Goal: Task Accomplishment & Management: Use online tool/utility

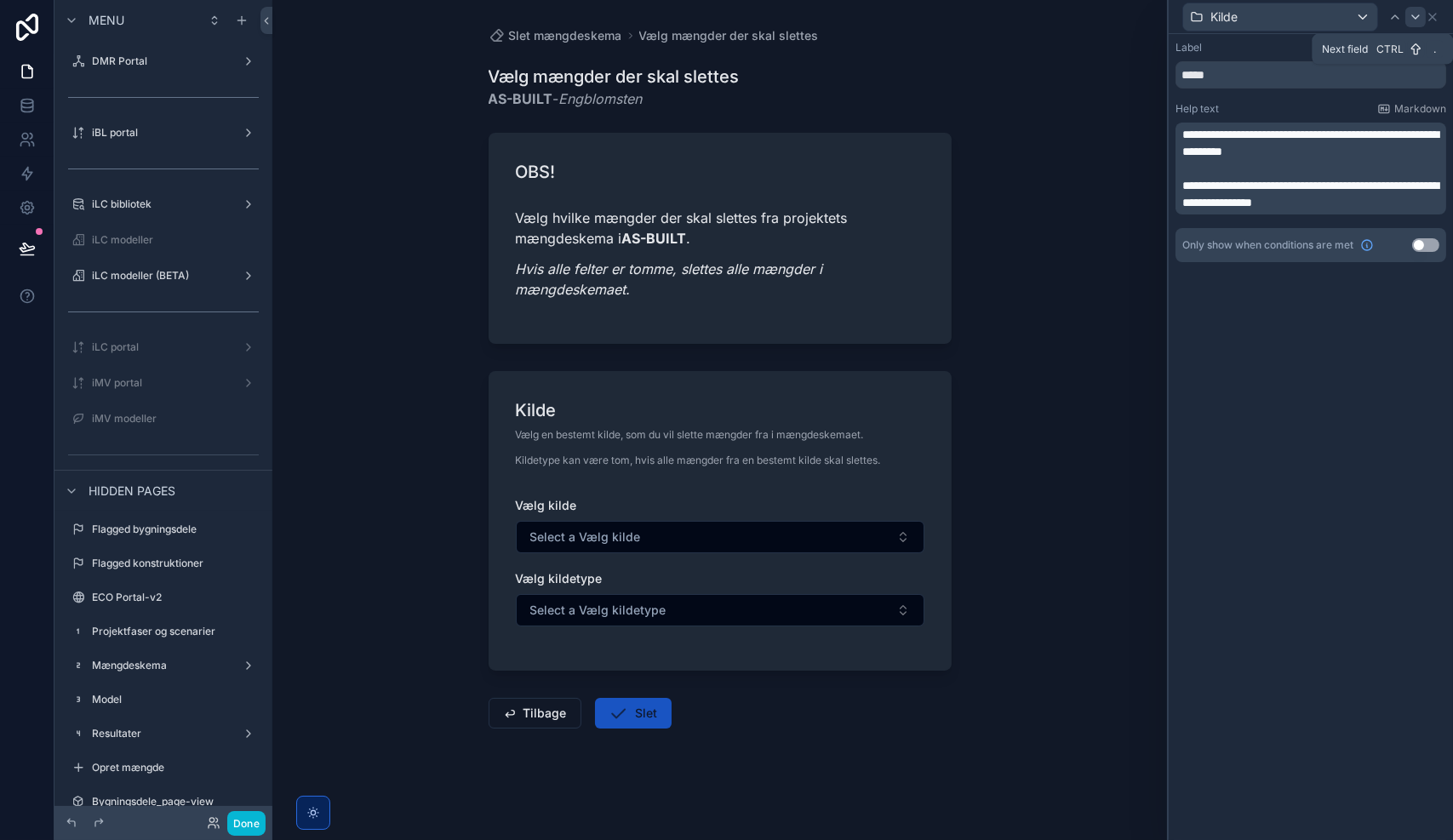
click at [1418, 18] on icon at bounding box center [1415, 17] width 13 height 13
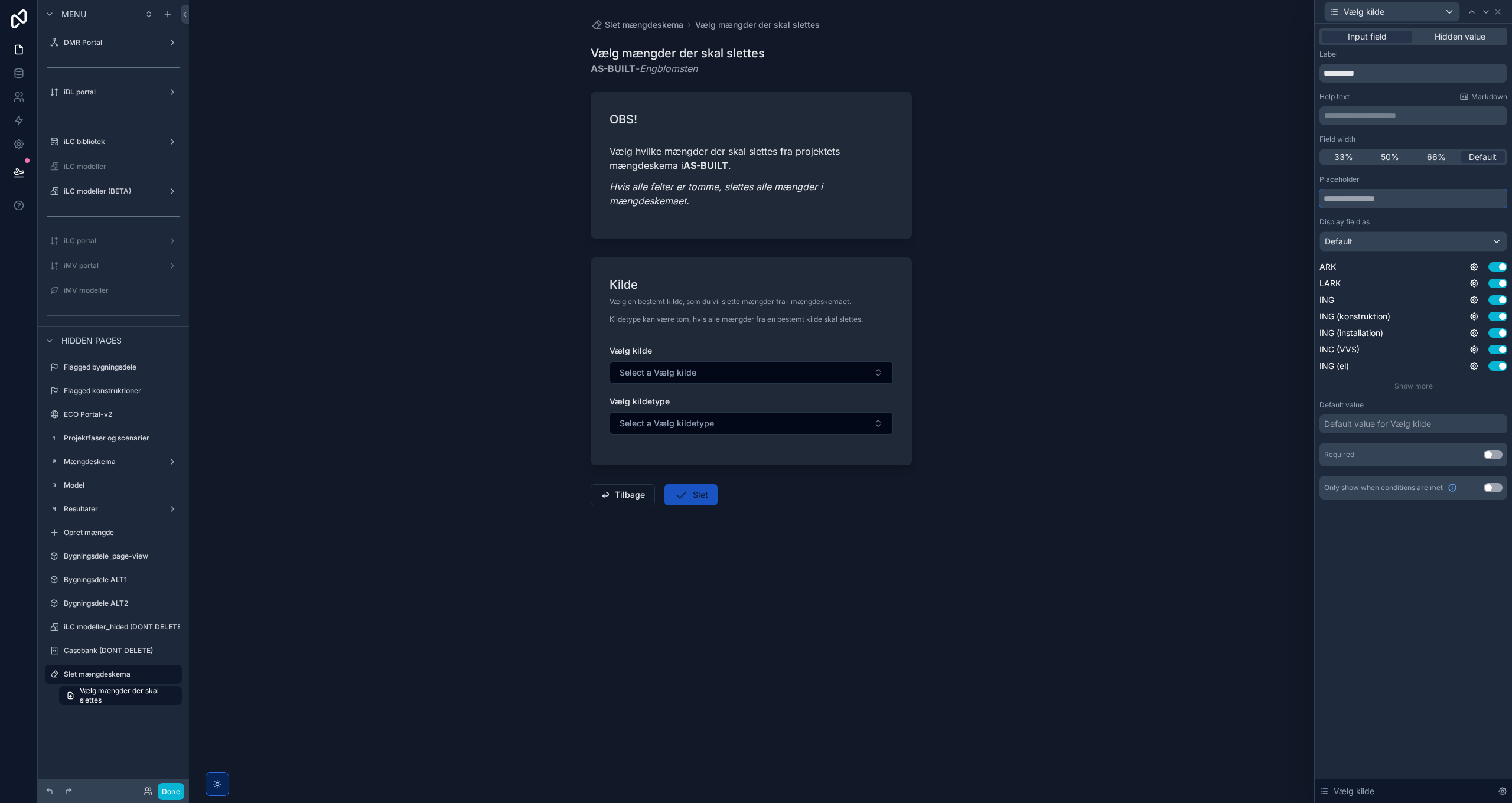
click at [1008, 199] on input "text" at bounding box center [1413, 198] width 188 height 19
type input "**********"
drag, startPoint x: 1376, startPoint y: 73, endPoint x: 1291, endPoint y: 68, distance: 85.1
click at [1008, 68] on div "**********" at bounding box center [756, 402] width 1512 height 803
type input "*****"
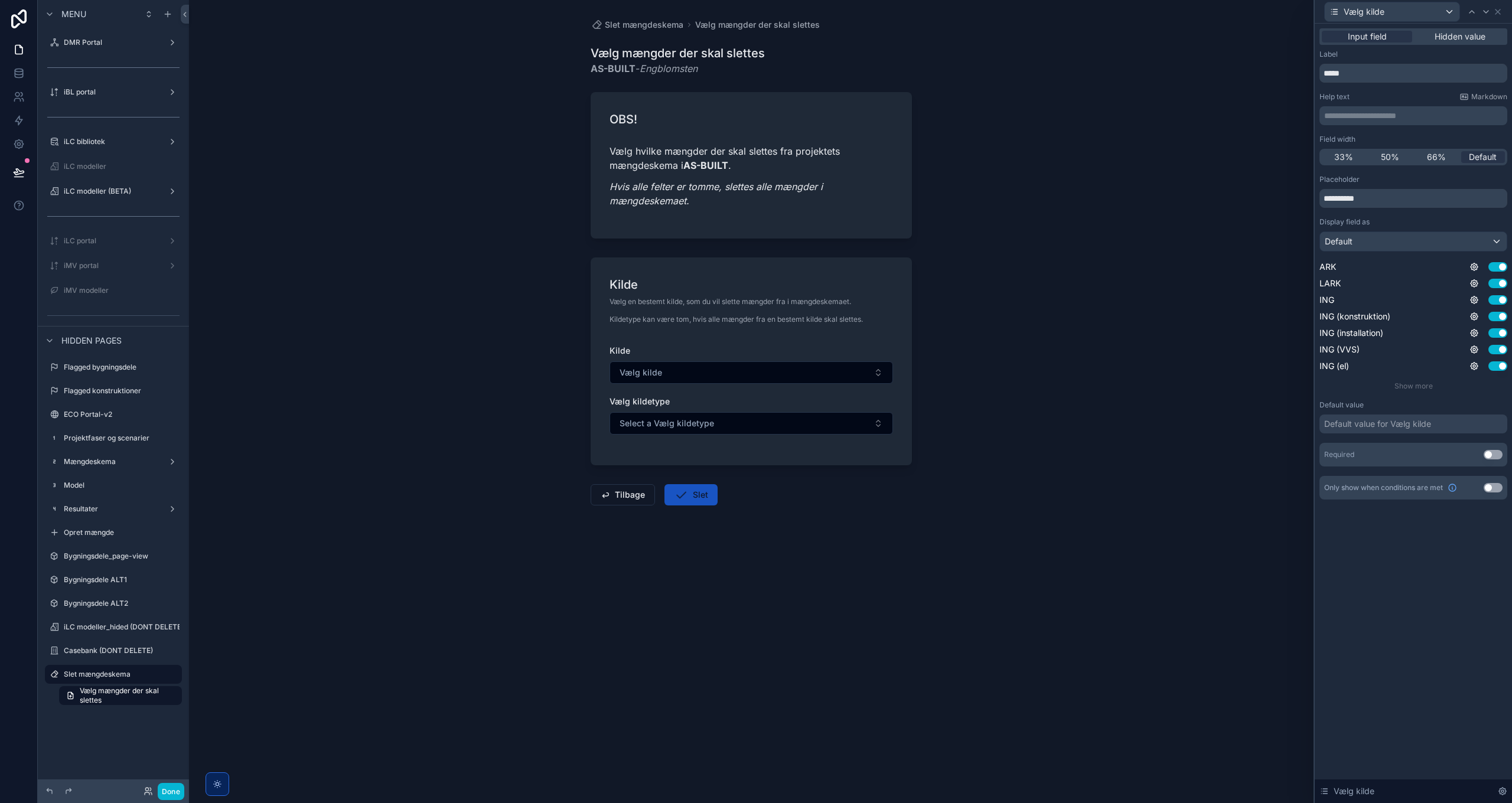
click at [1008, 116] on p "**********" at bounding box center [1415, 116] width 181 height 12
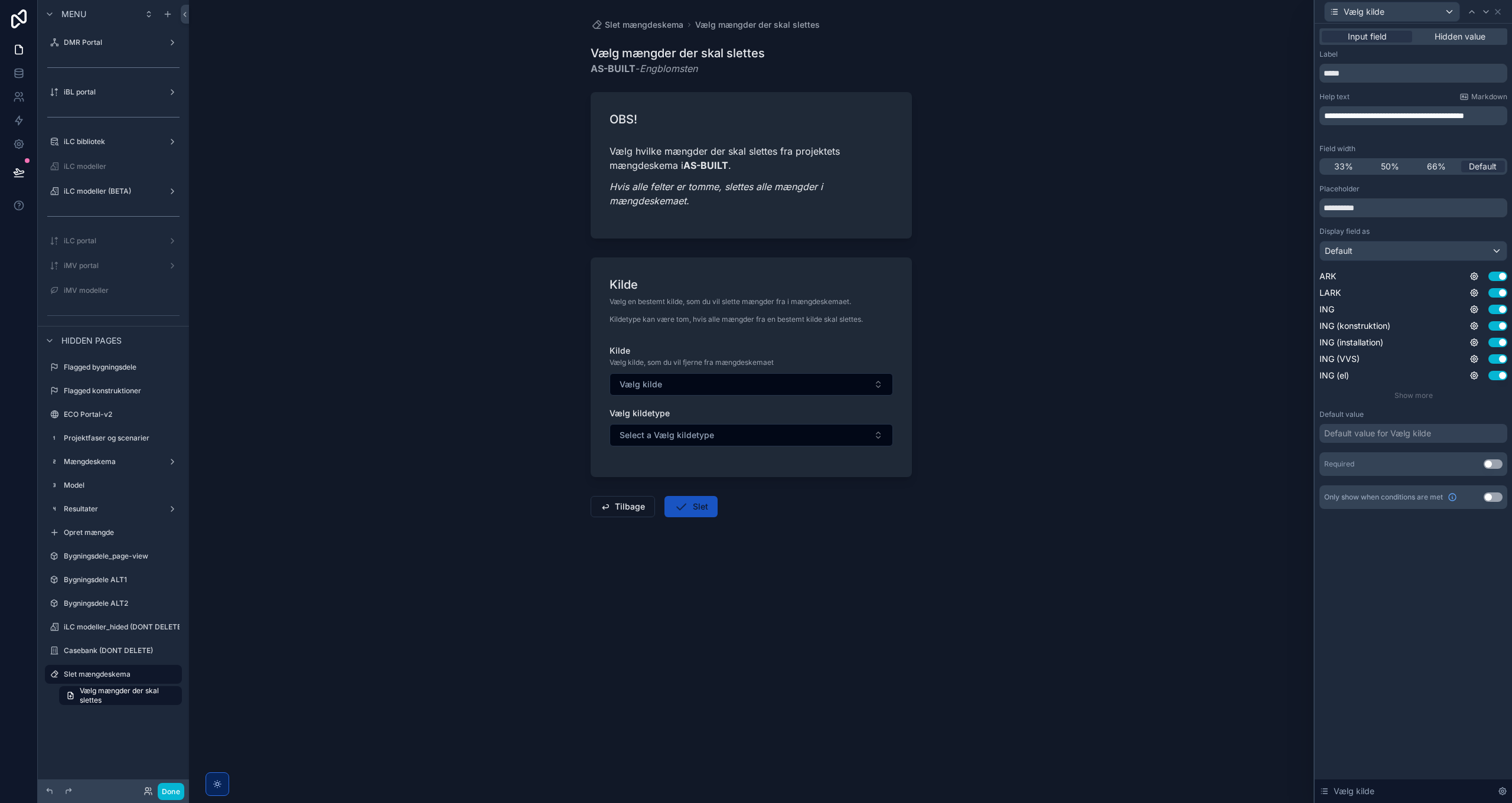
click at [1008, 115] on span "**********" at bounding box center [1394, 116] width 140 height 9
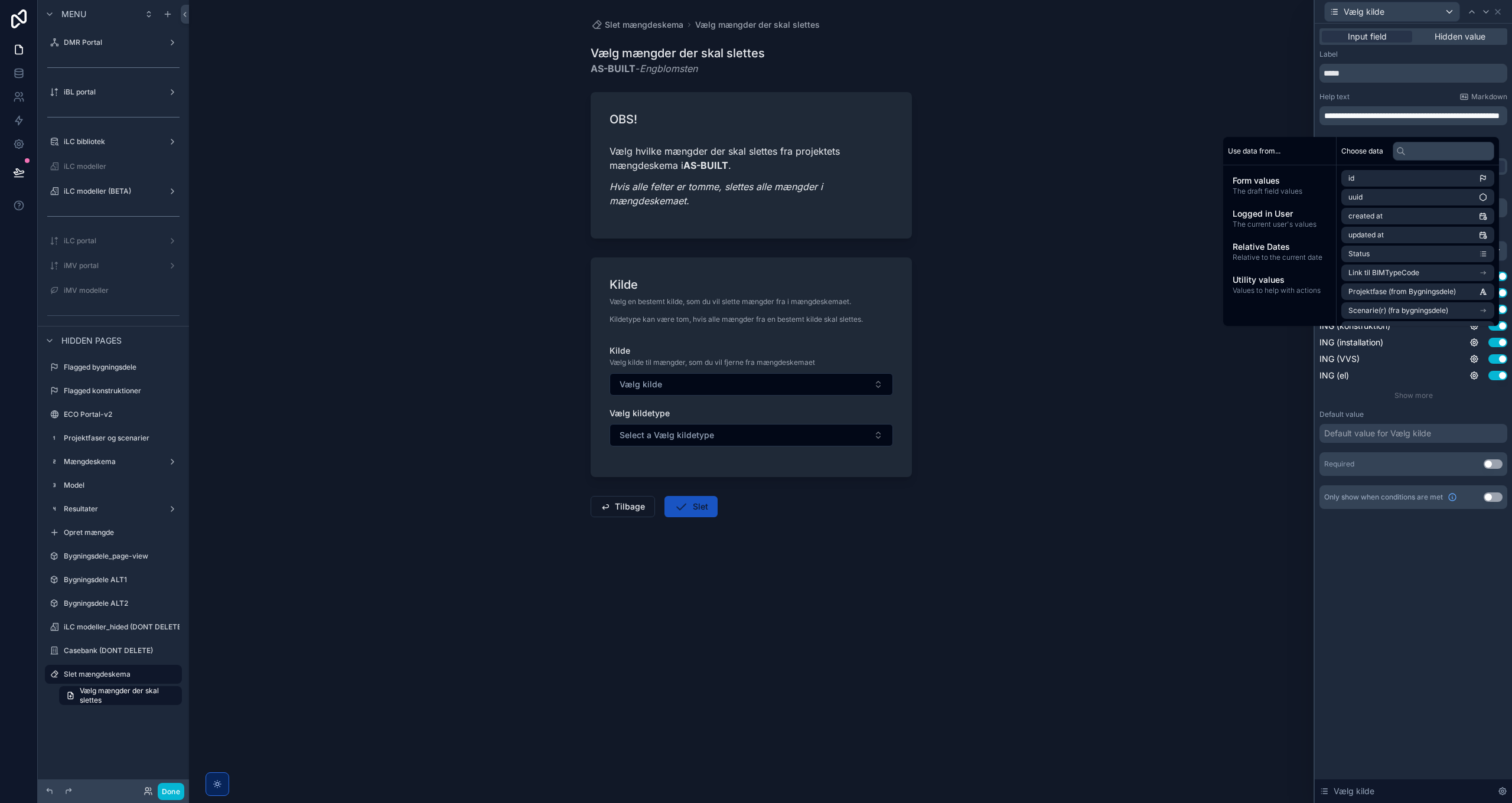
click at [1008, 113] on span "**********" at bounding box center [1412, 116] width 175 height 9
click at [1008, 111] on span "**********" at bounding box center [1413, 120] width 178 height 20
click at [1008, 126] on p "**********" at bounding box center [1415, 120] width 181 height 24
drag, startPoint x: 1426, startPoint y: 602, endPoint x: 1437, endPoint y: 521, distance: 81.7
click at [1008, 583] on div "**********" at bounding box center [1413, 413] width 197 height 779
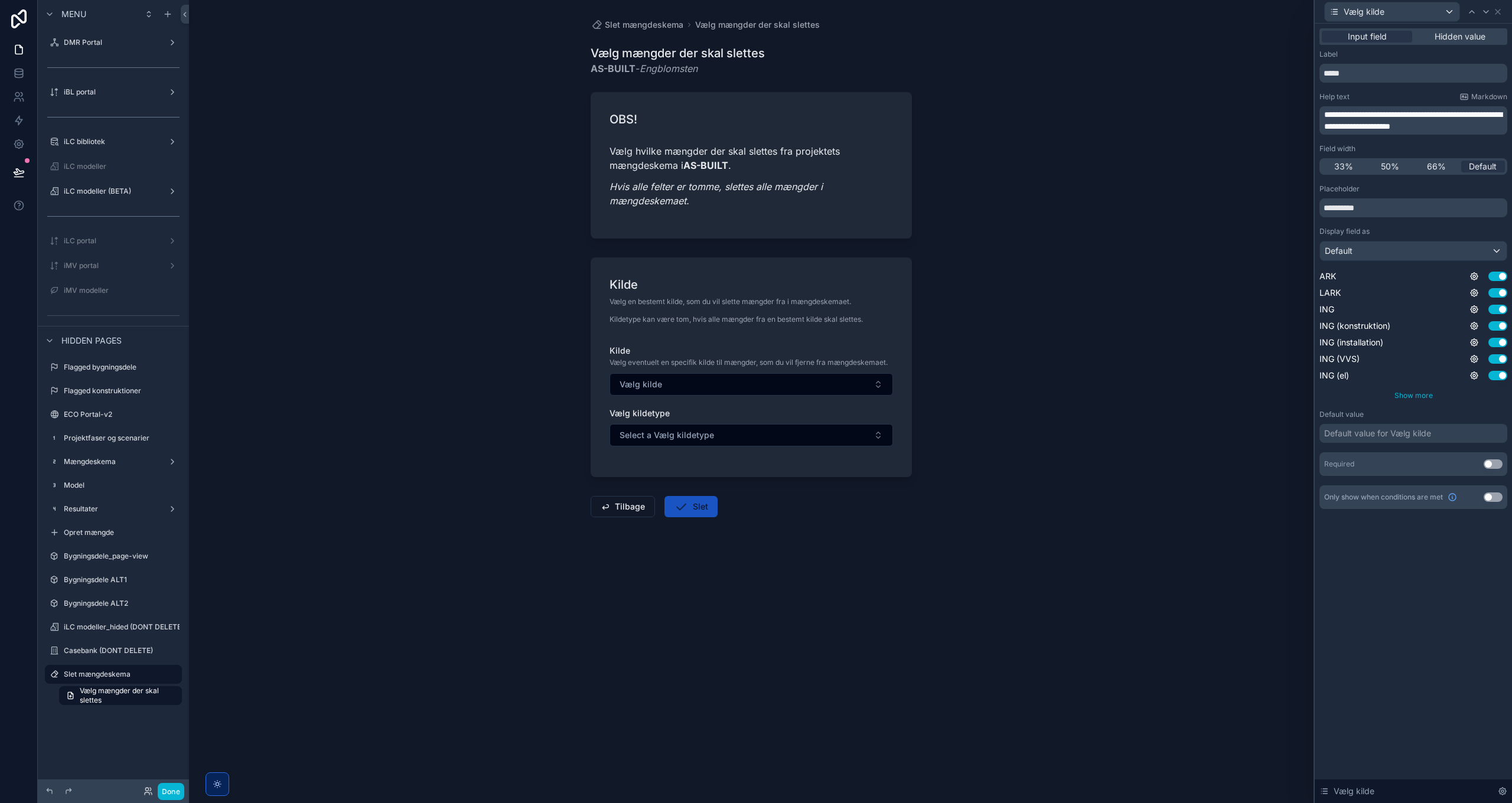
click at [1008, 396] on span "Show more" at bounding box center [1413, 395] width 38 height 9
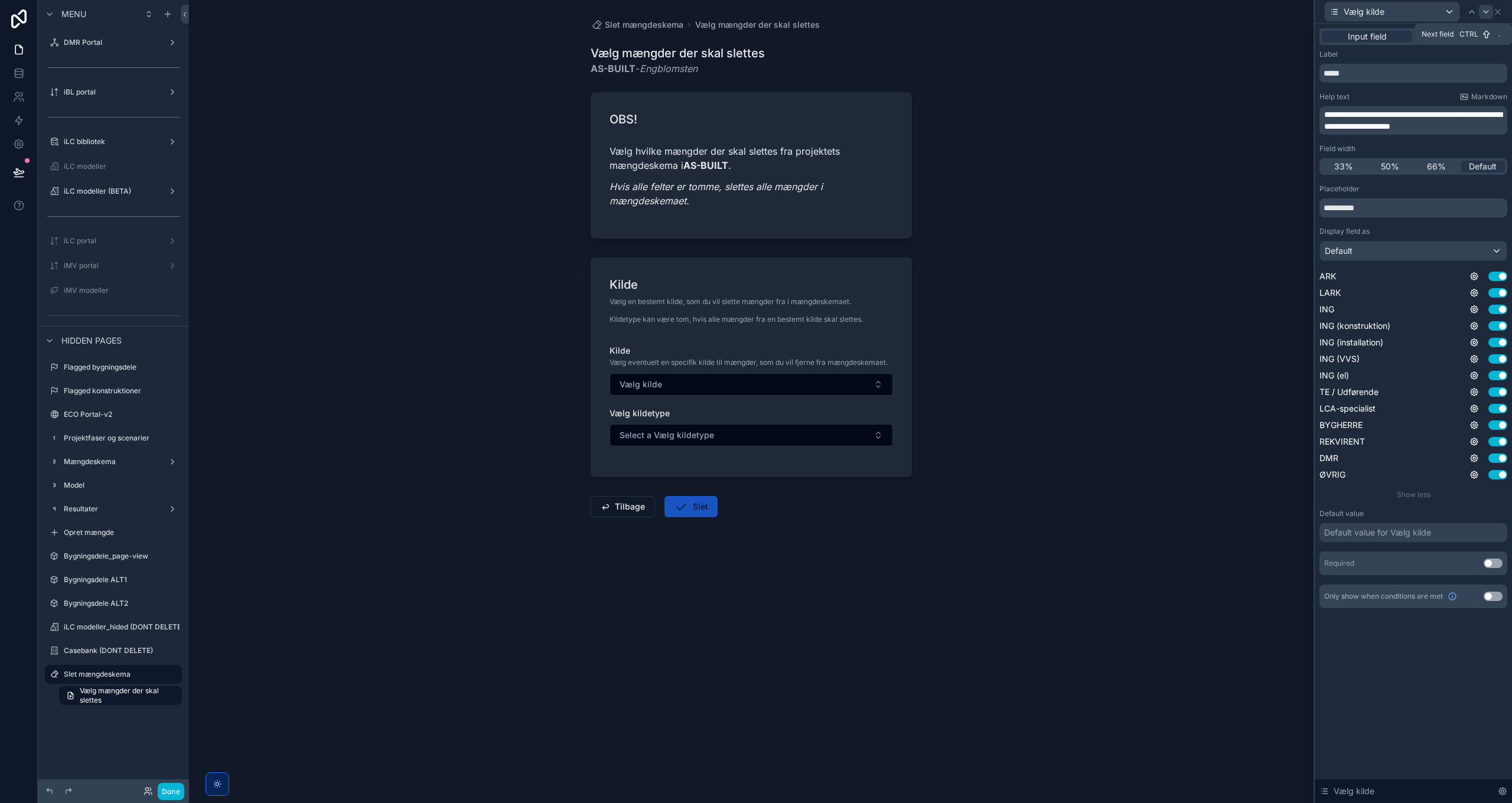
click at [1008, 11] on icon at bounding box center [1486, 12] width 9 height 9
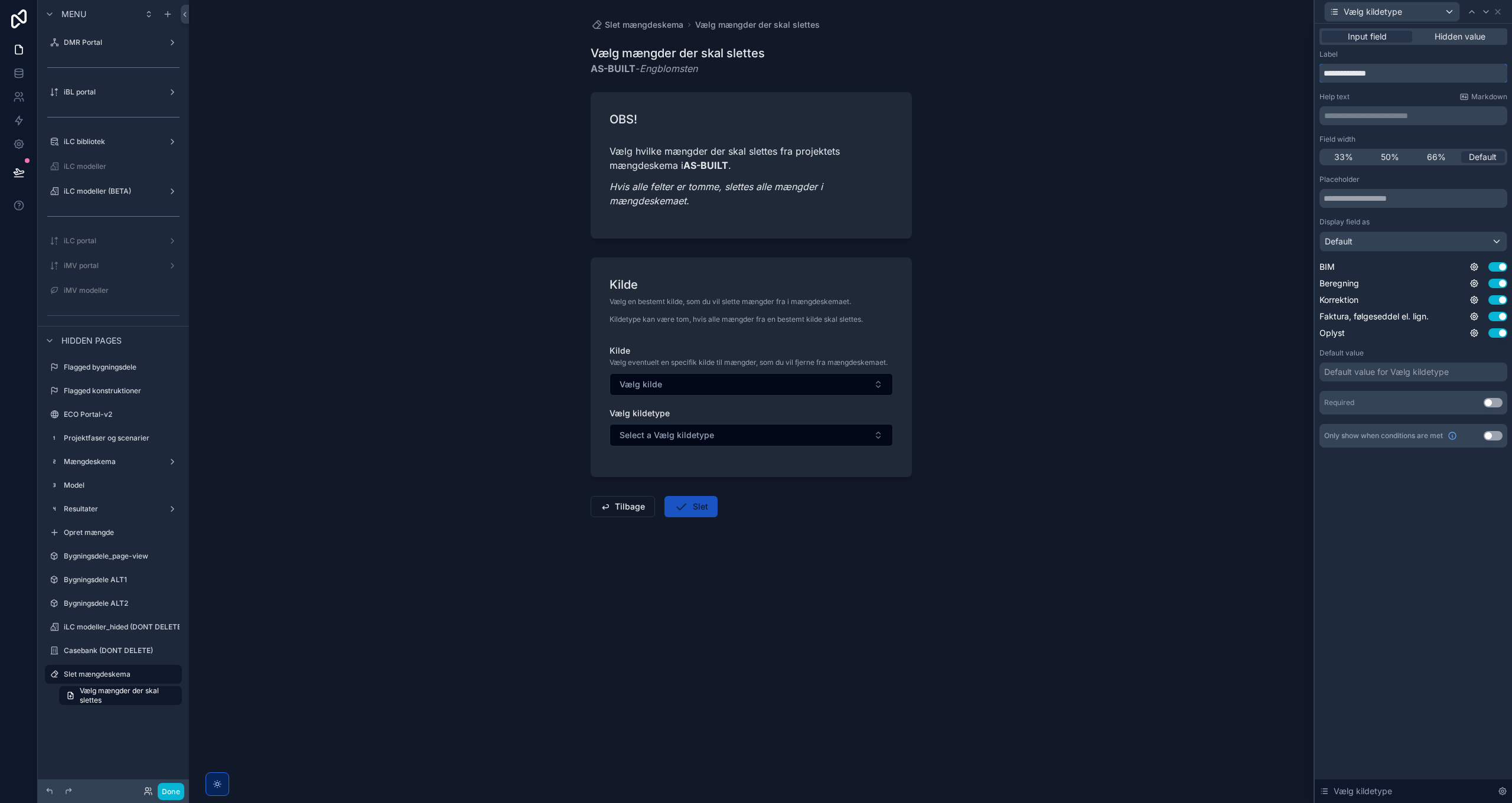
click at [1008, 72] on input "**********" at bounding box center [1413, 73] width 188 height 19
type input "*********"
click at [1008, 201] on input "text" at bounding box center [1413, 198] width 188 height 19
type input "**********"
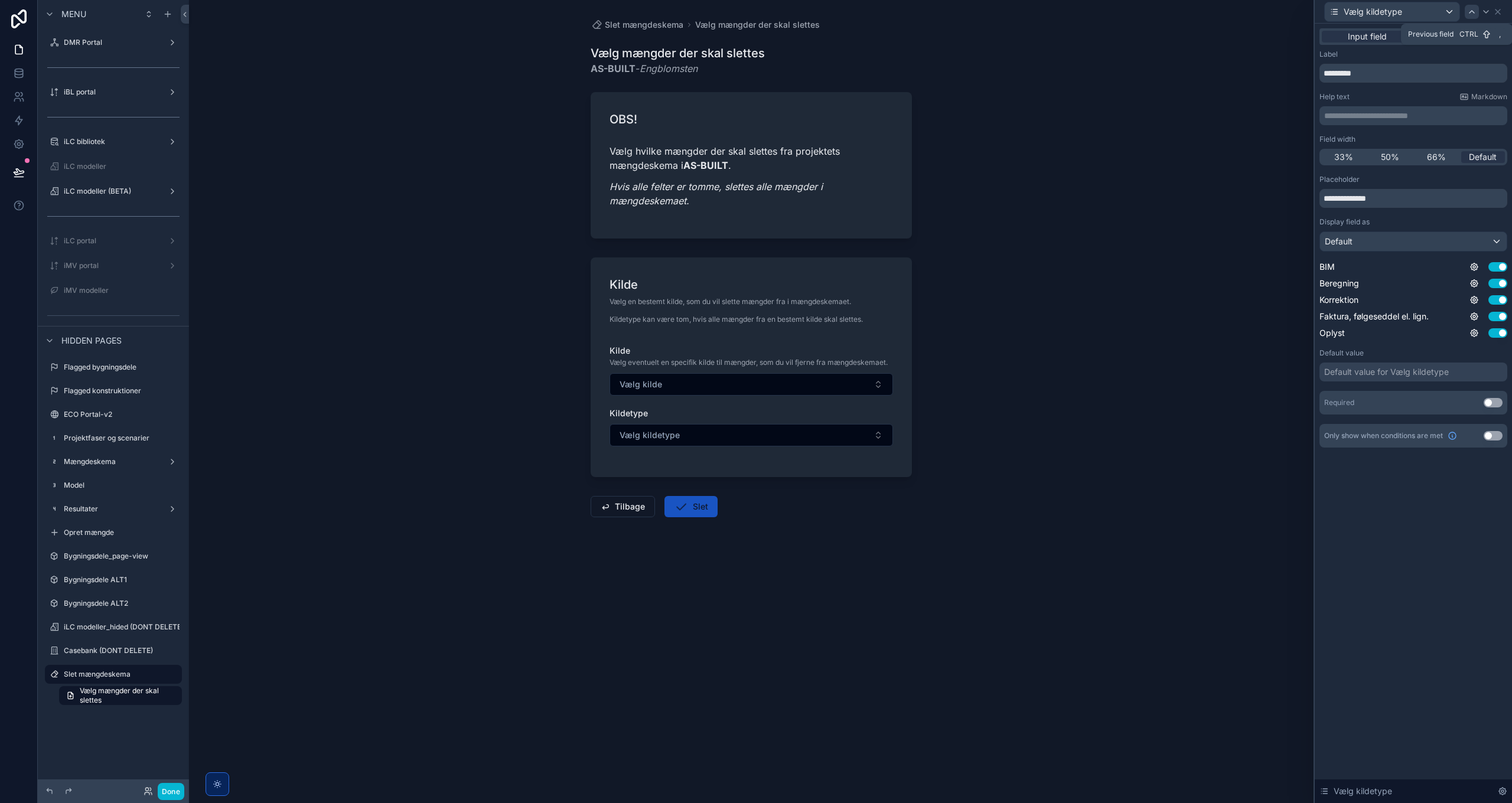
click at [1008, 14] on icon at bounding box center [1472, 12] width 9 height 9
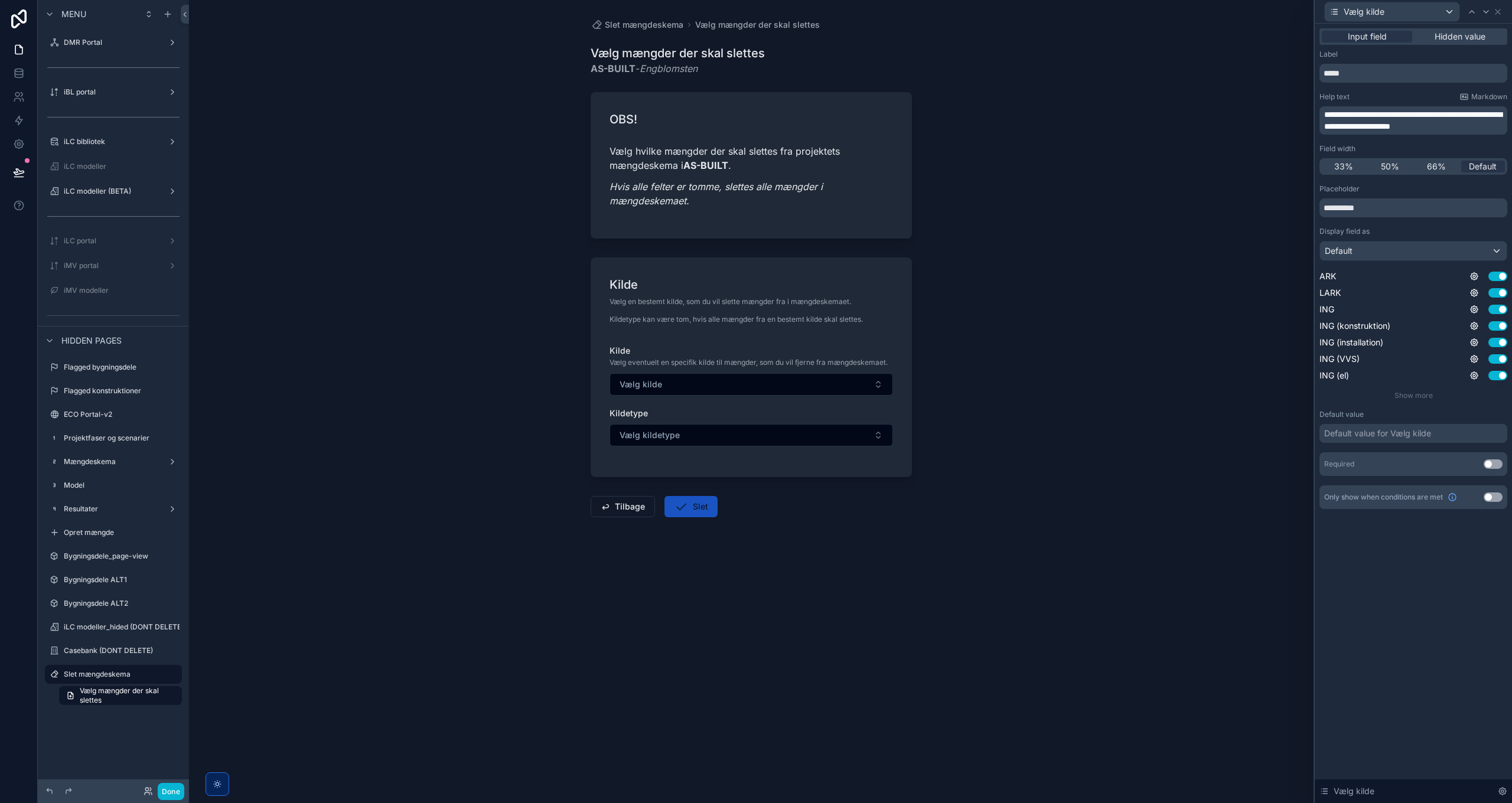
click at [1008, 124] on span "**********" at bounding box center [1413, 120] width 178 height 20
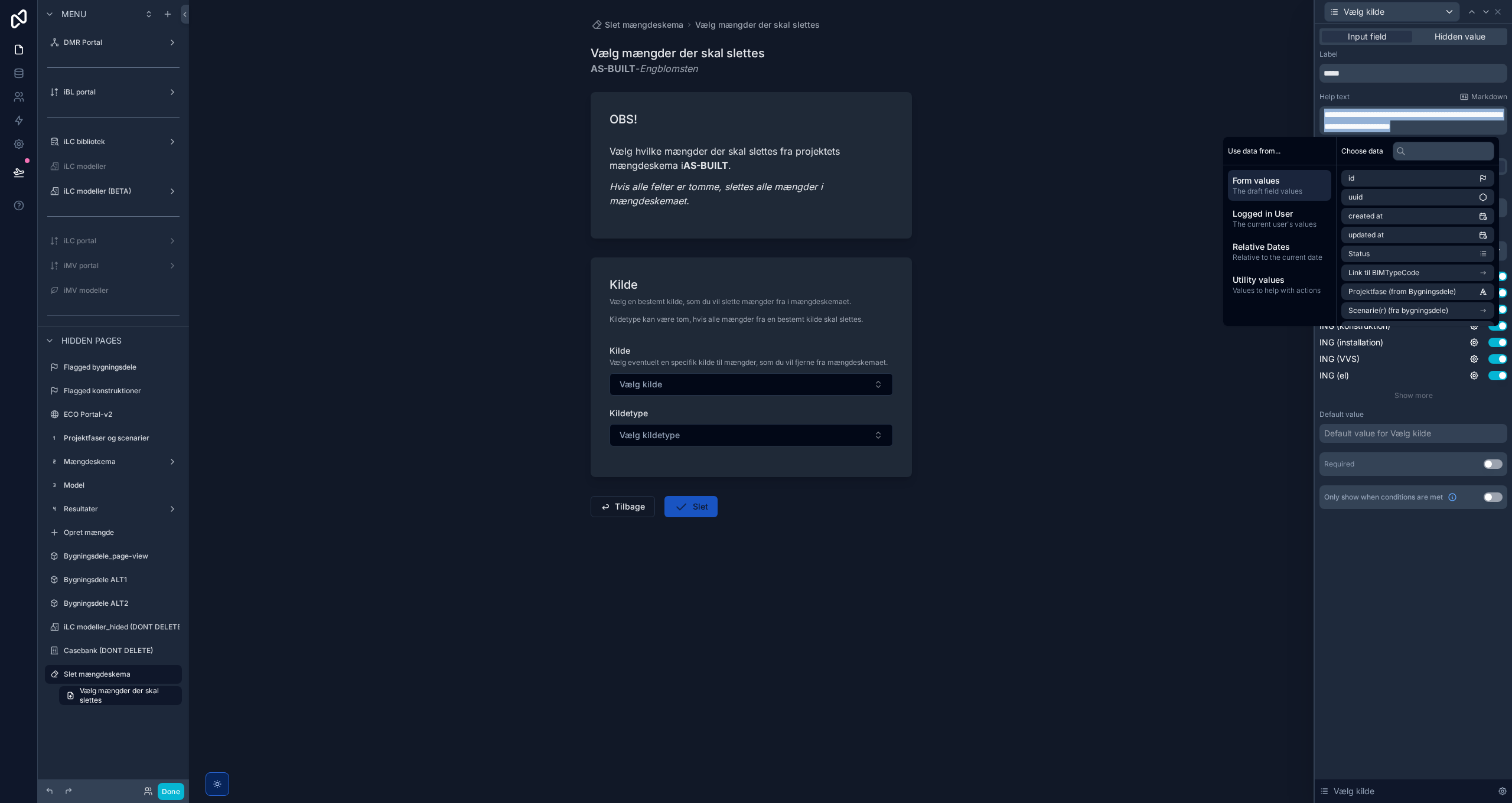
copy span "**********"
click at [1008, 14] on icon at bounding box center [1486, 12] width 9 height 9
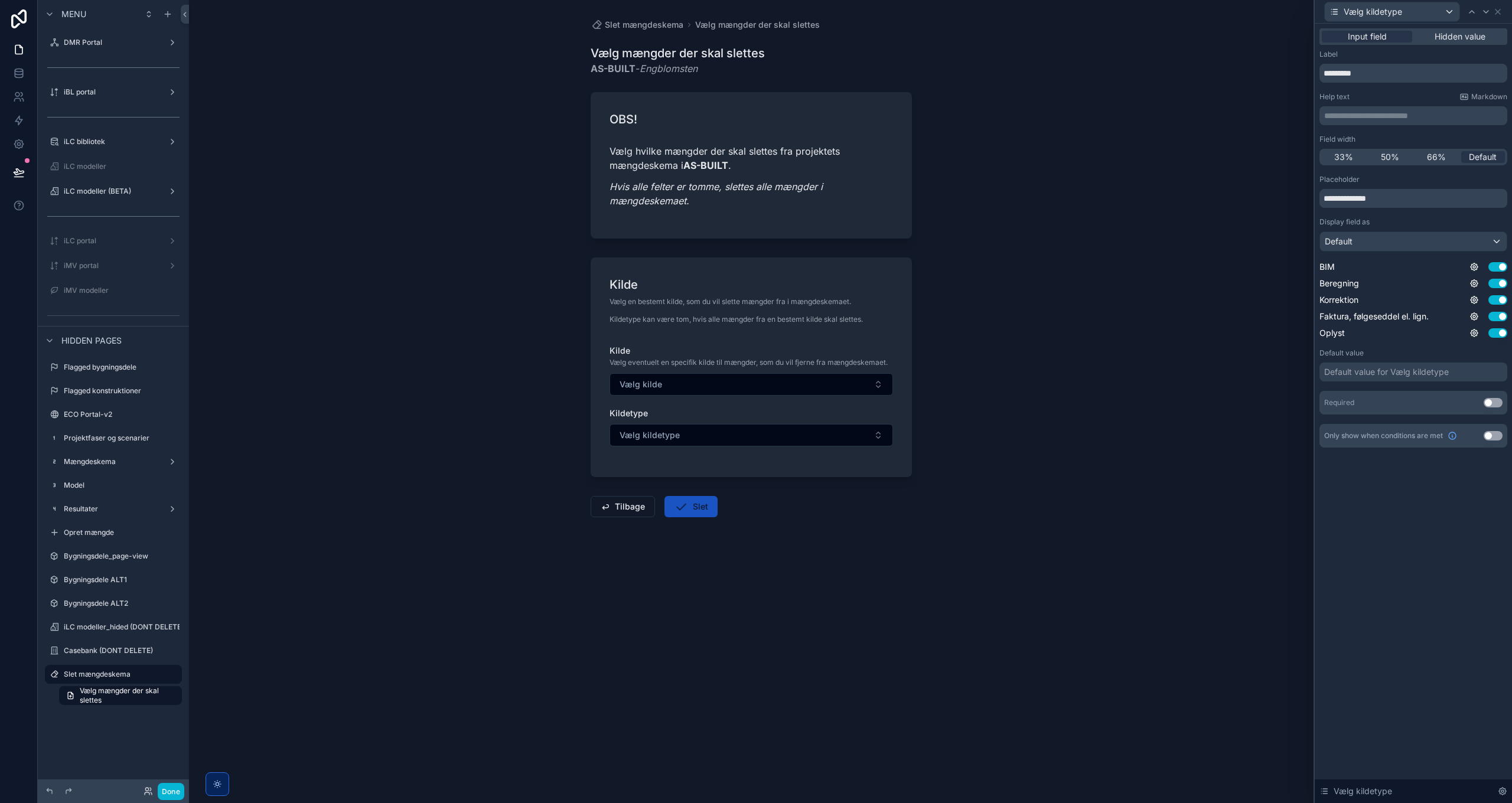
click at [1008, 120] on p "**********" at bounding box center [1415, 116] width 181 height 12
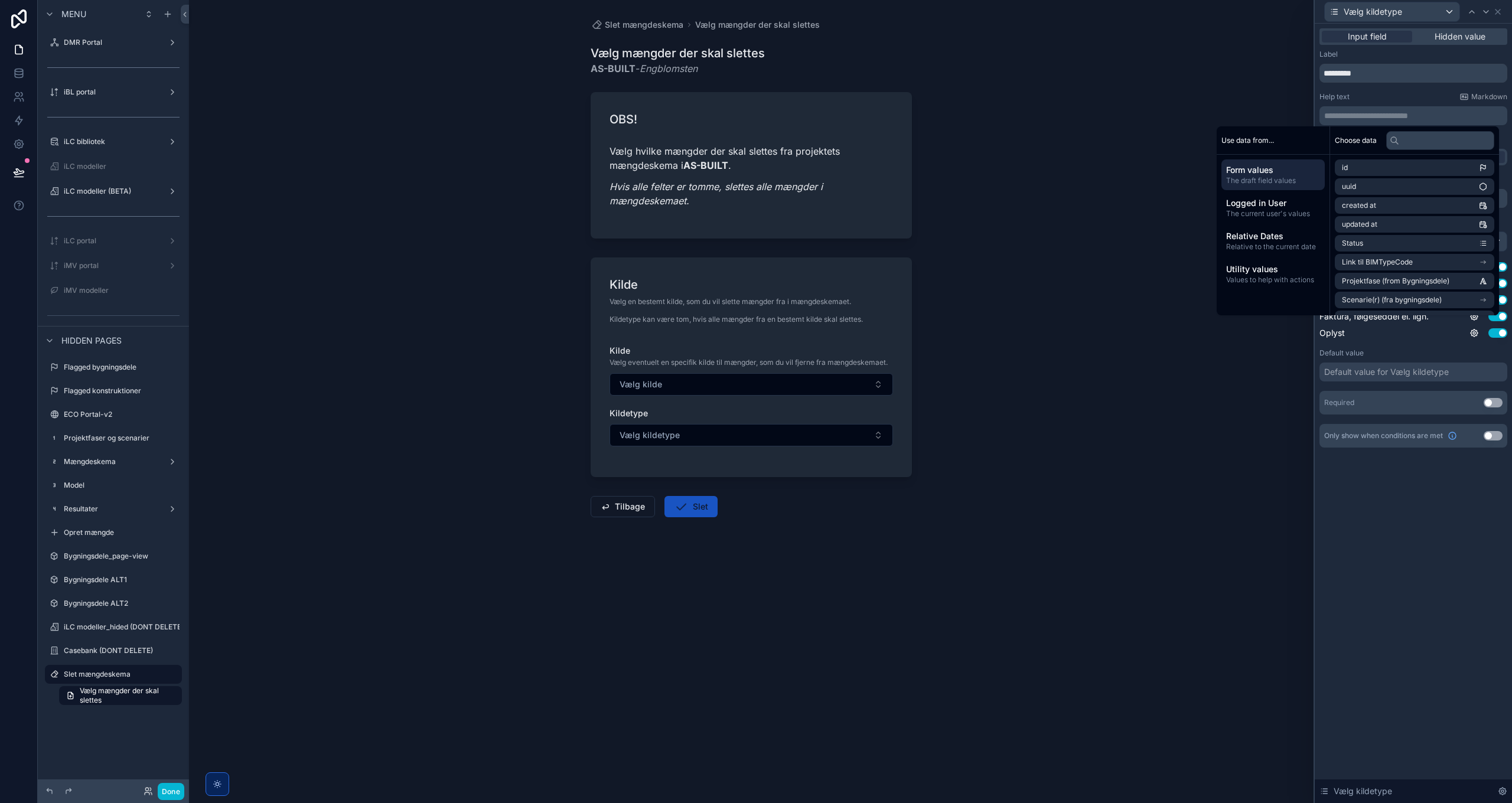
paste div "scrollable content"
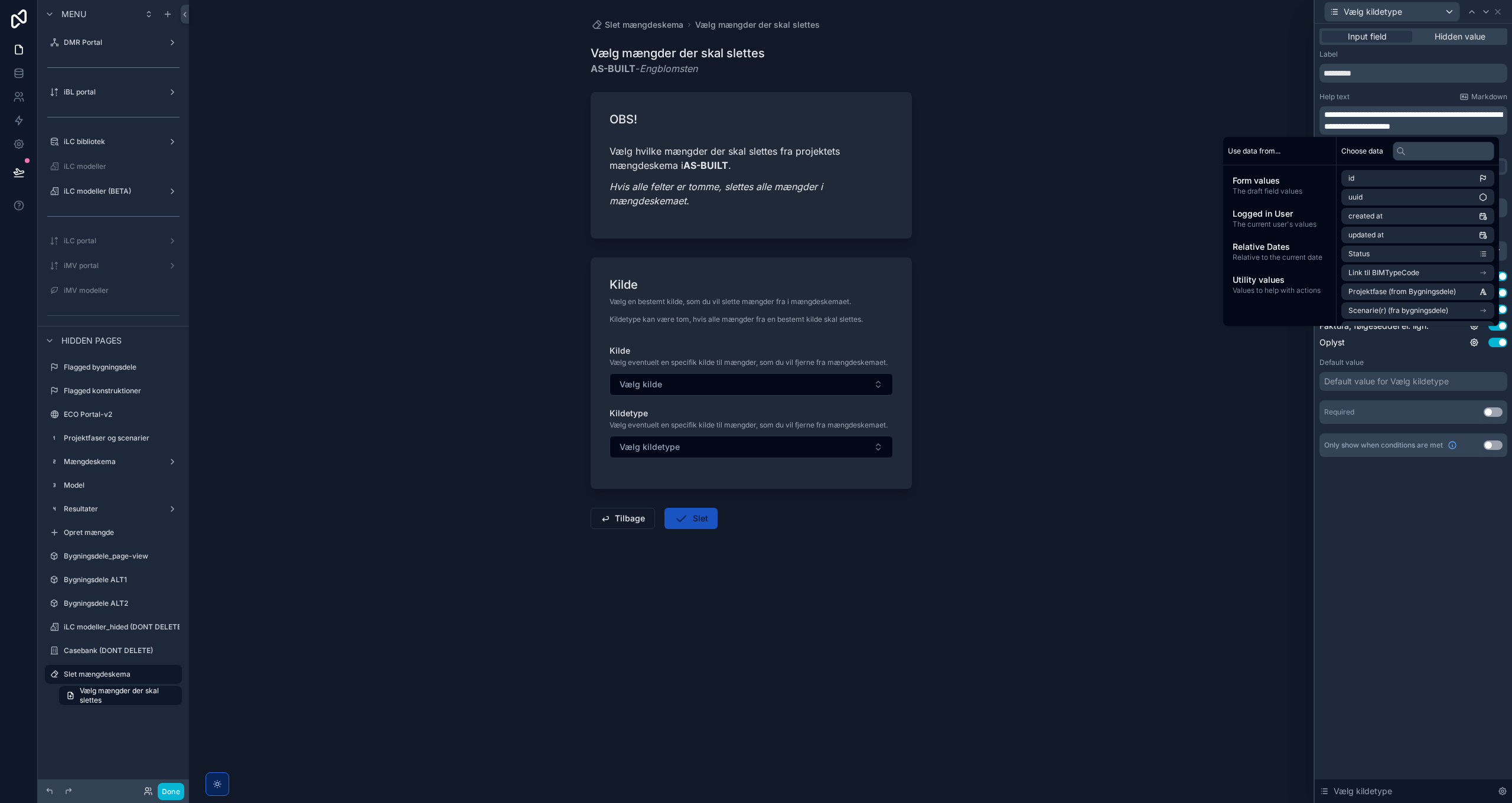
click at [1008, 114] on span "**********" at bounding box center [1413, 120] width 178 height 20
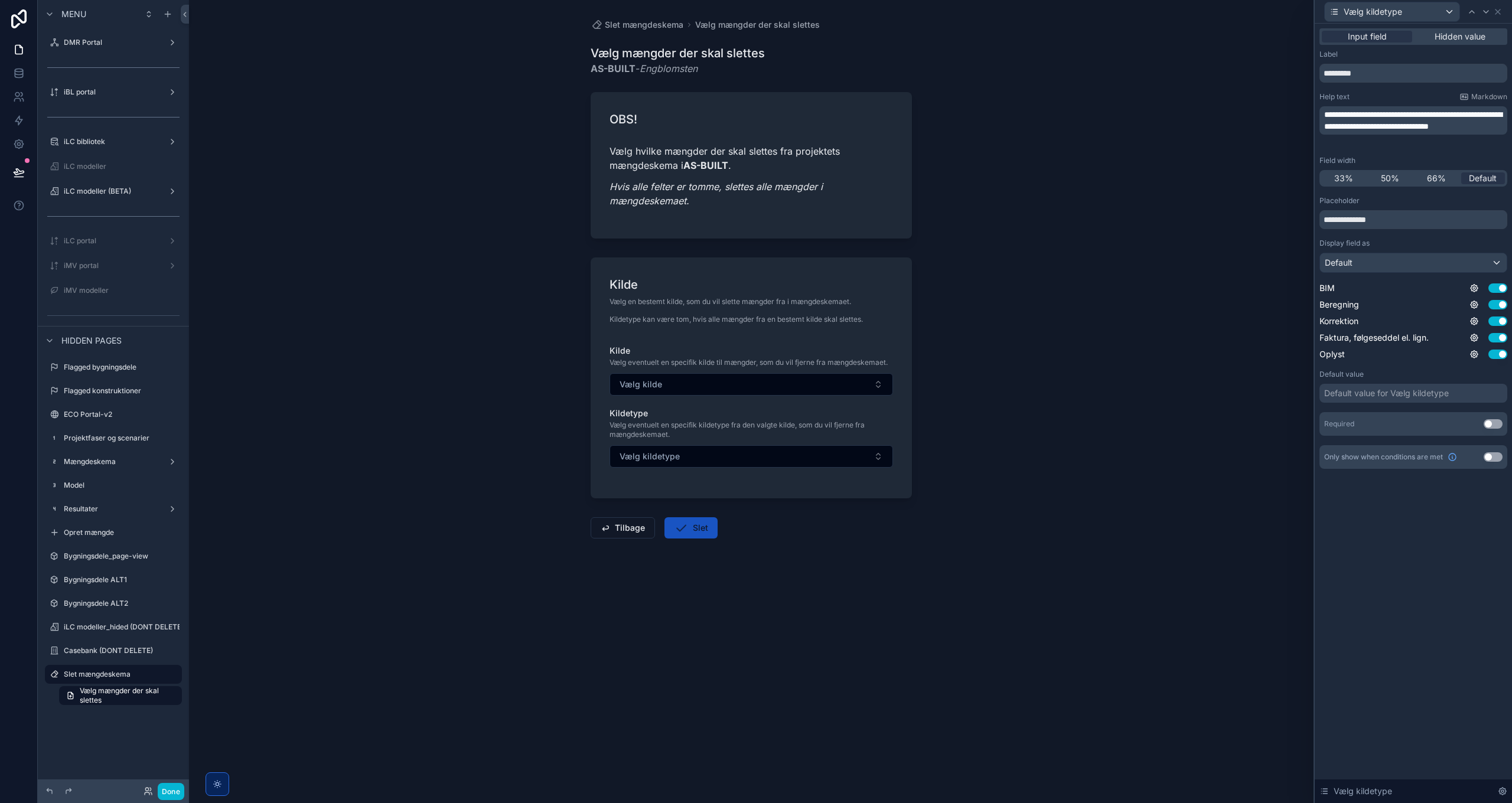
click at [1008, 583] on div "**********" at bounding box center [1413, 413] width 197 height 779
click at [1008, 457] on button "Use setting" at bounding box center [1493, 457] width 19 height 9
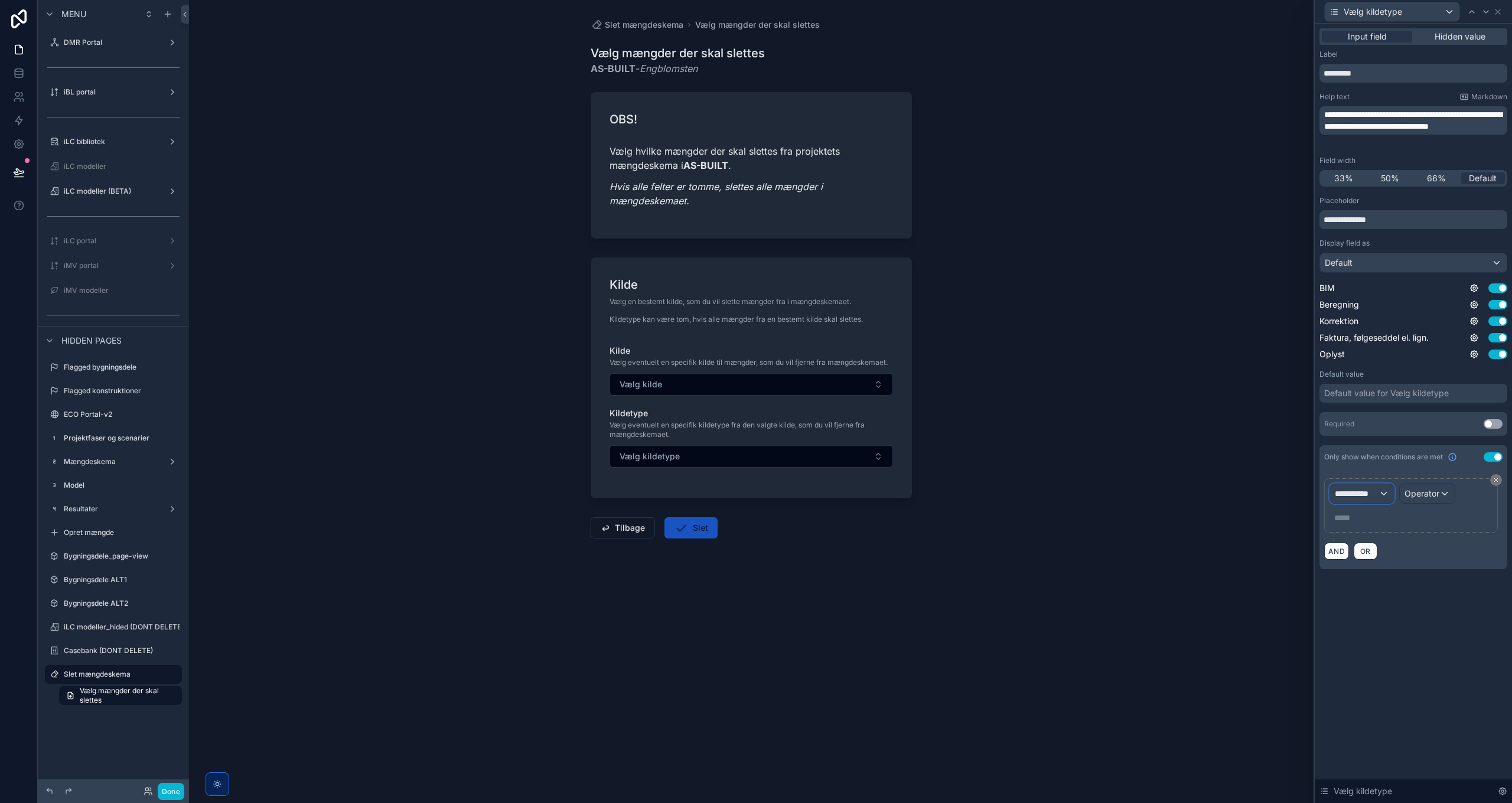
click at [1008, 490] on span "**********" at bounding box center [1357, 494] width 43 height 12
click at [1008, 575] on div "Form Values" at bounding box center [1395, 579] width 113 height 14
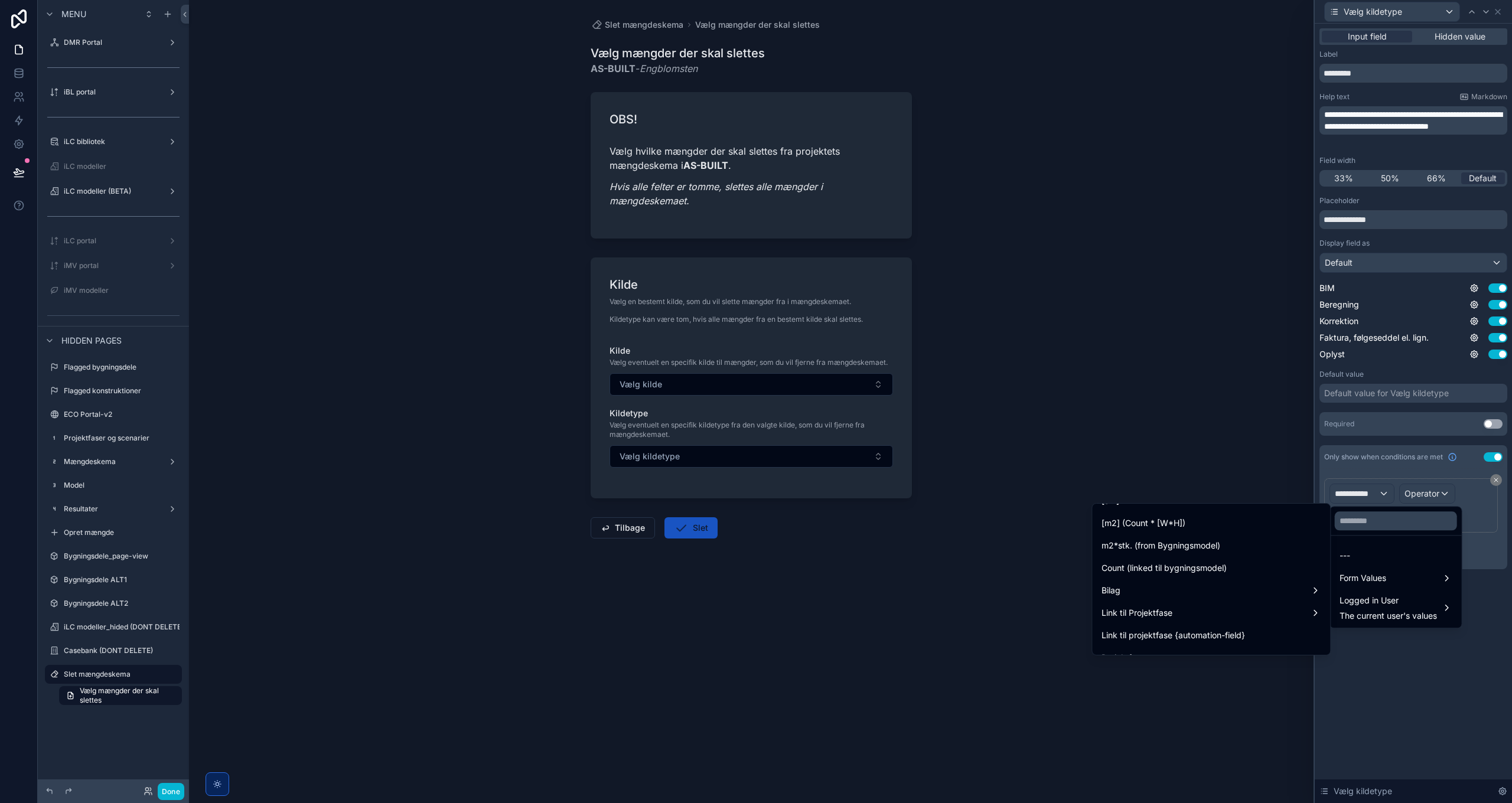
scroll to position [709, 0]
click at [1008, 583] on div "Vælg kilde" at bounding box center [1211, 616] width 219 height 14
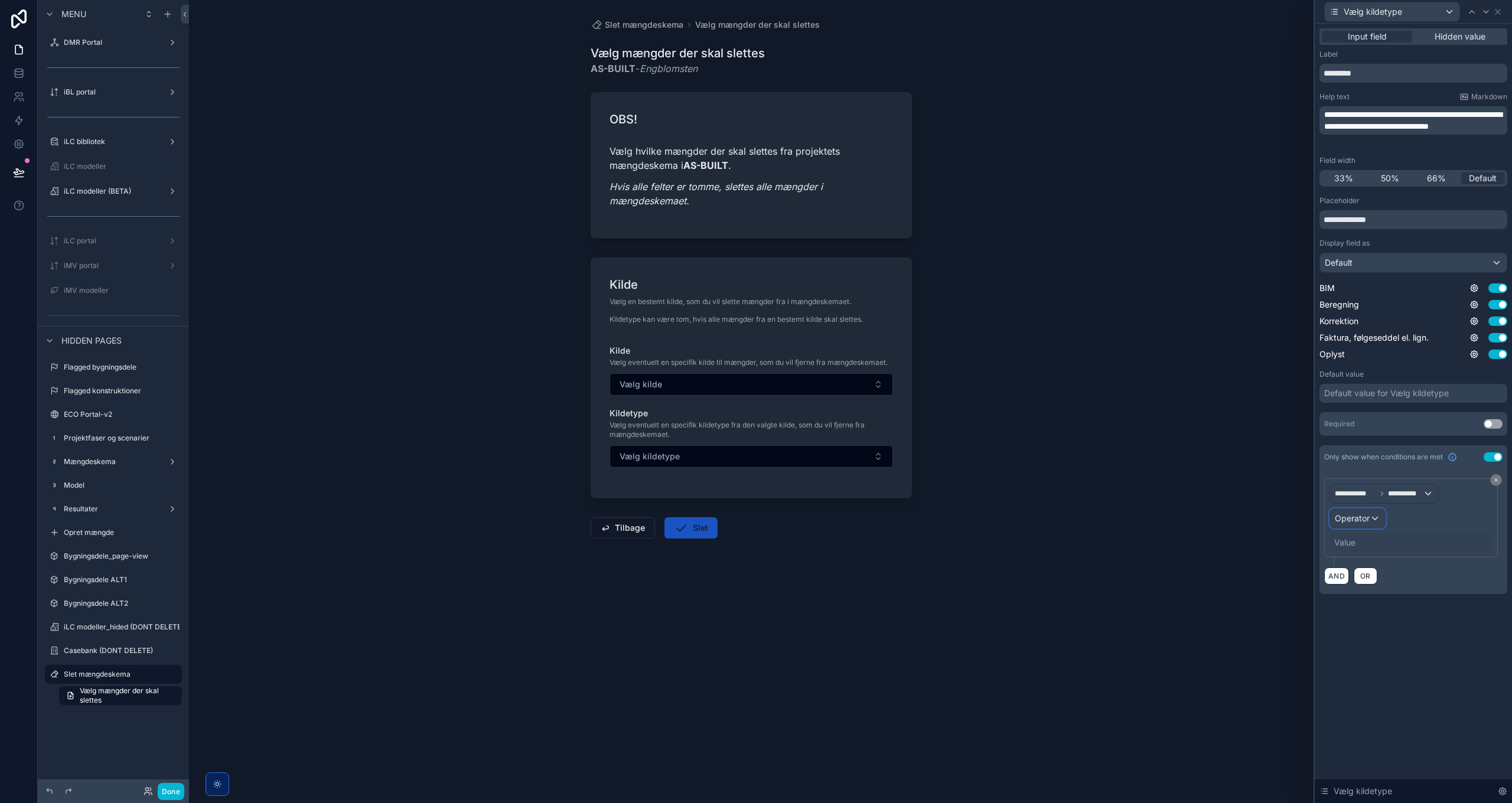
click at [1008, 523] on div "Operator" at bounding box center [1357, 518] width 55 height 19
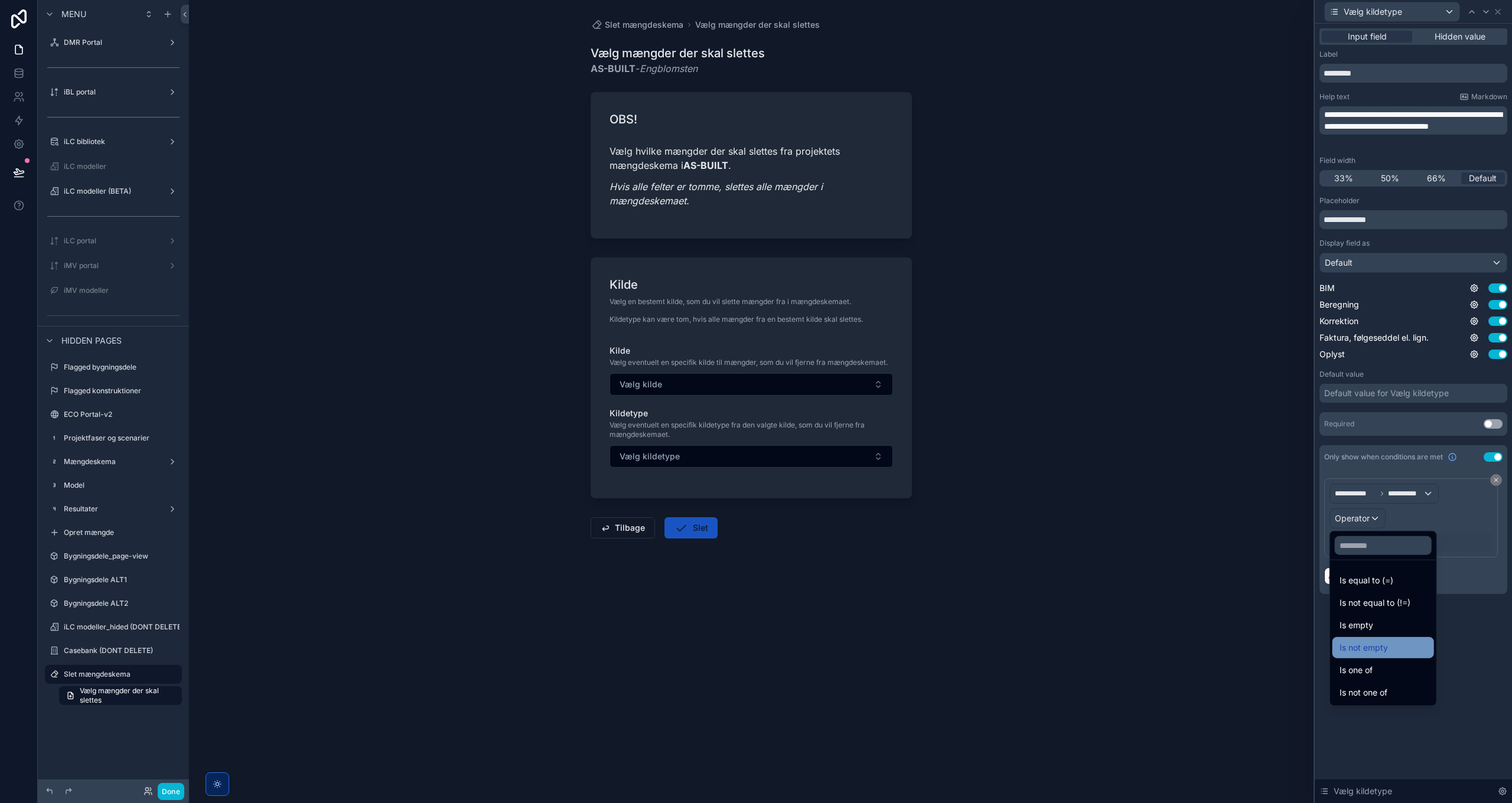
click at [1008, 583] on span "Is not empty" at bounding box center [1364, 648] width 49 height 14
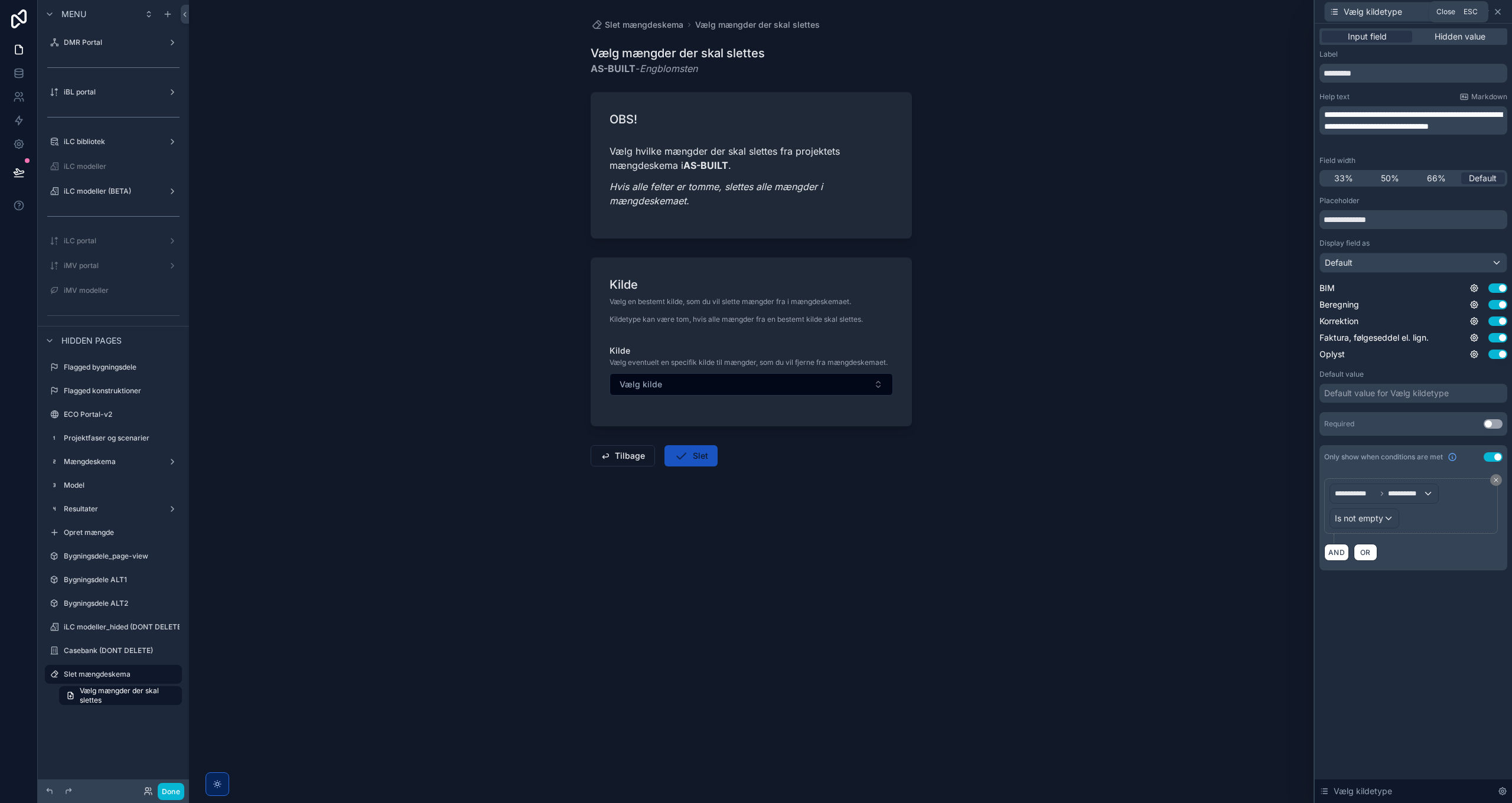
click at [1008, 12] on icon at bounding box center [1498, 12] width 9 height 9
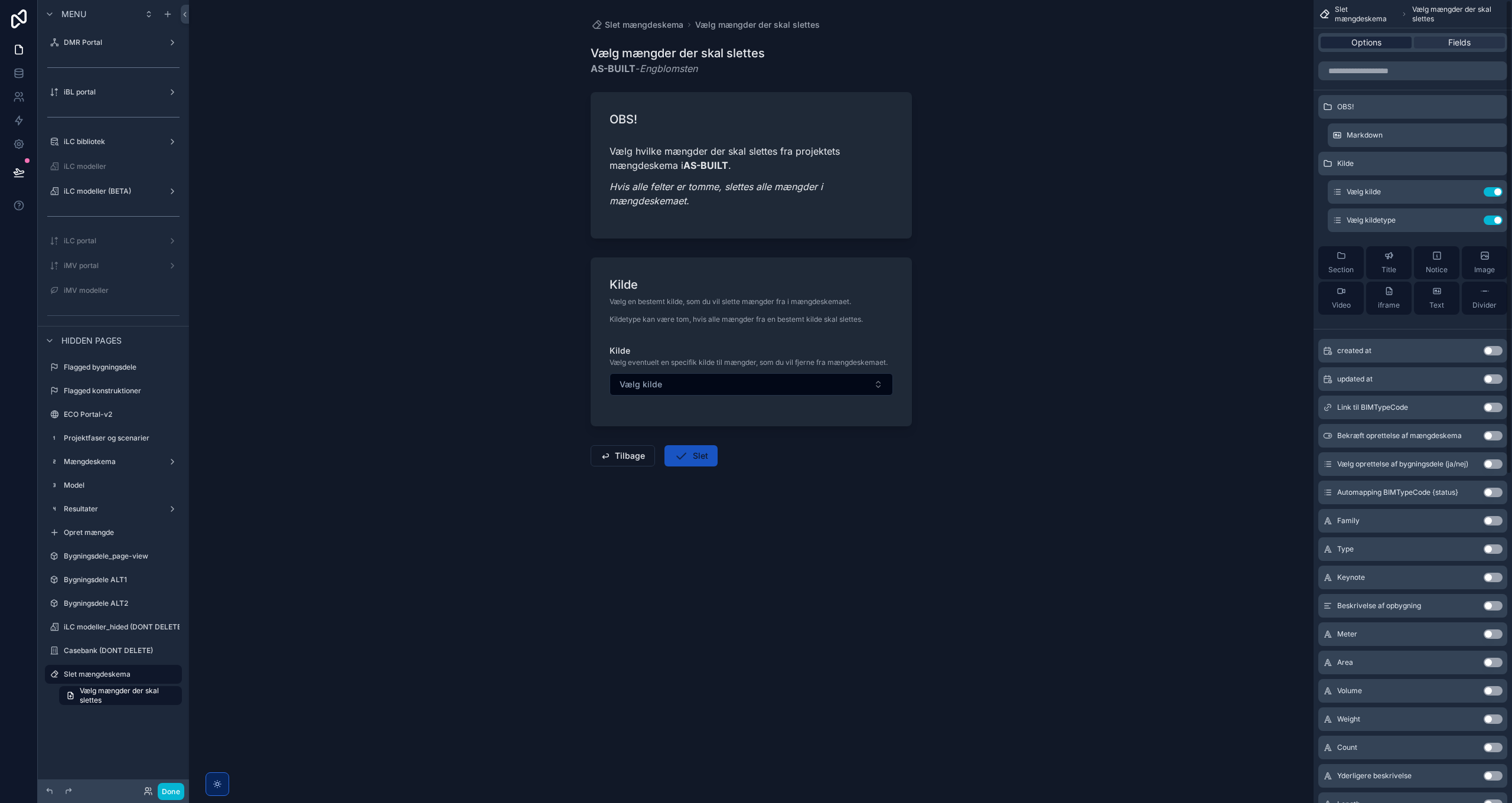
click at [1008, 39] on span "Options" at bounding box center [1367, 43] width 30 height 12
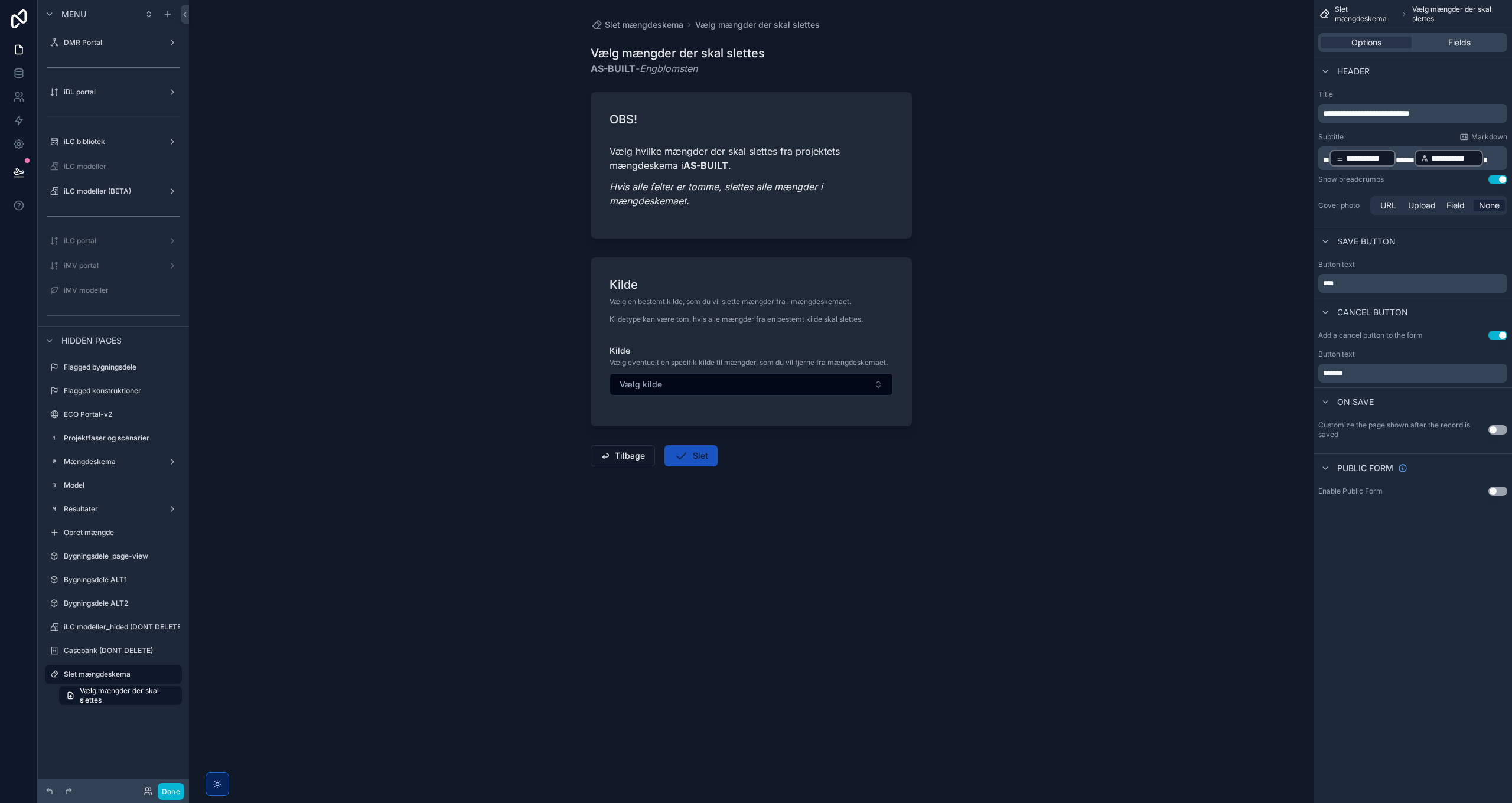
click at [1008, 284] on p "****" at bounding box center [1414, 284] width 182 height 9
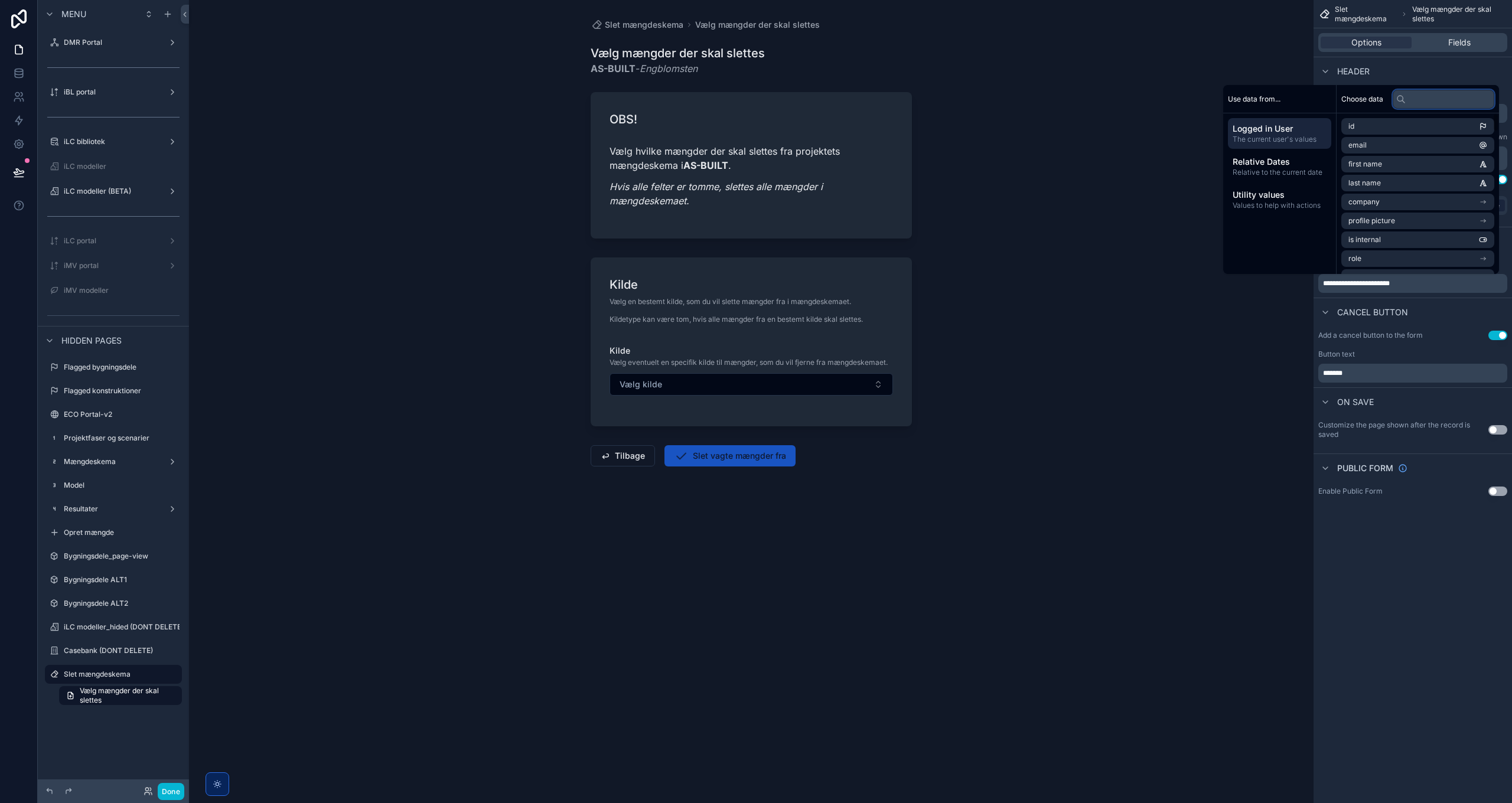
click at [1008, 98] on input "text" at bounding box center [1444, 99] width 101 height 19
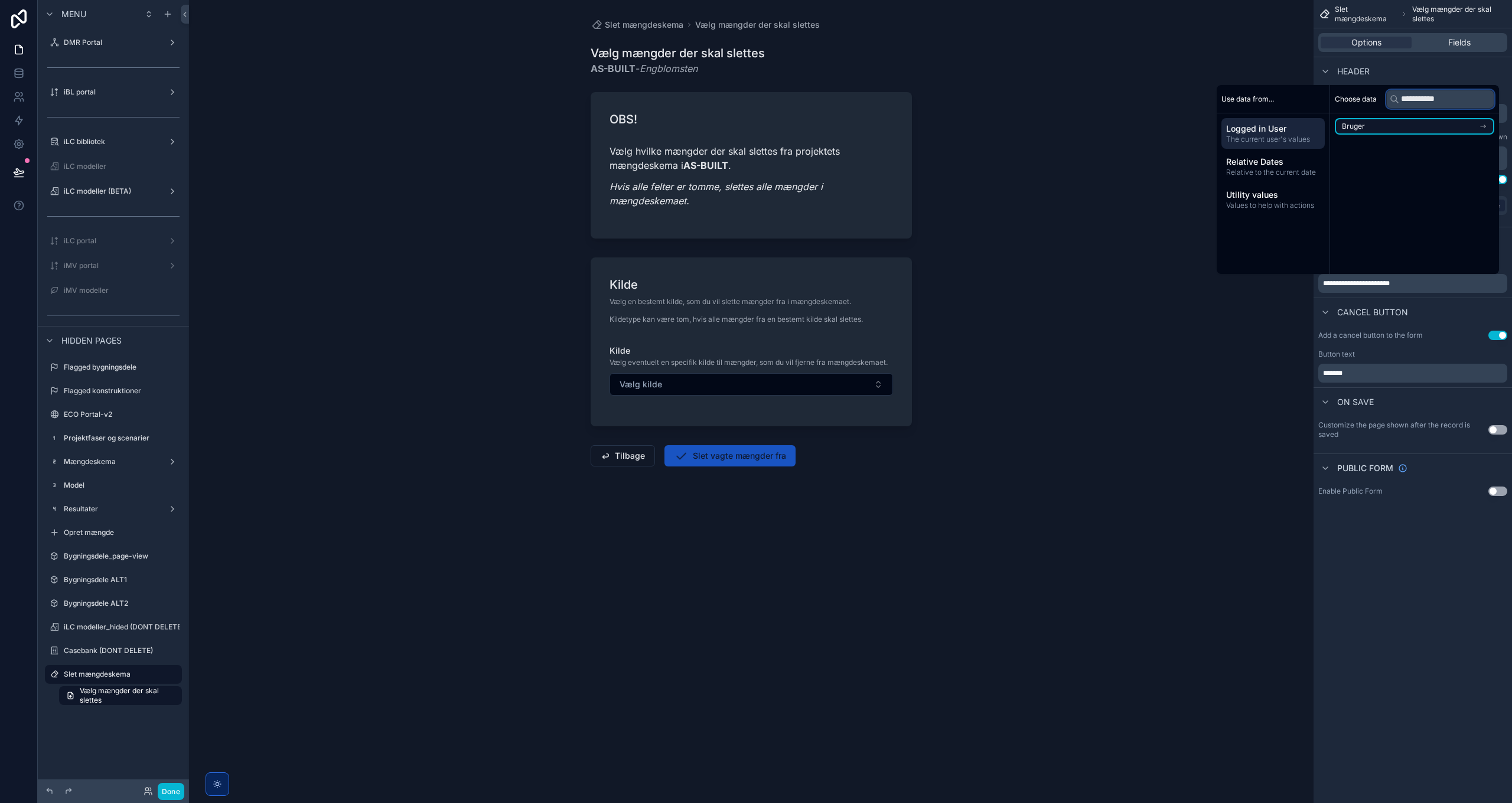
type input "**********"
click at [1008, 124] on li "Bruger" at bounding box center [1415, 126] width 159 height 16
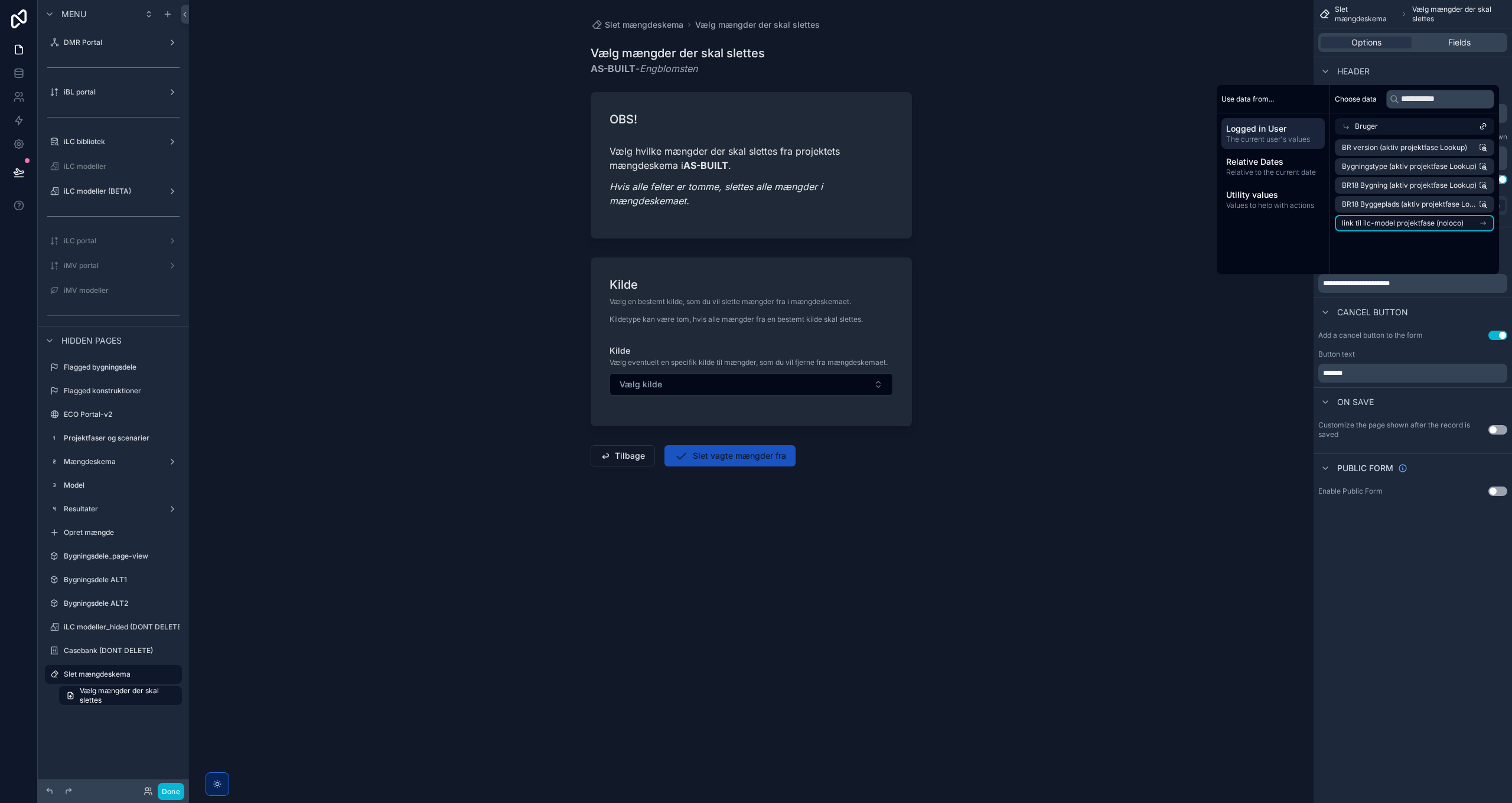
click at [1008, 227] on span "link til ilc-model projektfase (noloco)" at bounding box center [1403, 223] width 122 height 9
click at [1008, 223] on li "Projektfase (LCI)" at bounding box center [1415, 223] width 159 height 16
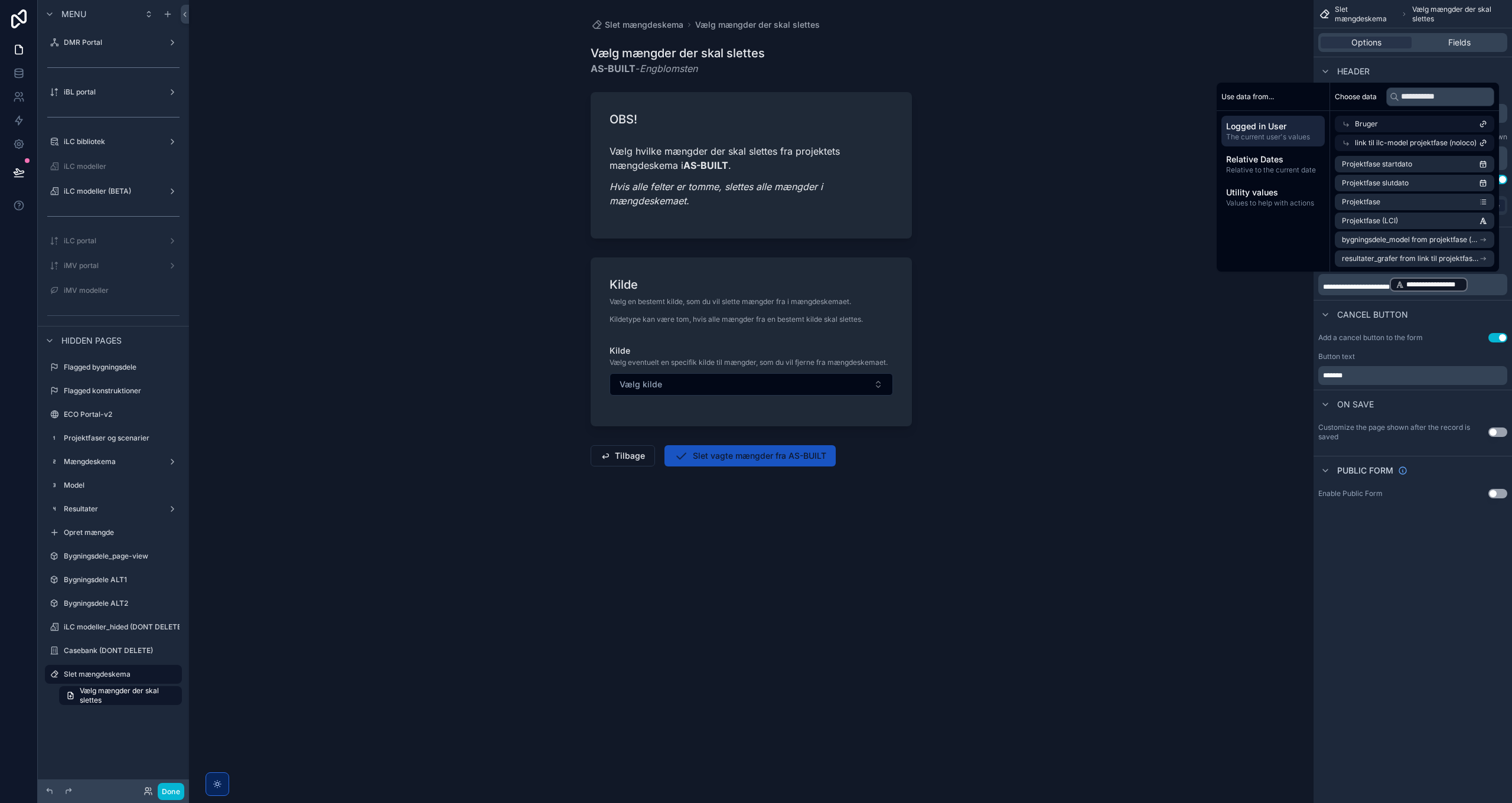
click at [1008, 583] on div "**********" at bounding box center [1413, 402] width 198 height 803
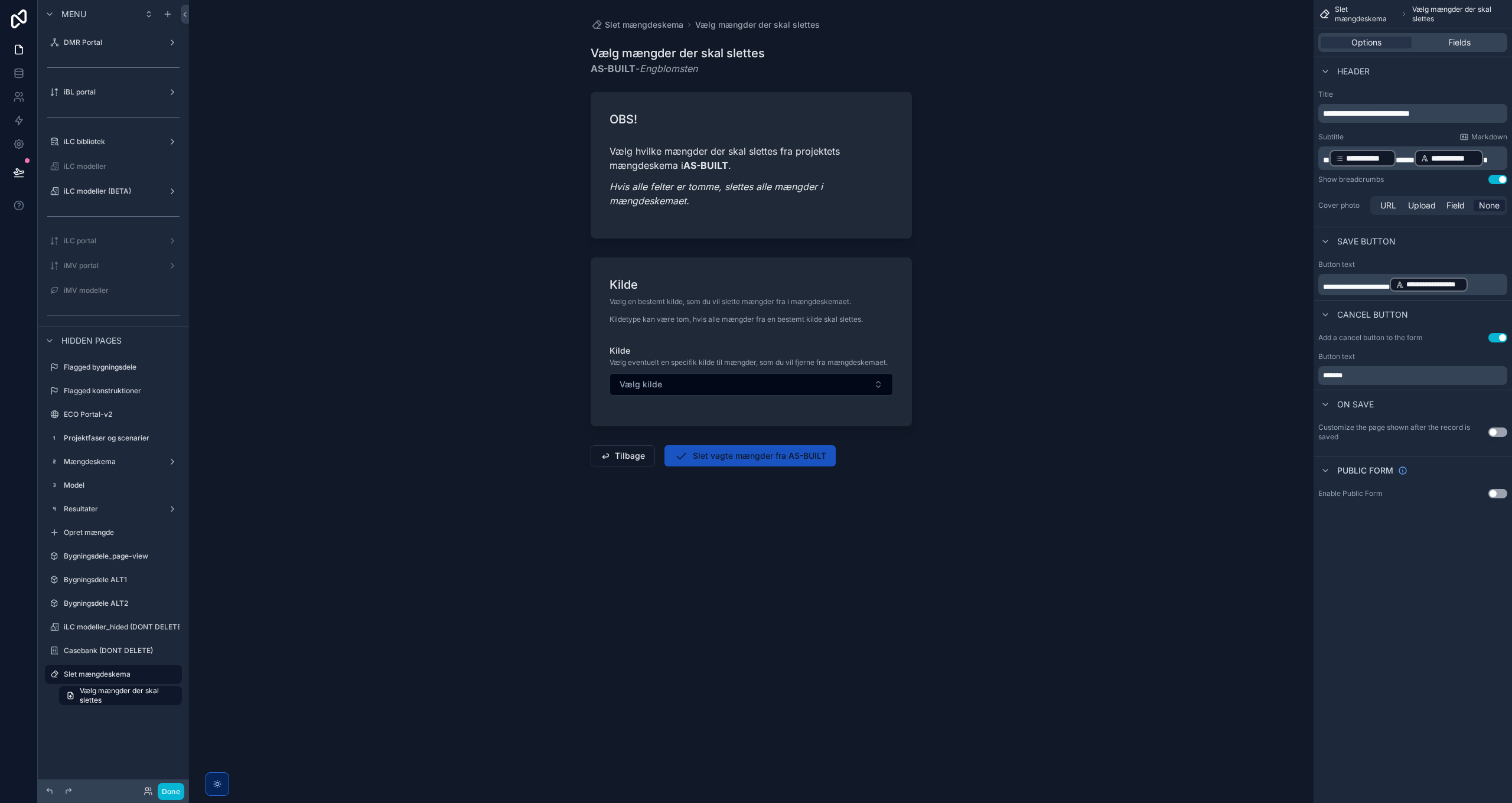
click at [1008, 214] on div "Slet mængdeskema Vælg mængder der skal slettes Vælg mængder der skal slettes AS…" at bounding box center [751, 402] width 1124 height 803
click at [1008, 40] on div "Fields" at bounding box center [1459, 43] width 91 height 12
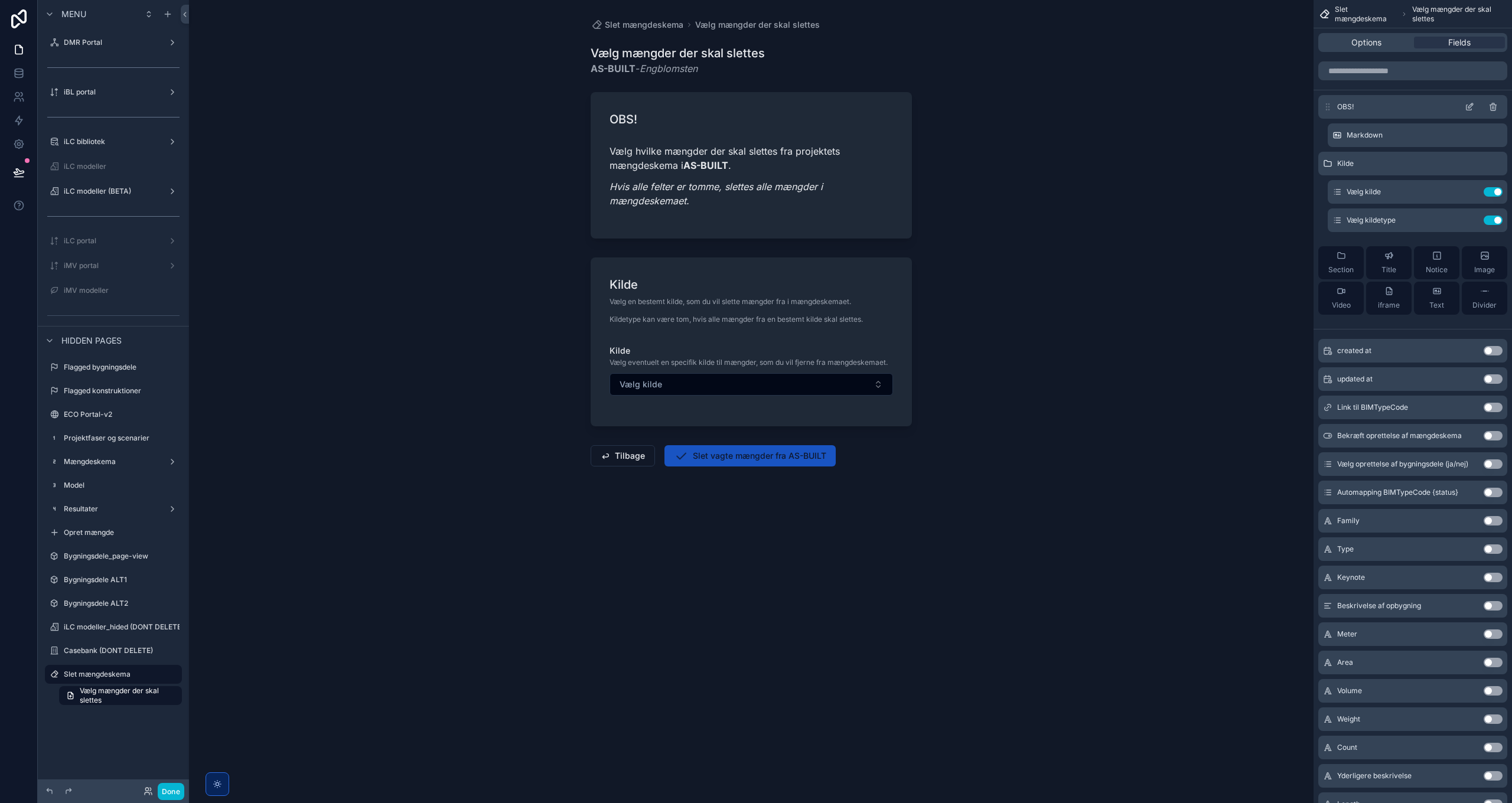
click at [1008, 105] on icon "scrollable content" at bounding box center [1469, 107] width 9 height 9
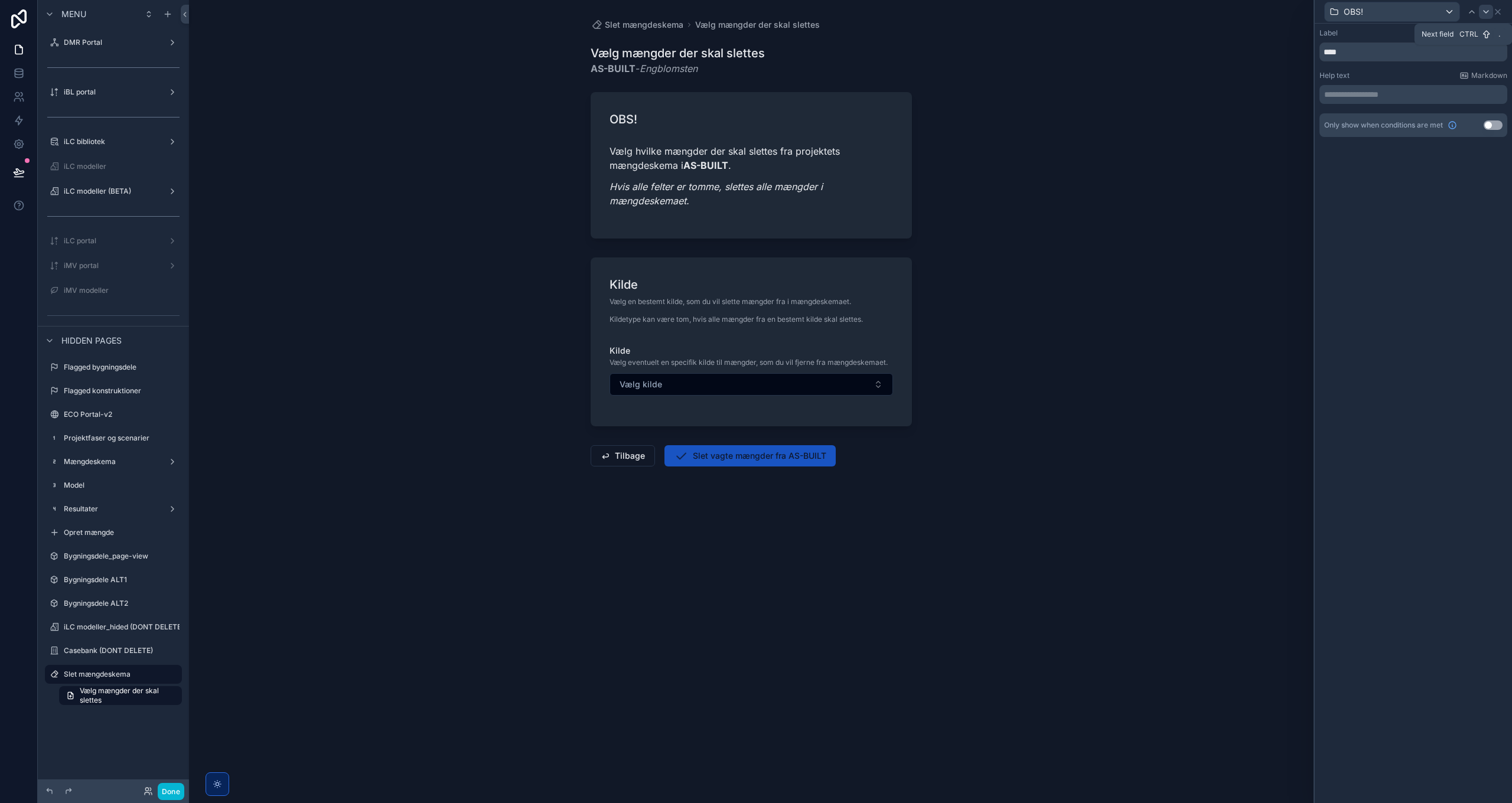
click at [1008, 12] on icon at bounding box center [1486, 12] width 9 height 9
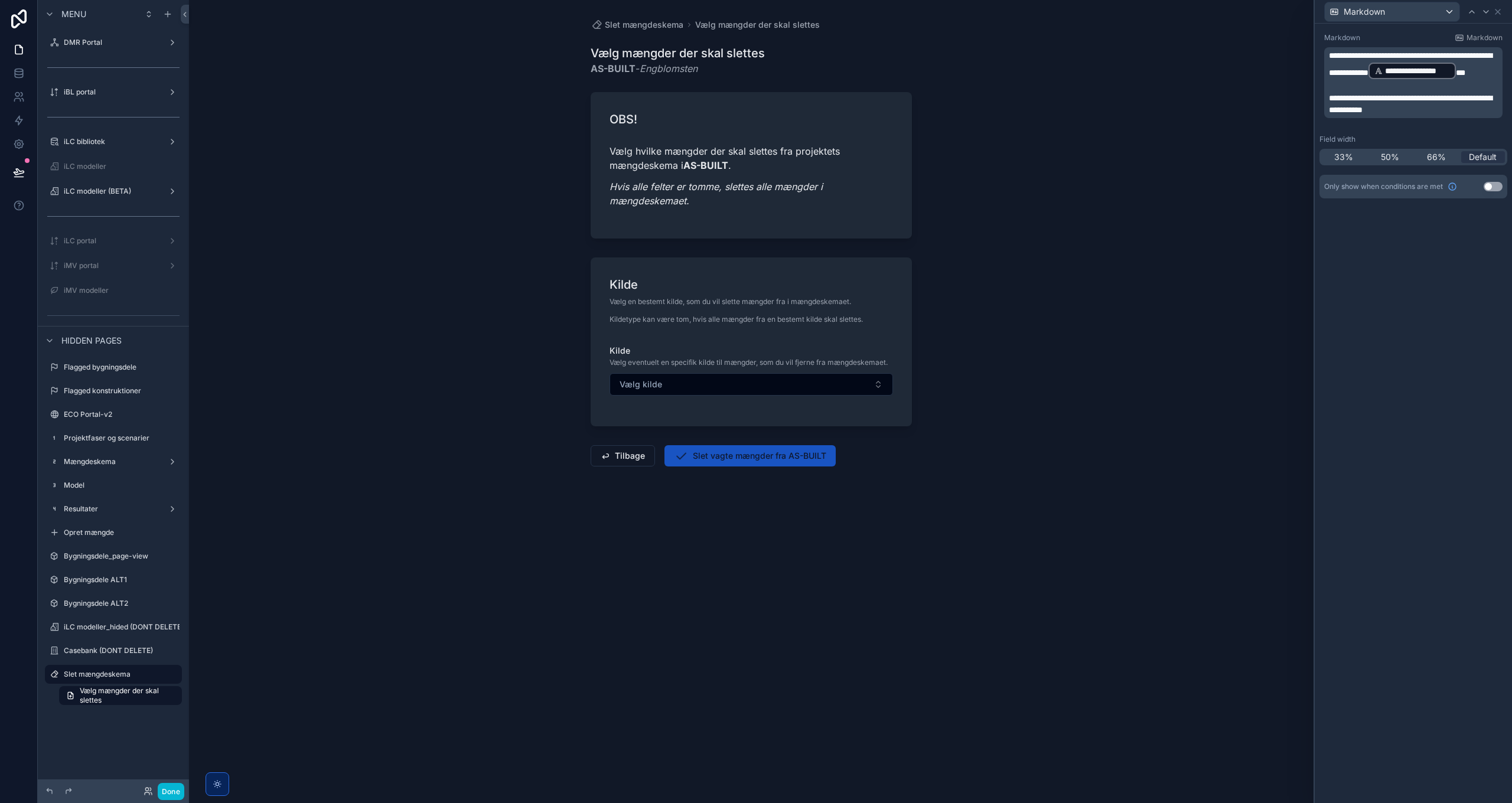
click at [1008, 112] on span "**********" at bounding box center [1411, 104] width 163 height 20
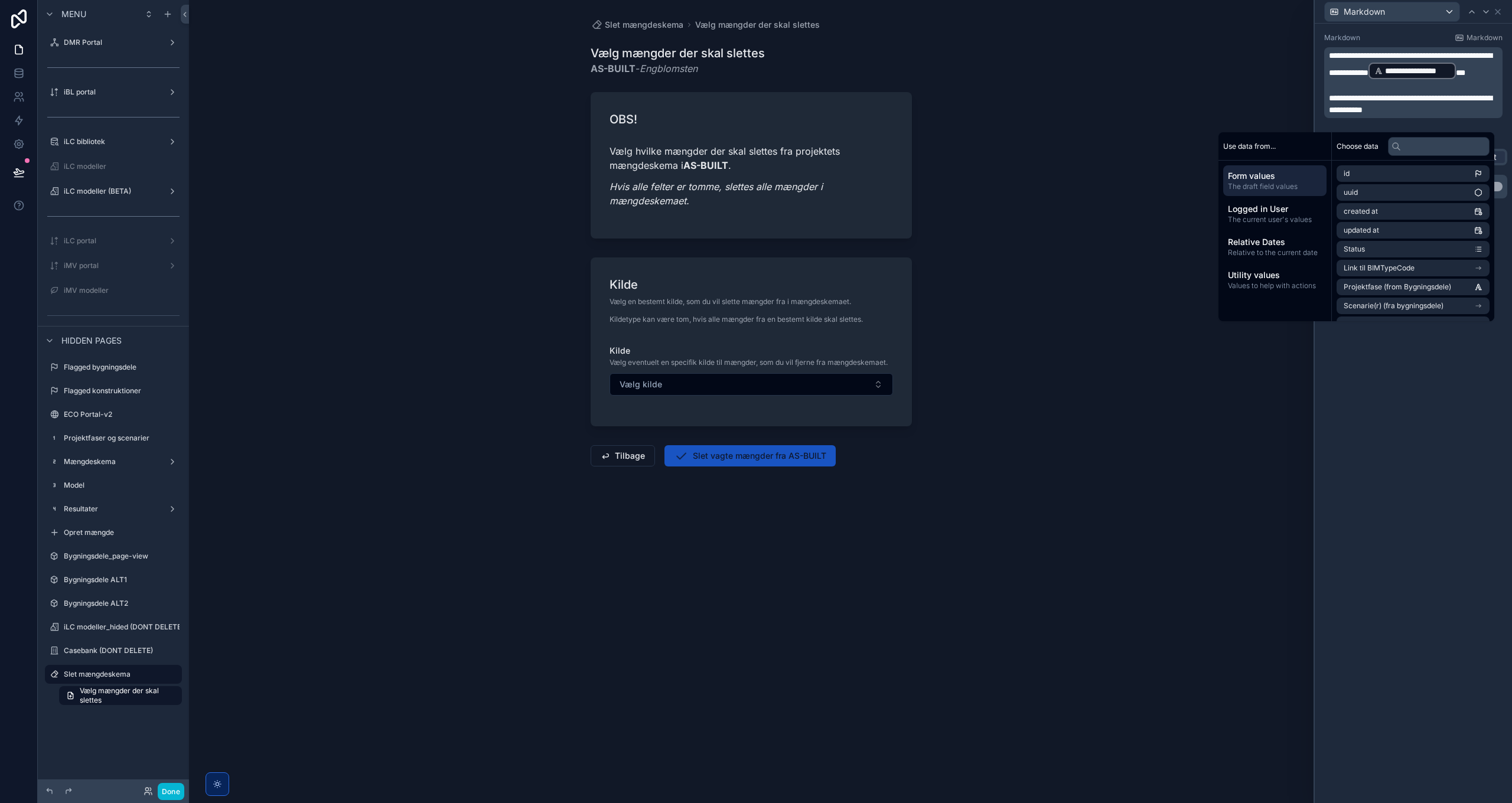
click at [1008, 92] on p "﻿" at bounding box center [1415, 86] width 171 height 12
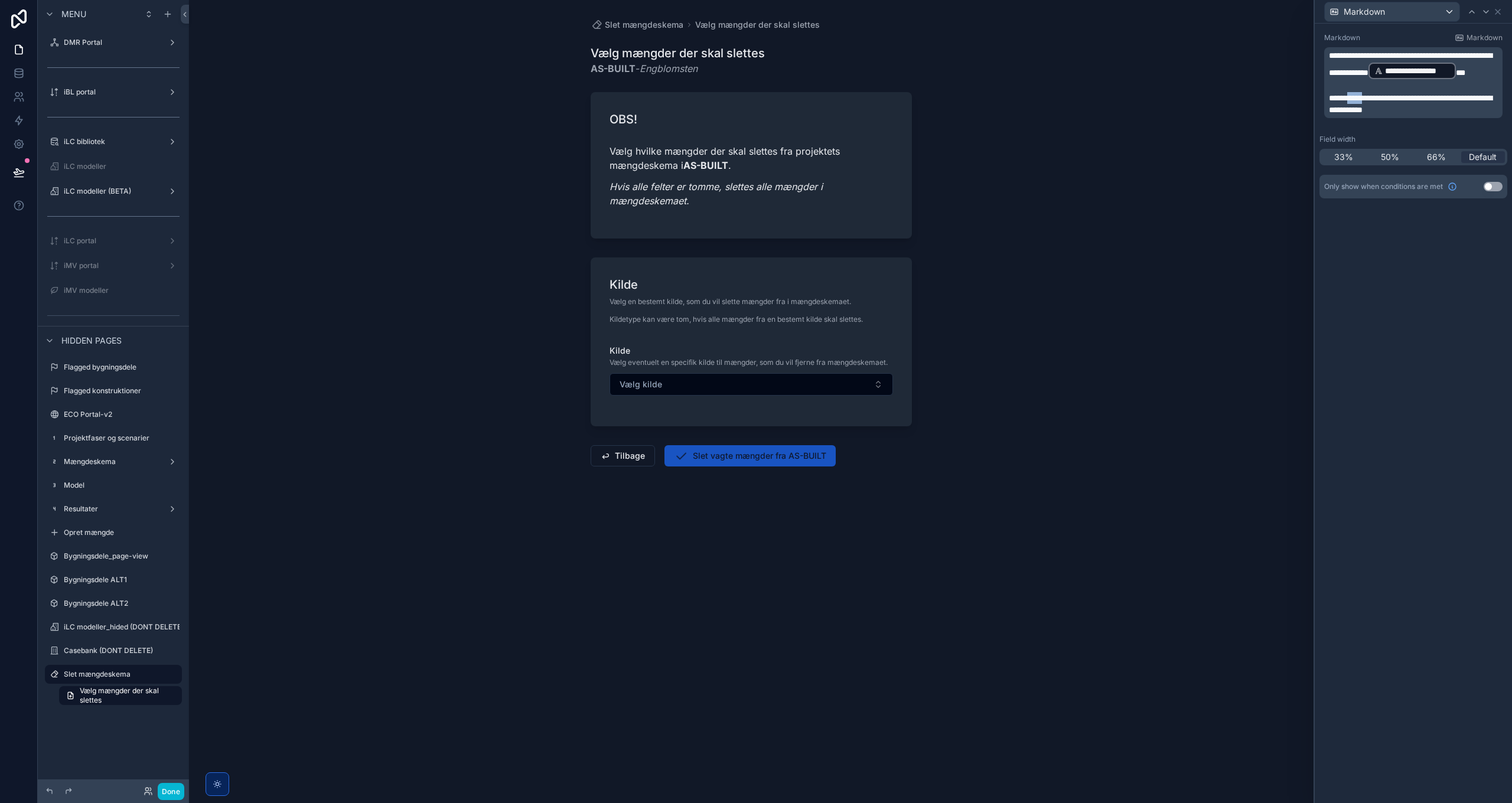
drag, startPoint x: 1354, startPoint y: 107, endPoint x: 1370, endPoint y: 107, distance: 16.0
click at [1008, 107] on span "**********" at bounding box center [1411, 104] width 163 height 20
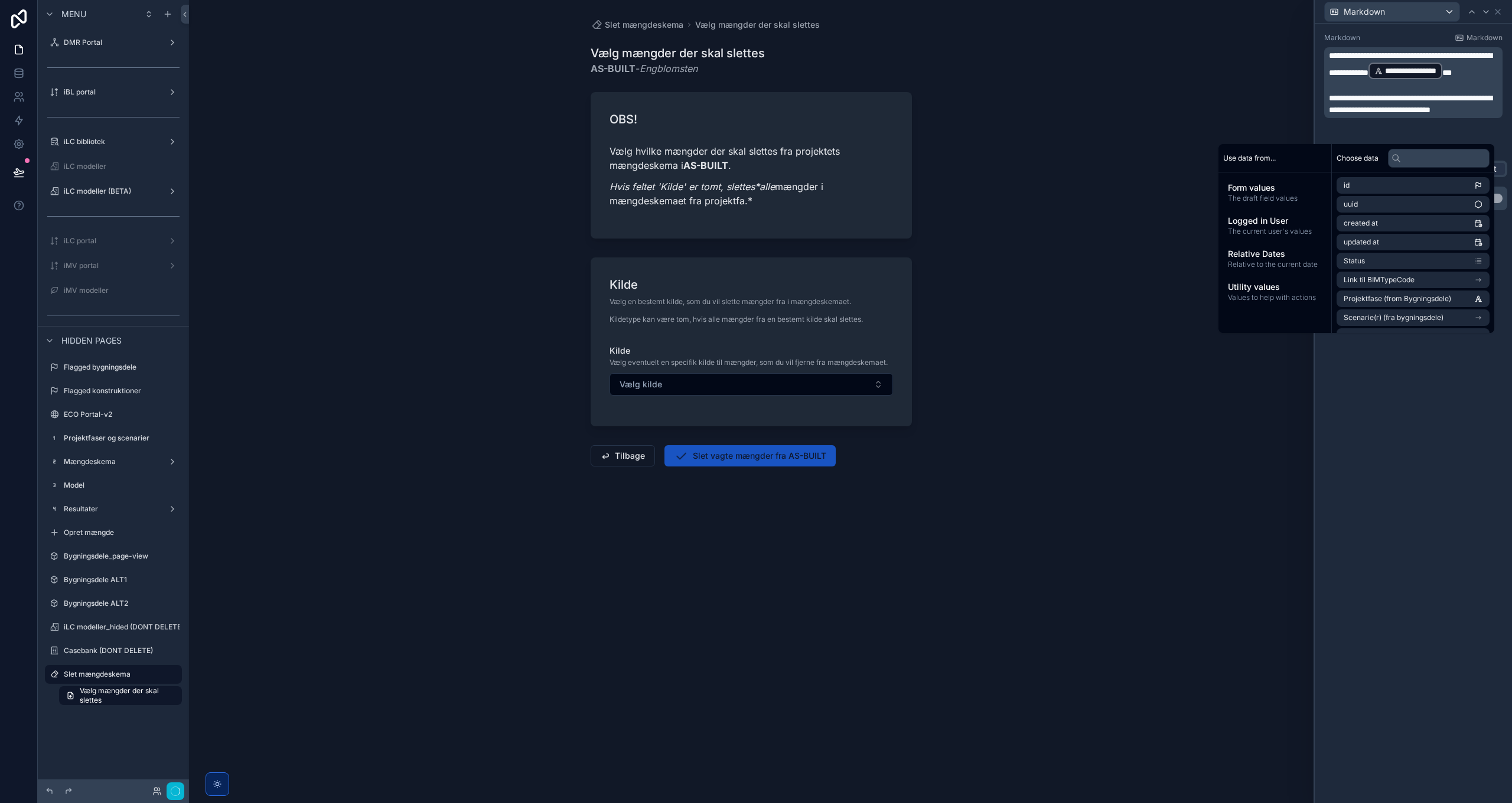
scroll to position [0, 0]
click at [1008, 113] on span "**********" at bounding box center [1411, 104] width 163 height 20
drag, startPoint x: 1492, startPoint y: 109, endPoint x: 1511, endPoint y: 135, distance: 32.2
click at [1008, 109] on span "**********" at bounding box center [1411, 104] width 163 height 20
click at [1008, 467] on div "**********" at bounding box center [1413, 413] width 197 height 779
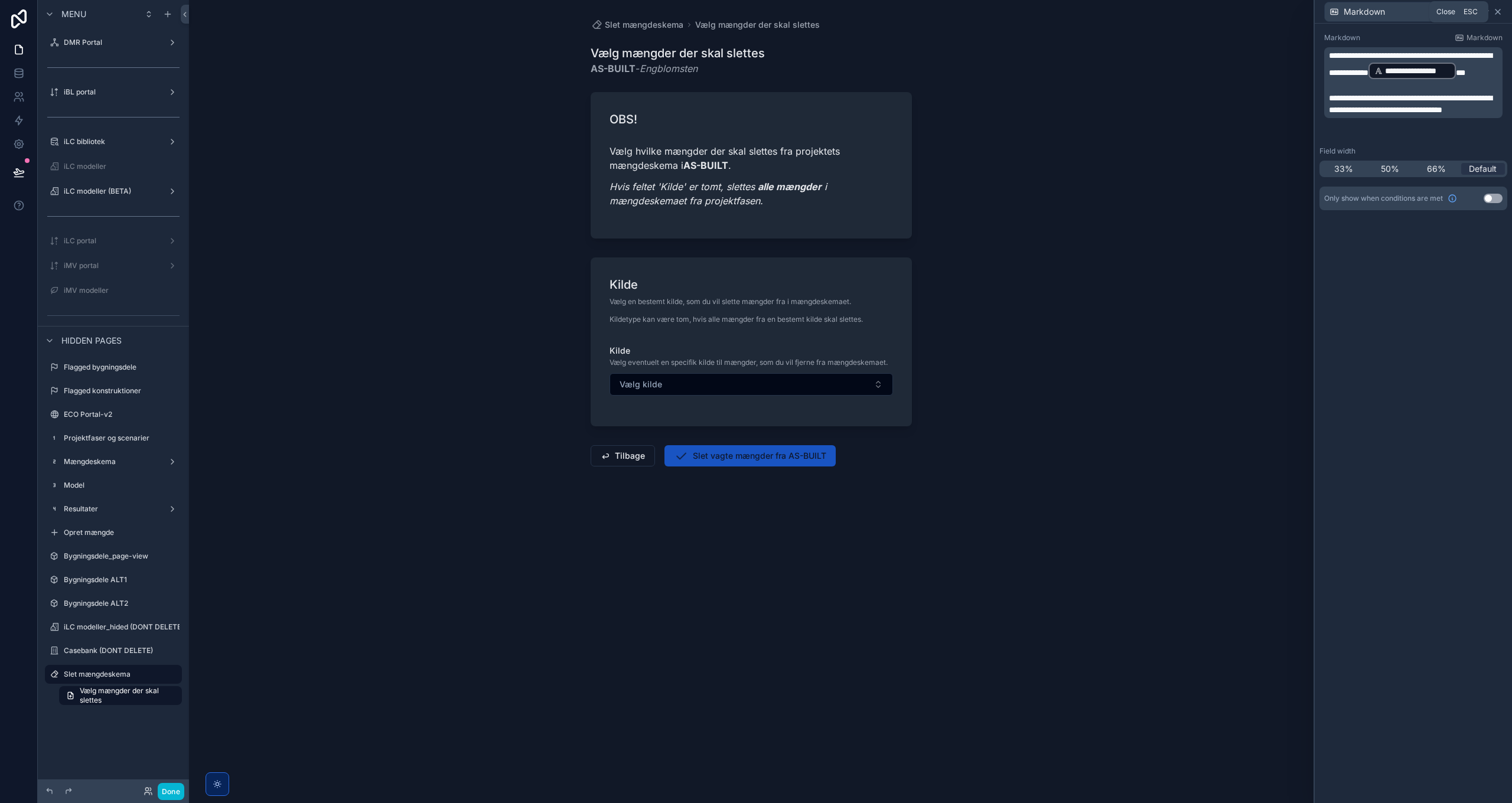
click at [1008, 12] on icon at bounding box center [1498, 12] width 9 height 9
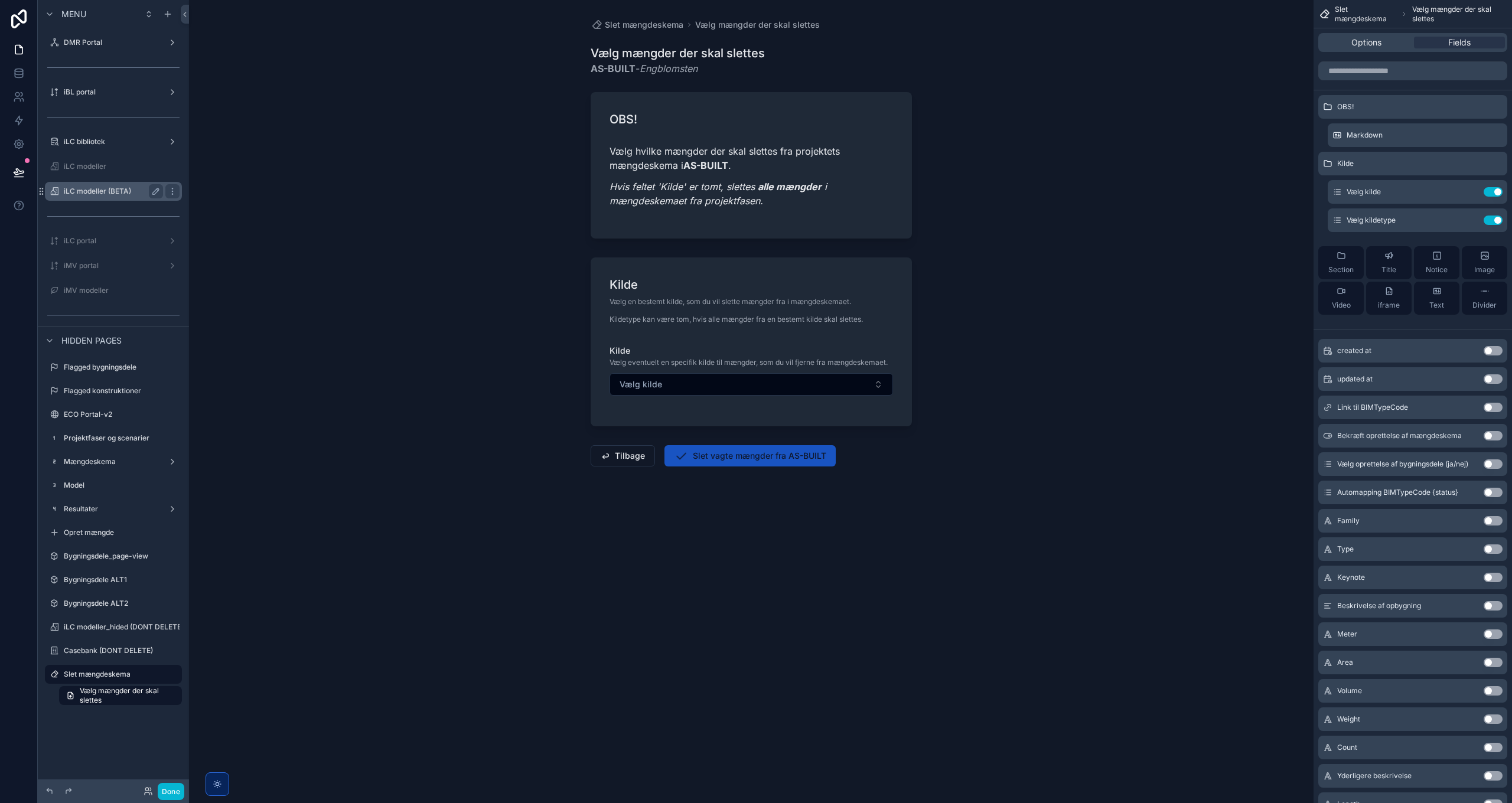
click at [110, 186] on div "iLC modeller (BETA)" at bounding box center [113, 192] width 99 height 14
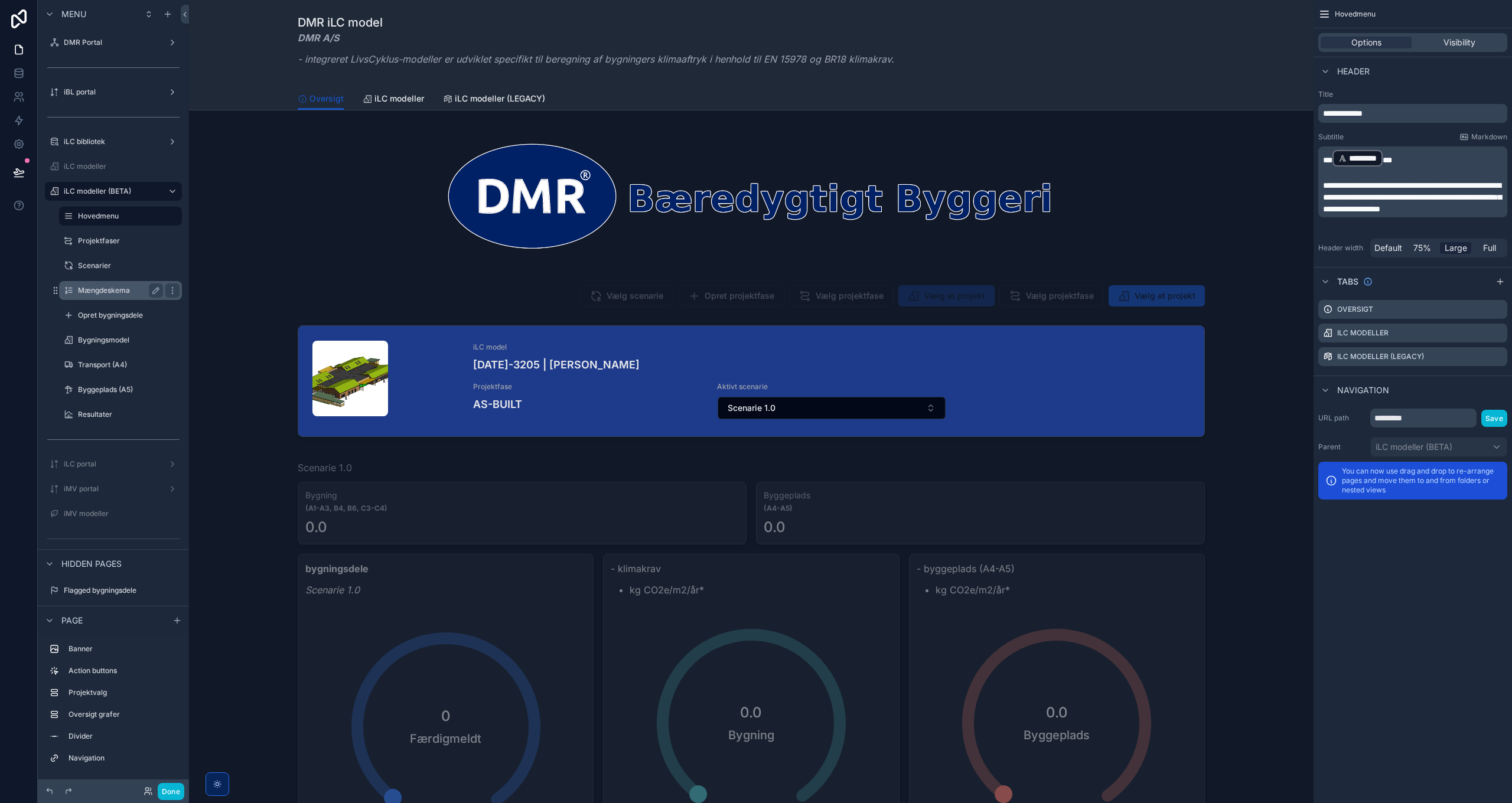
click at [111, 290] on label "Mængdeskema" at bounding box center [118, 290] width 80 height 9
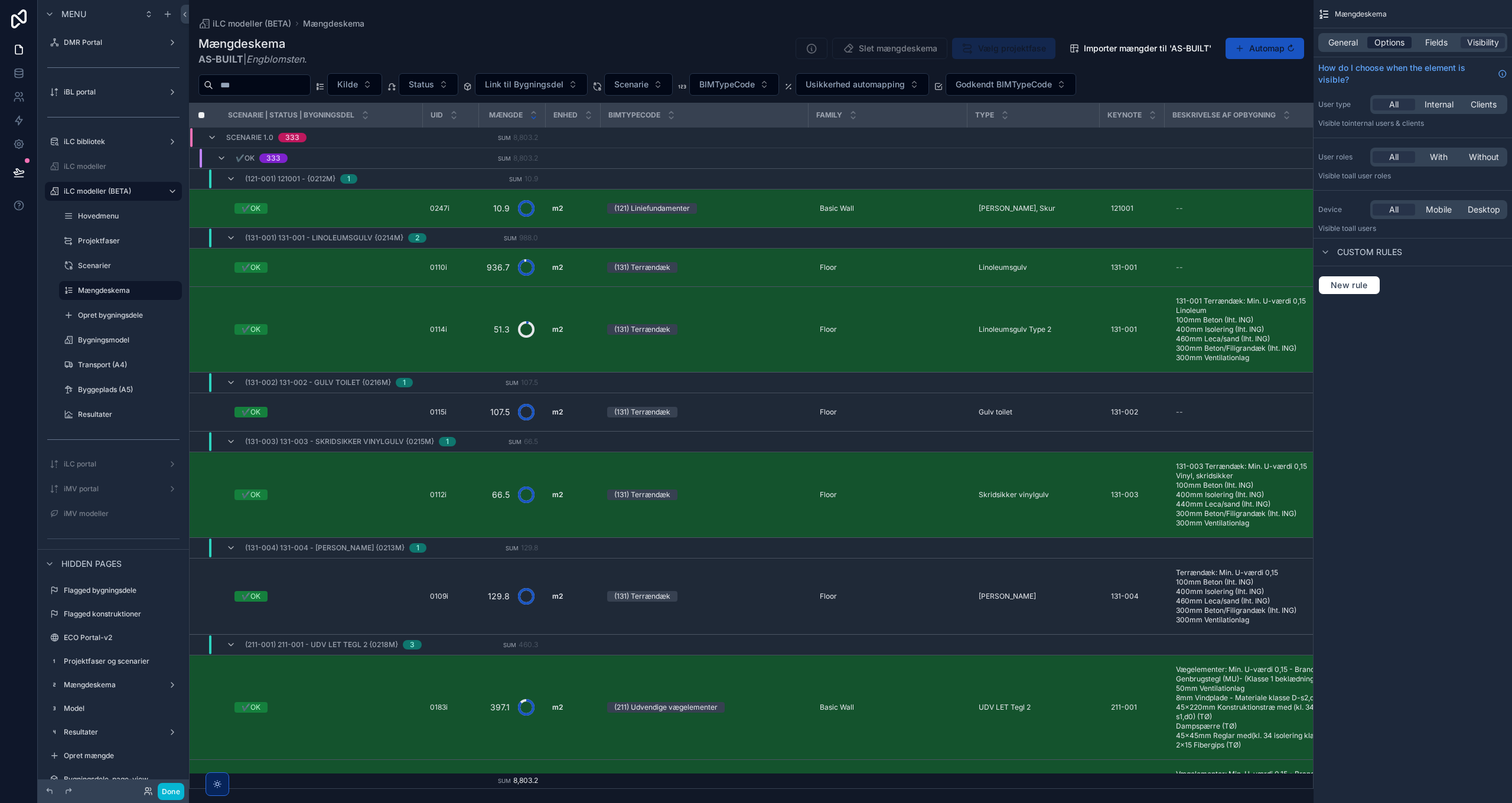
click at [1008, 41] on span "Options" at bounding box center [1390, 43] width 30 height 12
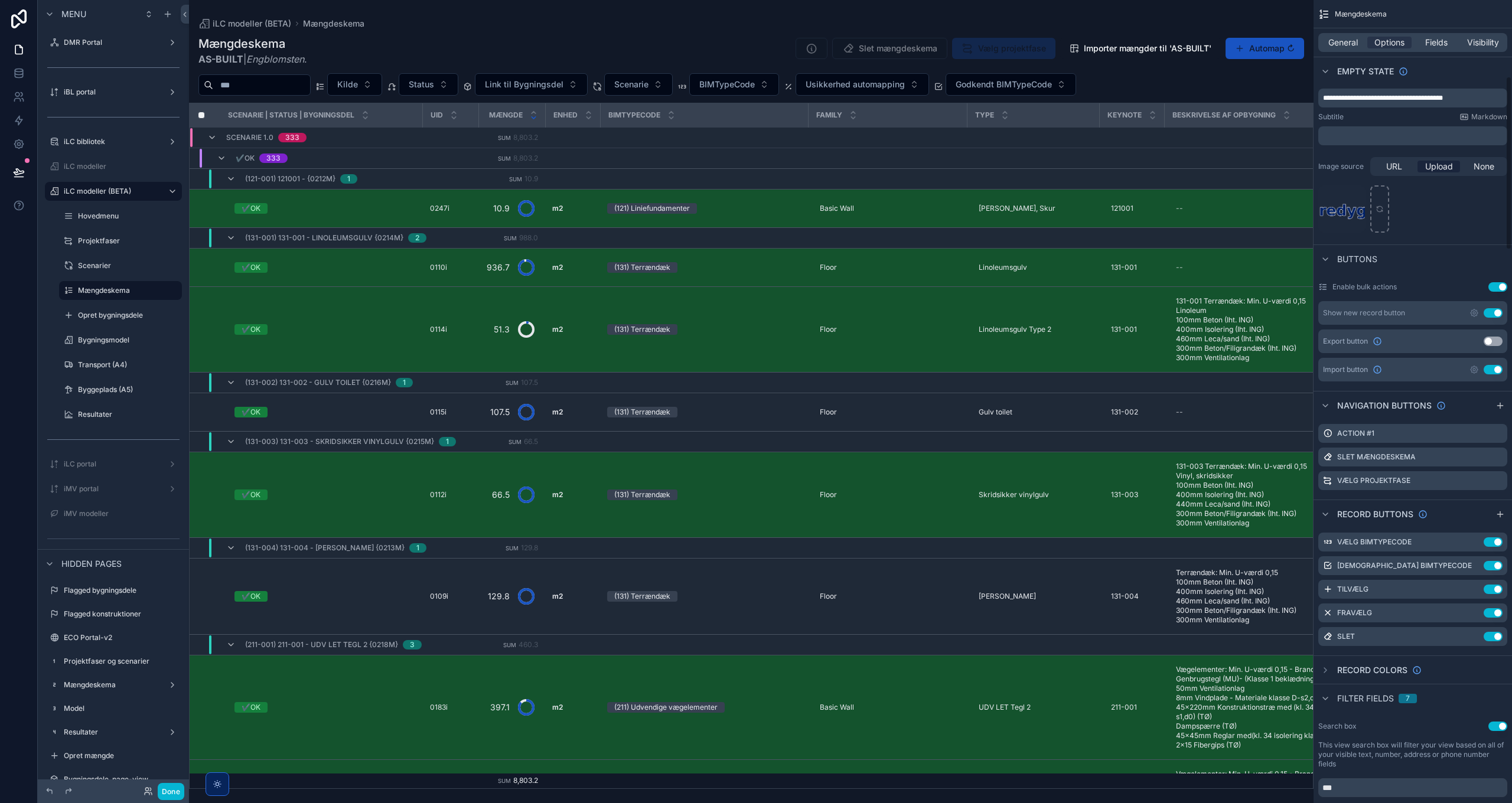
scroll to position [413, 0]
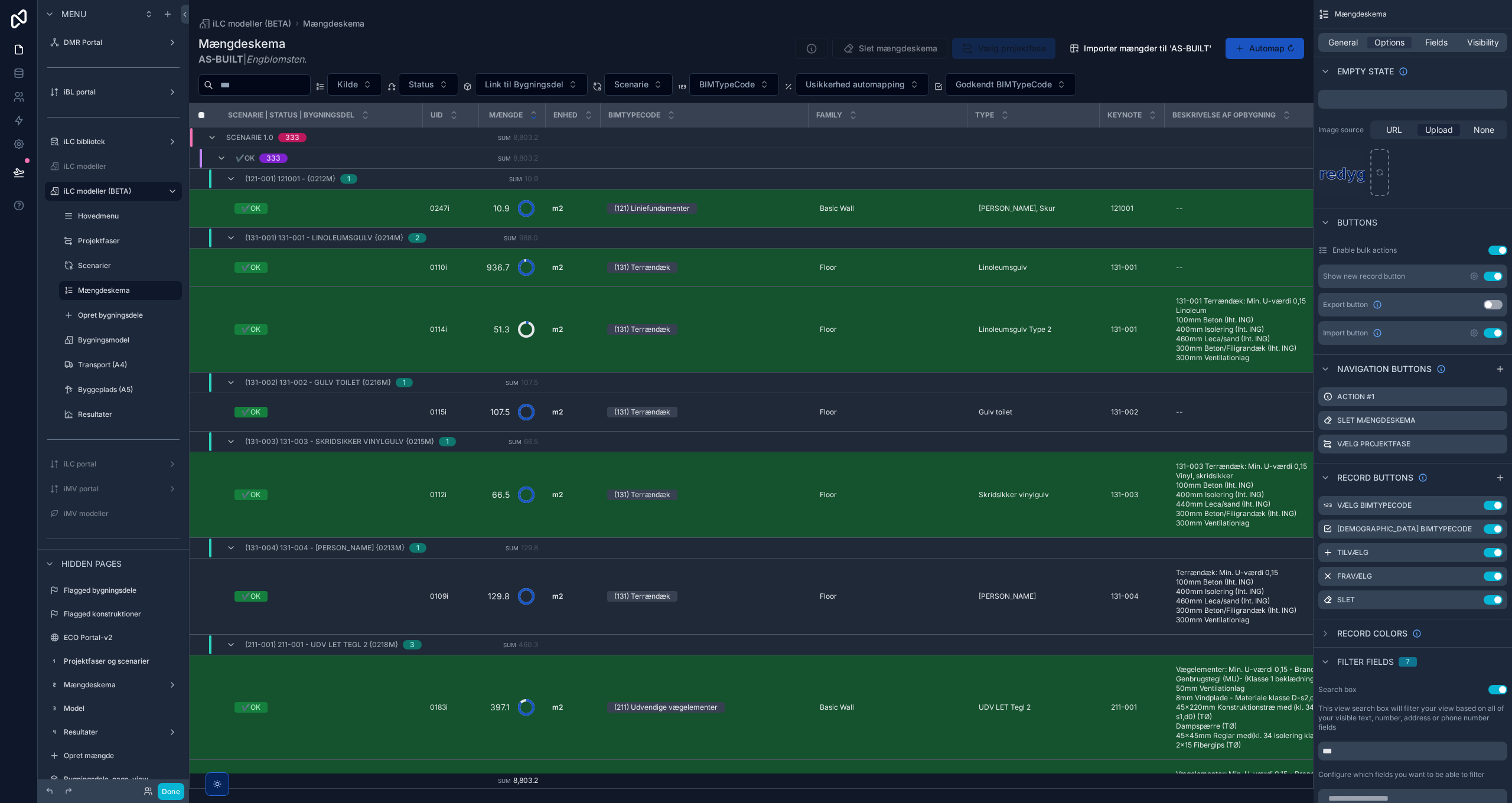
click at [1001, 301] on div "scrollable content" at bounding box center [751, 402] width 1124 height 803
click at [1008, 583] on icon "scrollable content" at bounding box center [1460, 600] width 9 height 9
click at [1008, 580] on icon at bounding box center [1478, 581] width 0 height 3
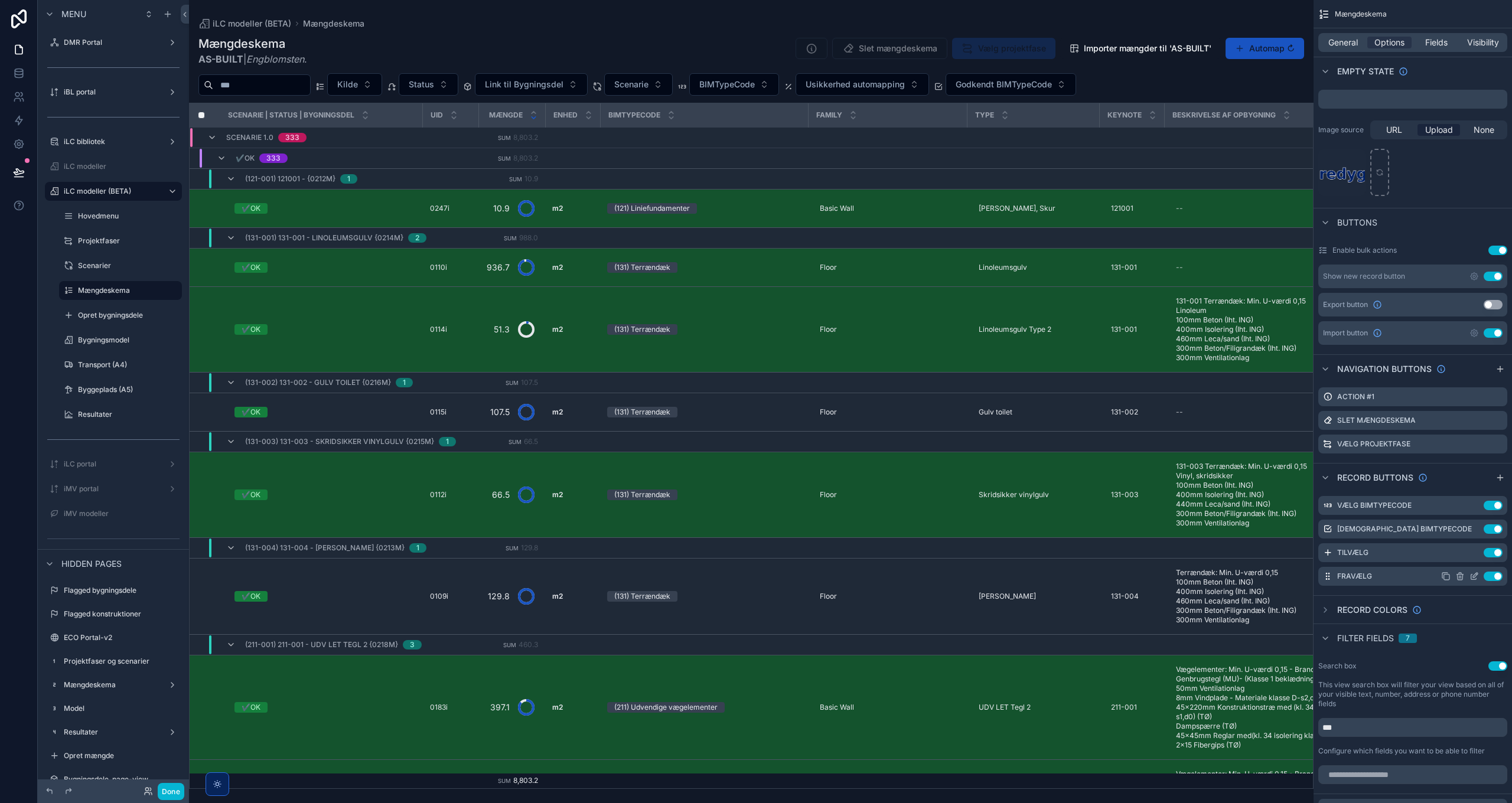
click at [1008, 575] on icon "scrollable content" at bounding box center [1474, 577] width 9 height 9
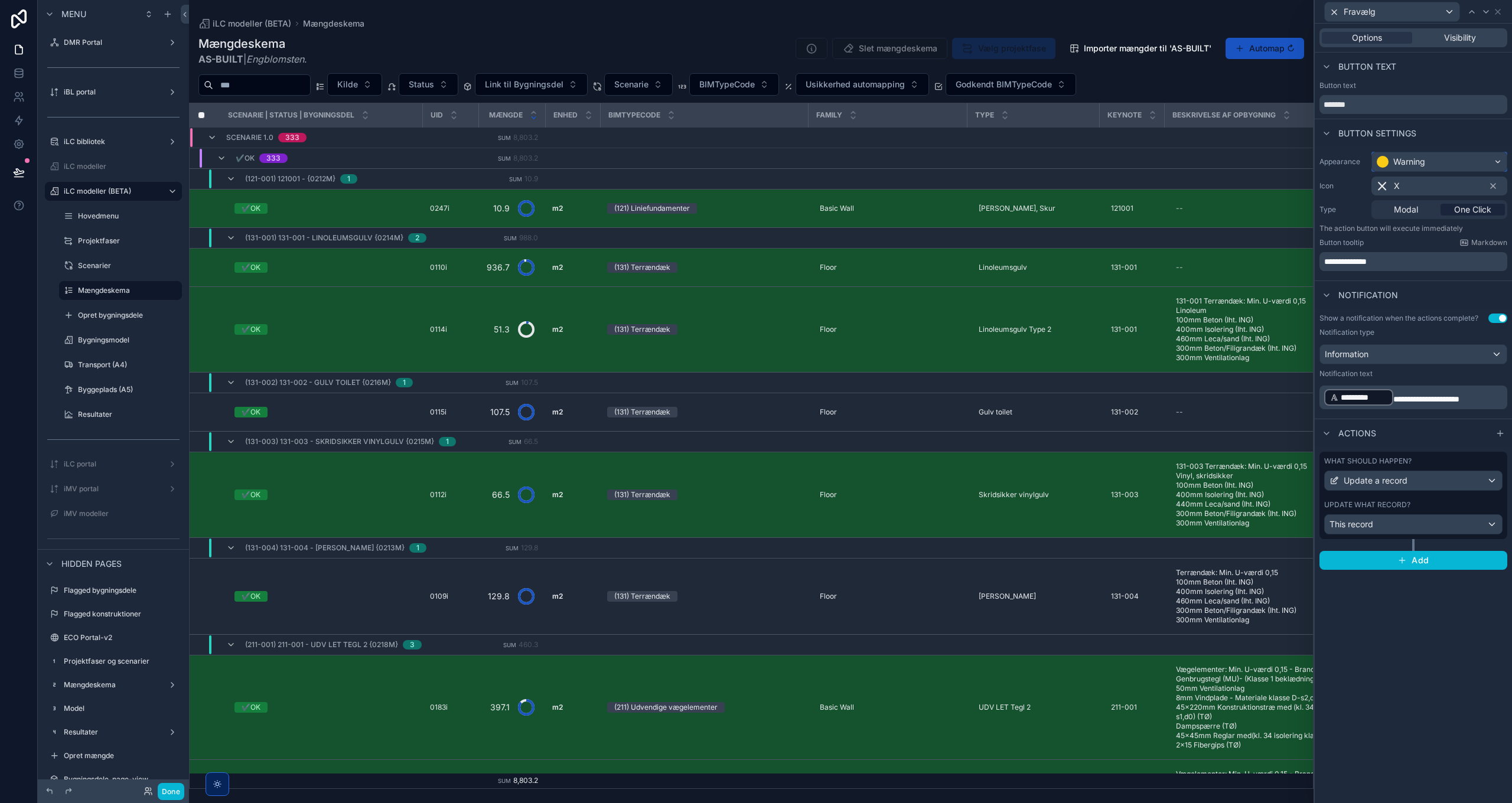
click at [1008, 158] on div "Warning" at bounding box center [1409, 162] width 32 height 12
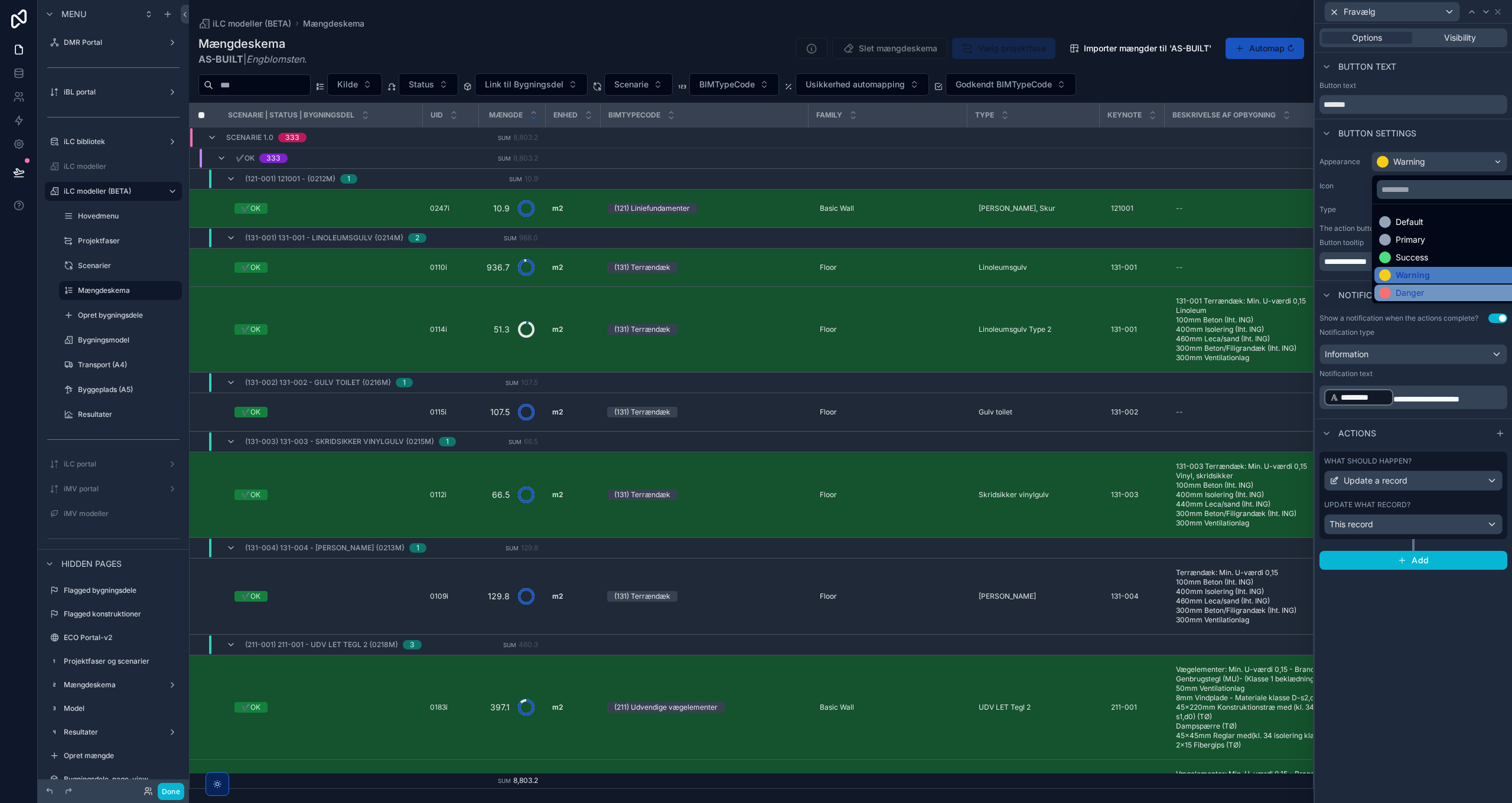
click at [1008, 295] on div "Danger" at bounding box center [1409, 293] width 28 height 12
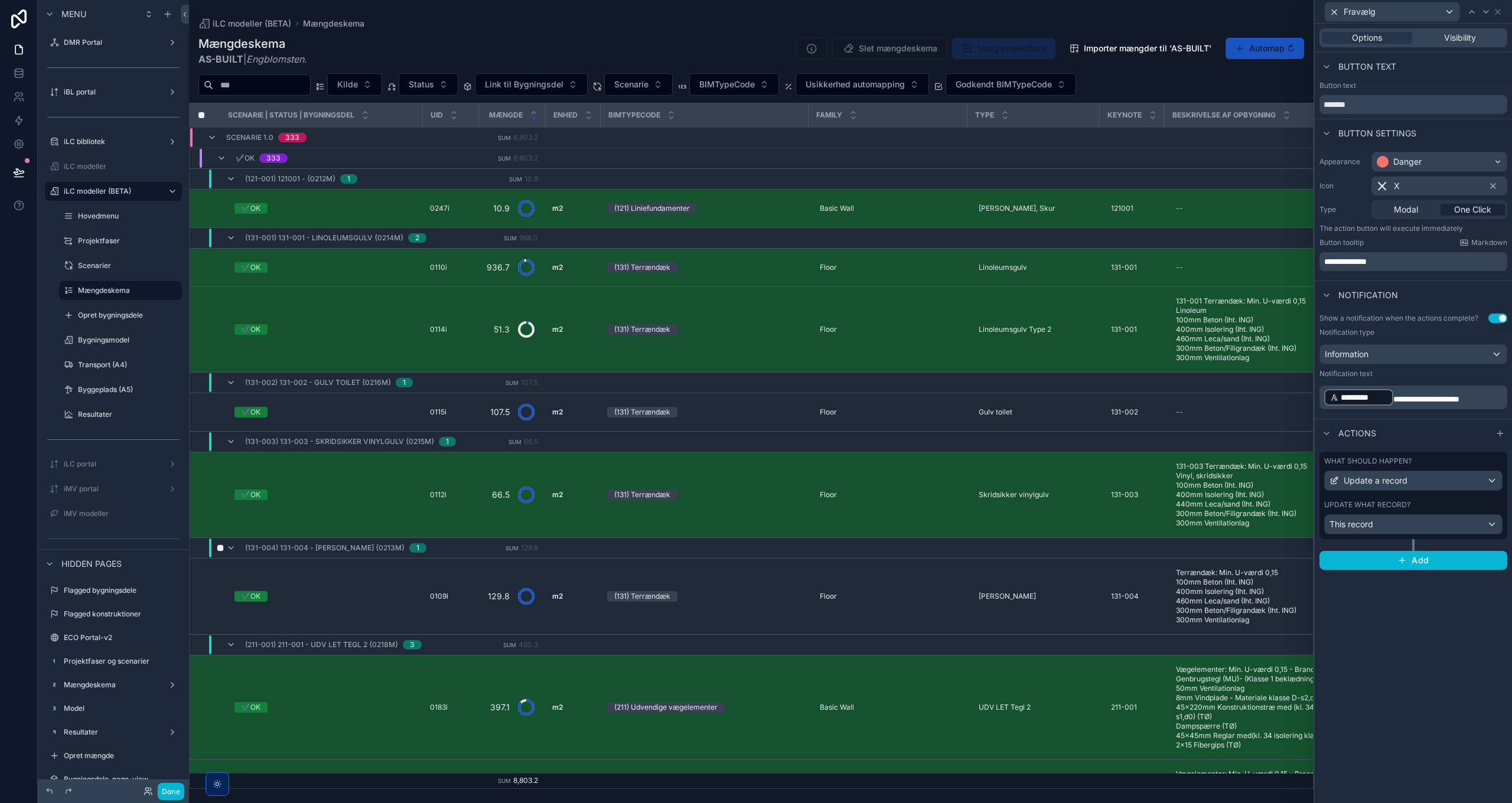
drag, startPoint x: 1388, startPoint y: 647, endPoint x: 1277, endPoint y: 537, distance: 156.3
click at [1008, 583] on div "**********" at bounding box center [1413, 413] width 197 height 779
click at [17, 120] on icon at bounding box center [19, 120] width 12 height 12
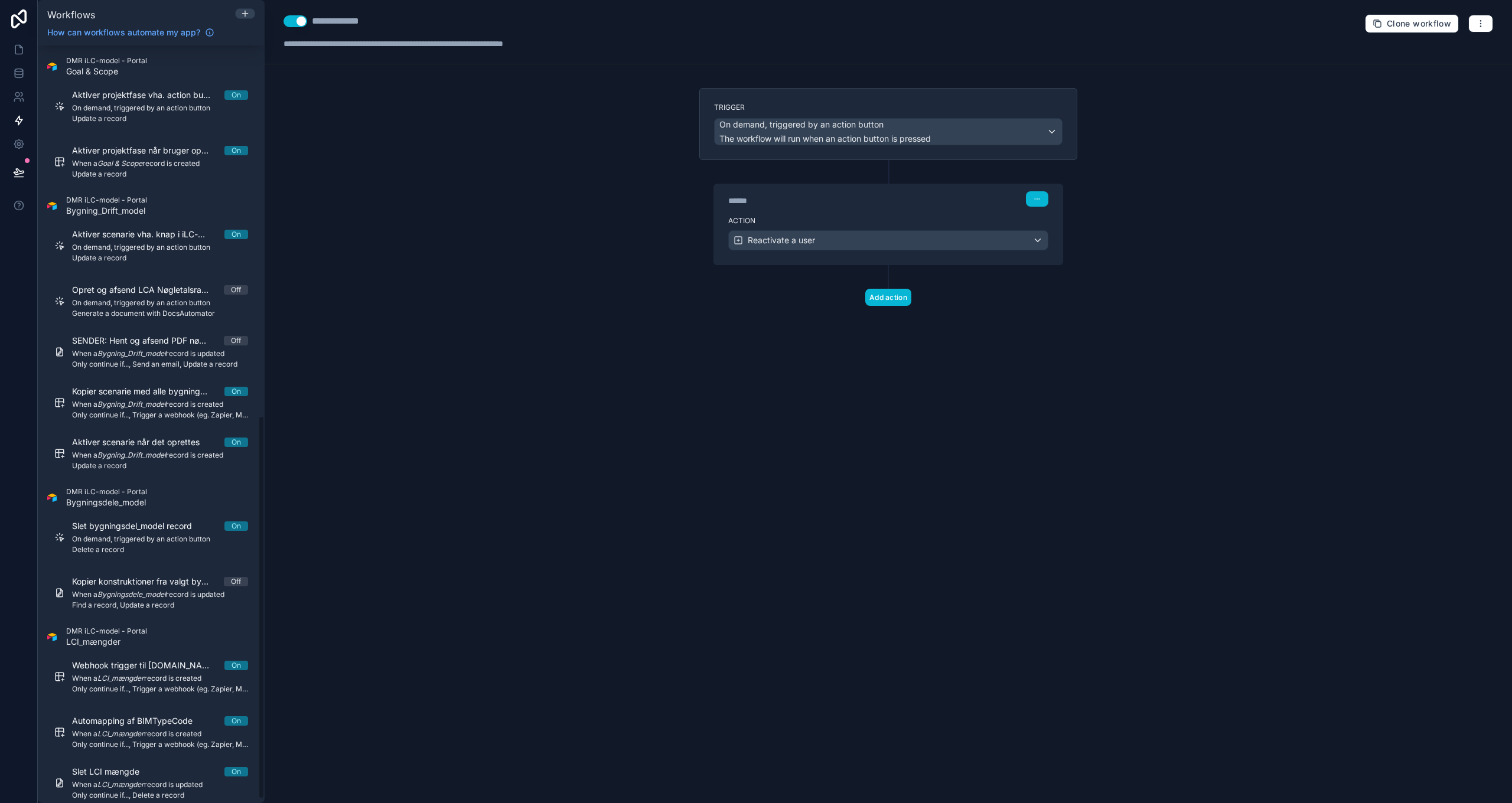
scroll to position [738, 0]
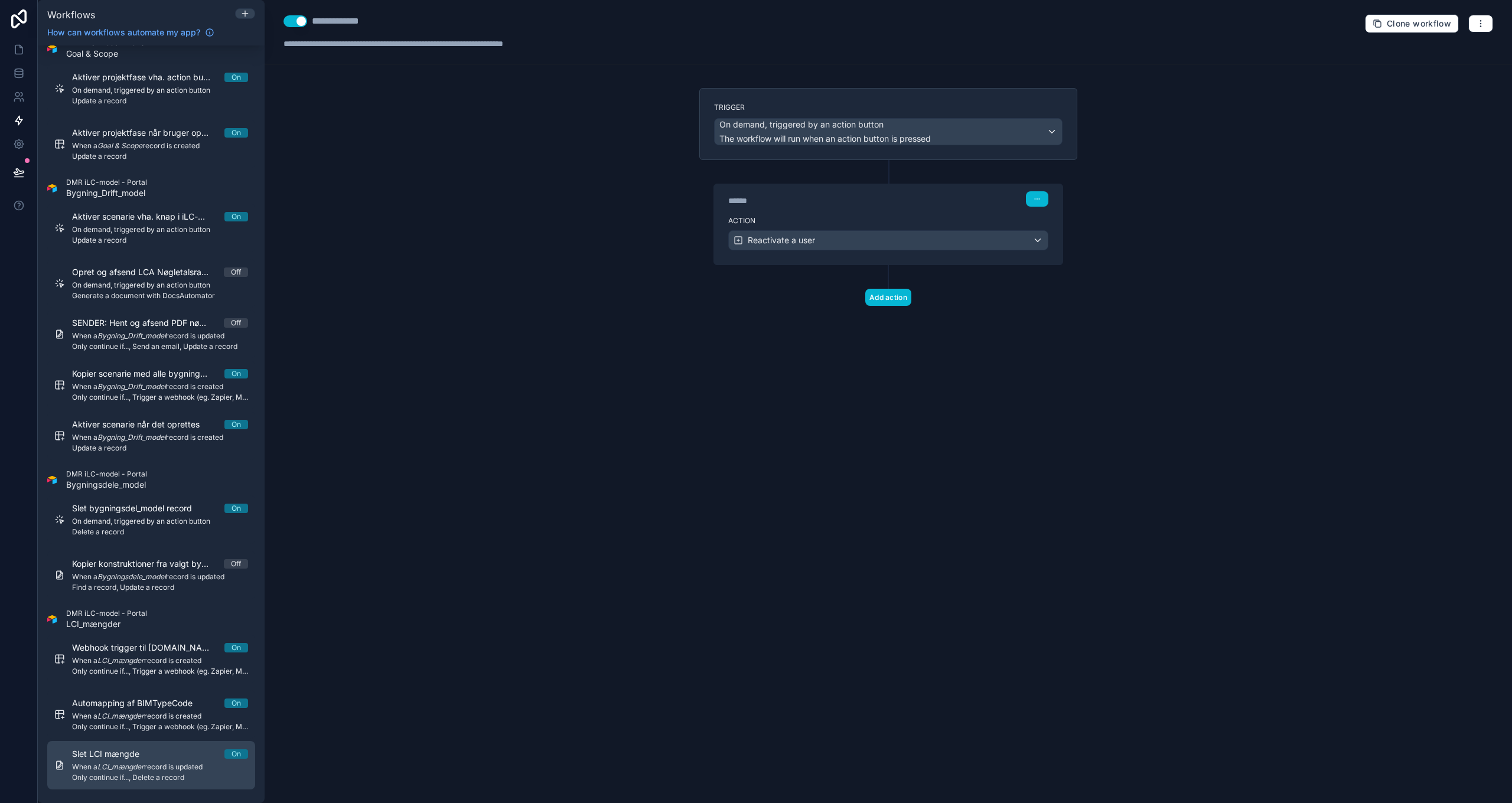
click at [138, 583] on span "Slet LCI mængde" at bounding box center [113, 754] width 82 height 12
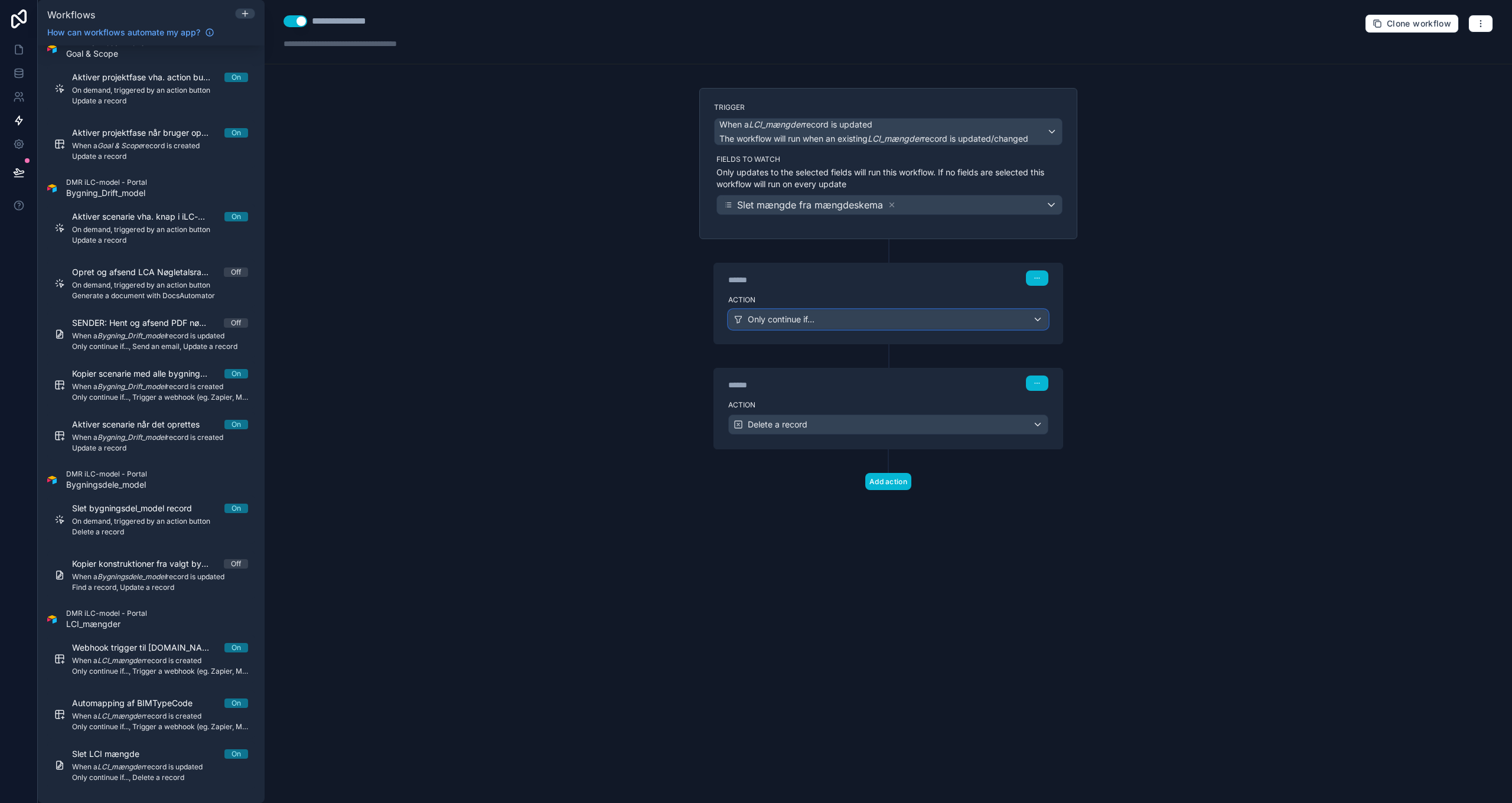
click at [852, 319] on div "Only continue if..." at bounding box center [888, 319] width 319 height 19
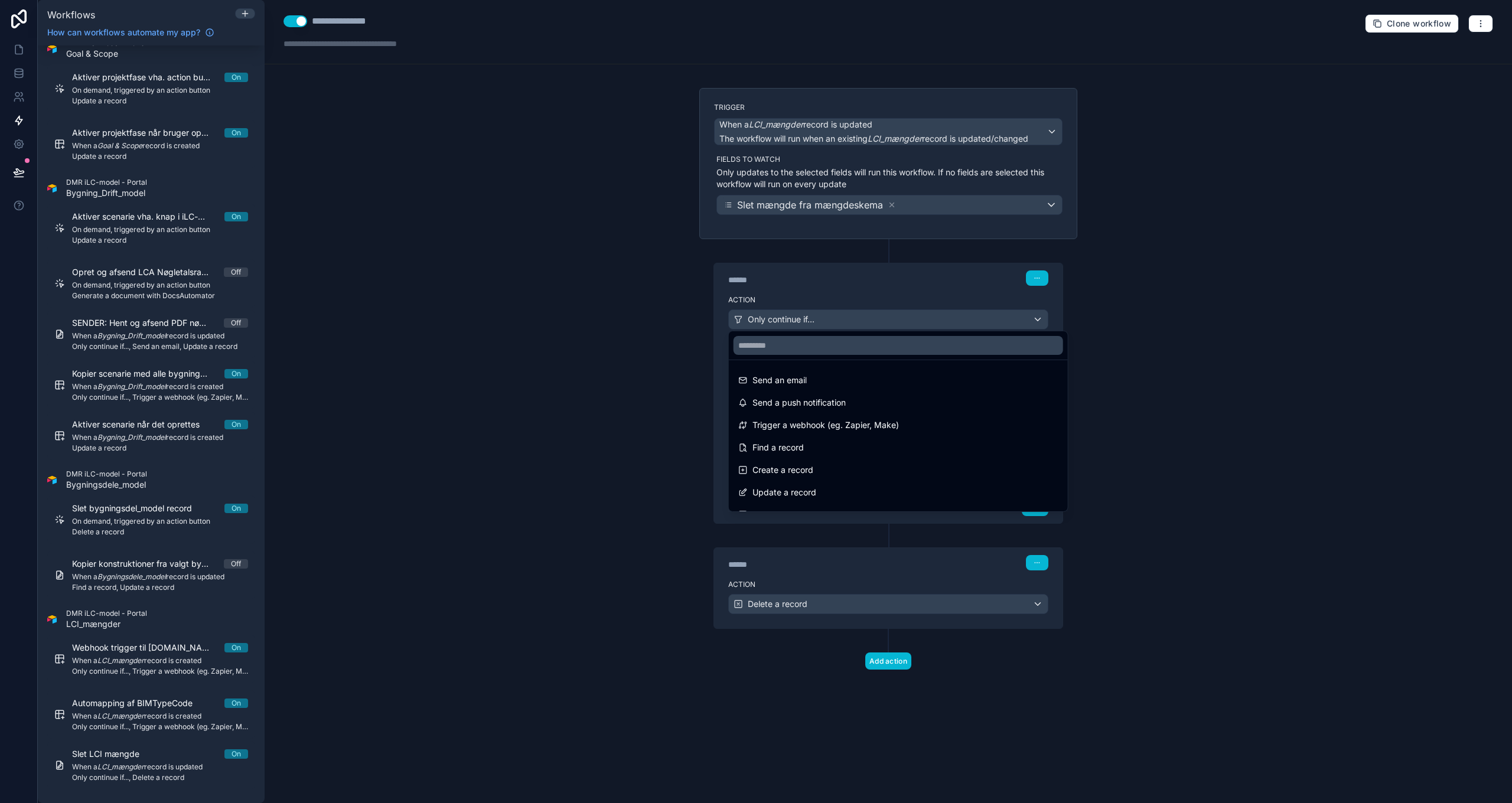
click at [852, 319] on div at bounding box center [756, 402] width 1512 height 803
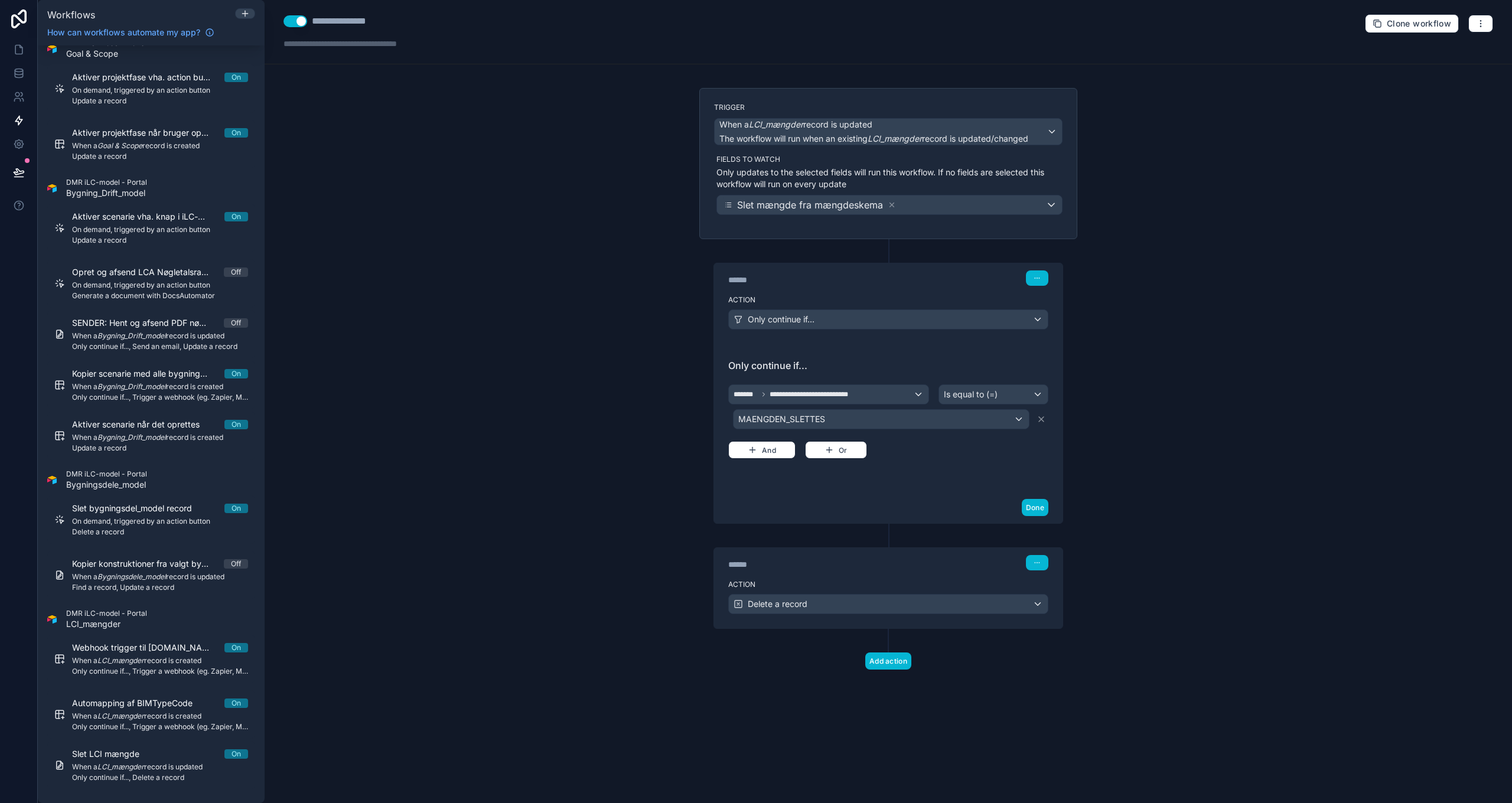
click at [293, 18] on button "Use setting" at bounding box center [296, 21] width 24 height 12
click at [371, 24] on div "**********" at bounding box center [355, 22] width 86 height 14
type div "**********"
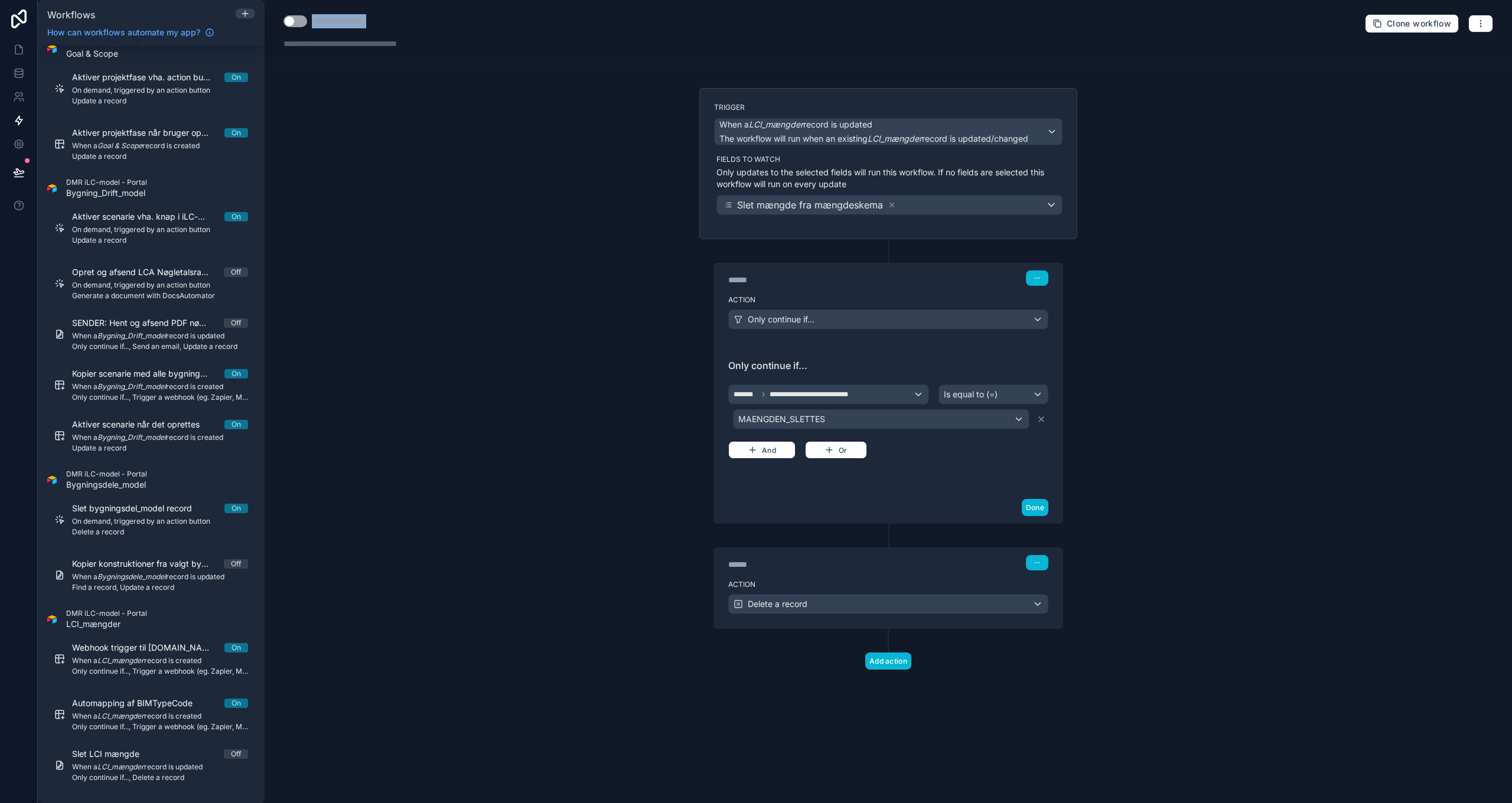
copy div "**********"
click at [1001, 419] on div "MAENGDEN_SLETTES" at bounding box center [881, 419] width 296 height 19
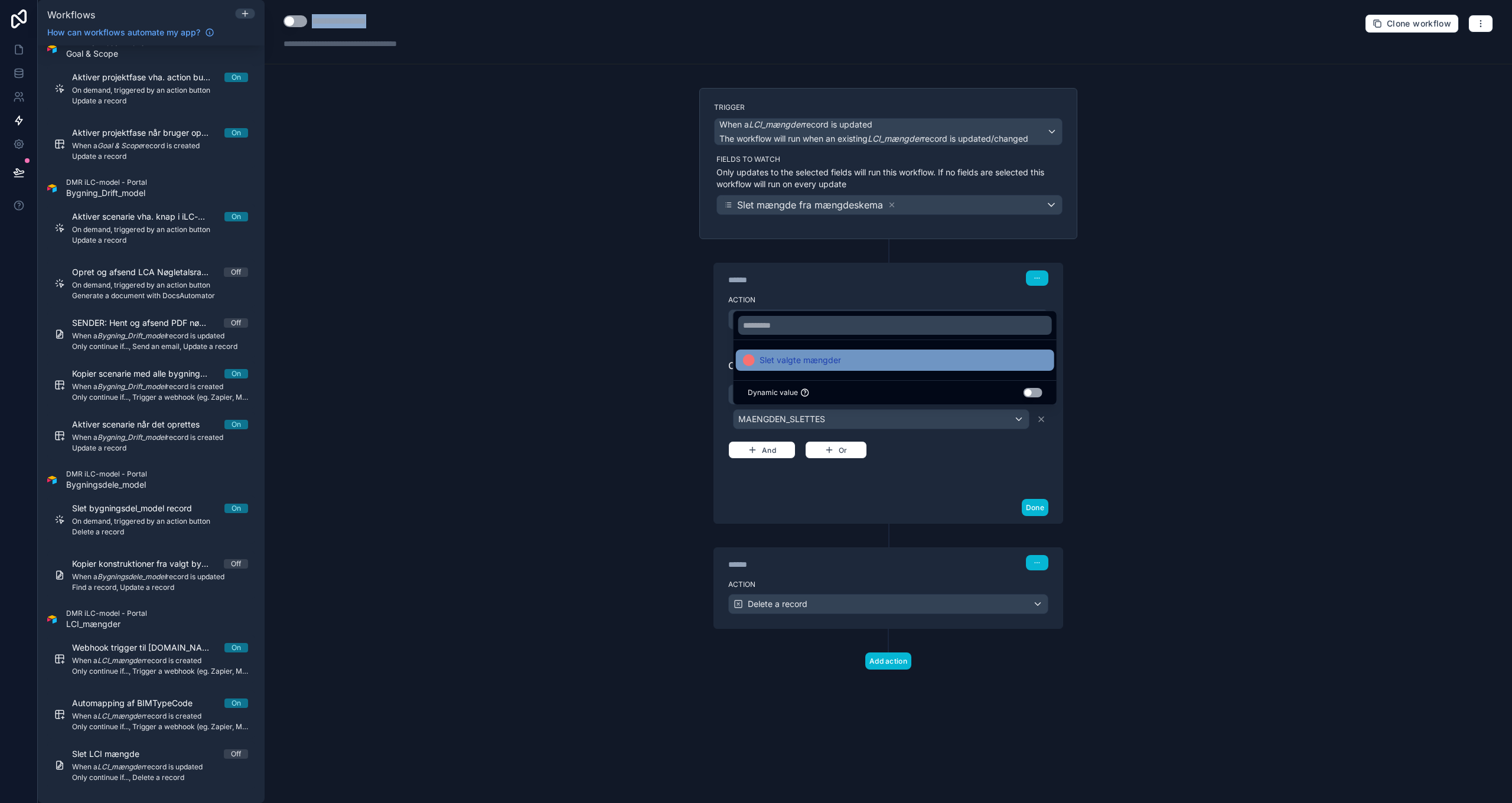
click at [841, 360] on div "Slet valgte mængder" at bounding box center [895, 361] width 304 height 14
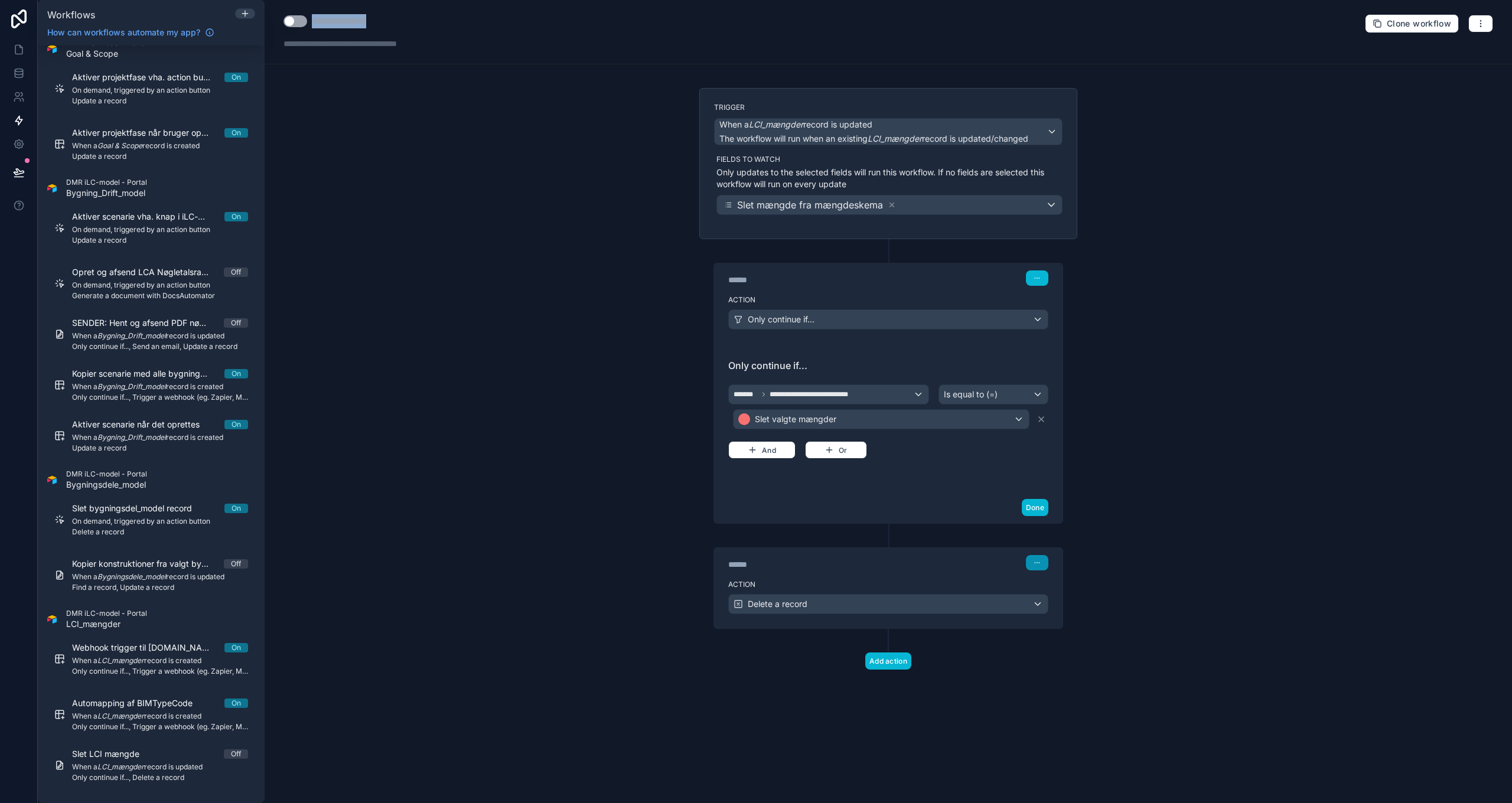
click at [1008, 561] on icon "button" at bounding box center [1037, 563] width 7 height 7
click at [1008, 583] on span "Delete" at bounding box center [1060, 604] width 22 height 9
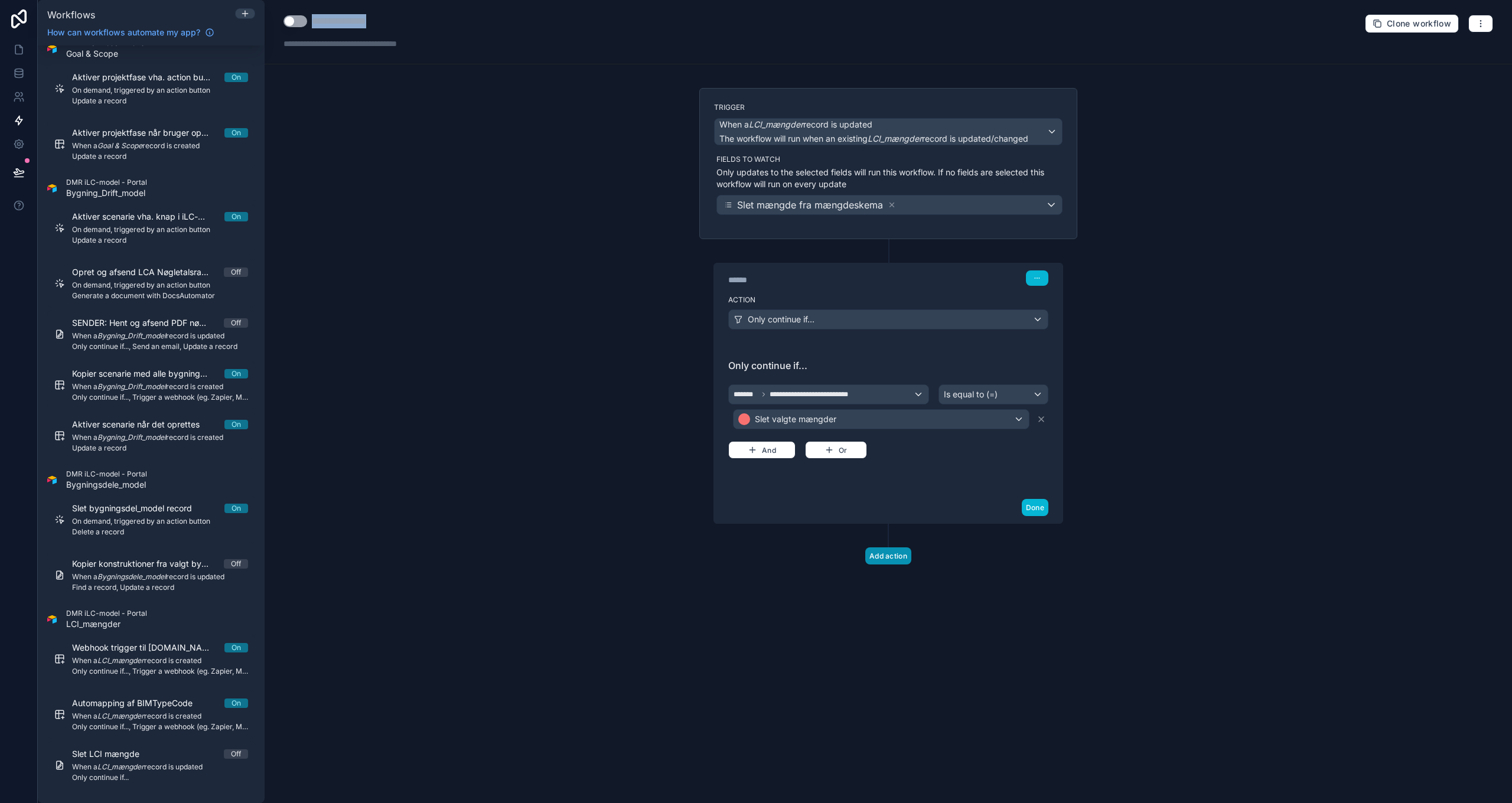
click at [896, 555] on button "Add action" at bounding box center [889, 556] width 46 height 17
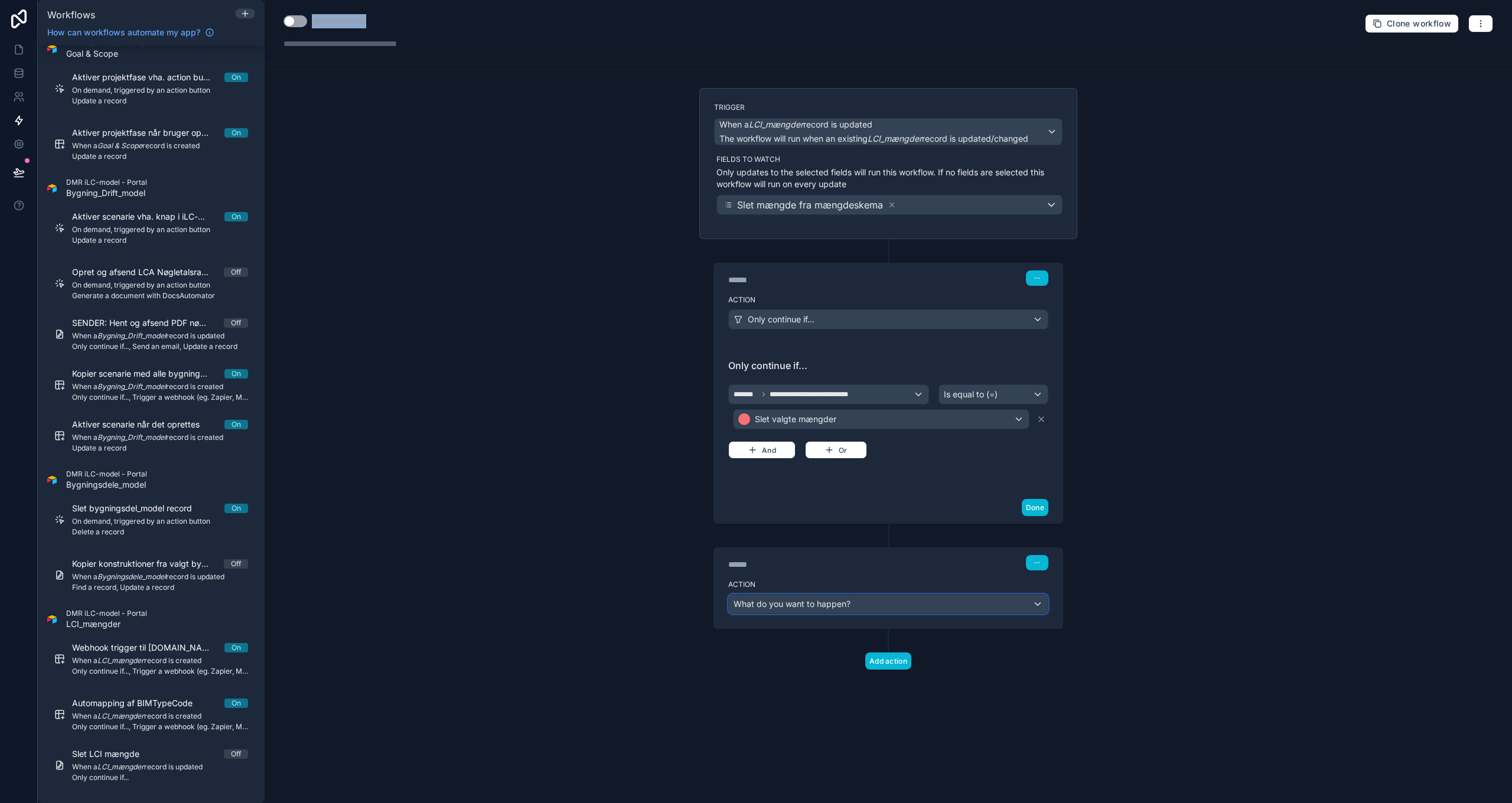
click at [832, 583] on span "What do you want to happen?" at bounding box center [792, 604] width 117 height 10
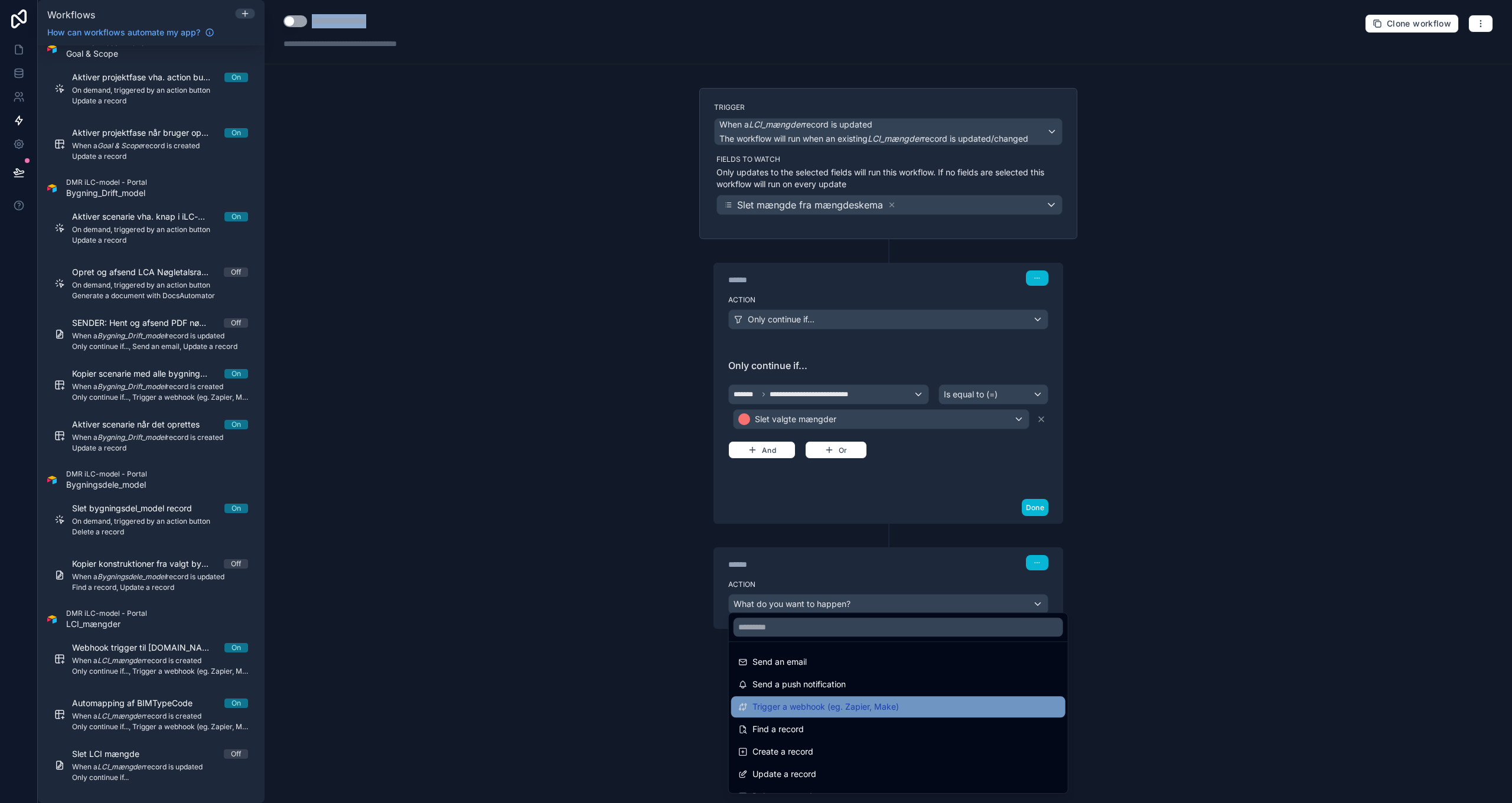
click at [894, 583] on span "Trigger a webhook (eg. Zapier, Make)" at bounding box center [825, 707] width 147 height 14
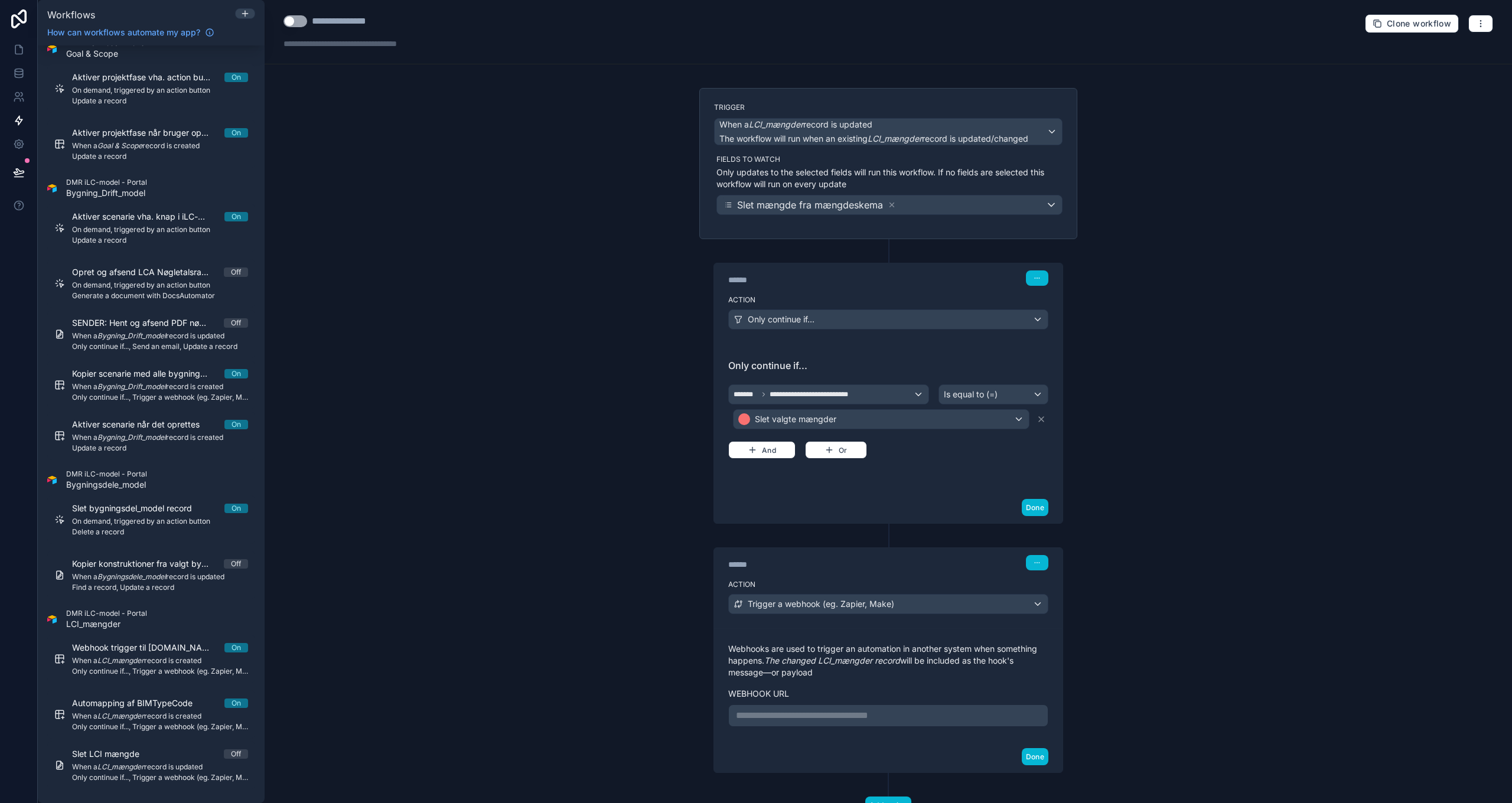
click at [1008, 583] on div "**********" at bounding box center [888, 402] width 1247 height 803
click at [348, 25] on div "**********" at bounding box center [355, 22] width 86 height 14
click at [342, 19] on div "**********" at bounding box center [355, 22] width 86 height 14
drag, startPoint x: 342, startPoint y: 19, endPoint x: 394, endPoint y: 56, distance: 63.8
click at [345, 22] on div "**********" at bounding box center [355, 22] width 86 height 14
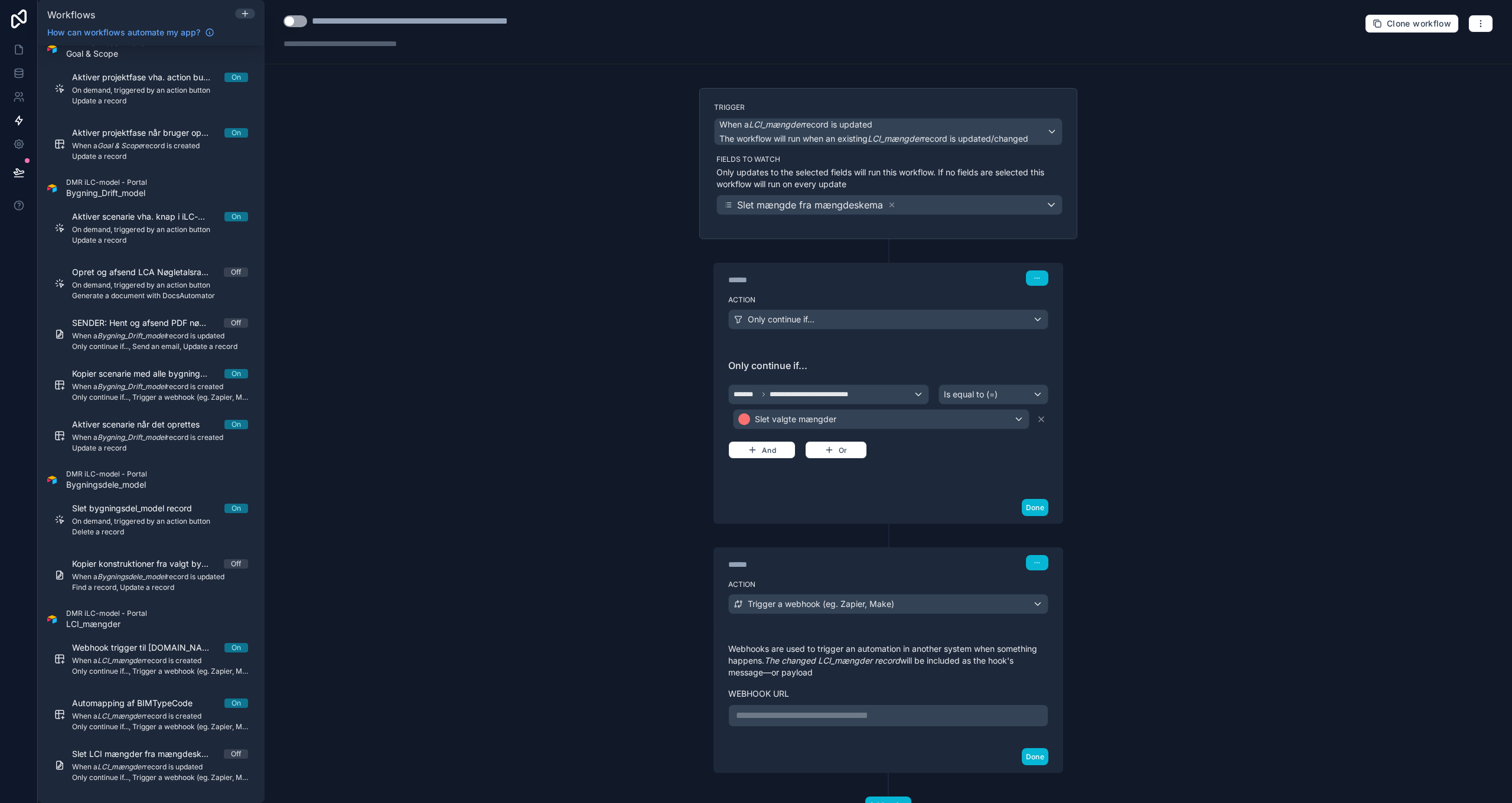
click at [296, 22] on button "Use setting" at bounding box center [296, 21] width 24 height 12
click at [300, 20] on button "Use setting" at bounding box center [296, 21] width 24 height 12
click at [20, 49] on icon at bounding box center [19, 49] width 12 height 12
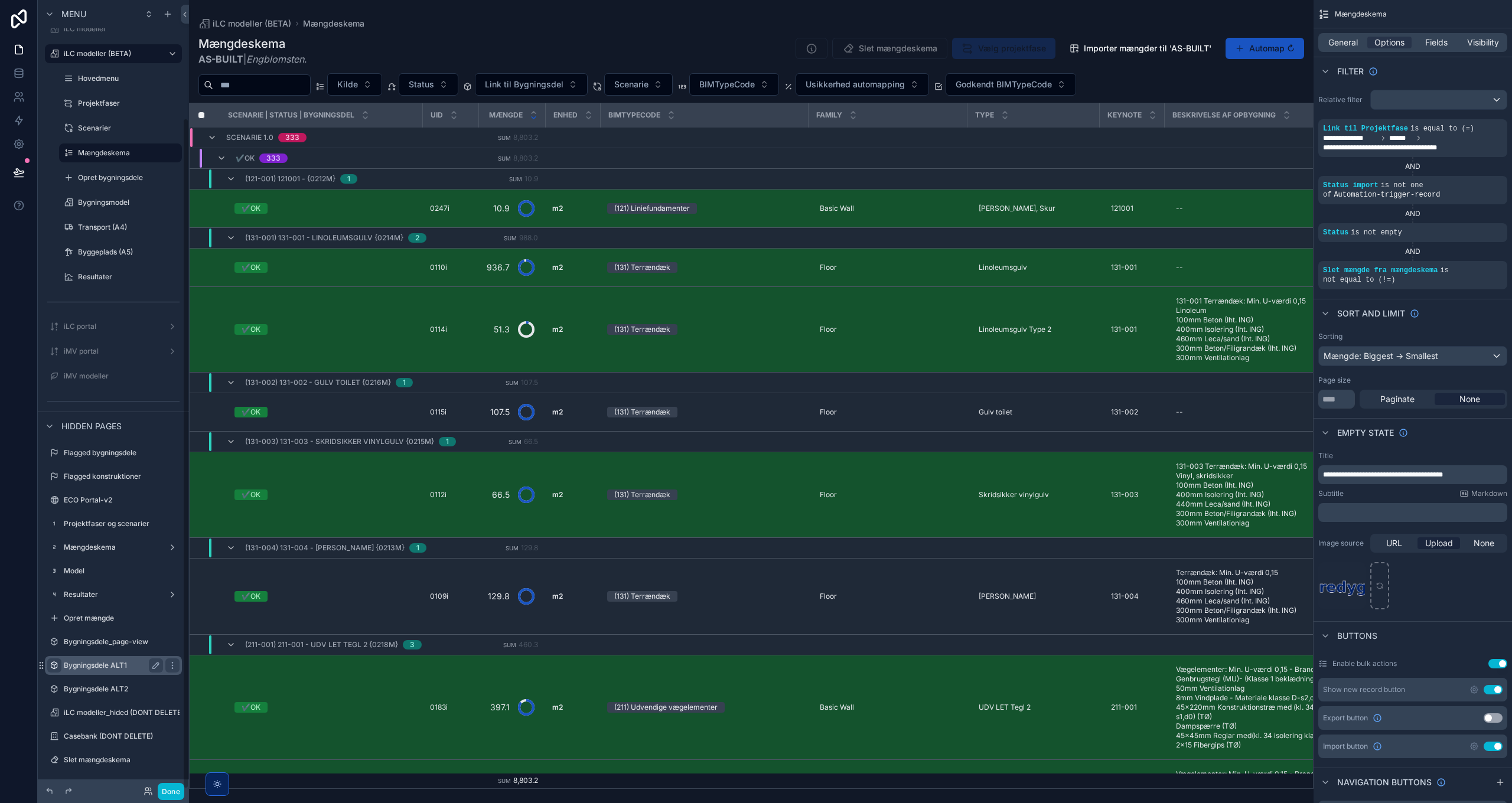
scroll to position [138, 0]
click at [98, 583] on label "Slet mængdeskema" at bounding box center [111, 760] width 95 height 9
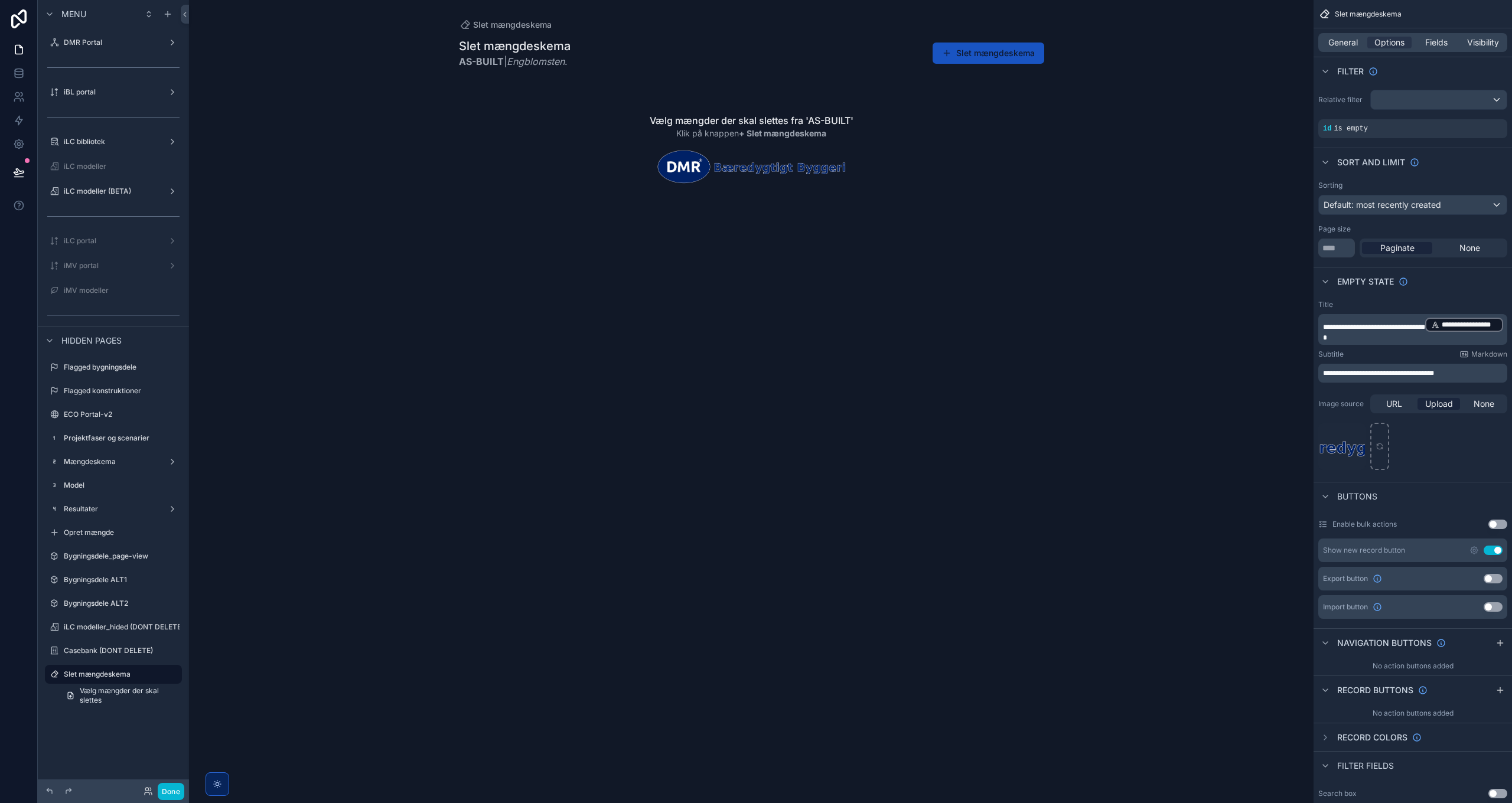
click at [995, 52] on div "scrollable content" at bounding box center [752, 130] width 604 height 260
click at [996, 57] on button "Slet mængdeskema" at bounding box center [989, 53] width 112 height 21
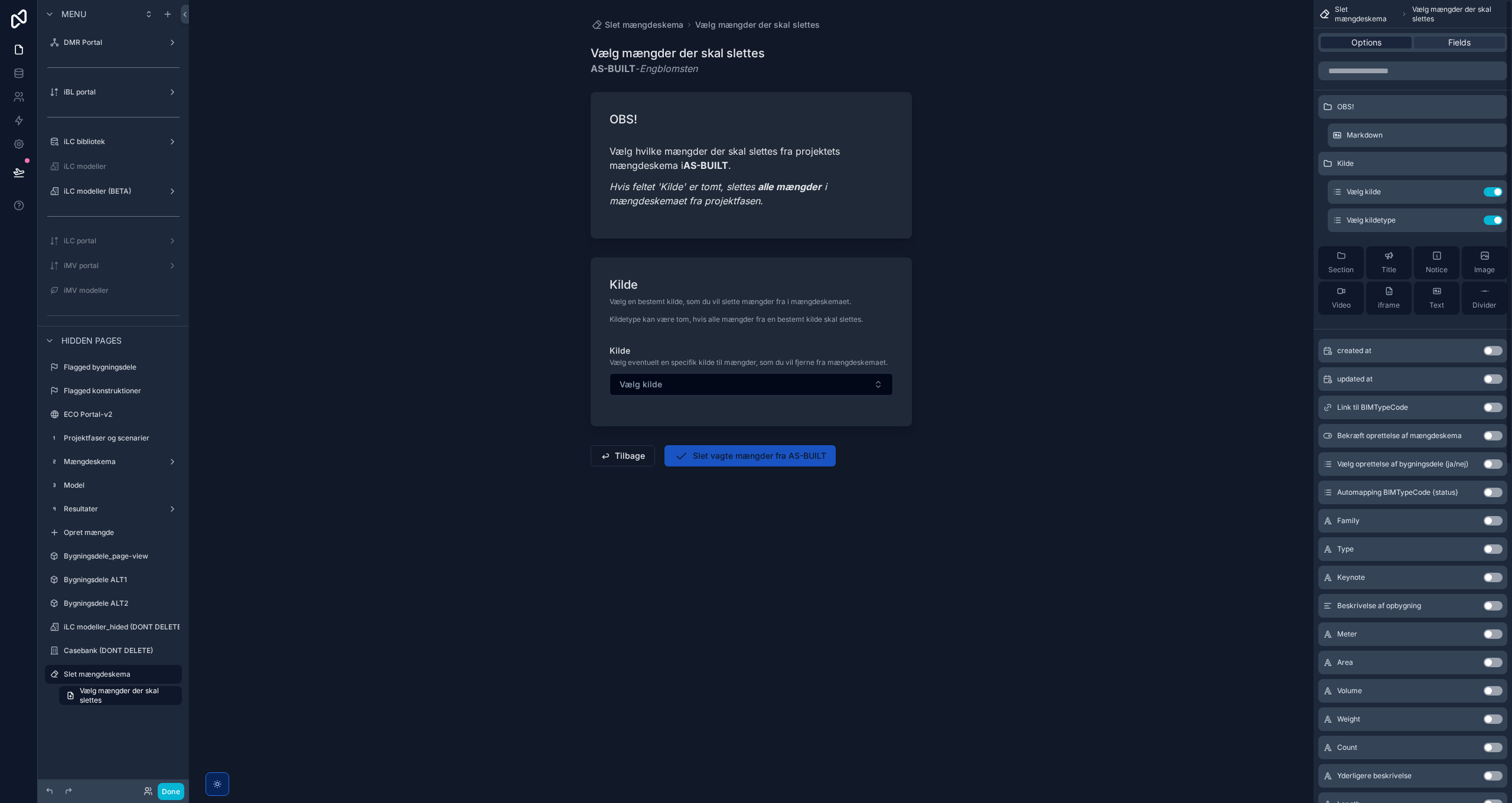
click at [1008, 41] on span "Options" at bounding box center [1367, 43] width 30 height 12
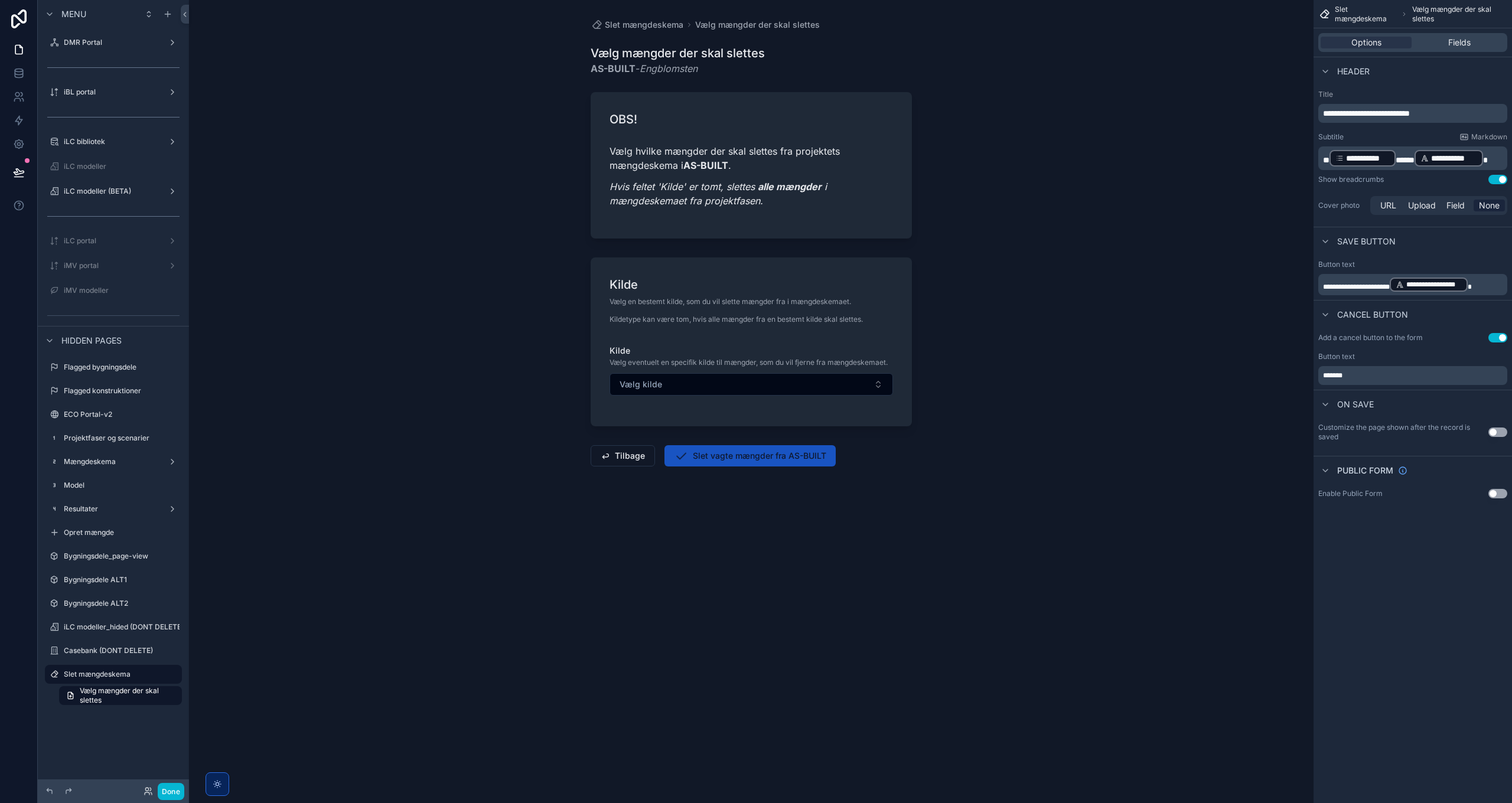
click at [1008, 338] on button "Use setting" at bounding box center [1498, 338] width 19 height 9
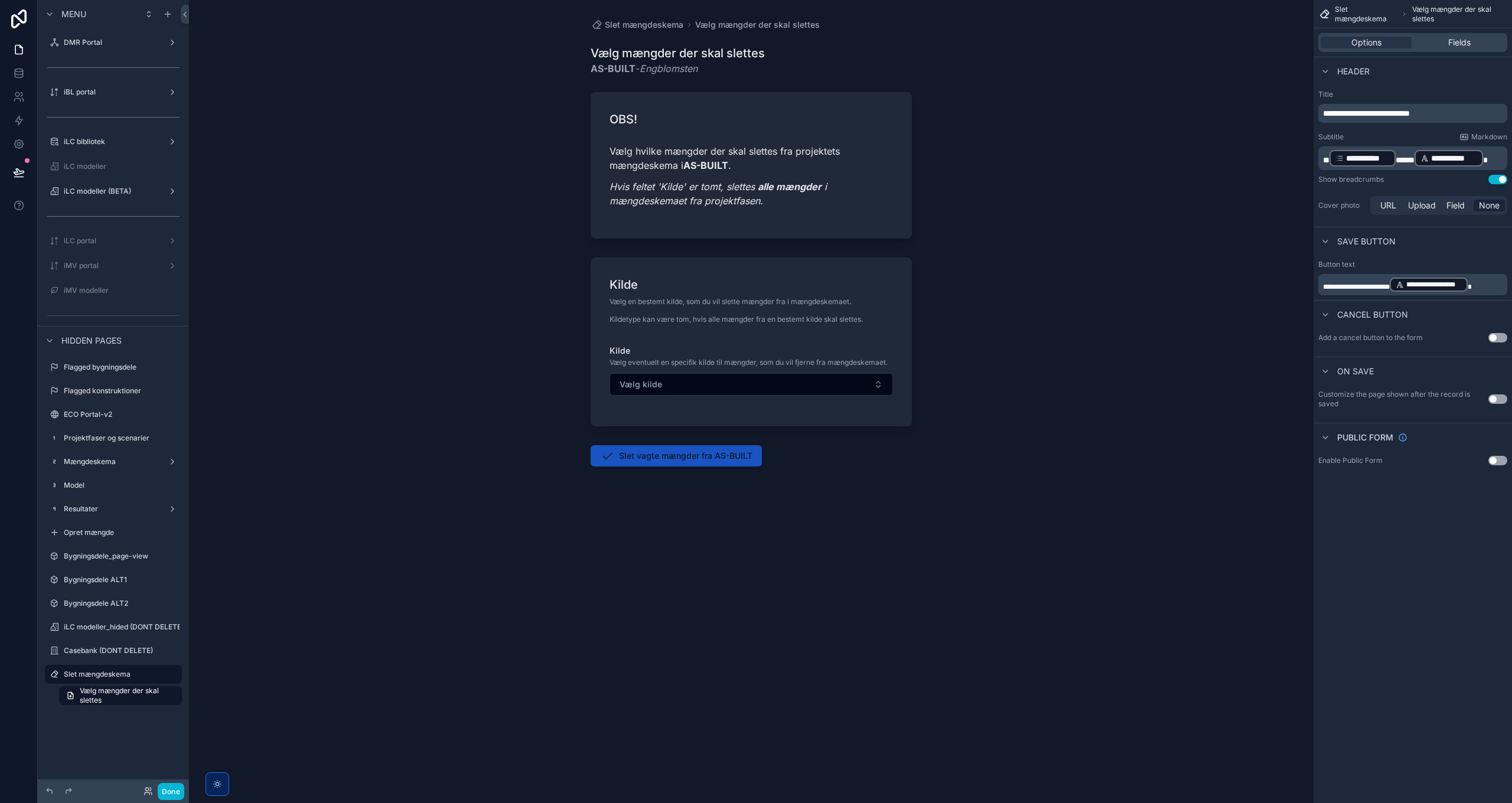
click at [1008, 180] on button "Use setting" at bounding box center [1498, 180] width 19 height 9
click at [116, 192] on label "iLC modeller (BETA)" at bounding box center [111, 192] width 95 height 9
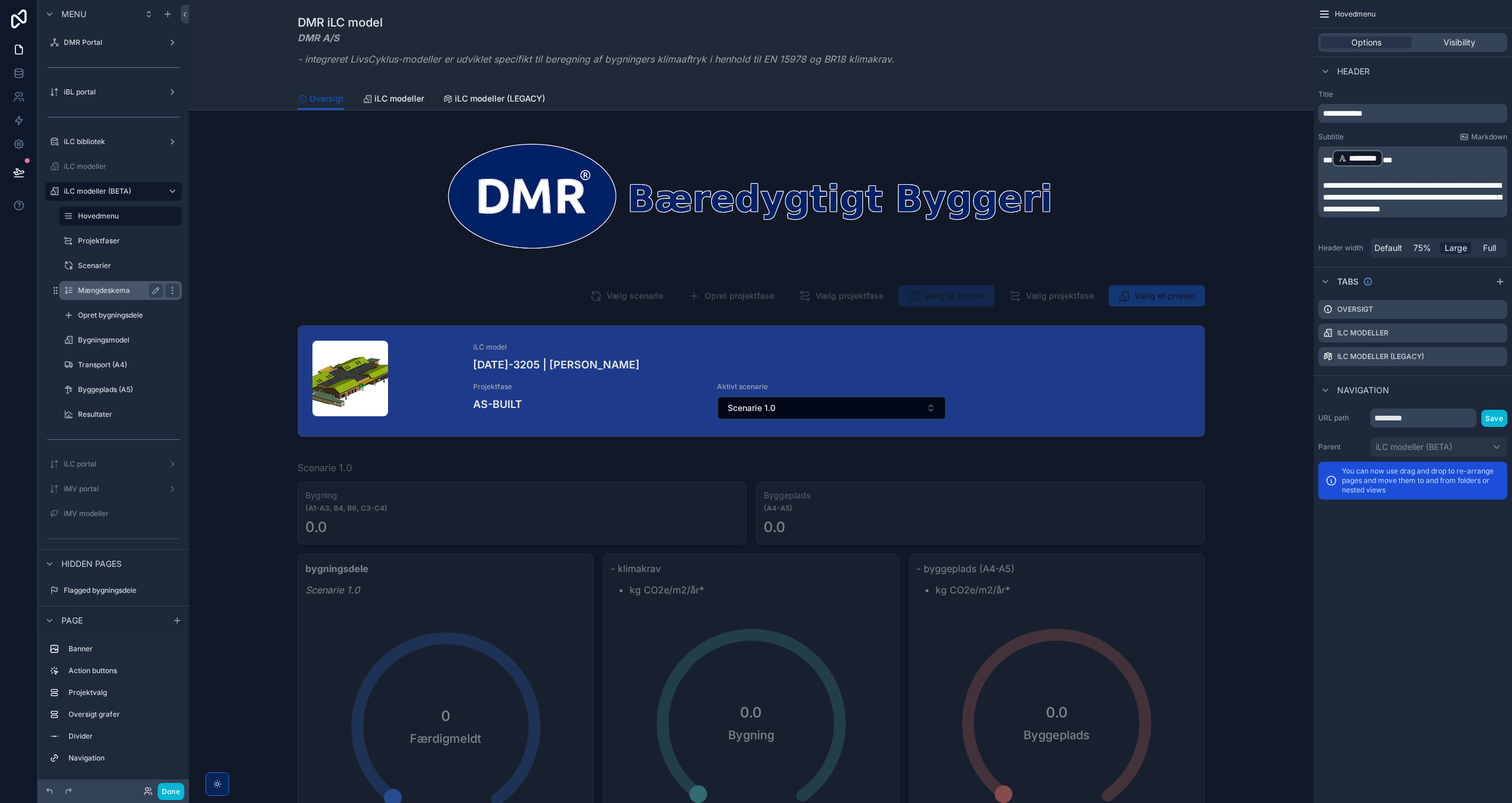
click at [107, 290] on label "Mængdeskema" at bounding box center [118, 290] width 80 height 9
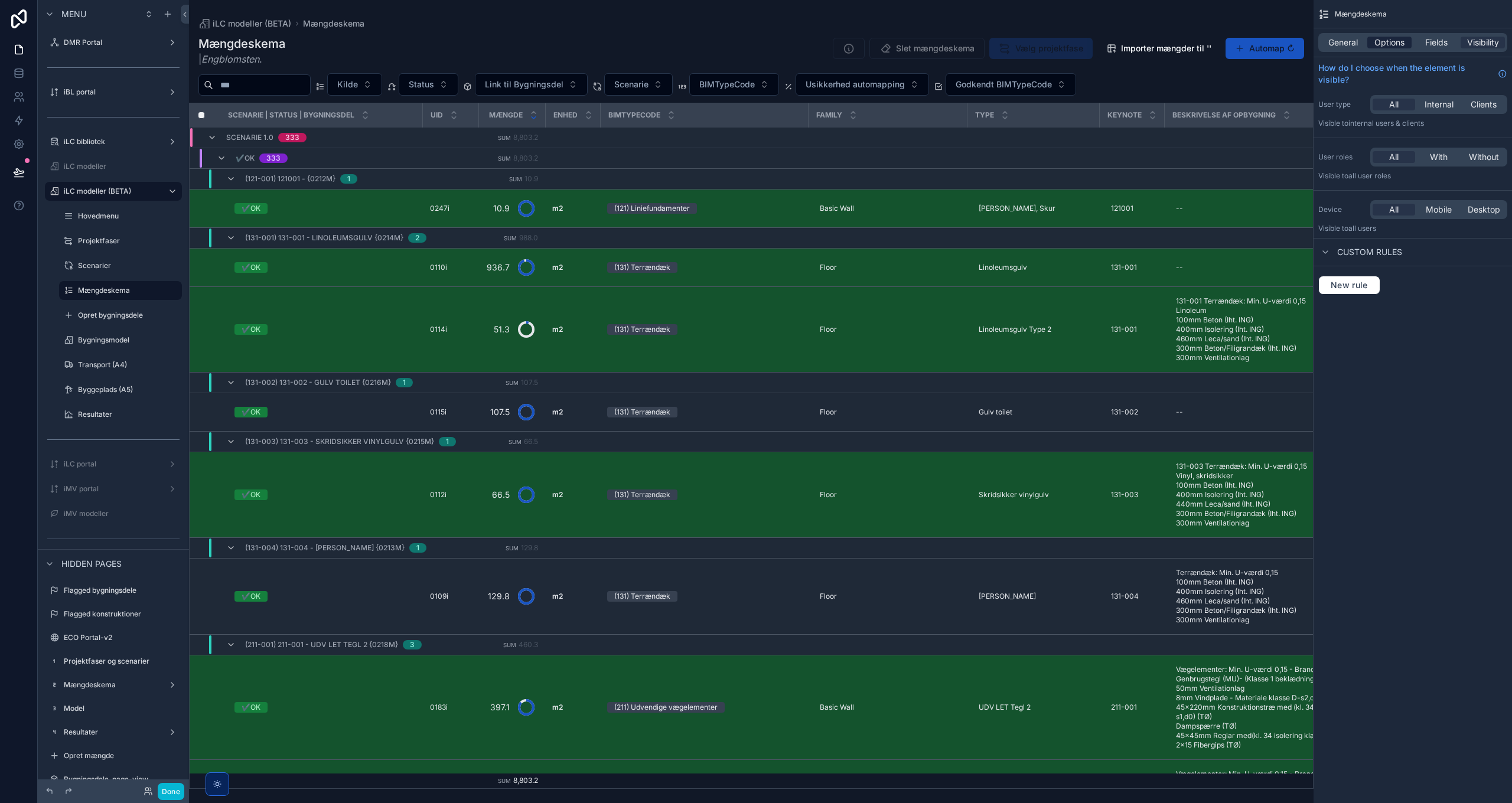
click at [1008, 44] on span "Options" at bounding box center [1390, 43] width 30 height 12
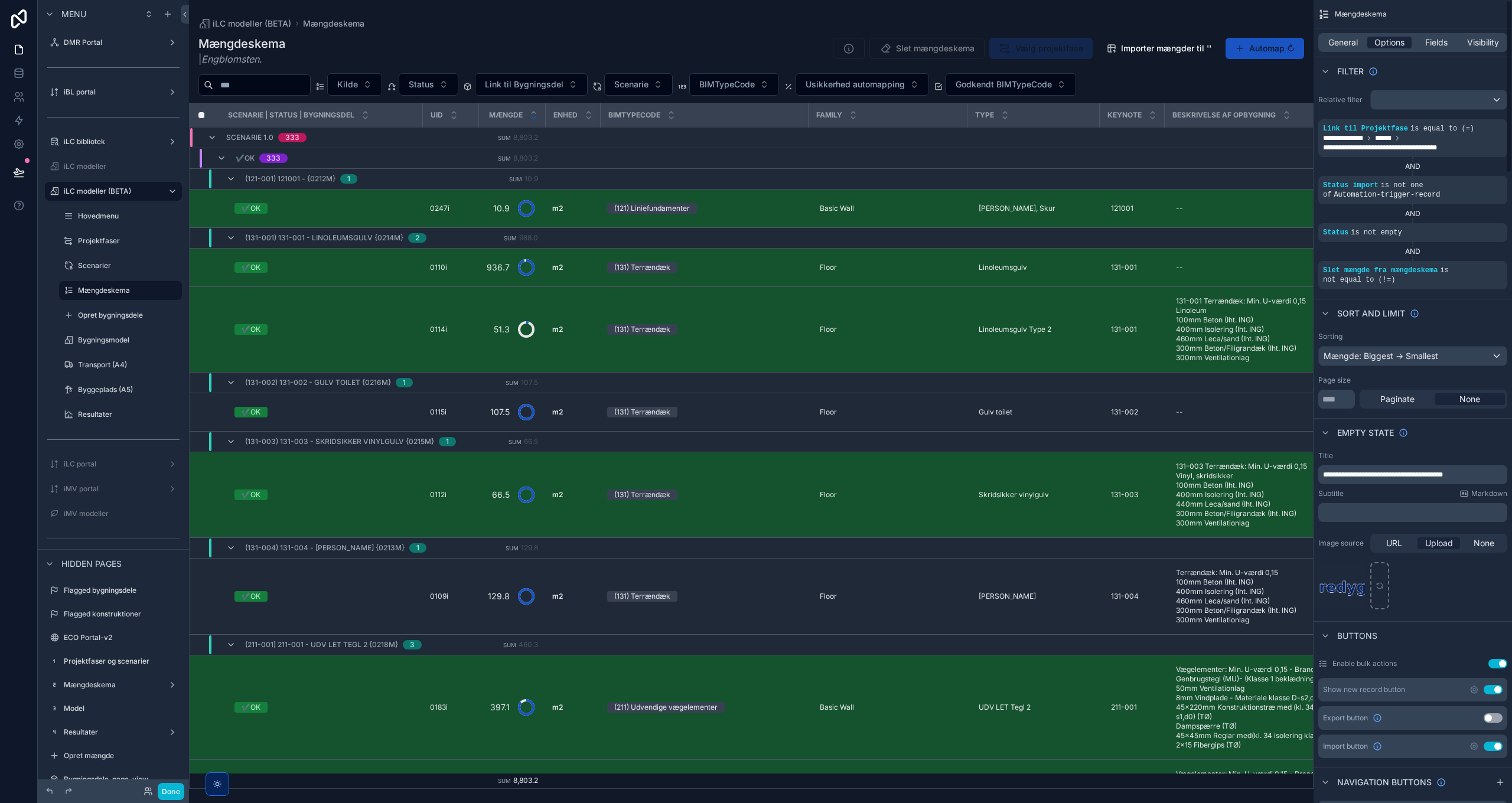
click at [1008, 43] on span "Options" at bounding box center [1390, 43] width 30 height 12
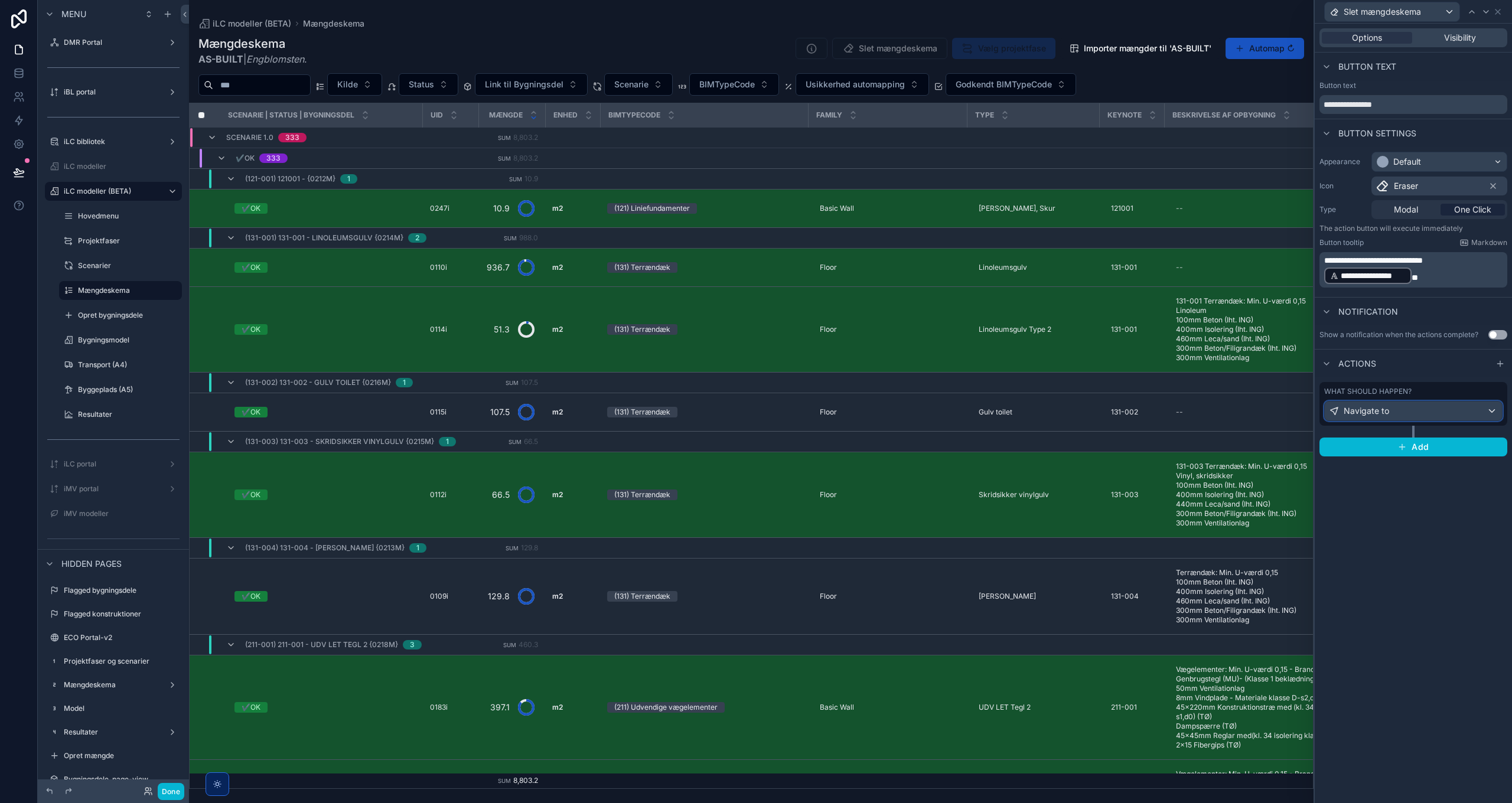
click at [1008, 410] on div "Navigate to" at bounding box center [1413, 411] width 177 height 19
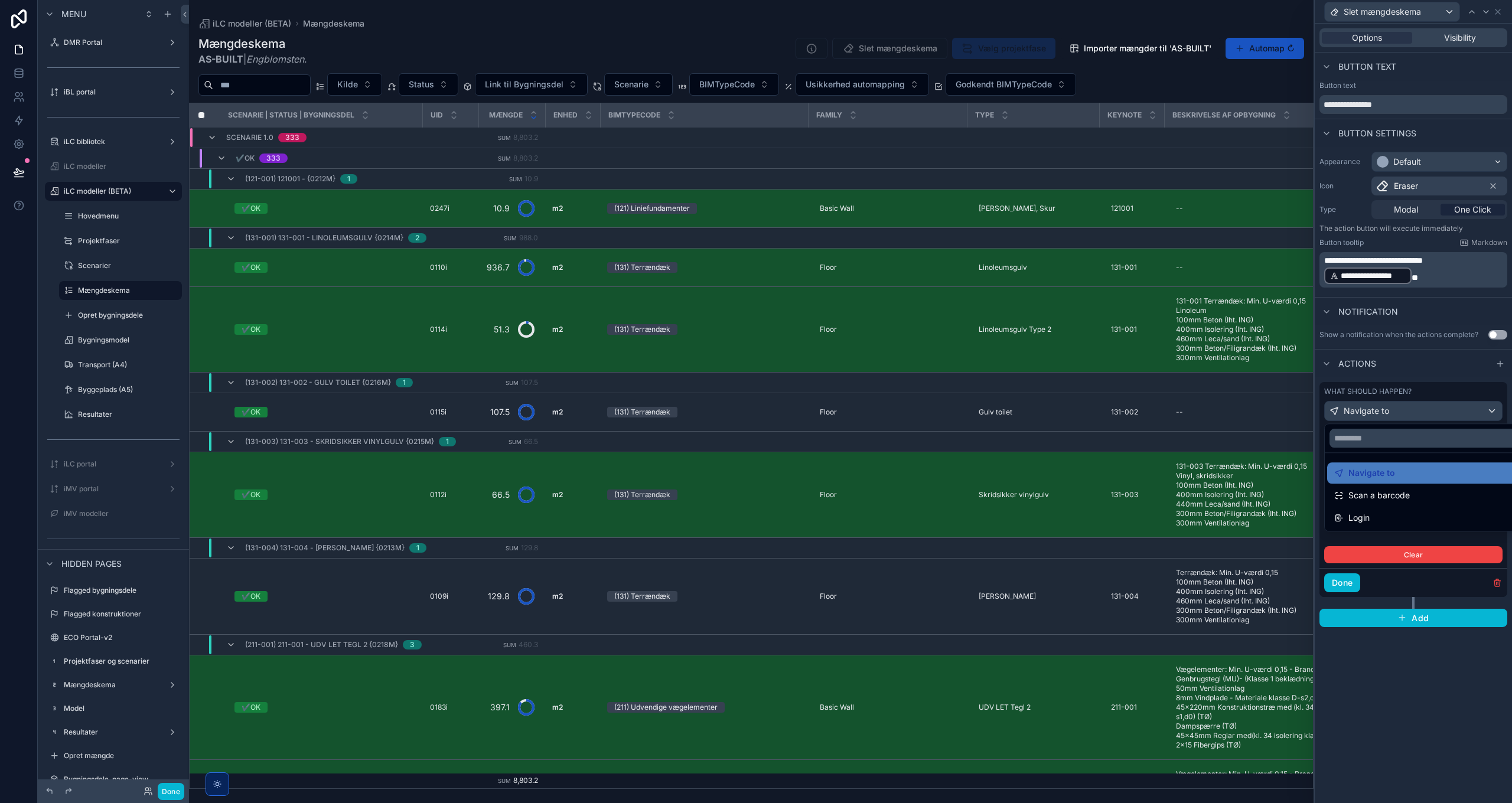
click at [1008, 410] on div at bounding box center [1413, 402] width 197 height 803
click at [1008, 432] on span "URL" at bounding box center [1393, 435] width 16 height 12
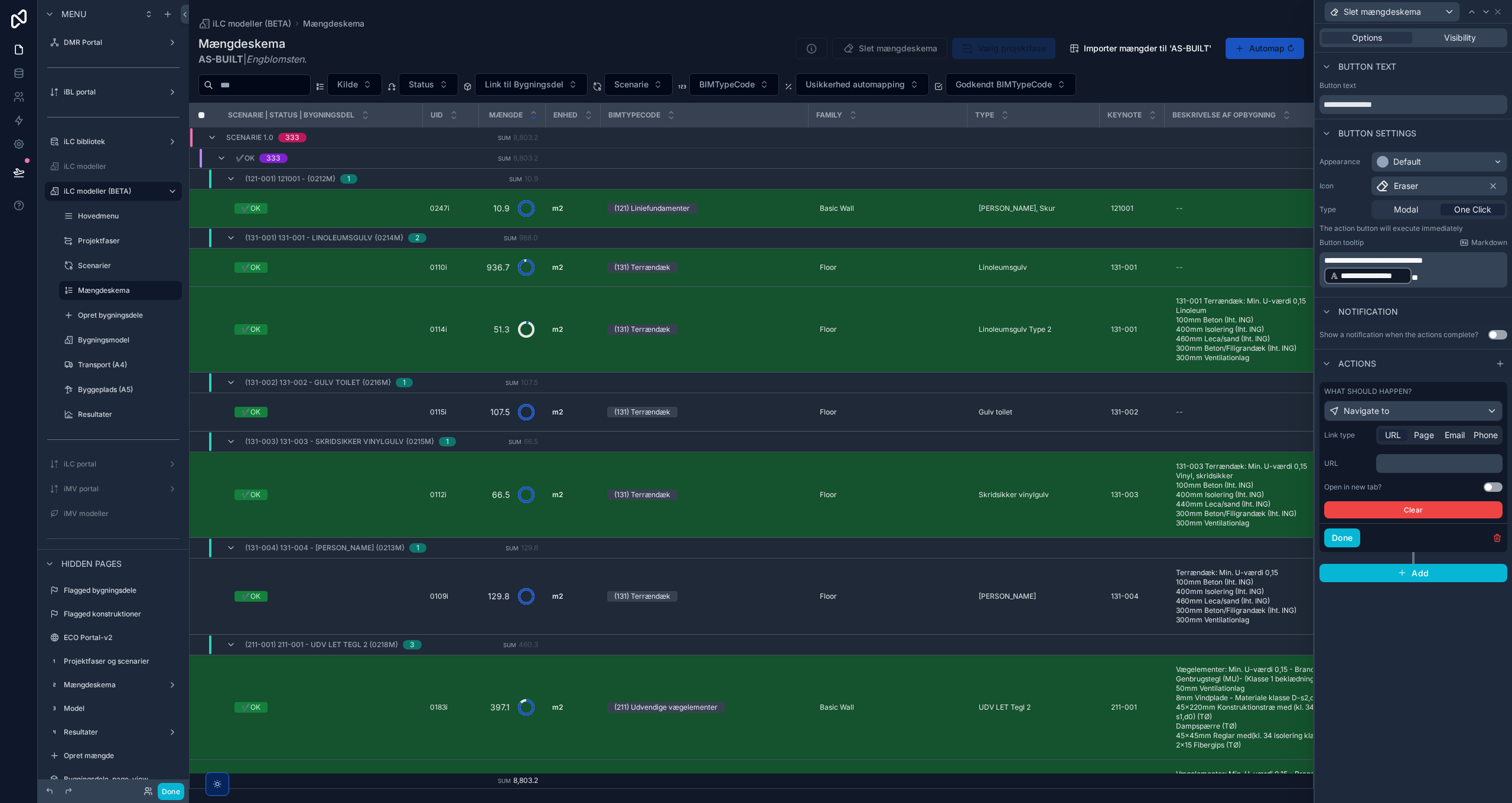
click at [1008, 463] on p "﻿" at bounding box center [1440, 463] width 119 height 12
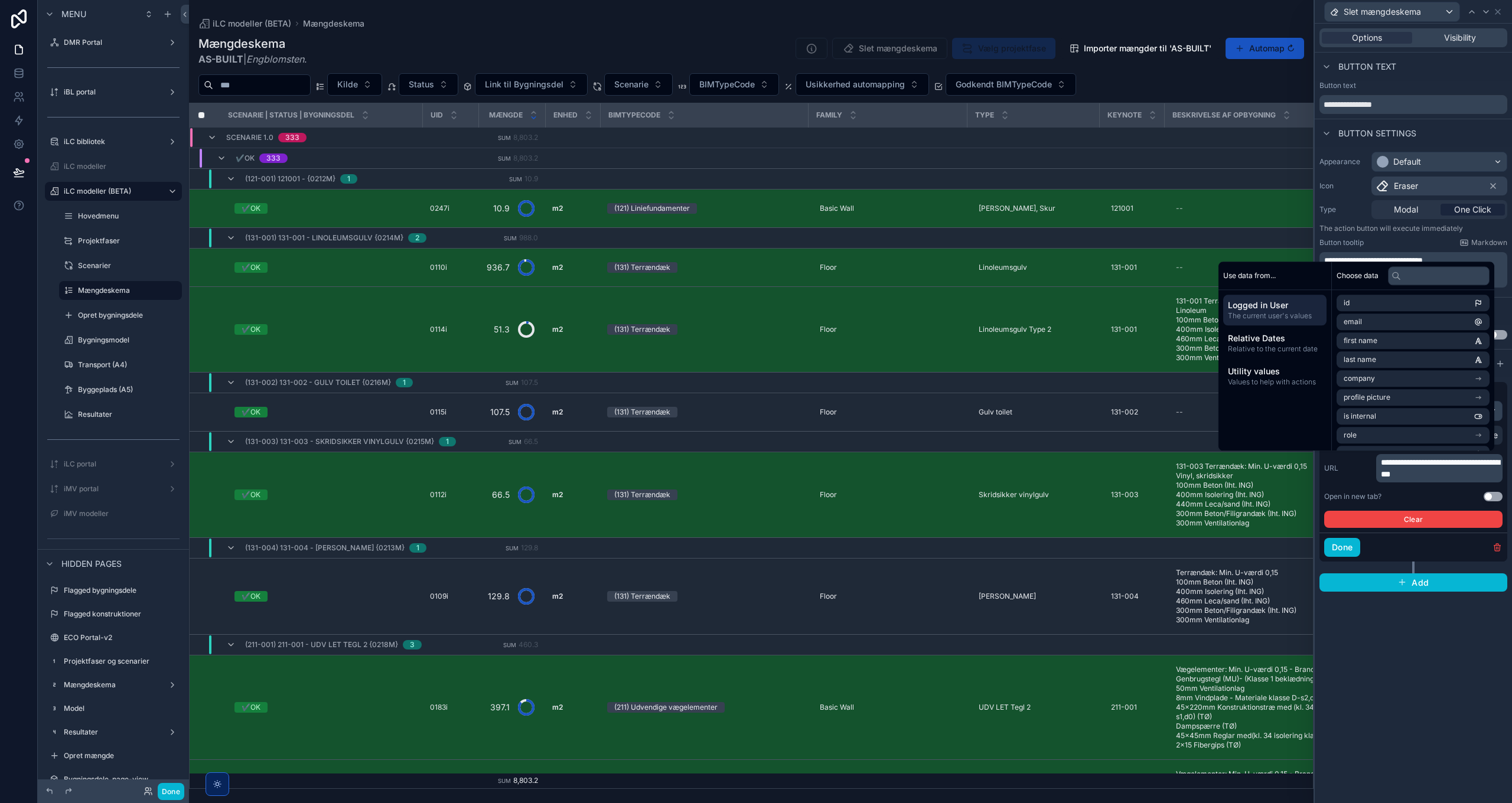
scroll to position [0, 0]
click at [1008, 583] on div "**********" at bounding box center [1413, 413] width 197 height 779
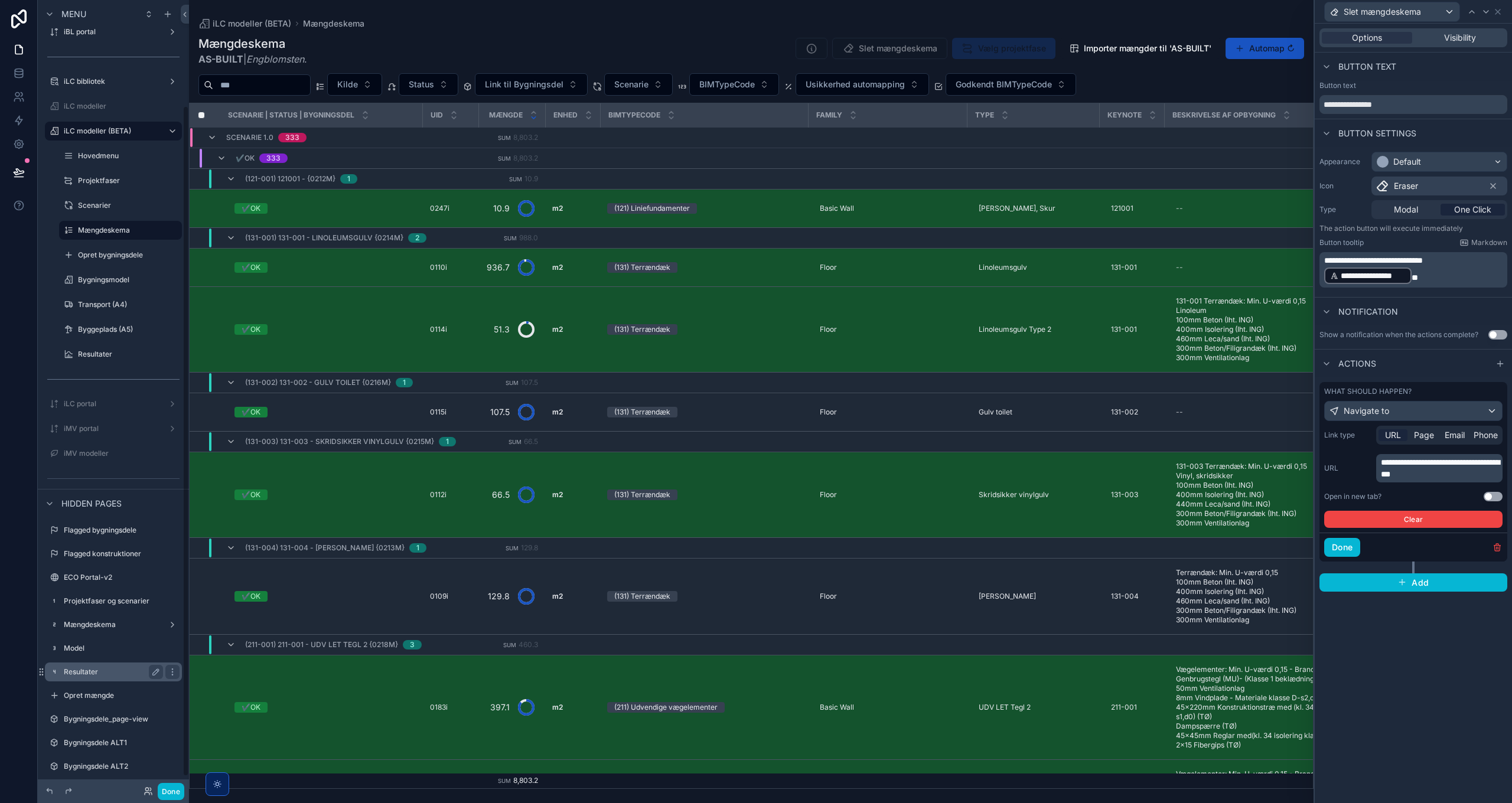
scroll to position [138, 0]
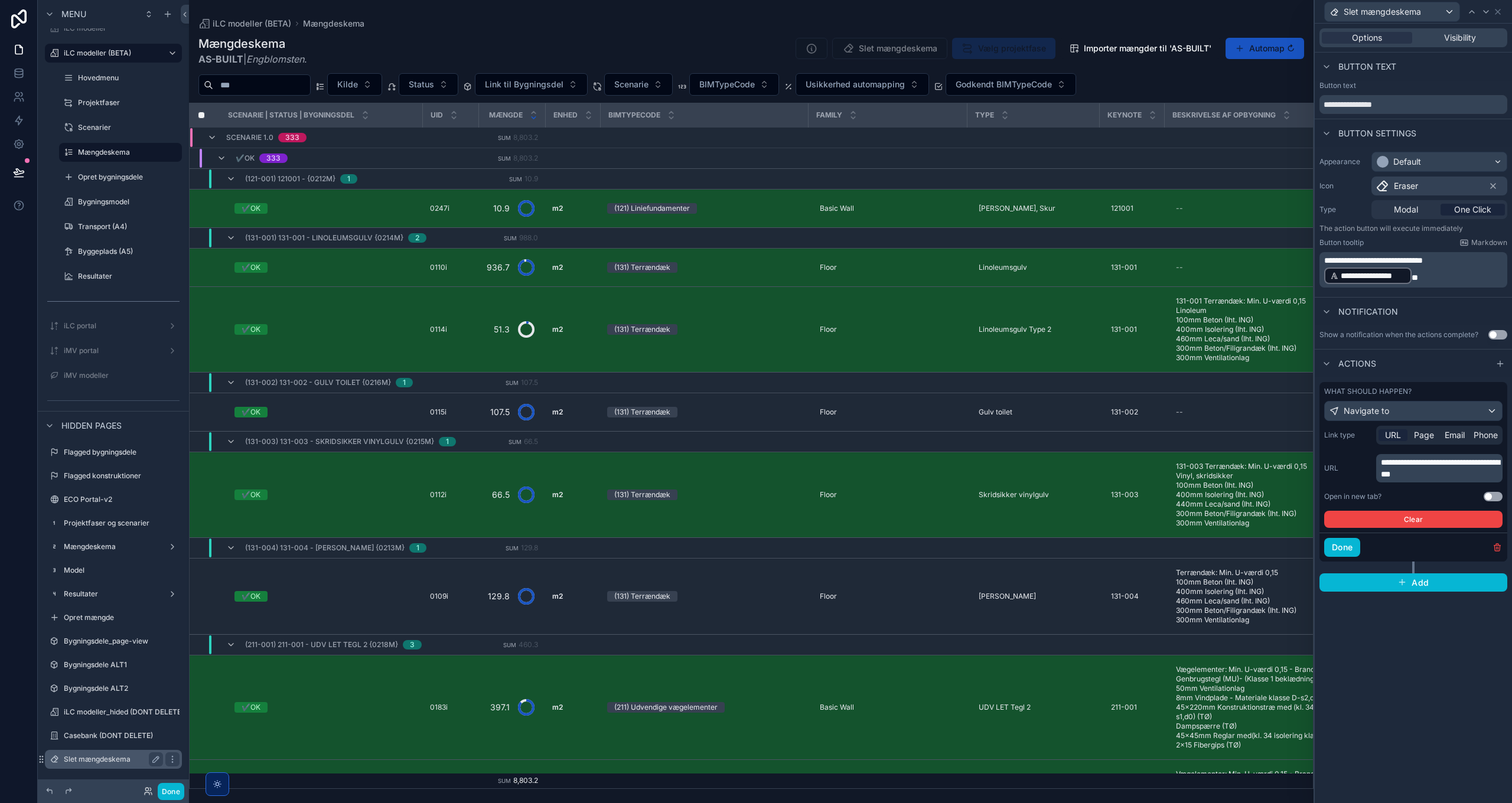
click at [93, 583] on label "Slet mængdeskema" at bounding box center [111, 760] width 95 height 9
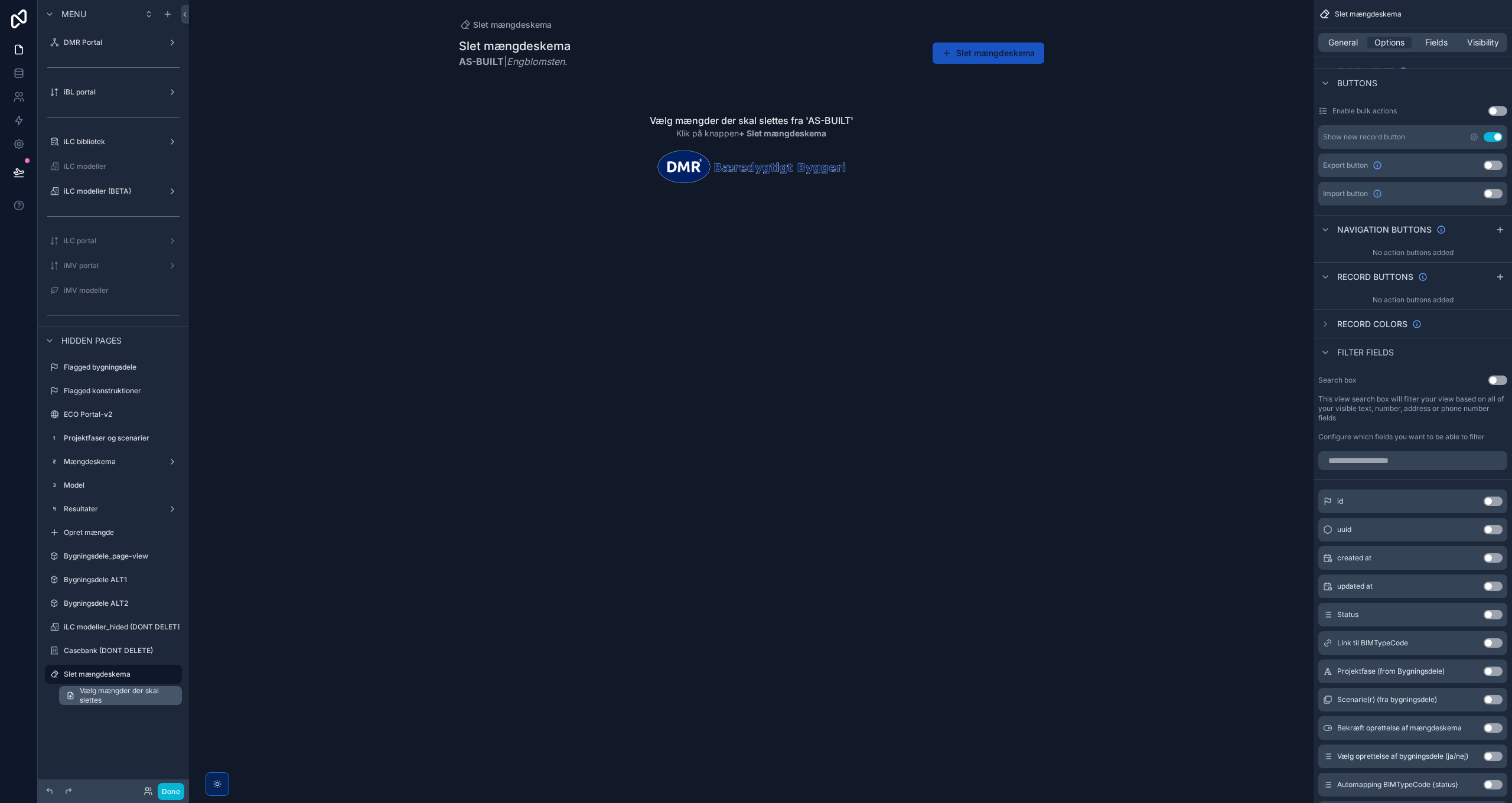
click at [104, 583] on span "Vælg mængder der skal slettes" at bounding box center [127, 696] width 95 height 19
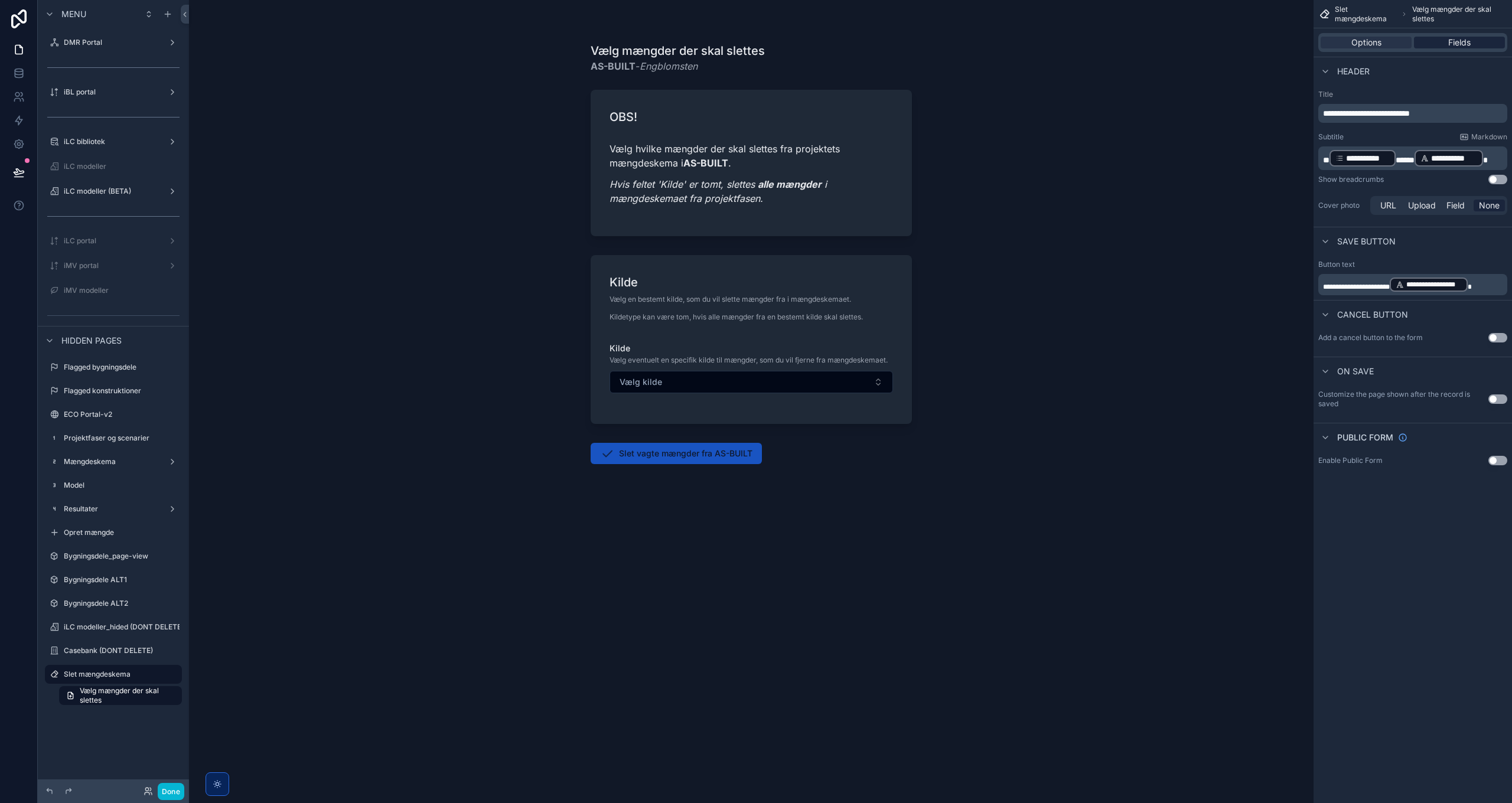
click at [1008, 41] on span "Fields" at bounding box center [1459, 43] width 22 height 12
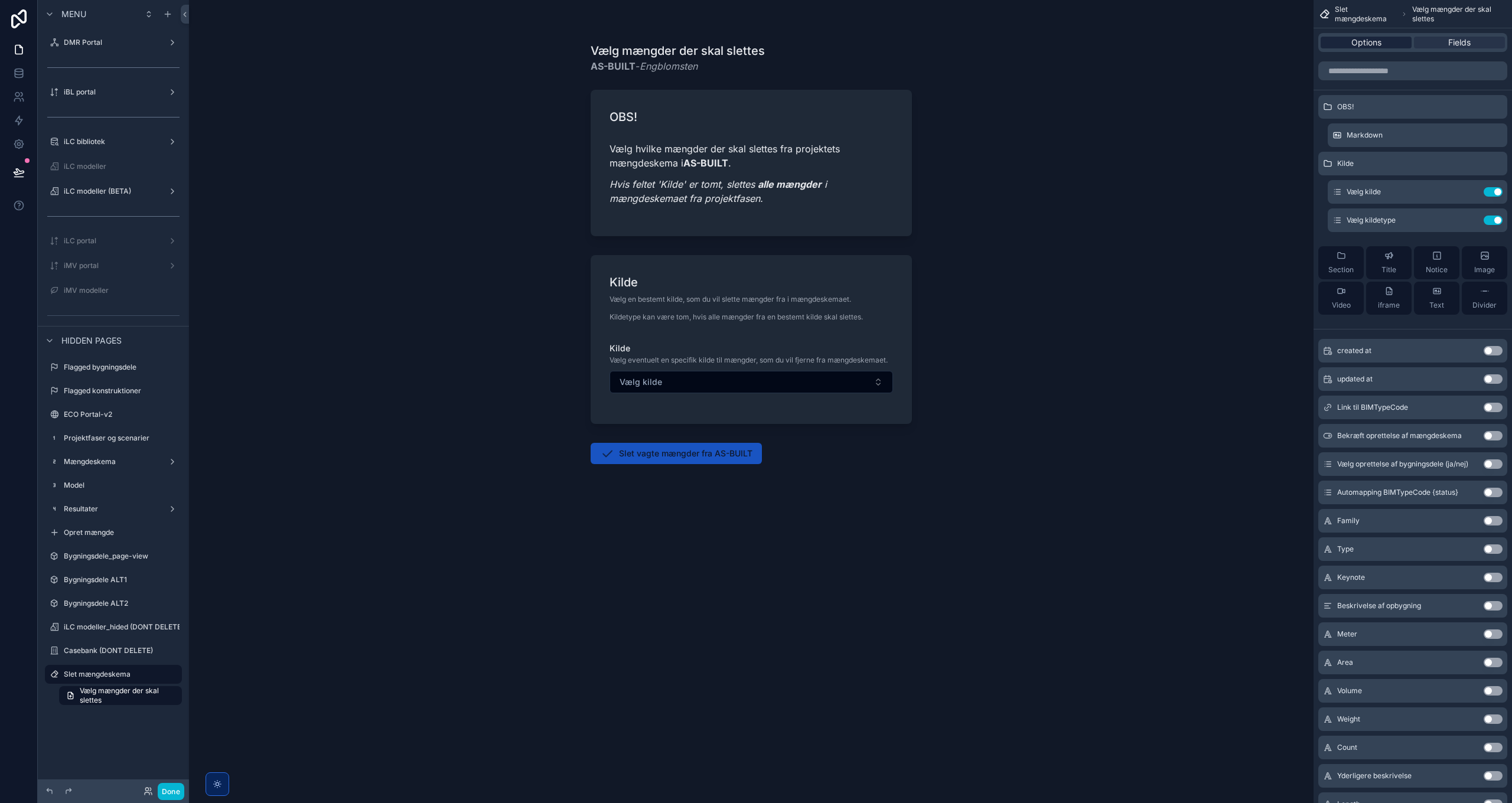
click at [1008, 41] on span "Options" at bounding box center [1367, 43] width 30 height 12
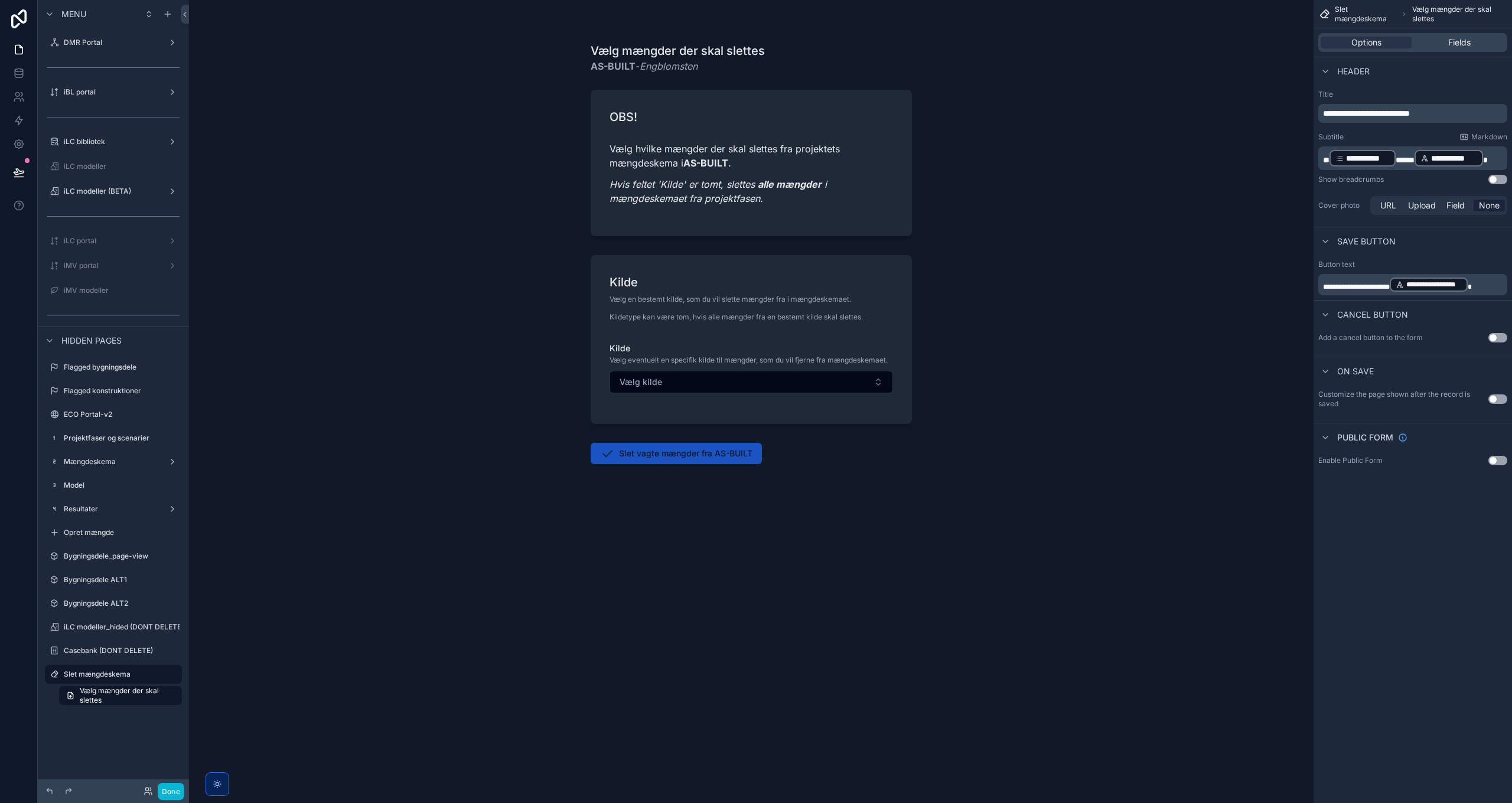
click at [1008, 399] on button "Use setting" at bounding box center [1498, 399] width 19 height 9
click at [1008, 456] on div "Choose a page" at bounding box center [1439, 456] width 136 height 19
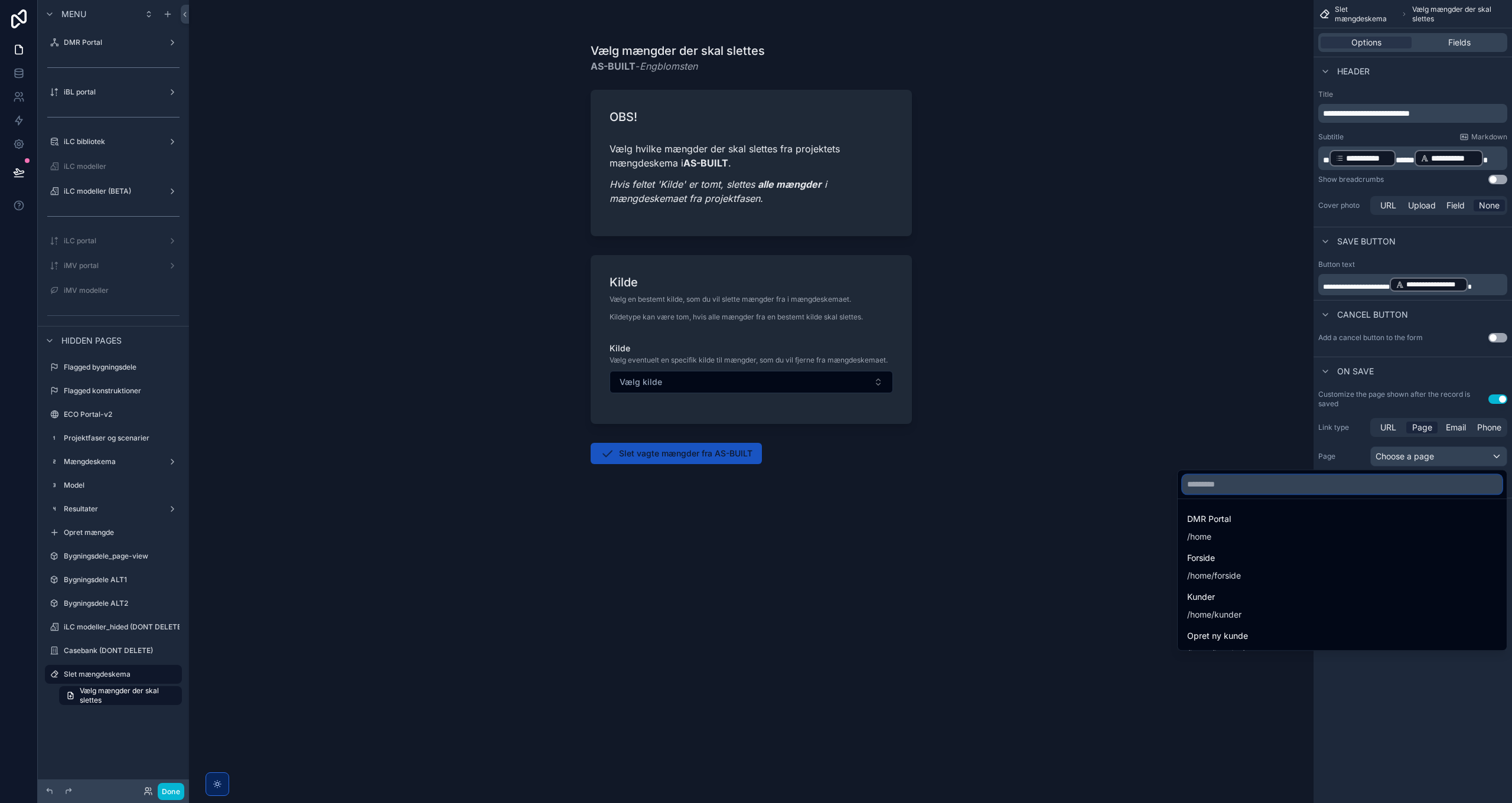
click at [1008, 482] on input "text" at bounding box center [1342, 484] width 319 height 19
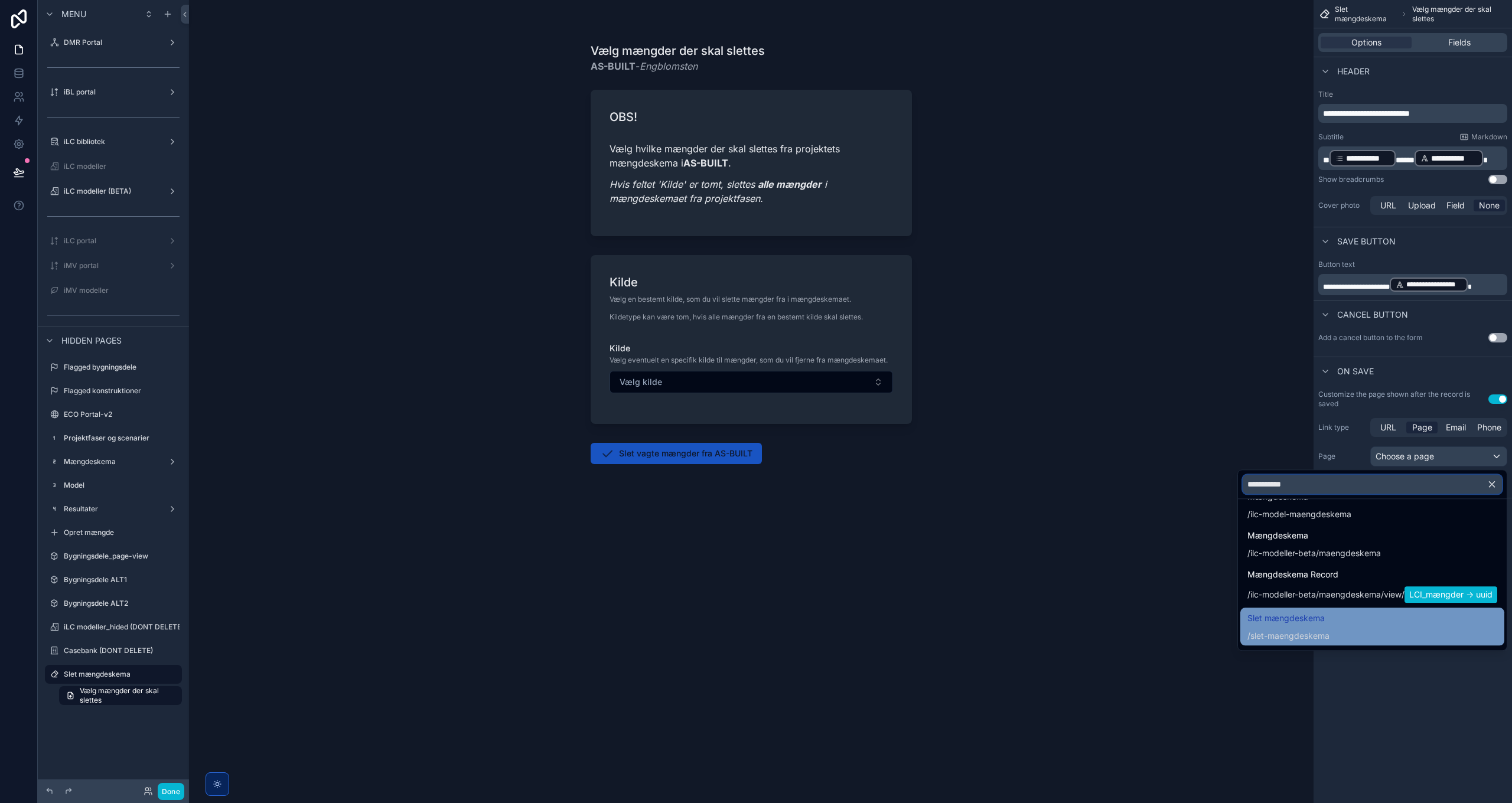
scroll to position [5, 0]
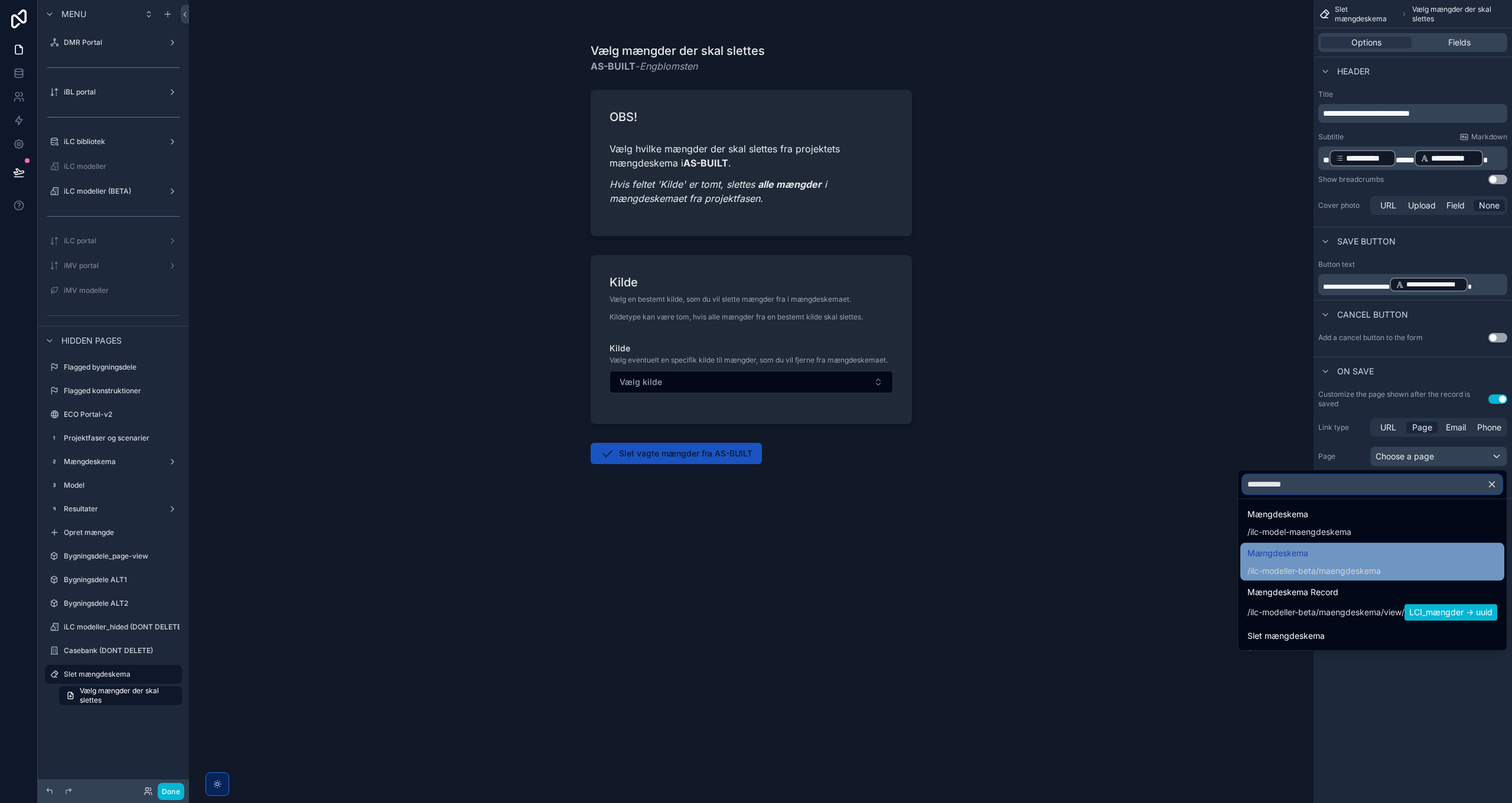
type input "**********"
click at [1008, 568] on div "/ilc-modeller-beta/maengdeskema" at bounding box center [1314, 571] width 134 height 12
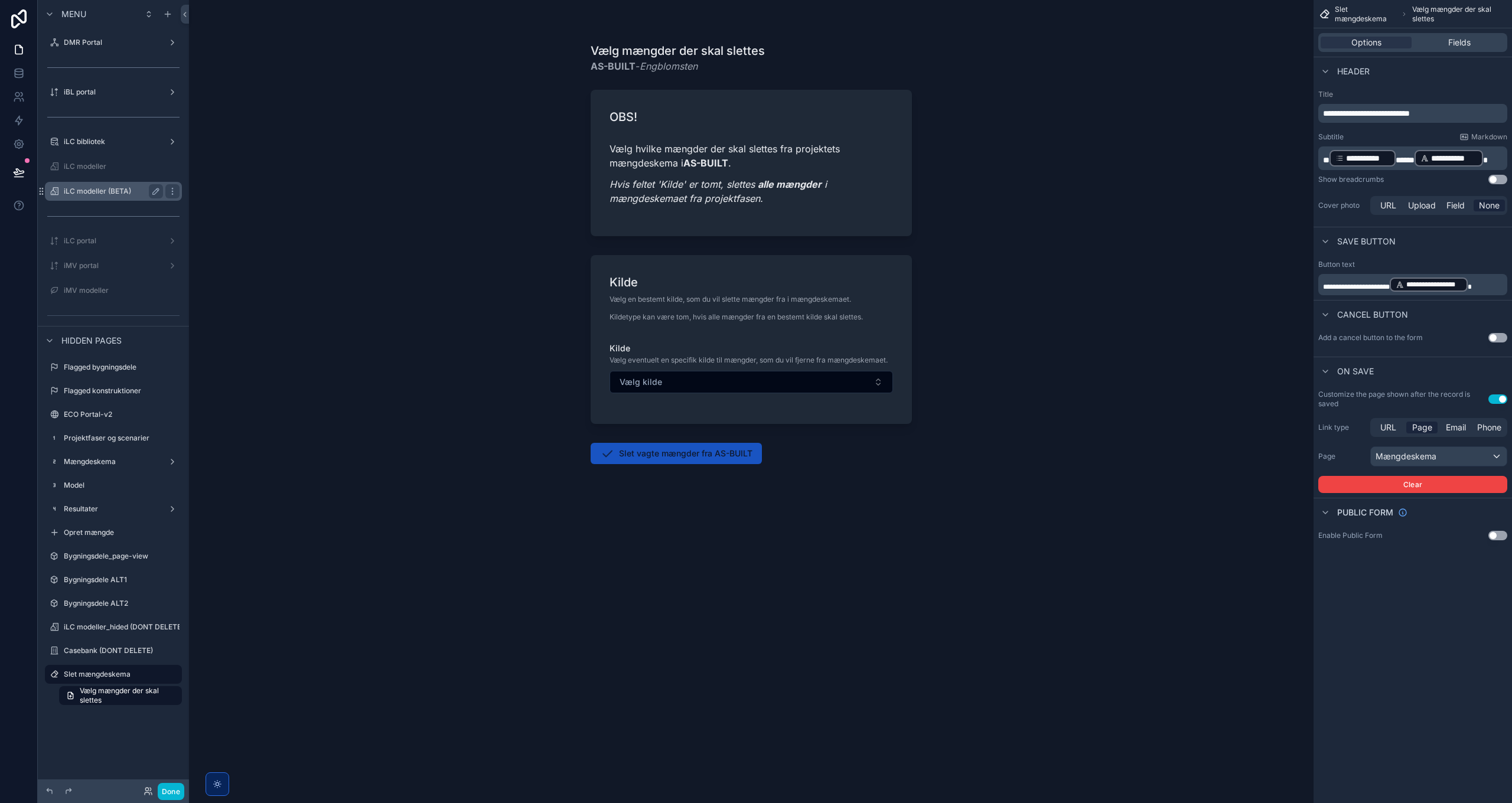
click at [91, 192] on label "iLC modeller (BETA)" at bounding box center [111, 192] width 95 height 9
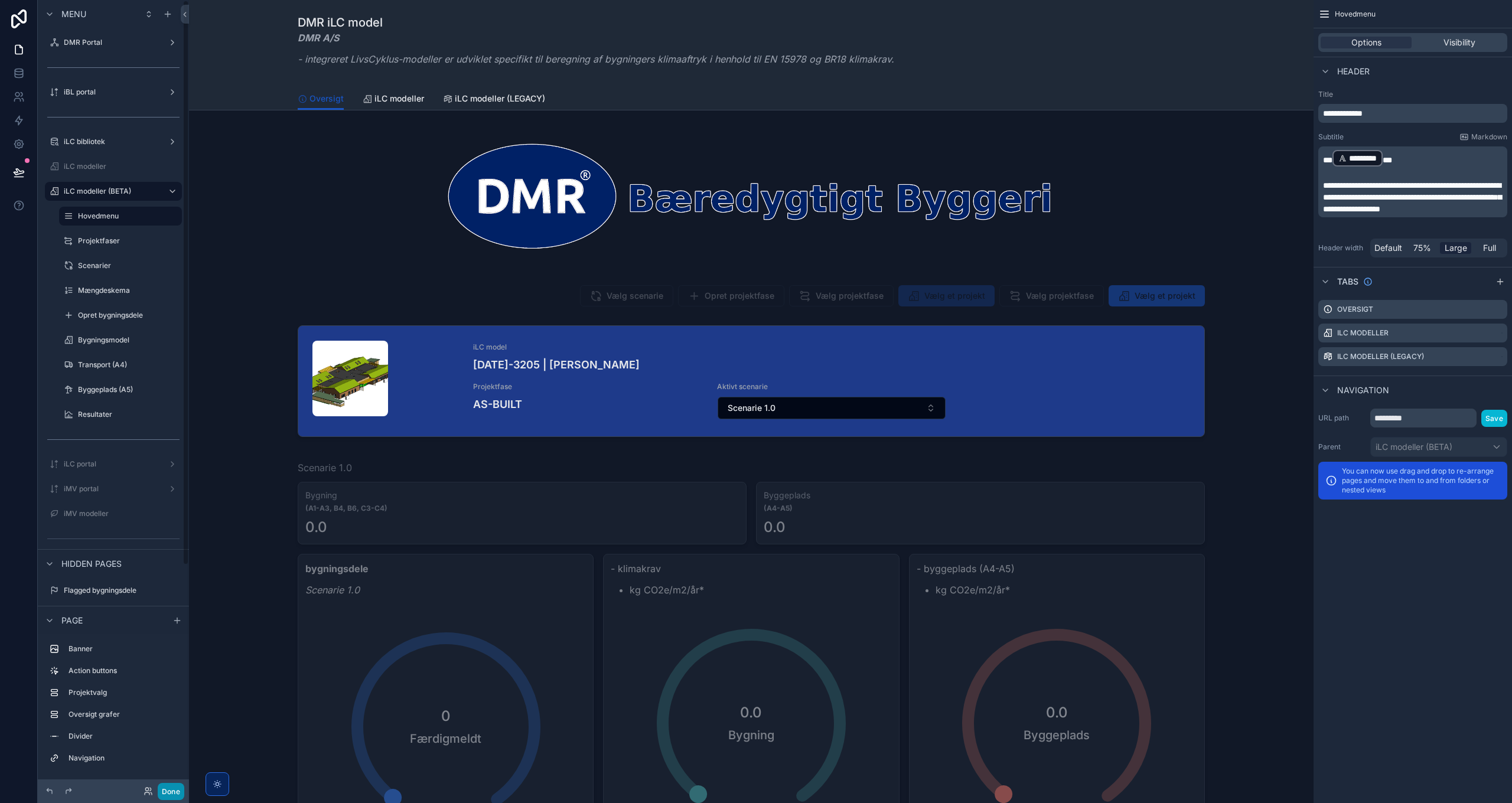
click at [175, 583] on button "Done" at bounding box center [171, 792] width 26 height 17
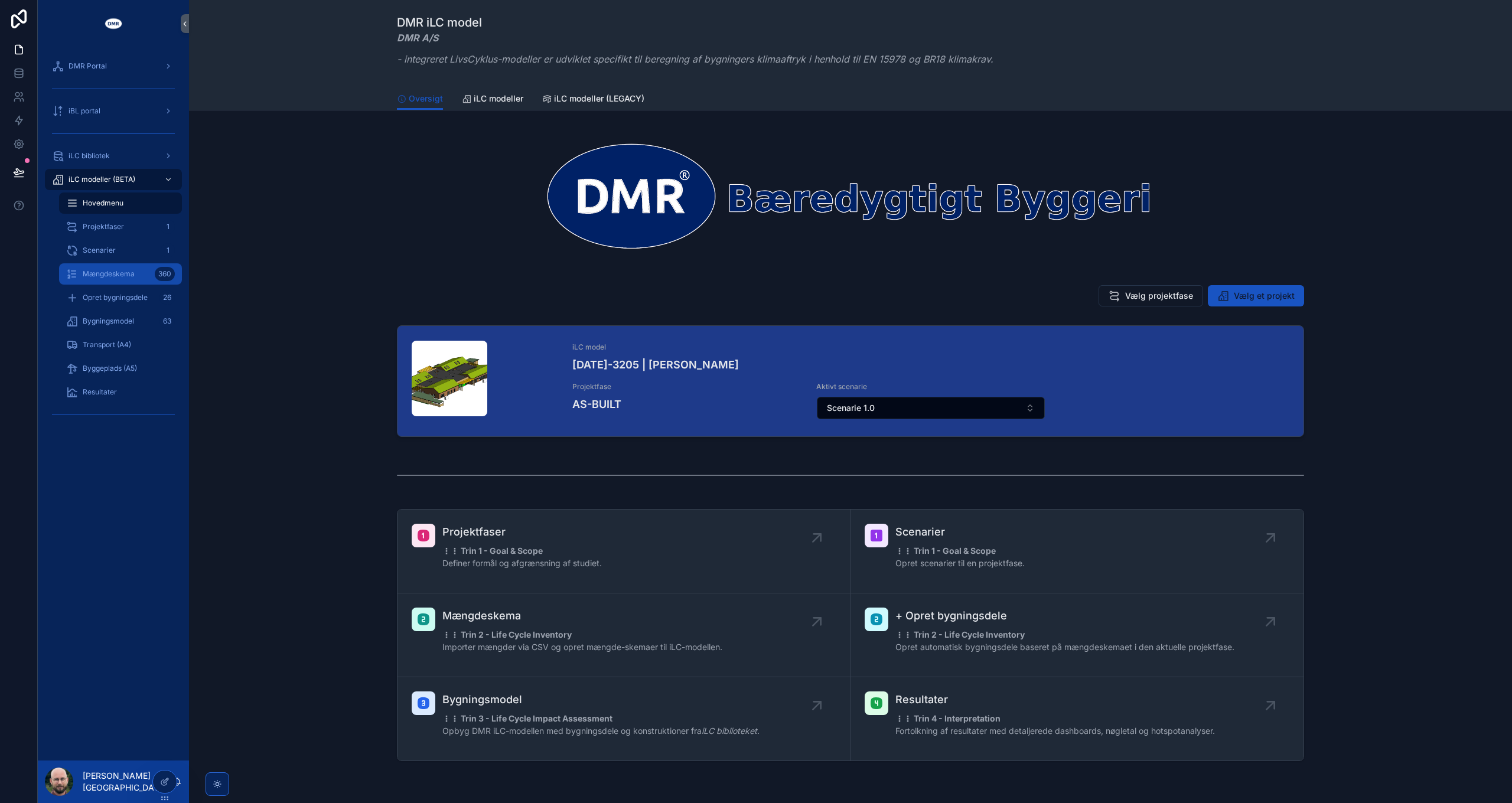
click at [102, 272] on span "Mængdeskema" at bounding box center [109, 274] width 52 height 9
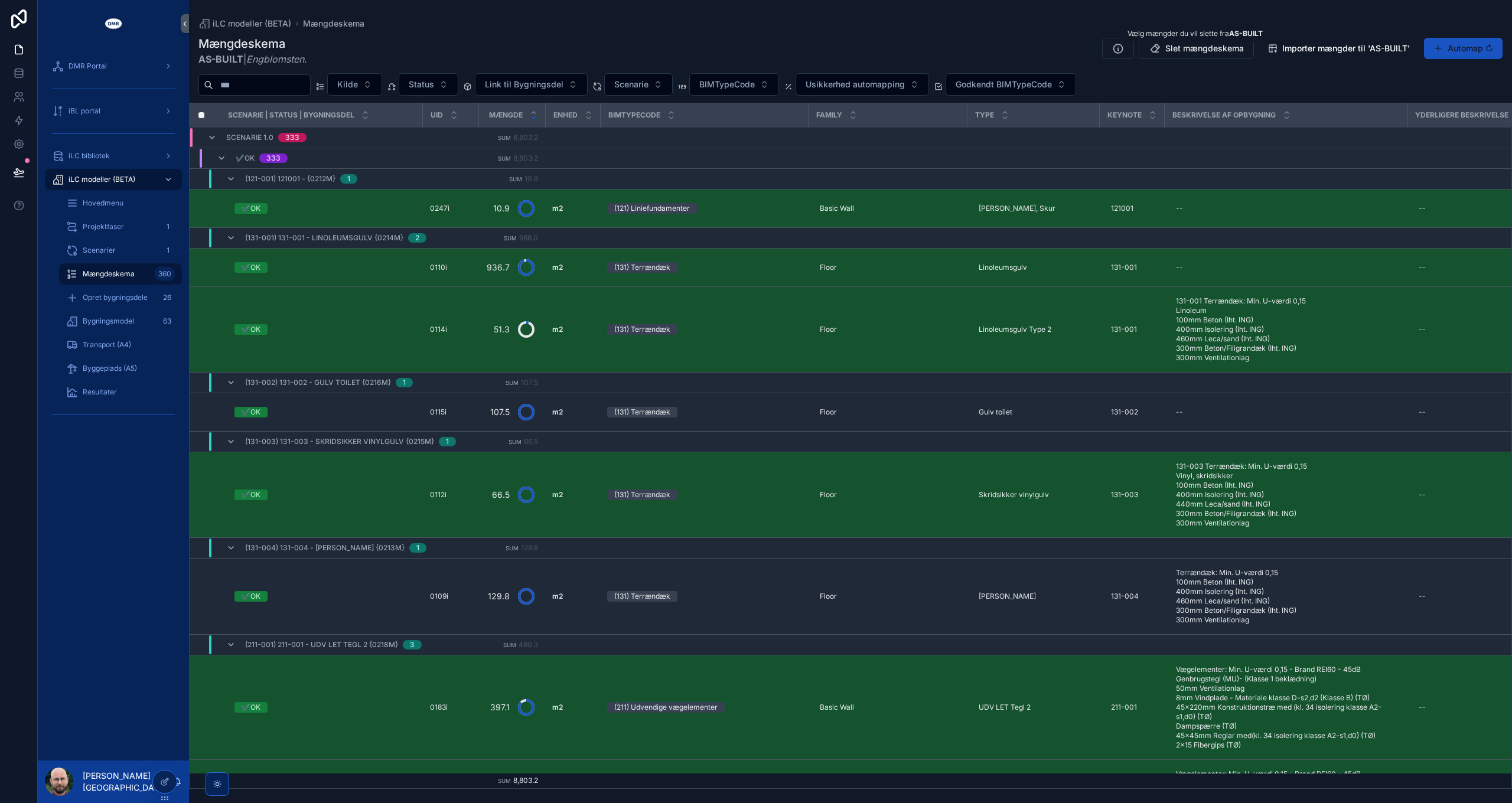
click at [1008, 49] on span "Slet mængdeskema" at bounding box center [1204, 49] width 78 height 12
click at [1008, 47] on span "Slet mængdeskema" at bounding box center [1204, 49] width 78 height 12
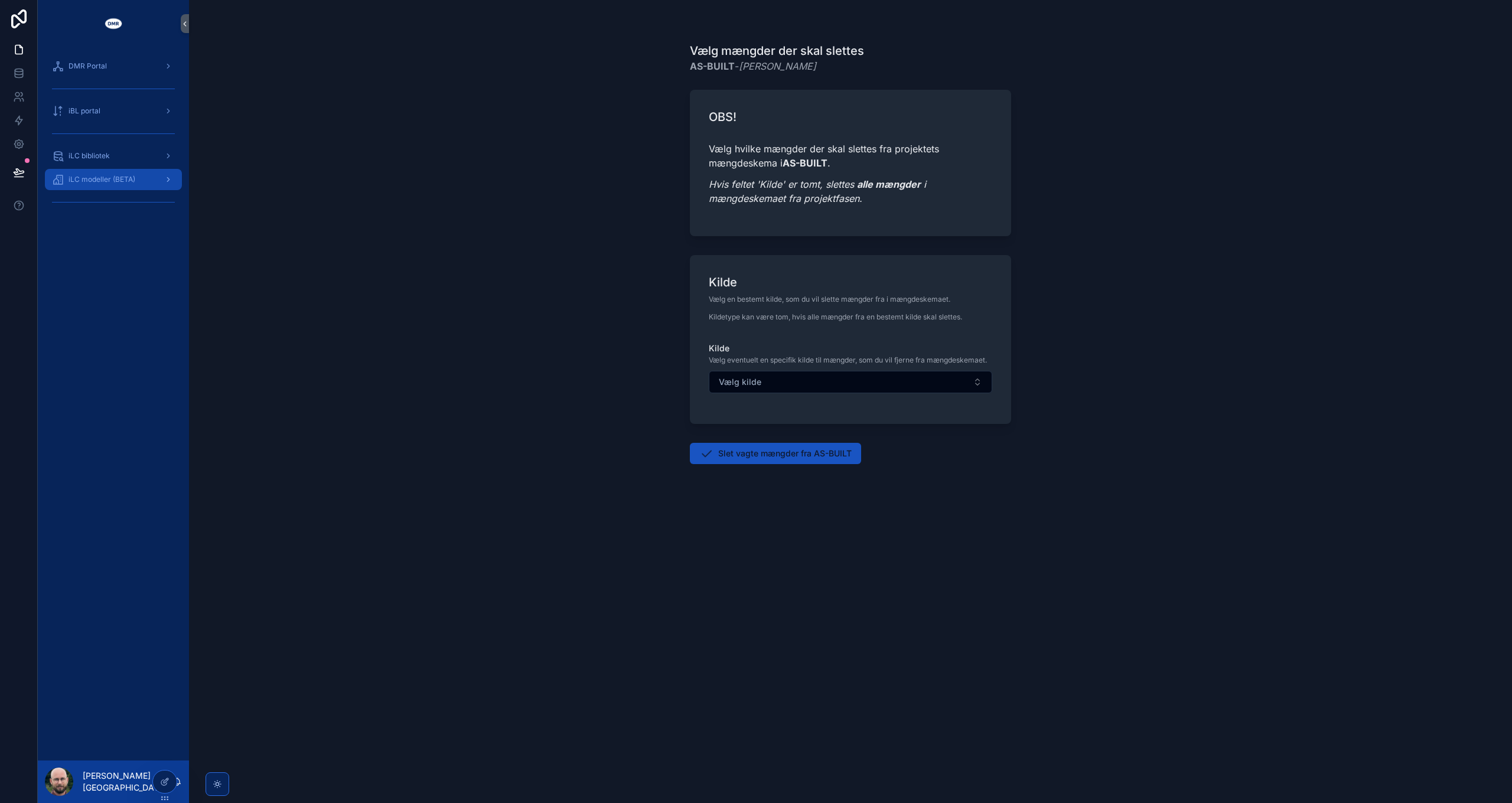
click at [117, 178] on span "iLC modeller (BETA)" at bounding box center [101, 180] width 66 height 9
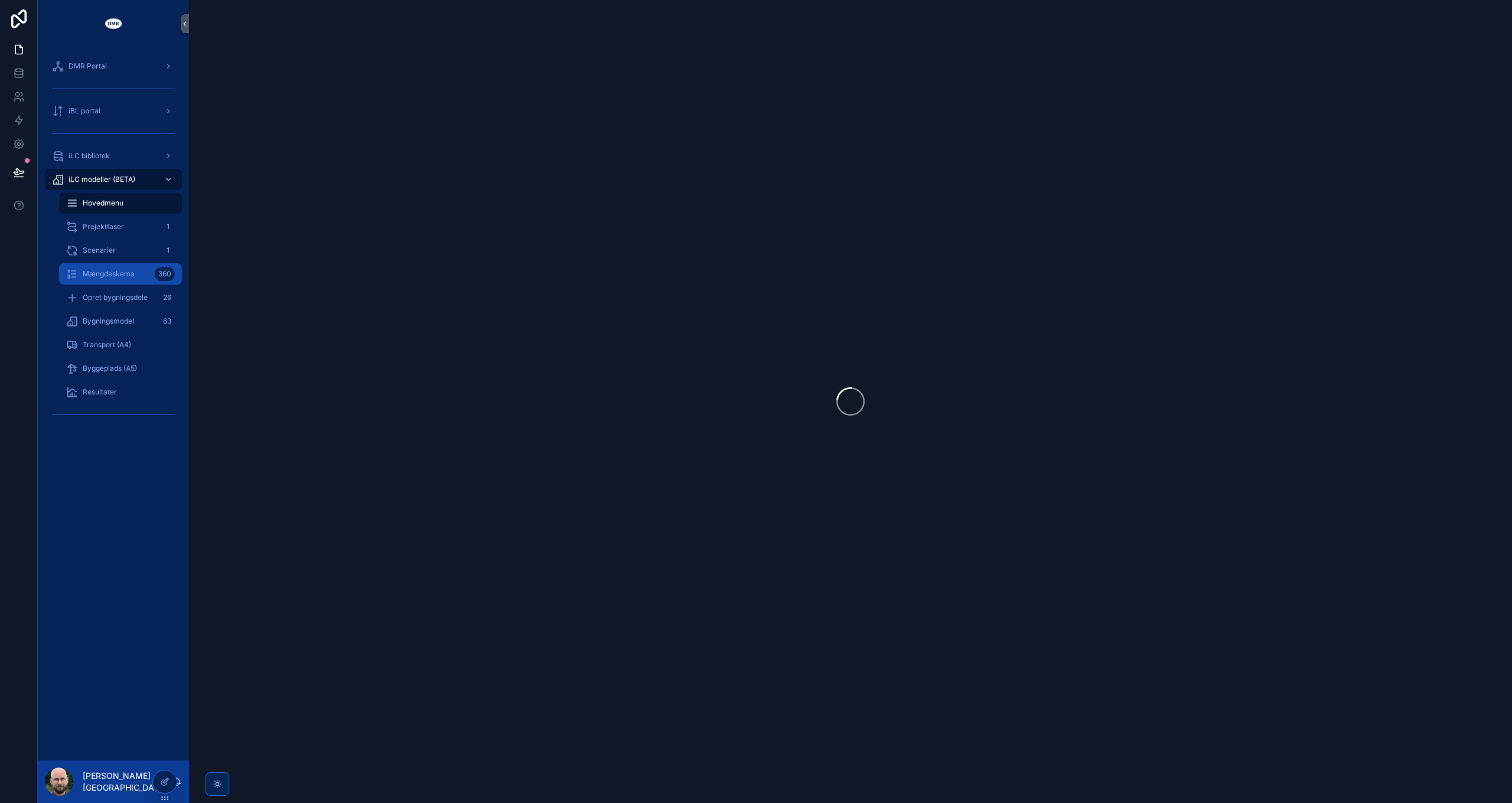
click at [115, 282] on div "Mængdeskema 360" at bounding box center [120, 274] width 109 height 19
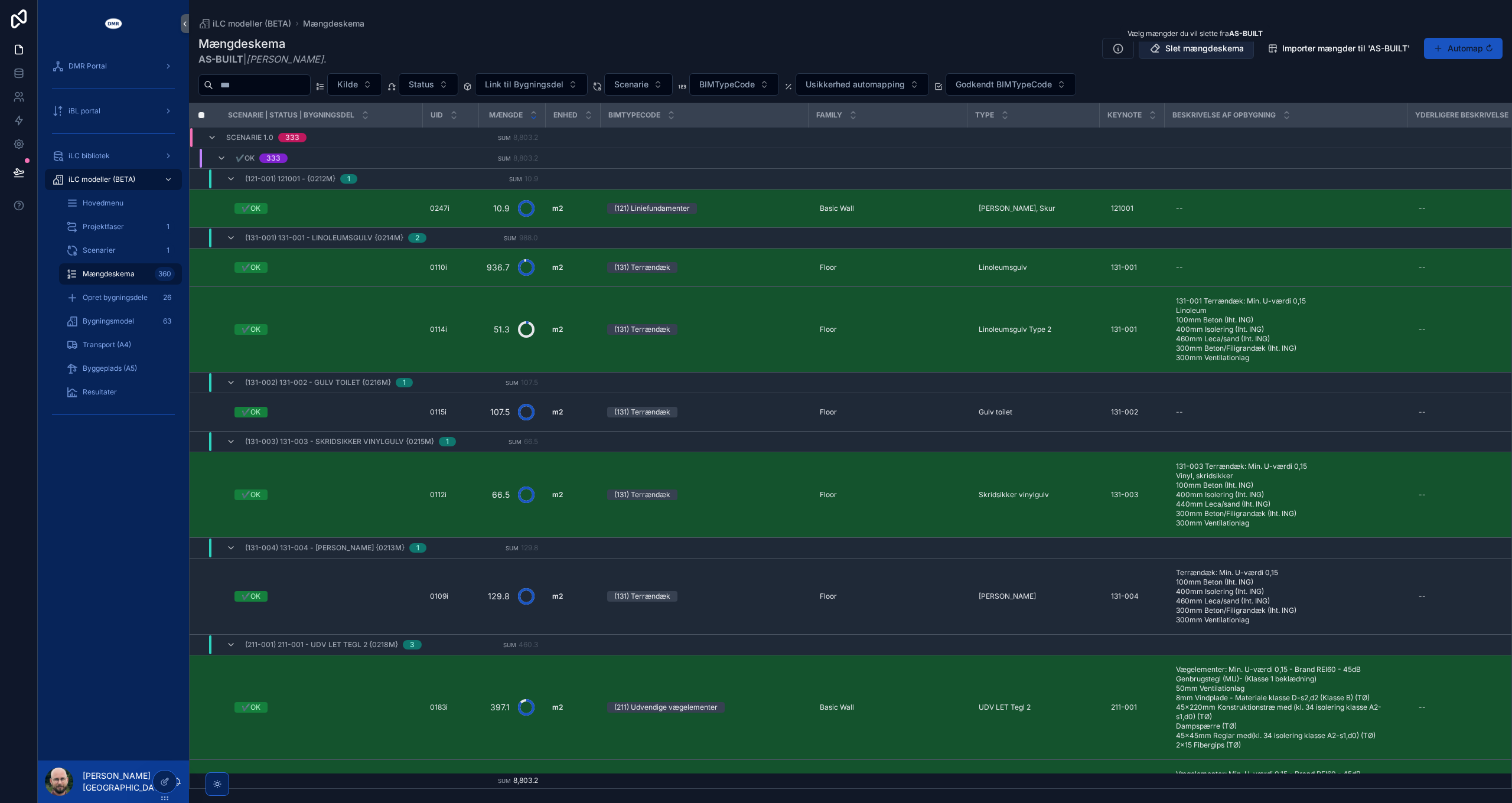
click at [1176, 53] on span "Slet mængdeskema" at bounding box center [1204, 49] width 78 height 12
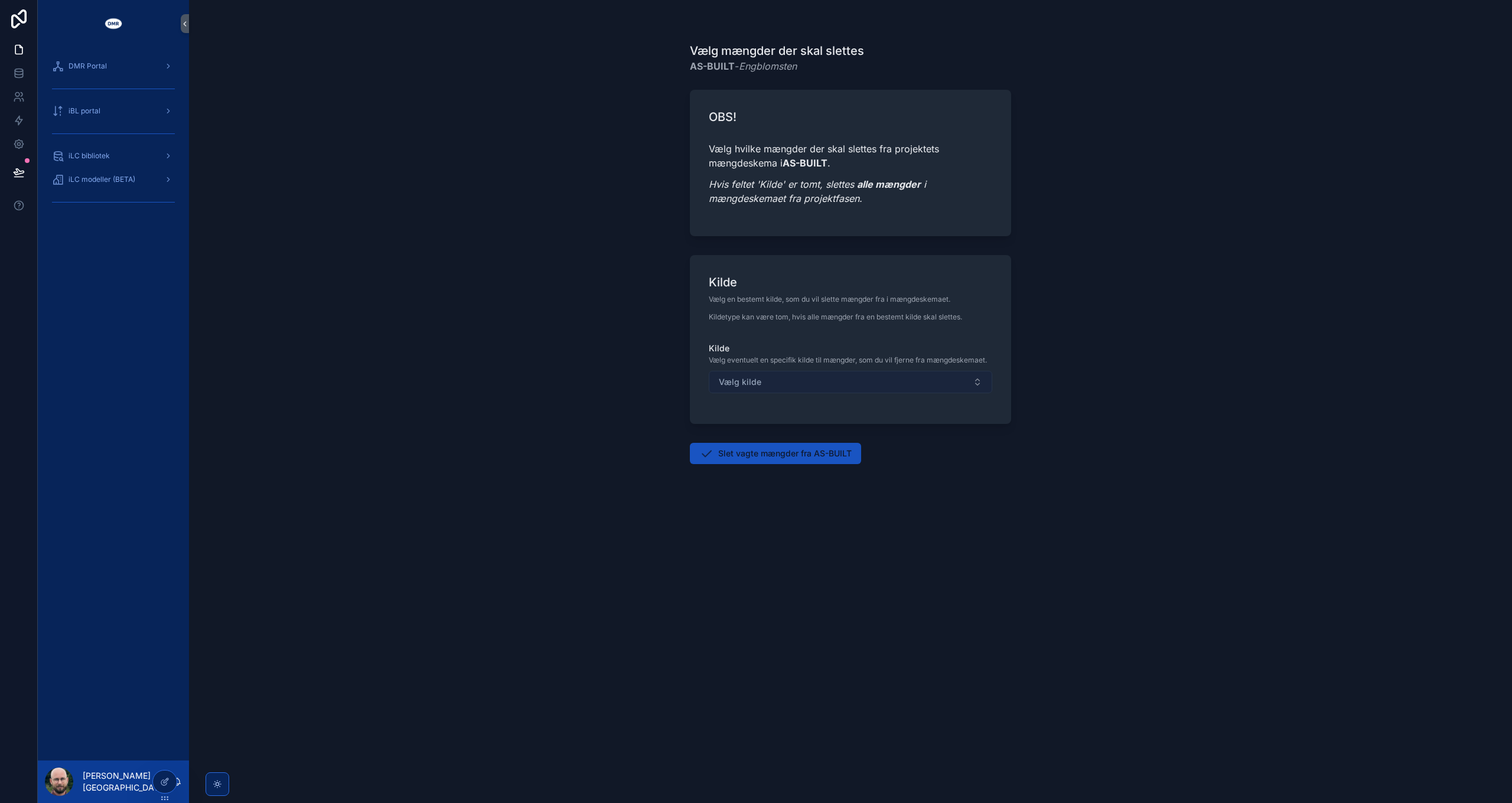
click at [791, 383] on button "Vælg kilde" at bounding box center [850, 382] width 284 height 22
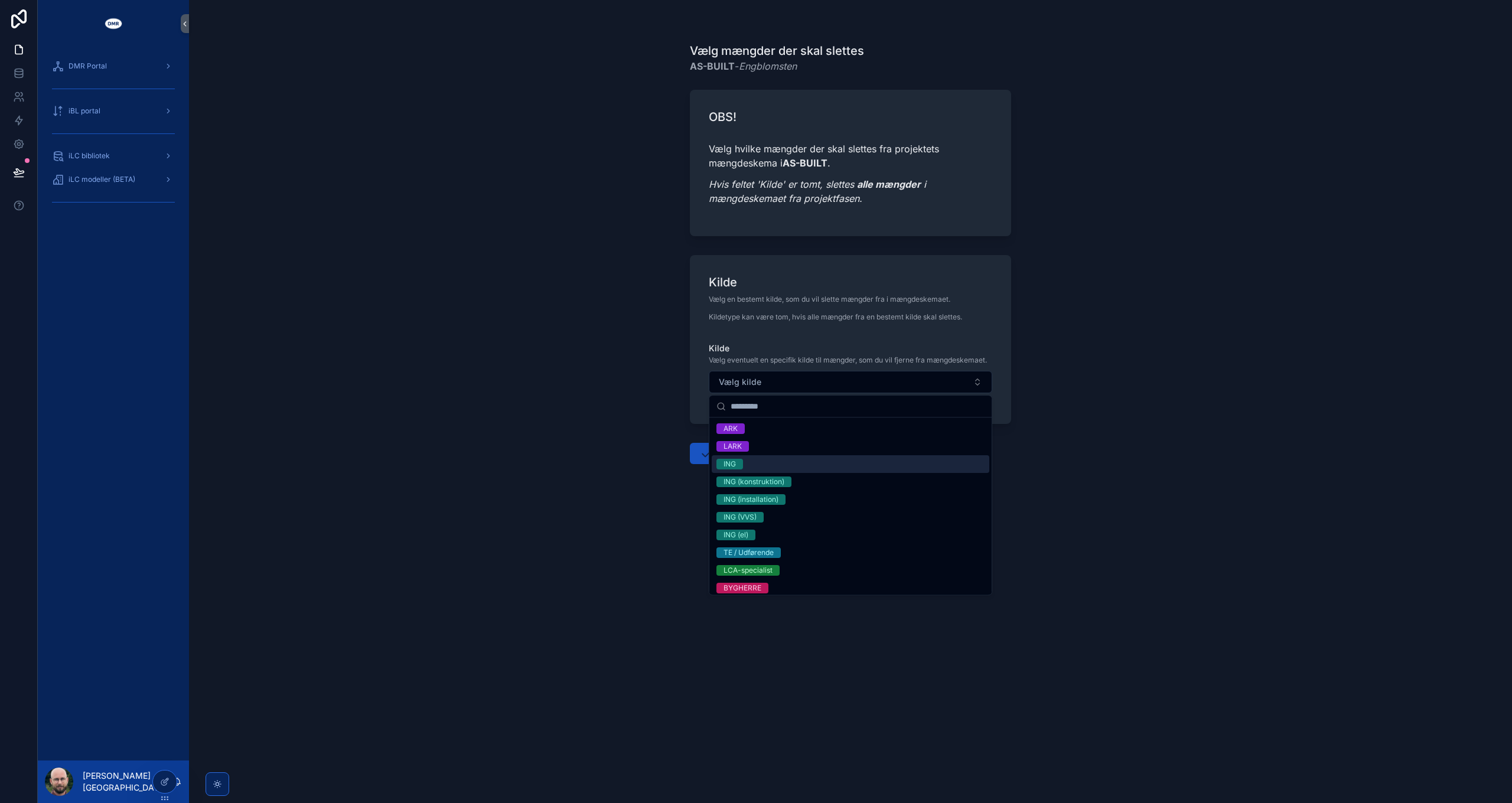
click at [764, 463] on div "ING" at bounding box center [850, 464] width 278 height 18
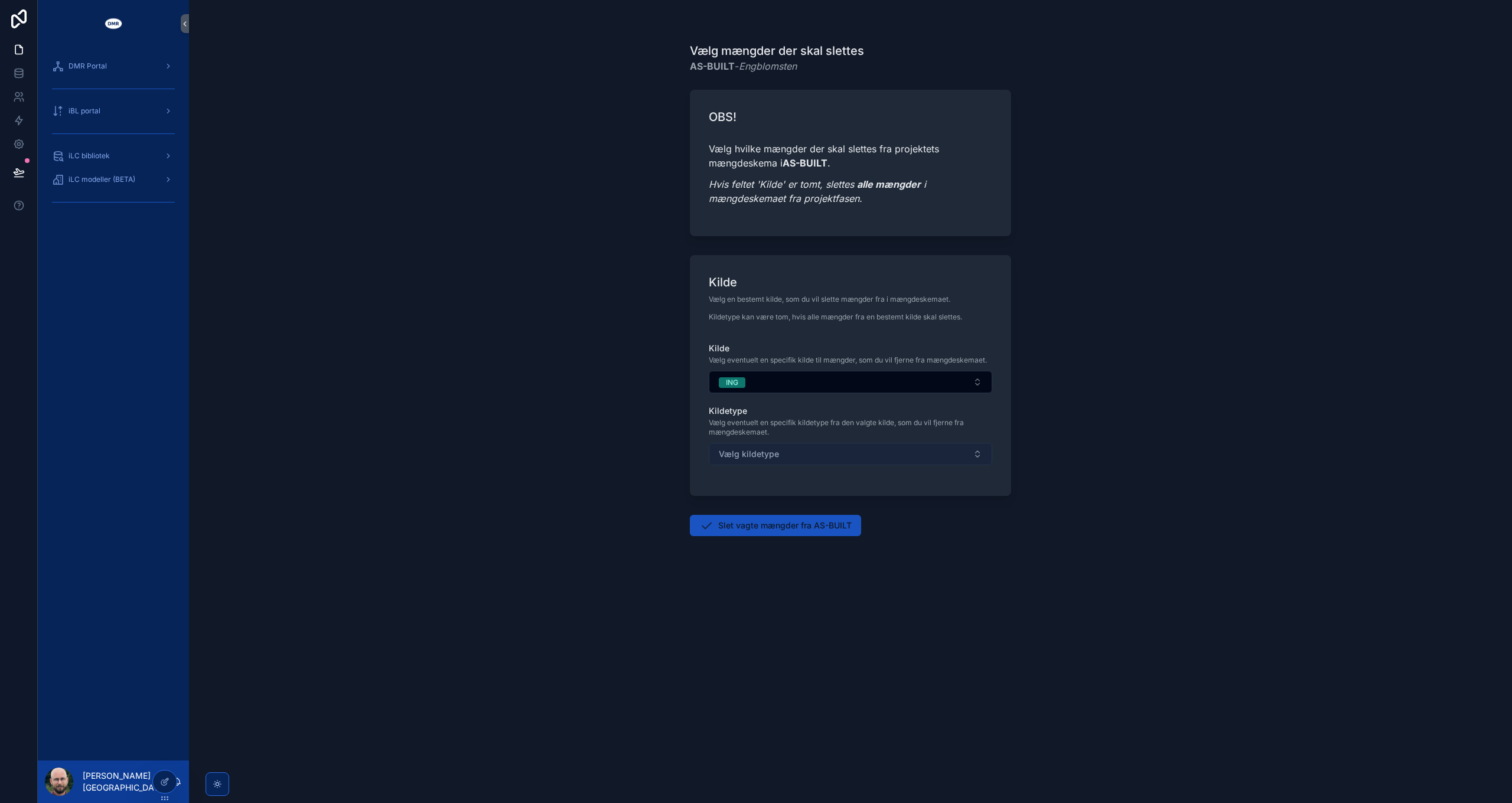
click at [767, 460] on button "Vælg kildetype" at bounding box center [850, 454] width 284 height 22
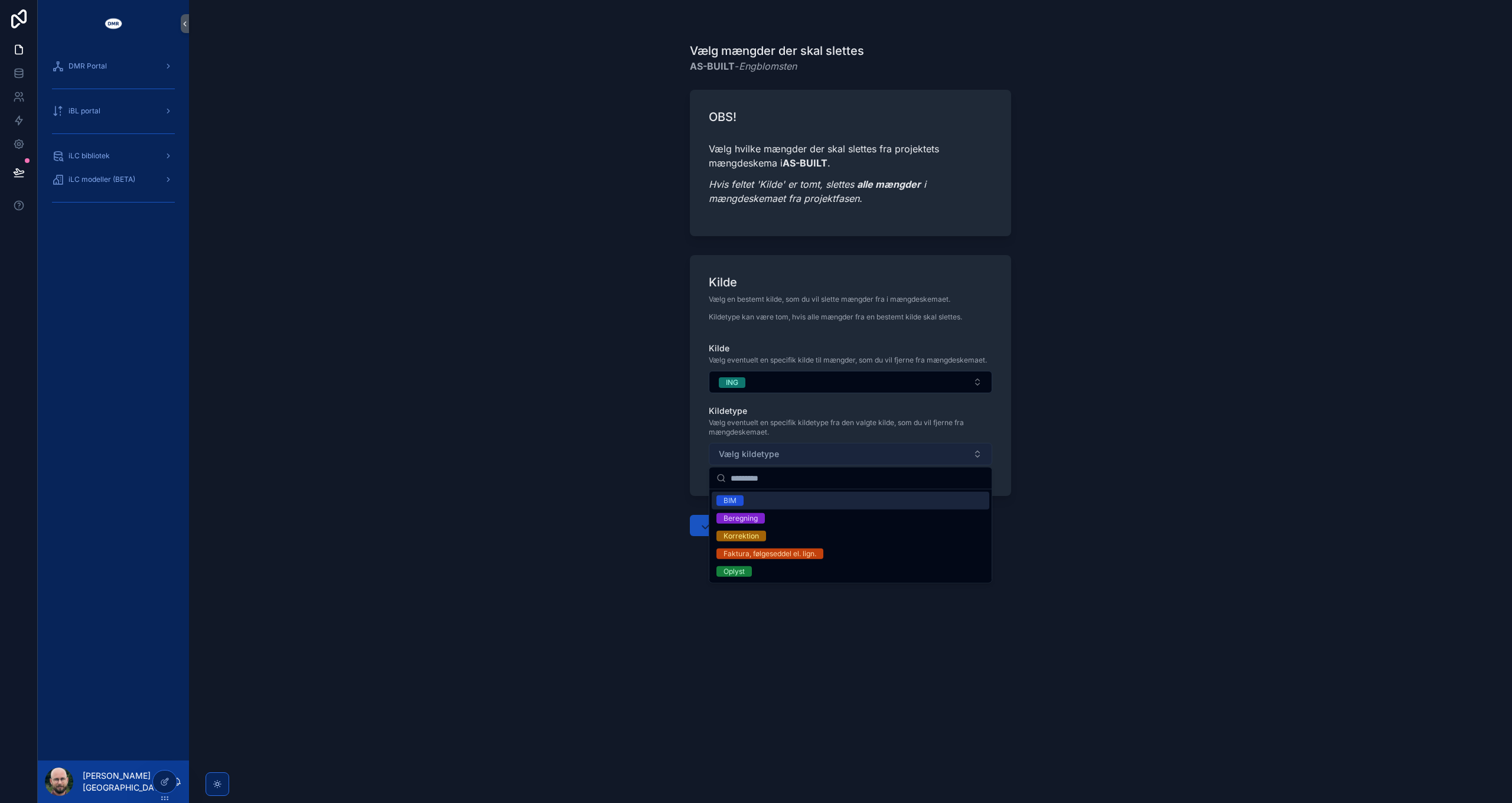
click at [767, 458] on span "Vælg kildetype" at bounding box center [749, 454] width 61 height 12
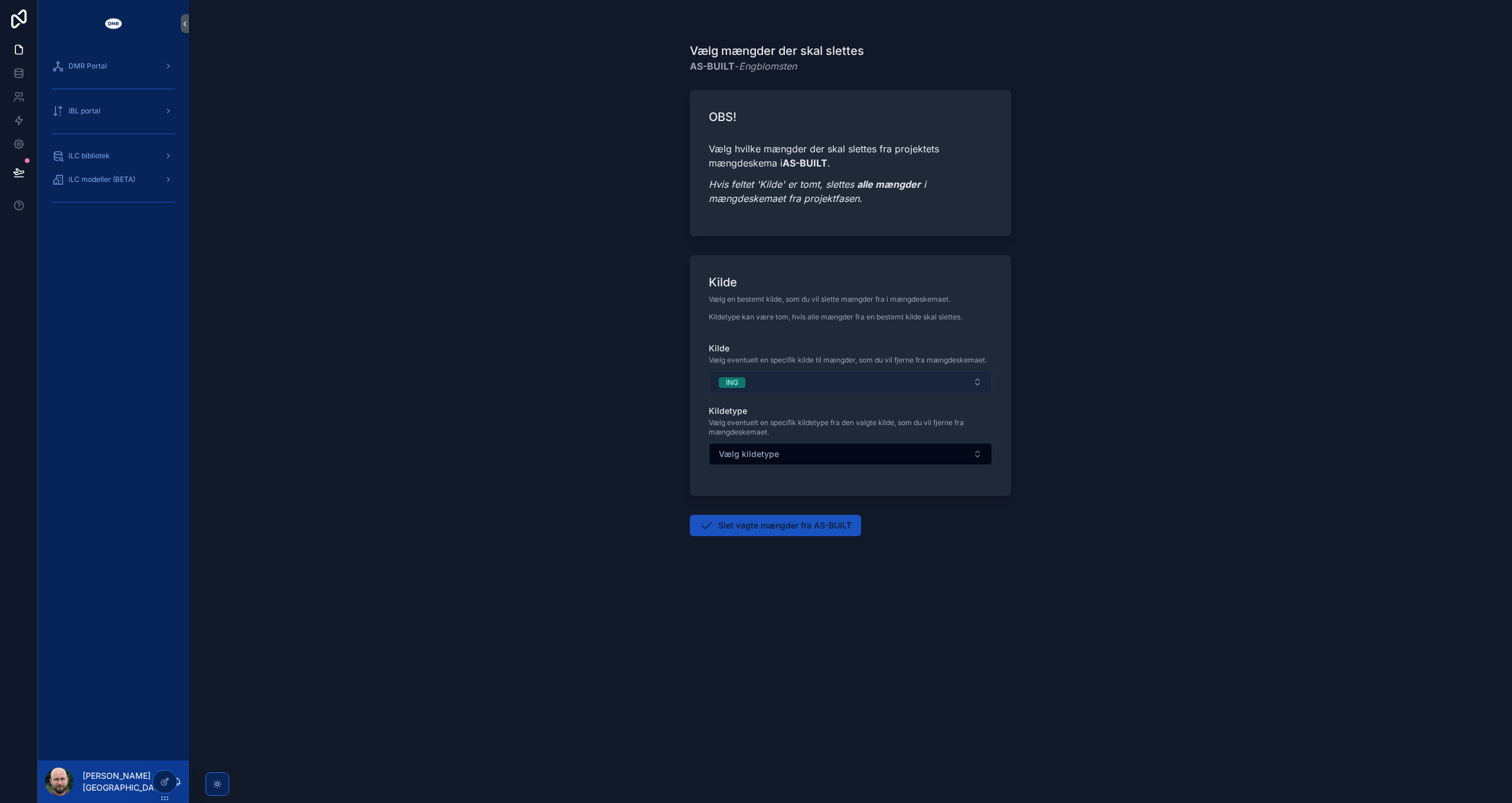
click at [798, 381] on button "ING" at bounding box center [850, 382] width 284 height 22
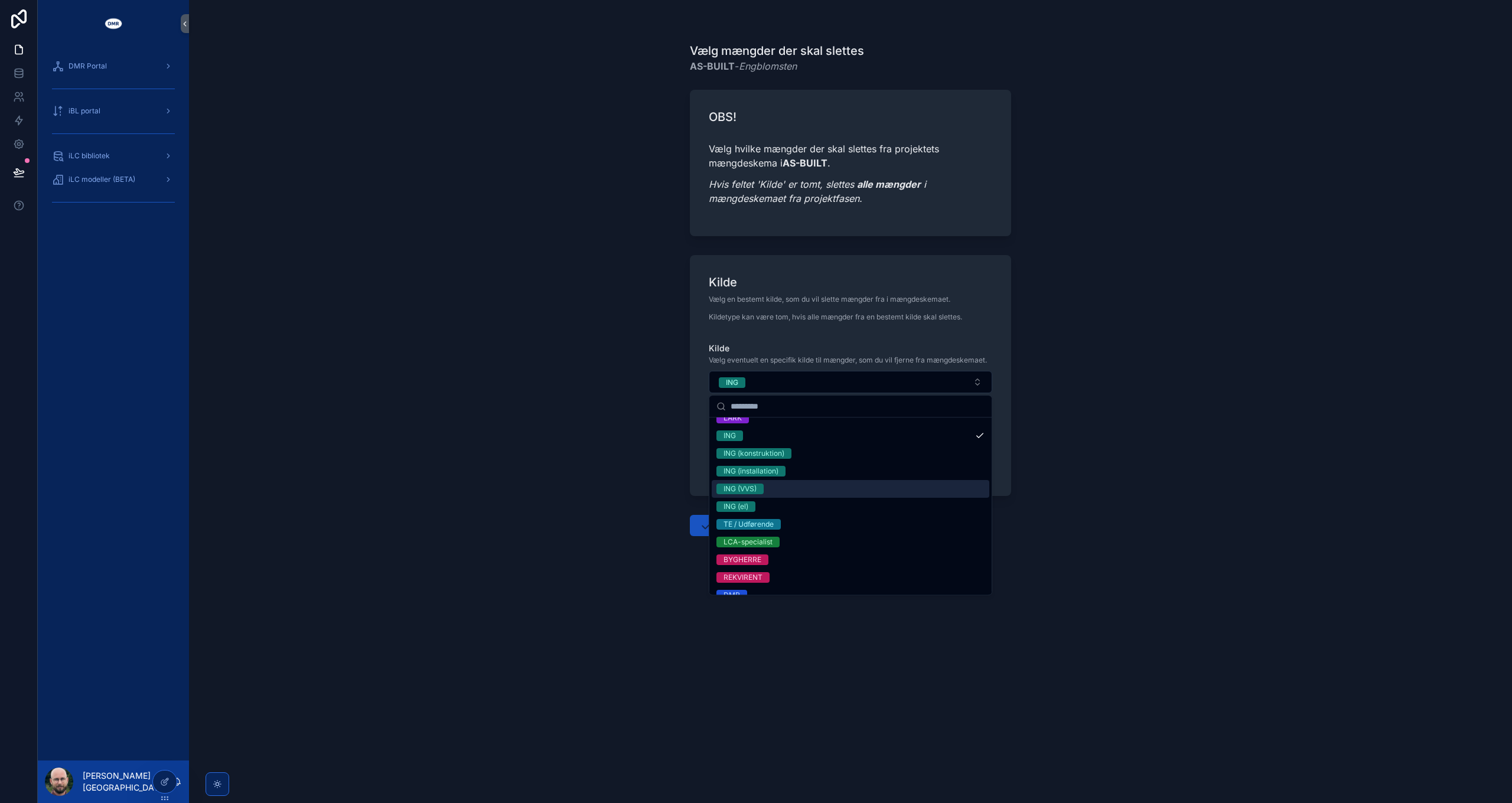
scroll to position [76, 0]
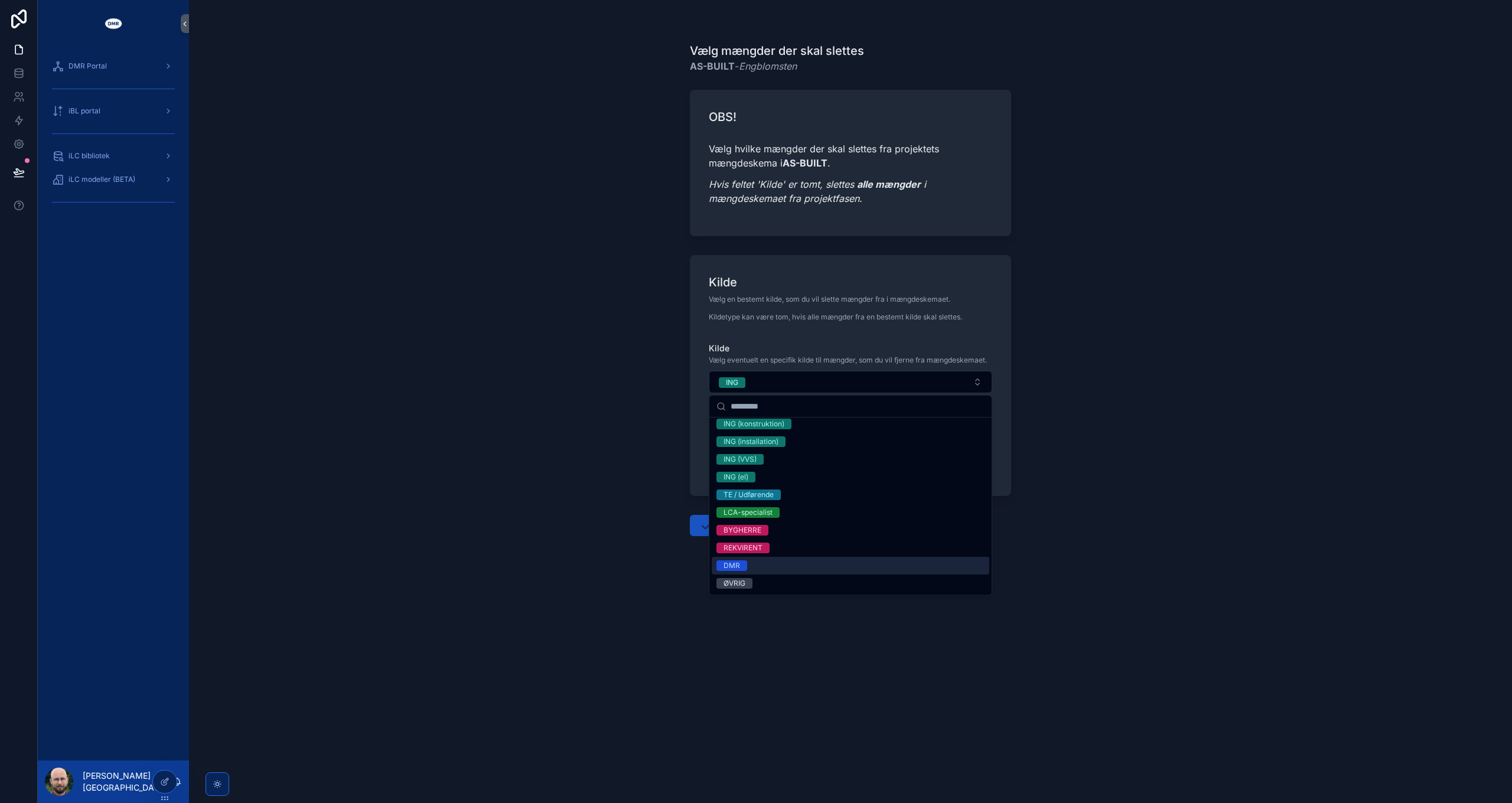
click at [777, 567] on div "DMR" at bounding box center [850, 565] width 278 height 18
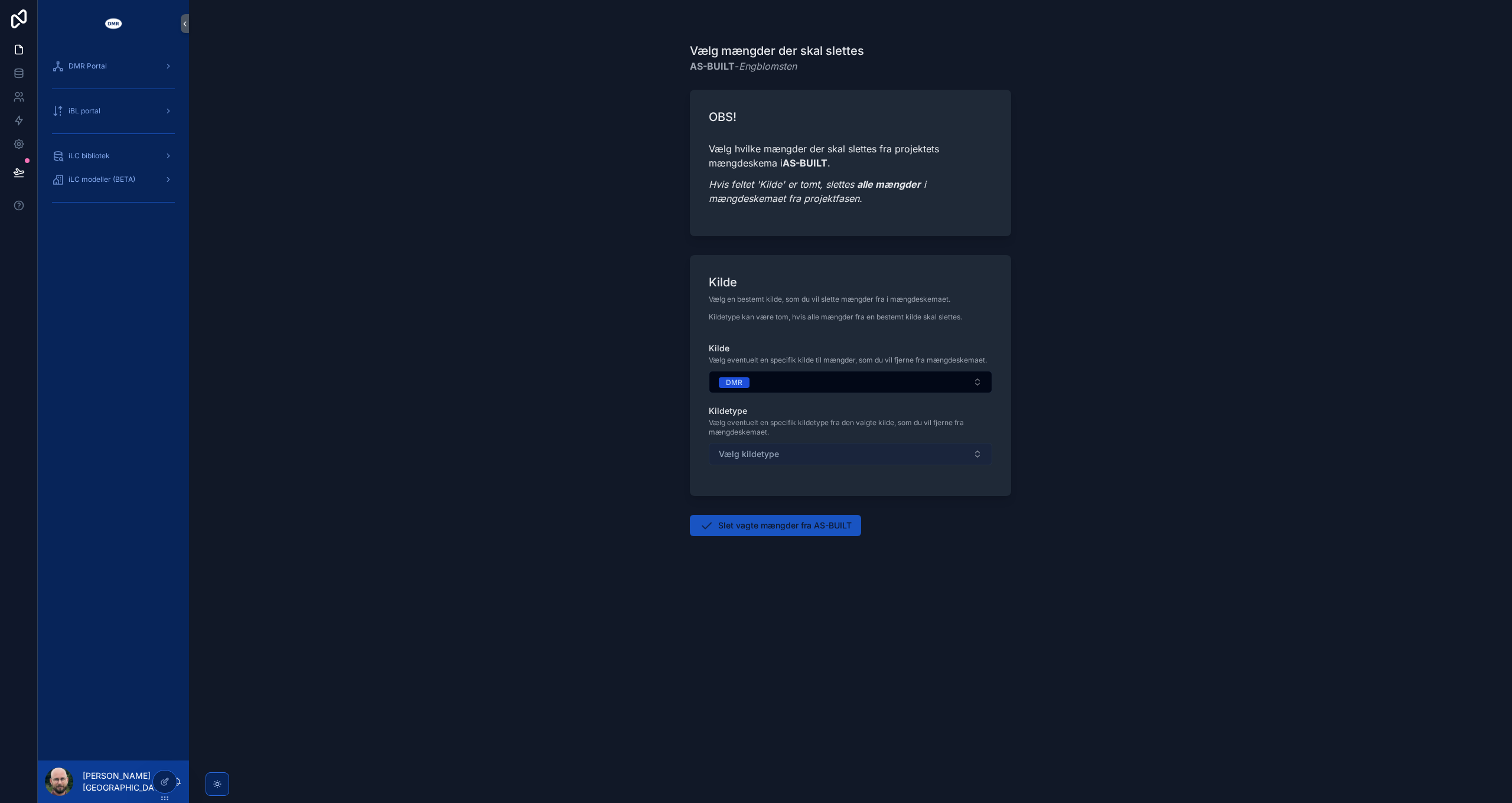
click at [775, 448] on span "Vælg kildetype" at bounding box center [749, 454] width 61 height 12
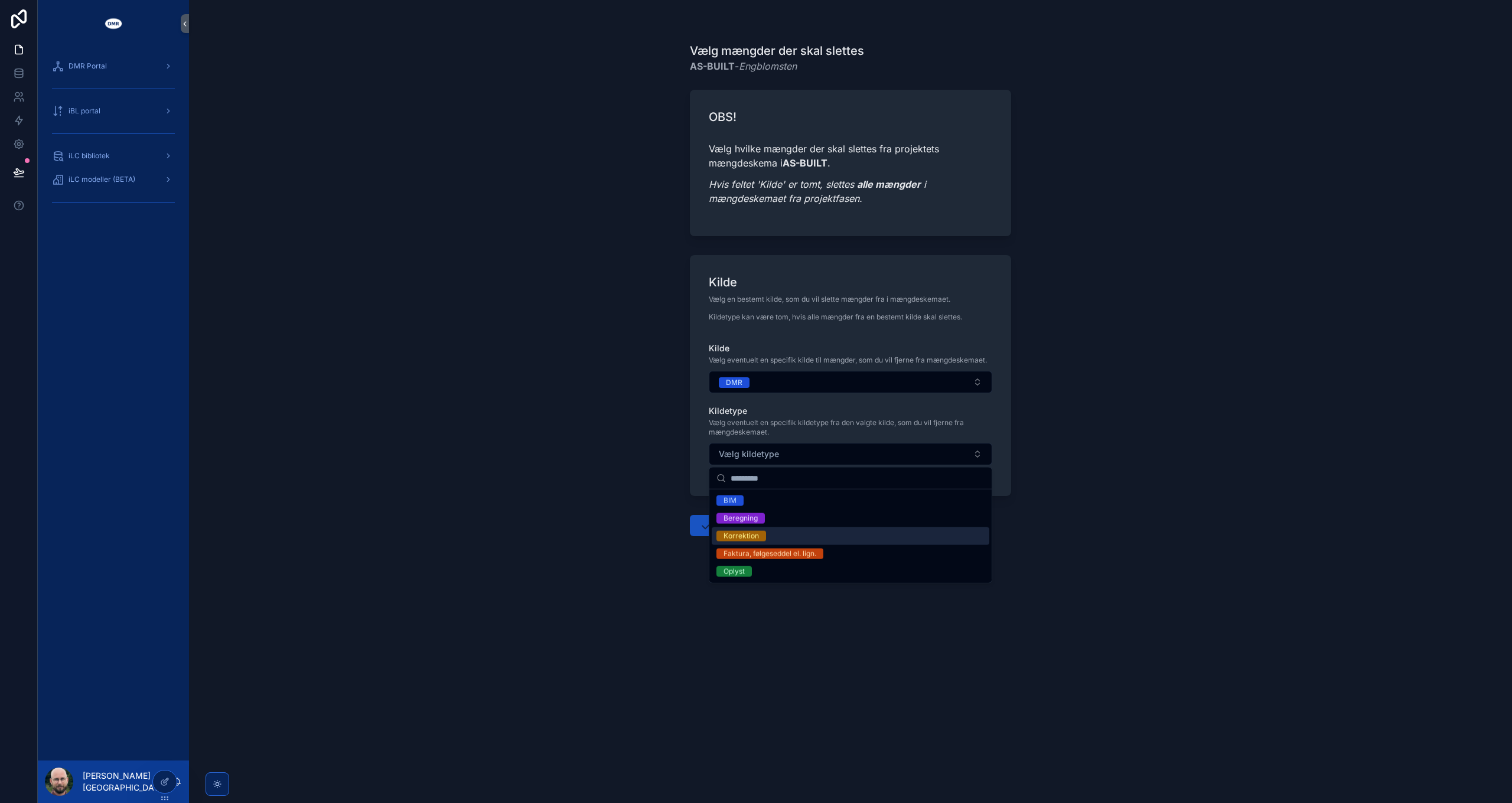
click at [768, 532] on div "Korrektion" at bounding box center [850, 536] width 278 height 18
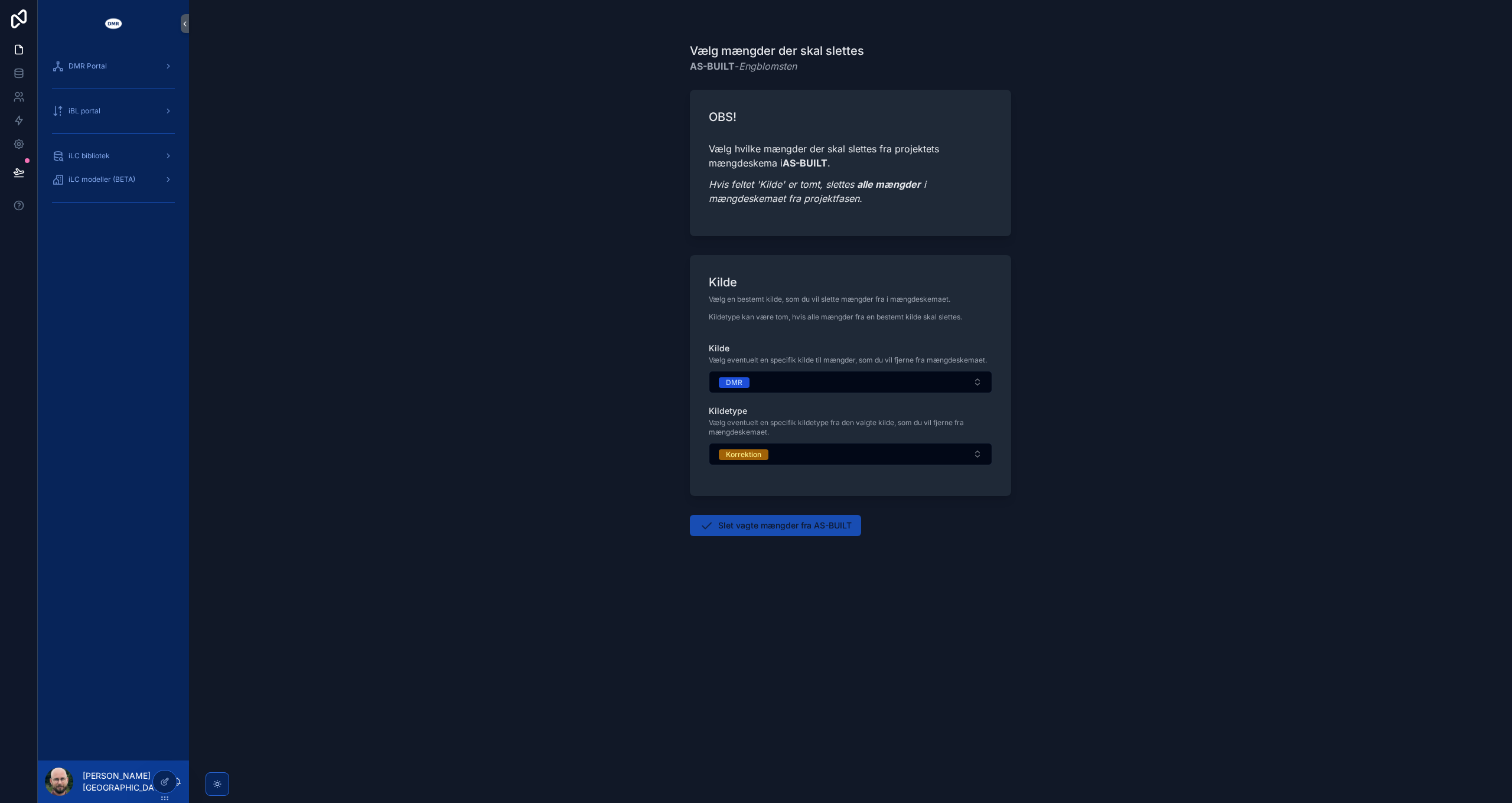
click at [769, 528] on button "Slet vagte mængder fra AS-BUILT" at bounding box center [775, 525] width 171 height 21
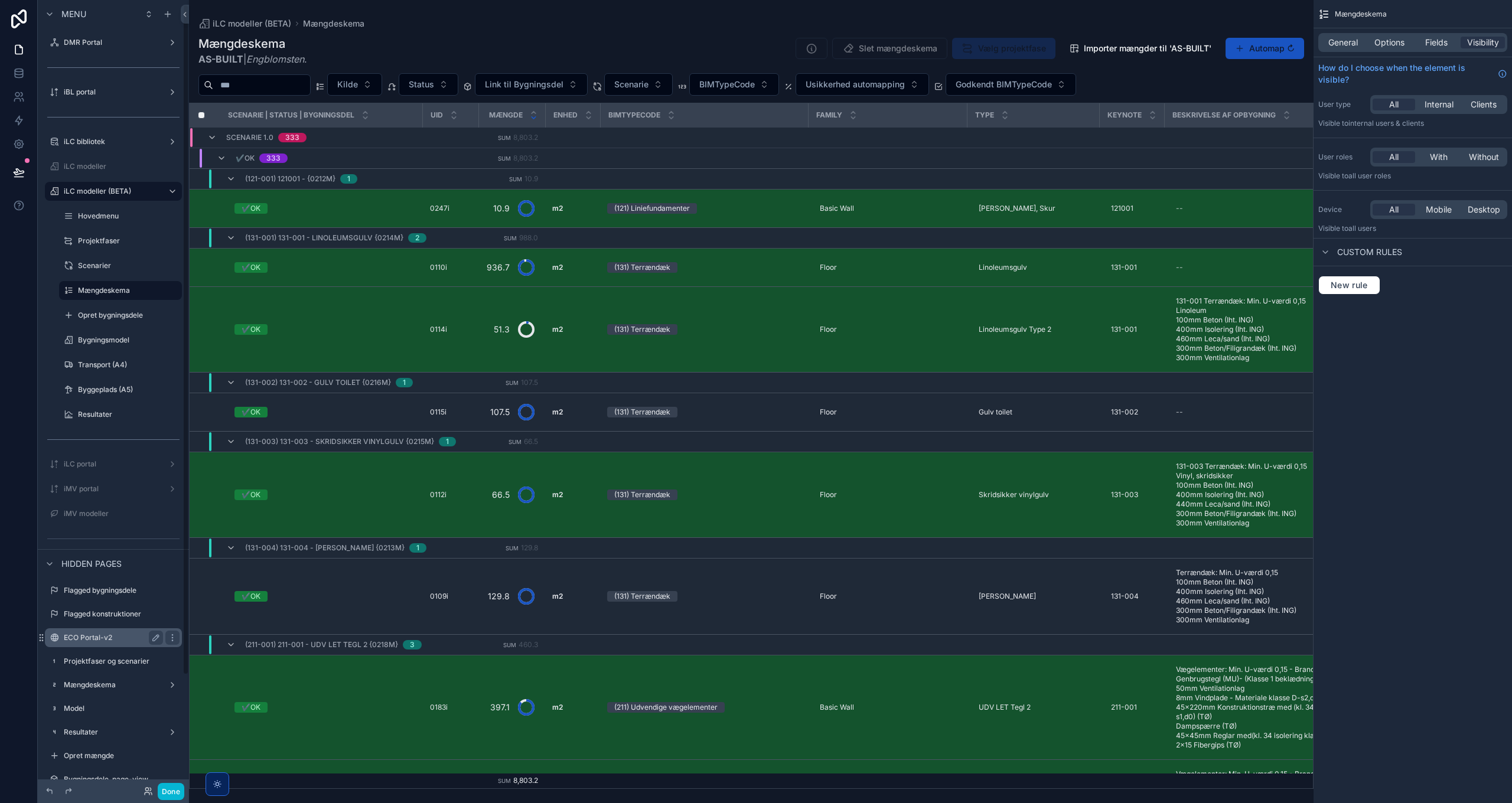
scroll to position [138, 0]
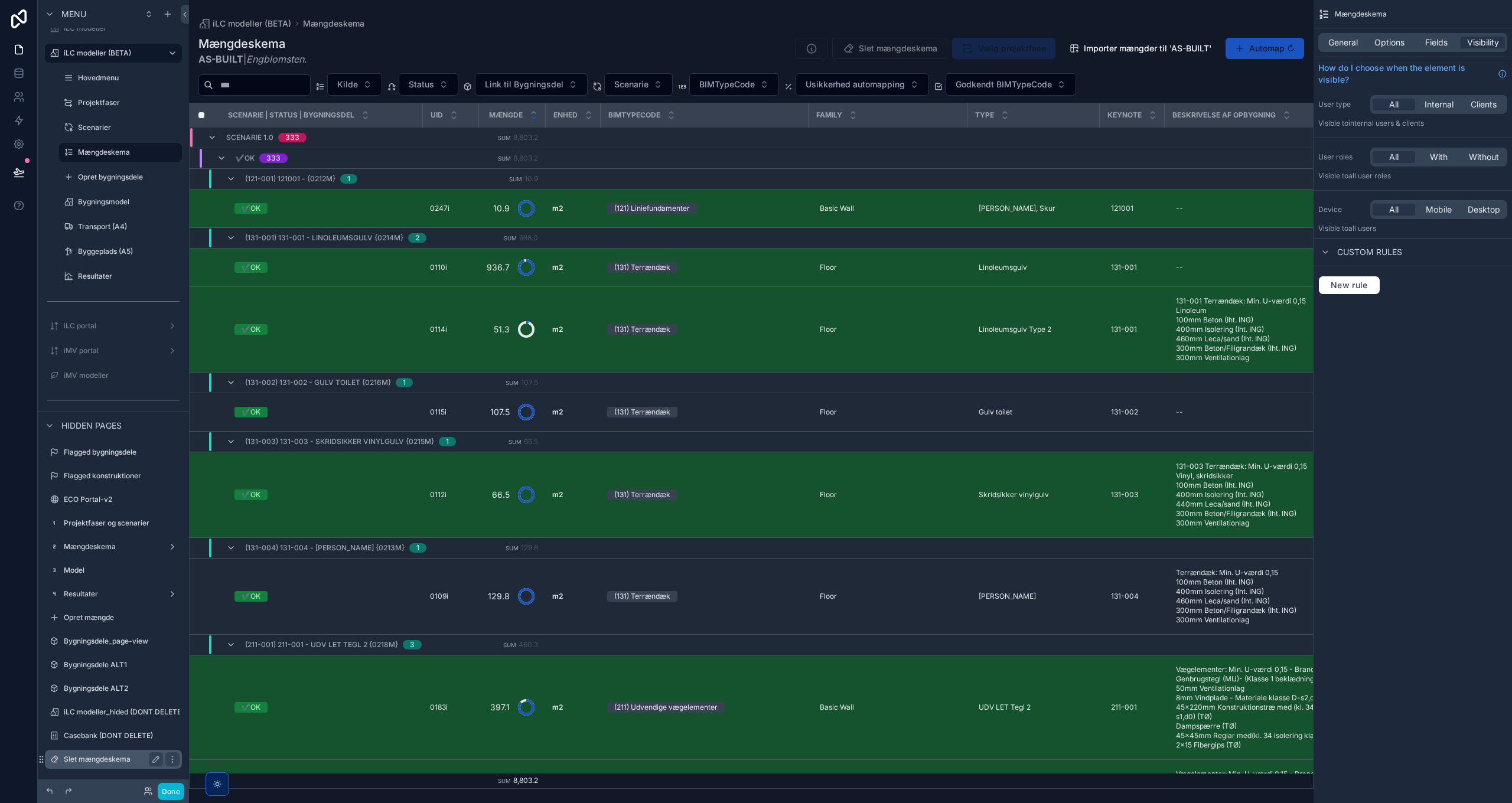
click at [99, 766] on div "Slet mængdeskema" at bounding box center [113, 760] width 99 height 14
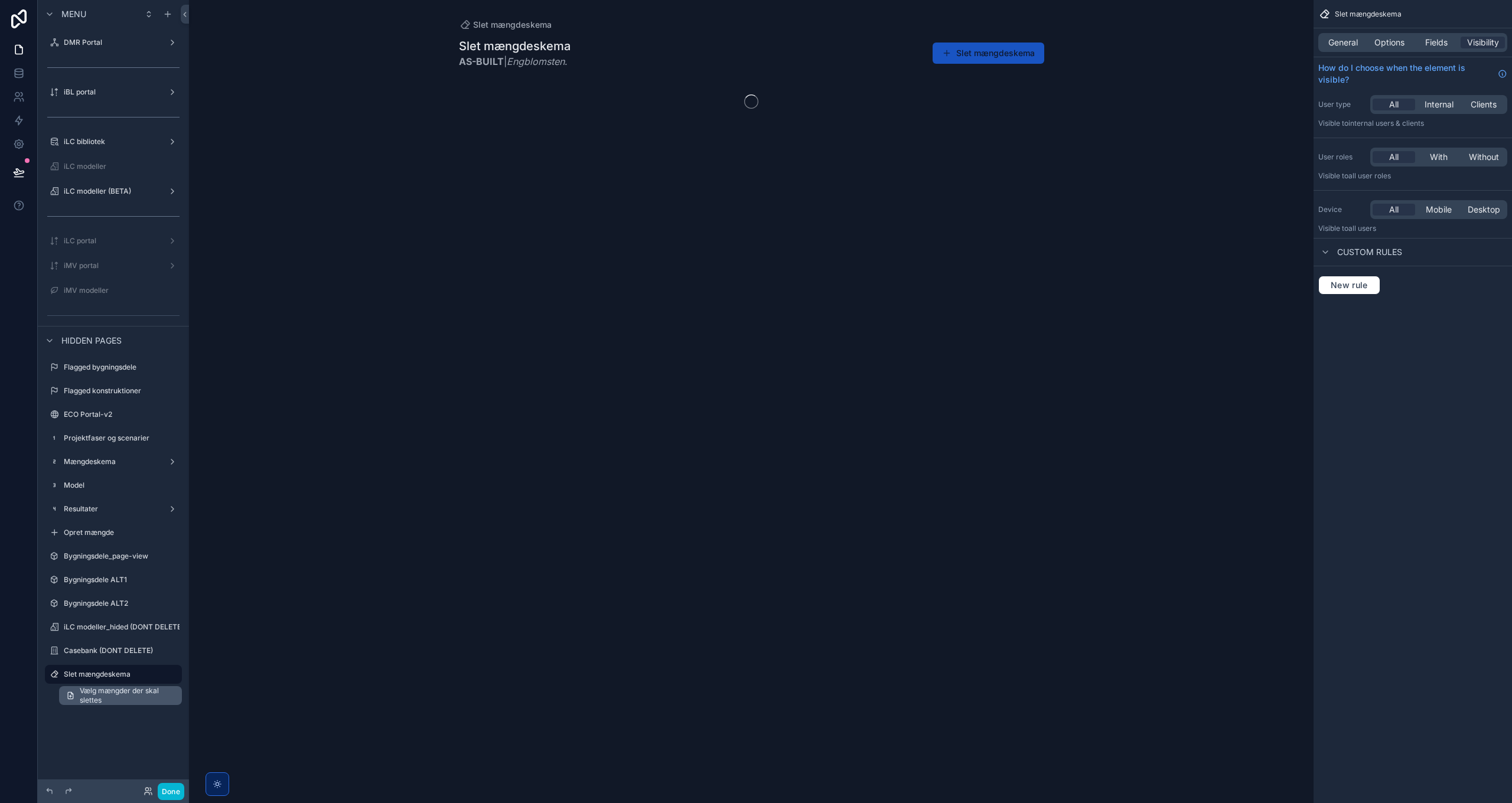
click at [105, 699] on span "Vælg mængder der skal slettes" at bounding box center [127, 696] width 95 height 19
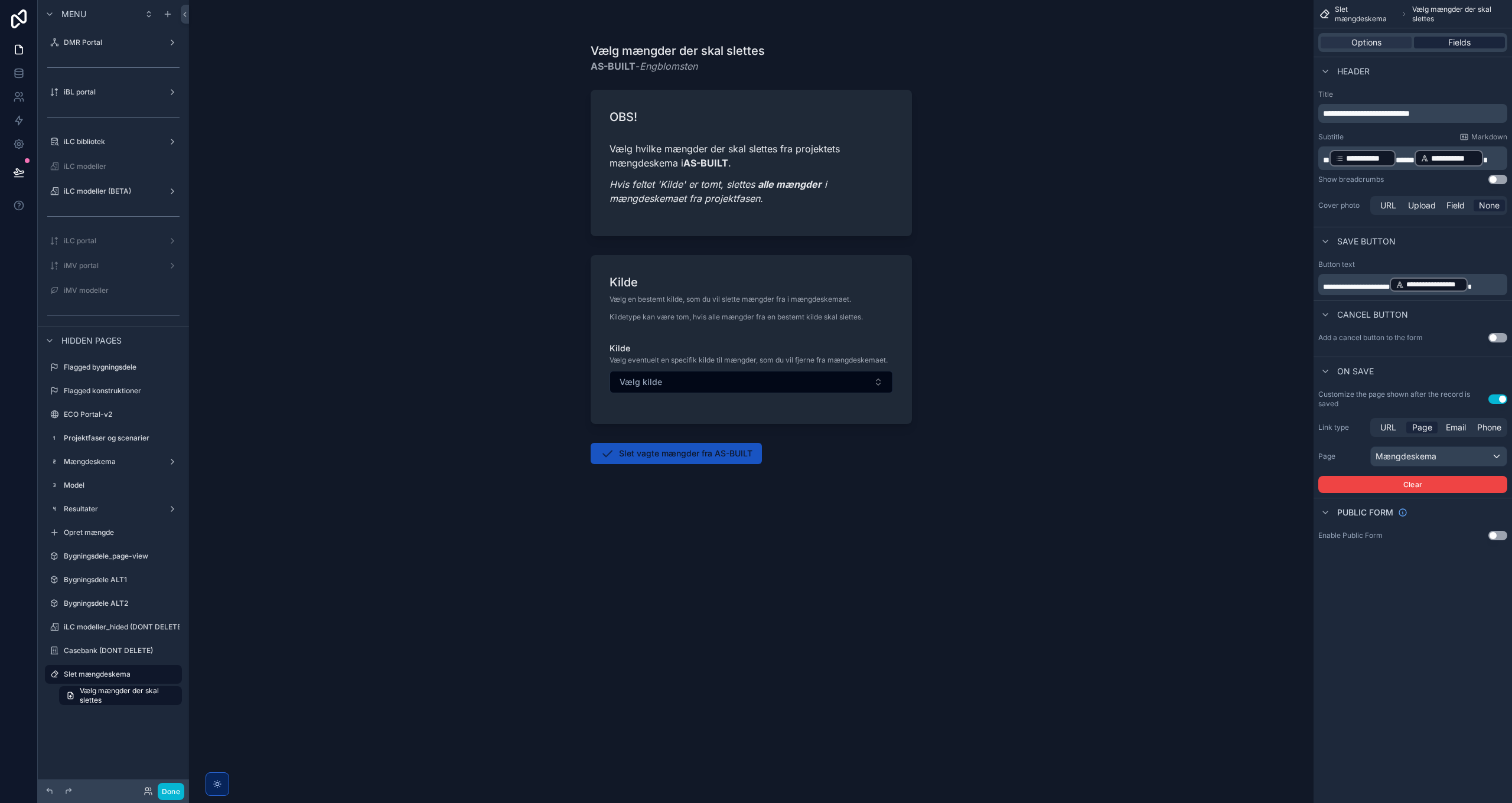
click at [1451, 39] on span "Fields" at bounding box center [1459, 43] width 22 height 12
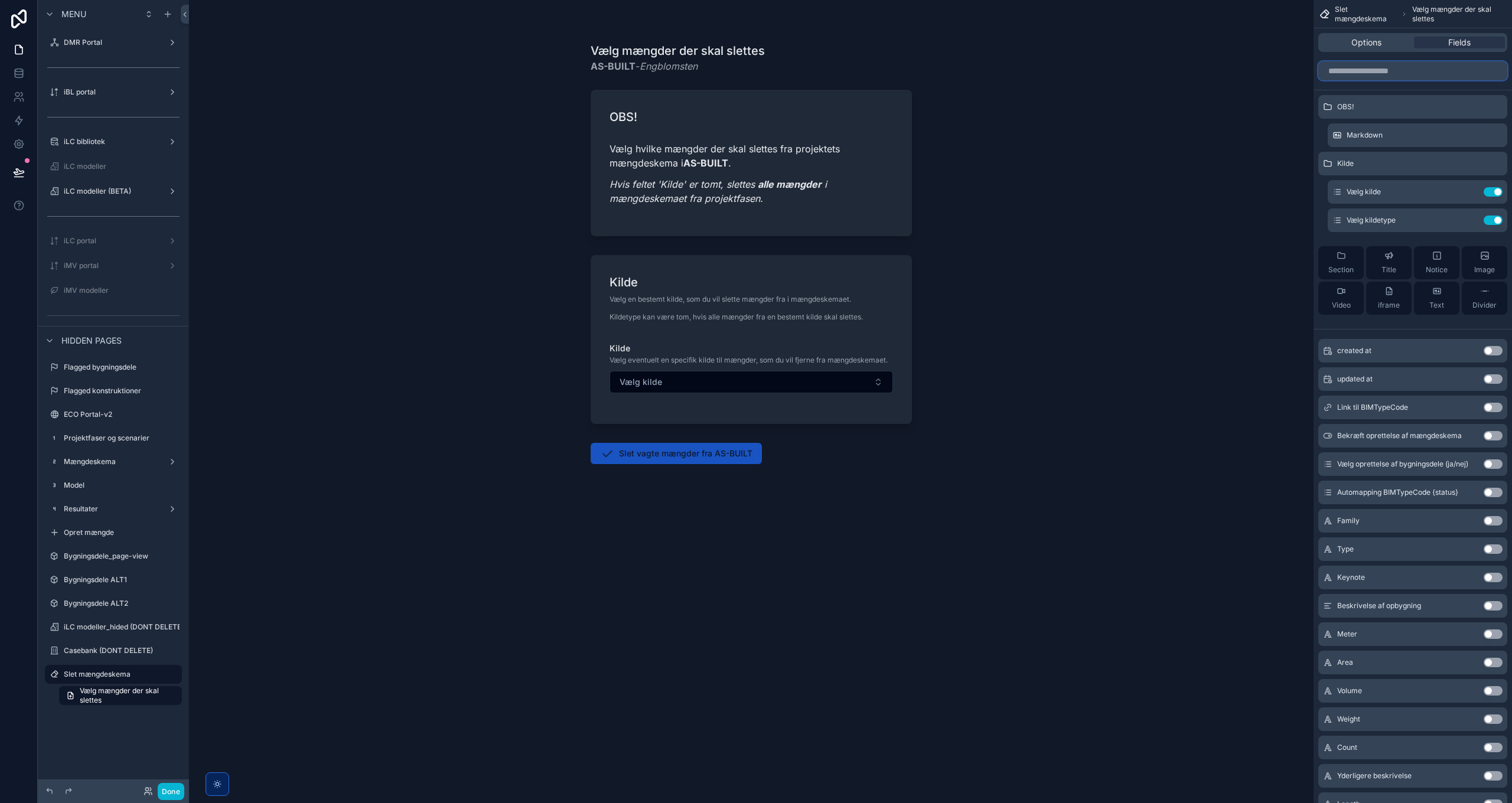
click at [1404, 74] on input "scrollable content" at bounding box center [1413, 70] width 189 height 19
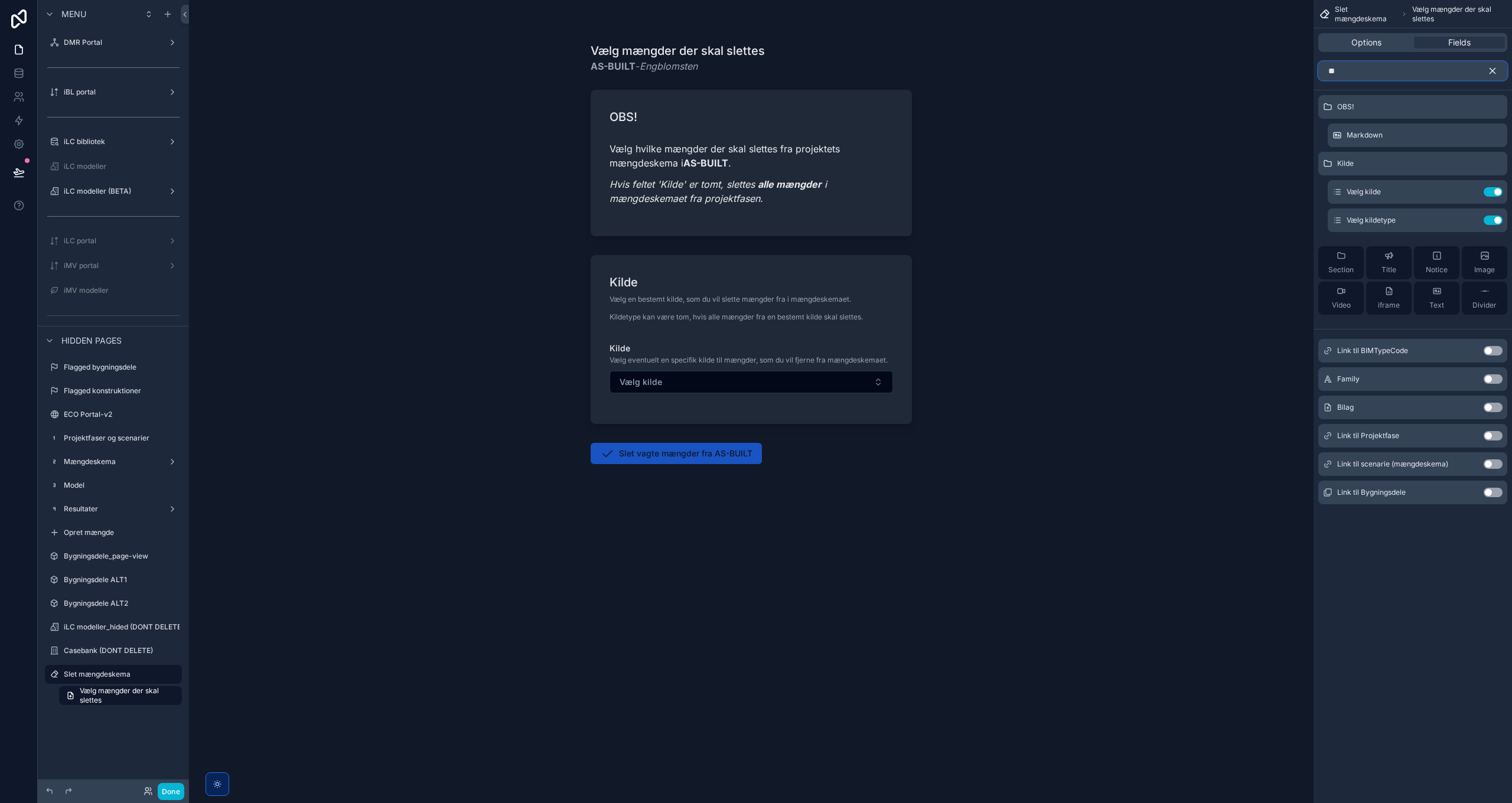
type input "*"
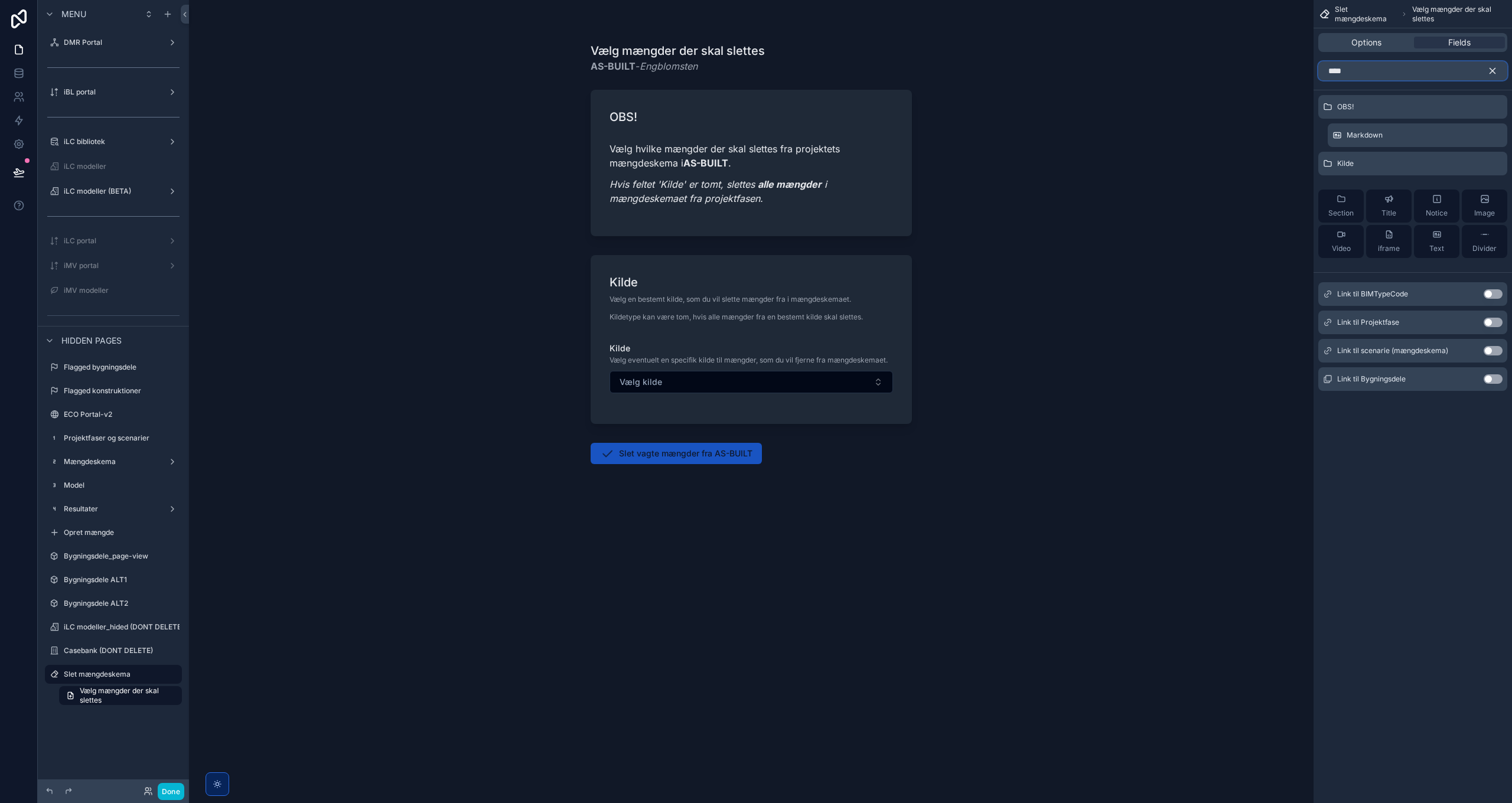
type input "****"
click at [1494, 321] on button "Use setting" at bounding box center [1493, 323] width 19 height 9
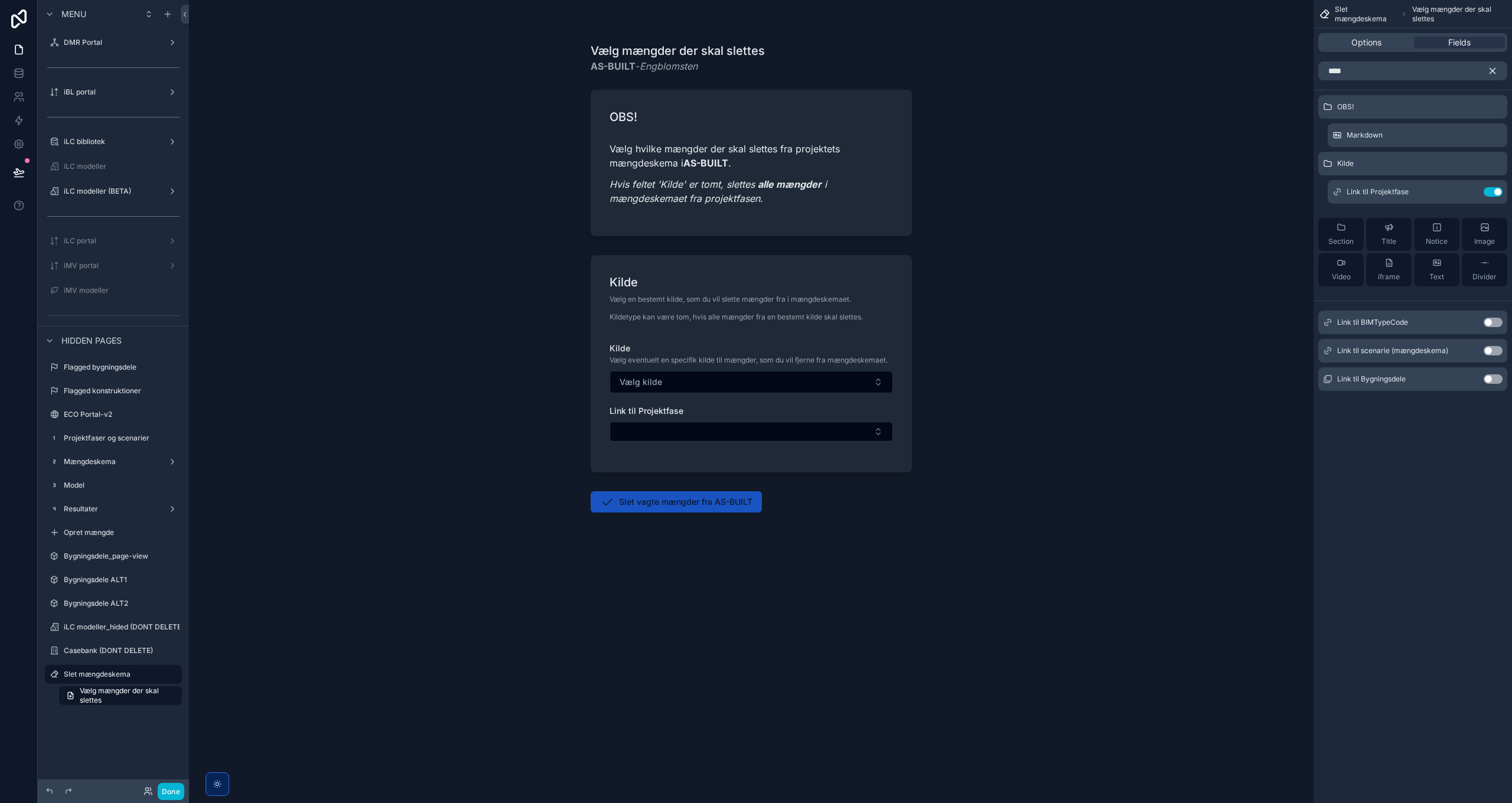
click at [1492, 348] on button "Use setting" at bounding box center [1493, 351] width 19 height 9
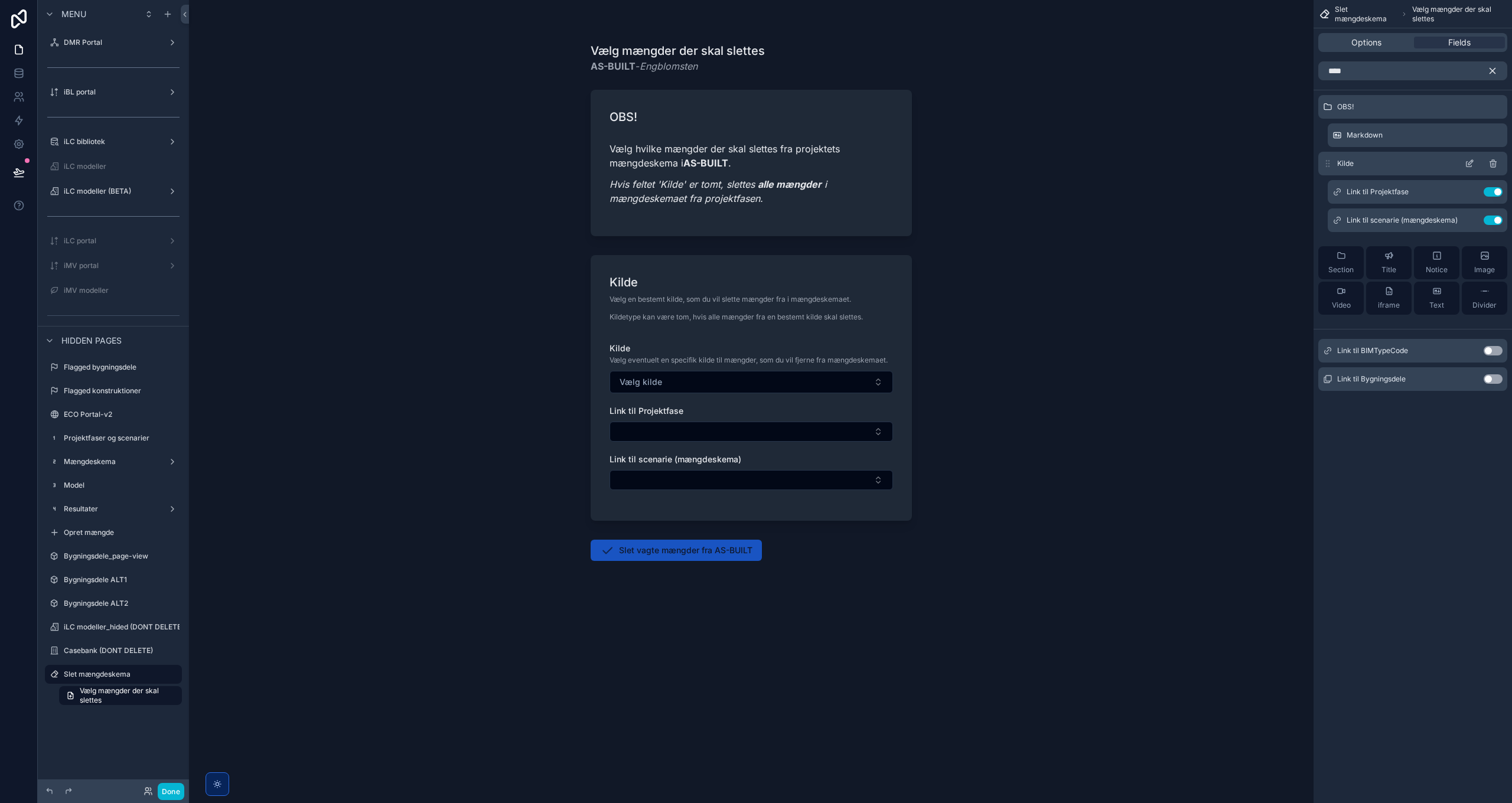
click at [1493, 71] on icon "scrollable content" at bounding box center [1492, 71] width 11 height 11
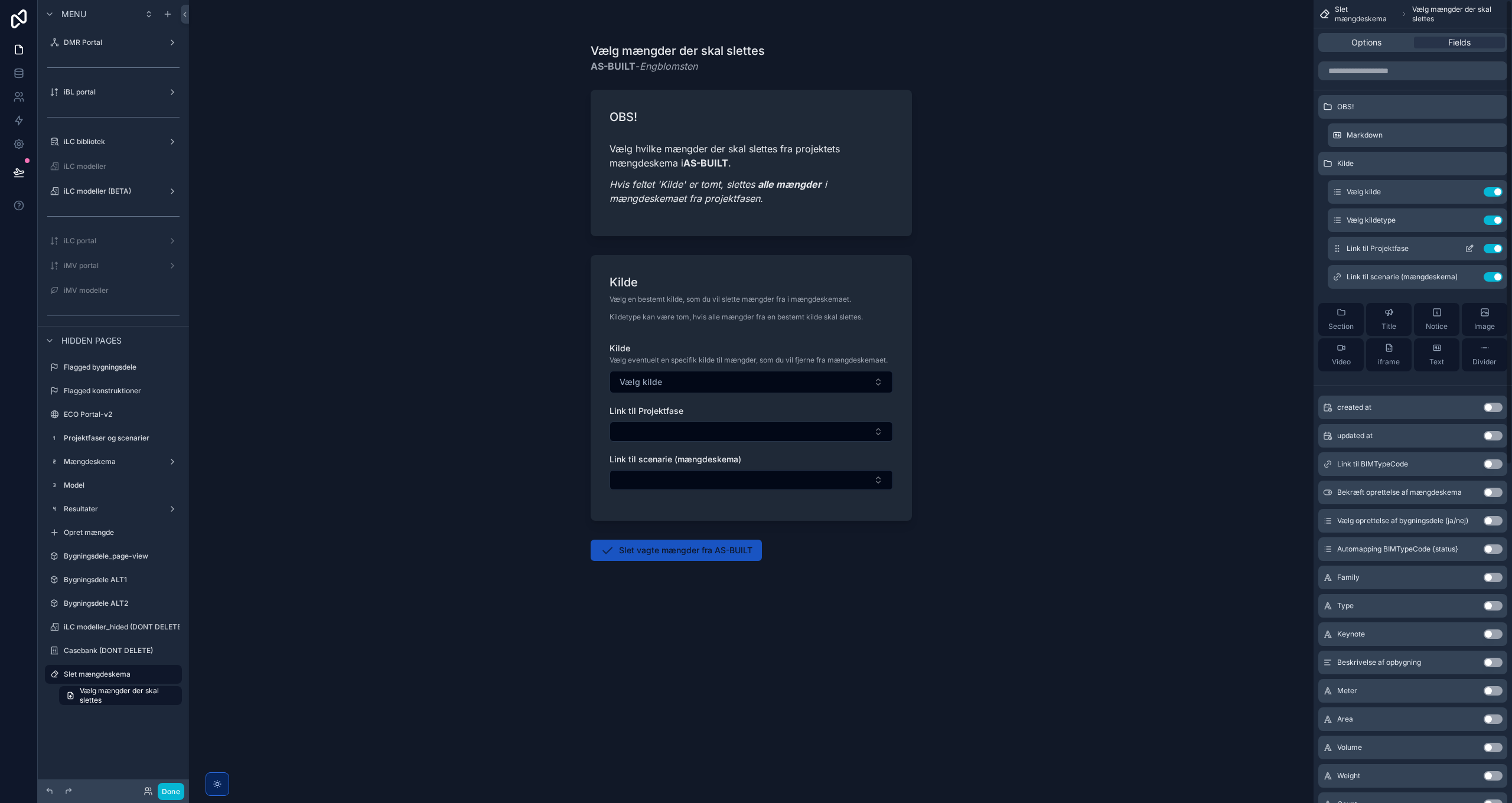
click at [1469, 250] on icon "scrollable content" at bounding box center [1471, 247] width 5 height 5
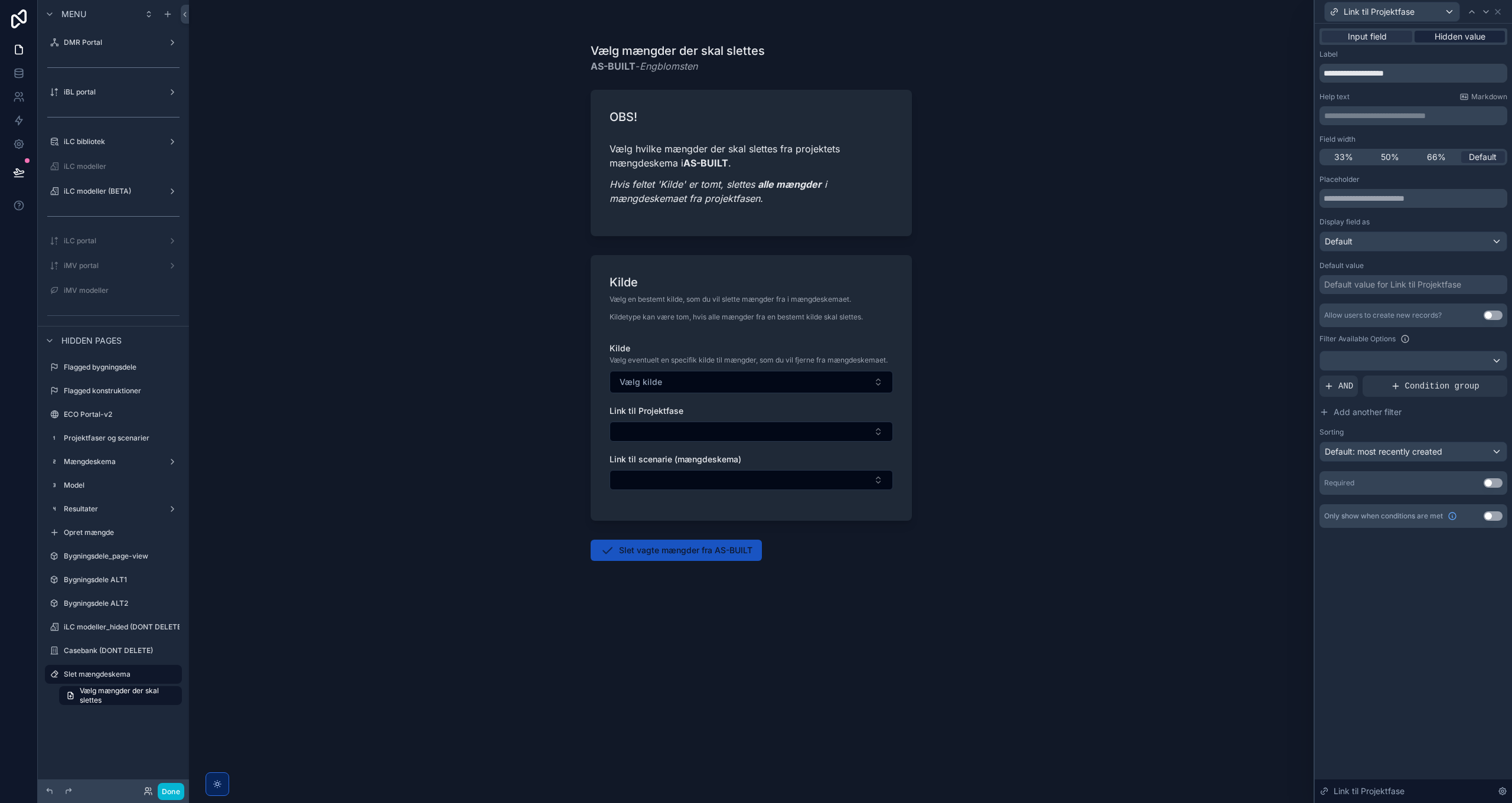
click at [1465, 38] on span "Hidden value" at bounding box center [1459, 37] width 51 height 12
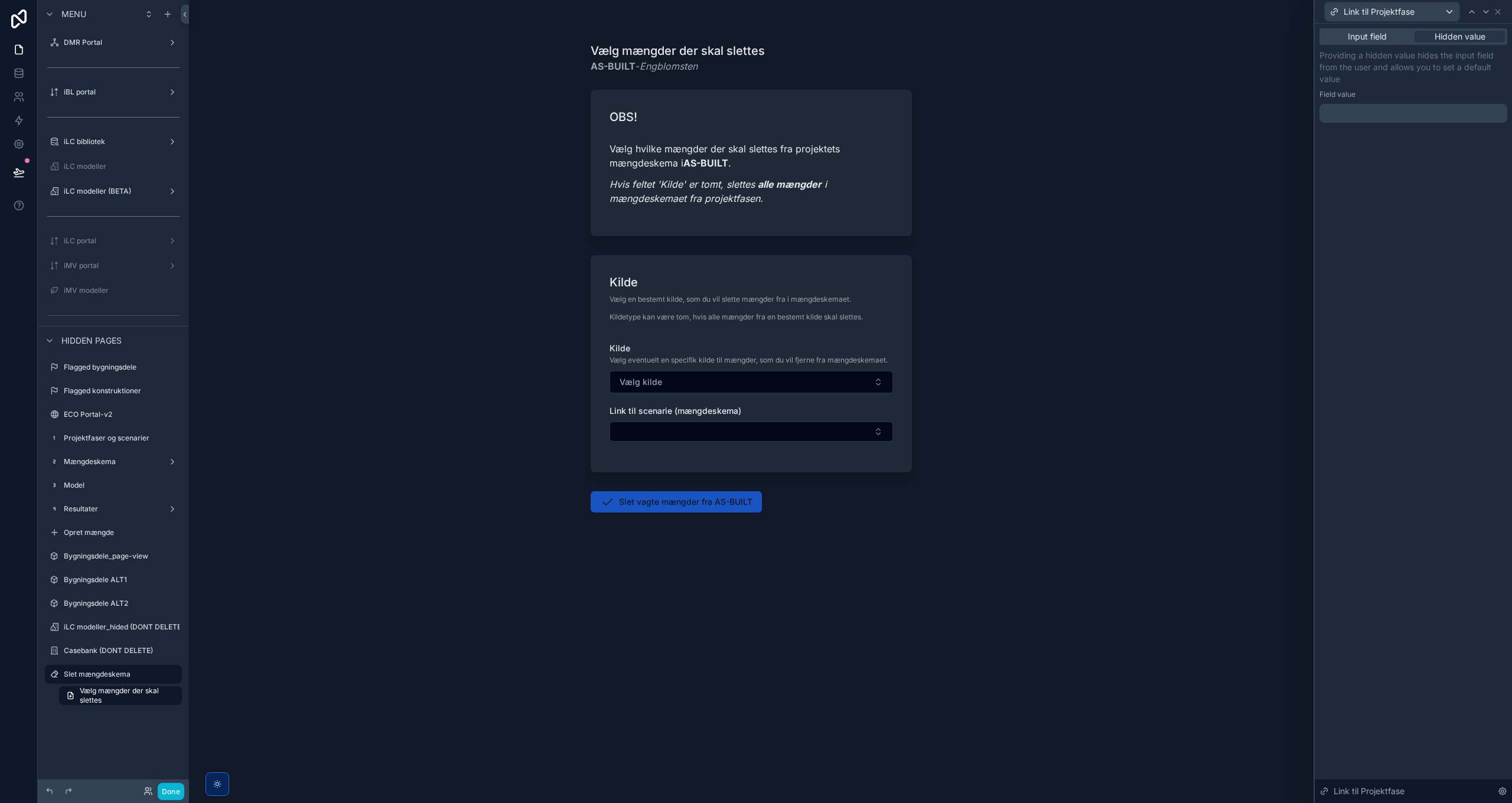
click at [1383, 113] on div at bounding box center [1413, 113] width 188 height 19
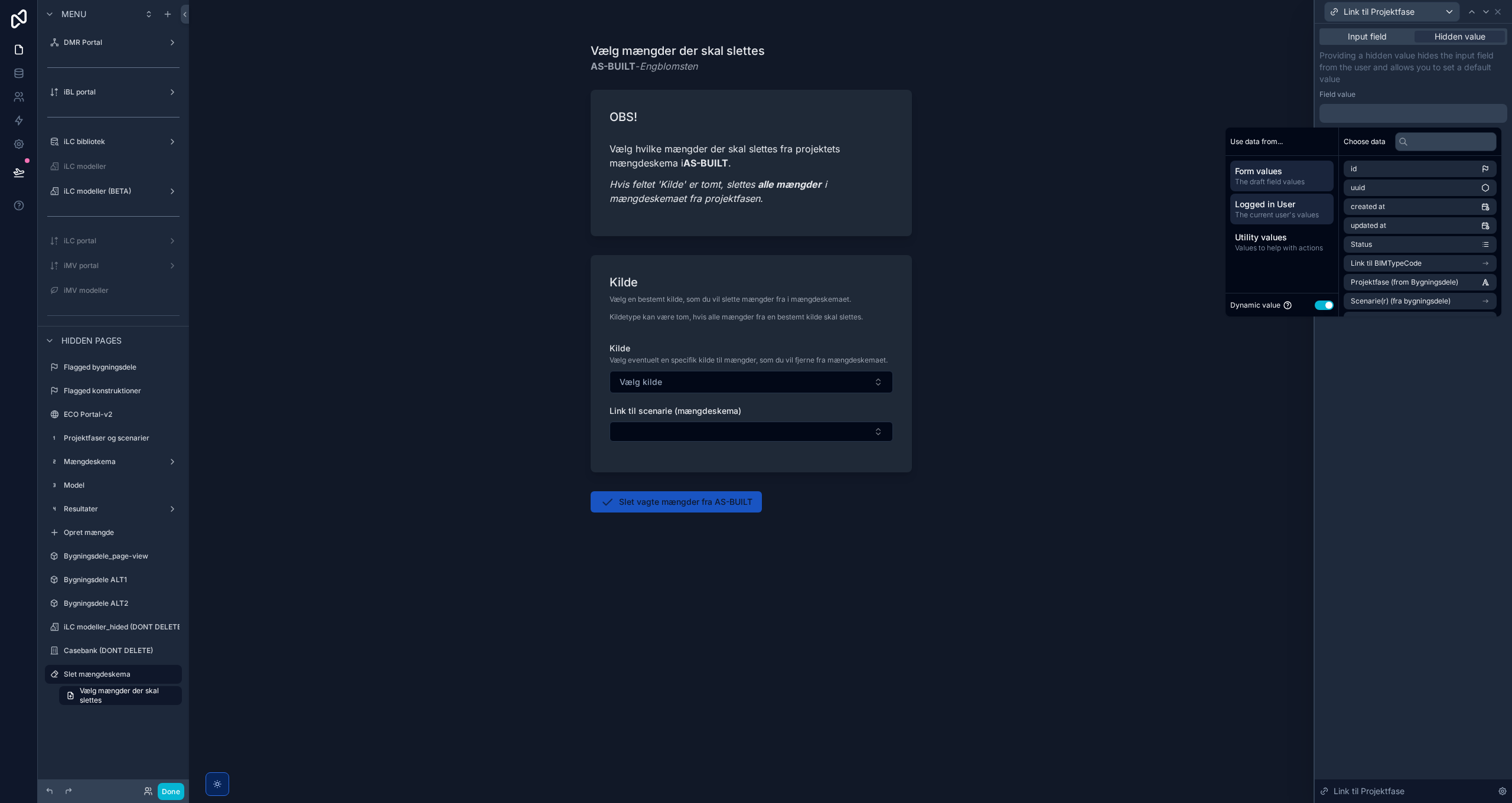
click at [1276, 207] on span "Logged in User" at bounding box center [1282, 204] width 94 height 12
click at [1427, 138] on input "text" at bounding box center [1446, 142] width 101 height 19
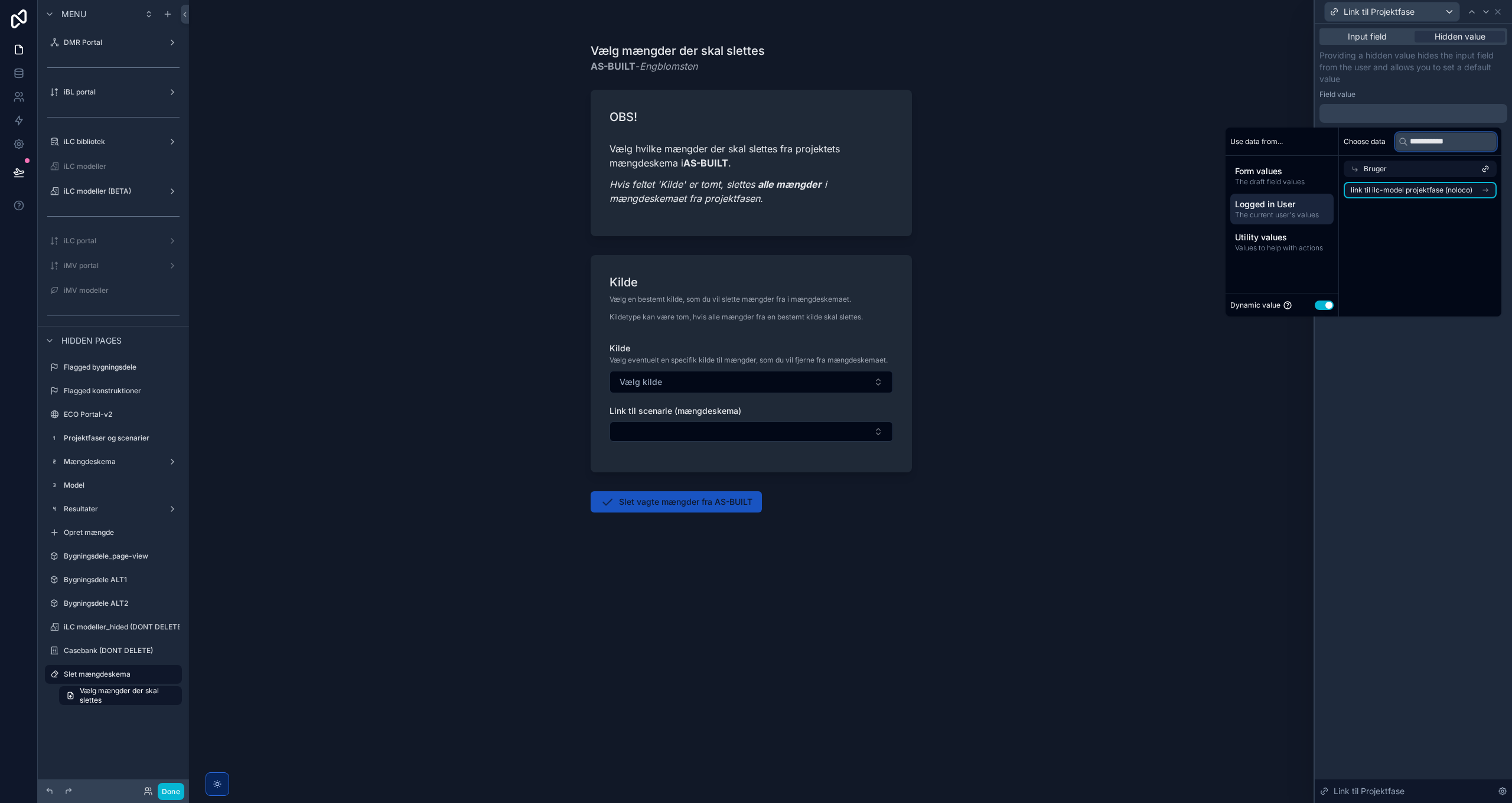
type input "**********"
click at [1426, 187] on span "link til ilc-model projektfase (noloco)" at bounding box center [1411, 190] width 122 height 9
click at [1417, 207] on span "link til ilc-model projektfase (noloco)" at bounding box center [1407, 209] width 122 height 9
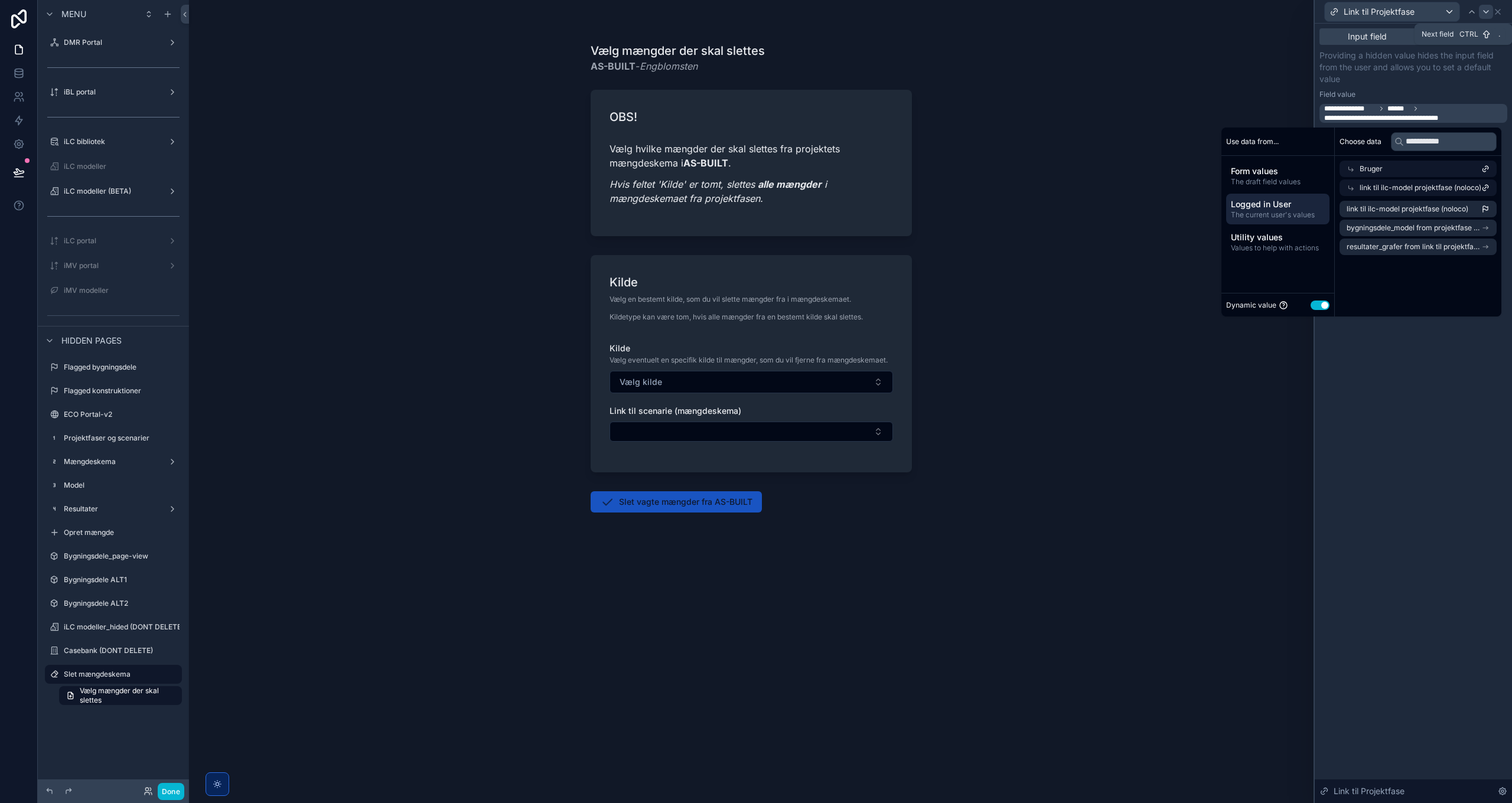
click at [1486, 9] on icon at bounding box center [1486, 12] width 9 height 9
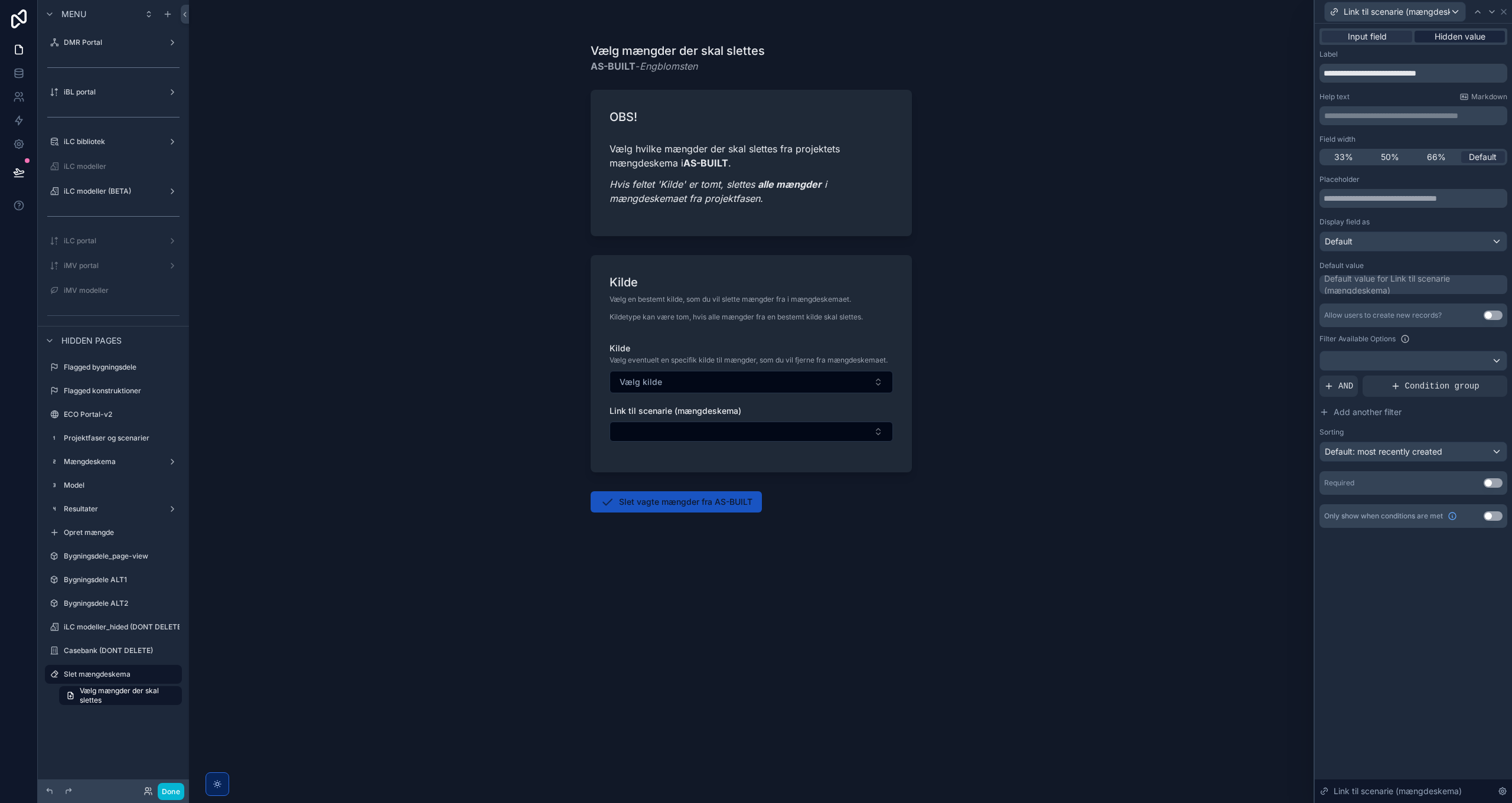
click at [1459, 35] on span "Hidden value" at bounding box center [1459, 37] width 51 height 12
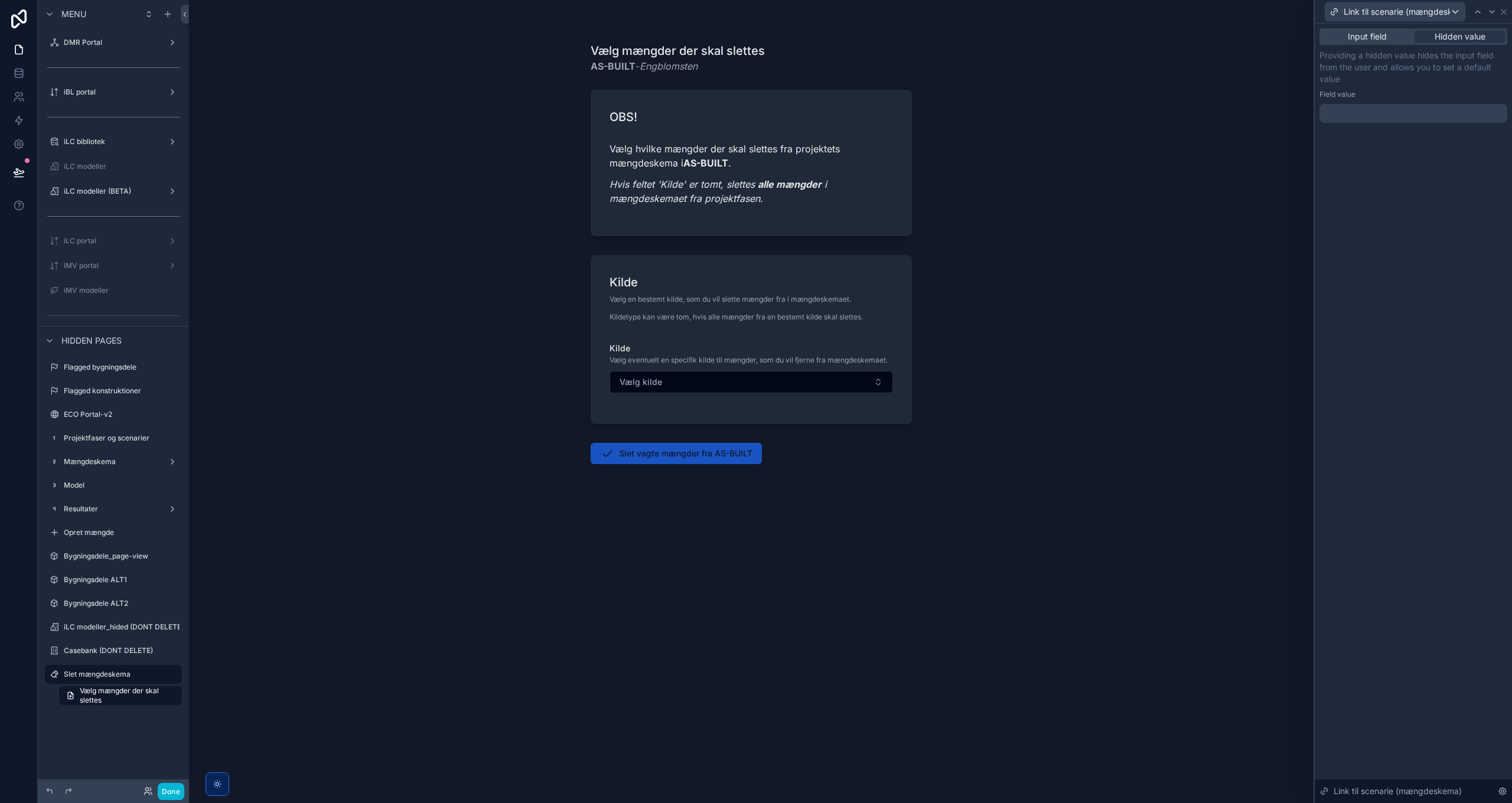
click at [1370, 115] on div at bounding box center [1413, 113] width 188 height 19
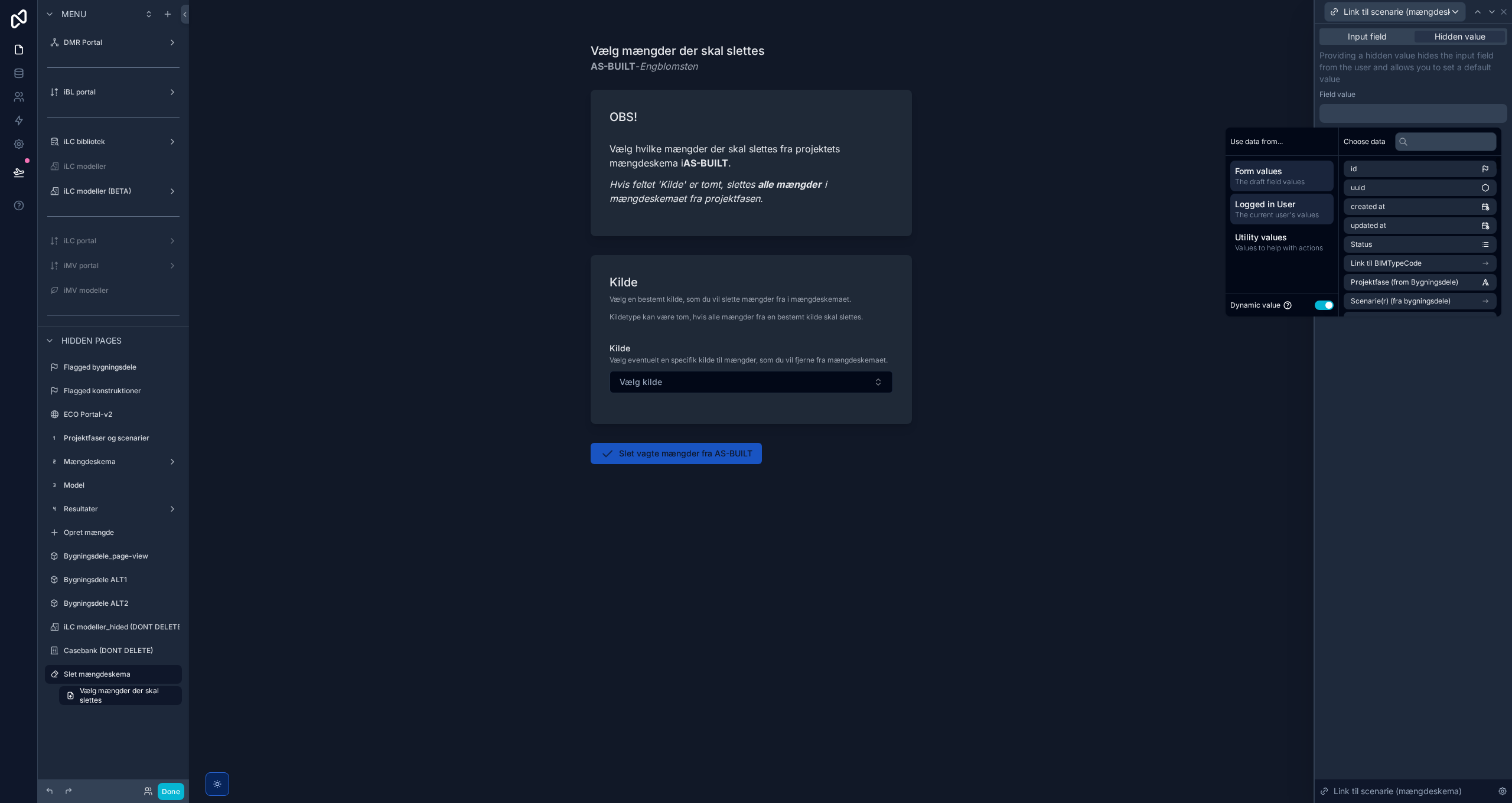
click at [1291, 194] on div "Logged in User The current user's values" at bounding box center [1282, 209] width 103 height 31
click at [1419, 134] on input "text" at bounding box center [1446, 142] width 101 height 19
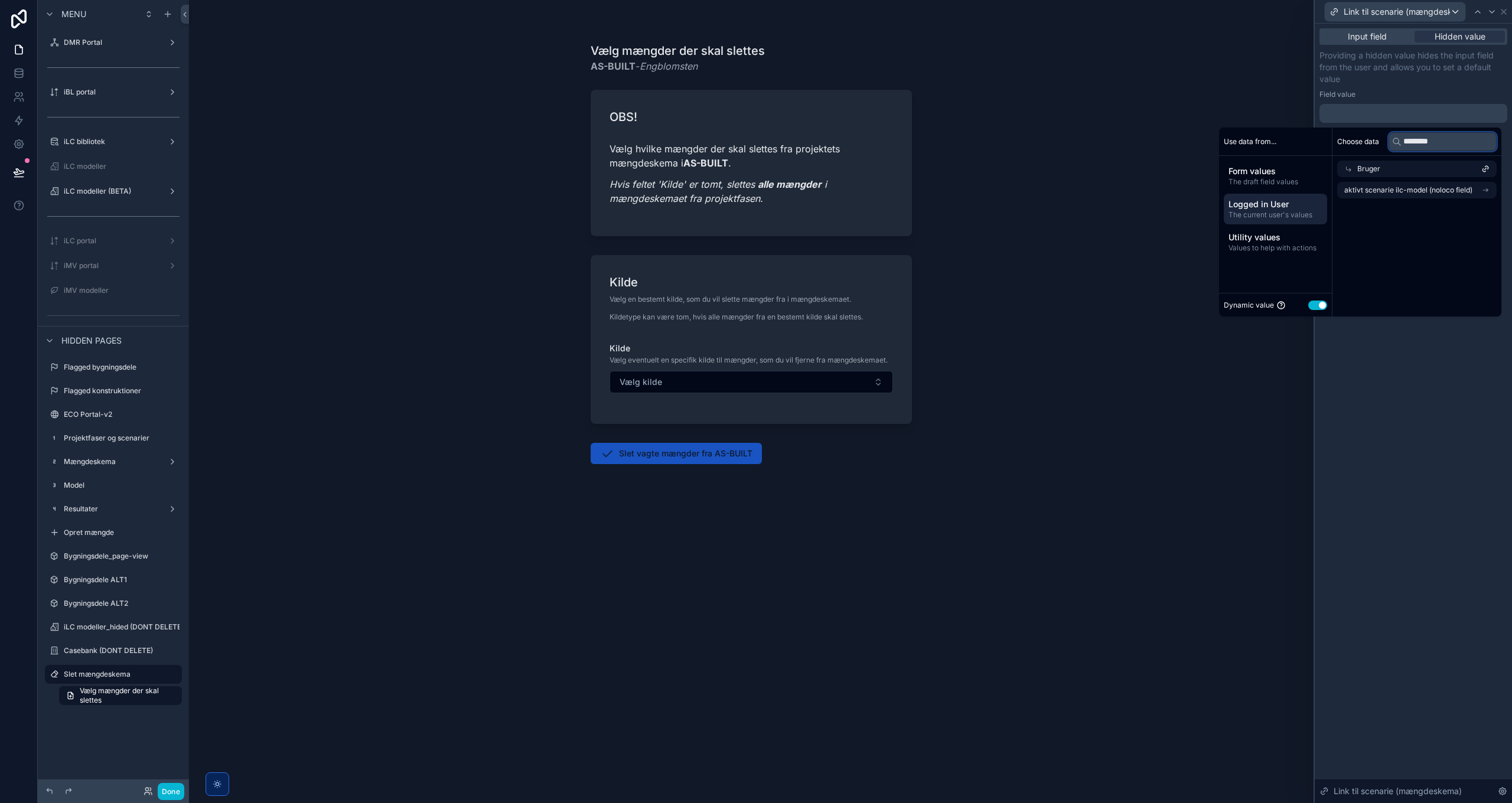
type input "********"
click at [1427, 186] on span "aktivt scenarie ilc-model (noloco field)" at bounding box center [1408, 190] width 128 height 9
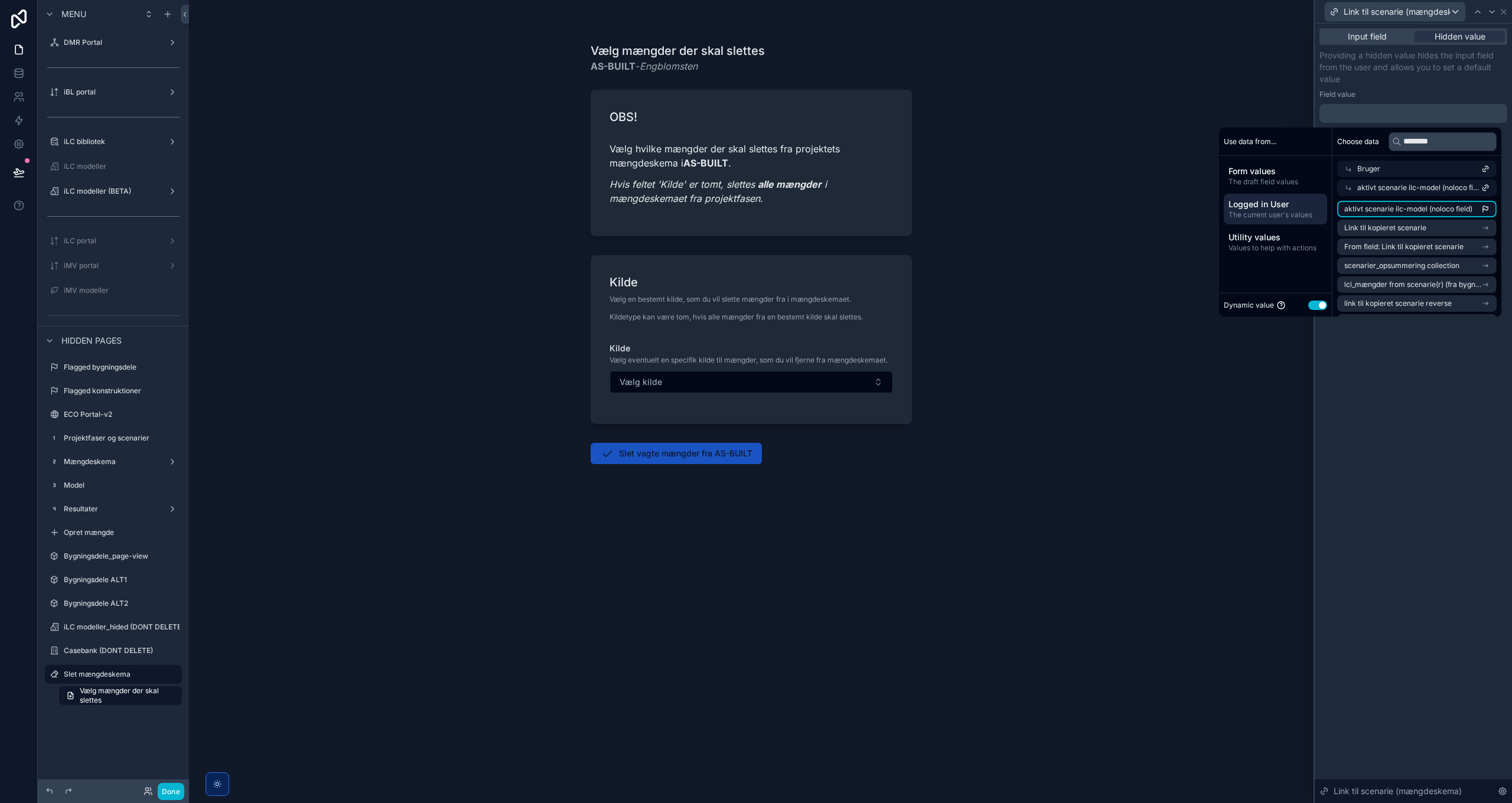
click at [1423, 211] on span "aktivt scenarie ilc-model (noloco field)" at bounding box center [1408, 209] width 128 height 9
drag, startPoint x: 1413, startPoint y: 412, endPoint x: 1436, endPoint y: 269, distance: 144.8
click at [1413, 411] on div "**********" at bounding box center [1413, 413] width 197 height 779
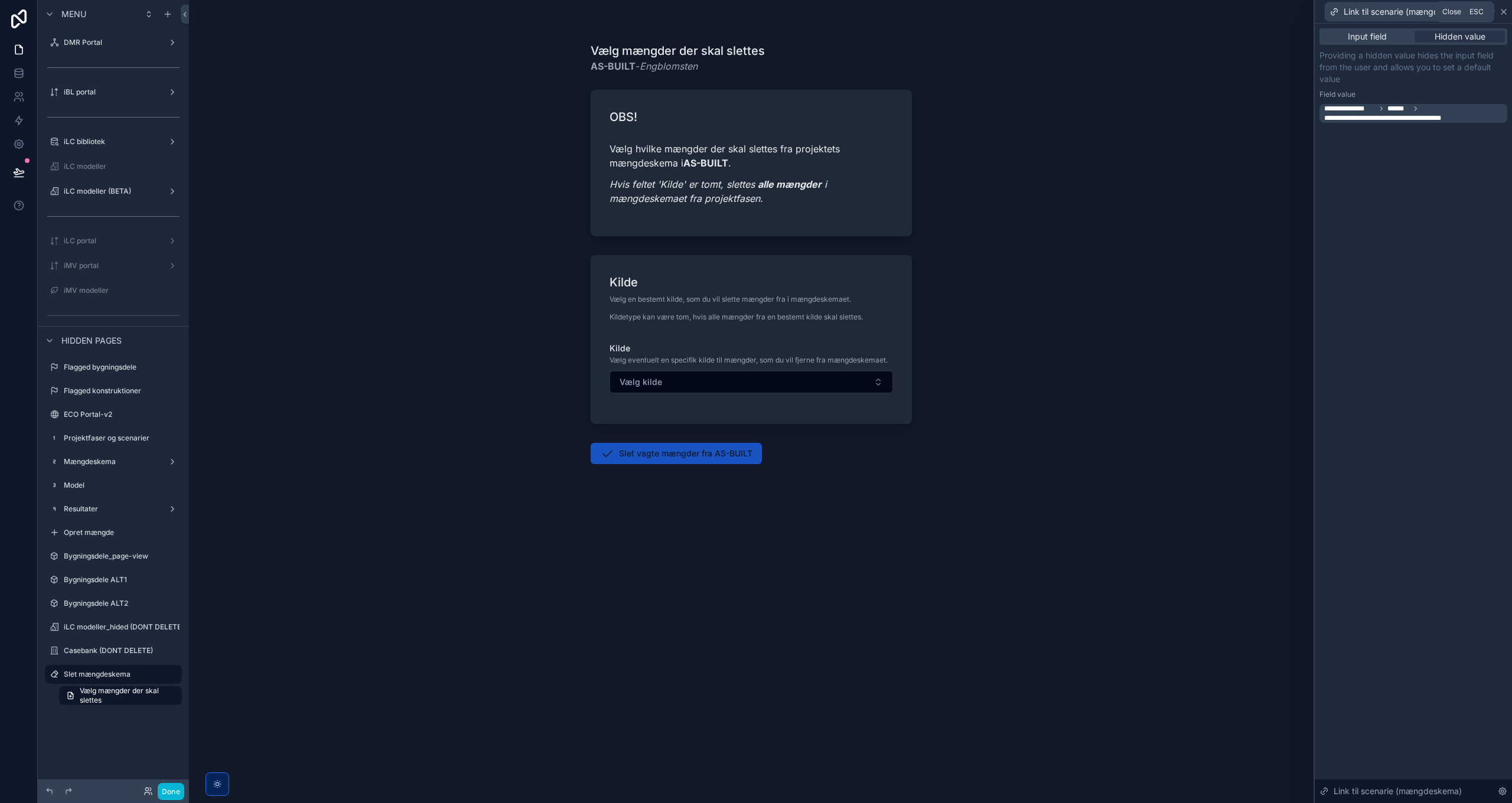
click at [1503, 9] on icon at bounding box center [1503, 12] width 9 height 9
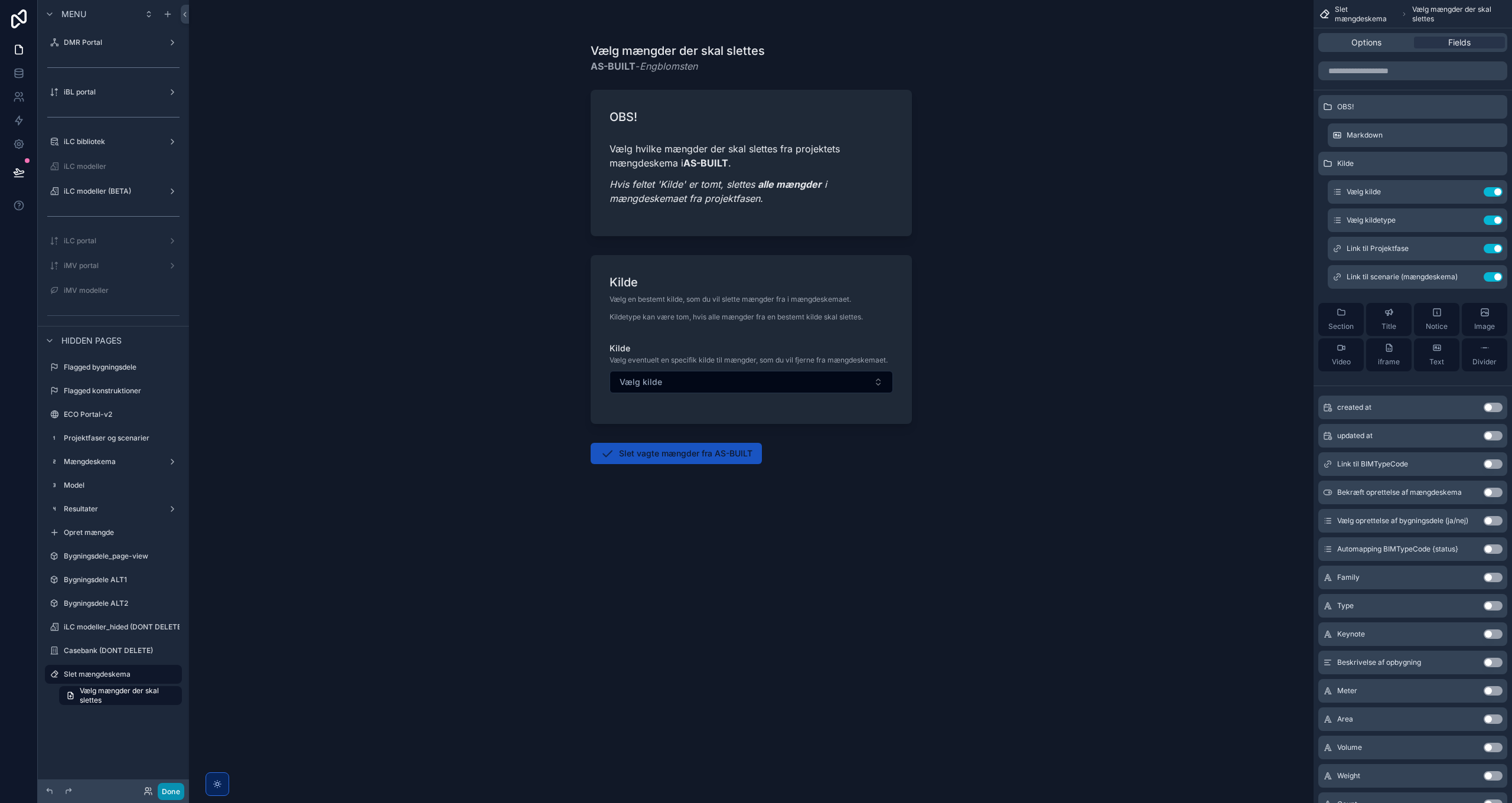
click at [170, 793] on button "Done" at bounding box center [171, 792] width 26 height 17
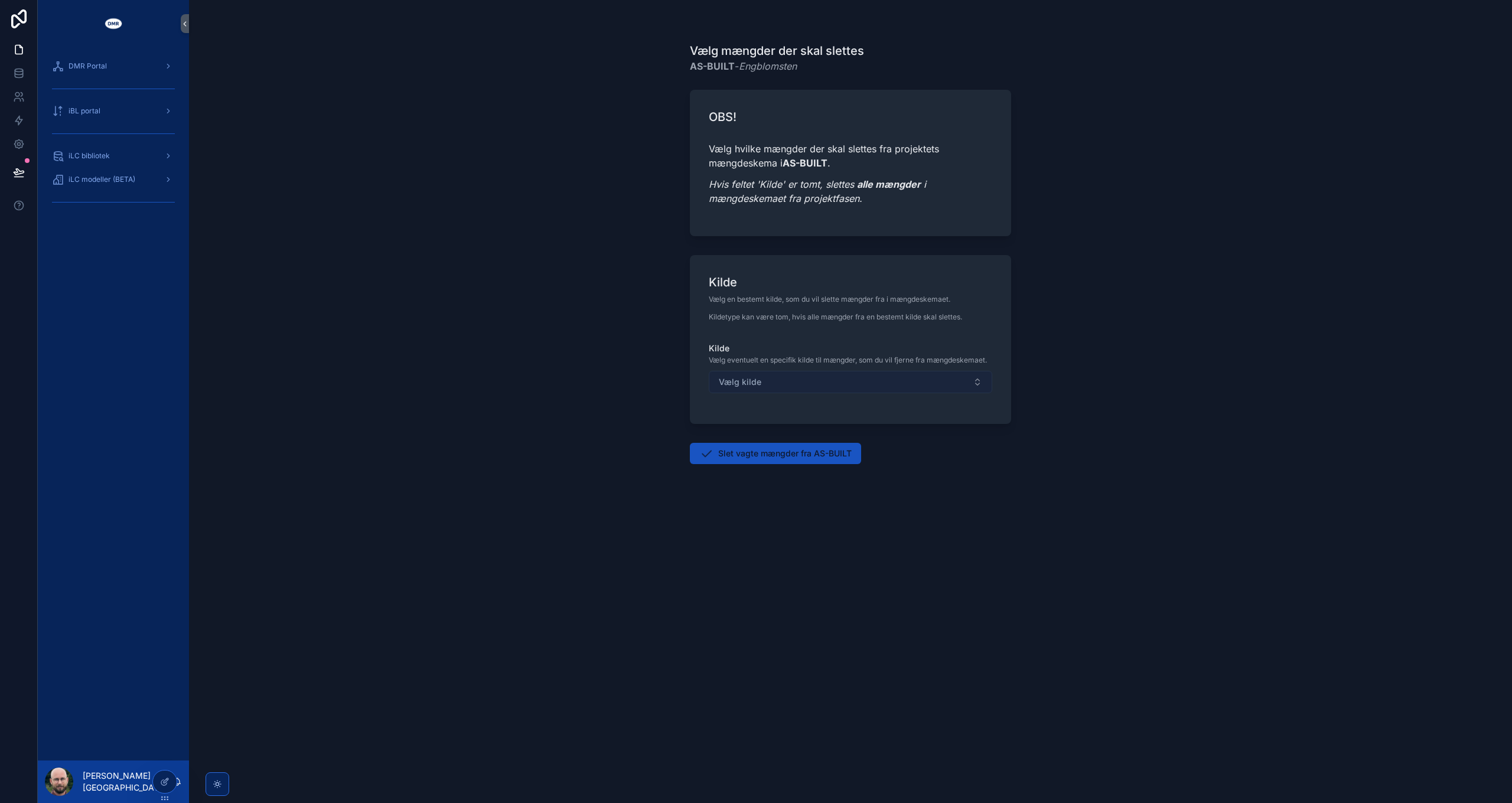
click at [785, 383] on button "Vælg kilde" at bounding box center [850, 382] width 284 height 22
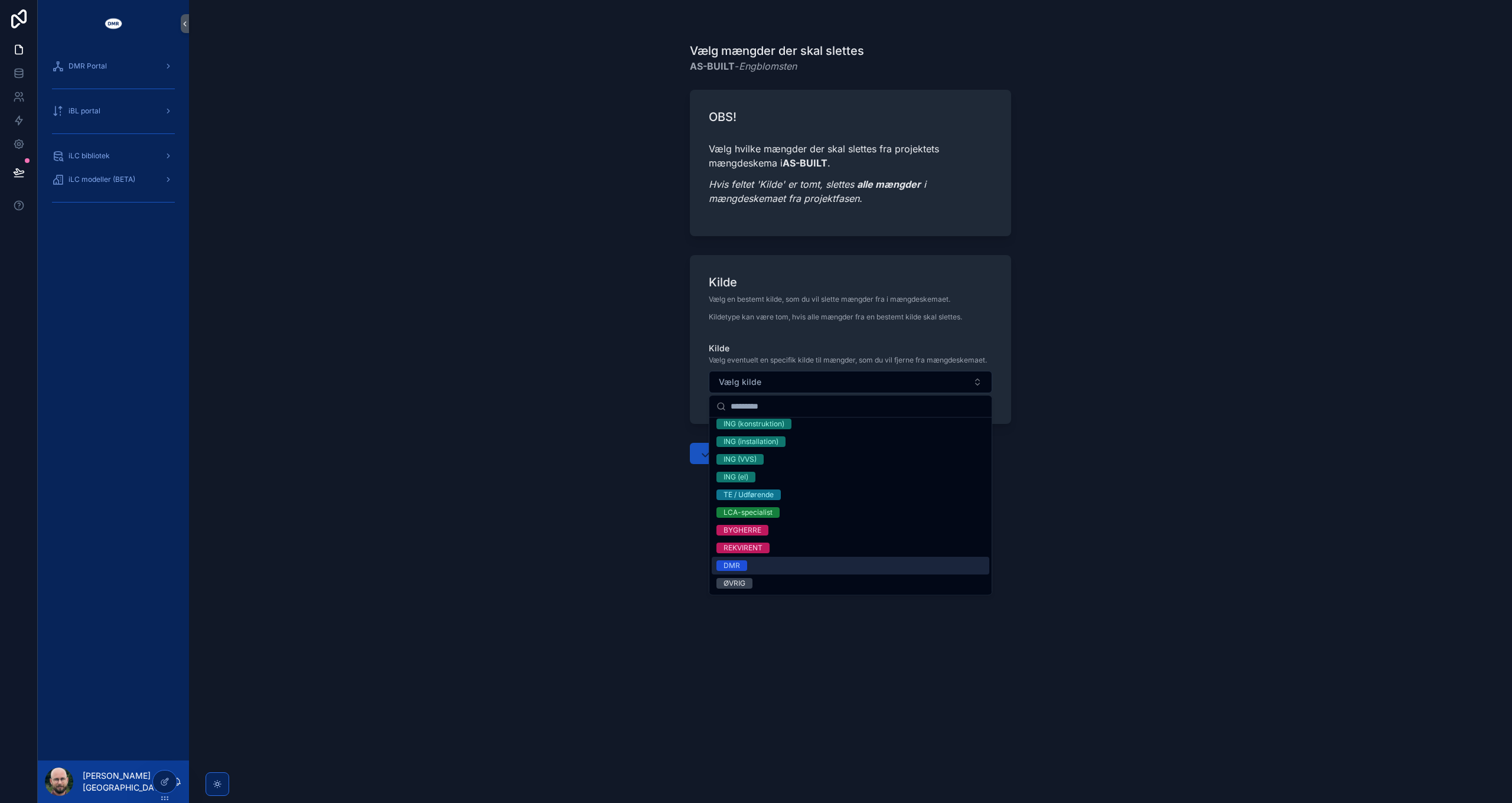
click at [754, 569] on div "DMR" at bounding box center [850, 565] width 278 height 18
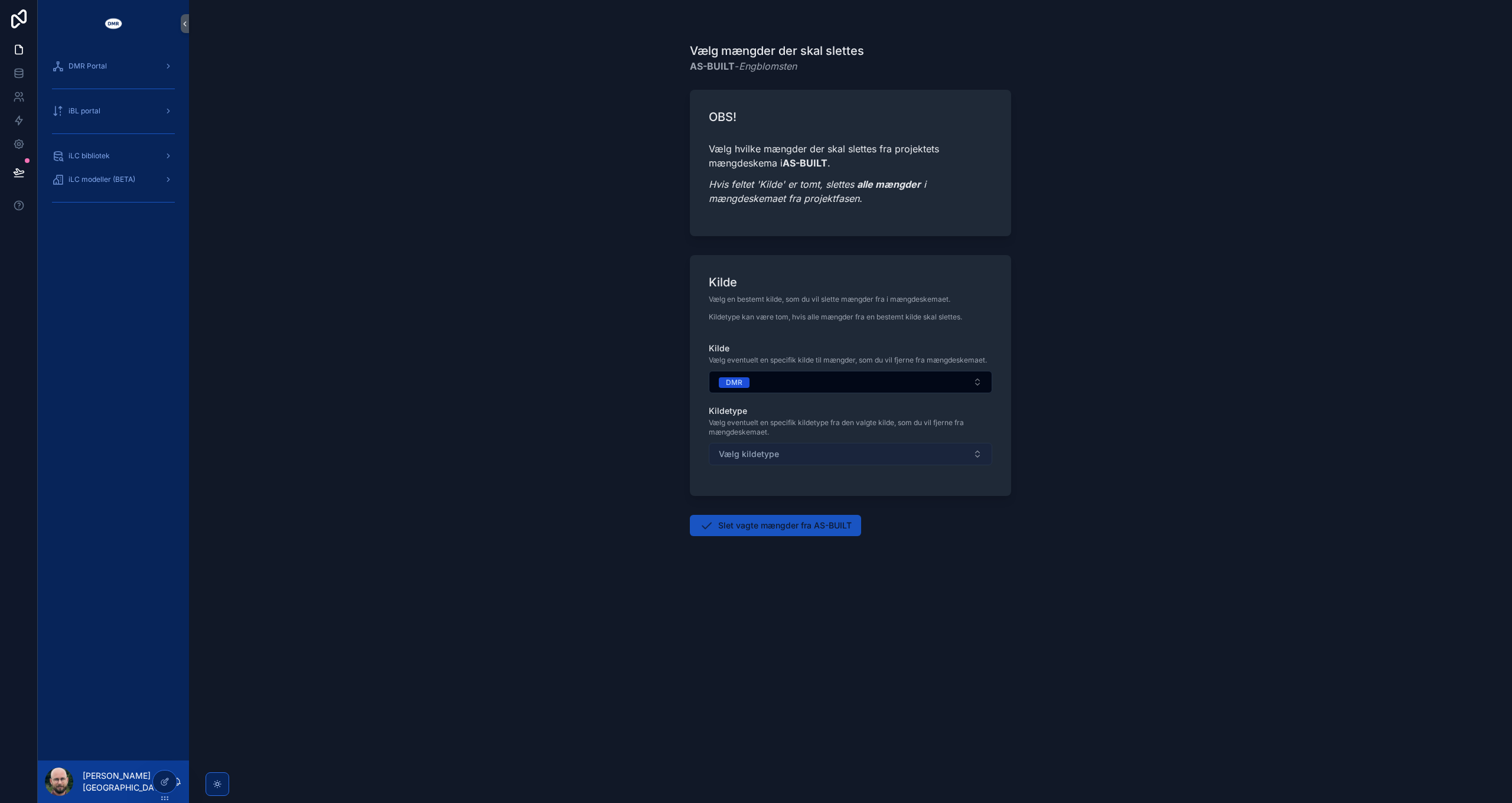
click at [762, 450] on span "Vælg kildetype" at bounding box center [749, 454] width 61 height 12
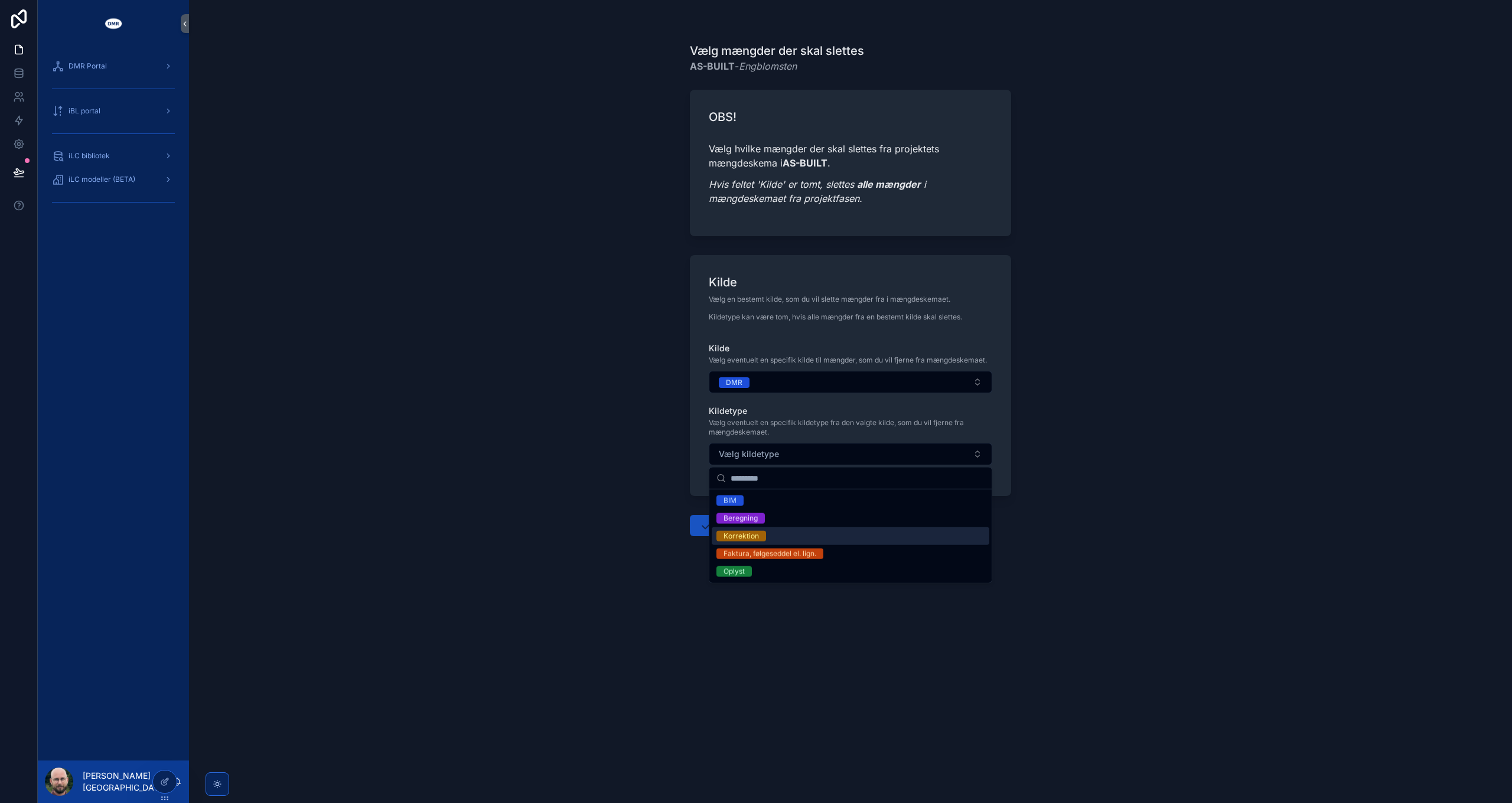
click at [759, 538] on span "Korrektion" at bounding box center [741, 536] width 49 height 11
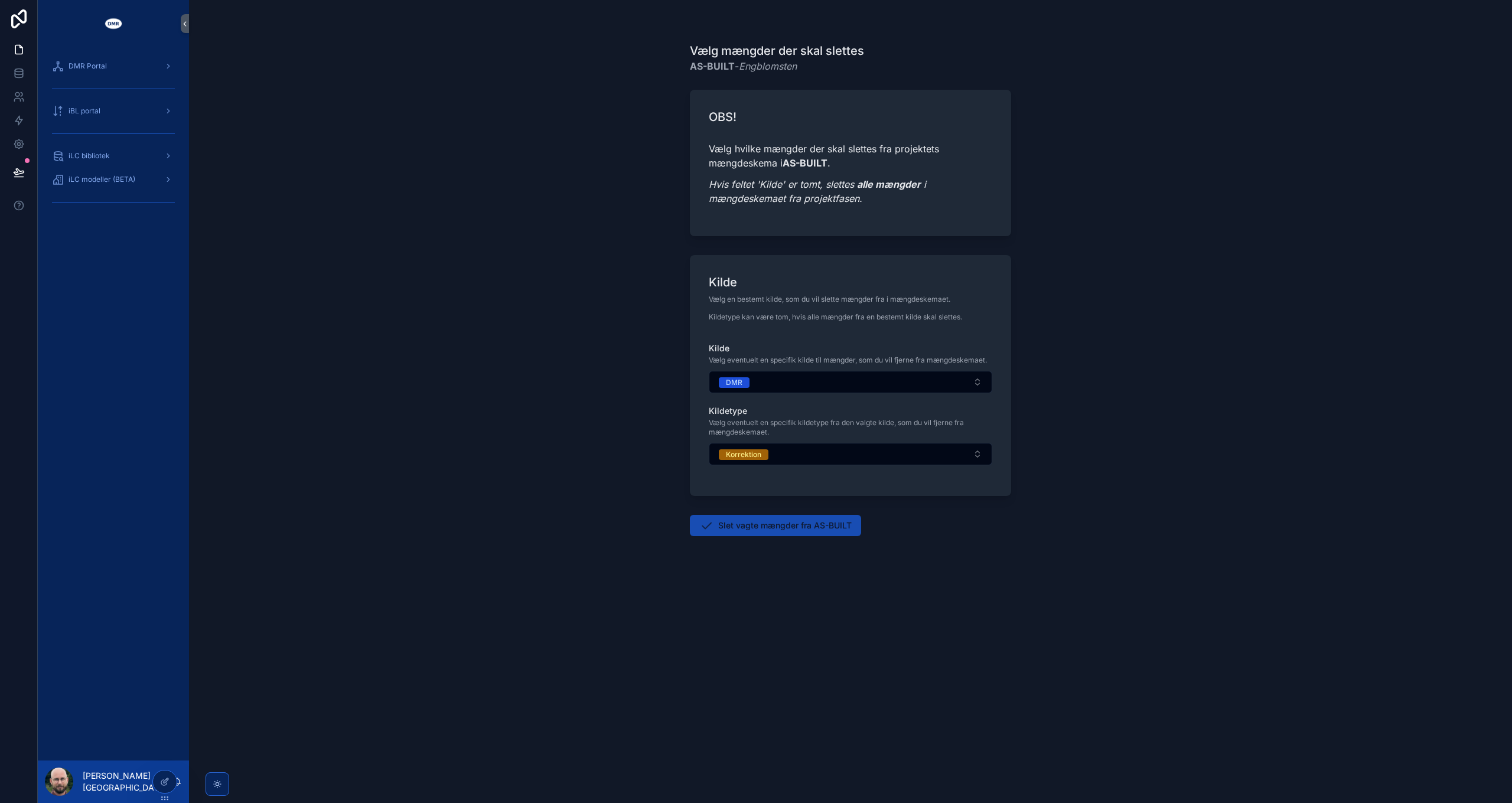
click at [745, 523] on button "Slet vagte mængder fra AS-BUILT" at bounding box center [775, 525] width 171 height 21
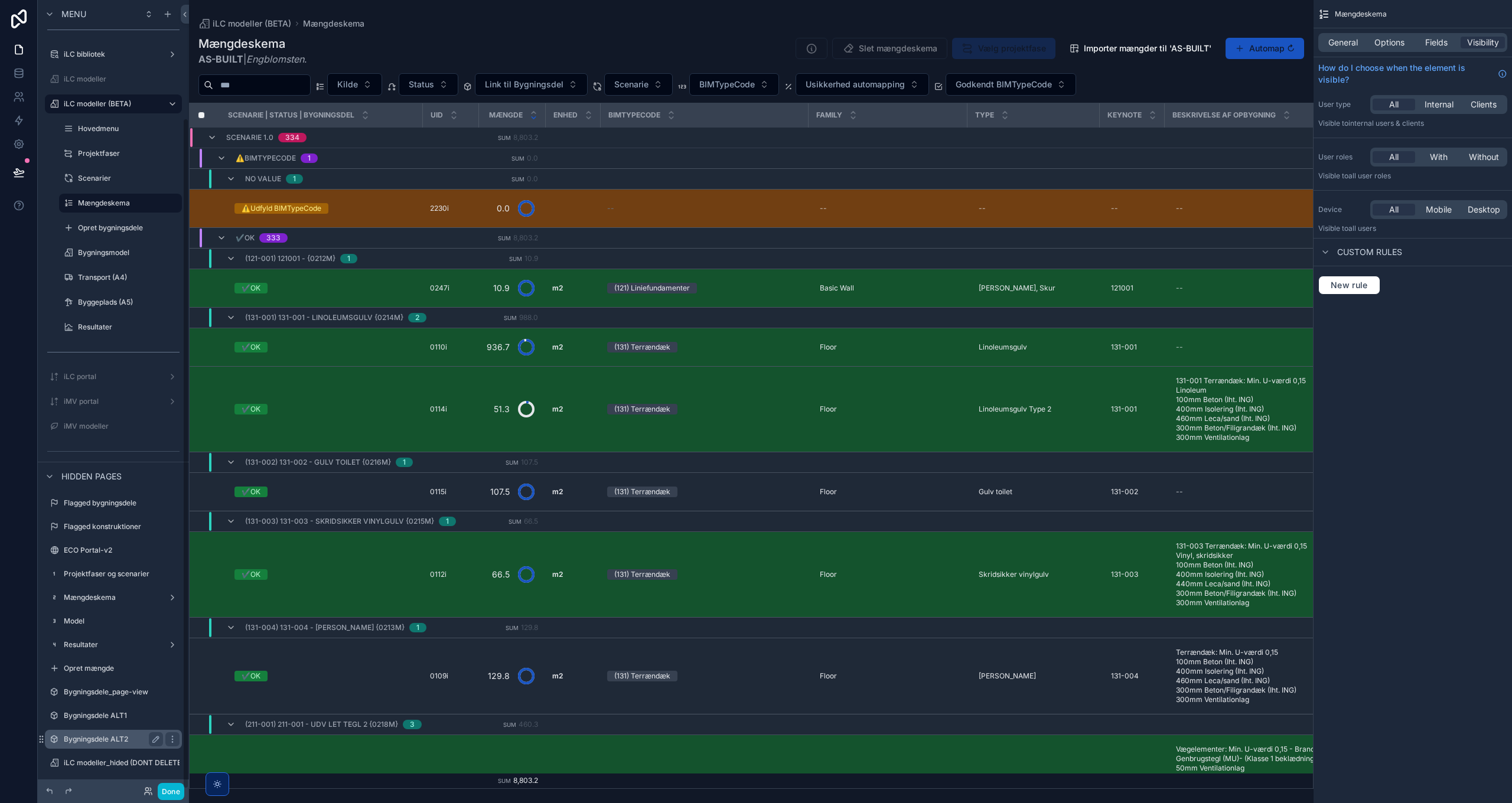
scroll to position [138, 0]
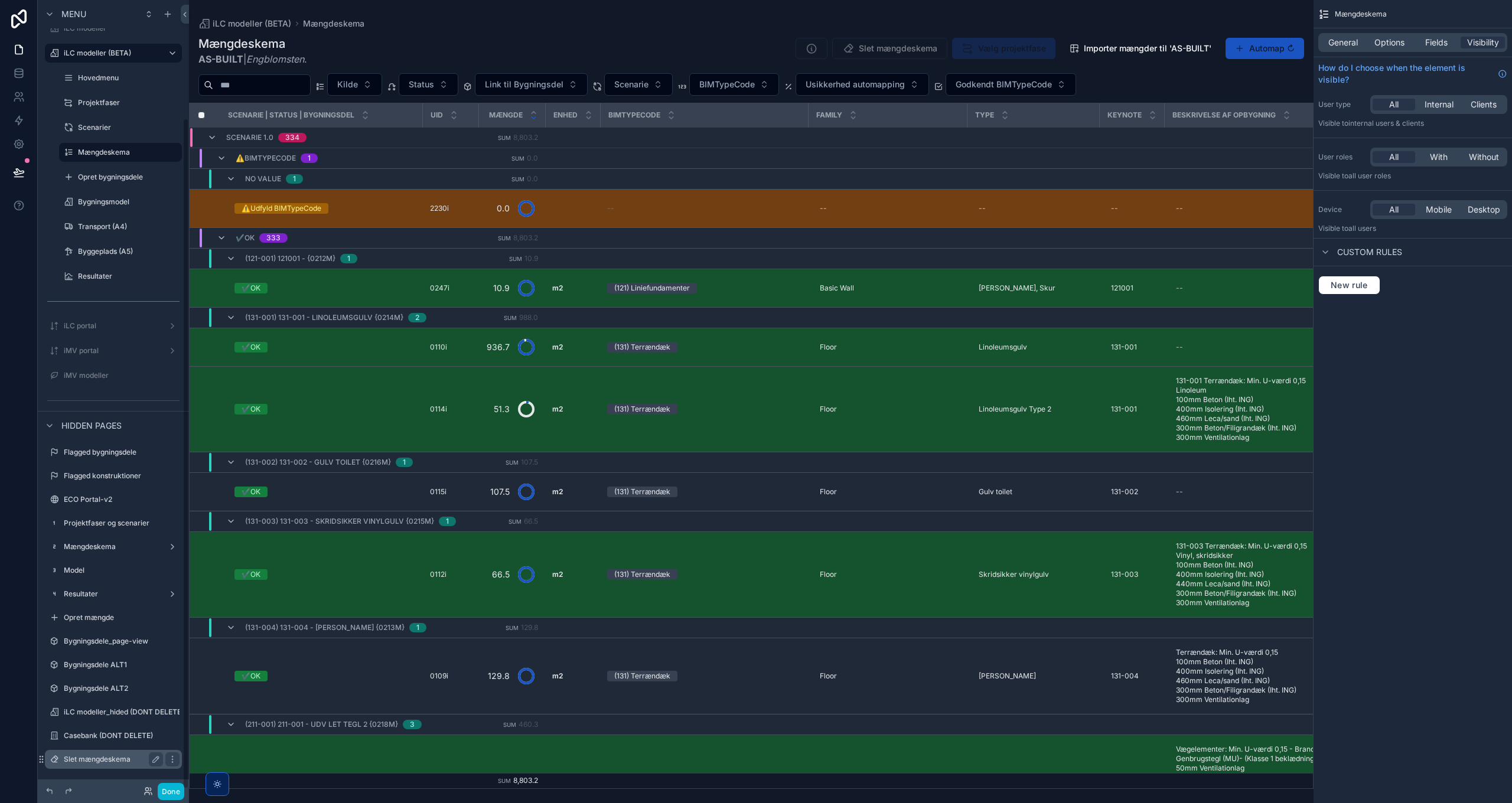
click at [107, 758] on label "Slet mængdeskema" at bounding box center [111, 760] width 95 height 9
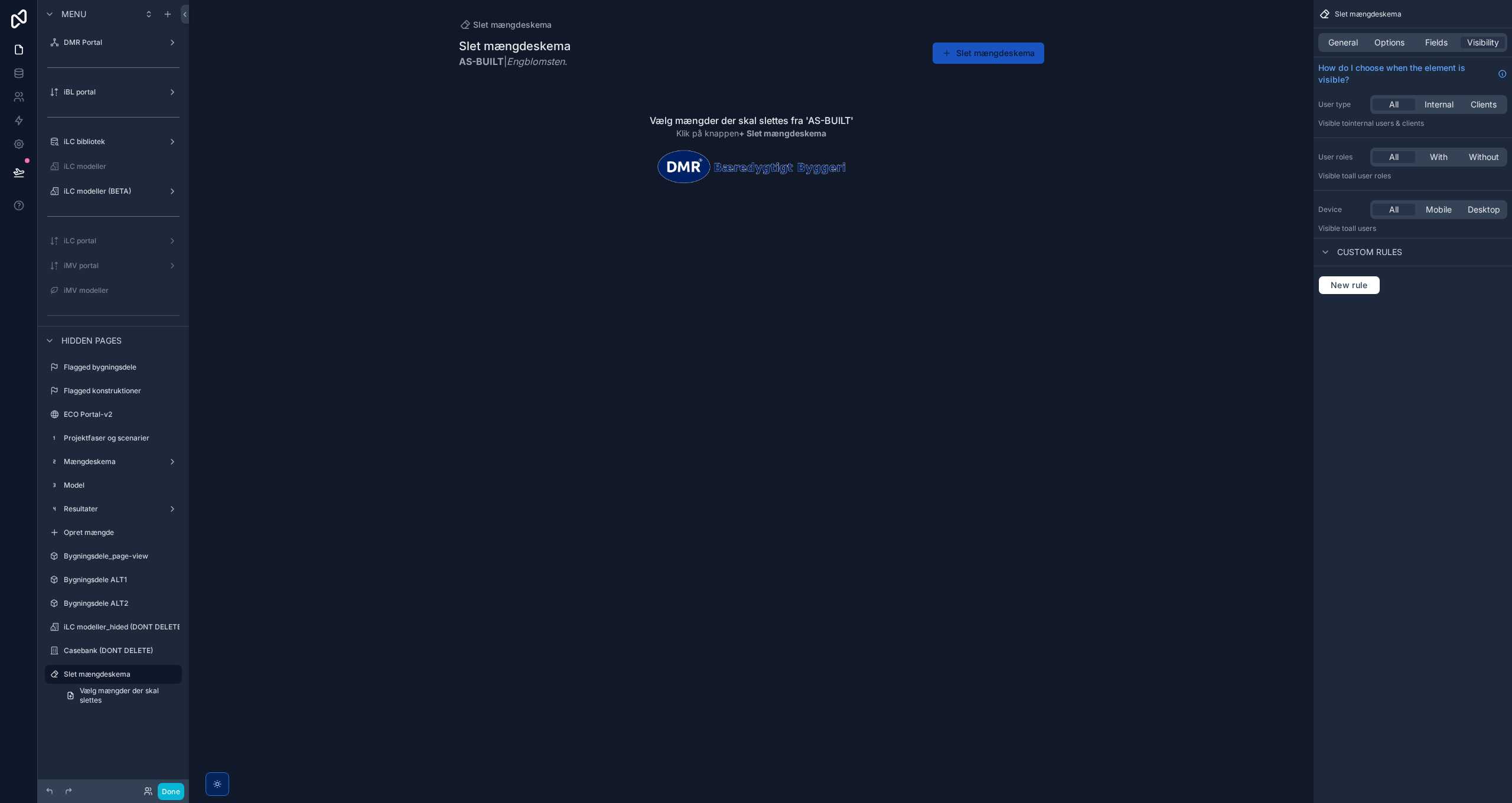
click at [1012, 56] on div "scrollable content" at bounding box center [752, 130] width 604 height 260
click at [1006, 53] on button "Slet mængdeskema" at bounding box center [989, 53] width 112 height 21
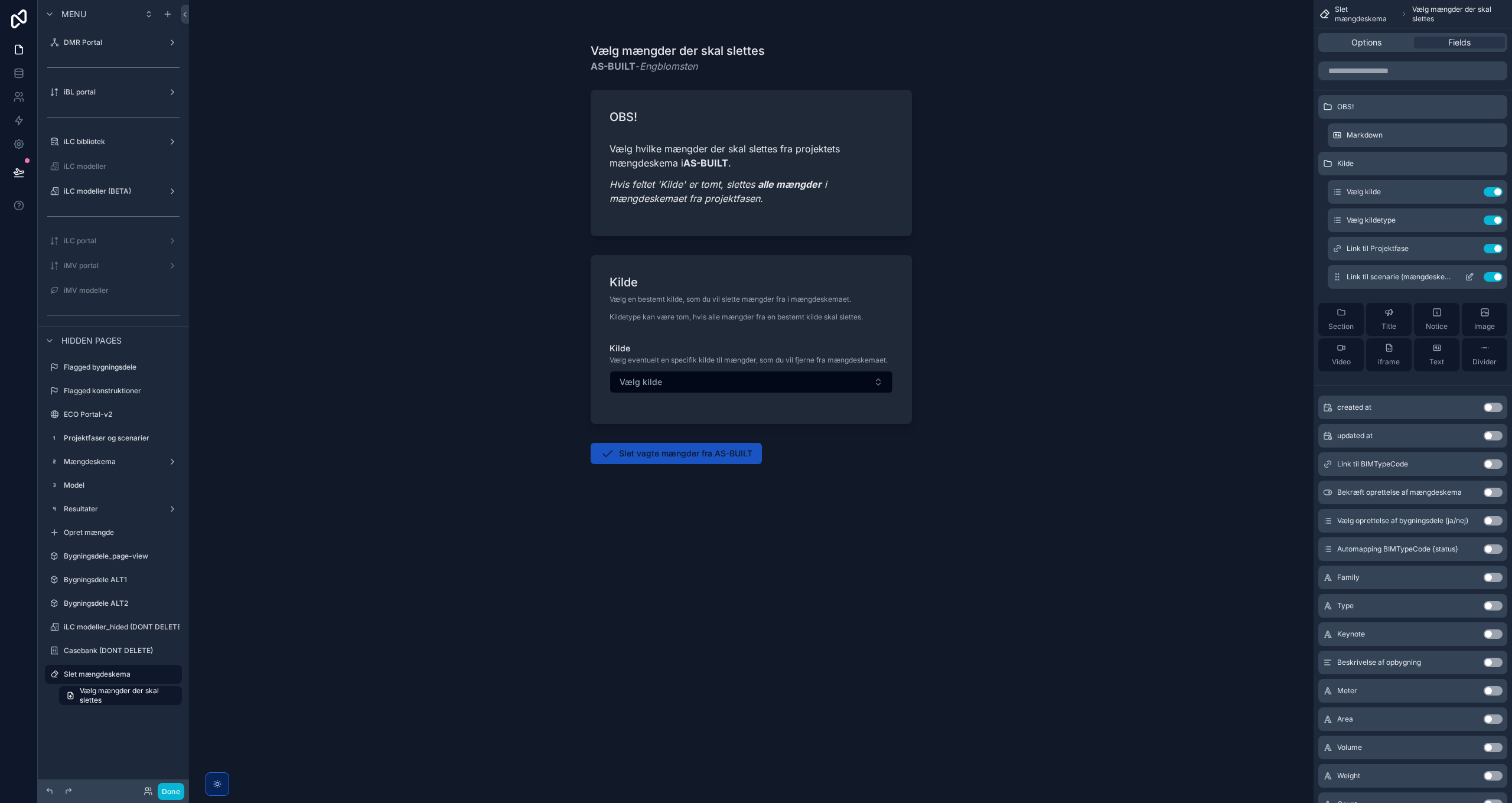
click at [1469, 273] on icon "scrollable content" at bounding box center [1469, 277] width 9 height 9
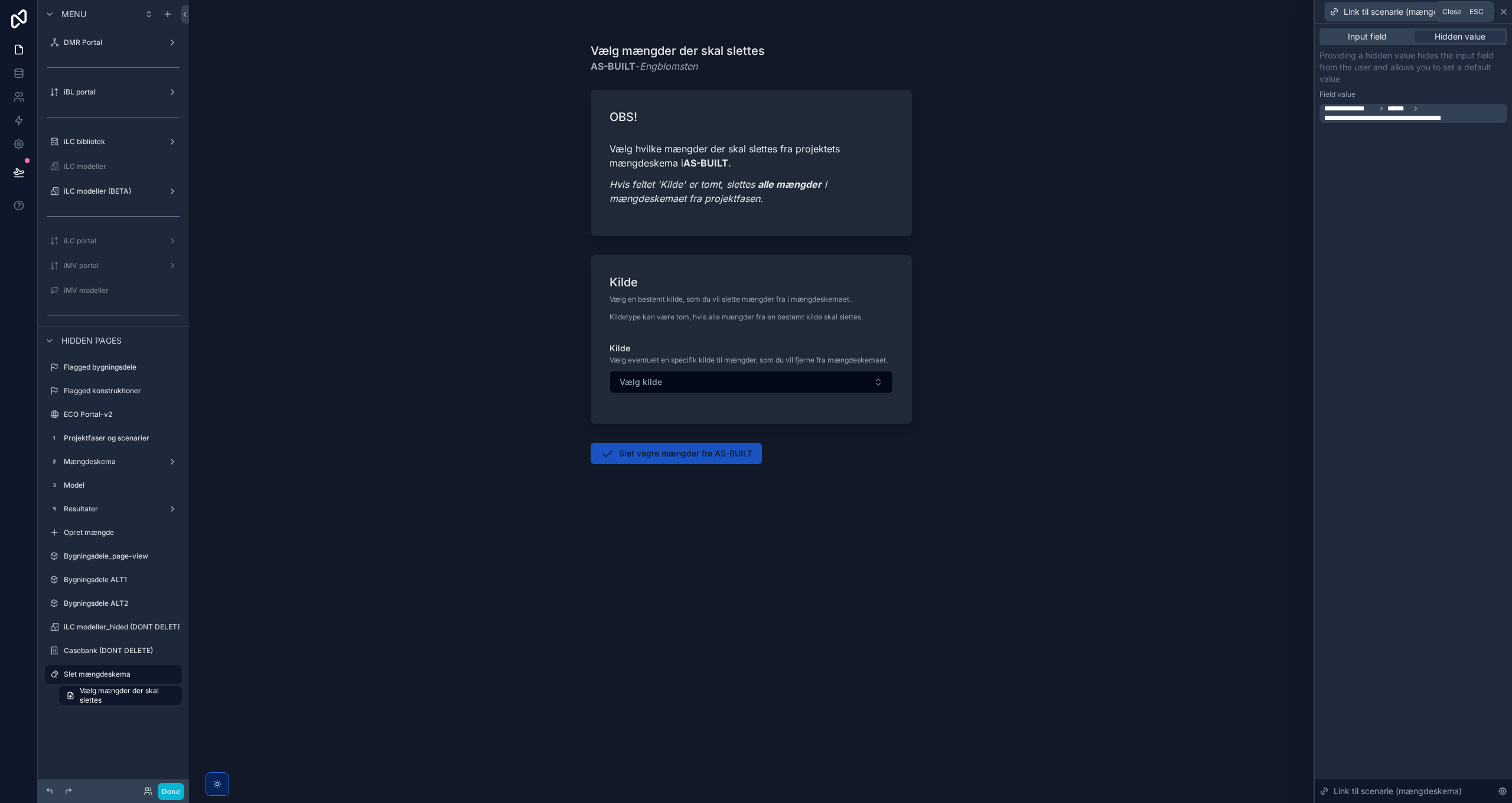
click at [1503, 13] on icon at bounding box center [1503, 12] width 9 height 9
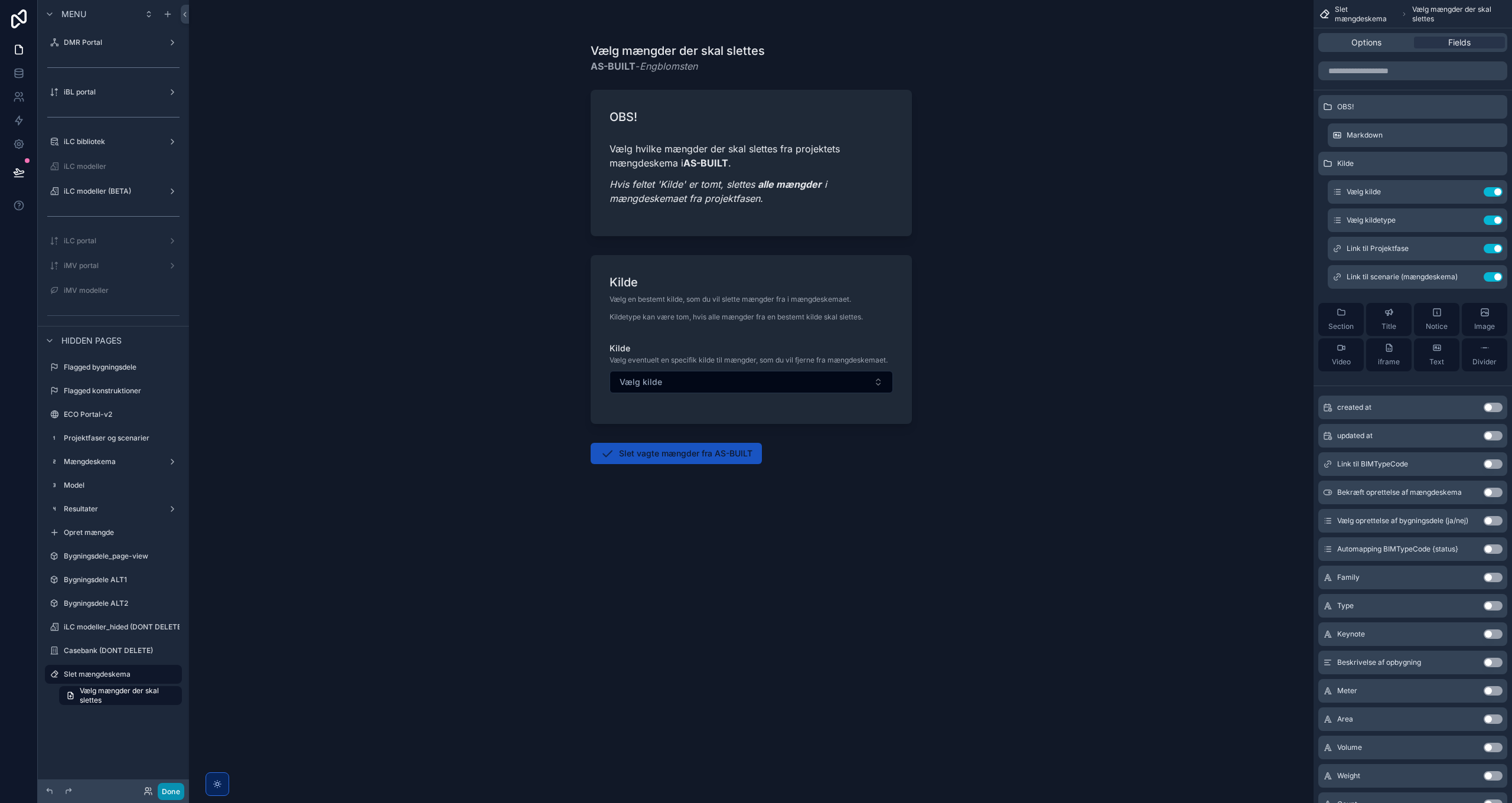
click at [164, 792] on button "Done" at bounding box center [171, 792] width 26 height 17
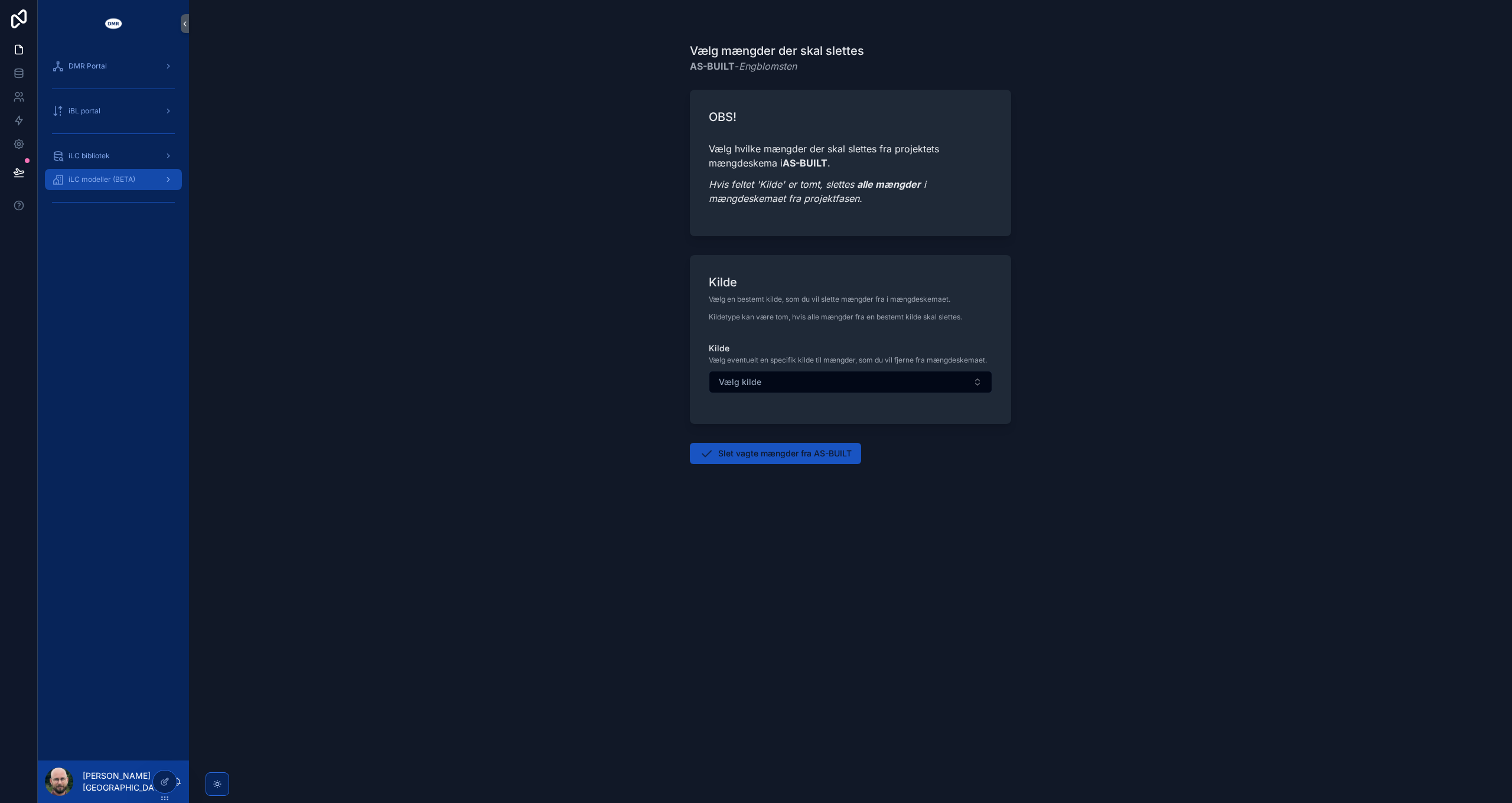
click at [105, 183] on span "iLC modeller (BETA)" at bounding box center [101, 180] width 66 height 9
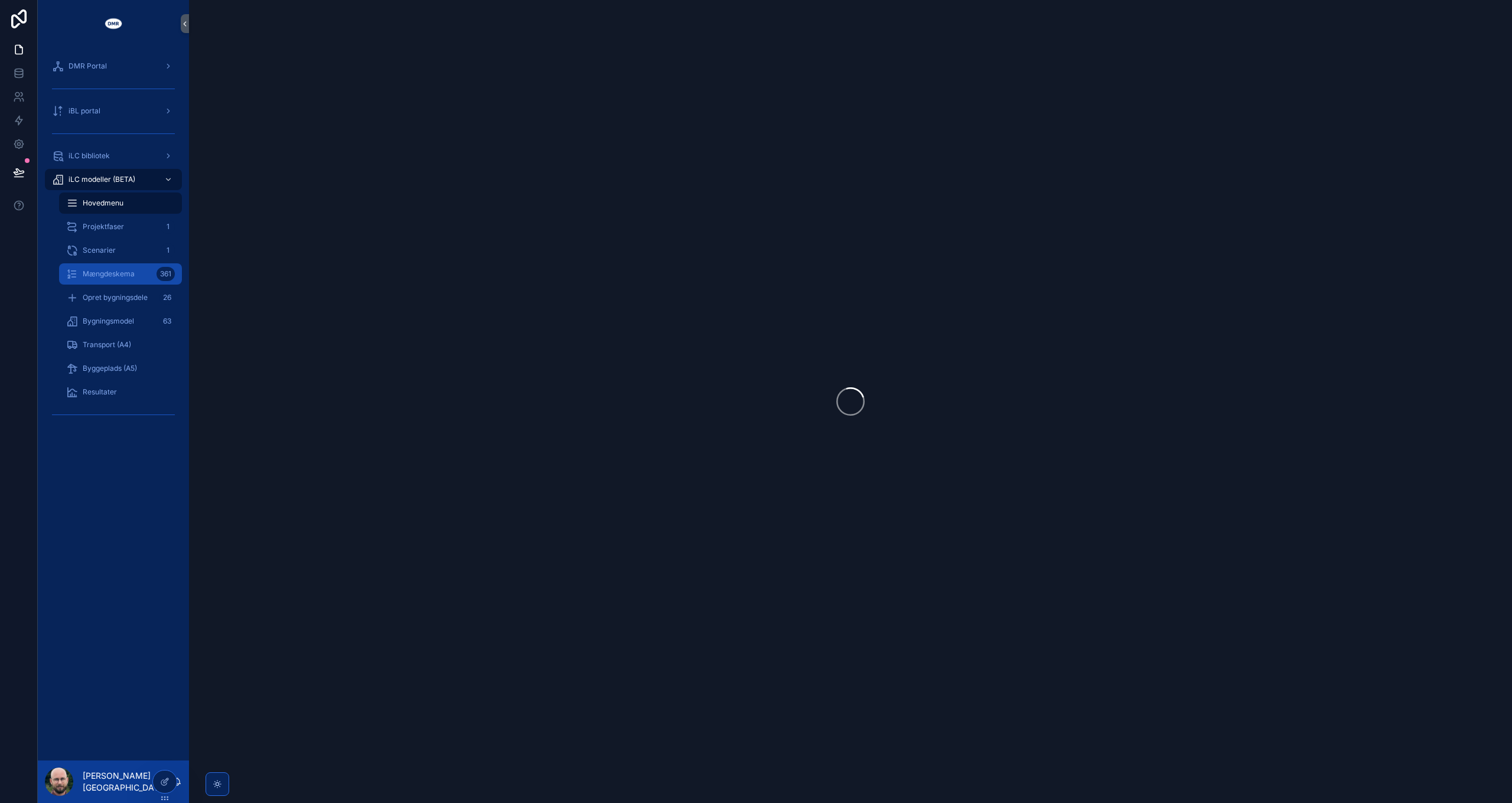
click at [124, 269] on span "Mængdeskema" at bounding box center [109, 274] width 52 height 9
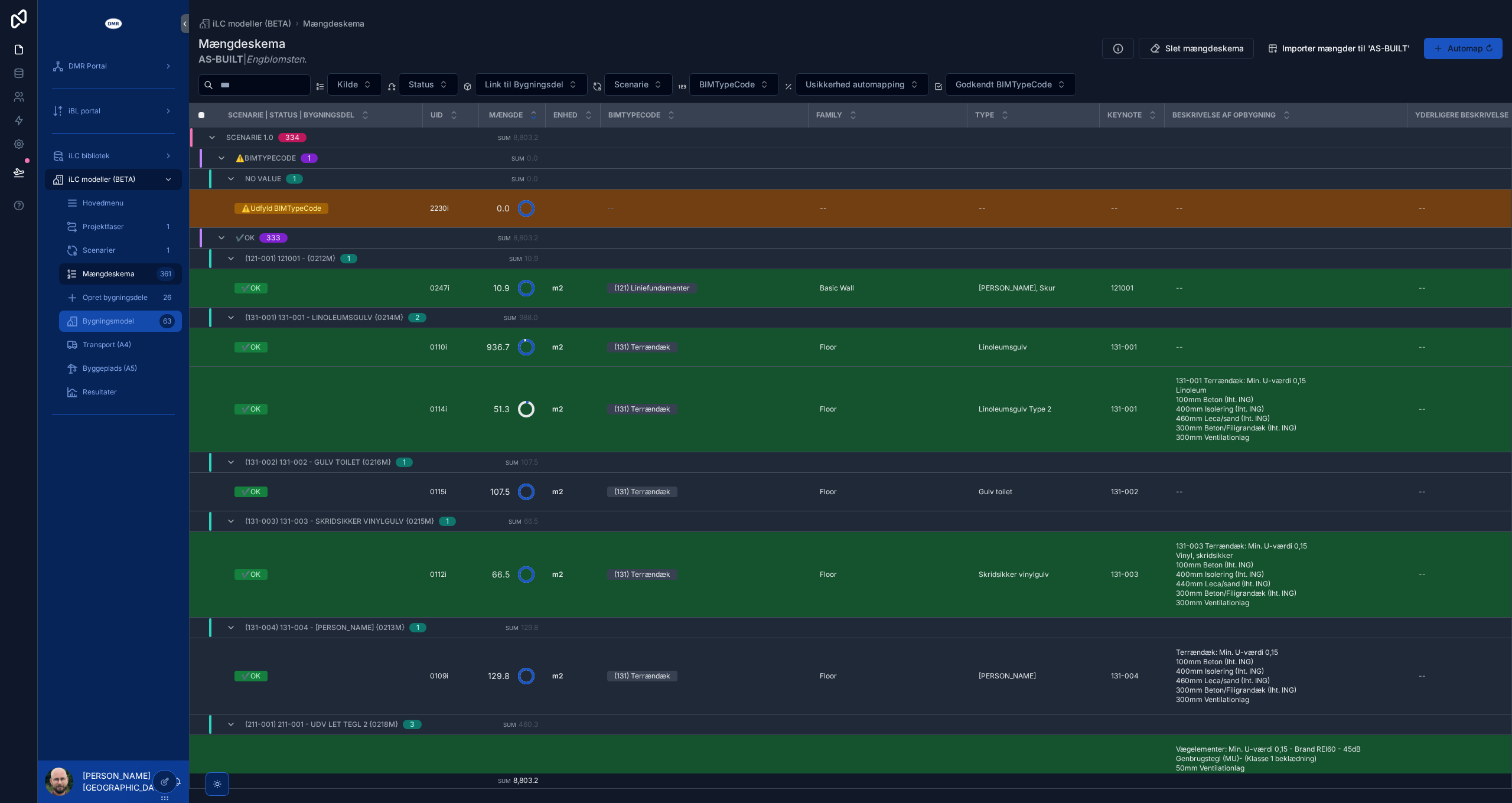
click at [117, 324] on span "Bygningsmodel" at bounding box center [109, 321] width 51 height 9
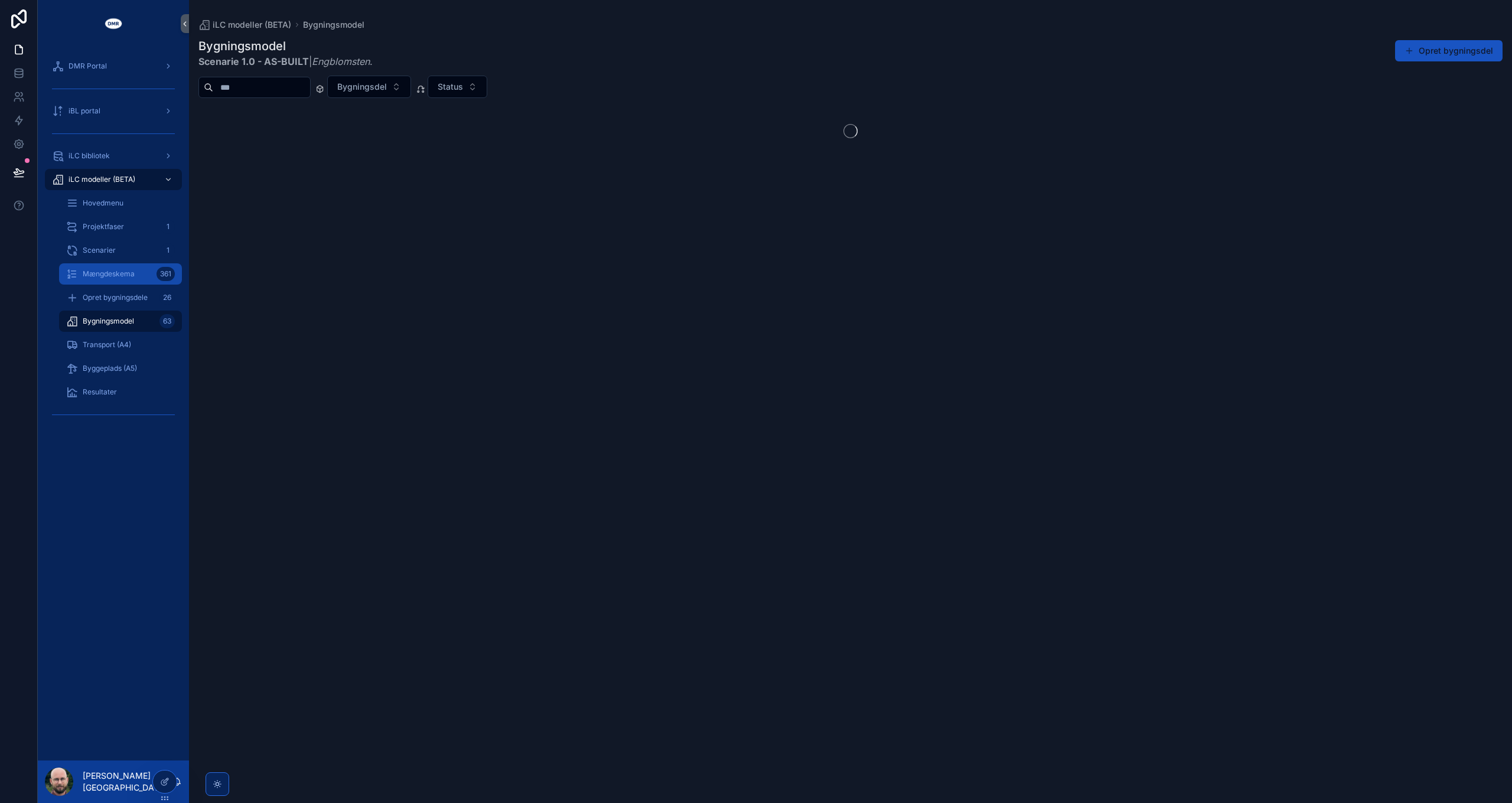
click at [109, 273] on span "Mængdeskema" at bounding box center [109, 274] width 52 height 9
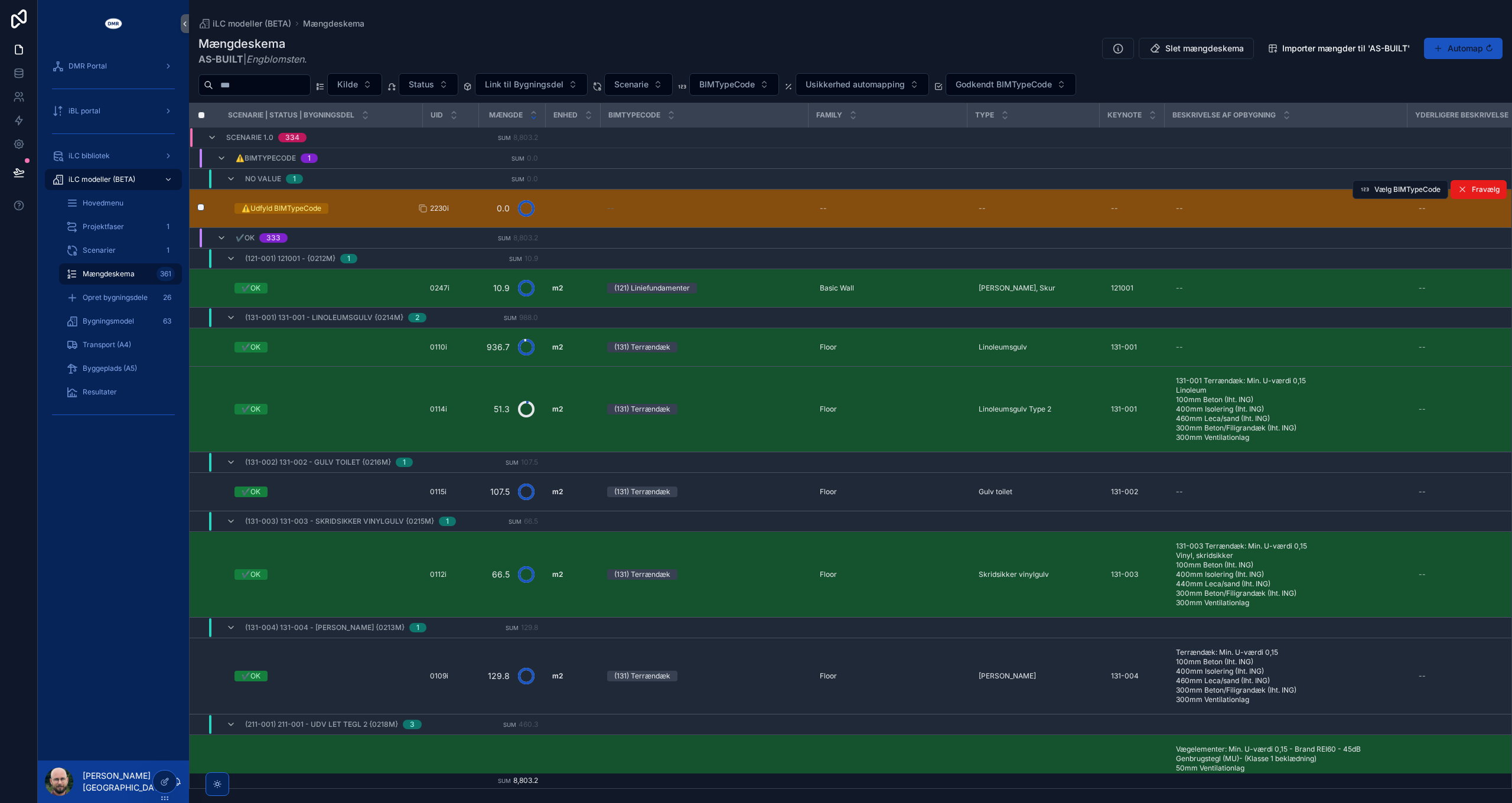
click at [440, 211] on span "2230i" at bounding box center [439, 209] width 19 height 9
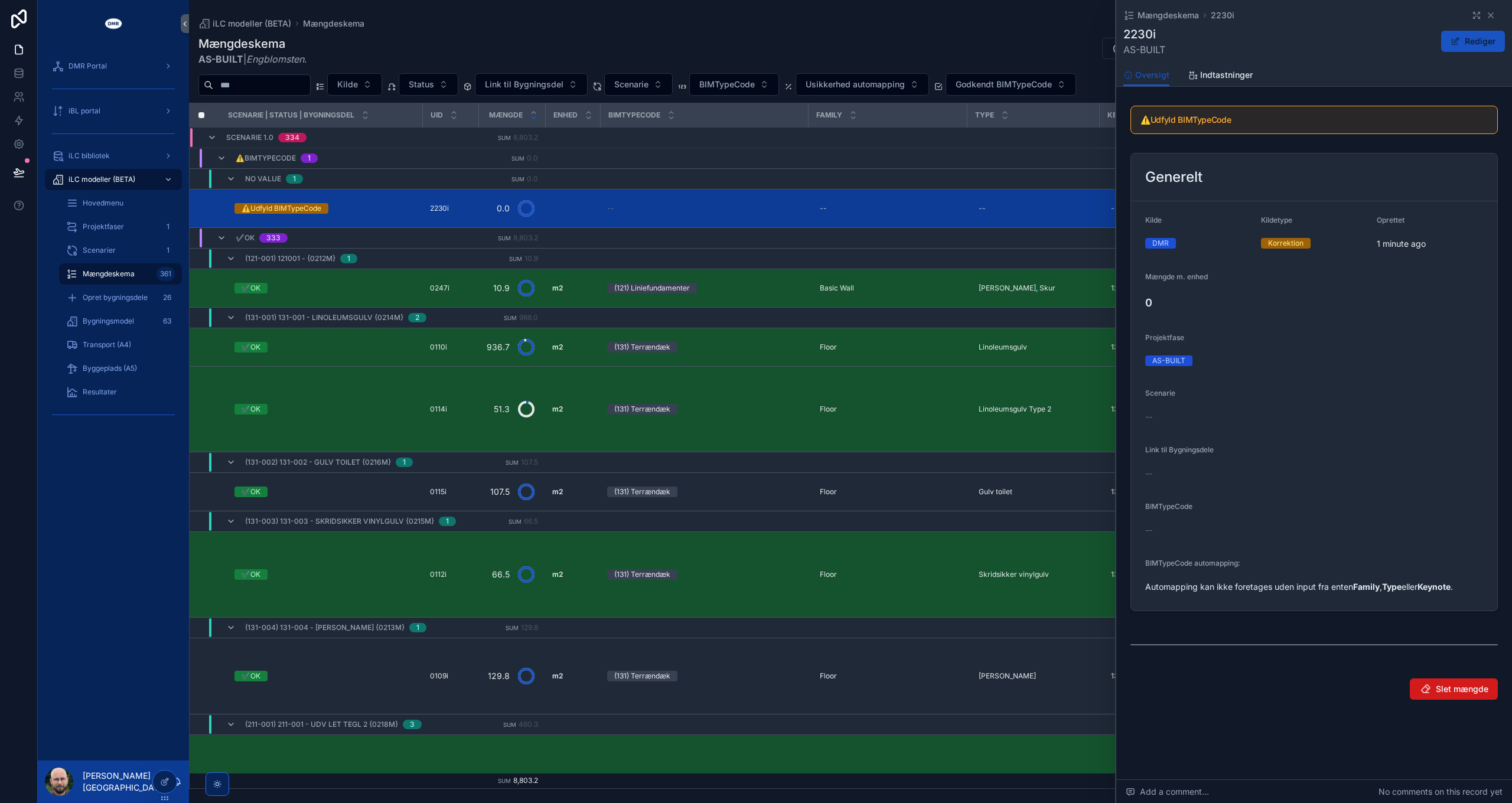
click at [1443, 689] on span "Slet mængde" at bounding box center [1462, 689] width 53 height 12
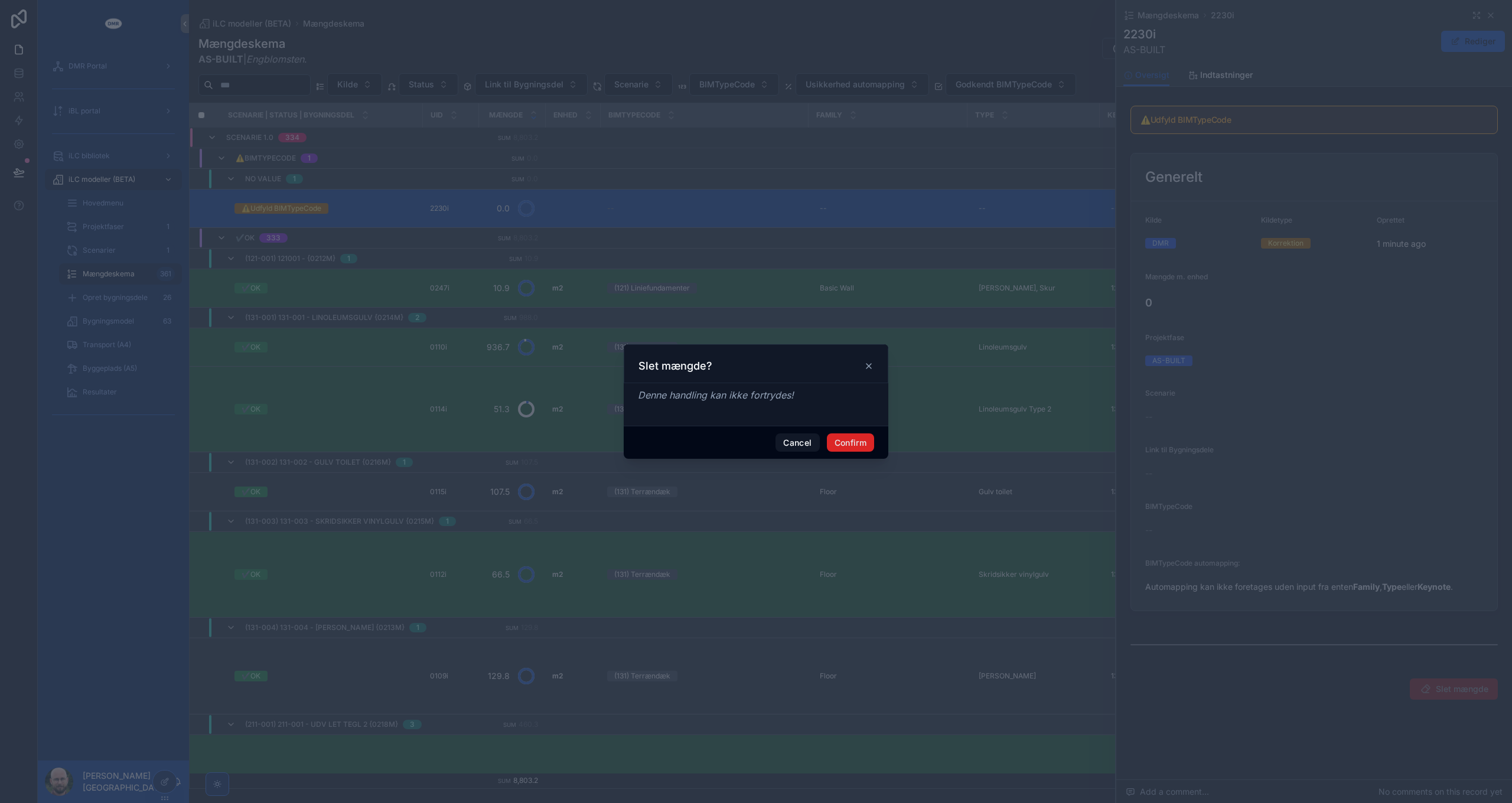
click at [858, 443] on button "Confirm" at bounding box center [850, 443] width 47 height 19
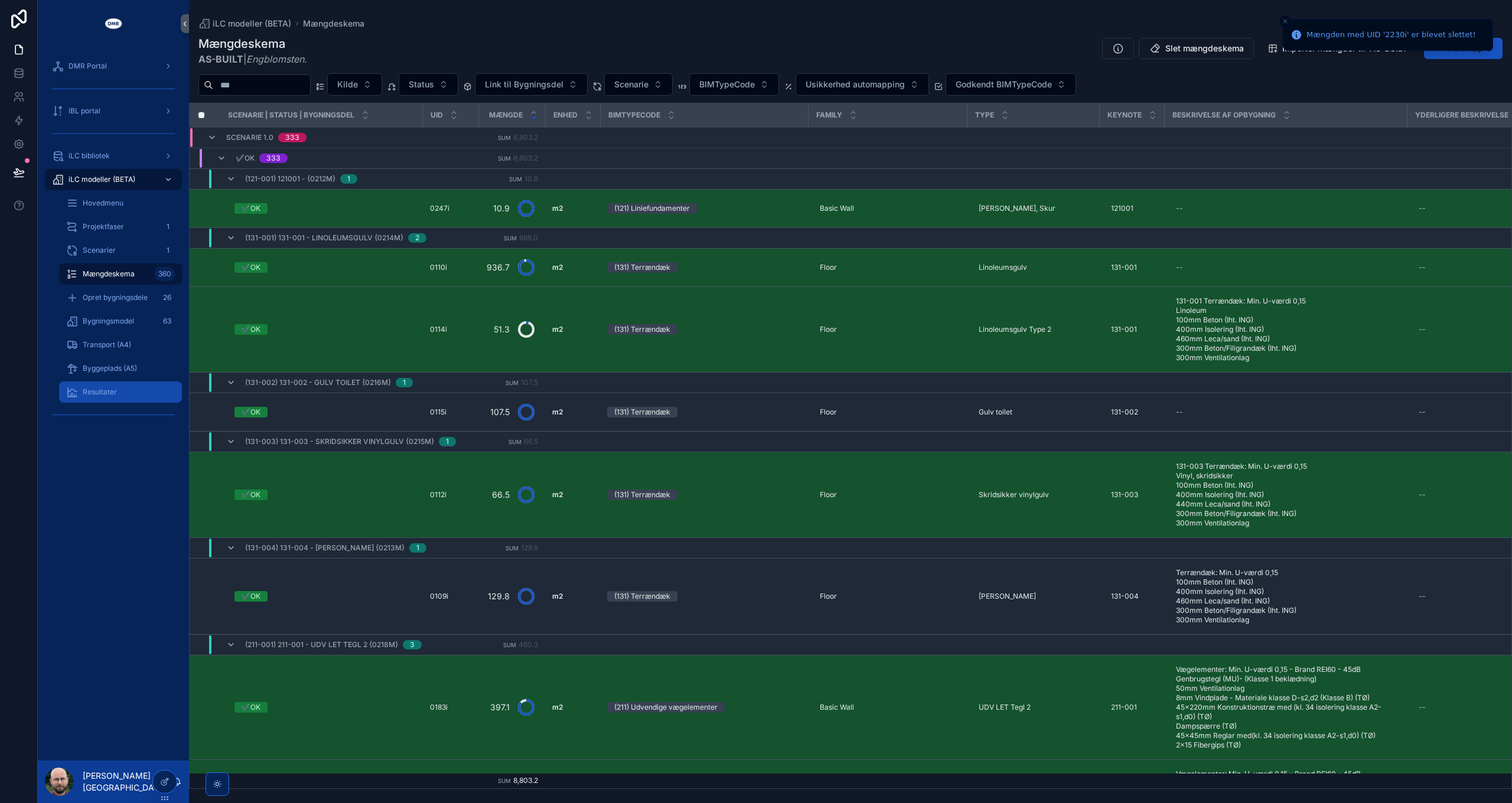
click at [102, 394] on span "Resultater" at bounding box center [100, 392] width 34 height 9
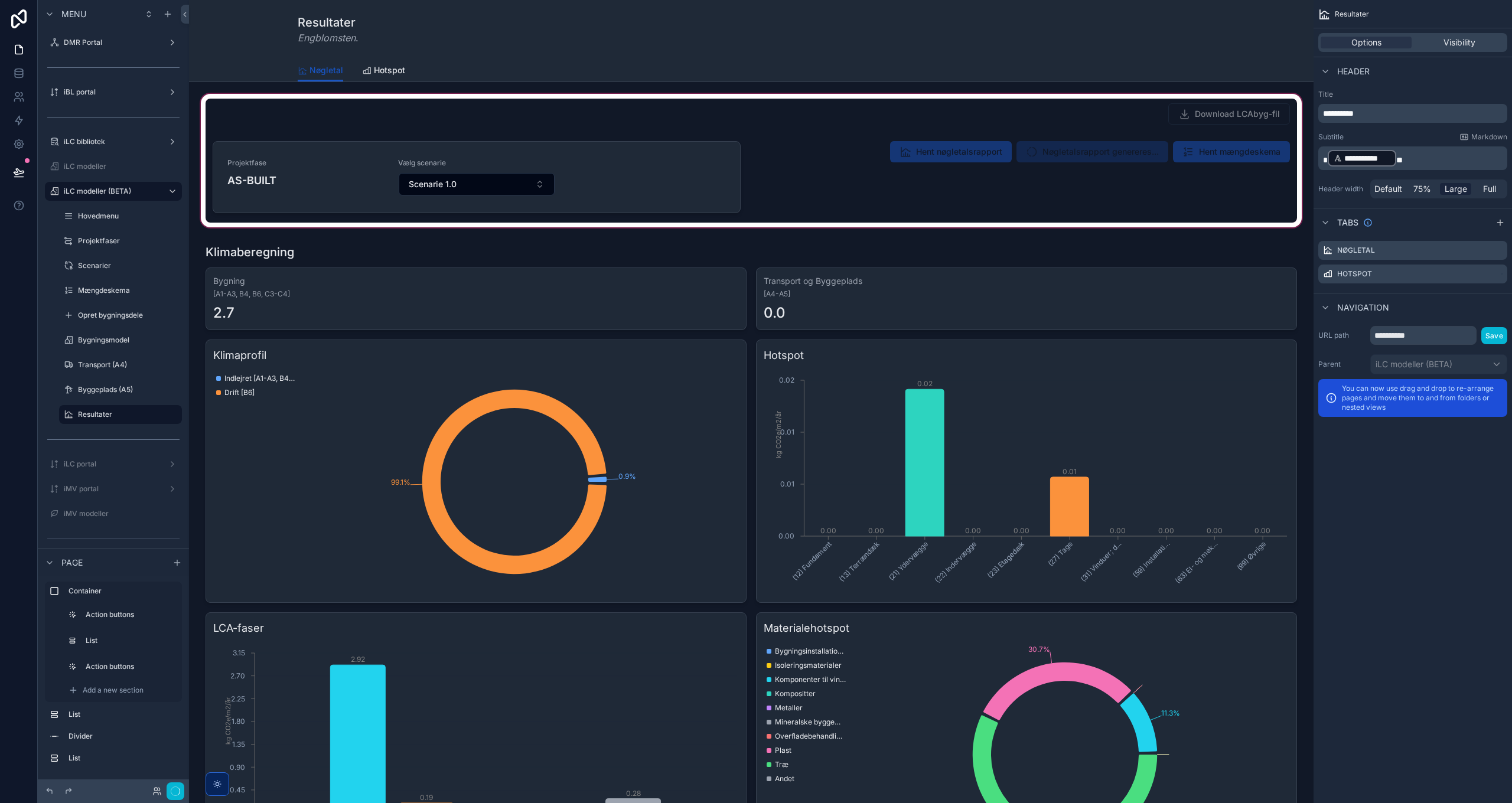
click at [1159, 149] on div "scrollable content" at bounding box center [751, 161] width 1106 height 138
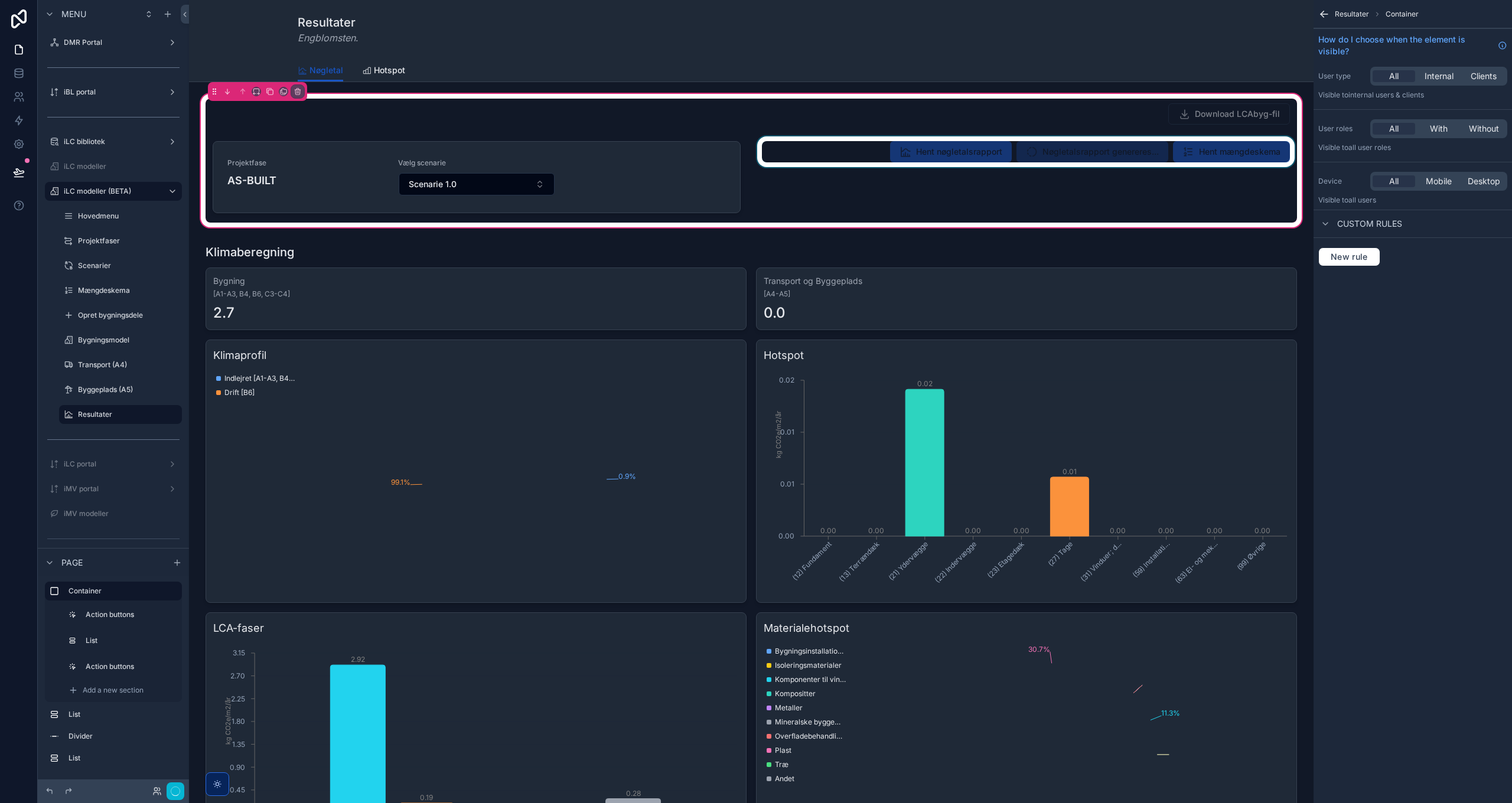
click at [963, 151] on div "scrollable content" at bounding box center [1026, 179] width 542 height 86
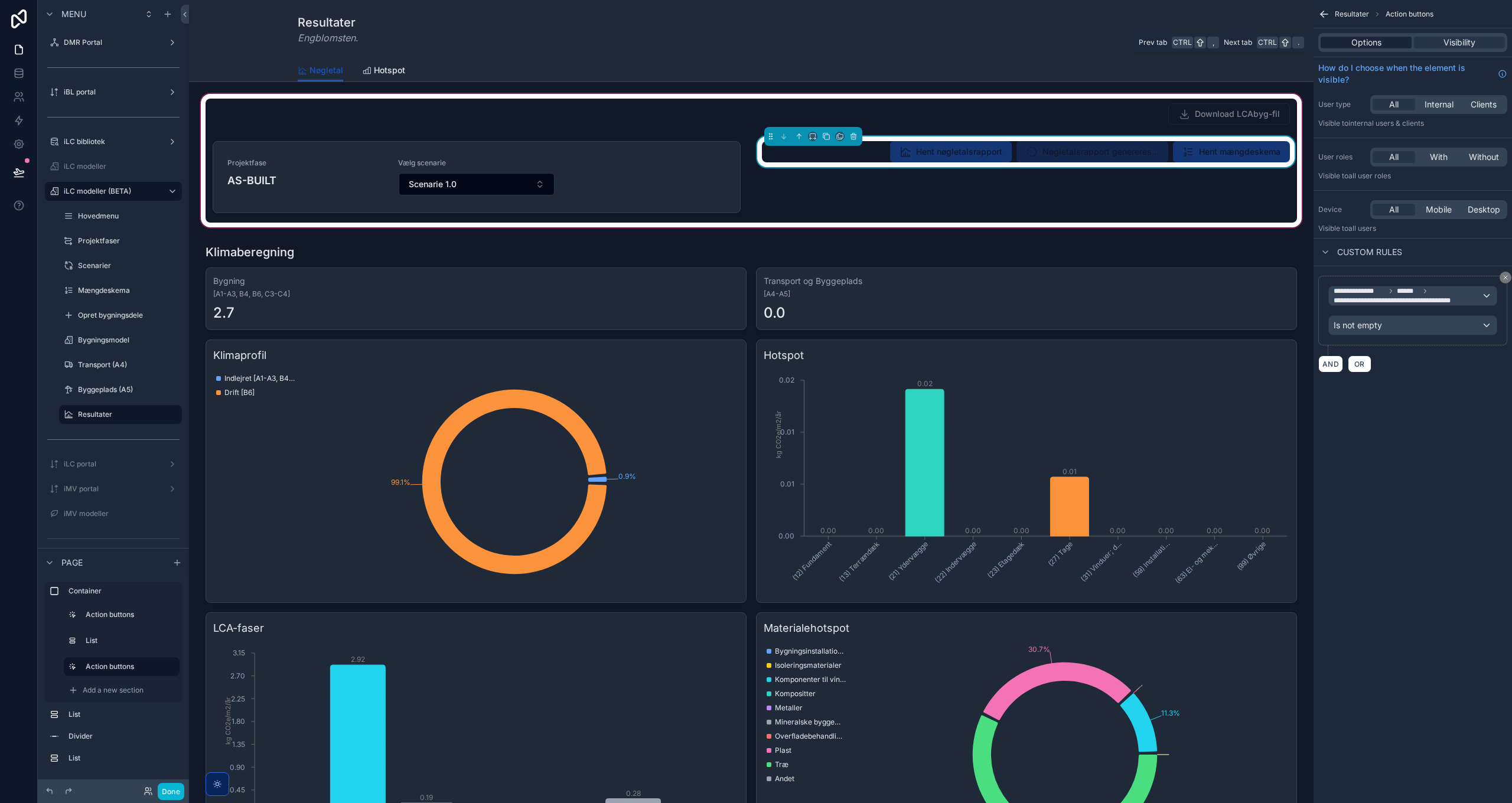
click at [1361, 41] on span "Options" at bounding box center [1367, 43] width 30 height 12
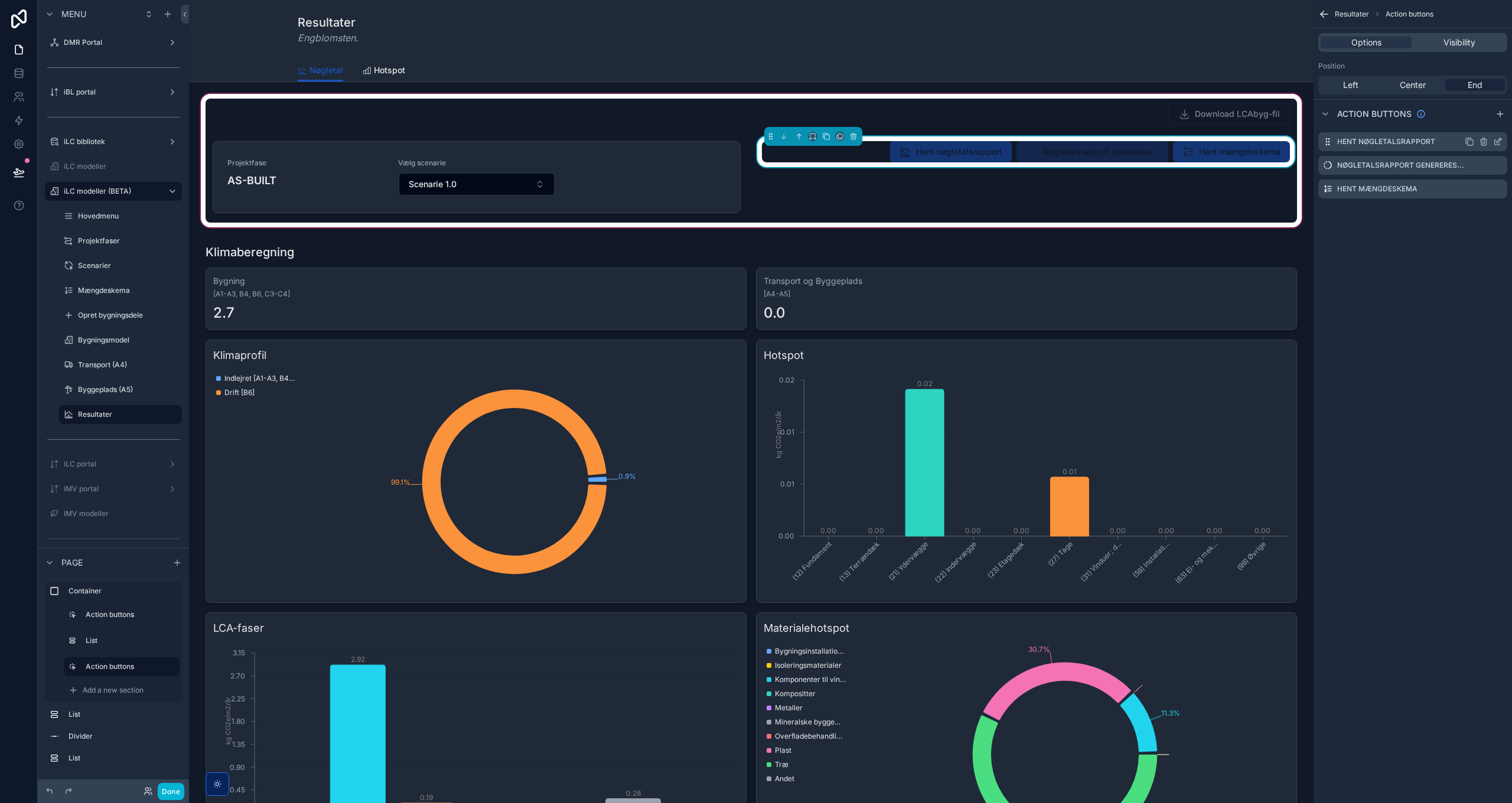
click at [1498, 141] on icon "scrollable content" at bounding box center [1499, 140] width 5 height 5
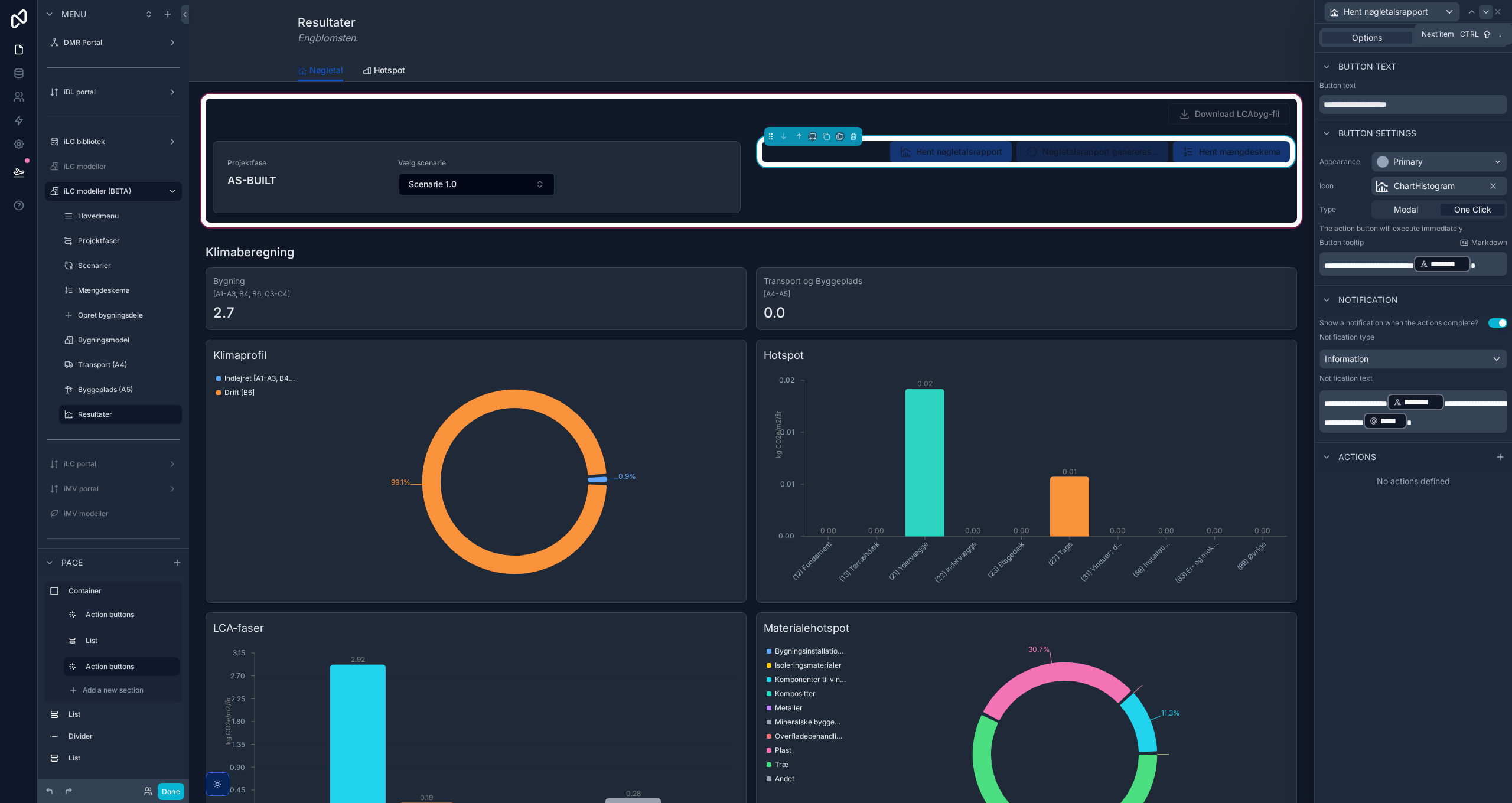
click at [1482, 5] on div at bounding box center [1486, 12] width 14 height 14
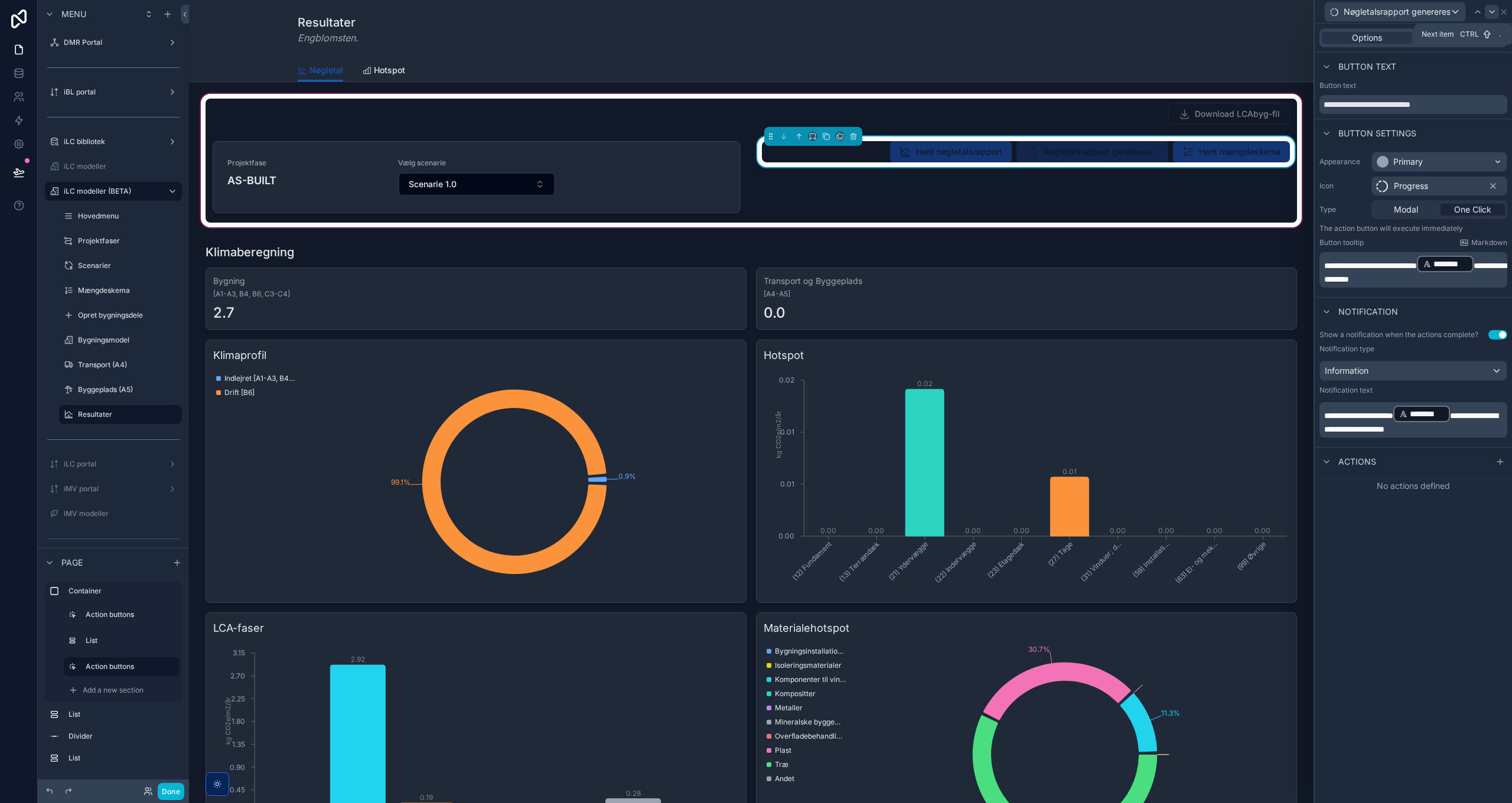
click at [1491, 13] on icon at bounding box center [1492, 12] width 9 height 9
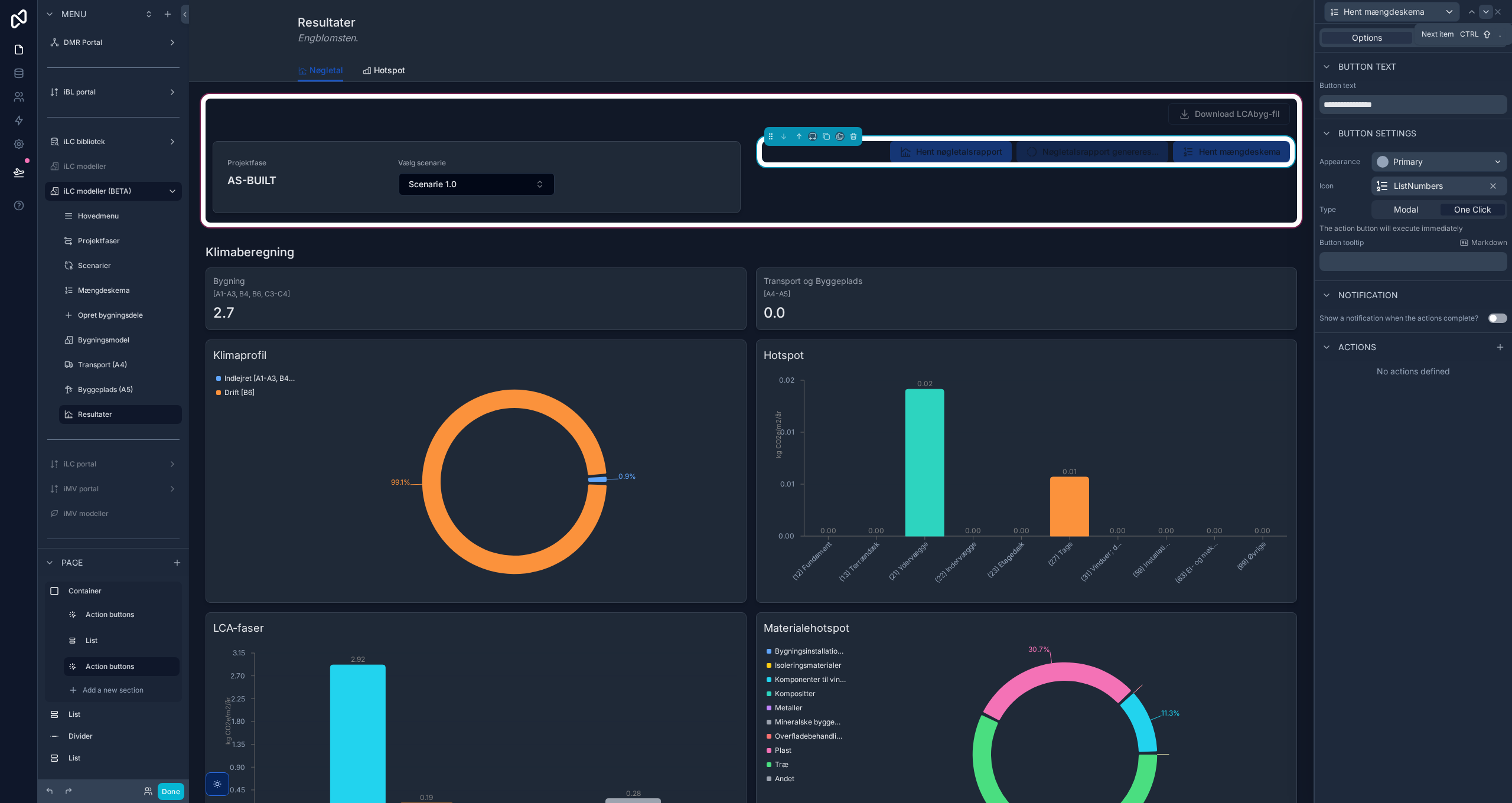
click at [1482, 11] on icon at bounding box center [1486, 12] width 9 height 9
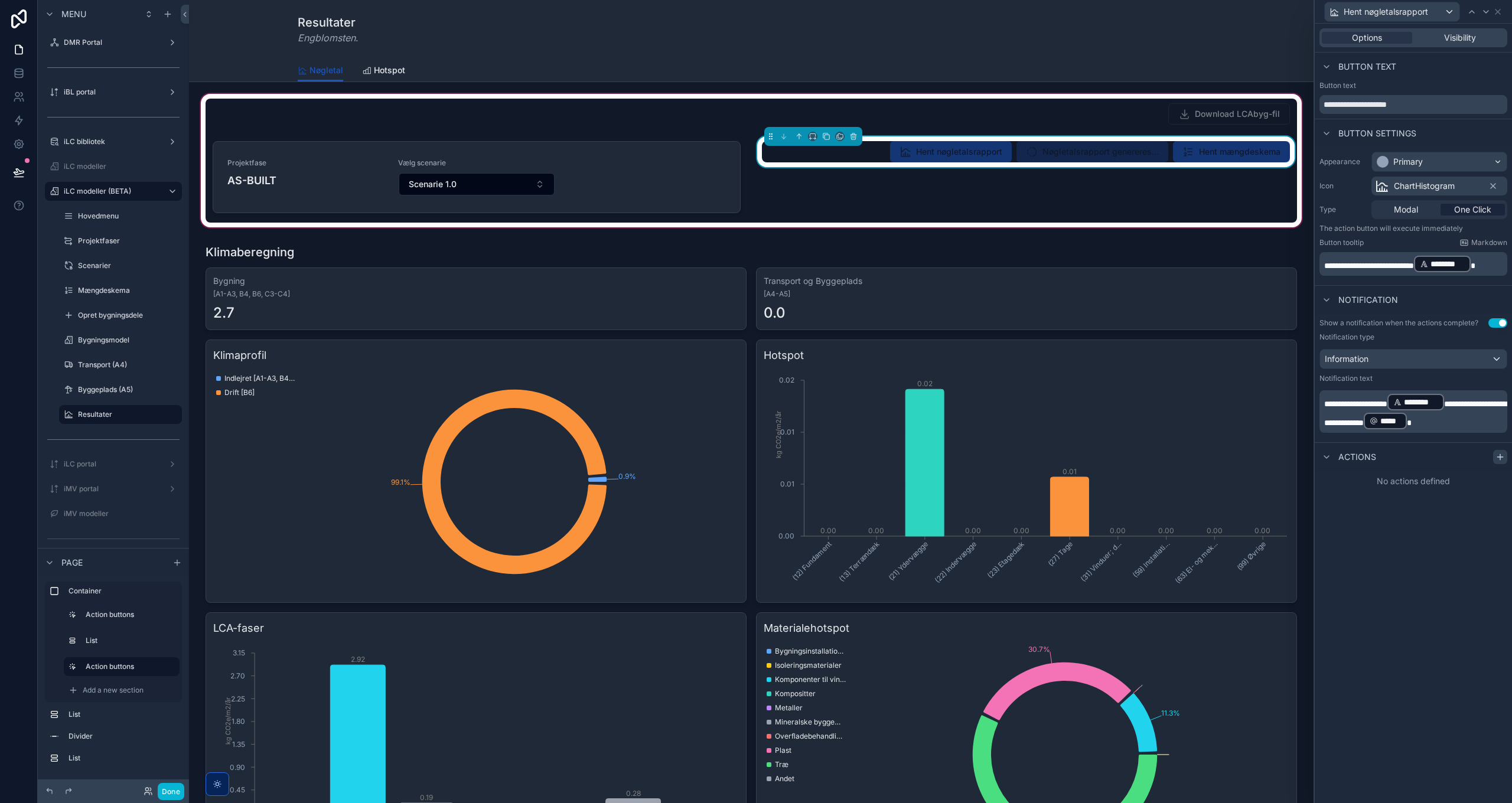
click at [1494, 457] on div at bounding box center [1500, 457] width 14 height 14
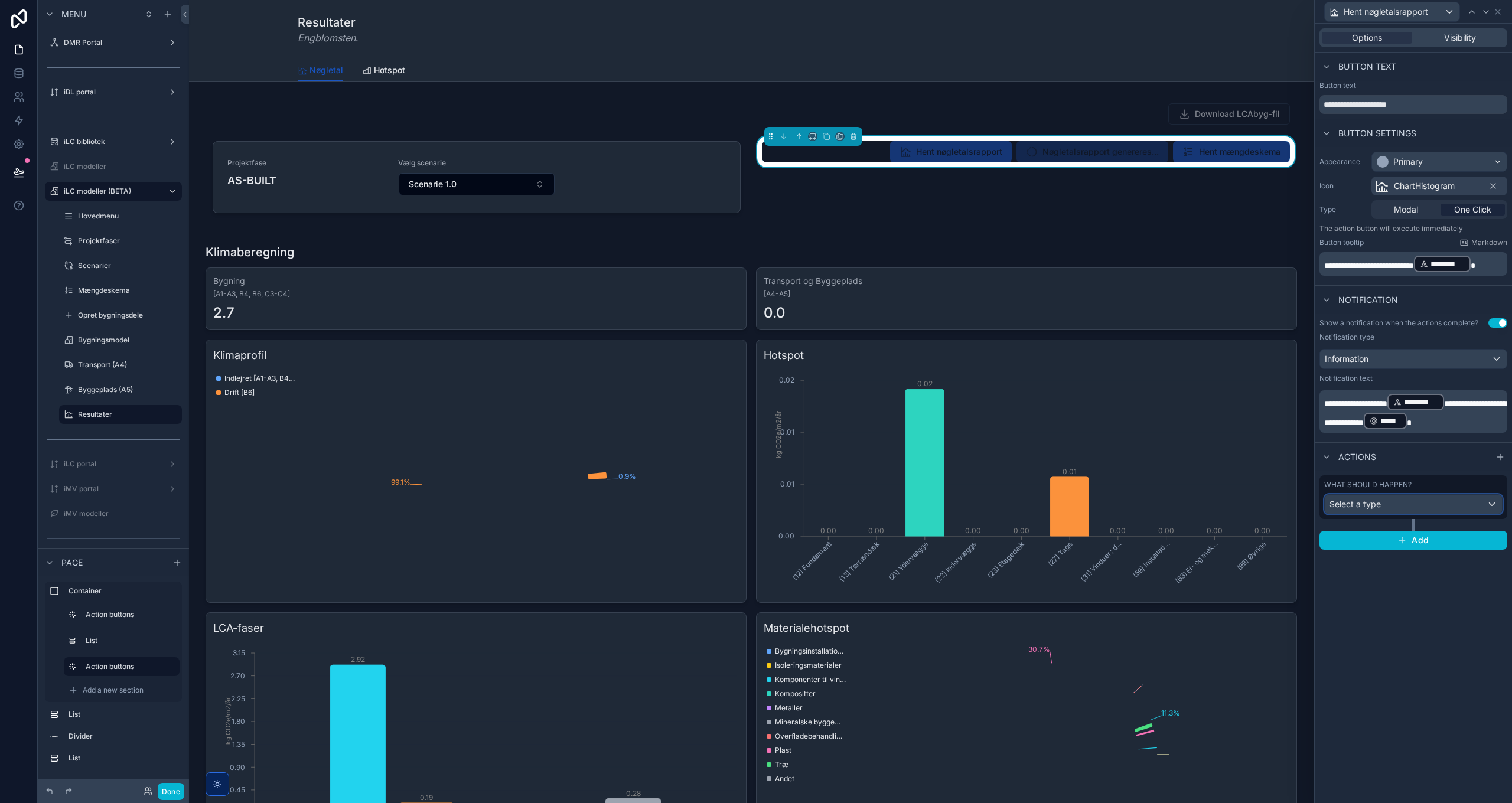
click at [1379, 502] on span "Select a type" at bounding box center [1355, 504] width 51 height 10
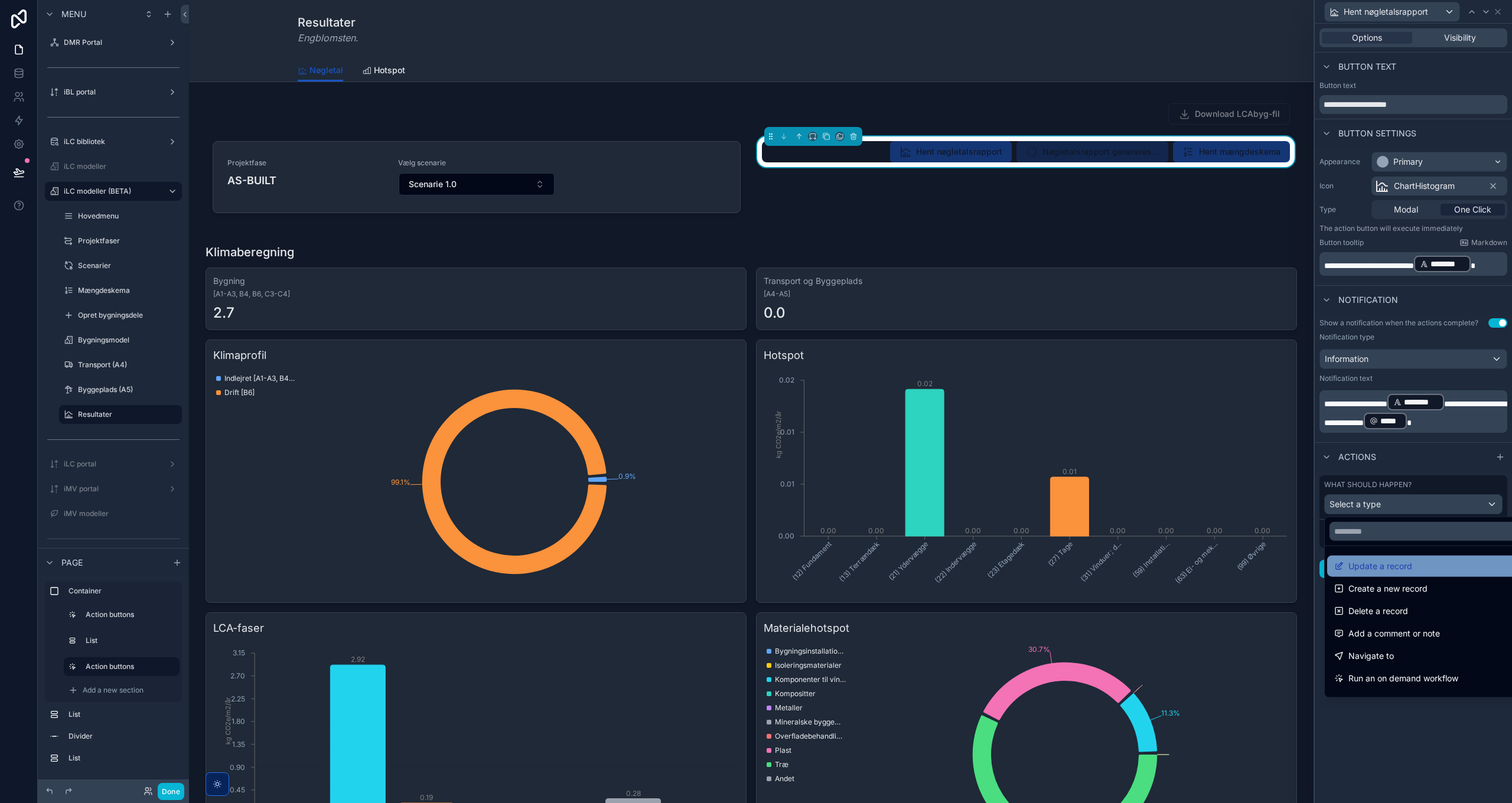
click at [1371, 565] on span "Update a record" at bounding box center [1380, 567] width 64 height 14
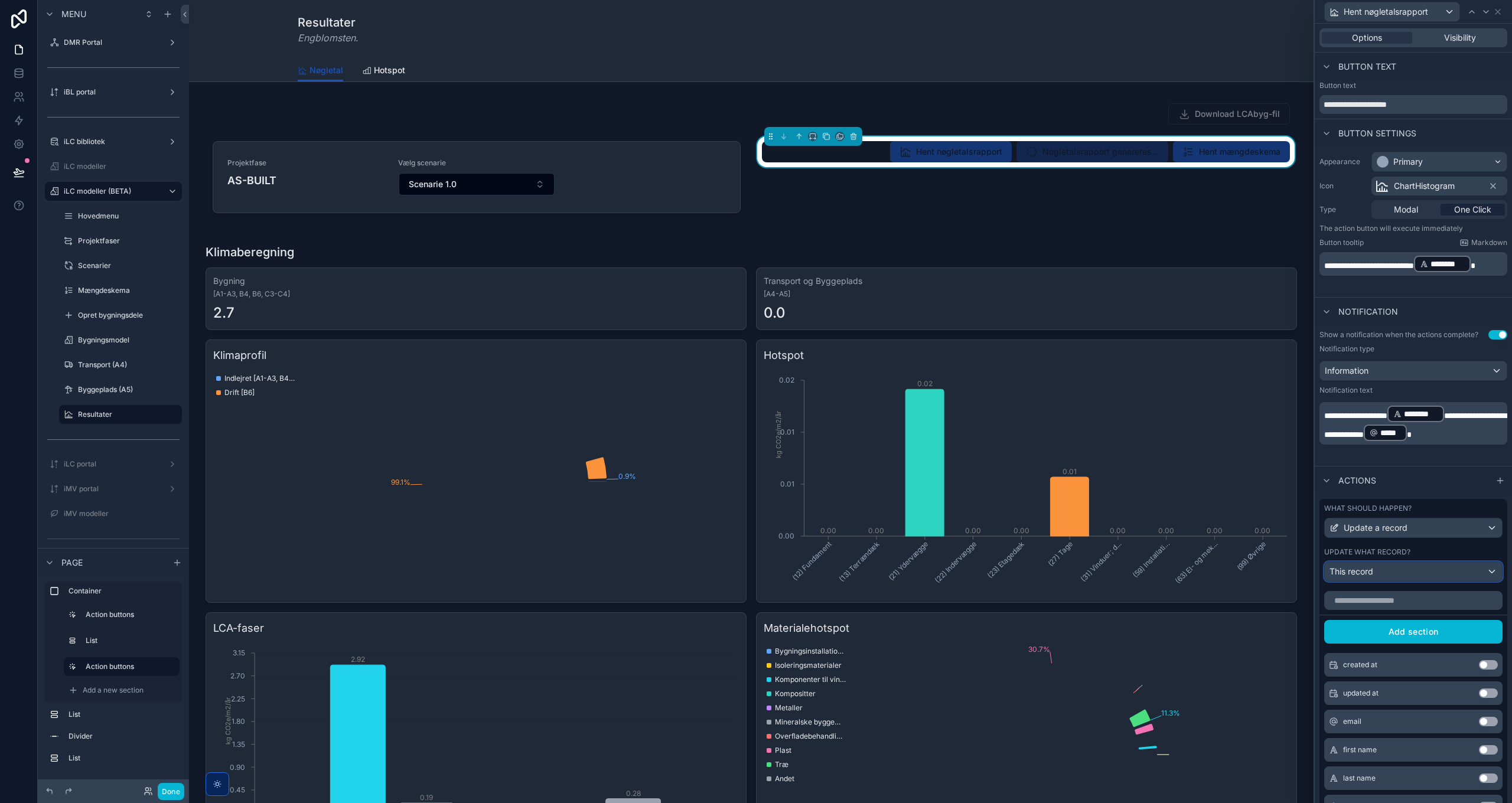
click at [1382, 578] on div "This record" at bounding box center [1413, 571] width 177 height 19
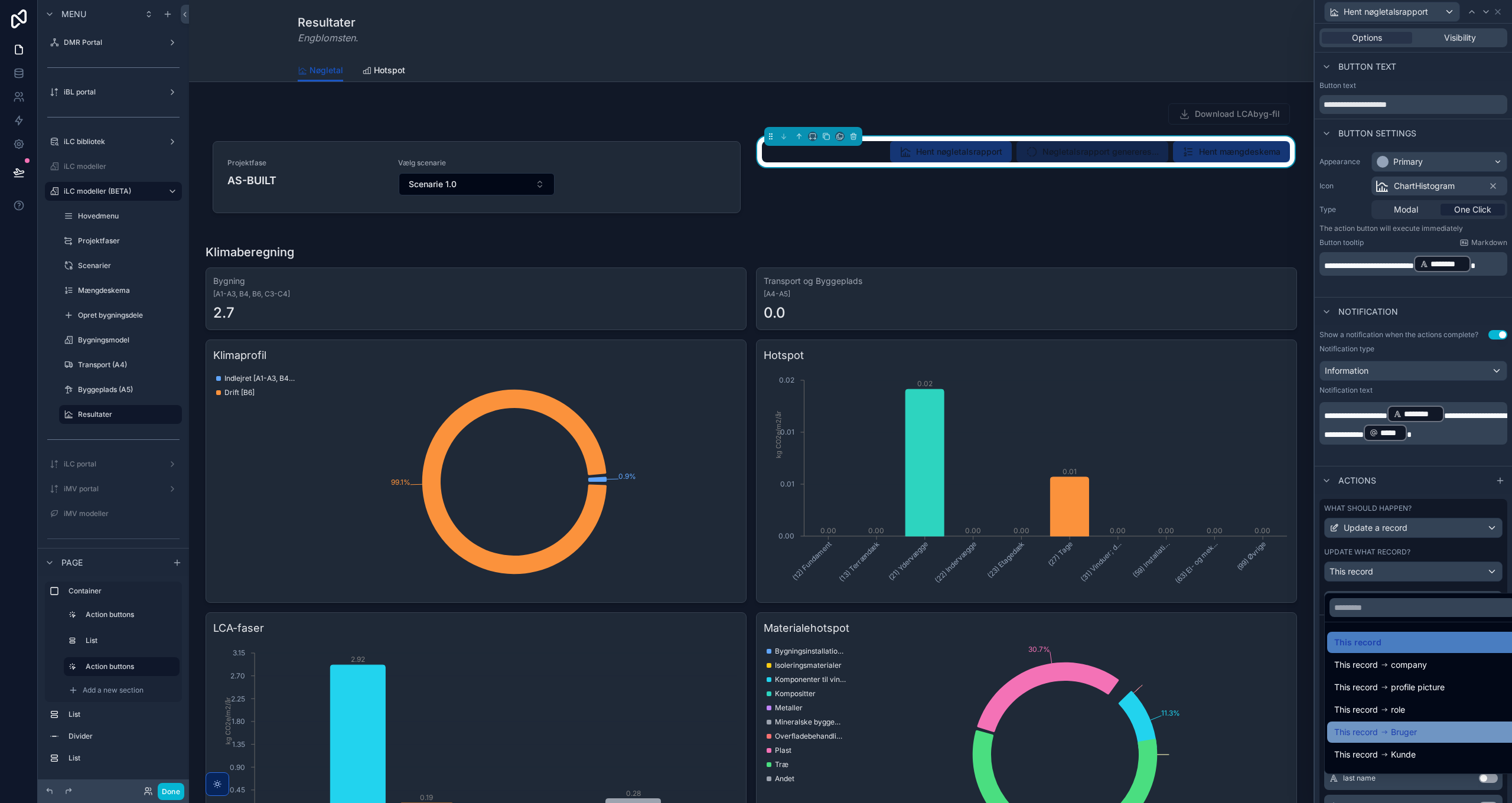
click at [1401, 733] on span "Bruger" at bounding box center [1403, 733] width 26 height 14
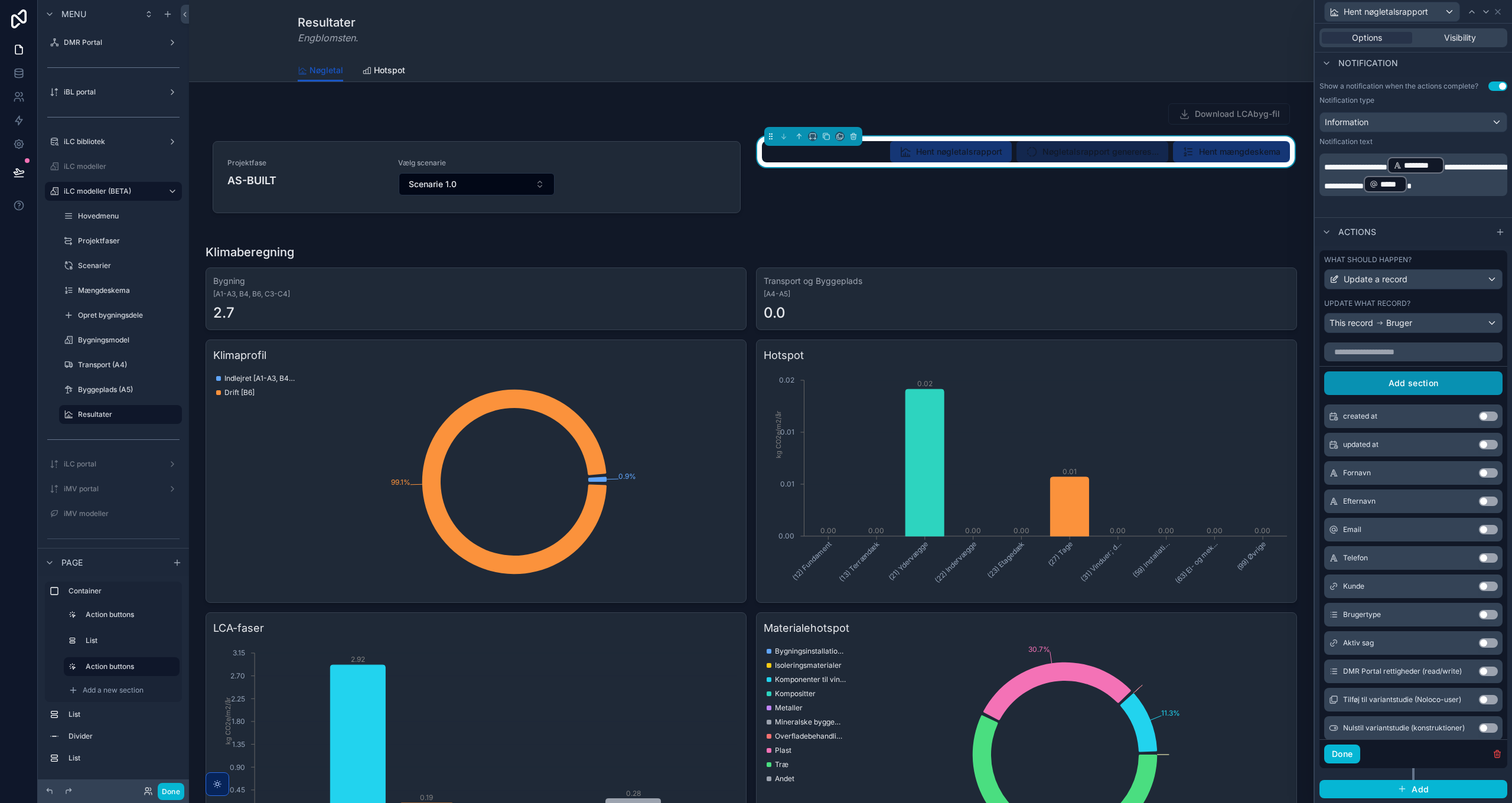
click at [1415, 382] on button "Add section" at bounding box center [1413, 383] width 178 height 24
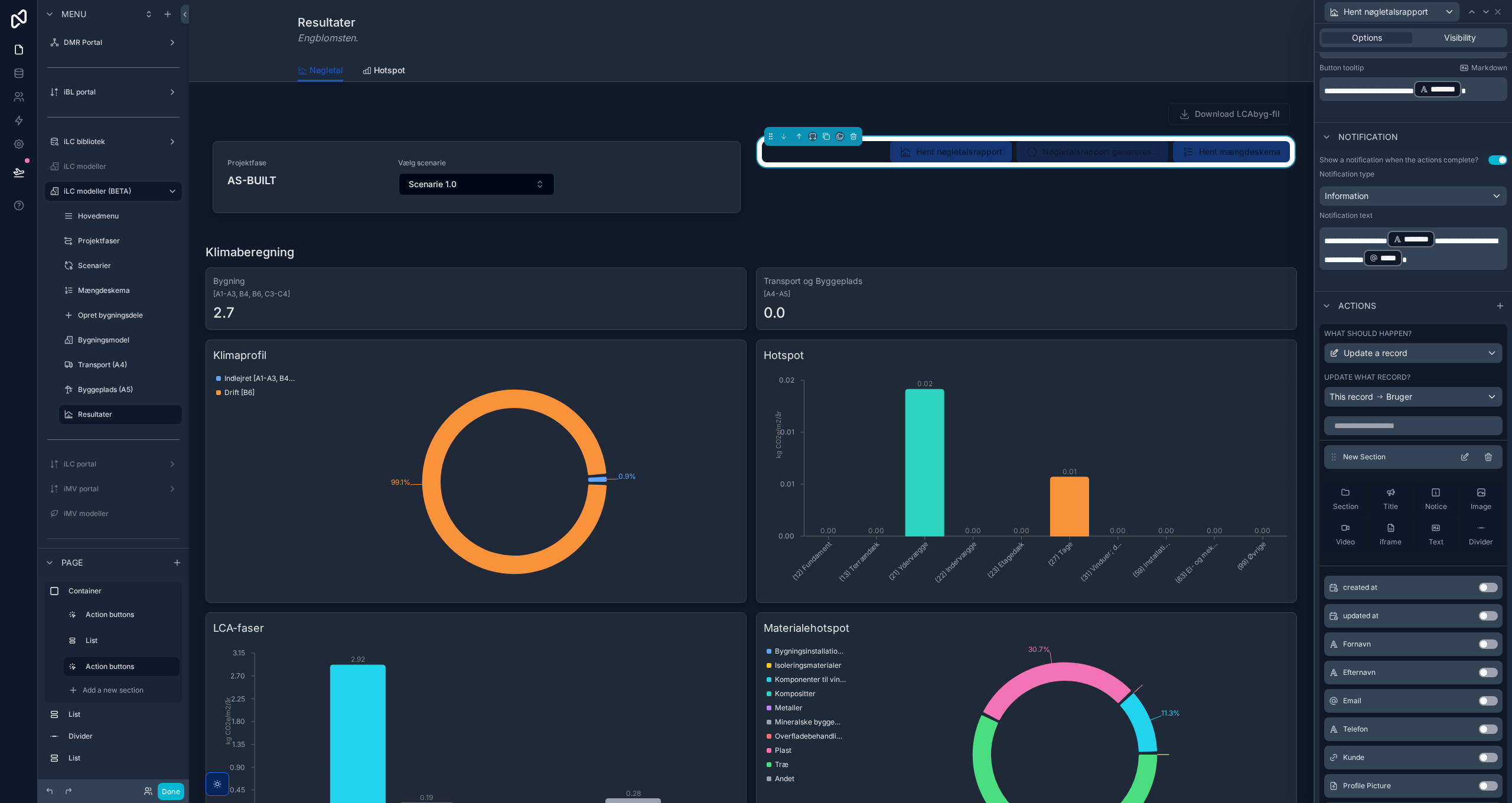
scroll to position [336, 0]
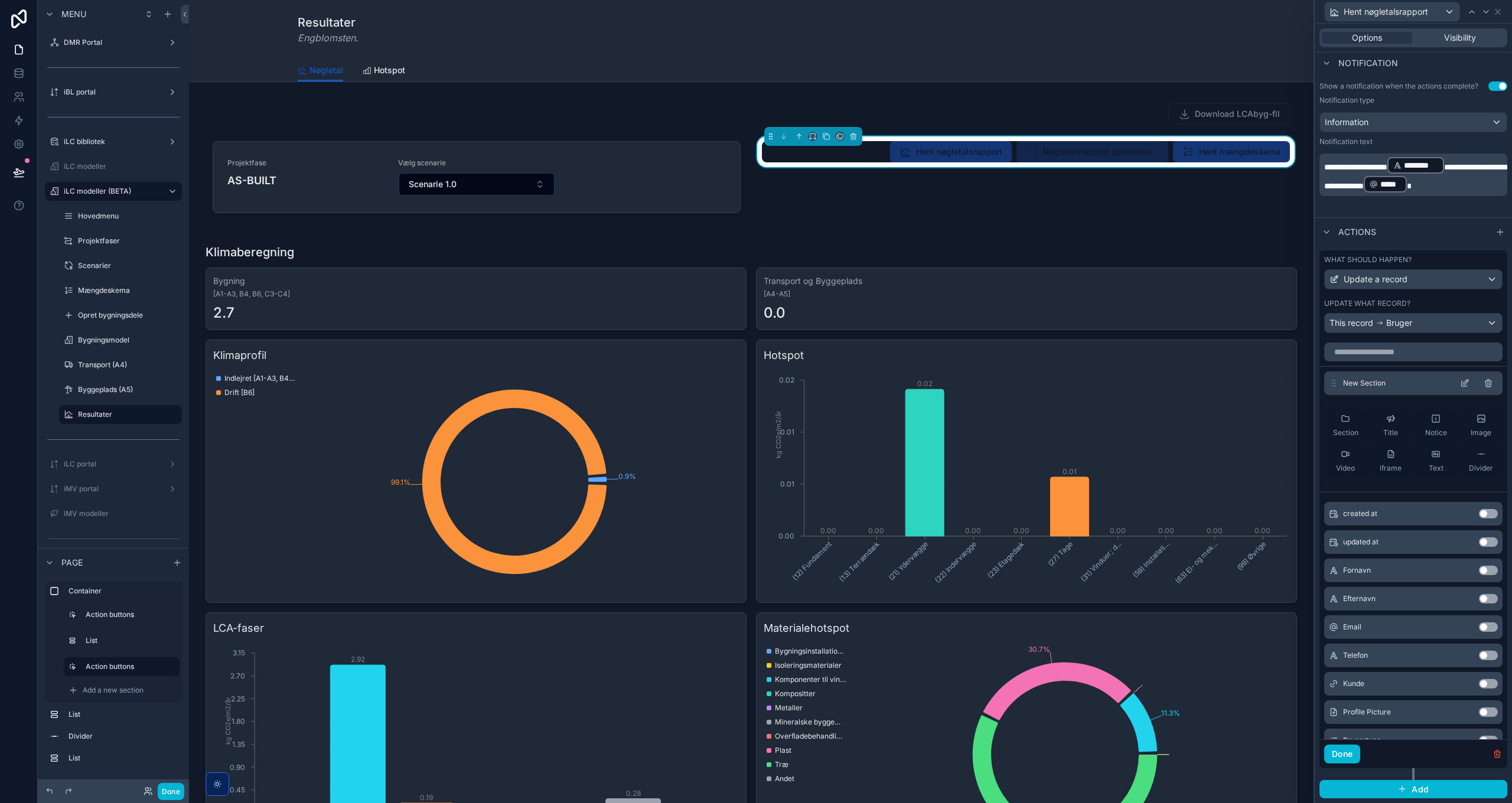
click at [1463, 382] on icon at bounding box center [1465, 382] width 5 height 5
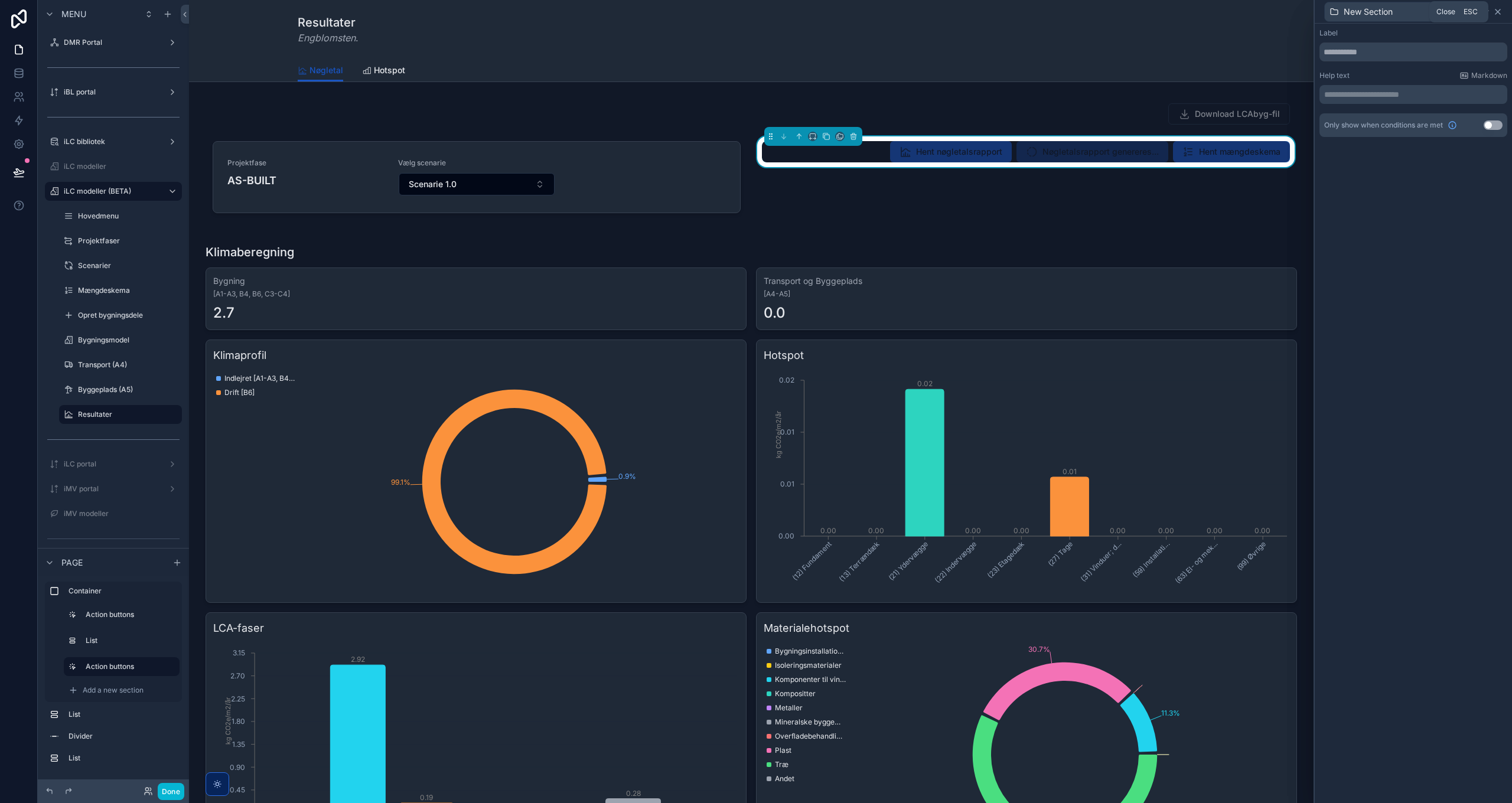
click at [1497, 11] on icon at bounding box center [1498, 11] width 5 height 5
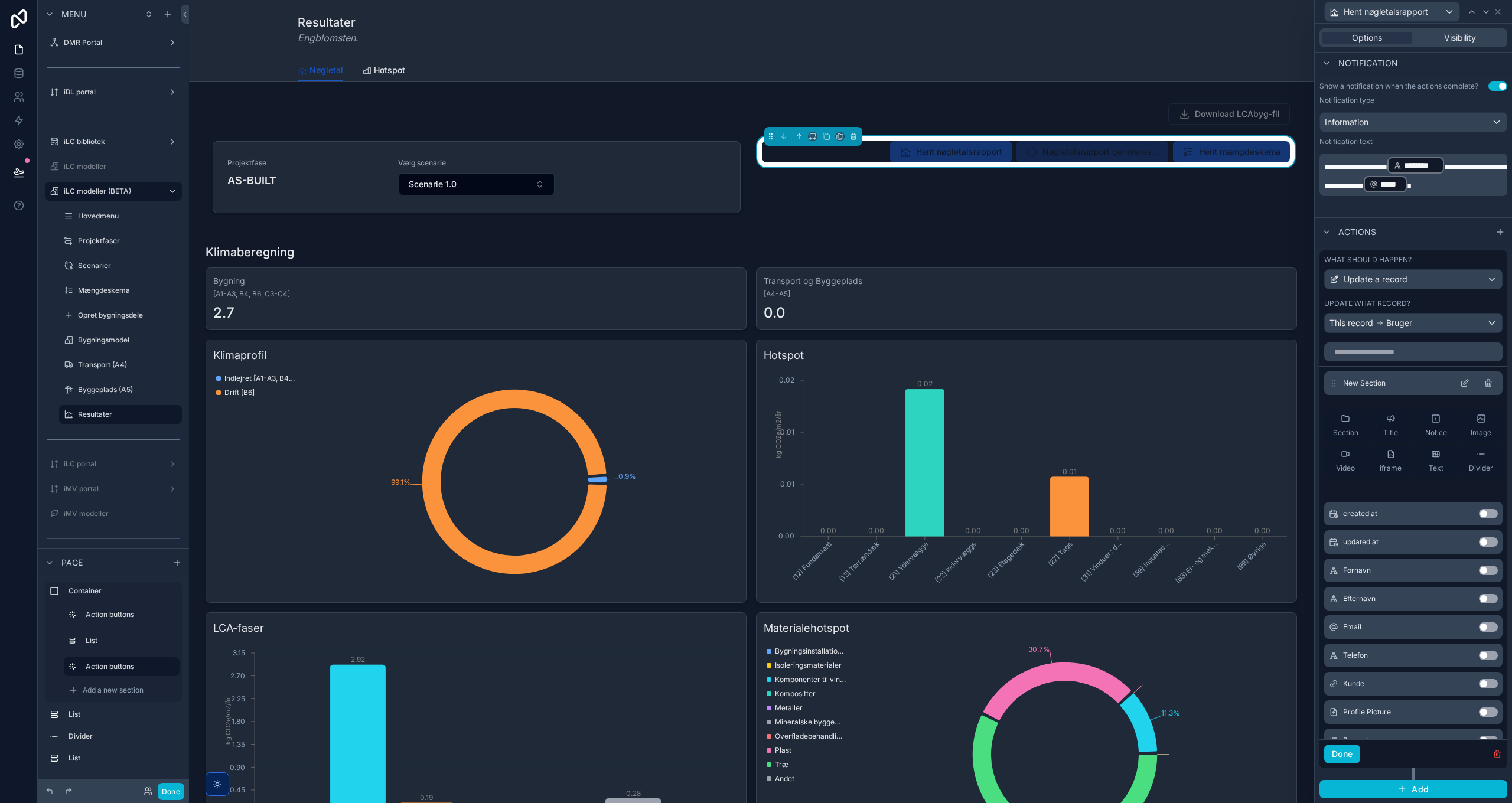
click at [1484, 383] on icon at bounding box center [1488, 383] width 9 height 9
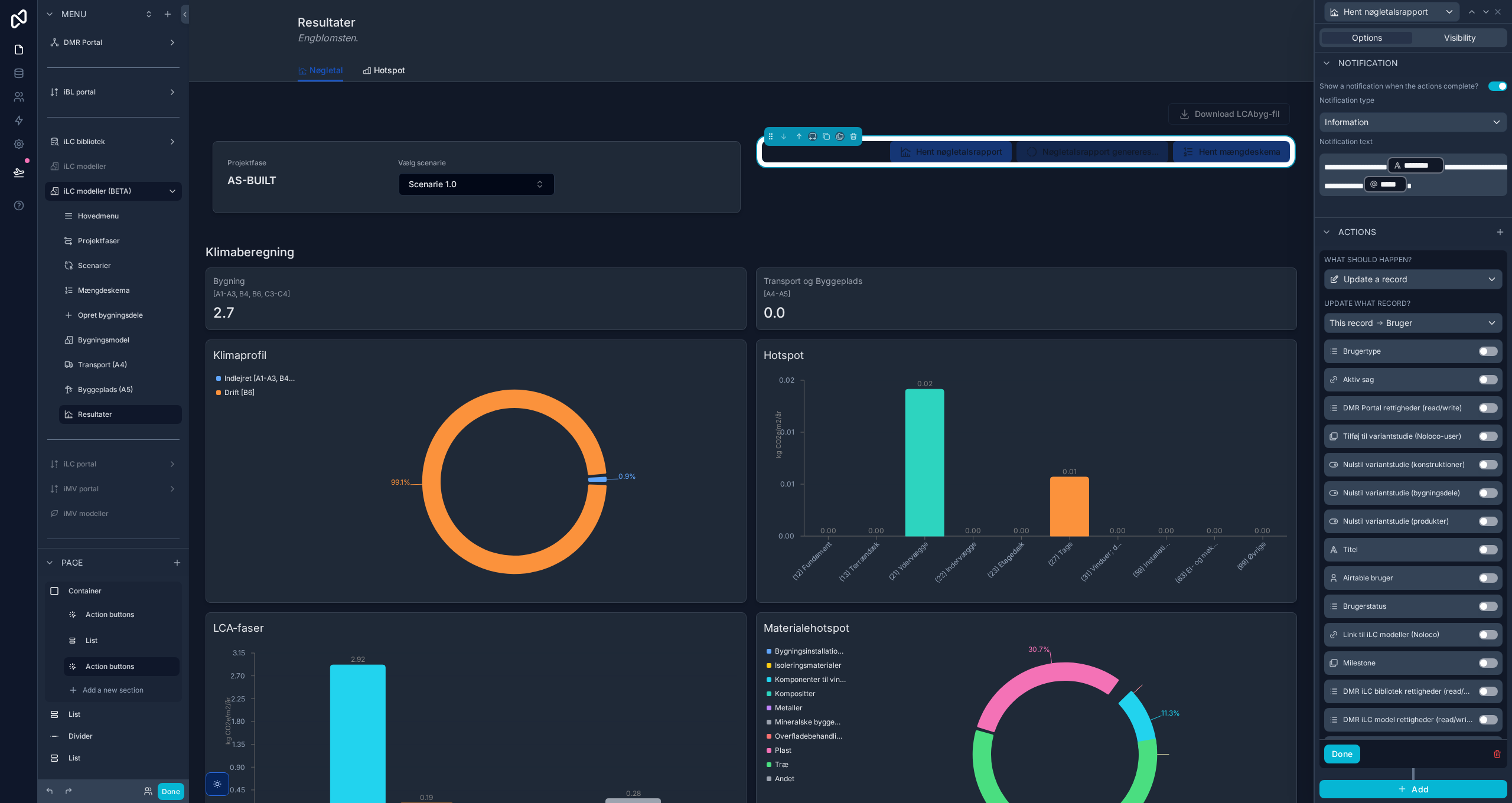
scroll to position [0, 0]
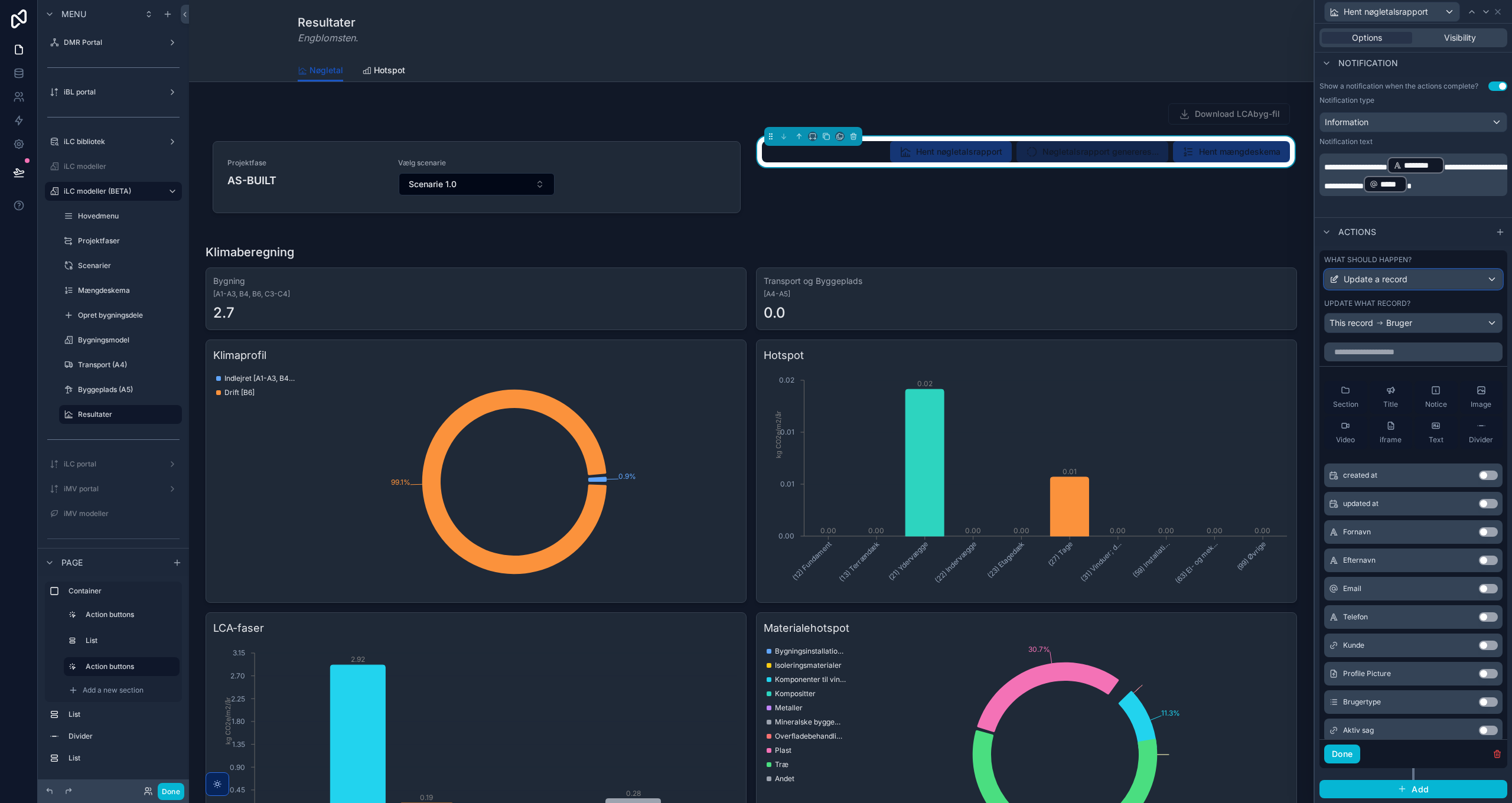
click at [1388, 280] on span "Update a record" at bounding box center [1375, 279] width 64 height 12
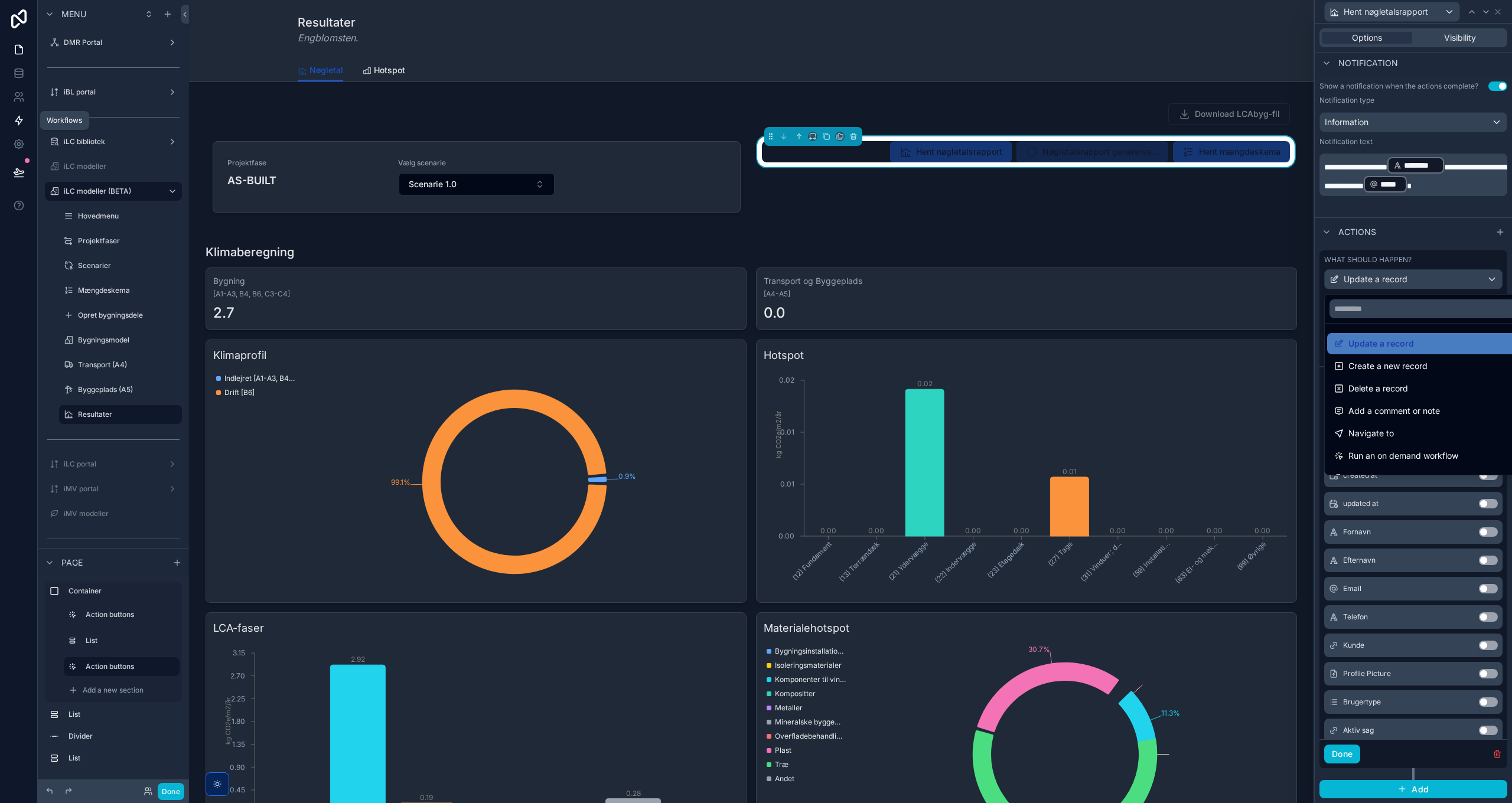
click at [20, 118] on icon at bounding box center [19, 120] width 12 height 12
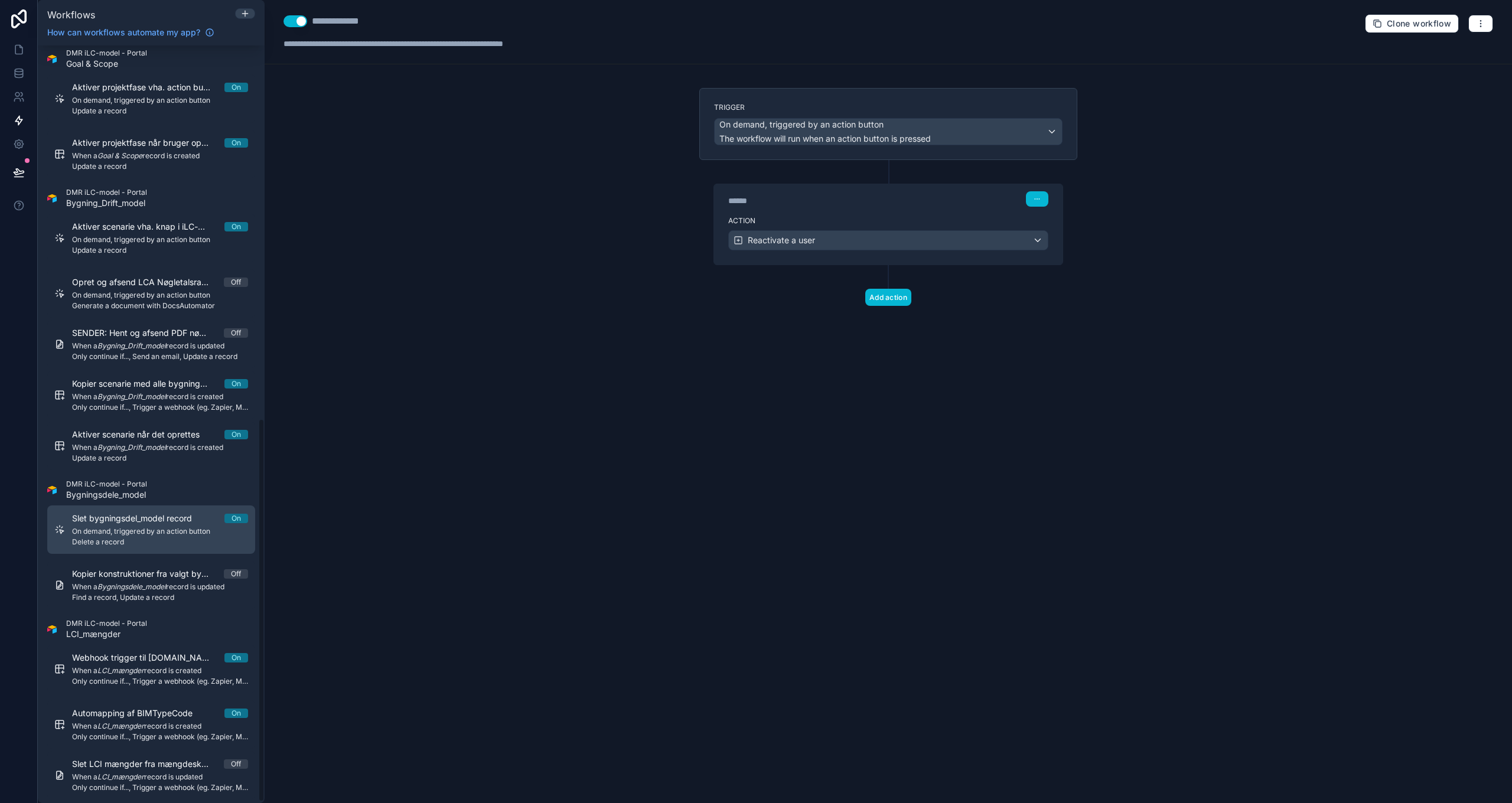
scroll to position [738, 0]
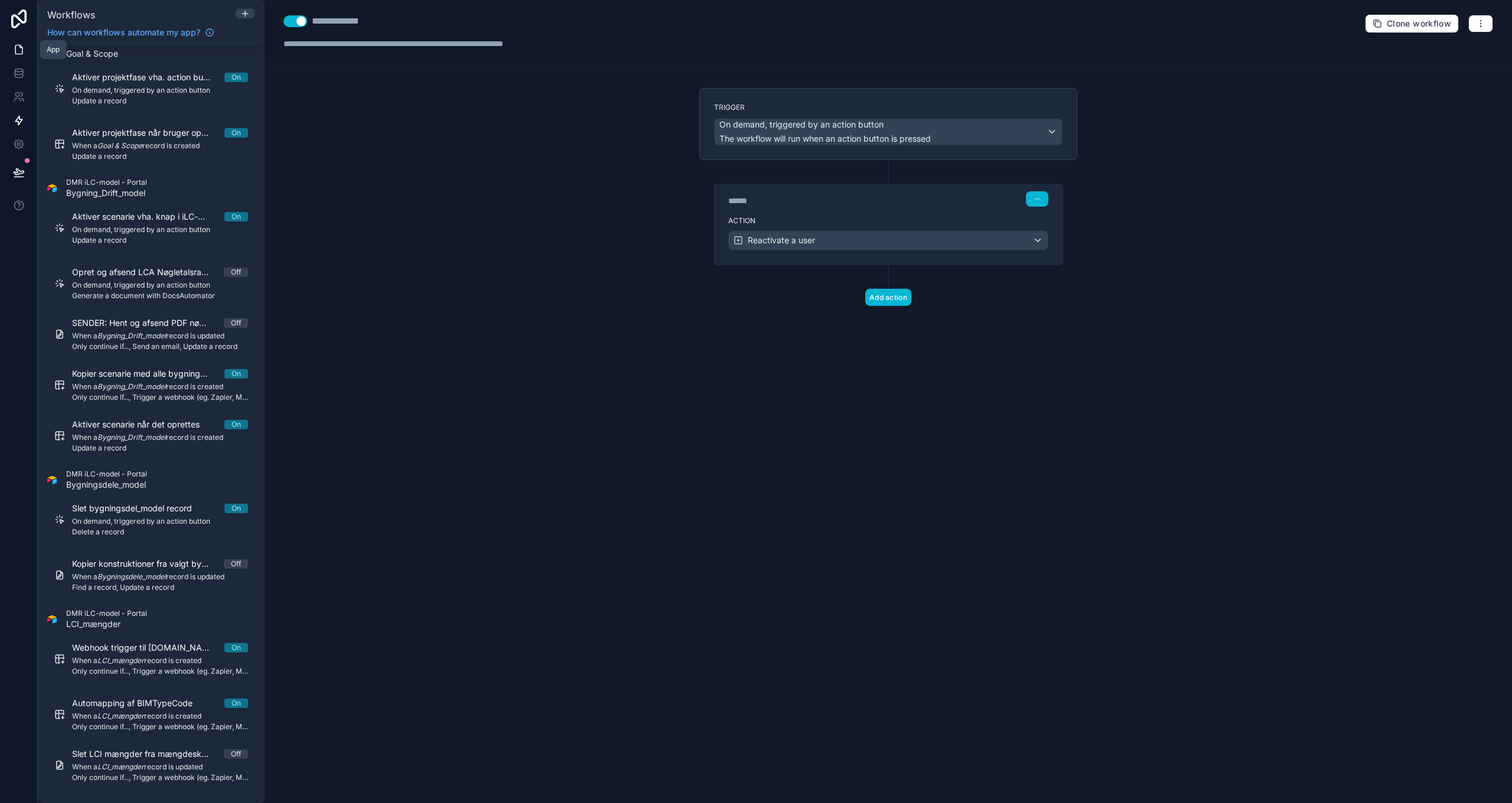
click at [14, 49] on icon at bounding box center [19, 49] width 12 height 12
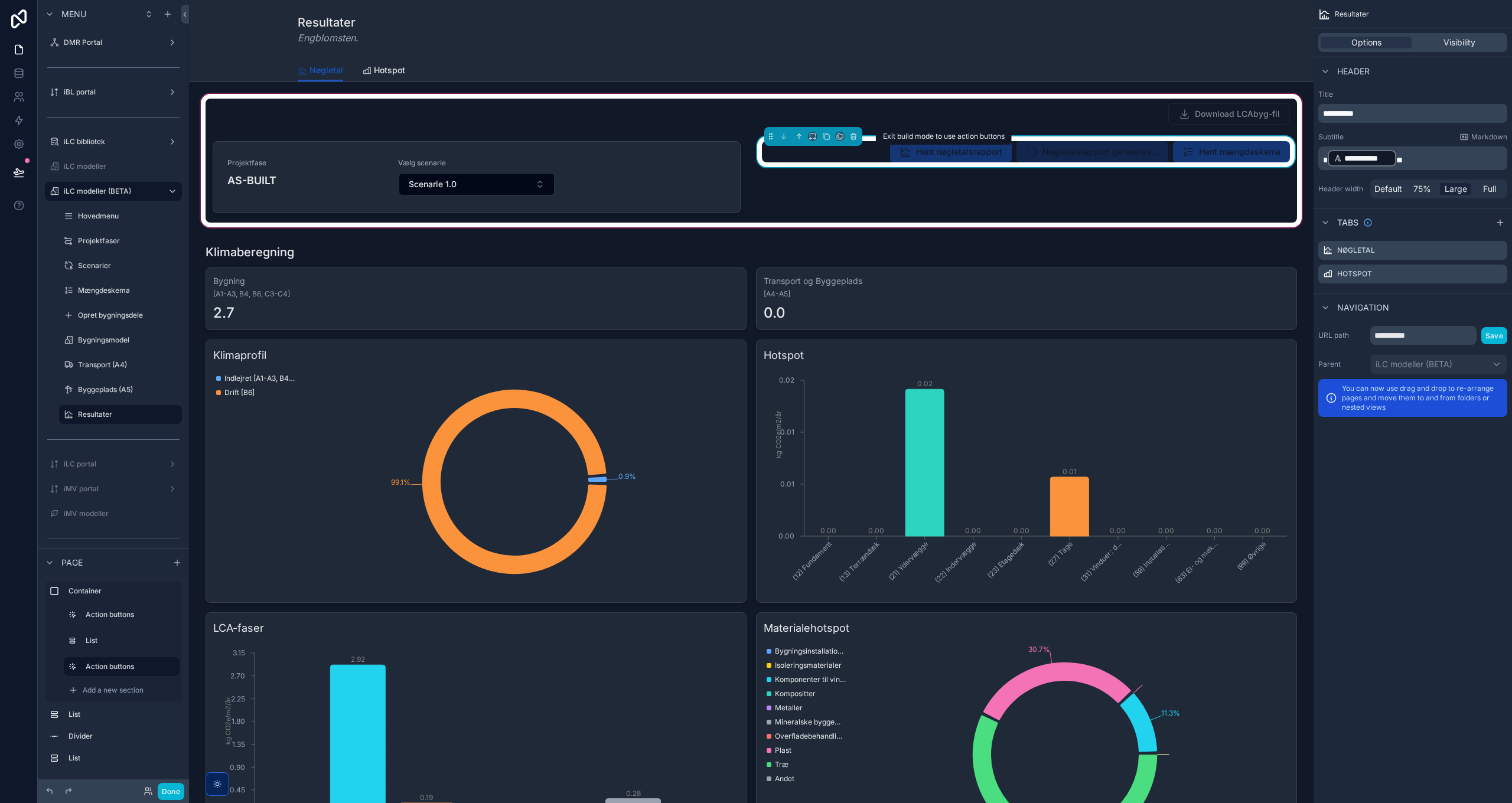
click at [946, 151] on span "Hent nøgletalsrapport" at bounding box center [951, 153] width 122 height 12
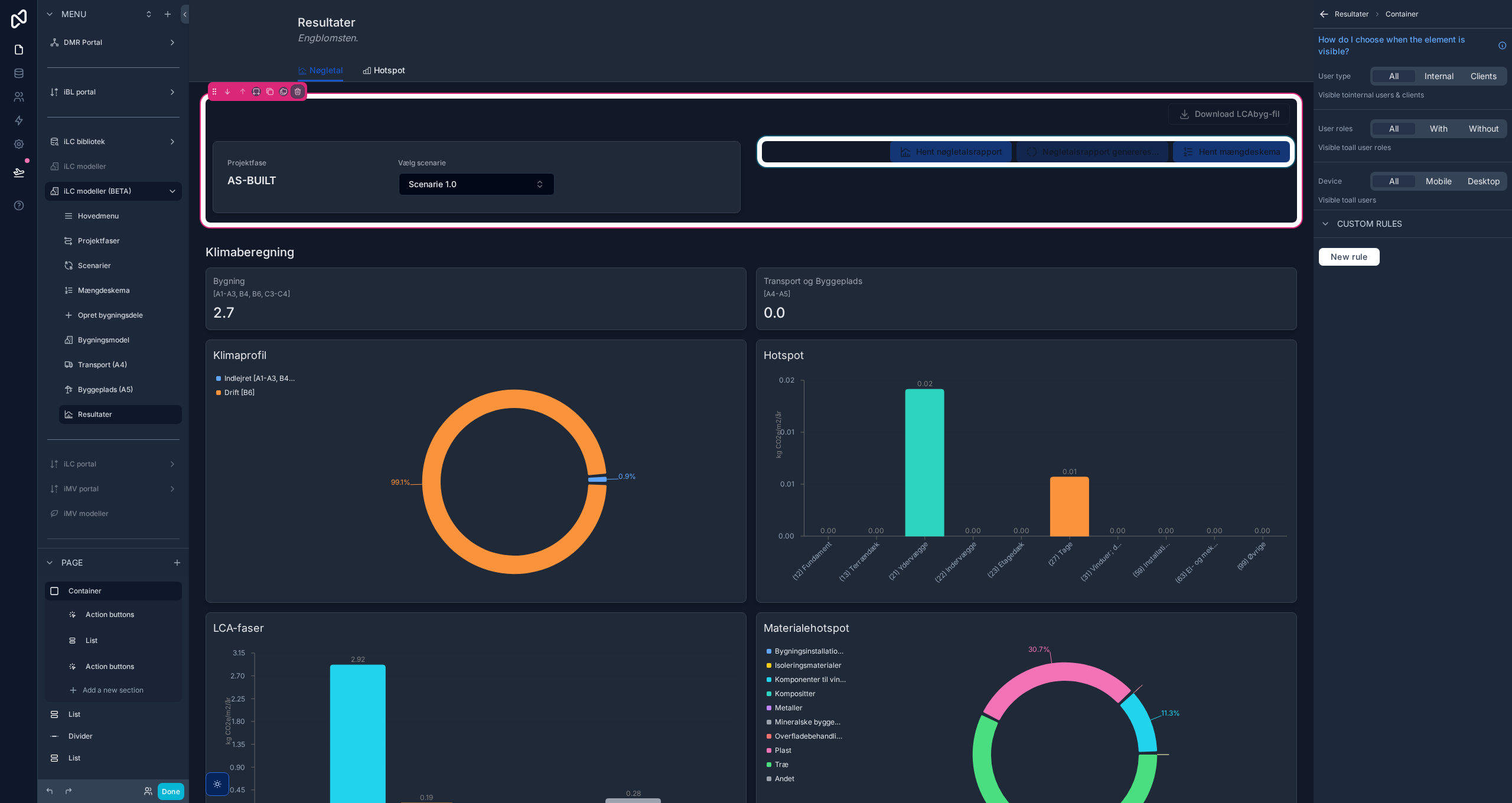
click at [938, 150] on div "scrollable content" at bounding box center [1026, 179] width 542 height 86
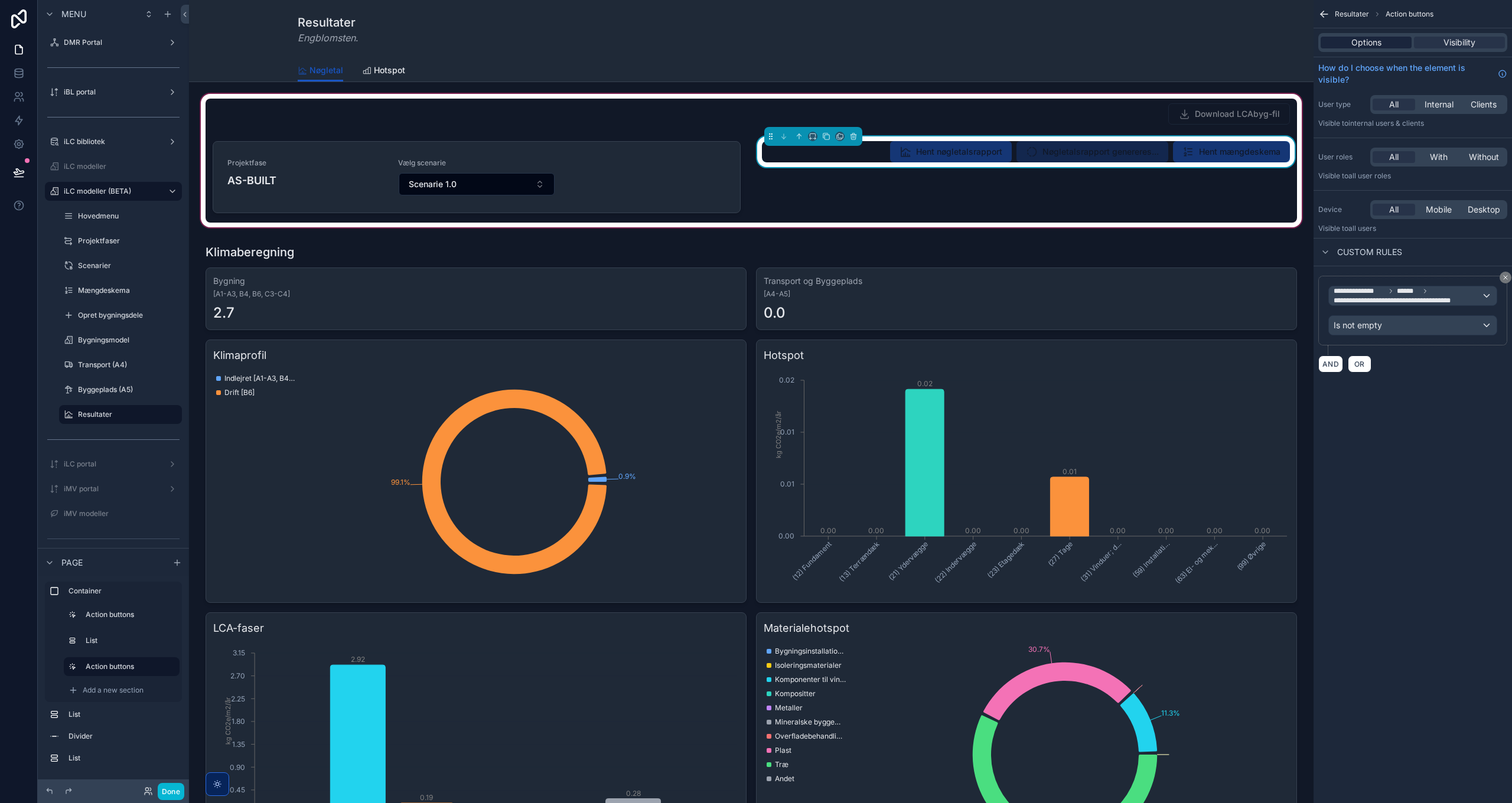
click at [1378, 41] on span "Options" at bounding box center [1367, 43] width 30 height 12
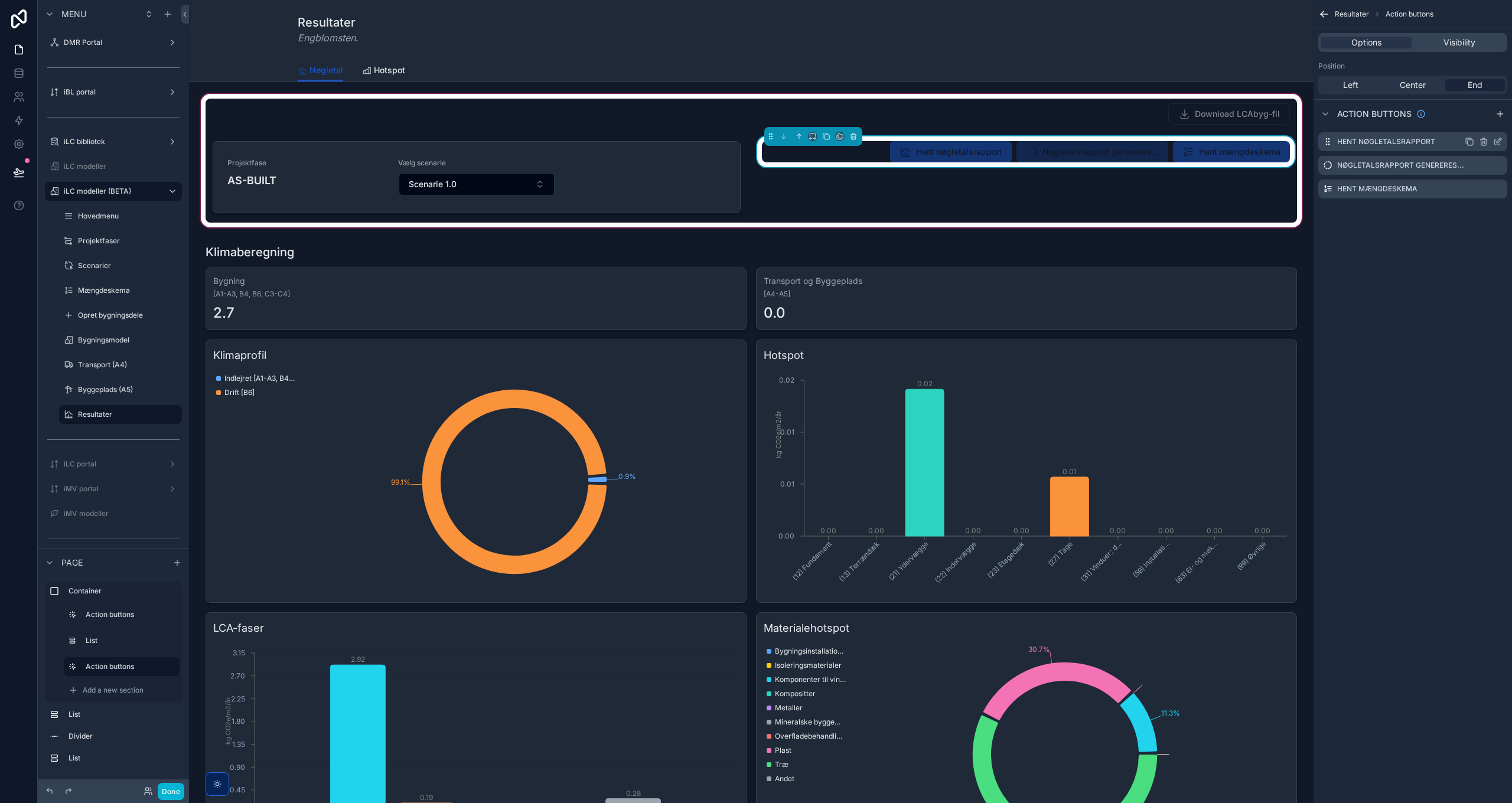
click at [1498, 140] on icon "scrollable content" at bounding box center [1498, 142] width 9 height 9
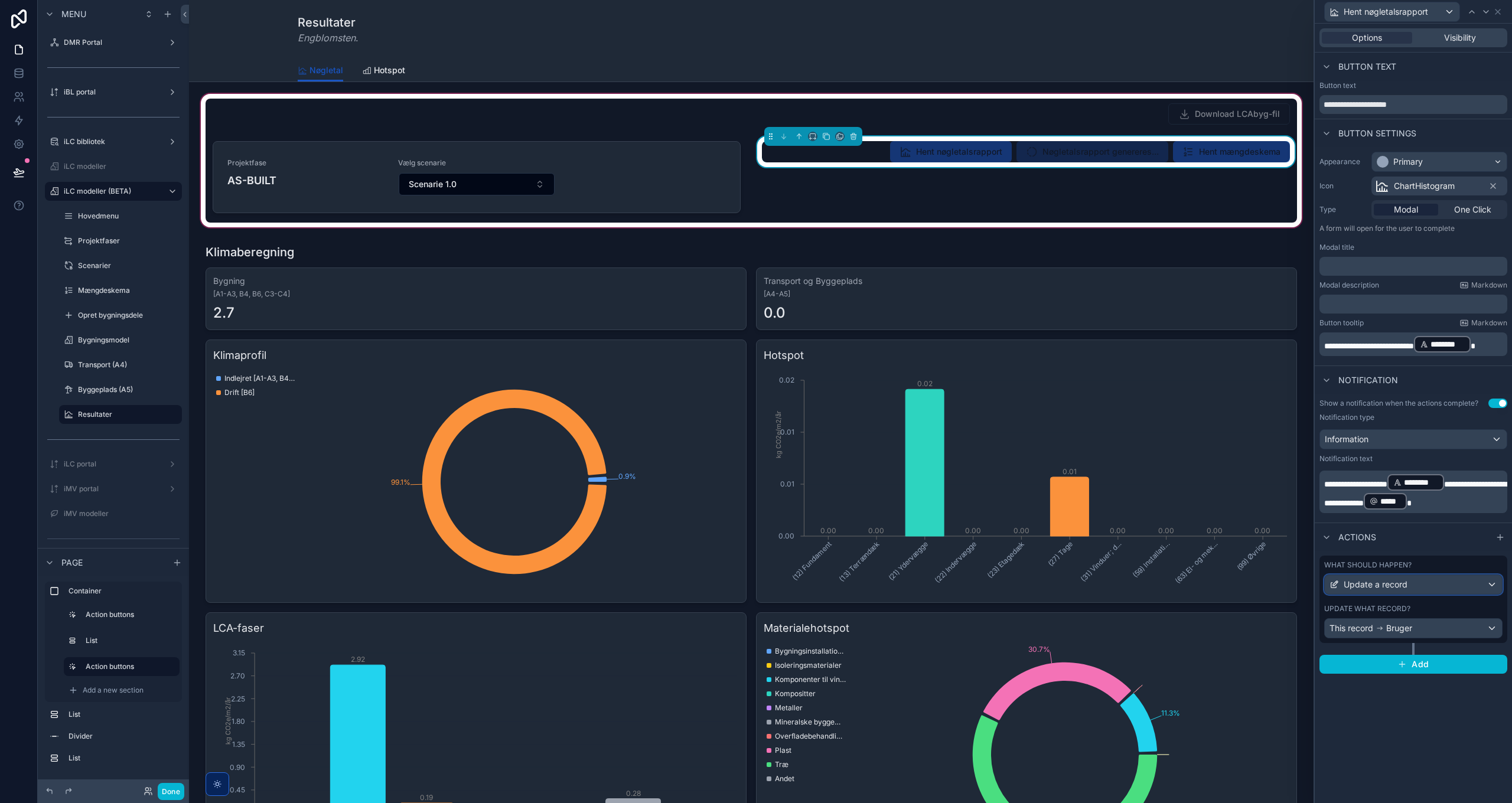
click at [1411, 587] on div "Update a record" at bounding box center [1413, 584] width 177 height 19
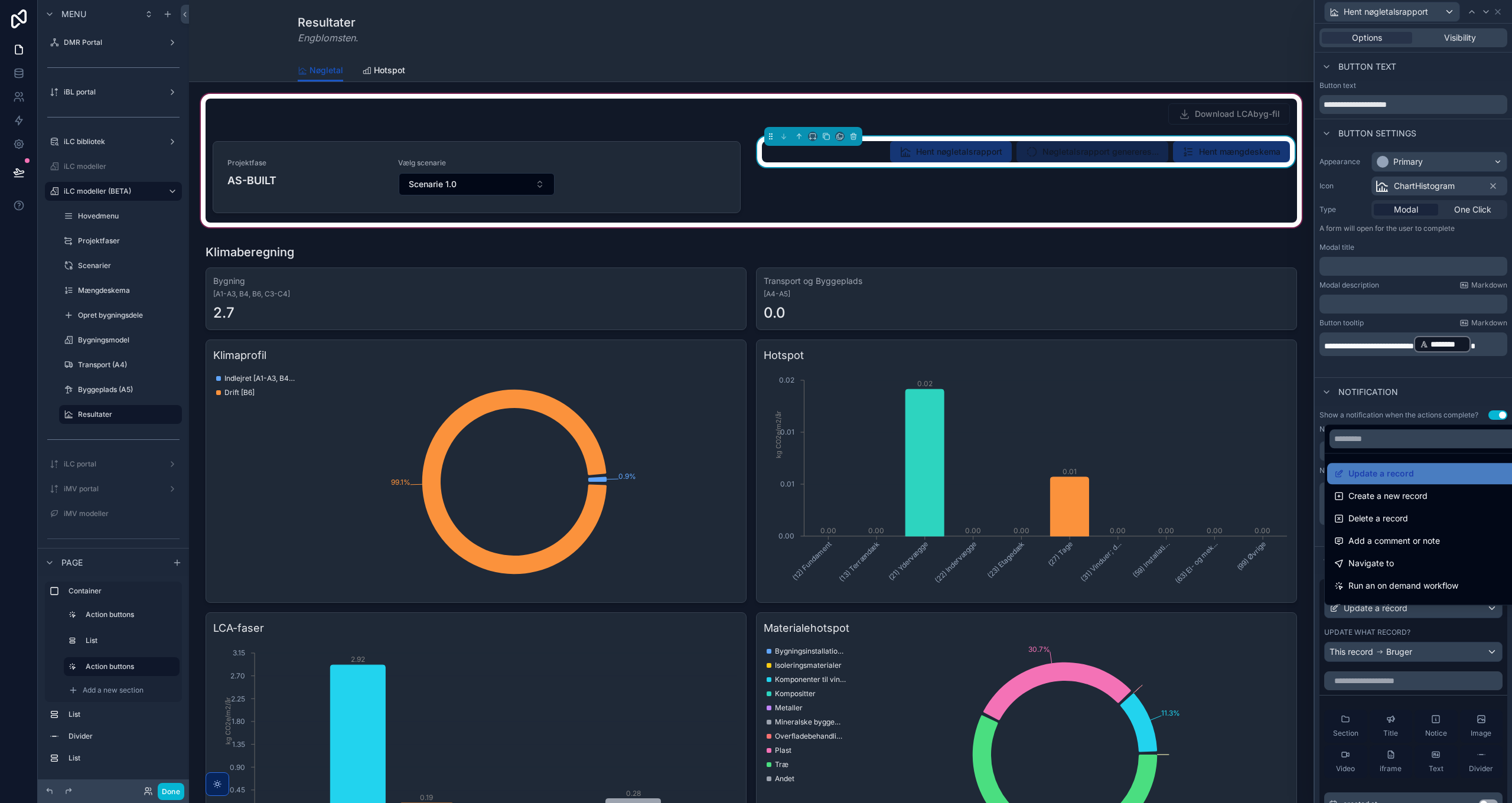
click at [1422, 622] on div at bounding box center [1413, 402] width 197 height 803
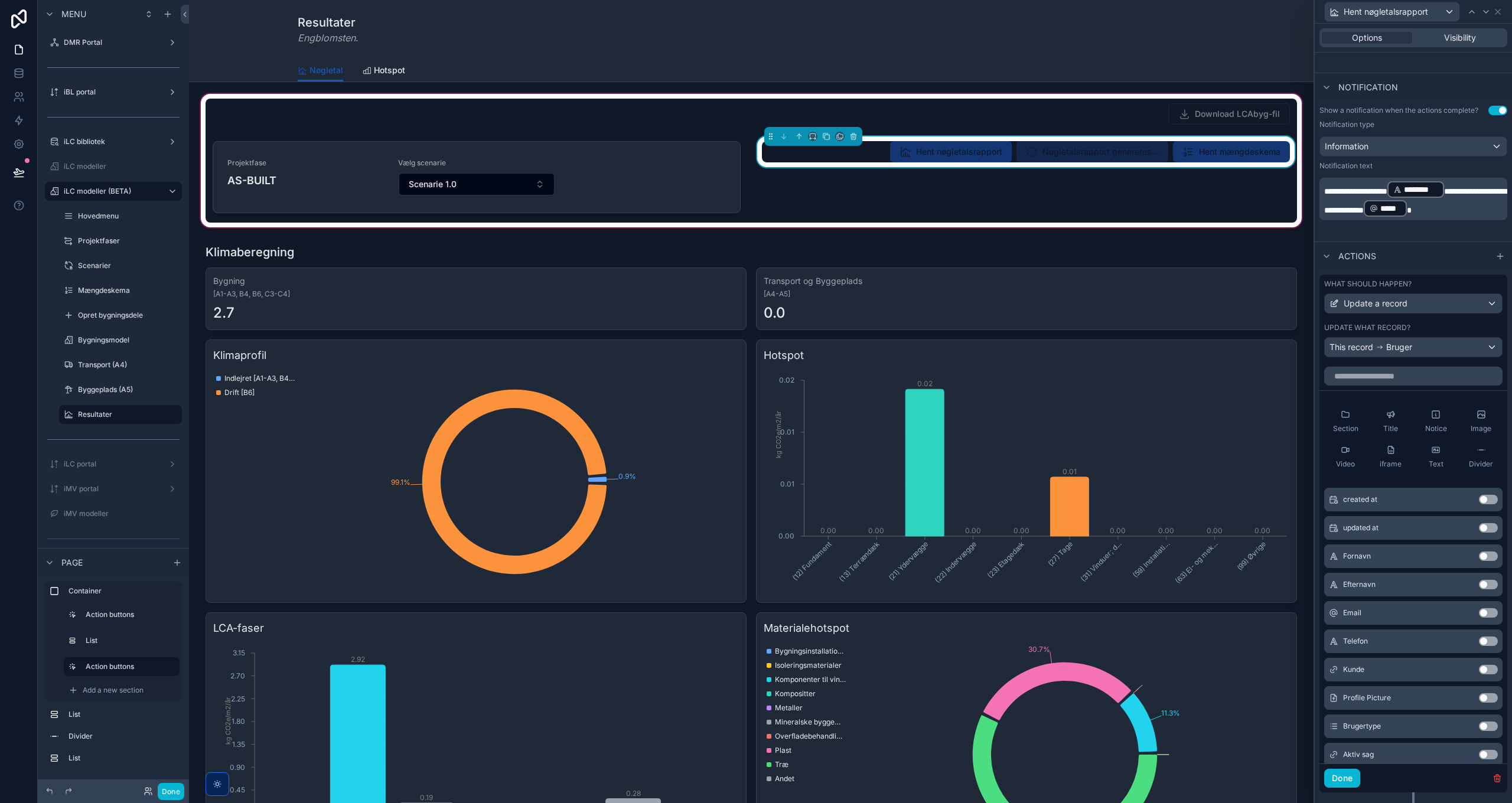
scroll to position [336, 0]
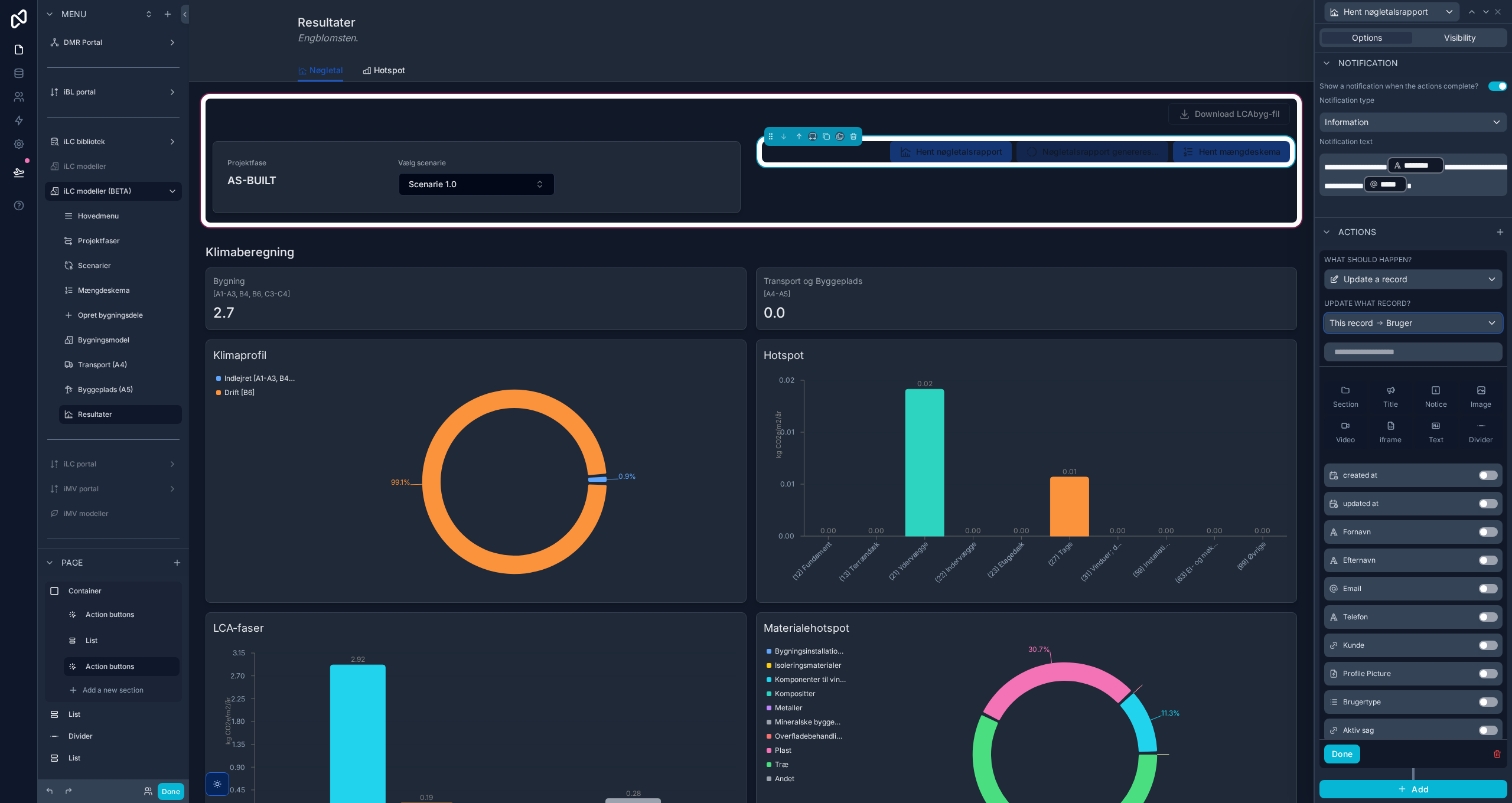
click at [1394, 321] on span "Bruger" at bounding box center [1399, 323] width 26 height 12
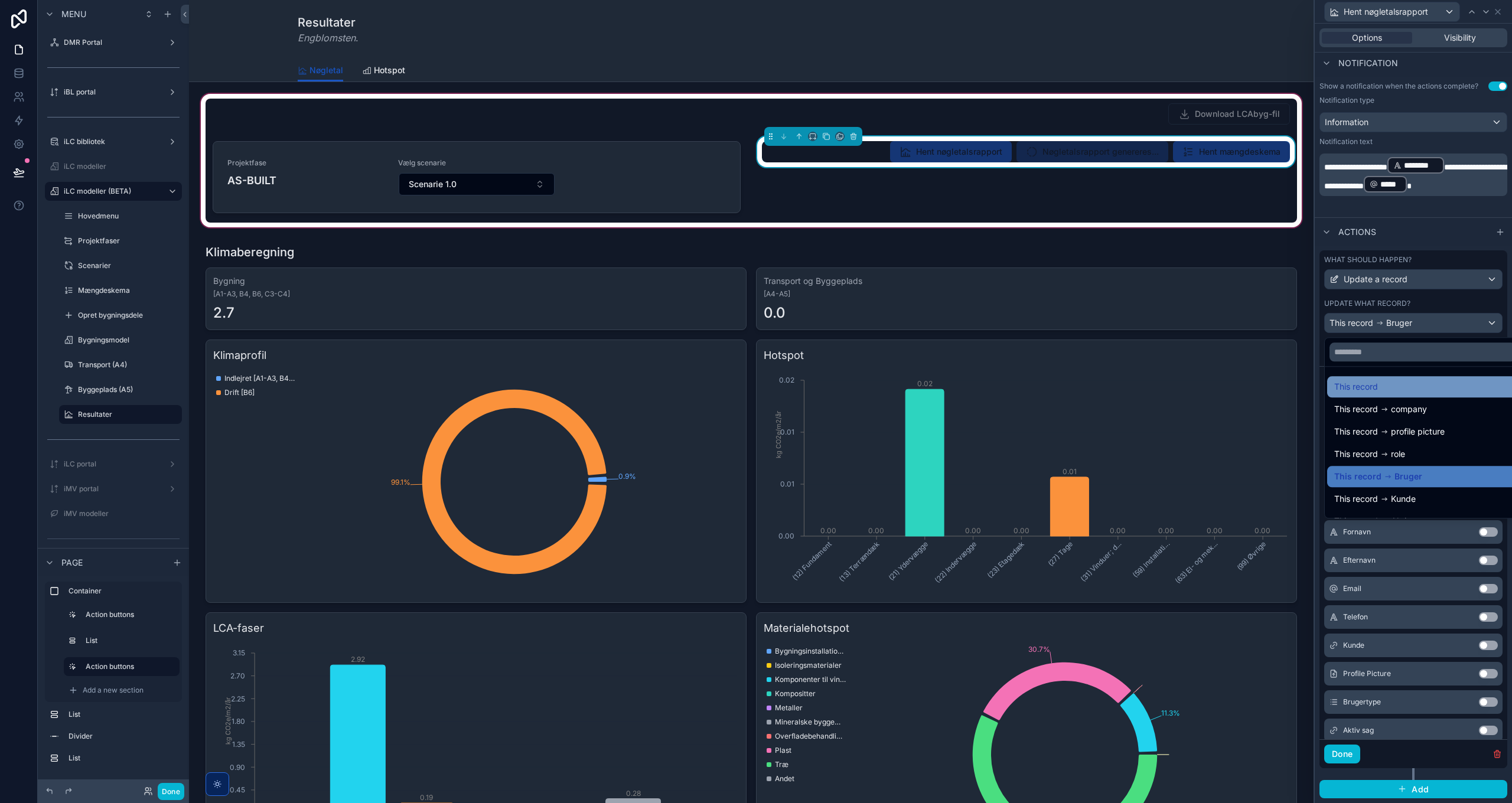
click at [1394, 382] on div "This record" at bounding box center [1422, 387] width 176 height 14
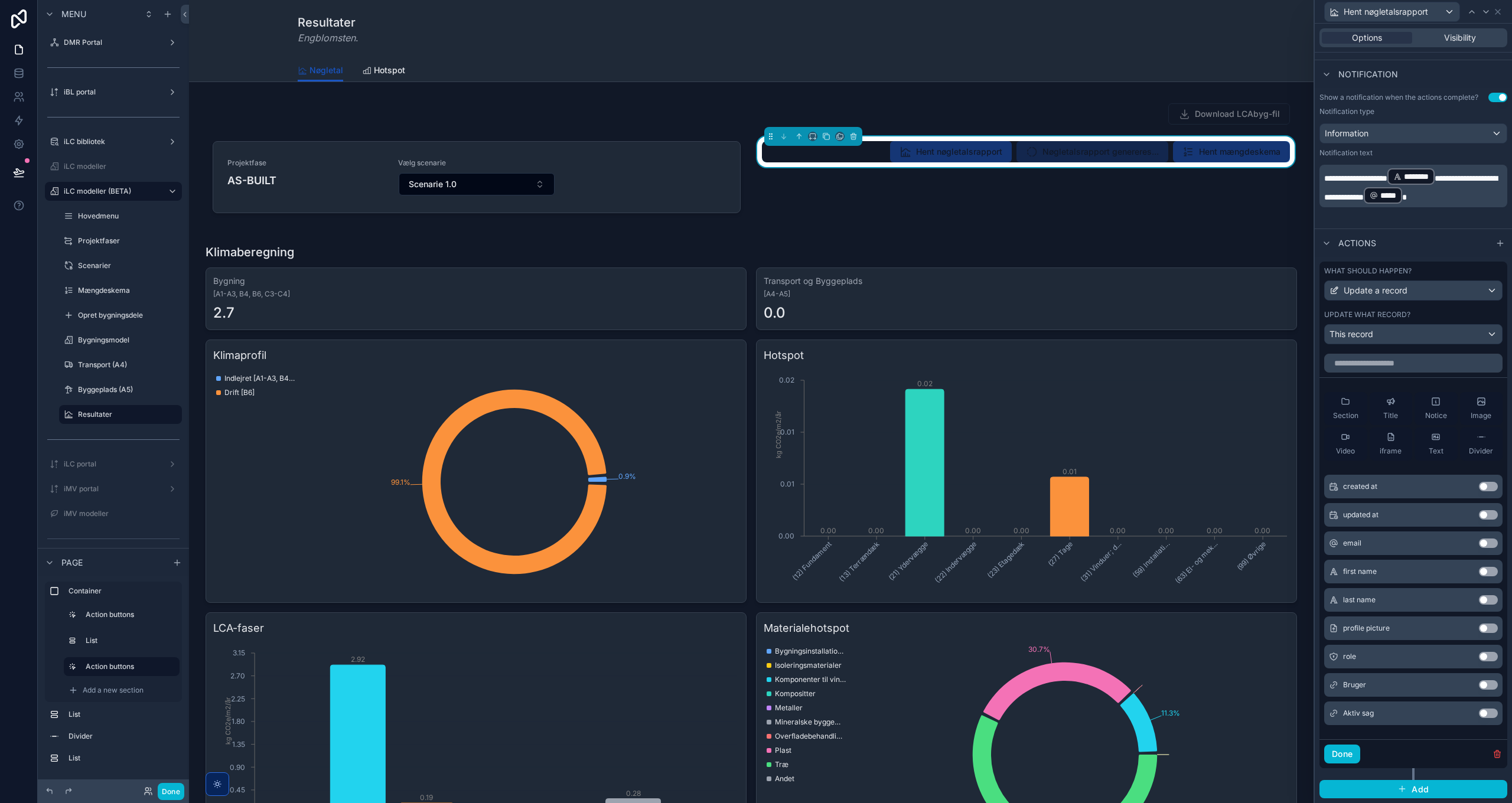
scroll to position [324, 0]
click at [1356, 361] on input "text" at bounding box center [1413, 363] width 178 height 19
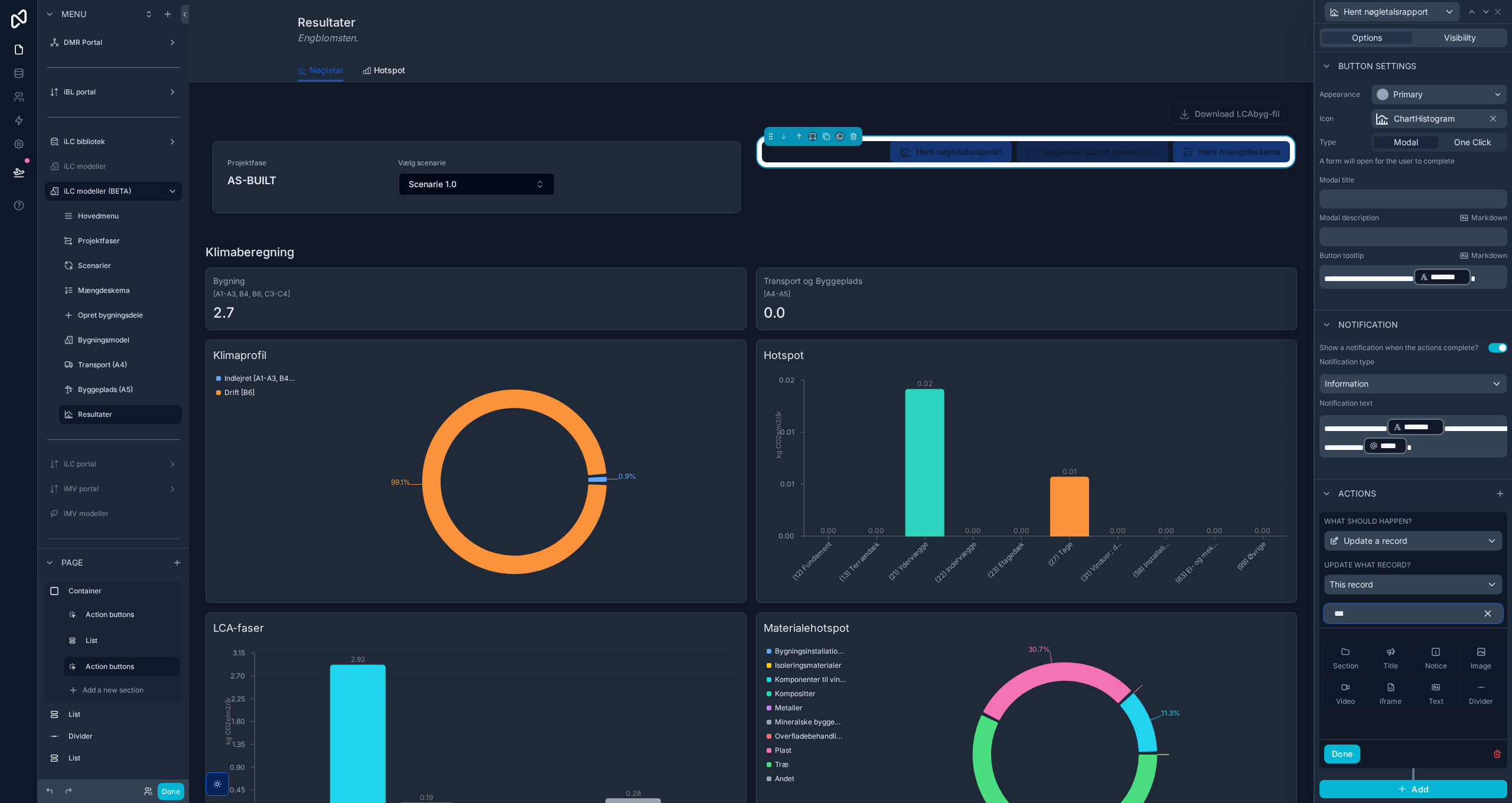
scroll to position [74, 0]
type input "*****"
click at [1394, 620] on input "*****" at bounding box center [1413, 613] width 178 height 19
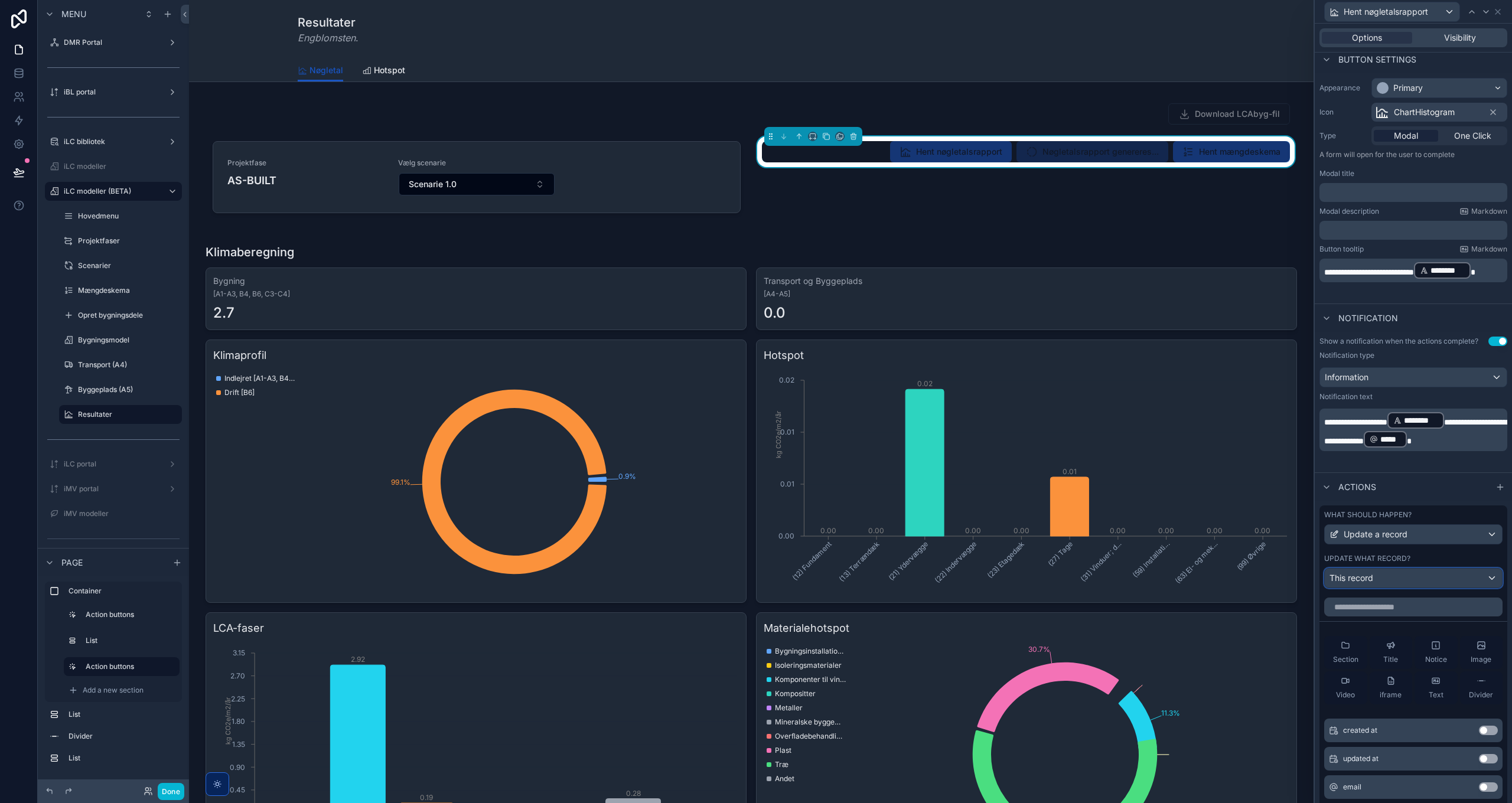
click at [1381, 588] on div "This record" at bounding box center [1413, 578] width 177 height 19
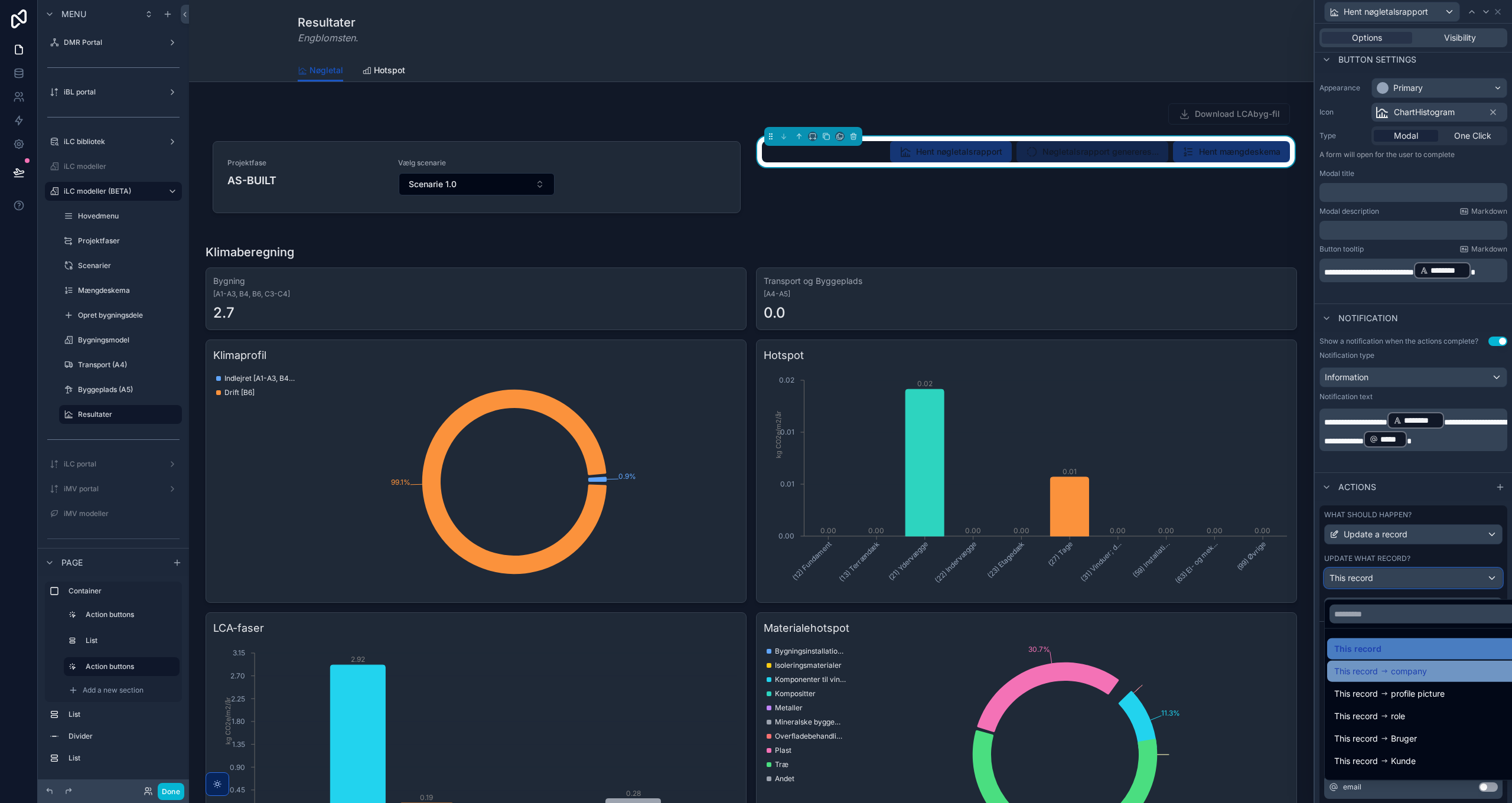
scroll to position [16, 0]
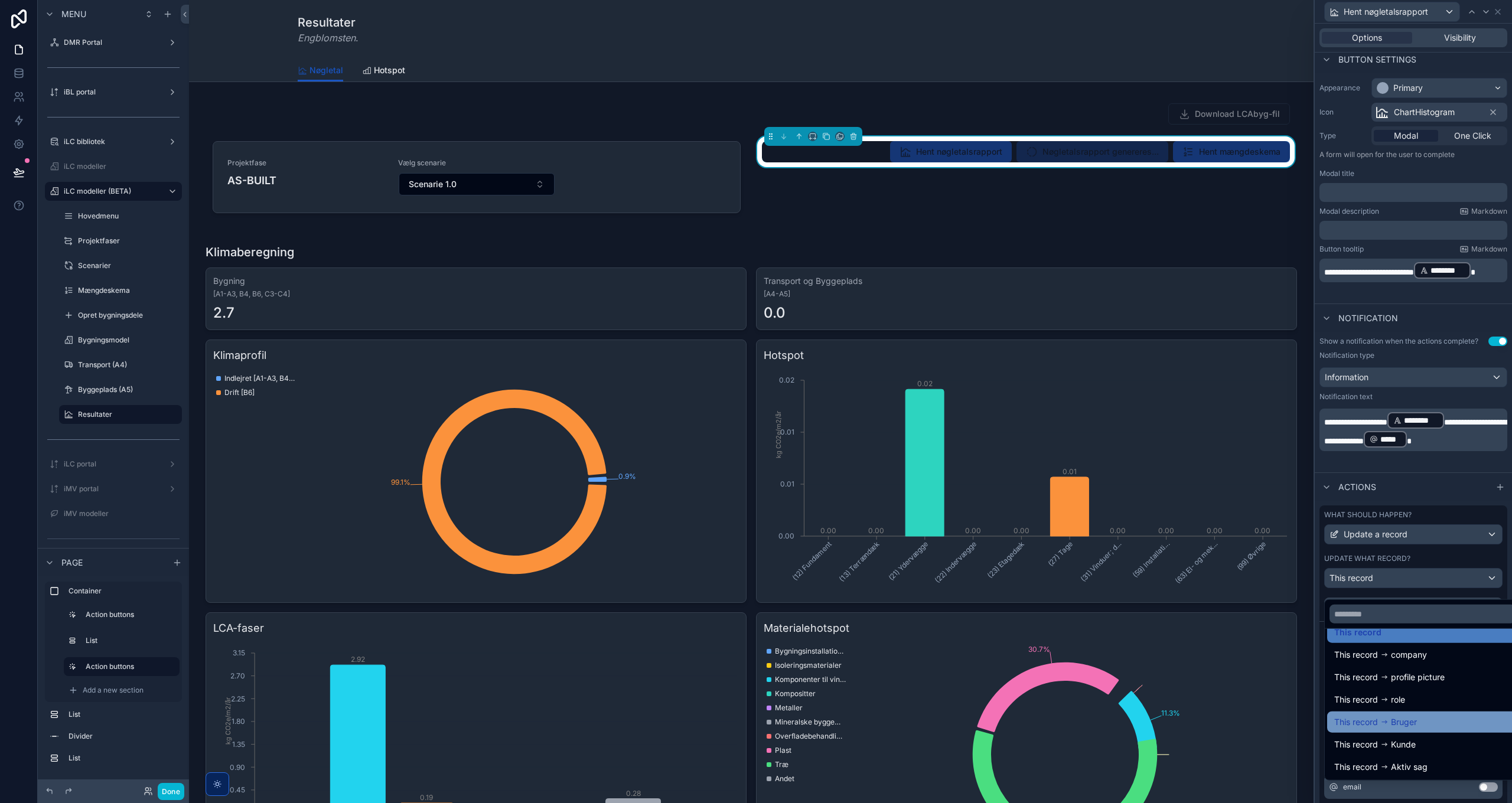
click at [1412, 721] on span "Bruger" at bounding box center [1403, 723] width 26 height 14
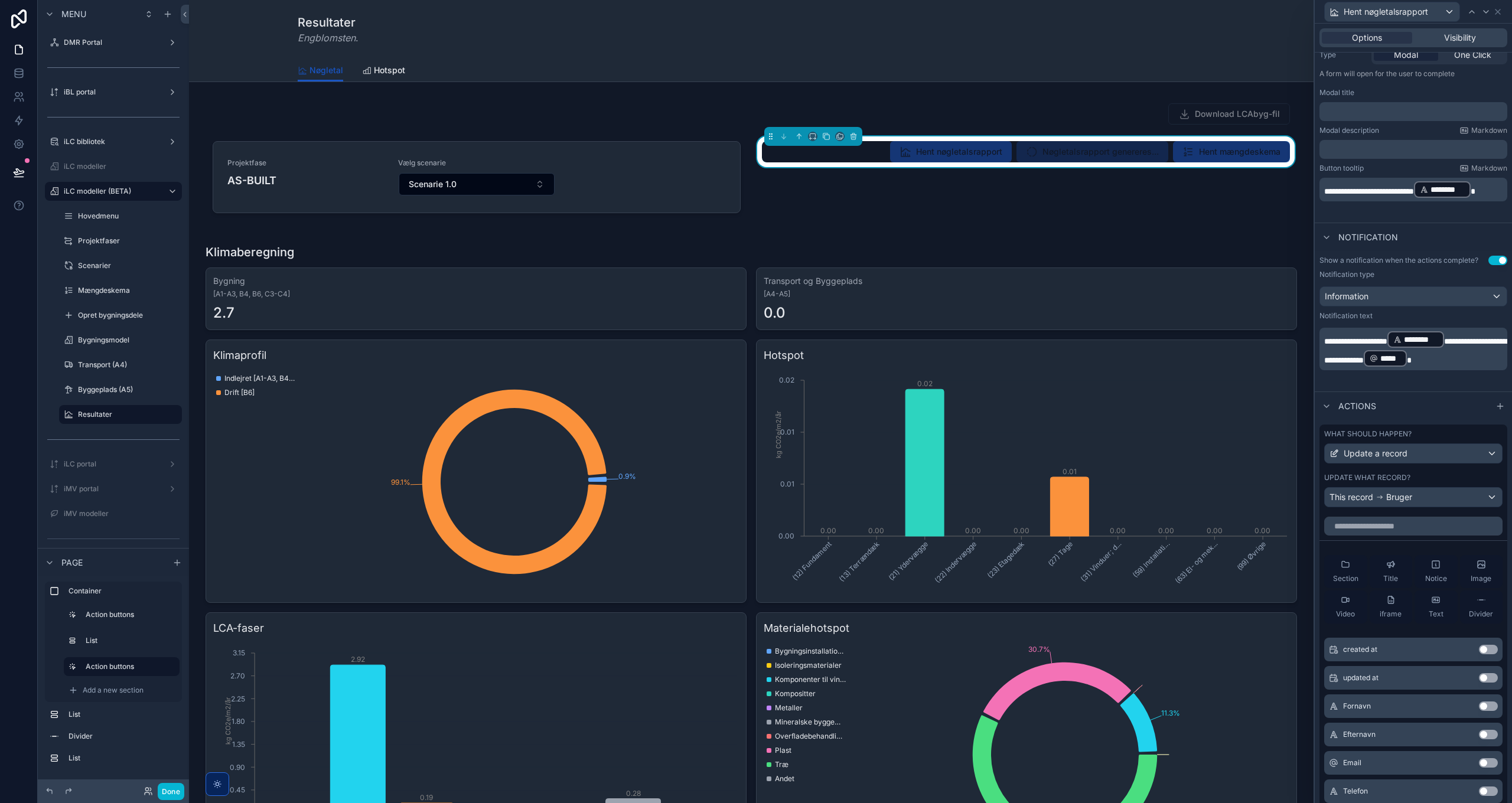
scroll to position [310, 0]
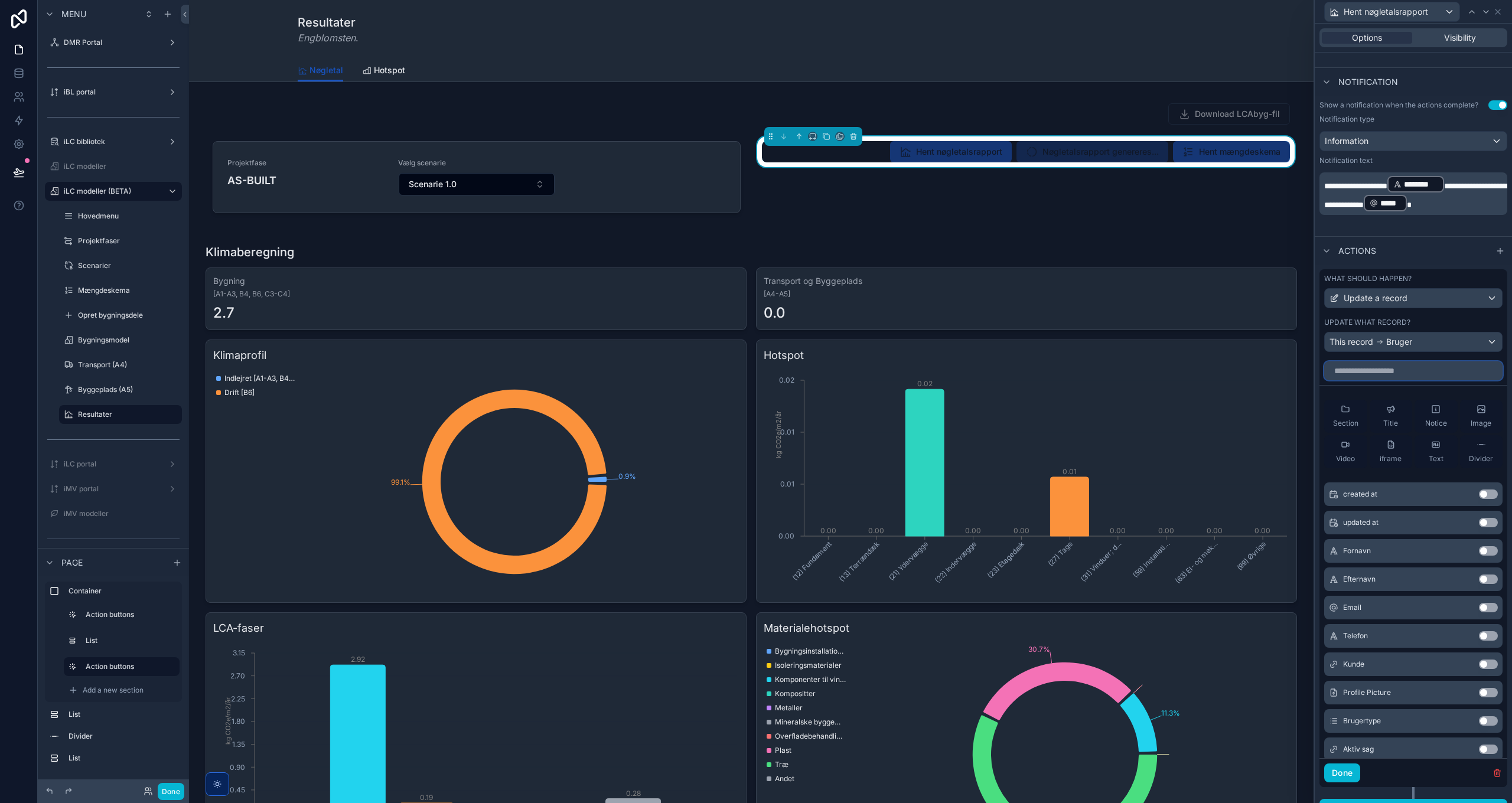
click at [1394, 373] on input "text" at bounding box center [1413, 371] width 178 height 19
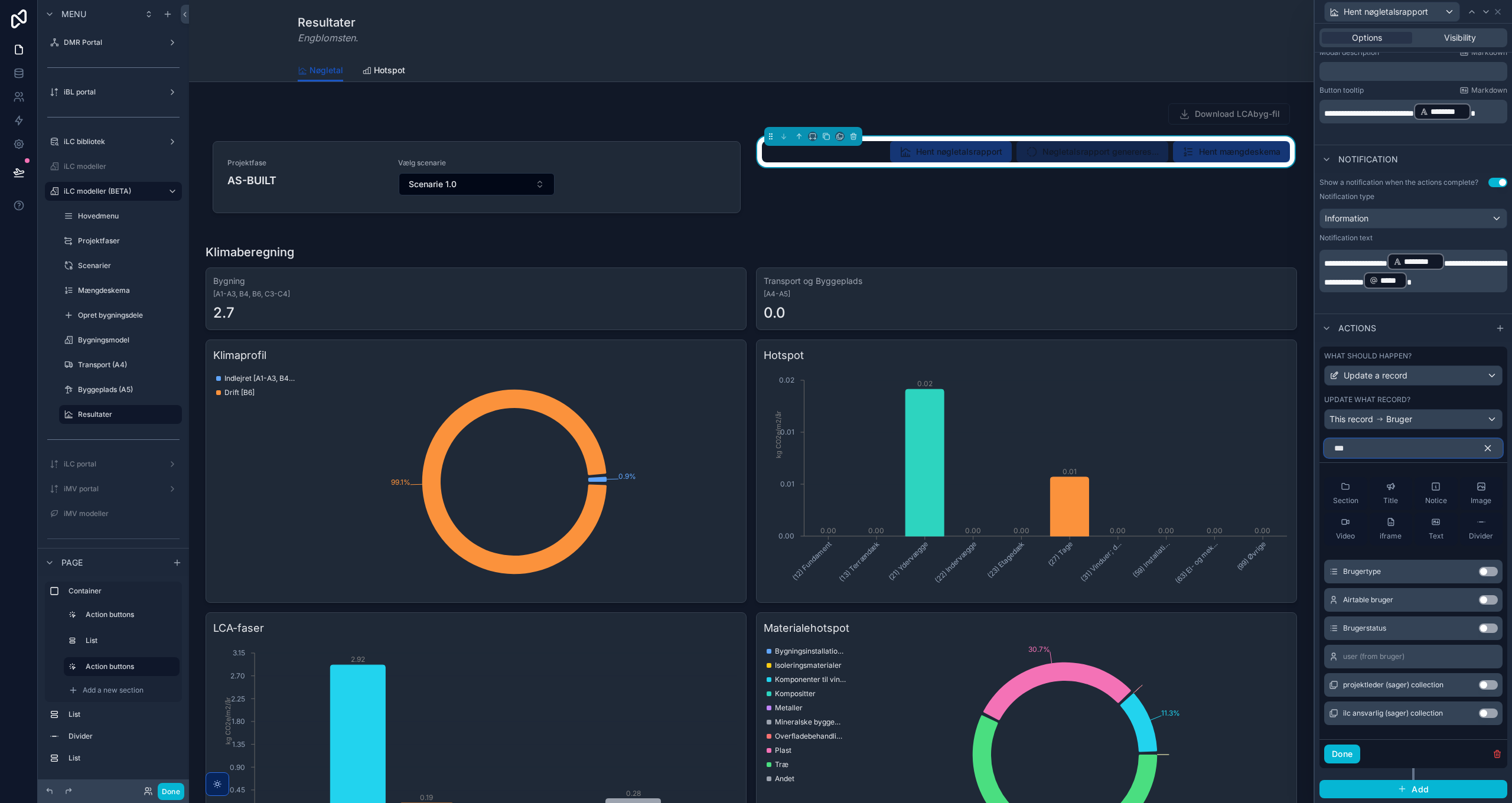
scroll to position [74, 0]
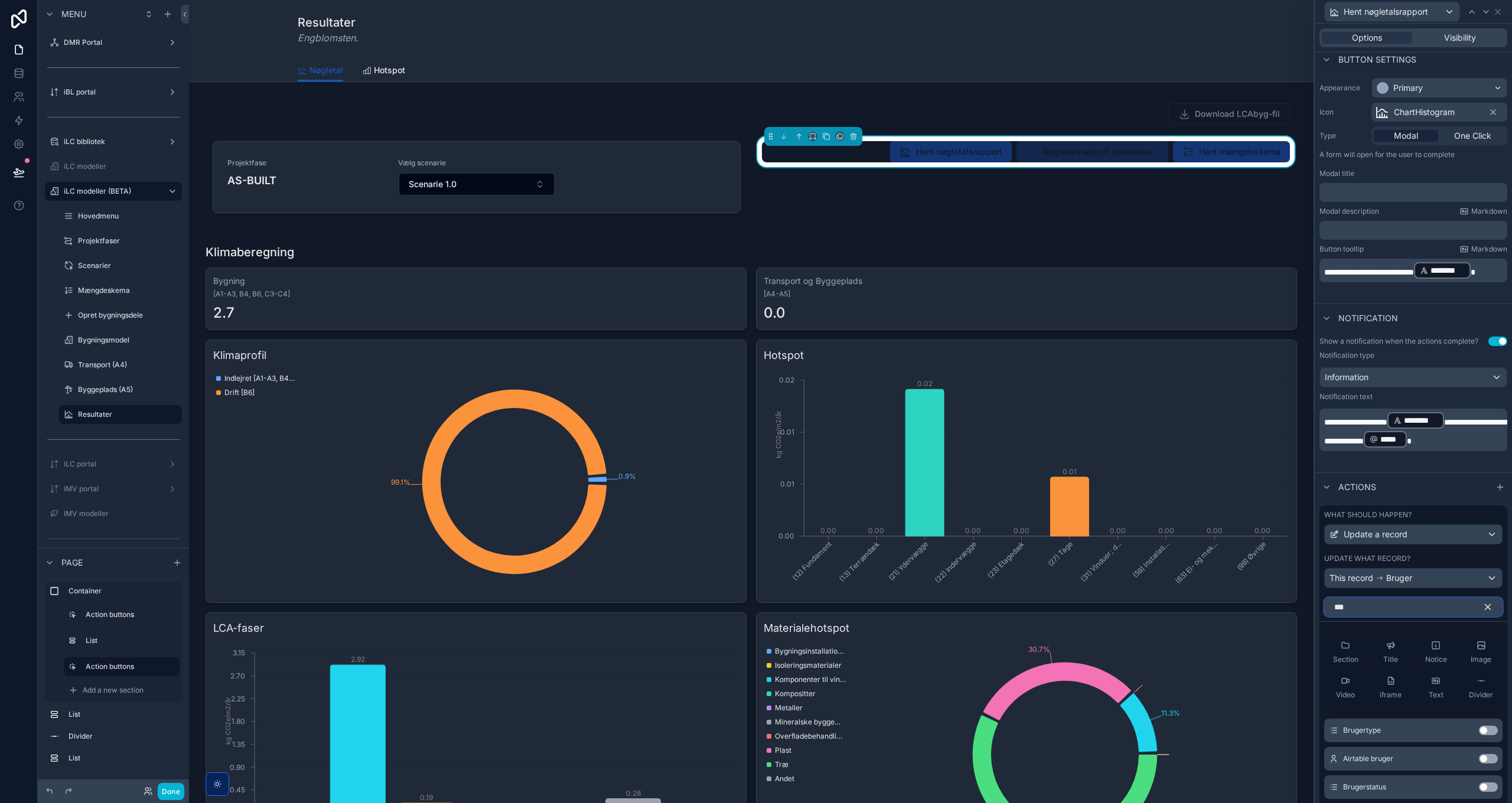
type input "****"
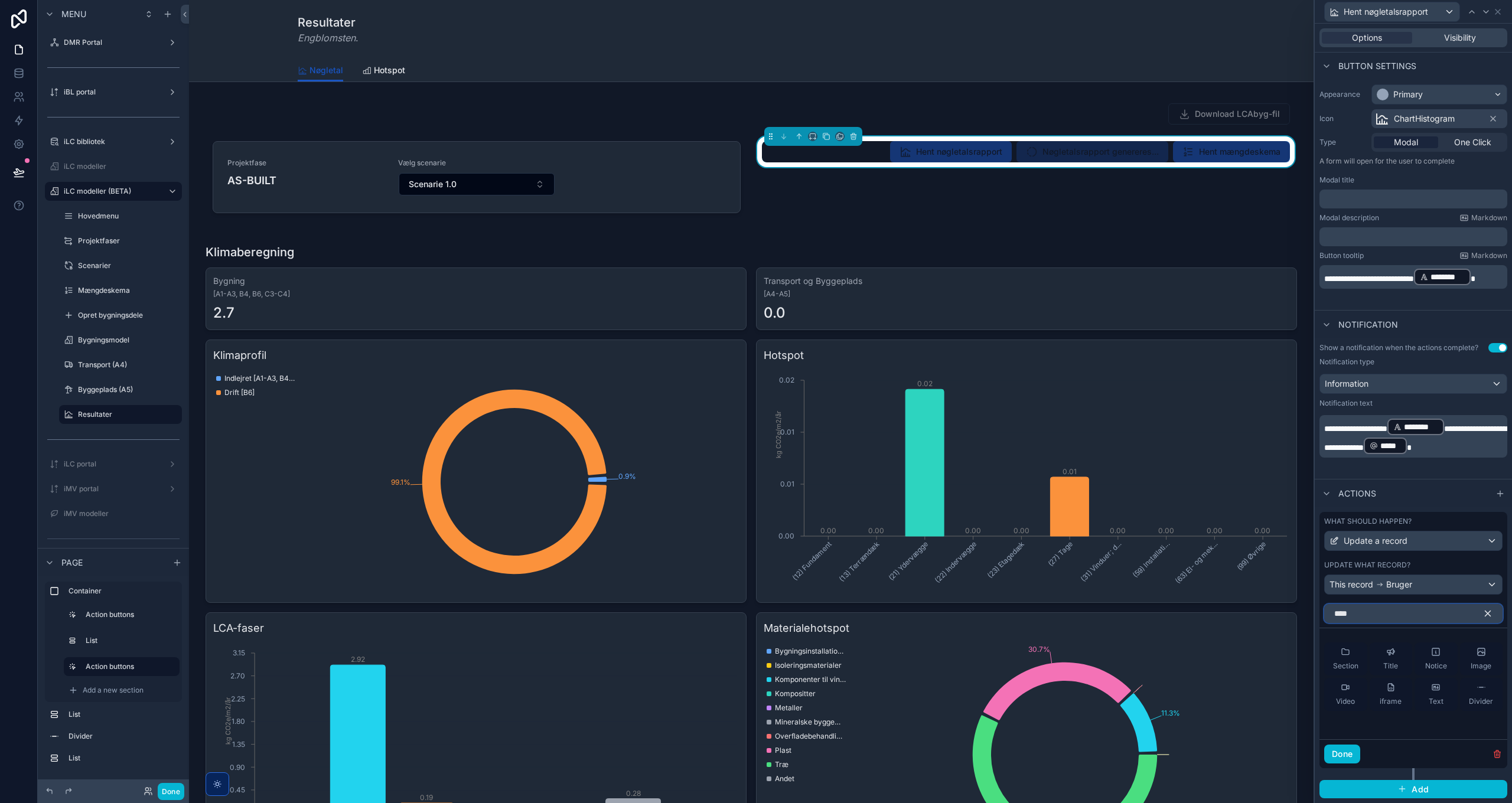
click at [1380, 611] on input "****" at bounding box center [1413, 613] width 178 height 19
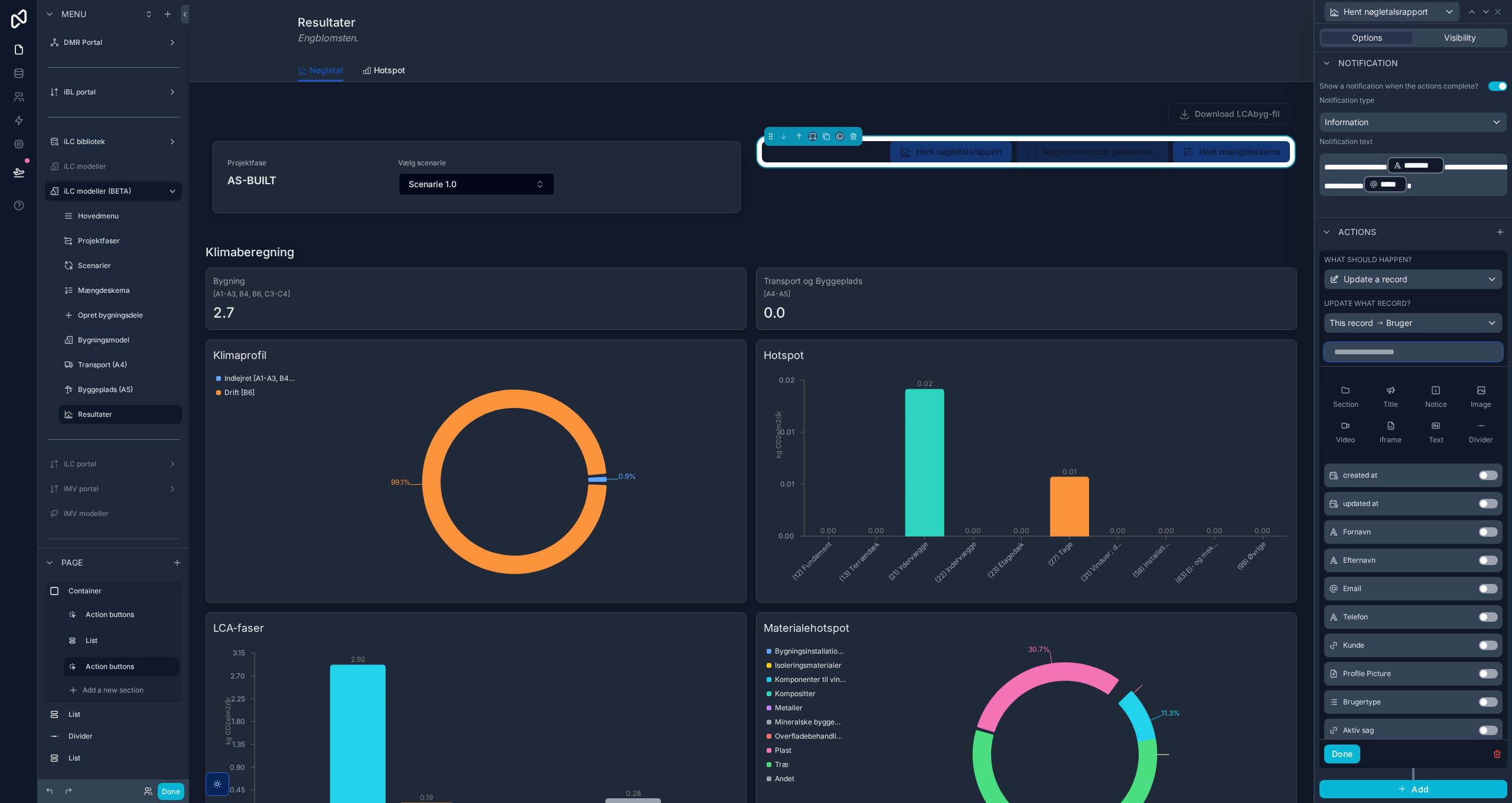
scroll to position [336, 0]
click at [1405, 325] on span "Bruger" at bounding box center [1399, 323] width 26 height 12
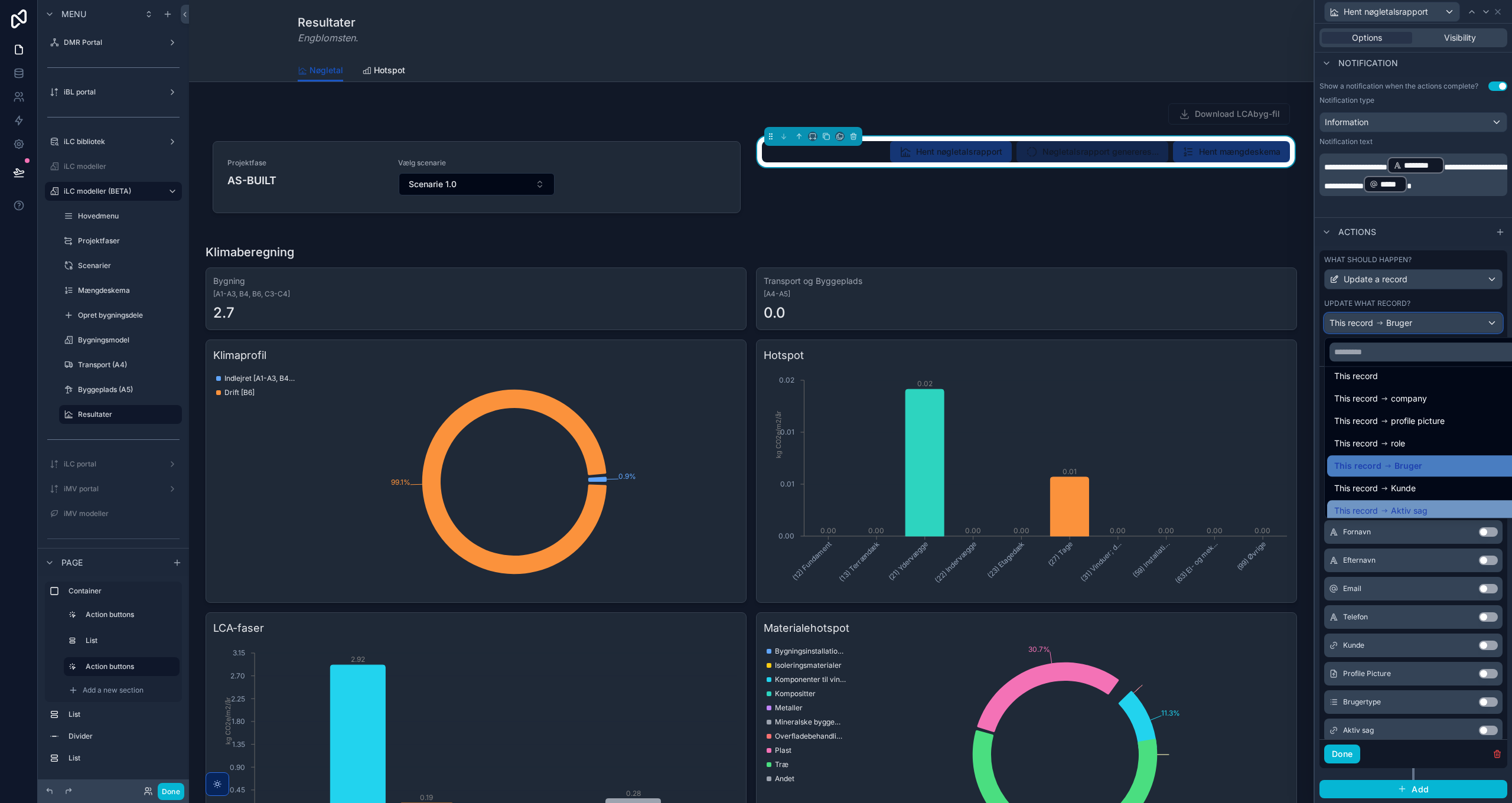
scroll to position [16, 0]
click at [1418, 489] on div "This record Kunde" at bounding box center [1422, 482] width 176 height 14
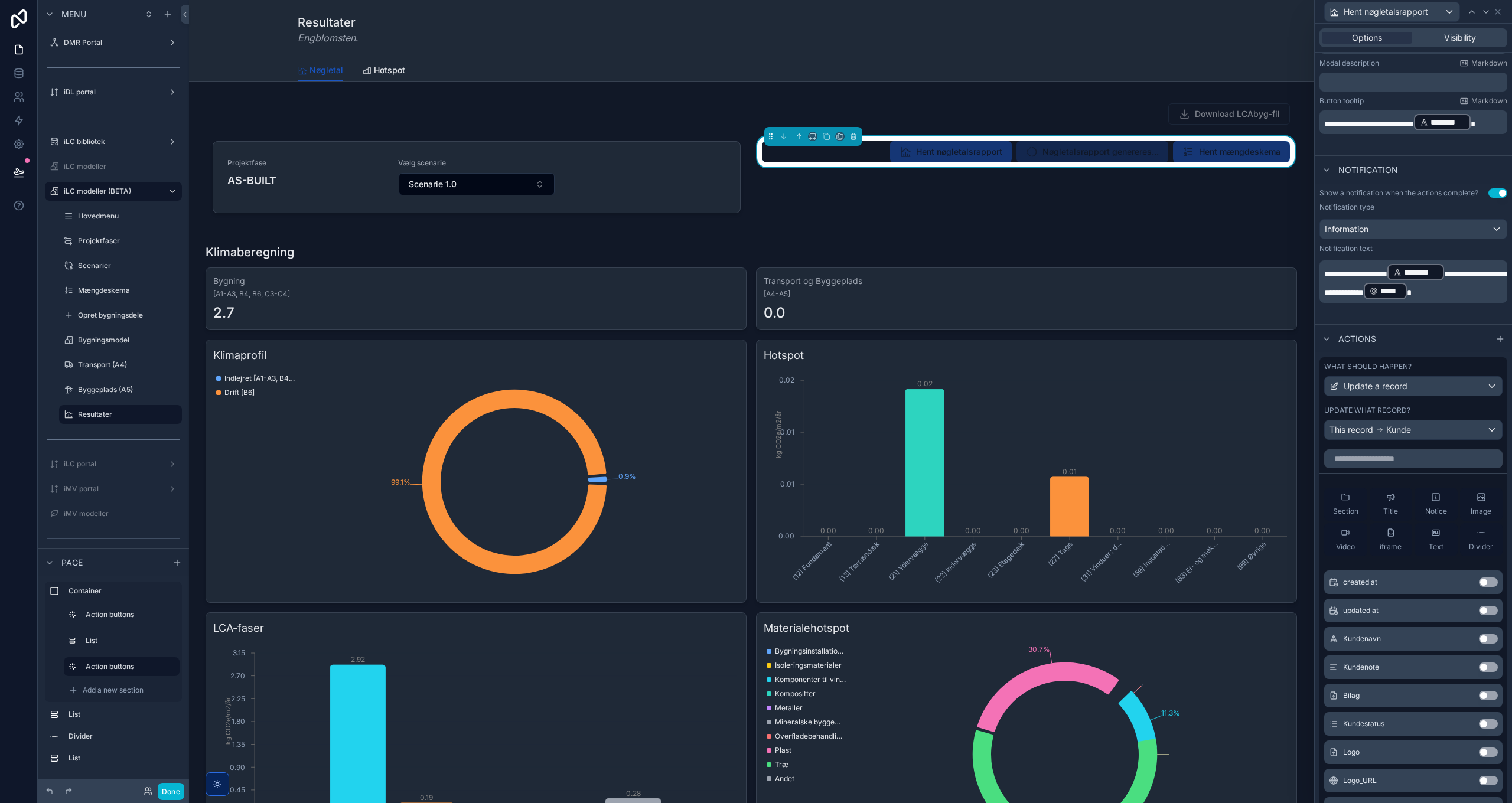
scroll to position [217, 0]
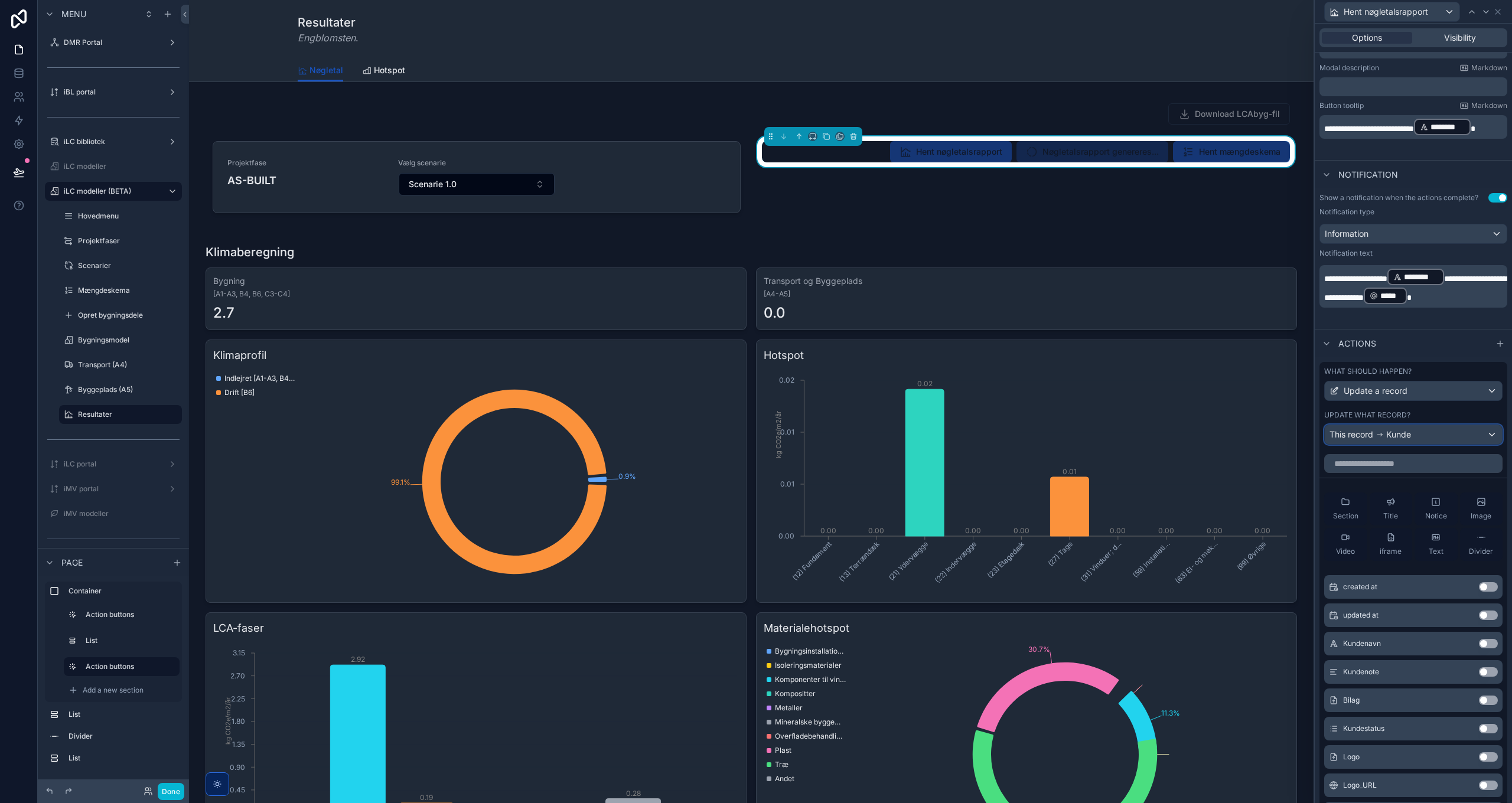
click at [1415, 444] on div "This record Kunde" at bounding box center [1413, 434] width 177 height 19
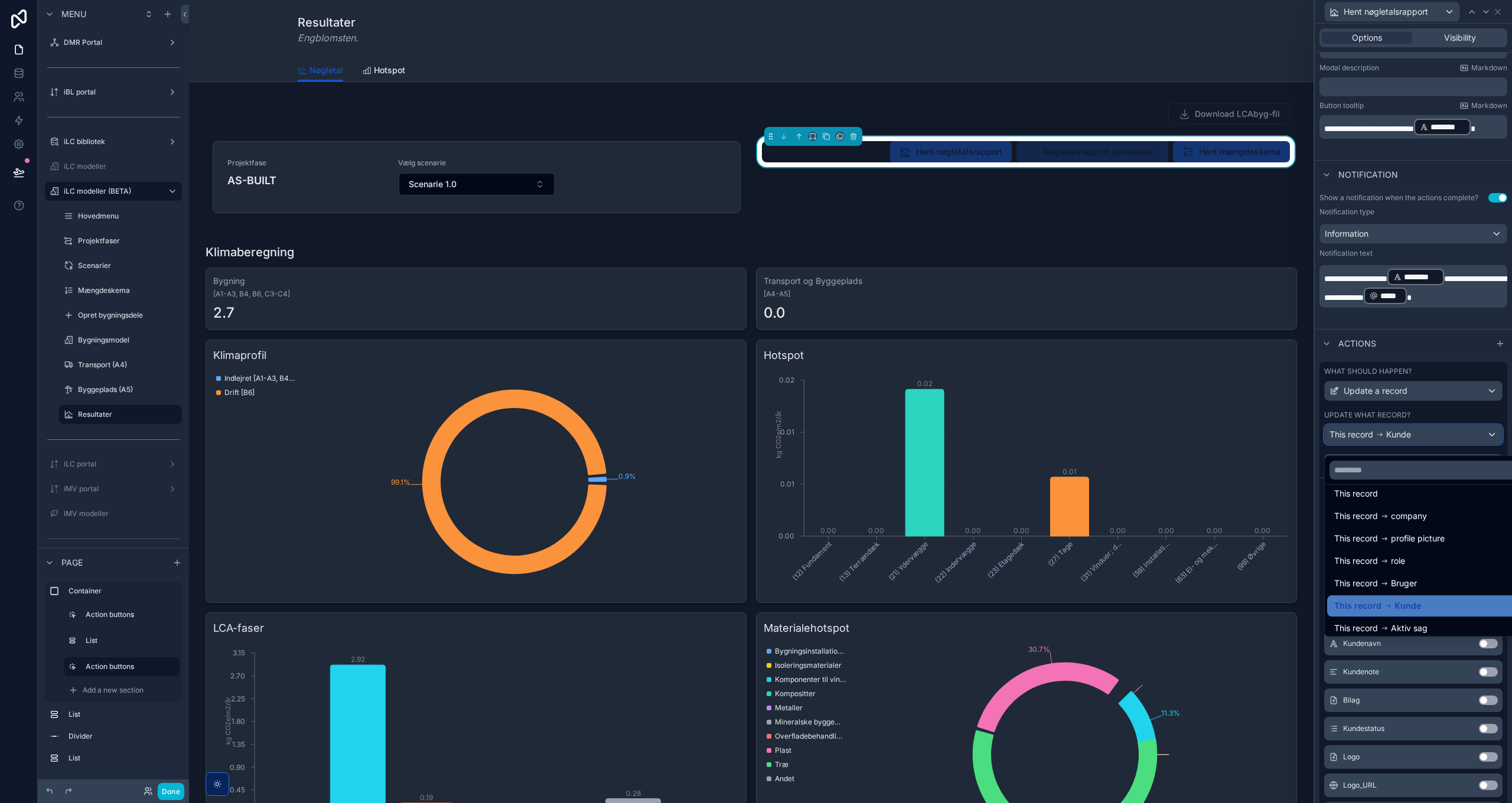
scroll to position [16, 0]
click at [1421, 625] on span "Aktiv sag" at bounding box center [1409, 623] width 37 height 14
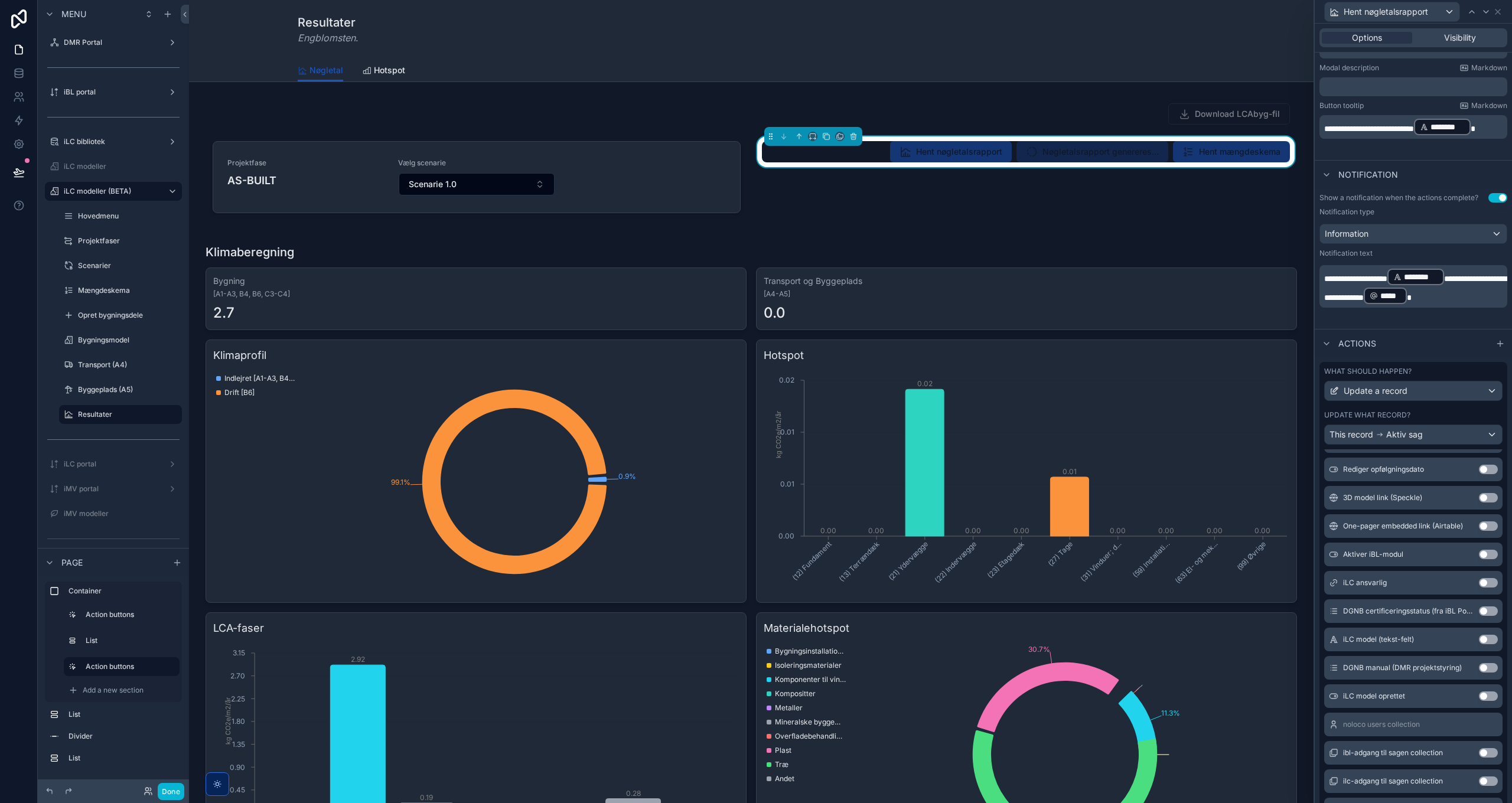
scroll to position [1689, 0]
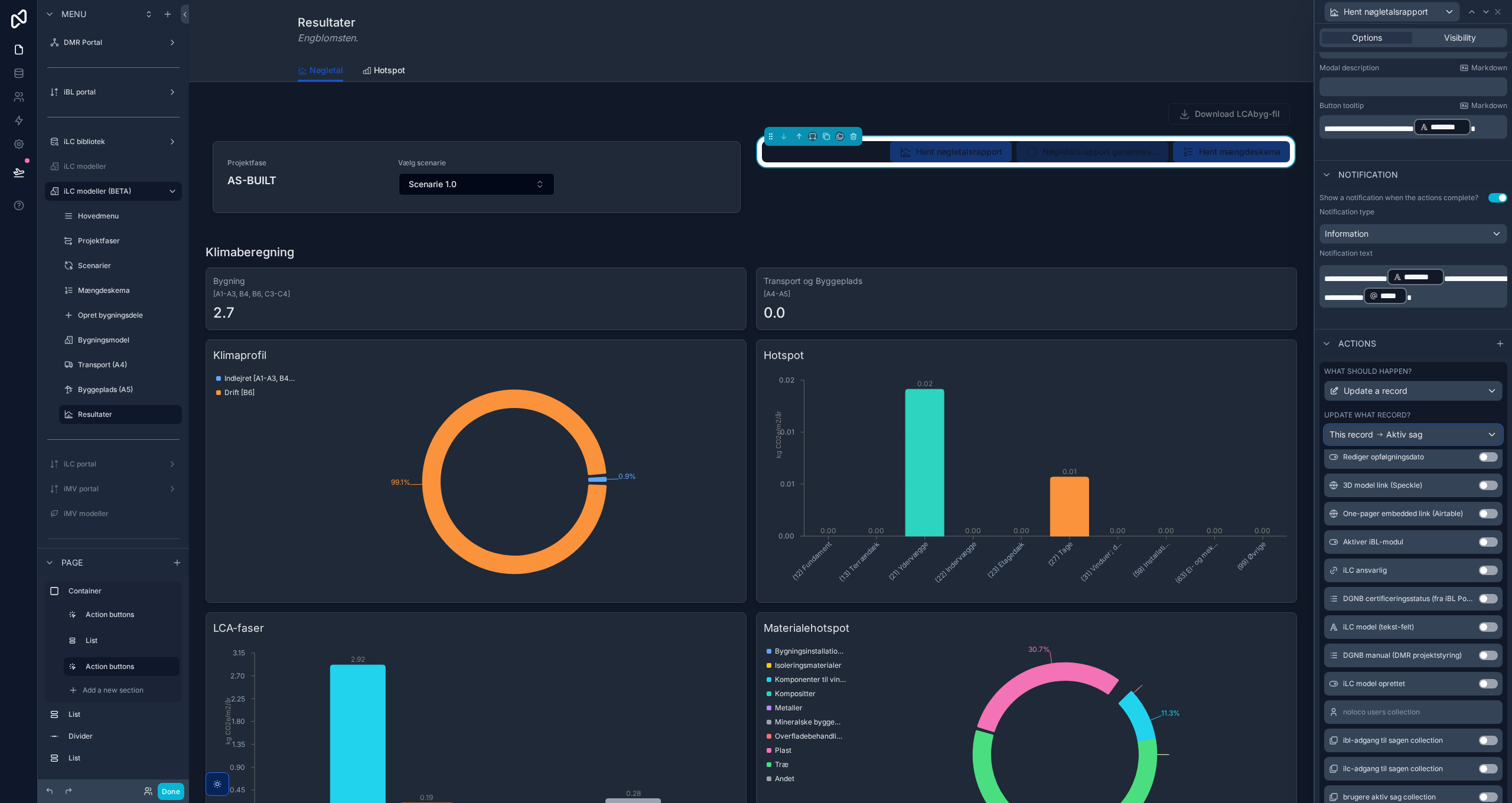
click at [1403, 440] on span "Aktiv sag" at bounding box center [1405, 434] width 37 height 12
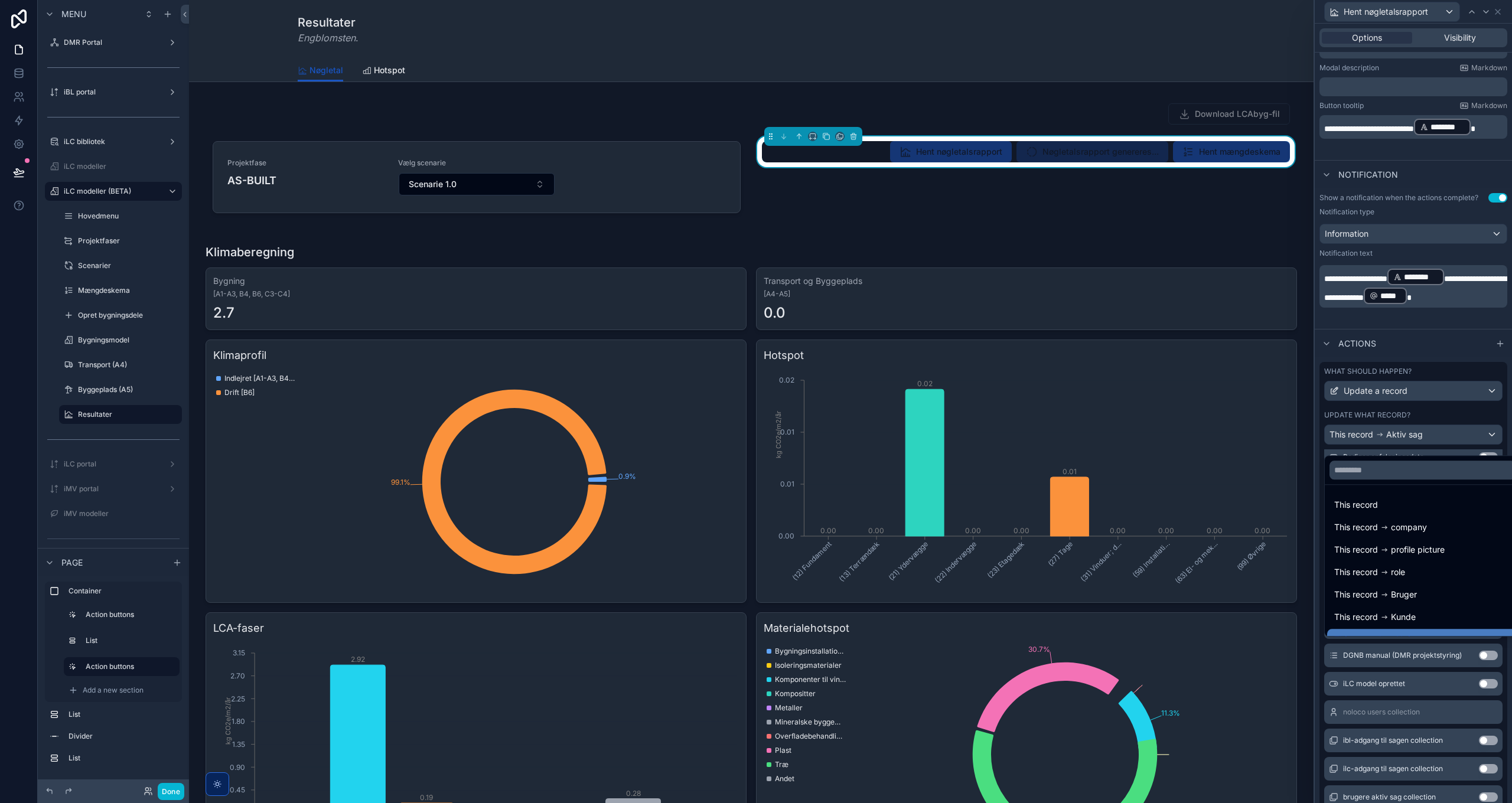
click at [1403, 394] on div at bounding box center [1413, 402] width 197 height 803
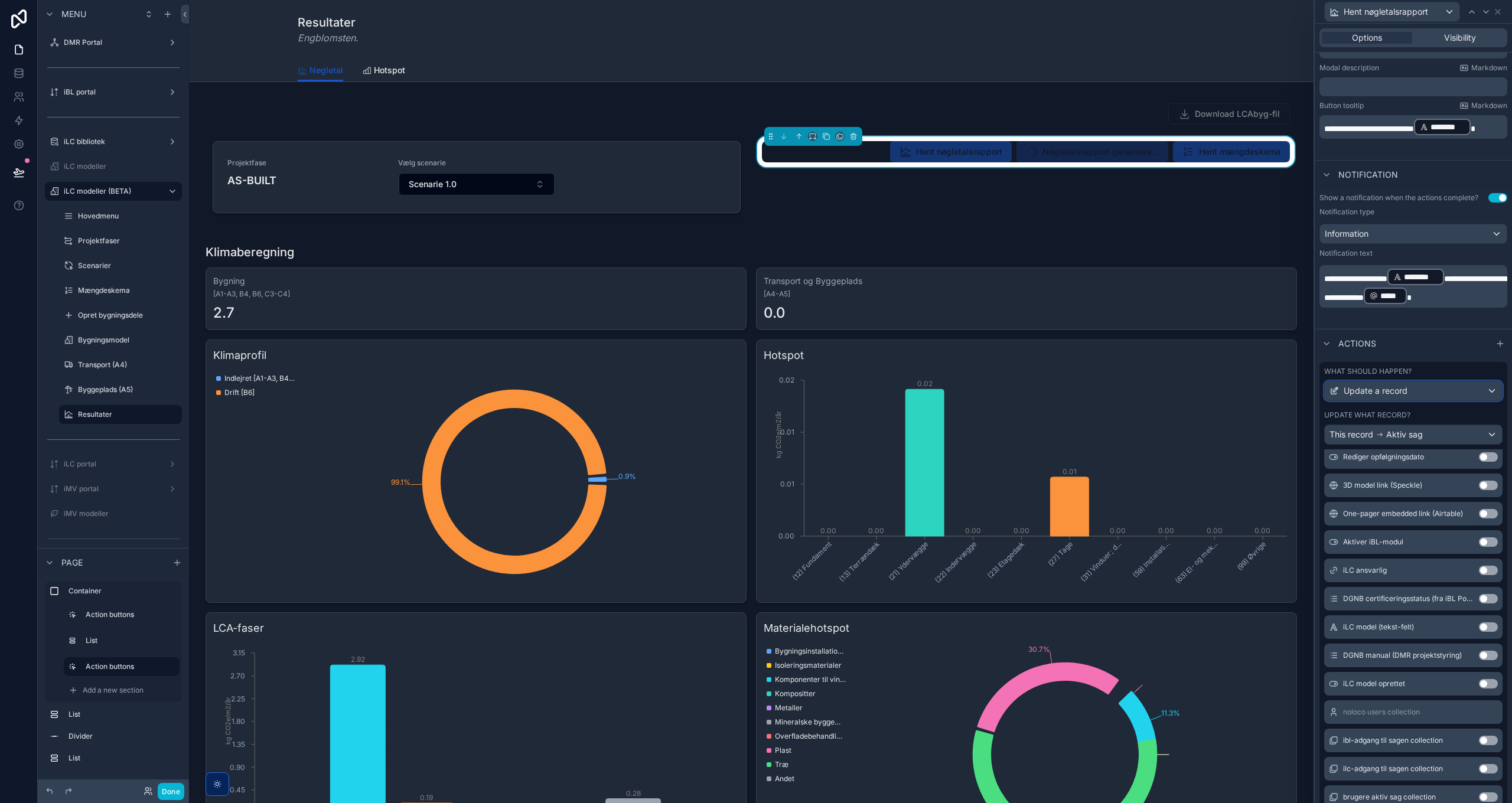
click at [1403, 394] on span "Update a record" at bounding box center [1375, 391] width 64 height 12
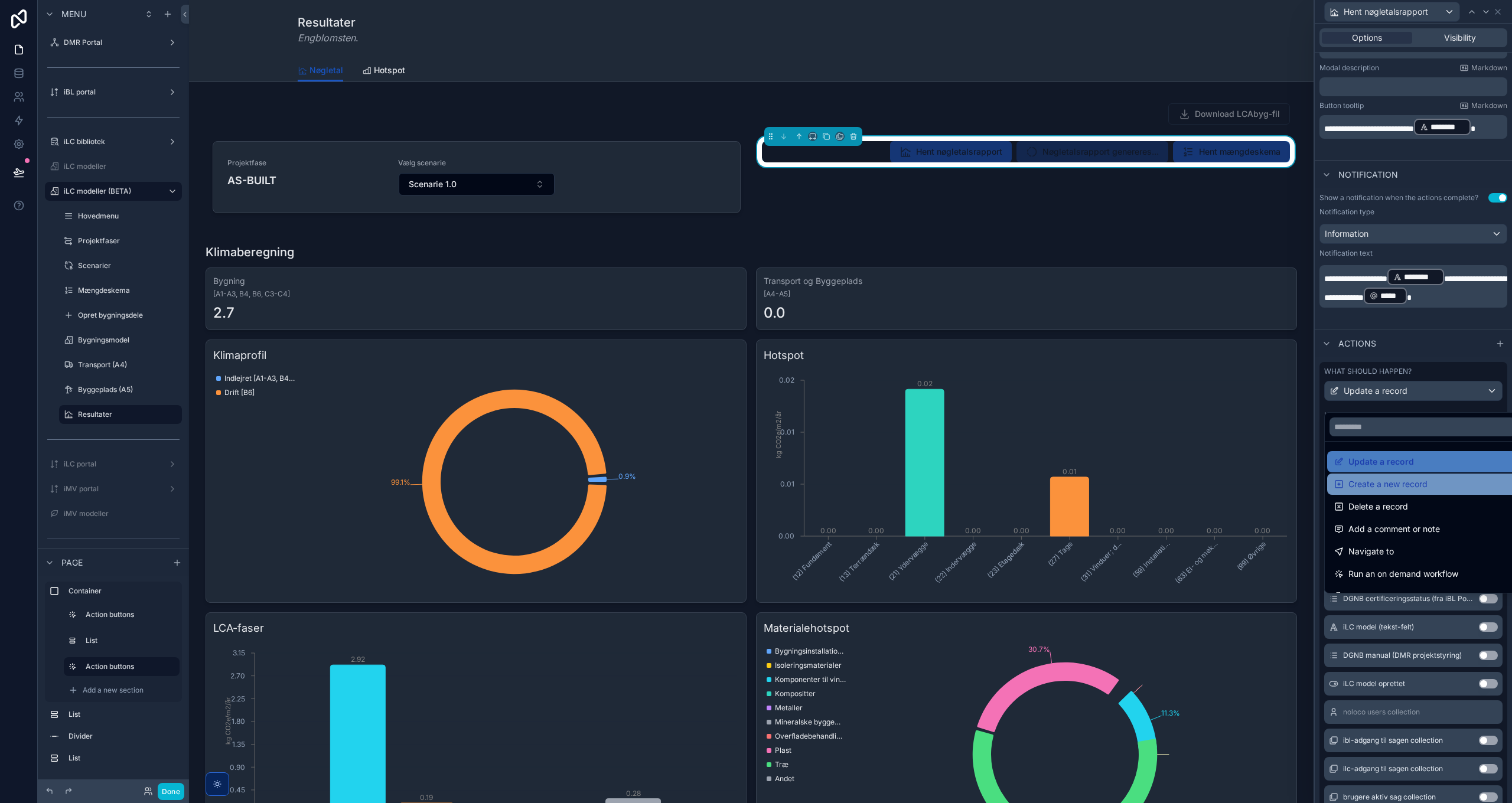
click at [1417, 481] on span "Create a new record" at bounding box center [1388, 484] width 79 height 14
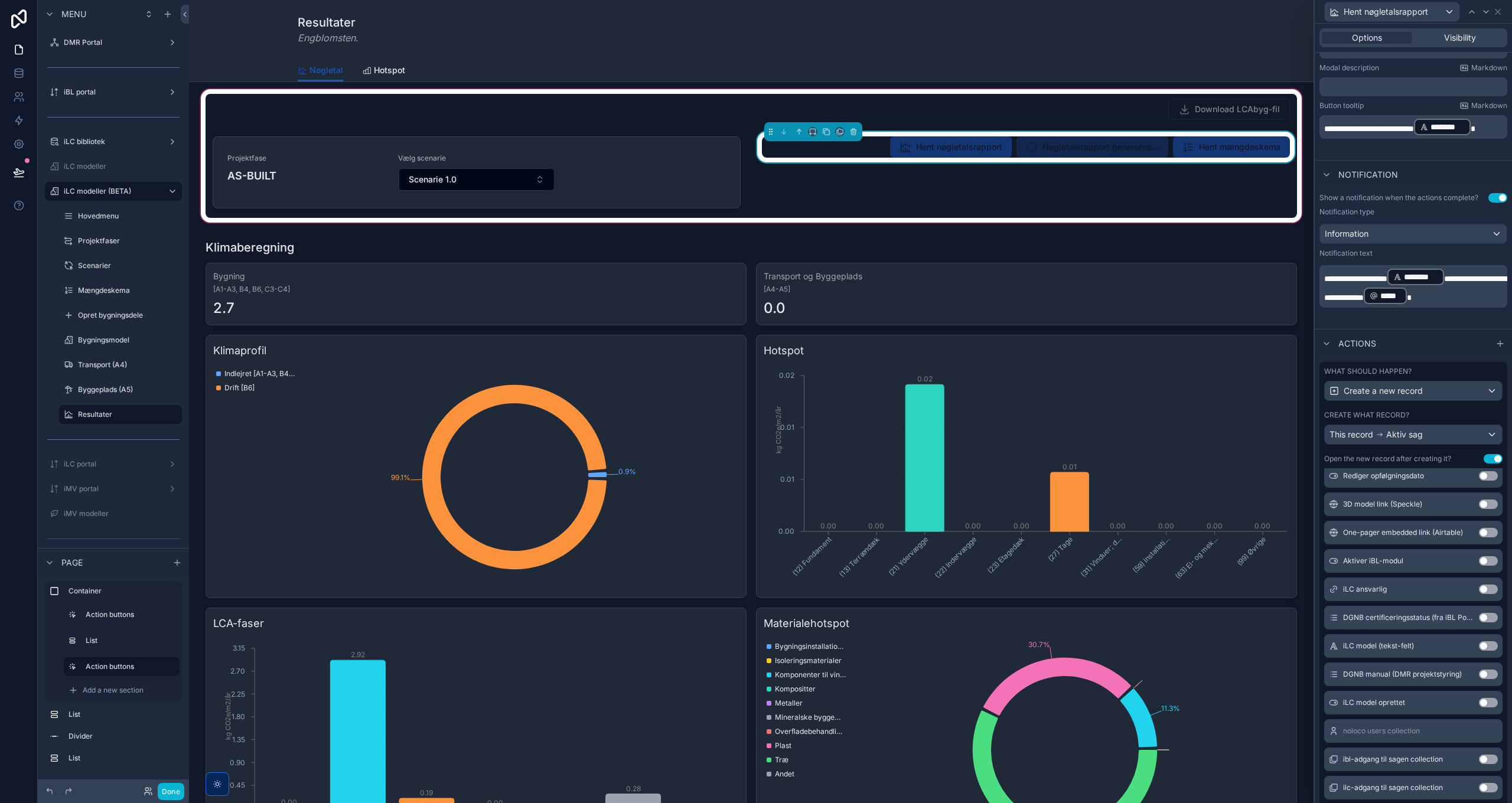
scroll to position [0, 0]
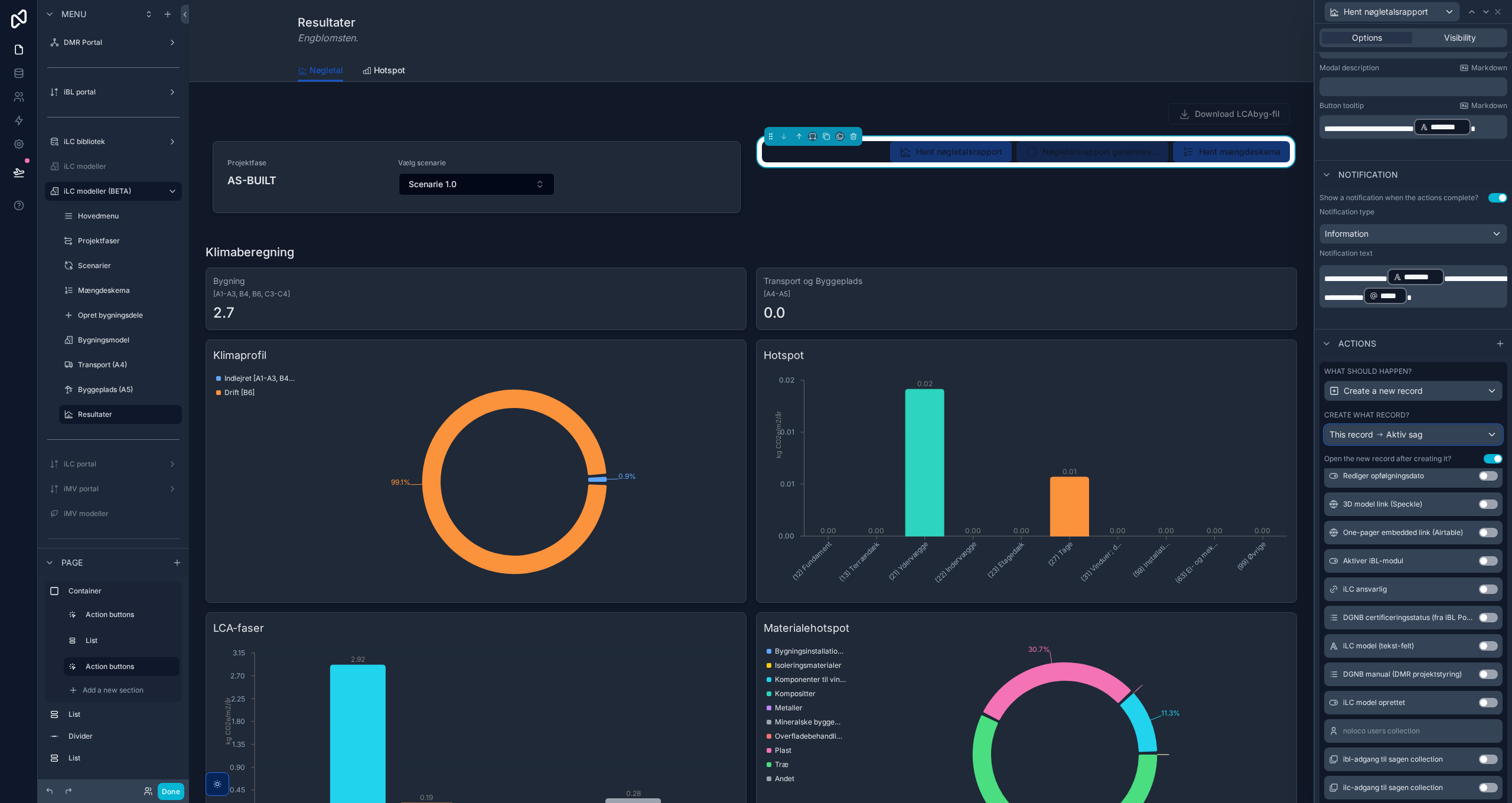
click at [1428, 442] on div "This record Aktiv sag" at bounding box center [1413, 434] width 177 height 19
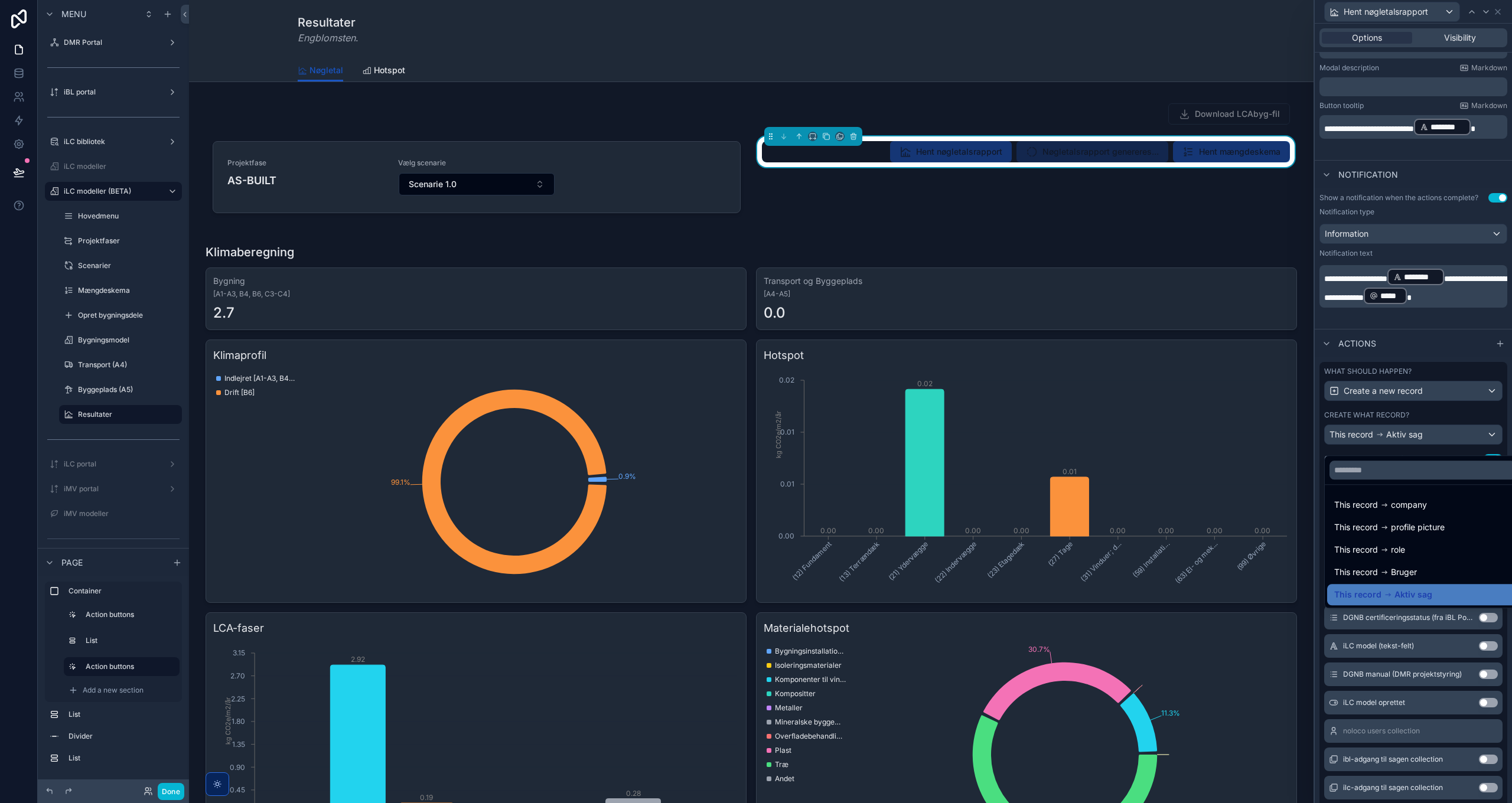
click at [1394, 448] on div at bounding box center [1413, 402] width 197 height 803
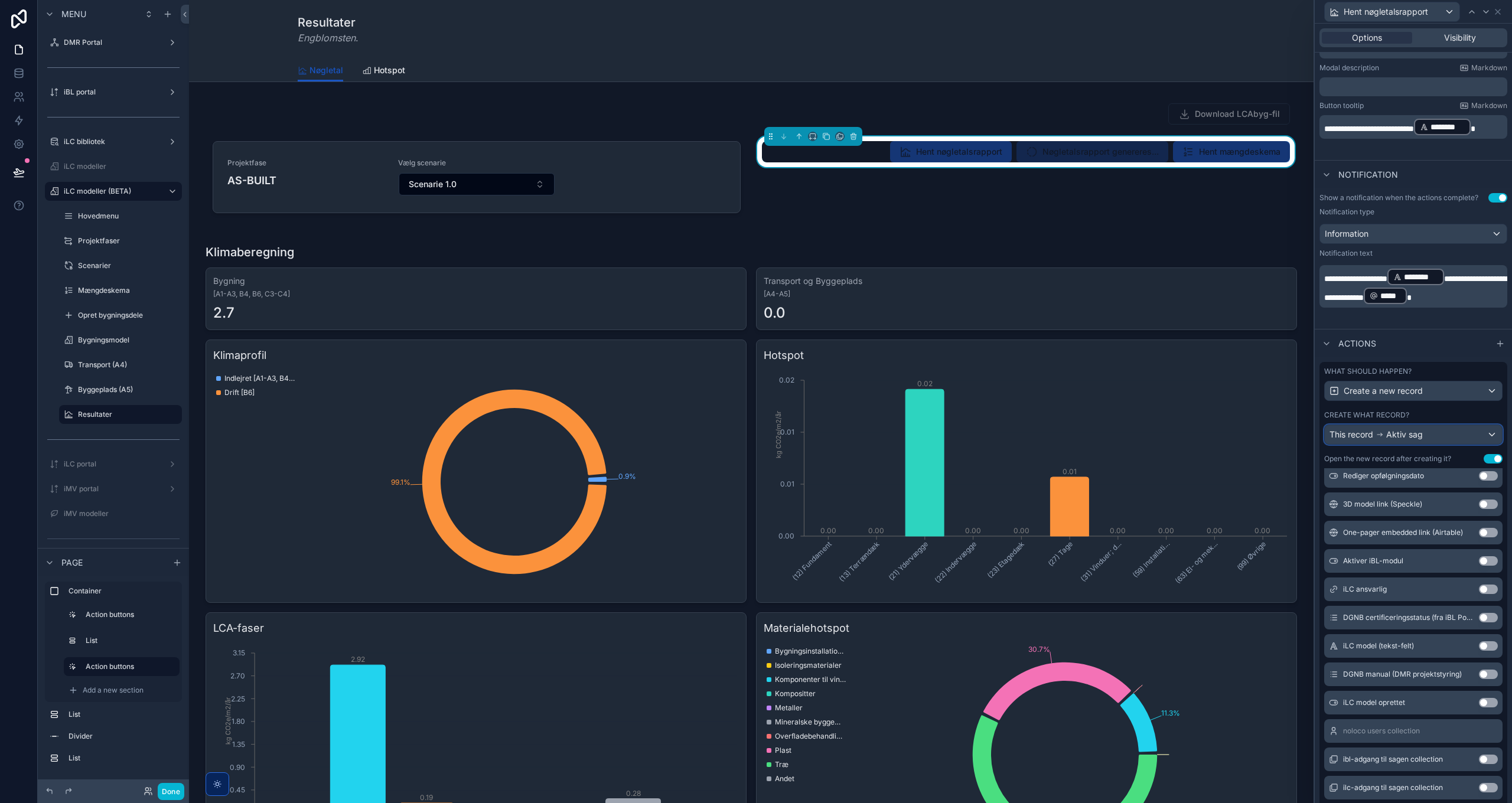
click at [1394, 440] on span "Aktiv sag" at bounding box center [1405, 434] width 37 height 12
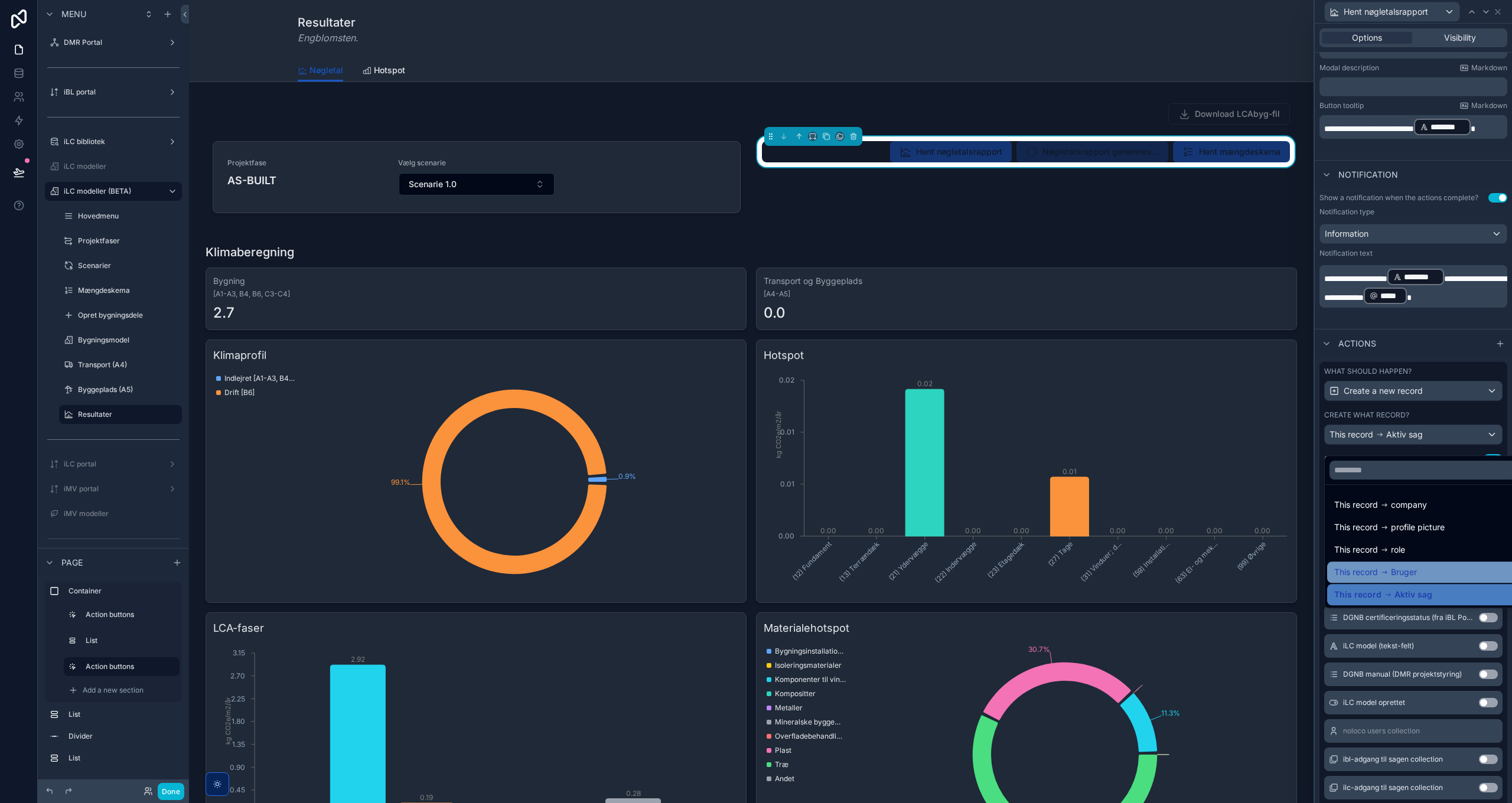
click at [1421, 574] on div "This record Bruger" at bounding box center [1422, 573] width 176 height 14
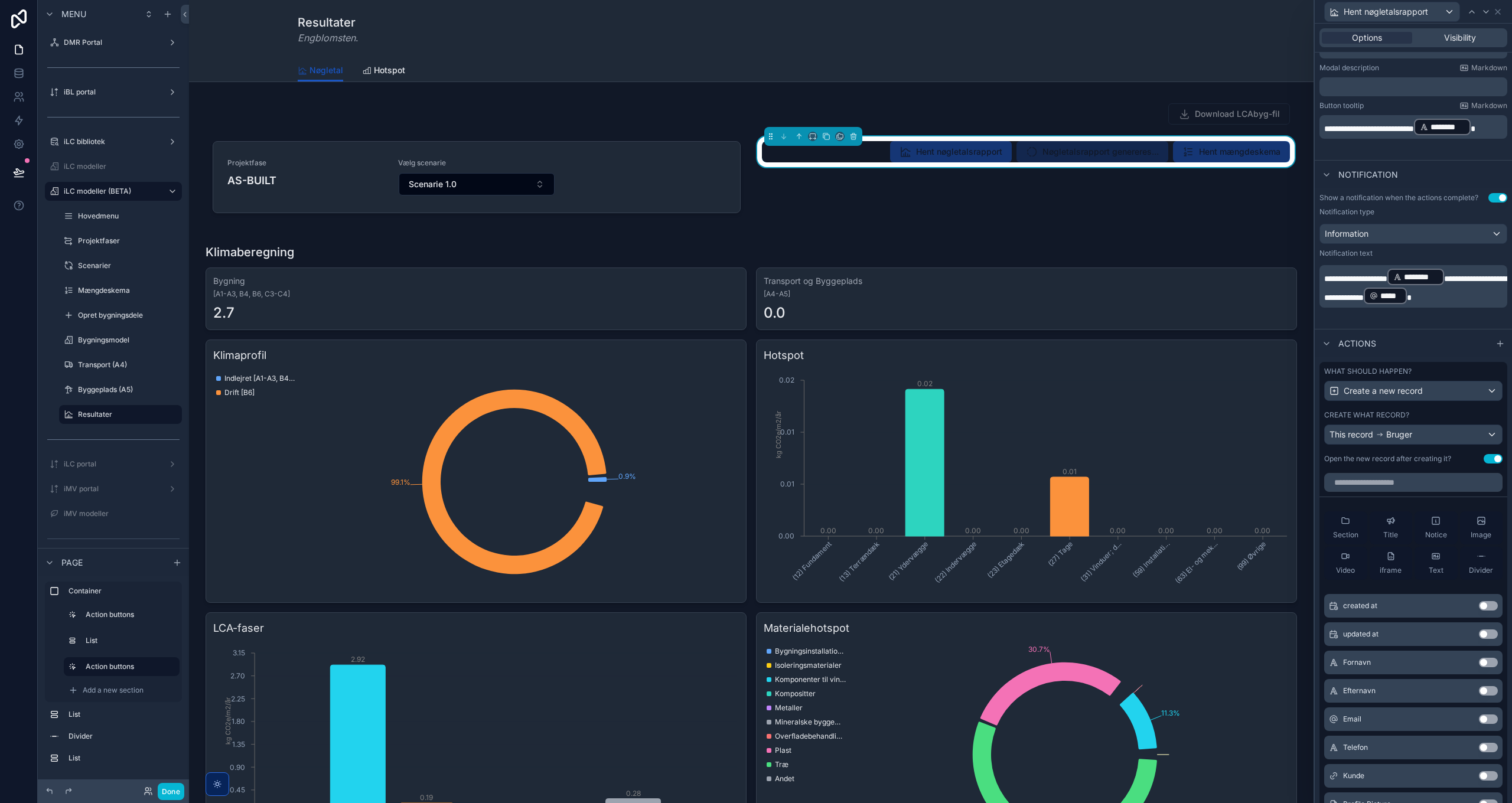
click at [1484, 463] on button "Use setting" at bounding box center [1493, 459] width 19 height 9
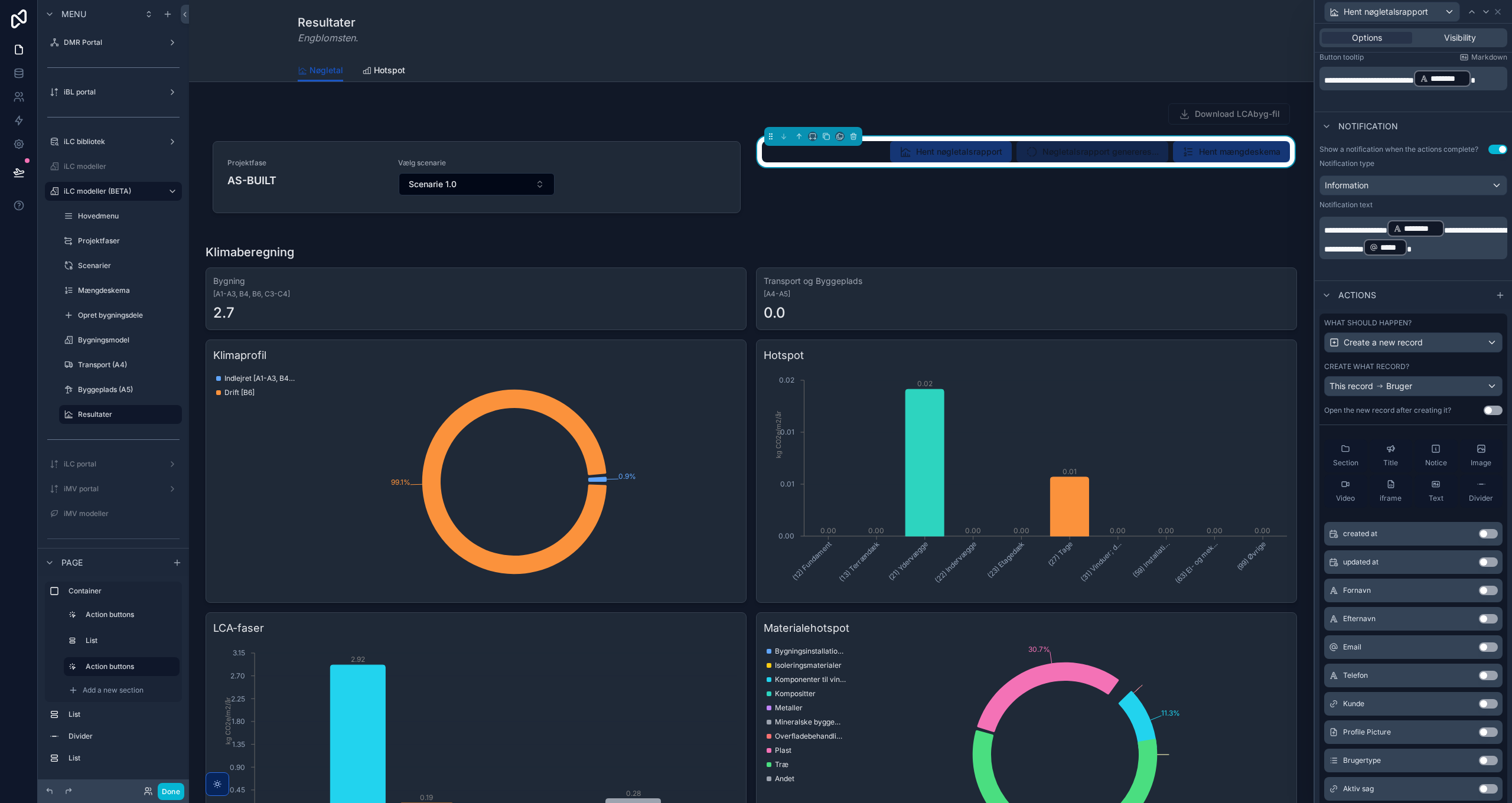
scroll to position [236, 0]
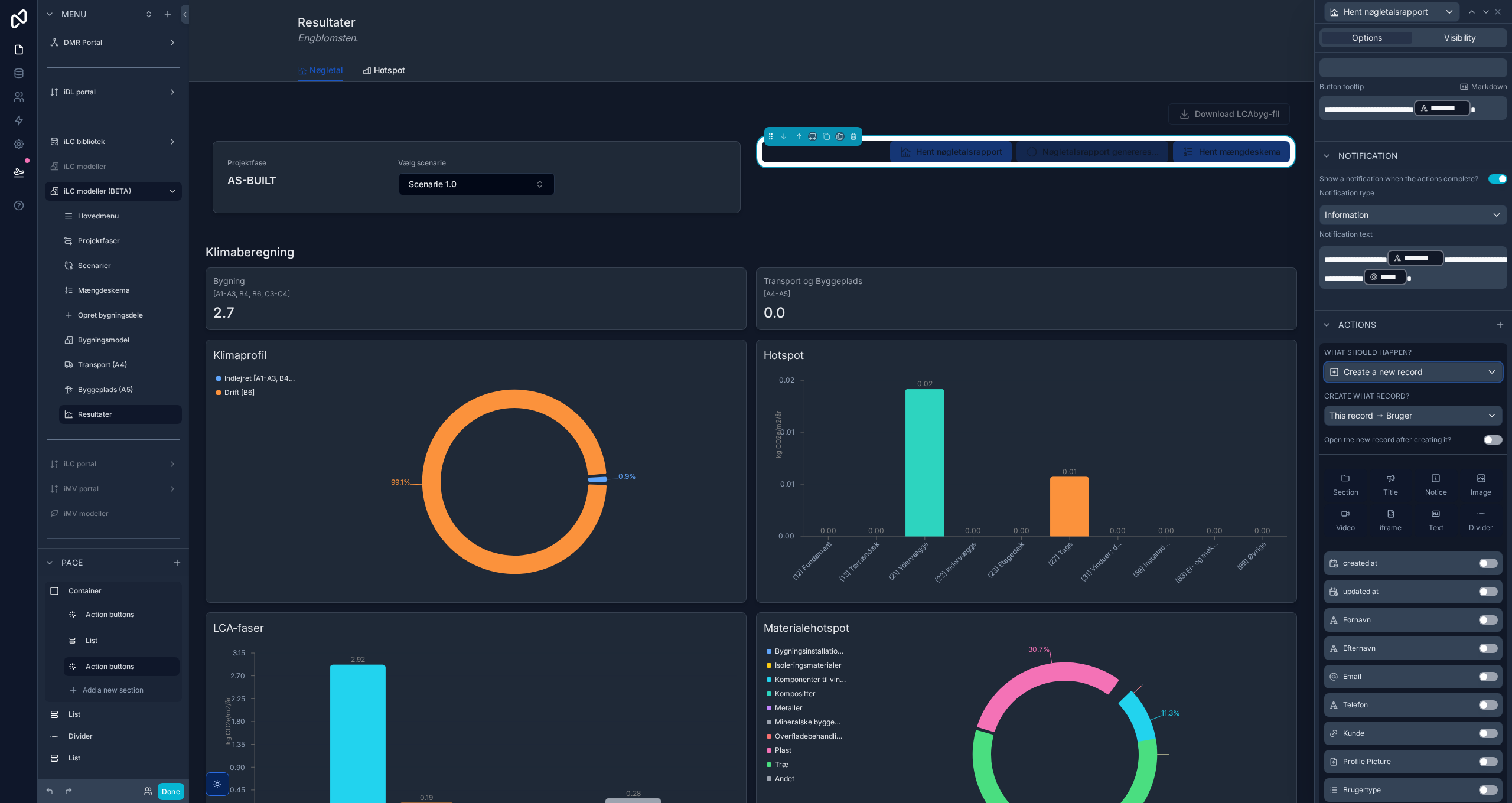
click at [1387, 378] on span "Create a new record" at bounding box center [1383, 372] width 79 height 12
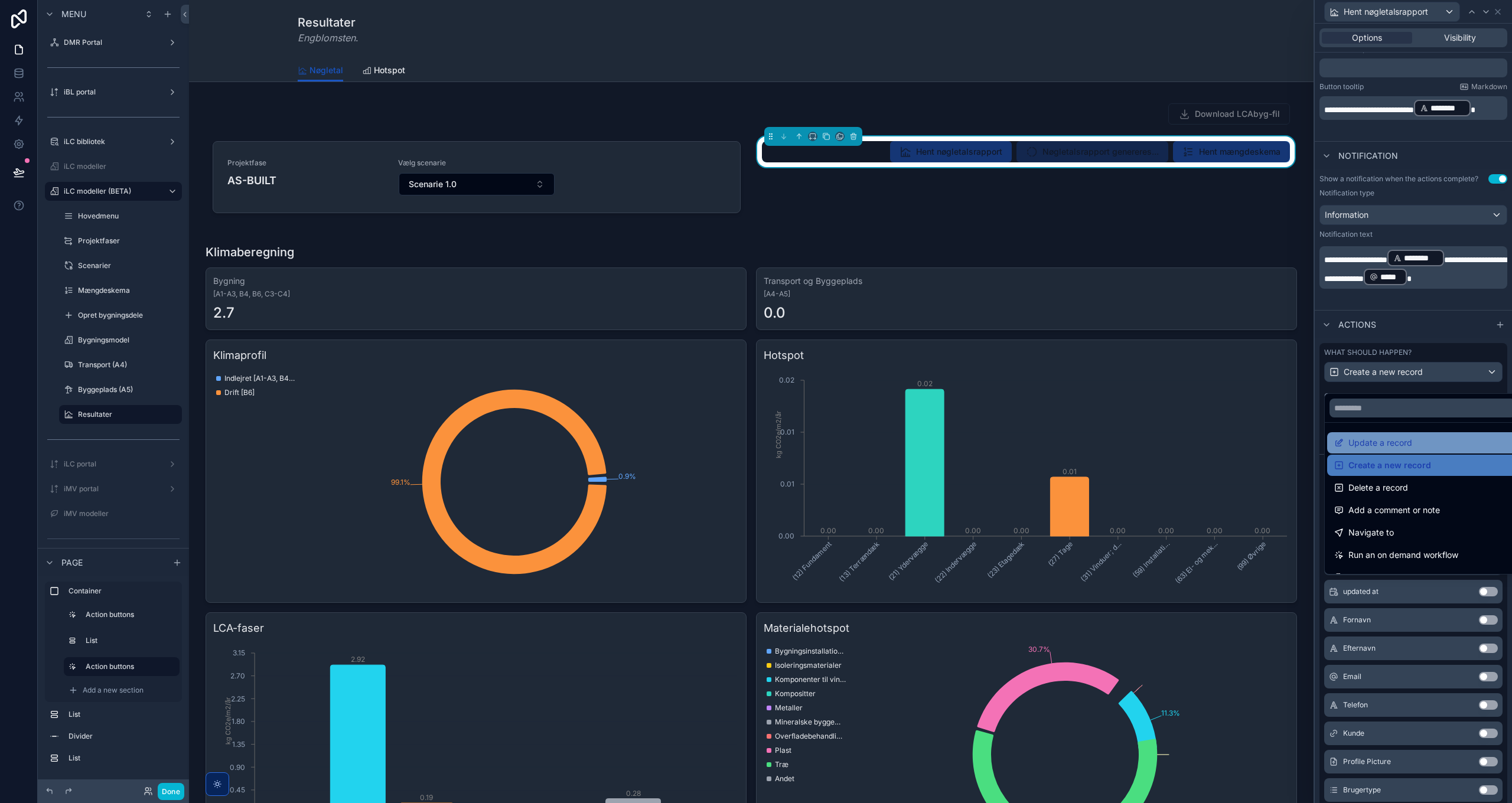
click at [1394, 448] on span "Update a record" at bounding box center [1380, 443] width 64 height 14
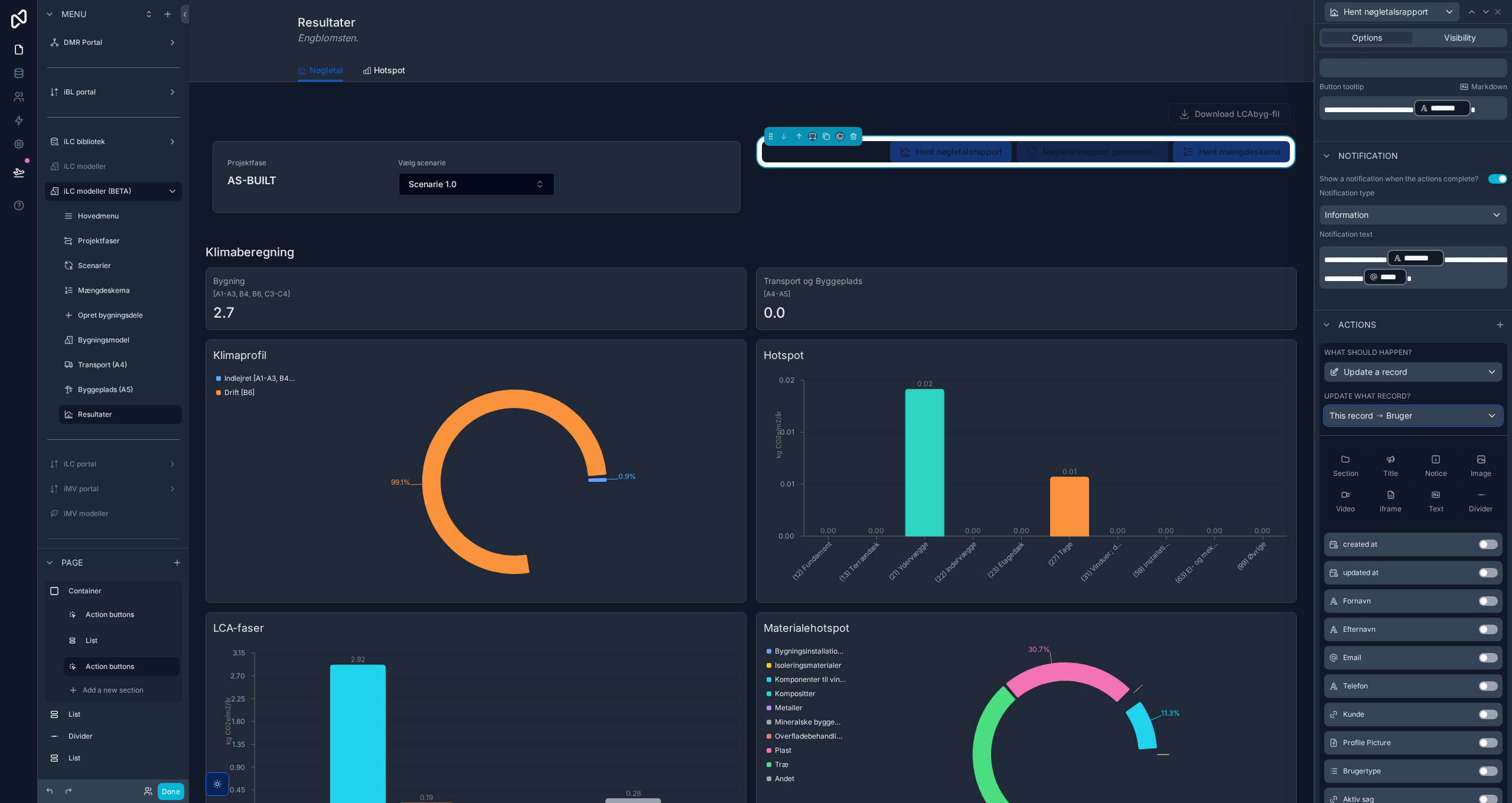
click at [1401, 422] on span "Bruger" at bounding box center [1399, 416] width 26 height 12
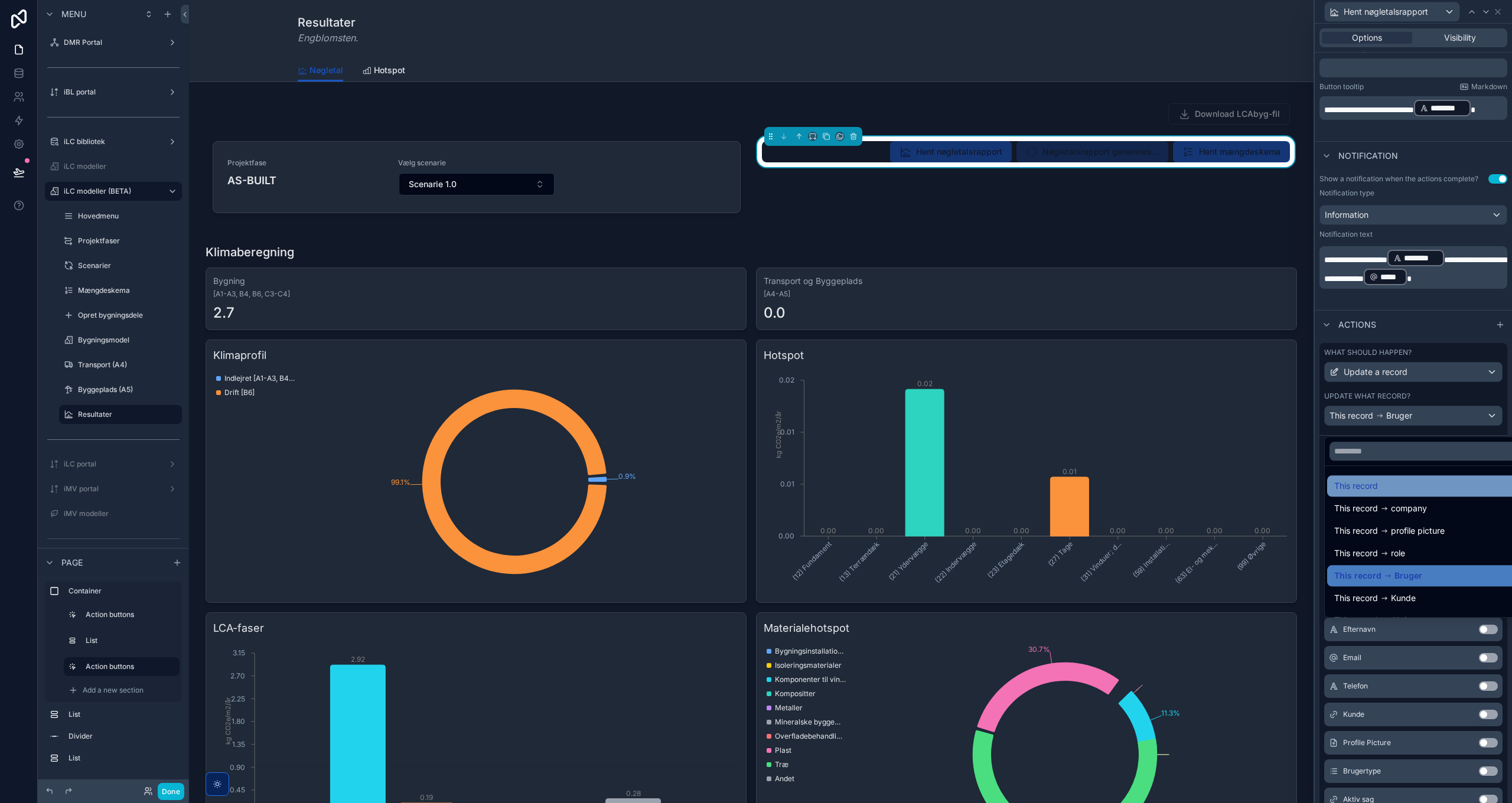
click at [1394, 486] on div "This record" at bounding box center [1422, 486] width 176 height 14
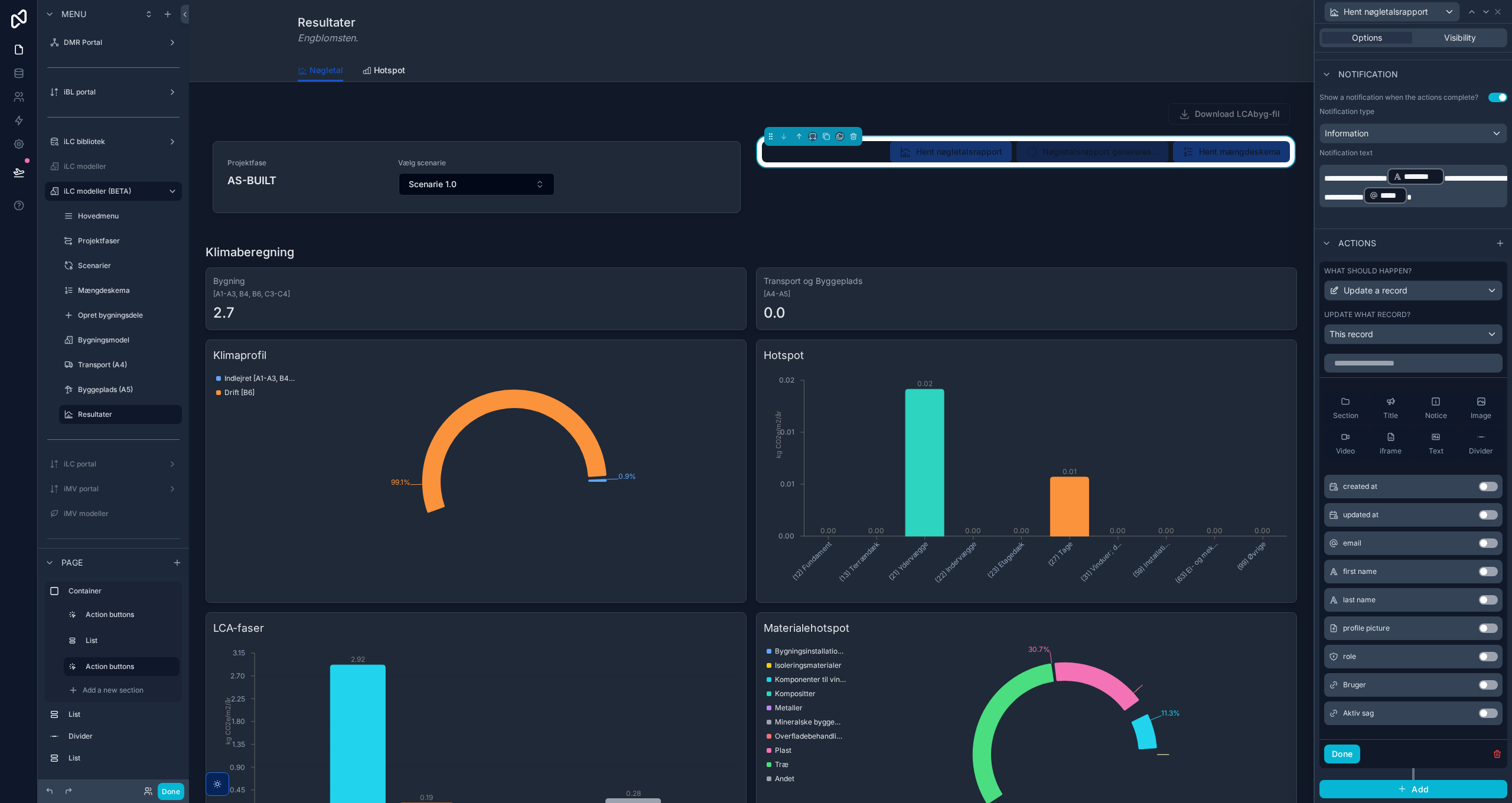
scroll to position [324, 0]
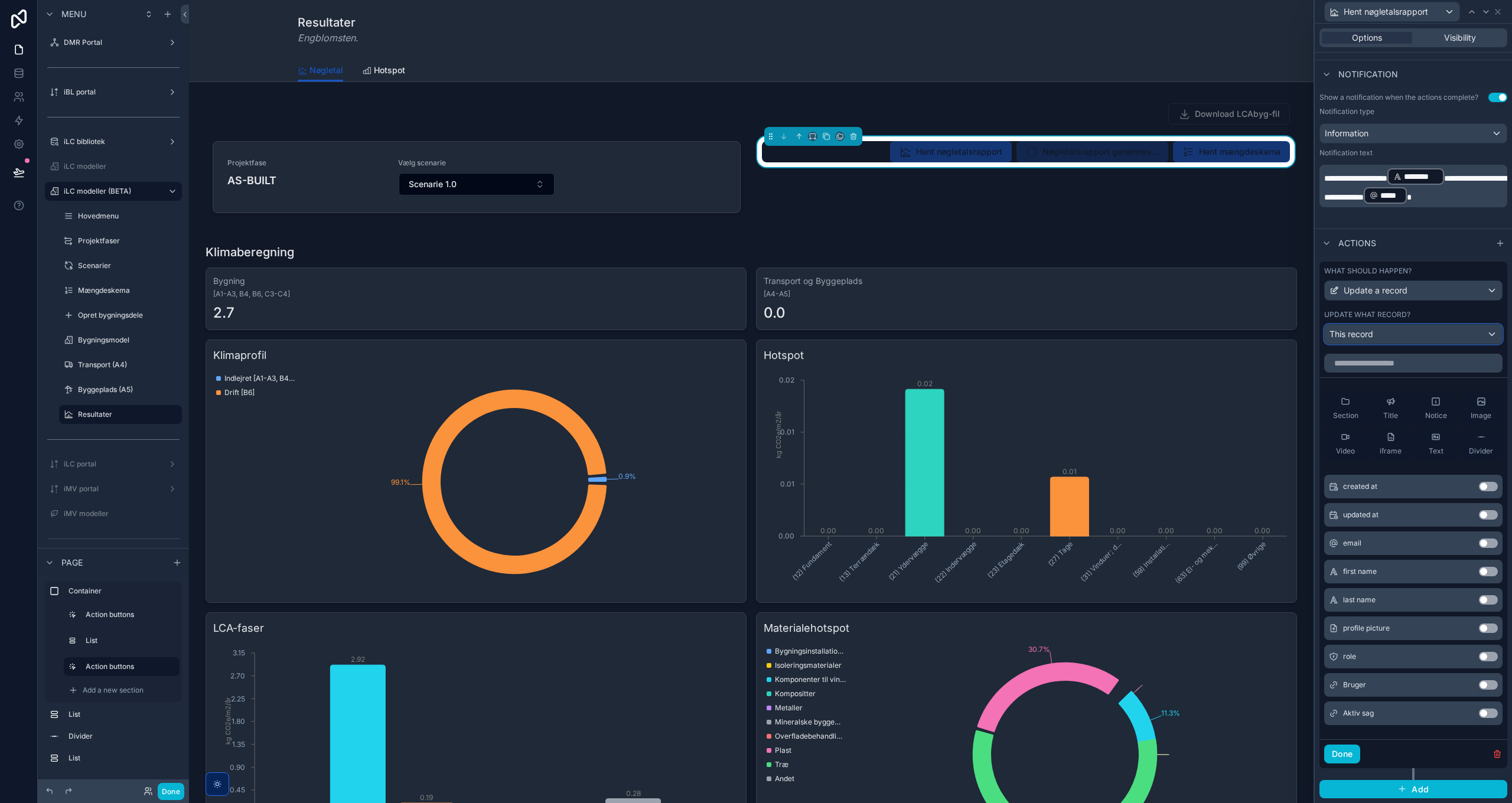
click at [1395, 343] on div "This record" at bounding box center [1413, 334] width 177 height 19
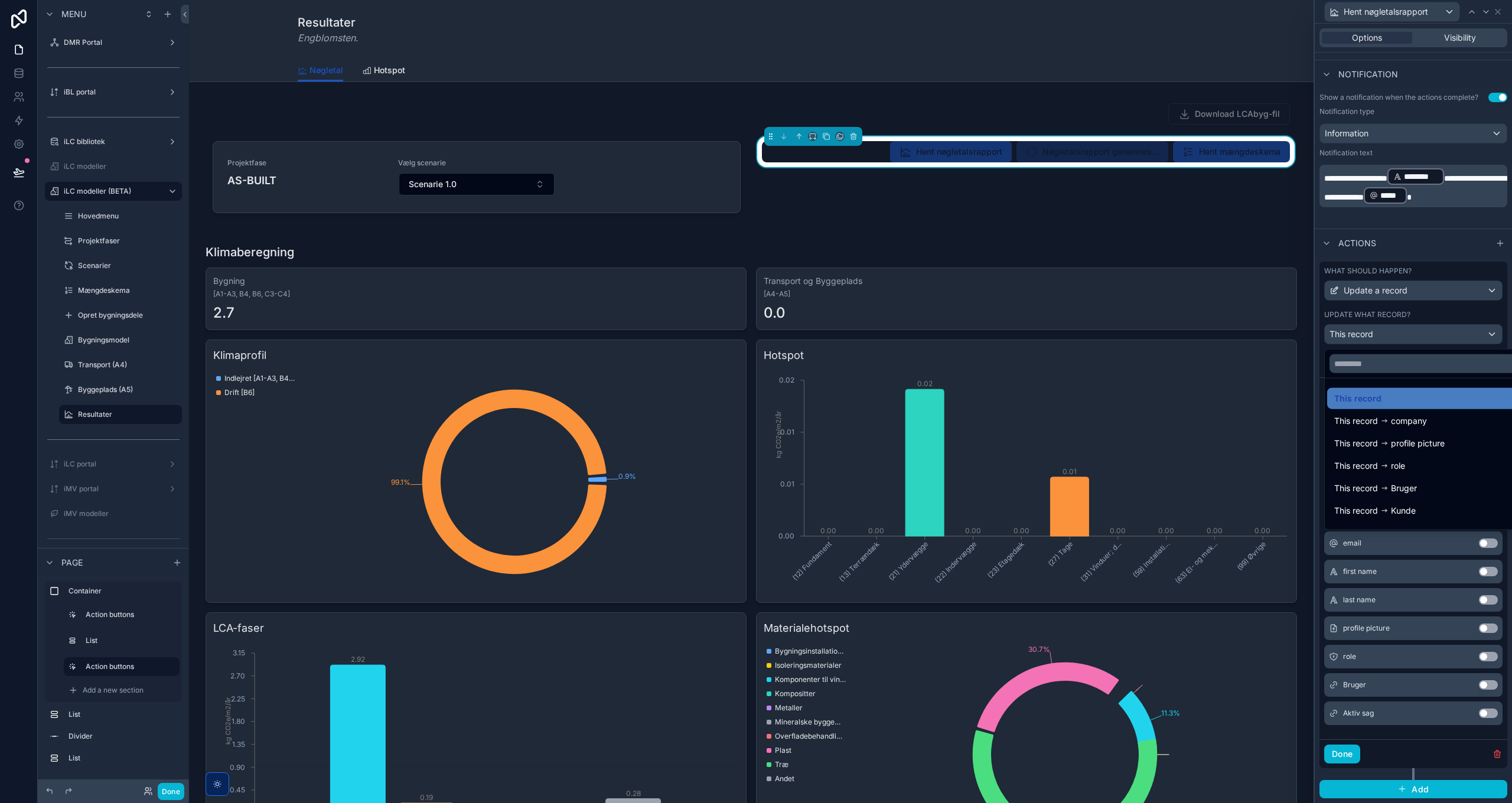
click at [1395, 340] on div at bounding box center [1413, 402] width 197 height 803
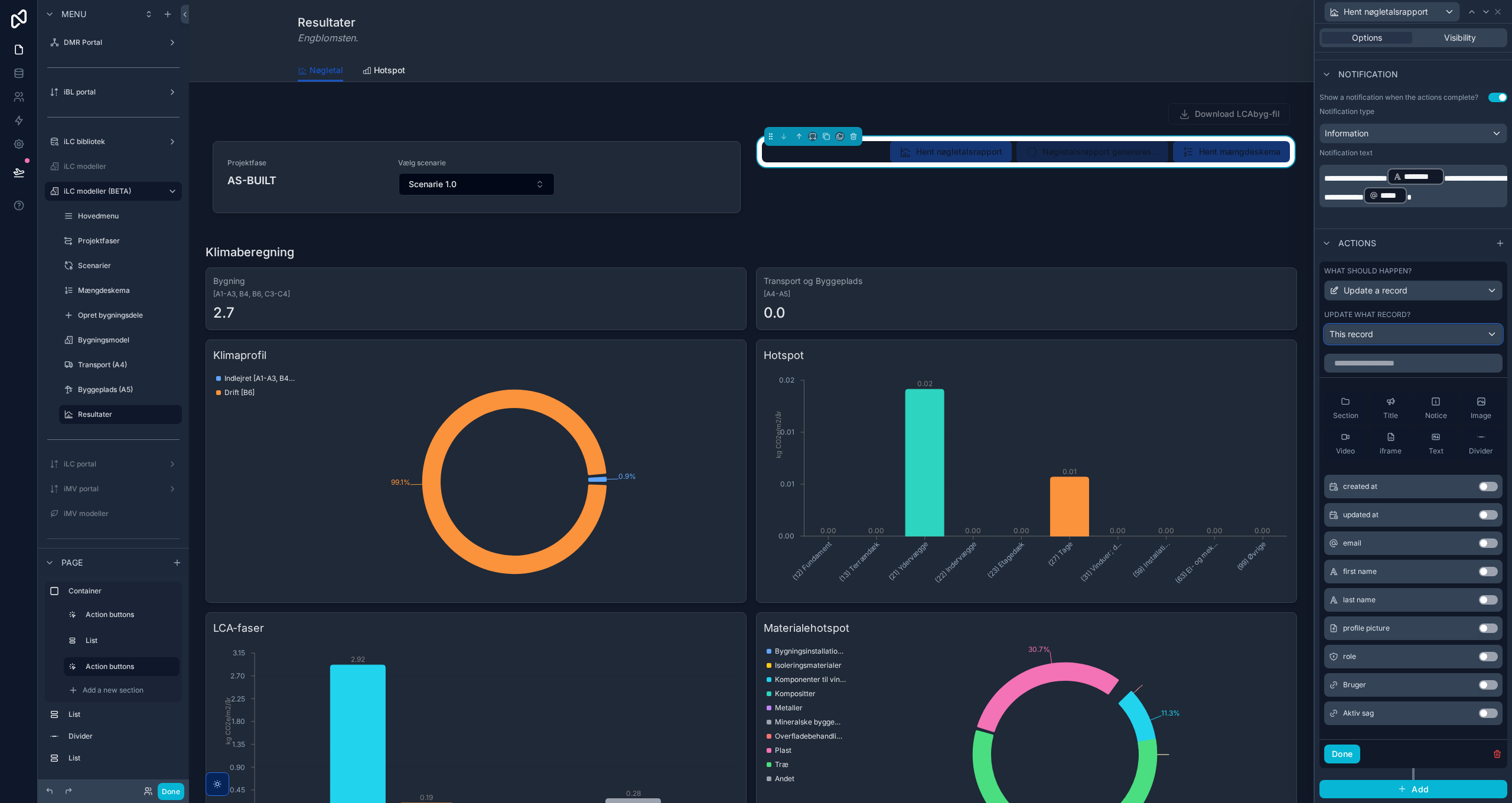
click at [1384, 329] on div "This record" at bounding box center [1413, 334] width 177 height 19
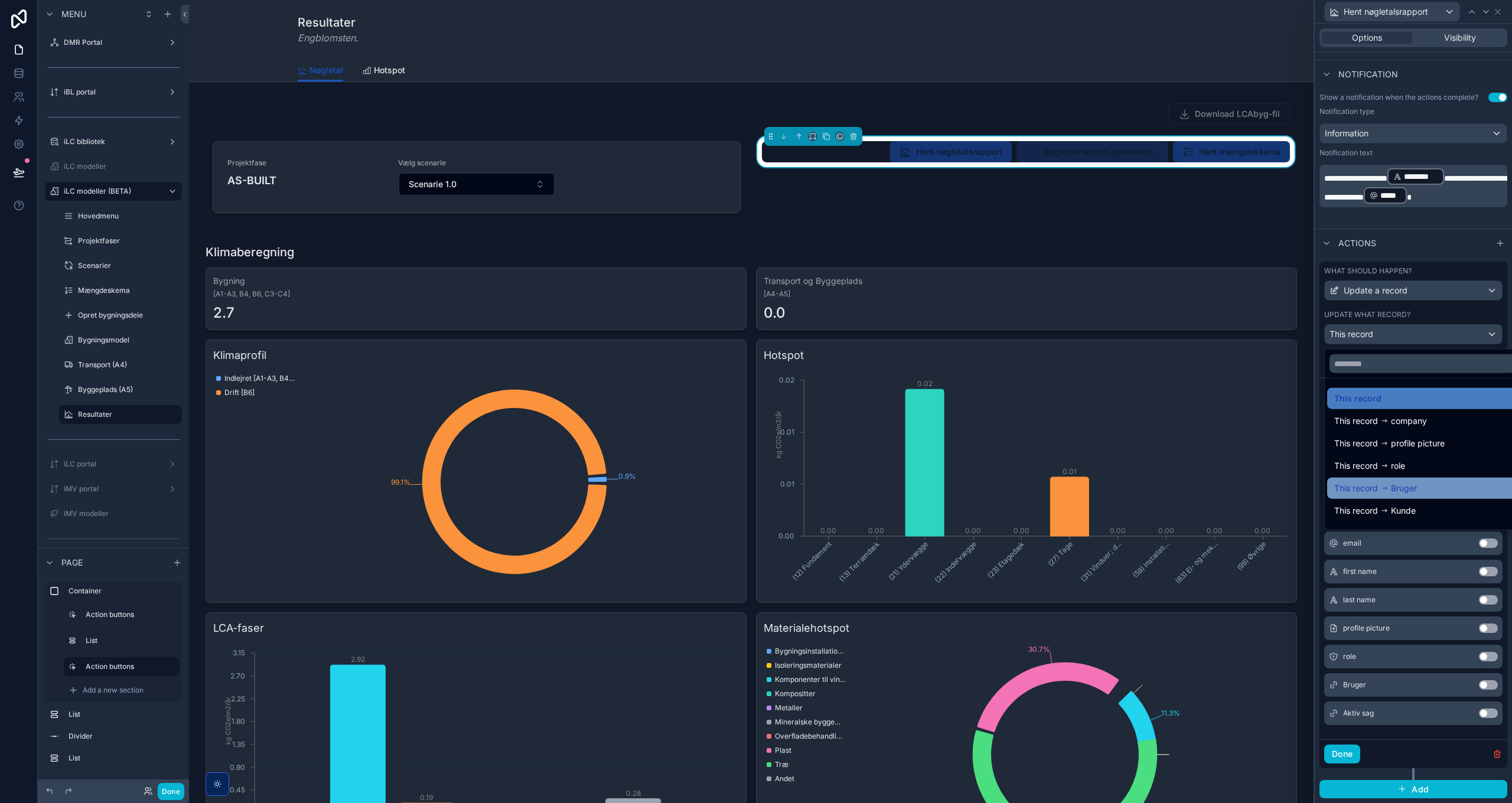
click at [1422, 492] on div "This record Bruger" at bounding box center [1422, 488] width 176 height 14
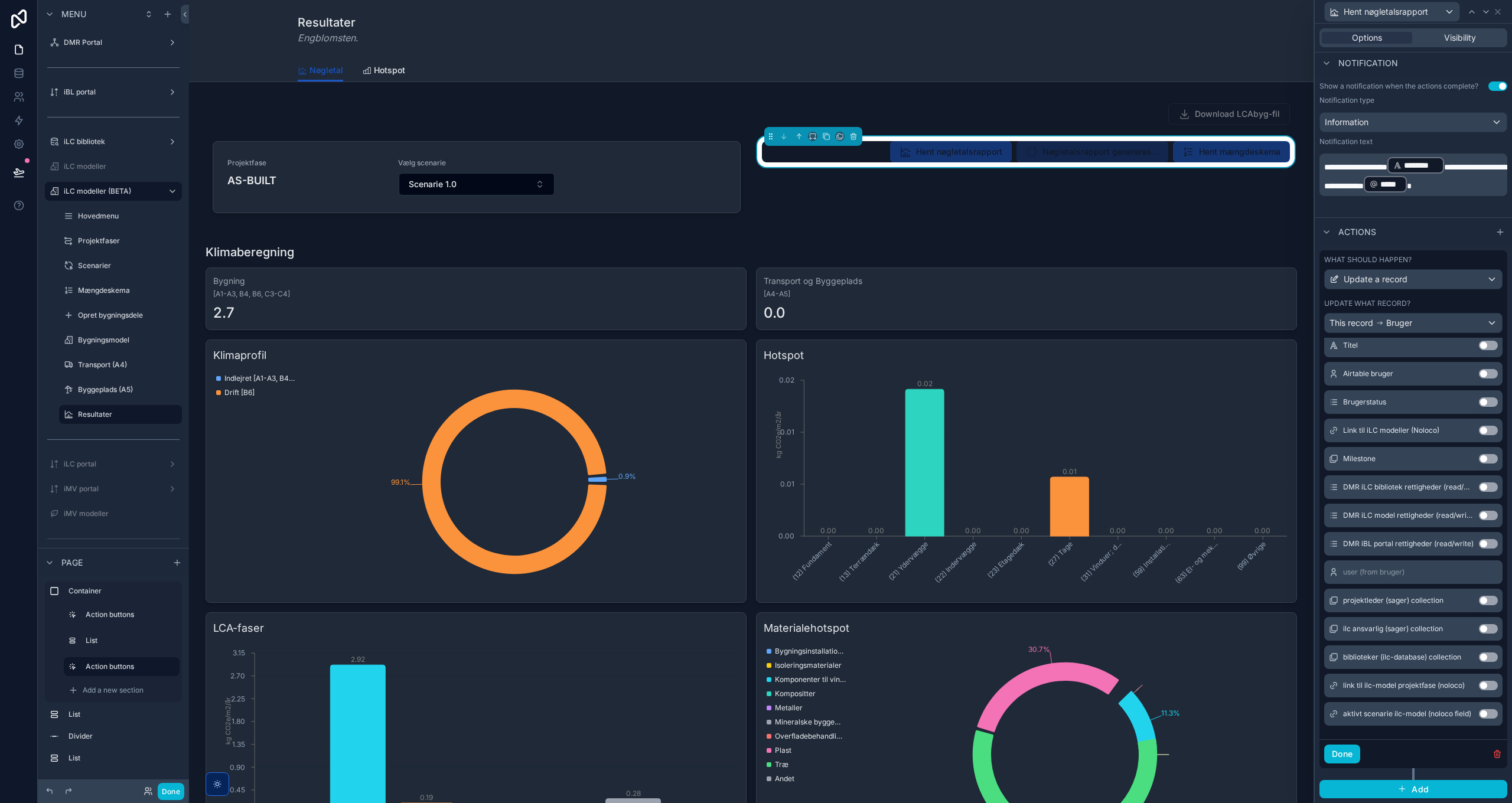
scroll to position [336, 0]
click at [1479, 713] on button "Use setting" at bounding box center [1488, 714] width 19 height 9
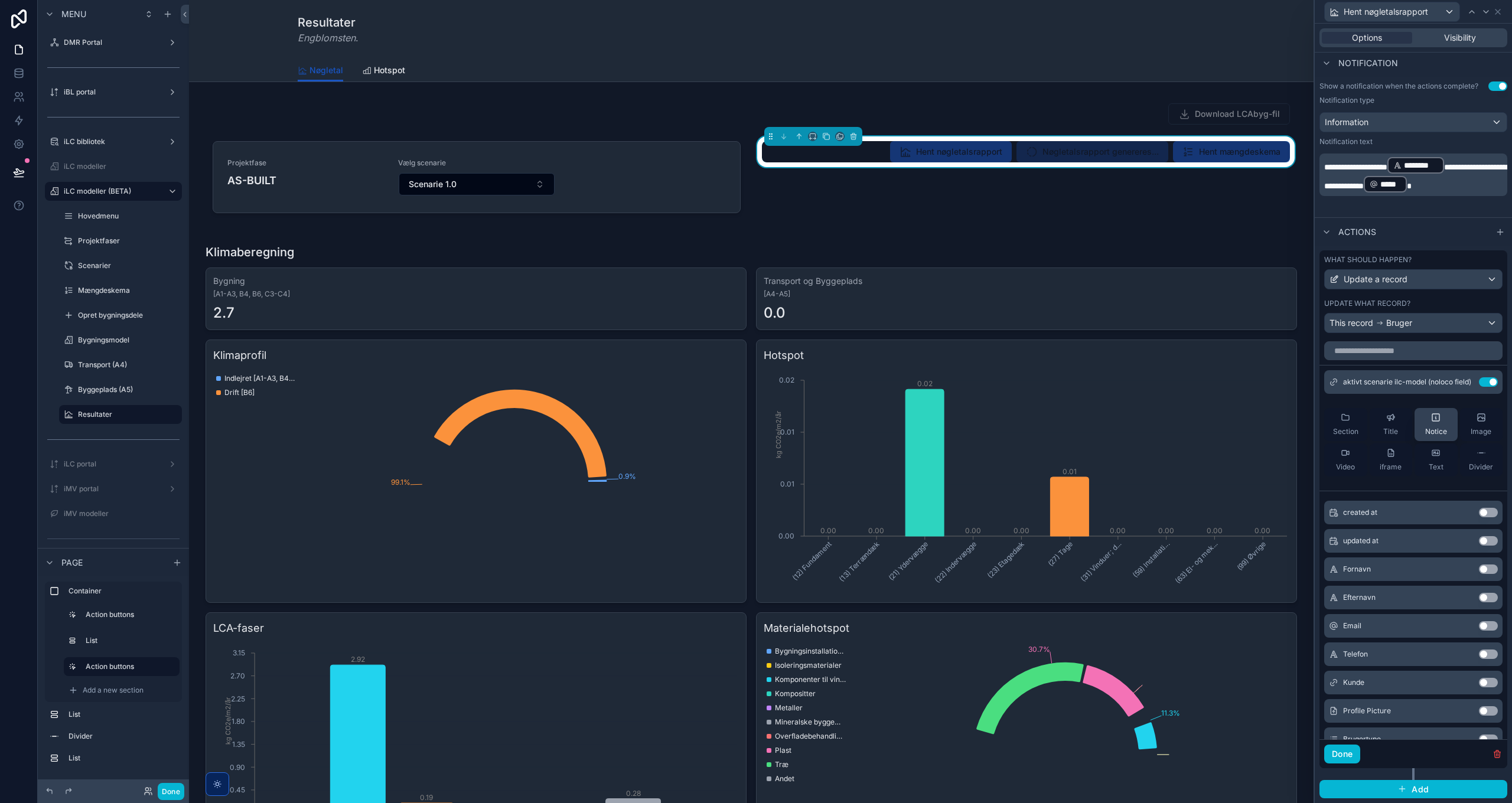
scroll to position [0, 0]
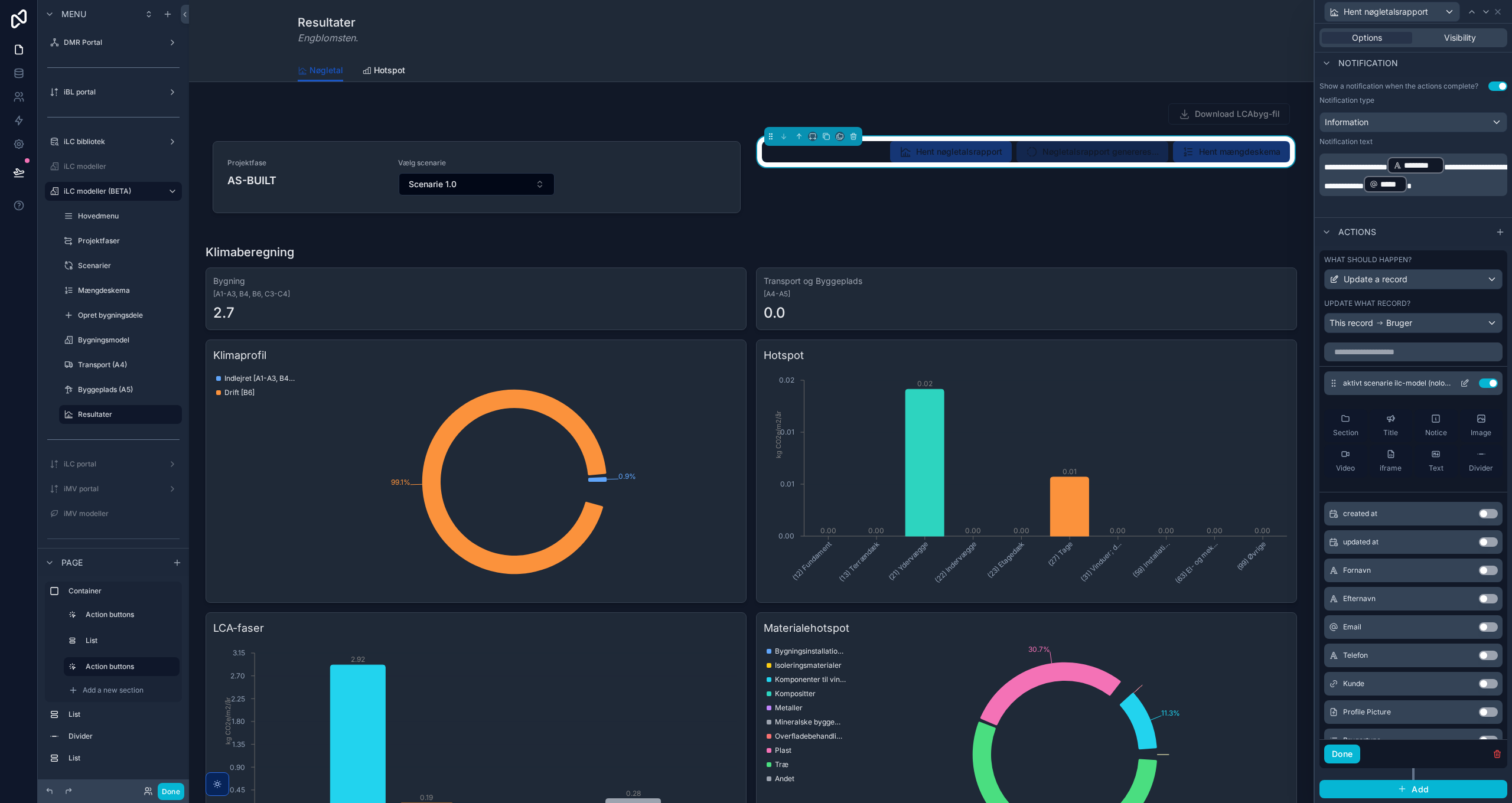
click at [1463, 382] on icon at bounding box center [1465, 382] width 5 height 5
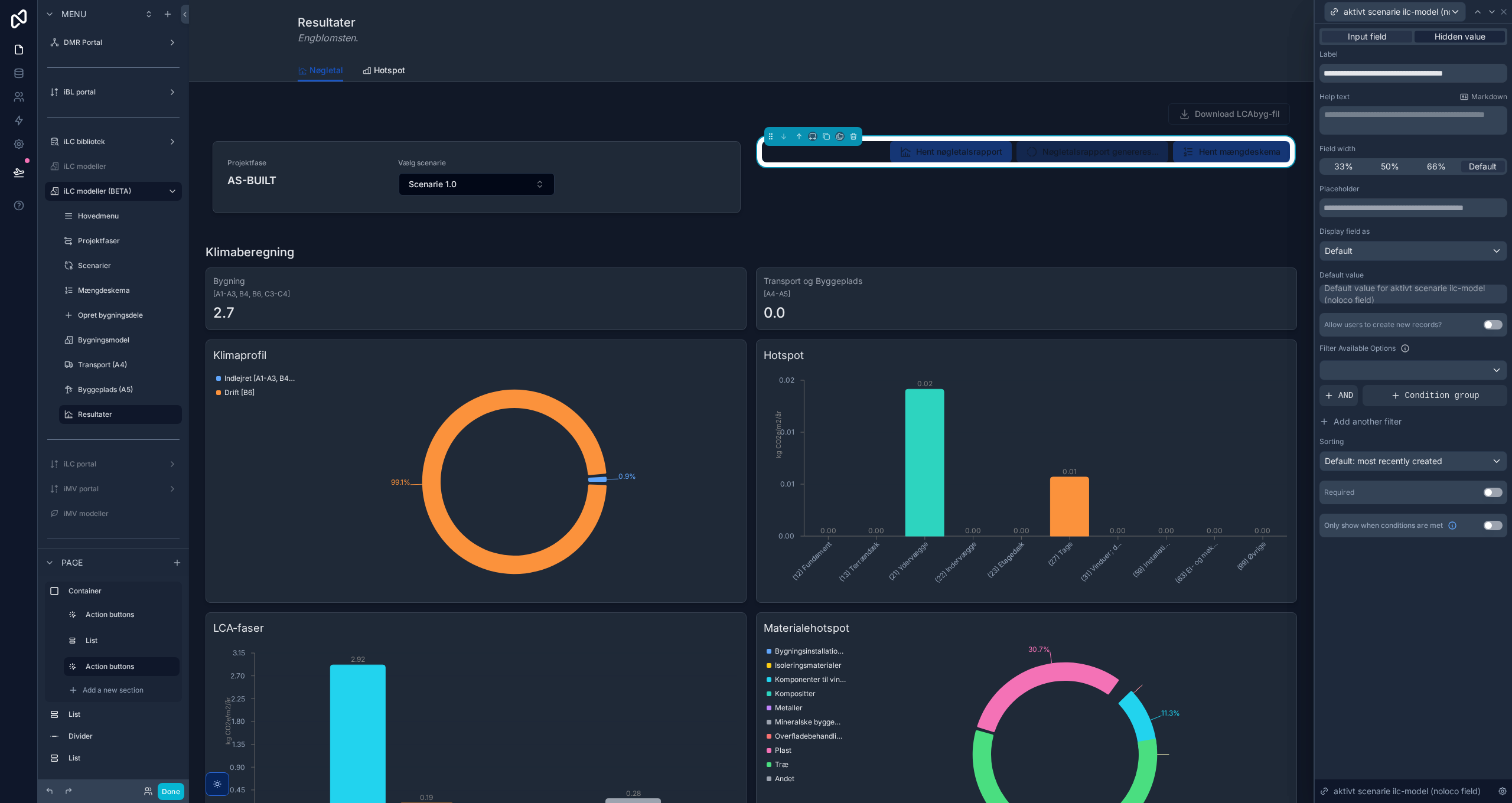
click at [1454, 36] on span "Hidden value" at bounding box center [1459, 37] width 51 height 12
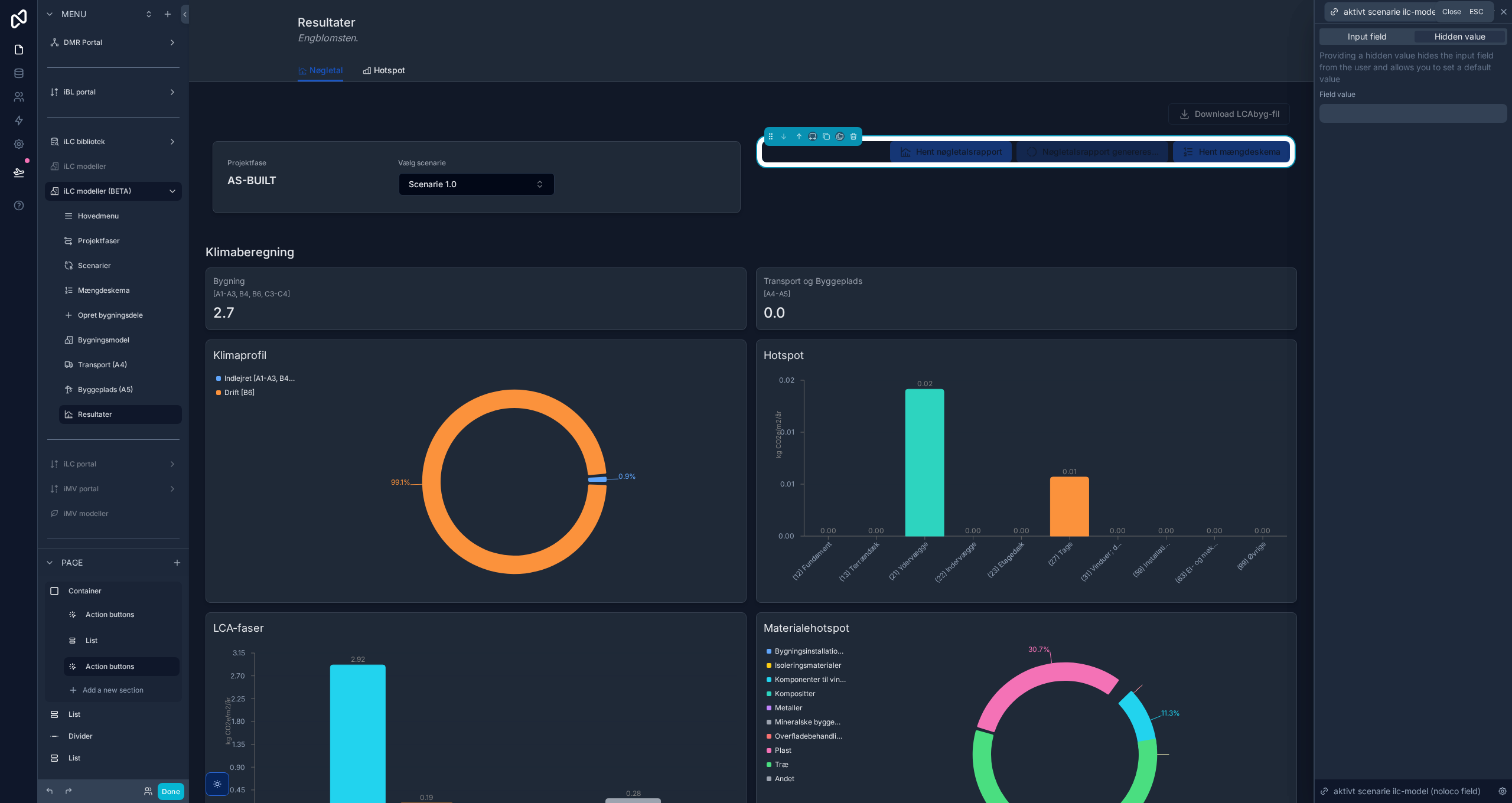
click at [1503, 13] on icon at bounding box center [1503, 11] width 5 height 5
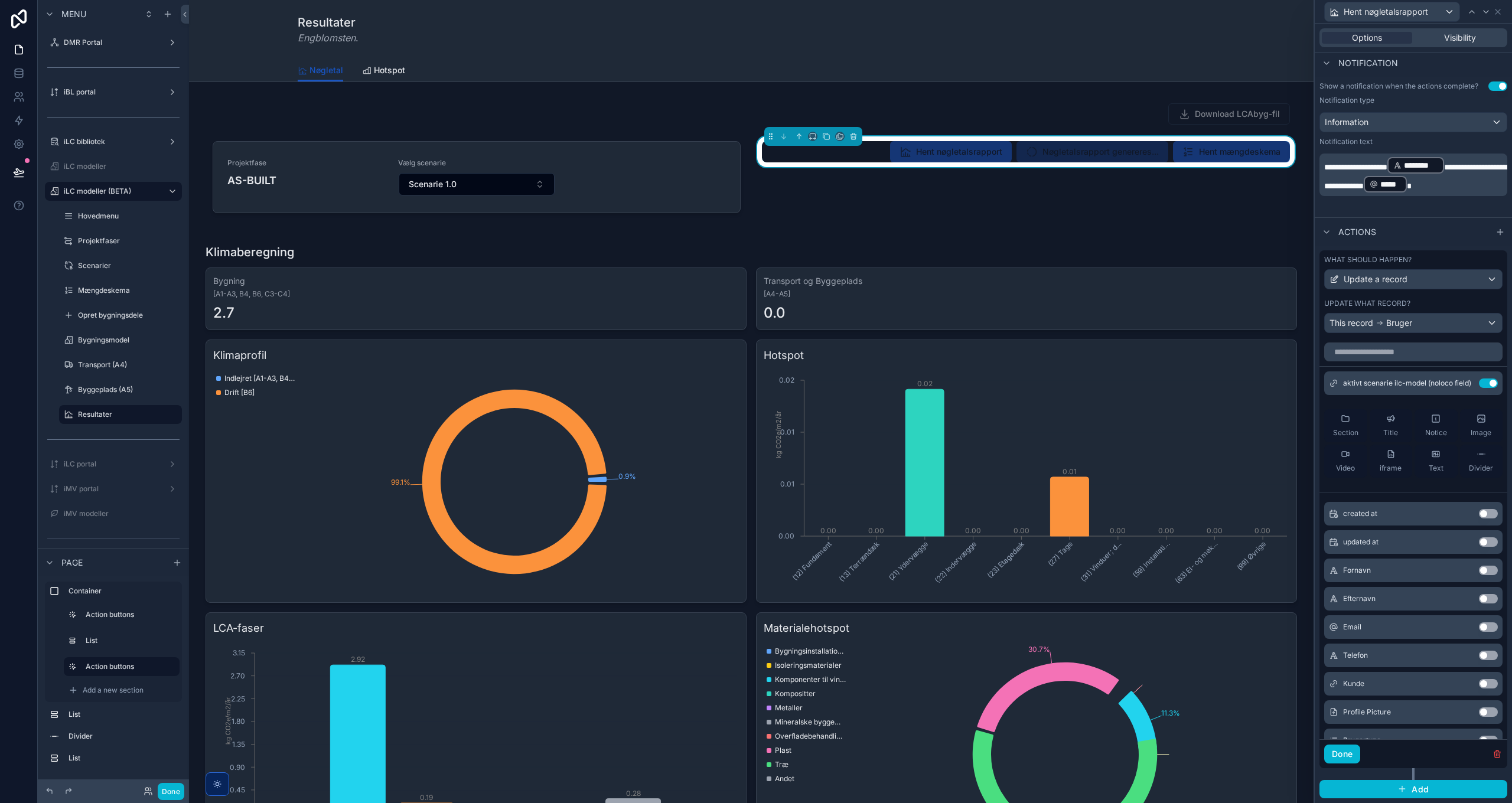
click at [1424, 290] on div "What should happen? Update a record Update what record? This record Bruger" at bounding box center [1413, 294] width 188 height 88
click at [1424, 287] on div "Update a record" at bounding box center [1413, 279] width 177 height 19
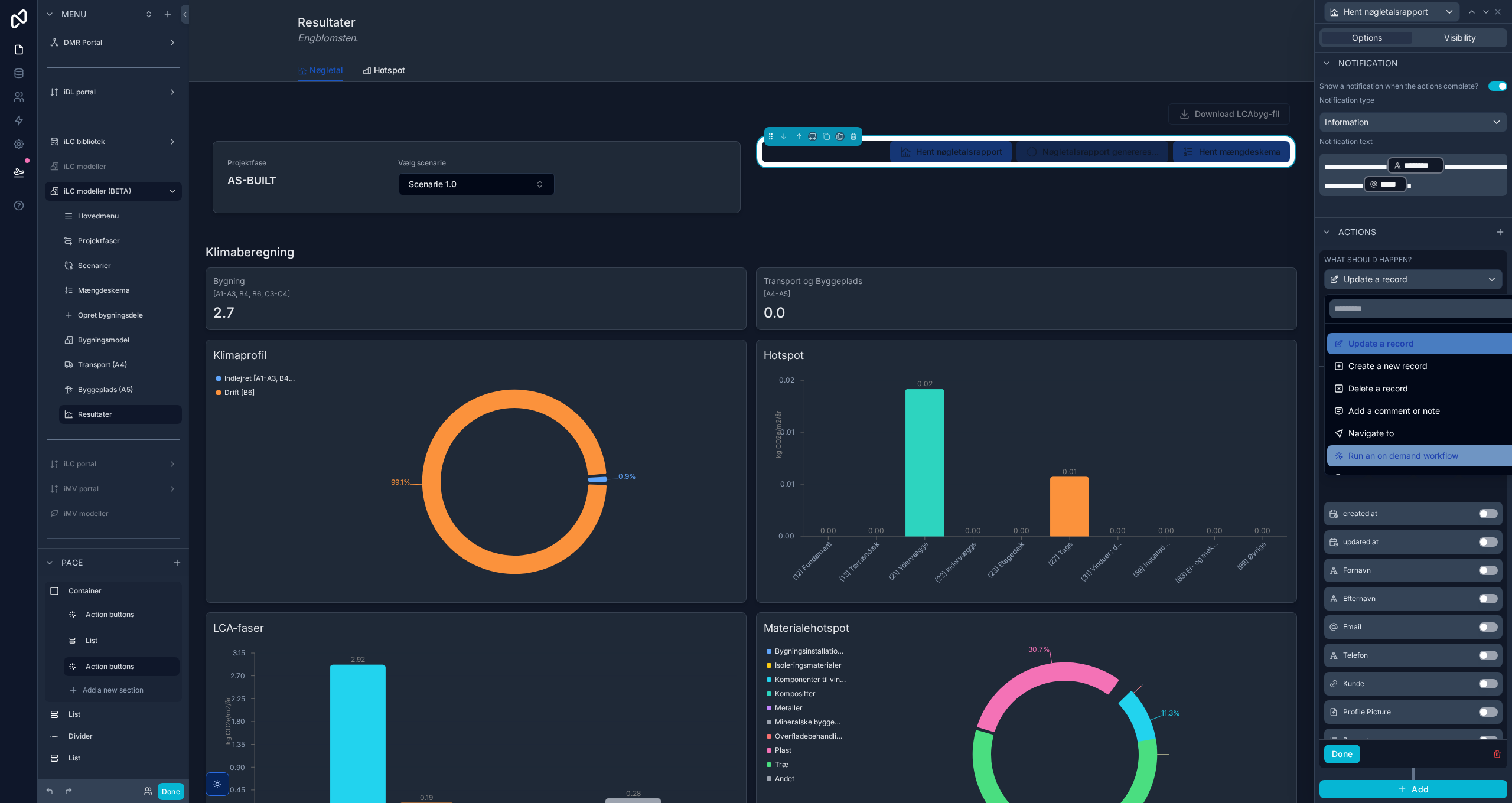
click at [1431, 457] on span "Run an on demand workflow" at bounding box center [1403, 456] width 110 height 14
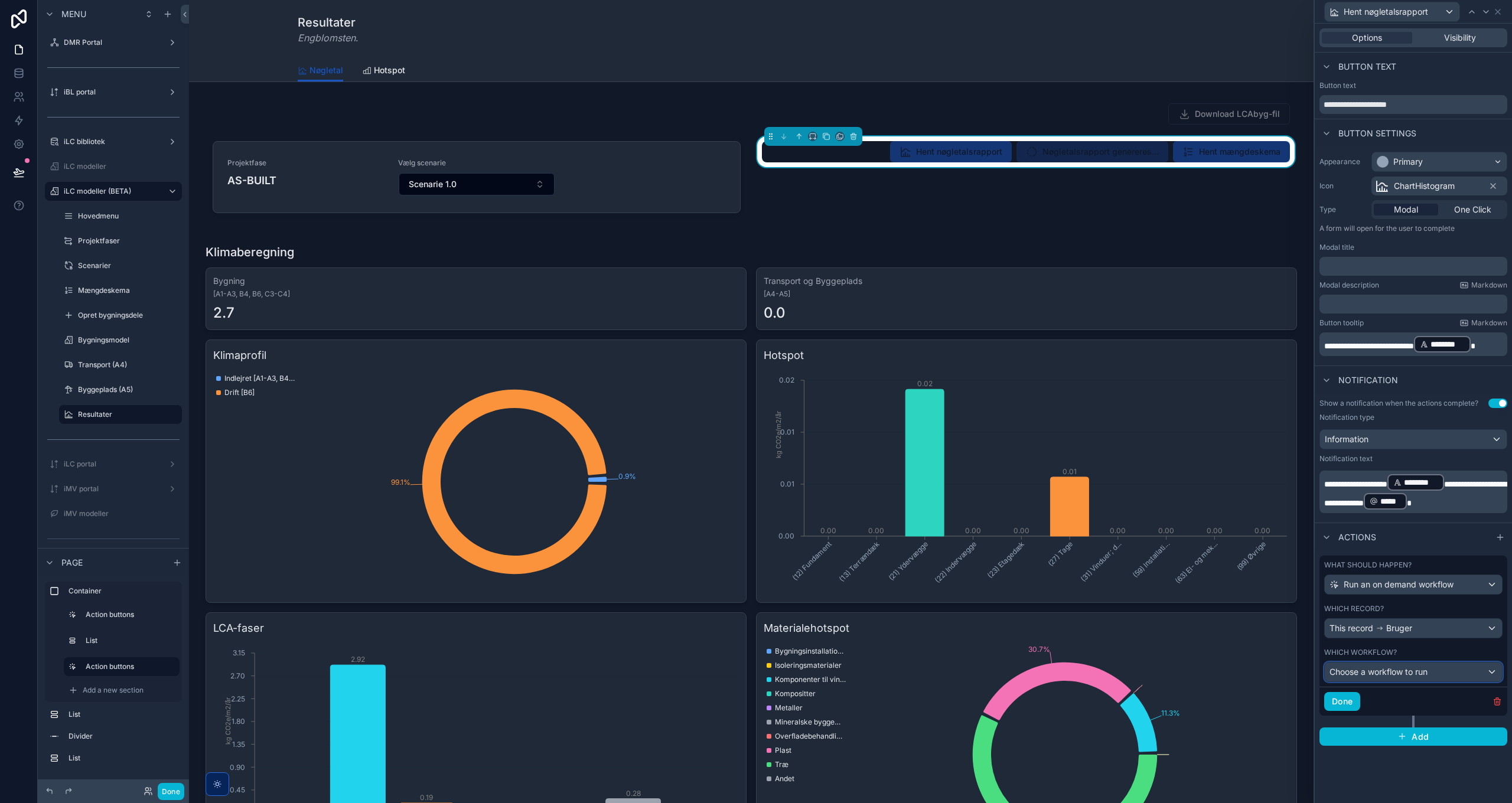
click at [1405, 677] on div "Choose a workflow to run" at bounding box center [1413, 672] width 177 height 19
click at [1411, 729] on span "TRIGGER: Hent og afsend PDF nøgletalsrapport via DocsAutomator" at bounding box center [1391, 733] width 260 height 14
click at [1374, 623] on div "This record Bruger" at bounding box center [1371, 629] width 83 height 12
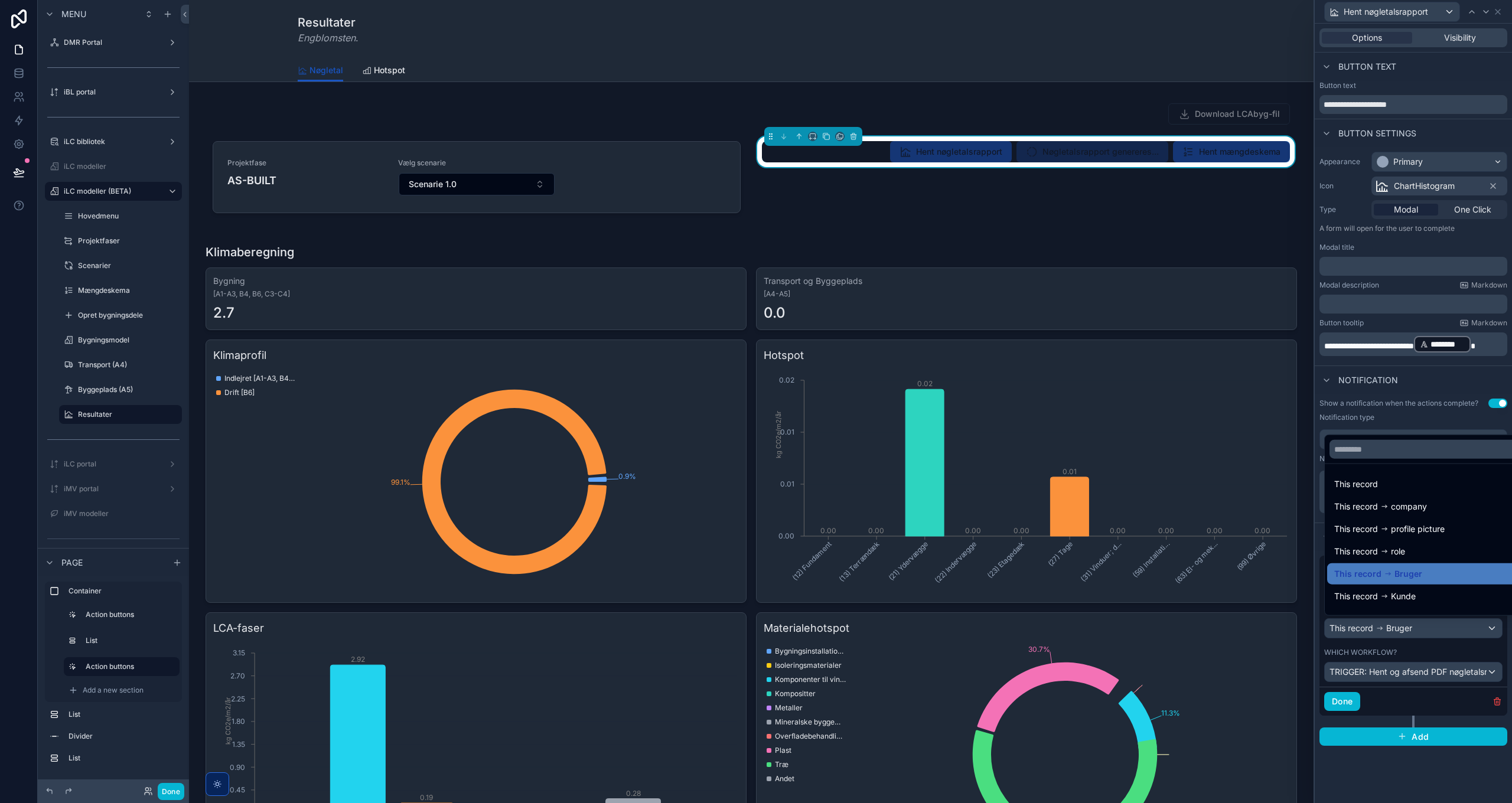
click at [1374, 625] on div at bounding box center [1413, 402] width 197 height 803
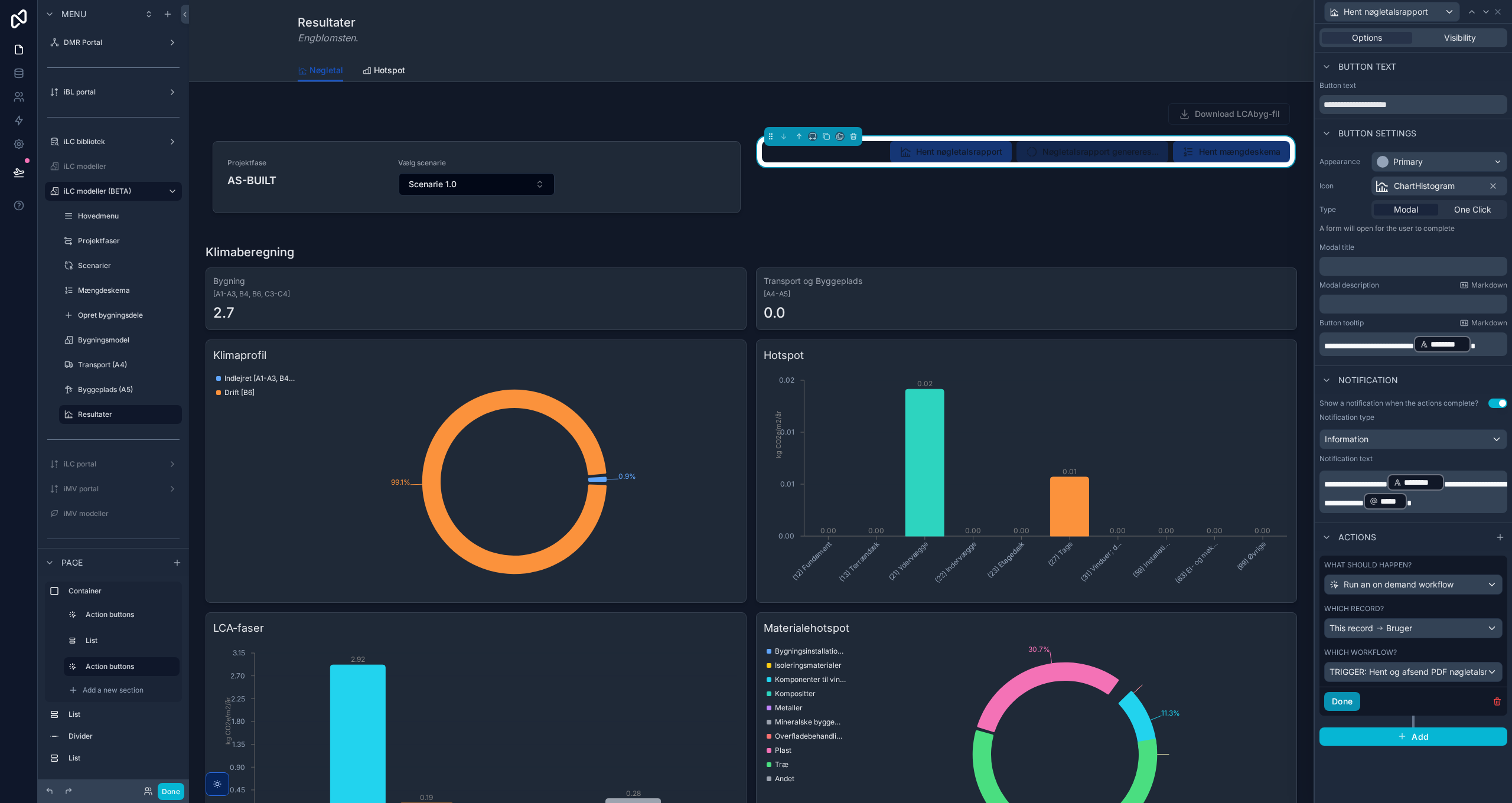
click at [1347, 698] on button "Done" at bounding box center [1342, 702] width 36 height 19
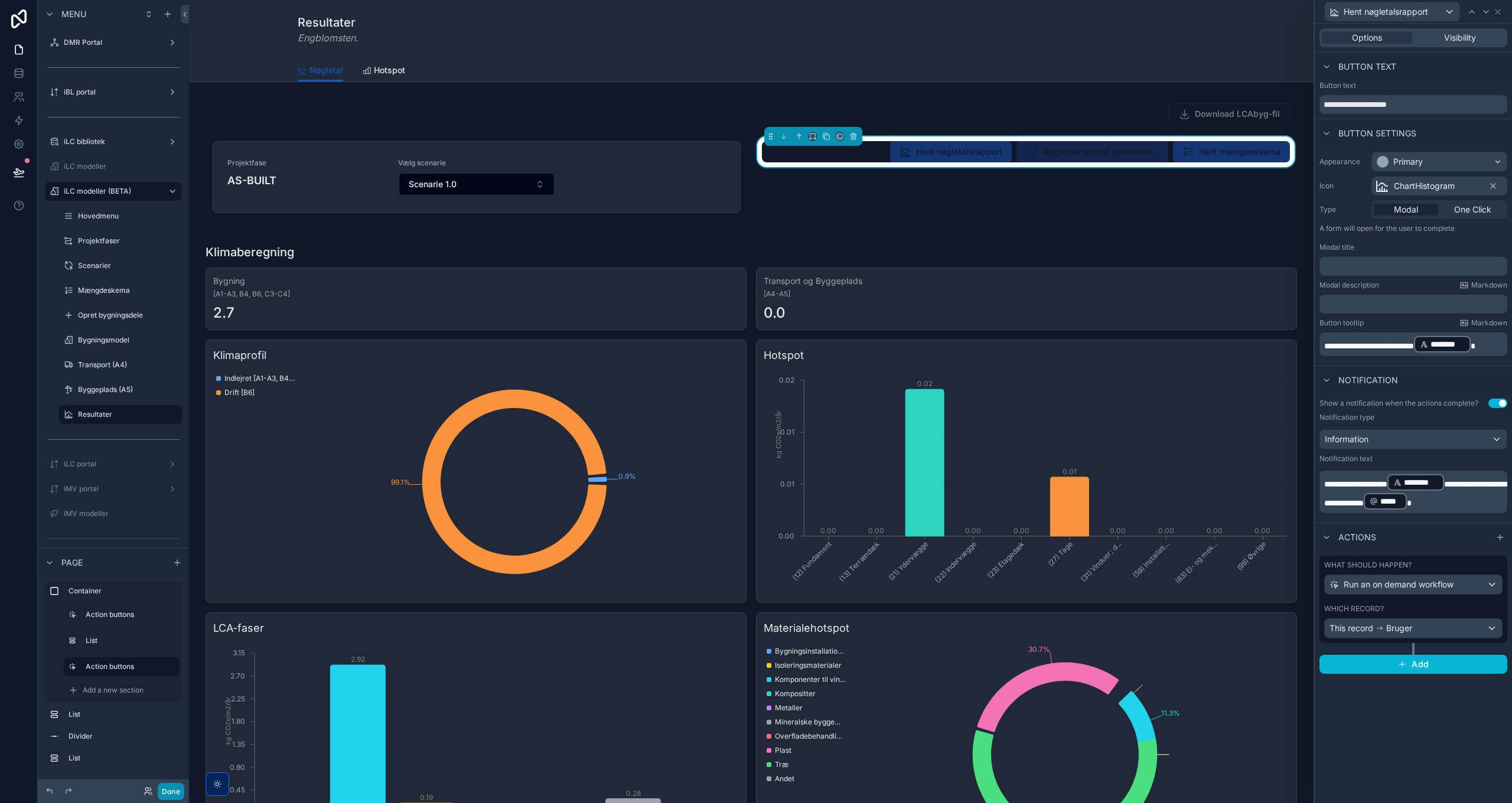
click at [177, 789] on button "Done" at bounding box center [171, 792] width 26 height 17
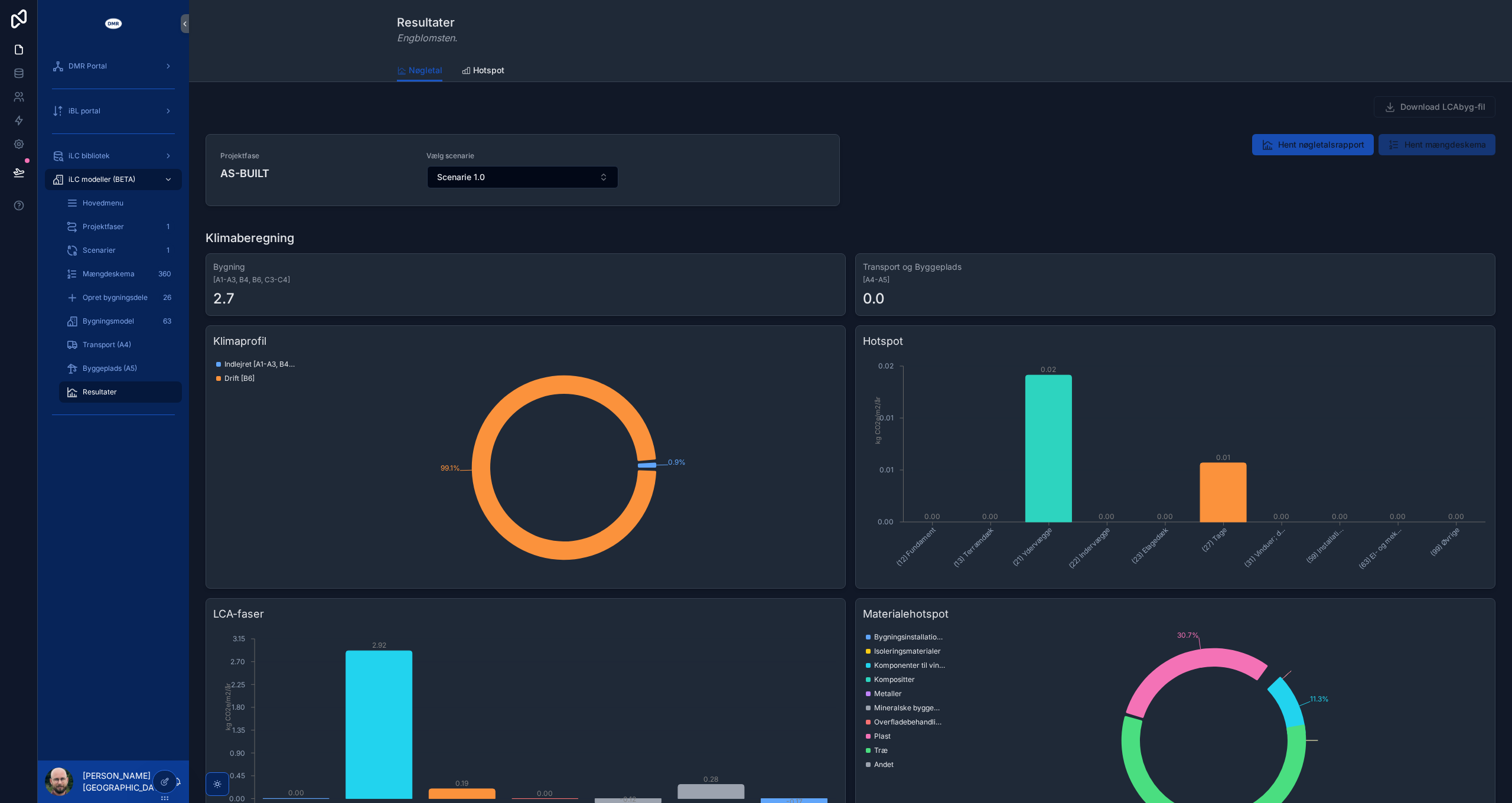
click at [1296, 153] on button "Hent nøgletalsrapport" at bounding box center [1313, 145] width 122 height 21
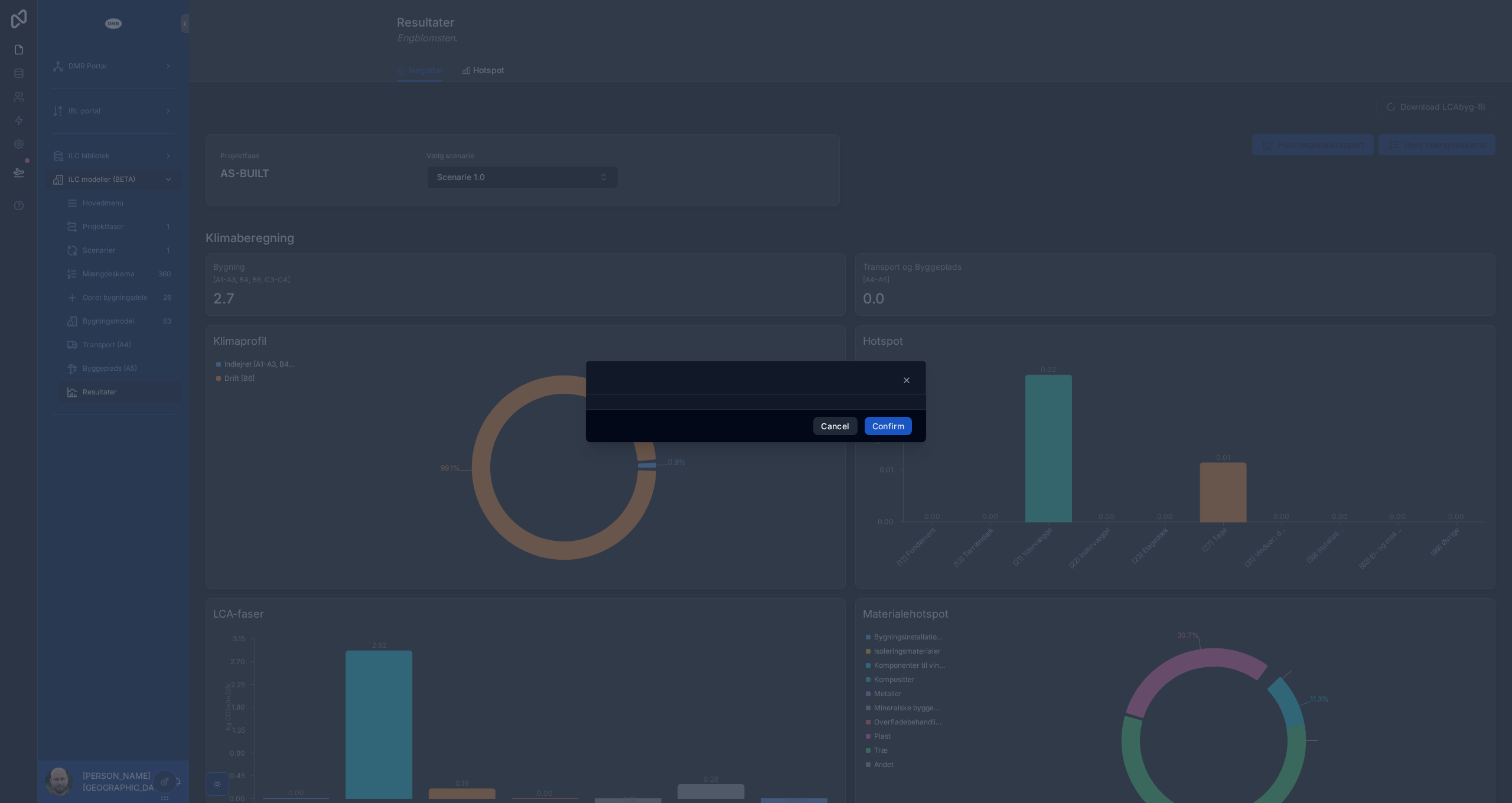
click at [823, 427] on button "Cancel" at bounding box center [835, 426] width 43 height 19
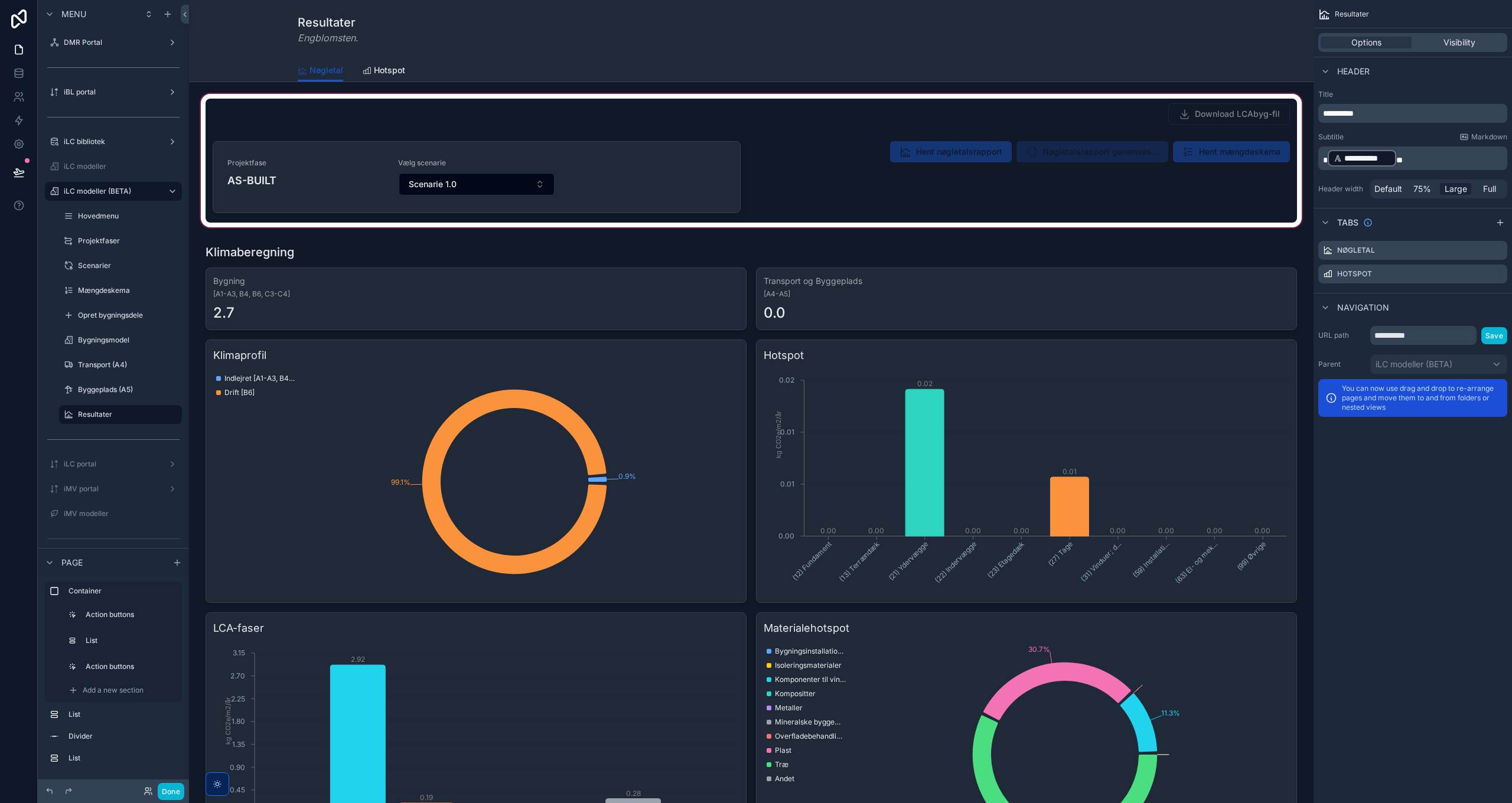
click at [946, 149] on div "scrollable content" at bounding box center [751, 161] width 1106 height 138
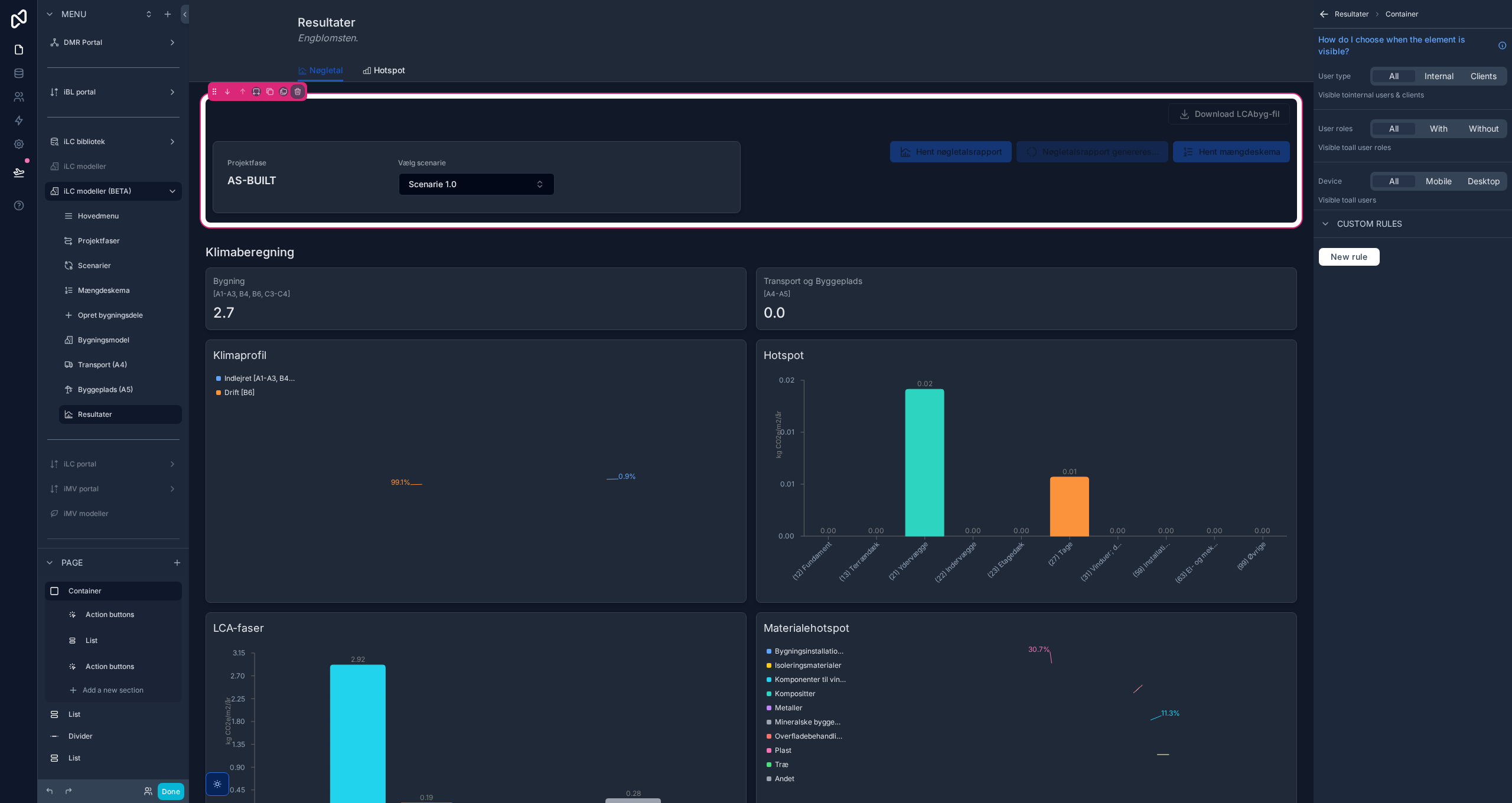
click at [941, 154] on div "scrollable content" at bounding box center [1026, 179] width 542 height 86
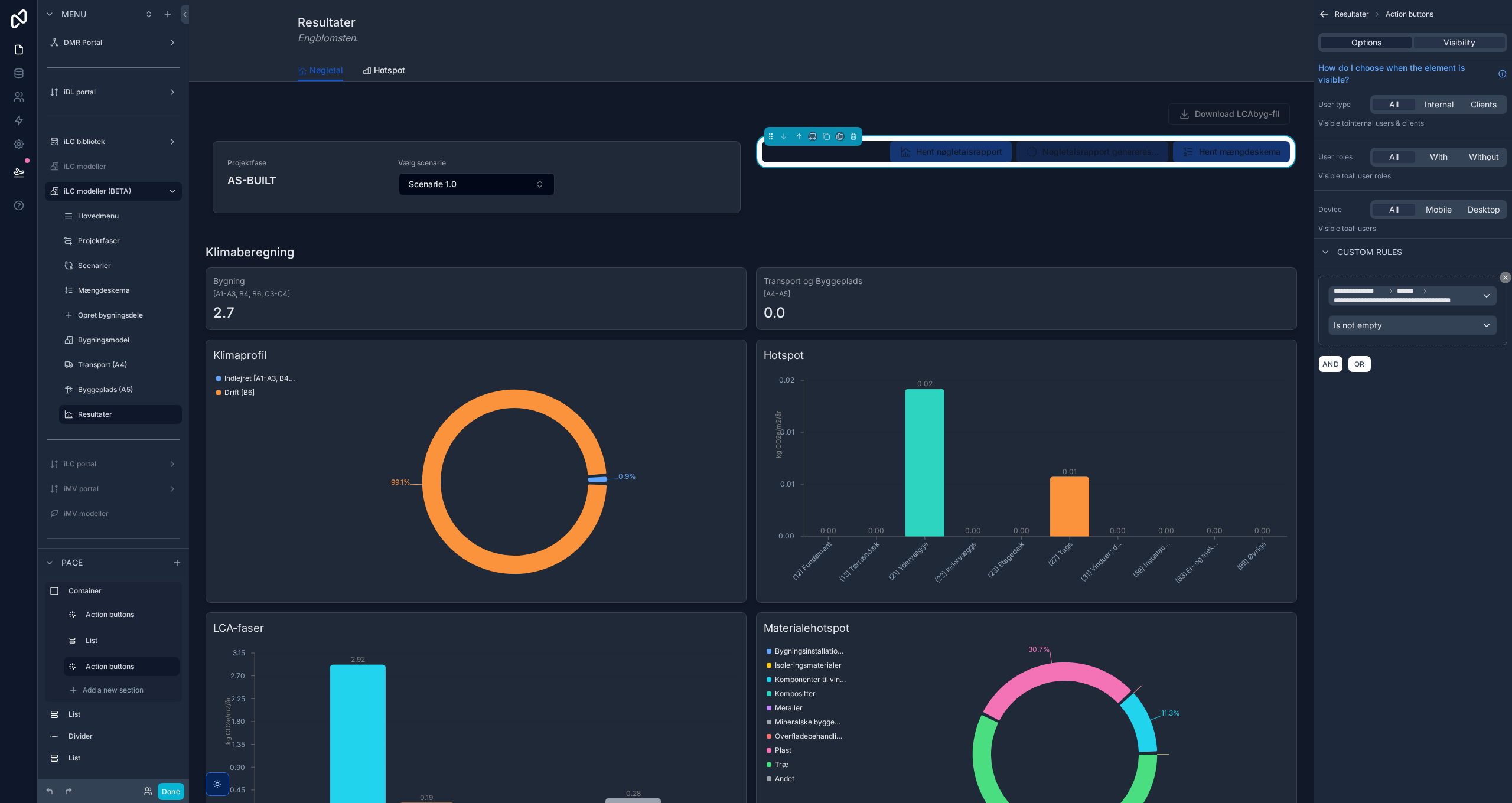
click at [1380, 43] on span "Options" at bounding box center [1367, 43] width 30 height 12
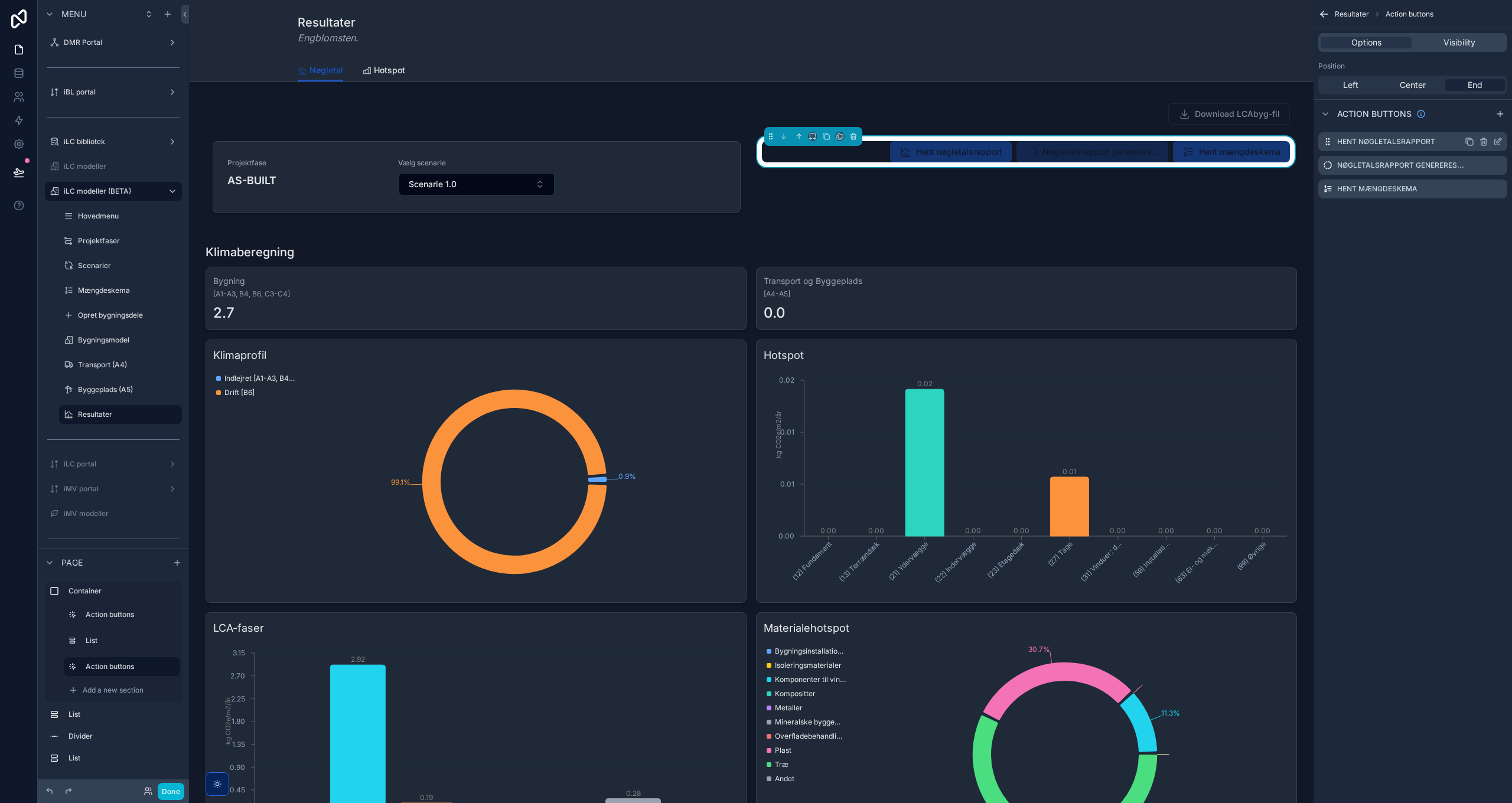
click at [1496, 142] on icon "scrollable content" at bounding box center [1498, 142] width 9 height 9
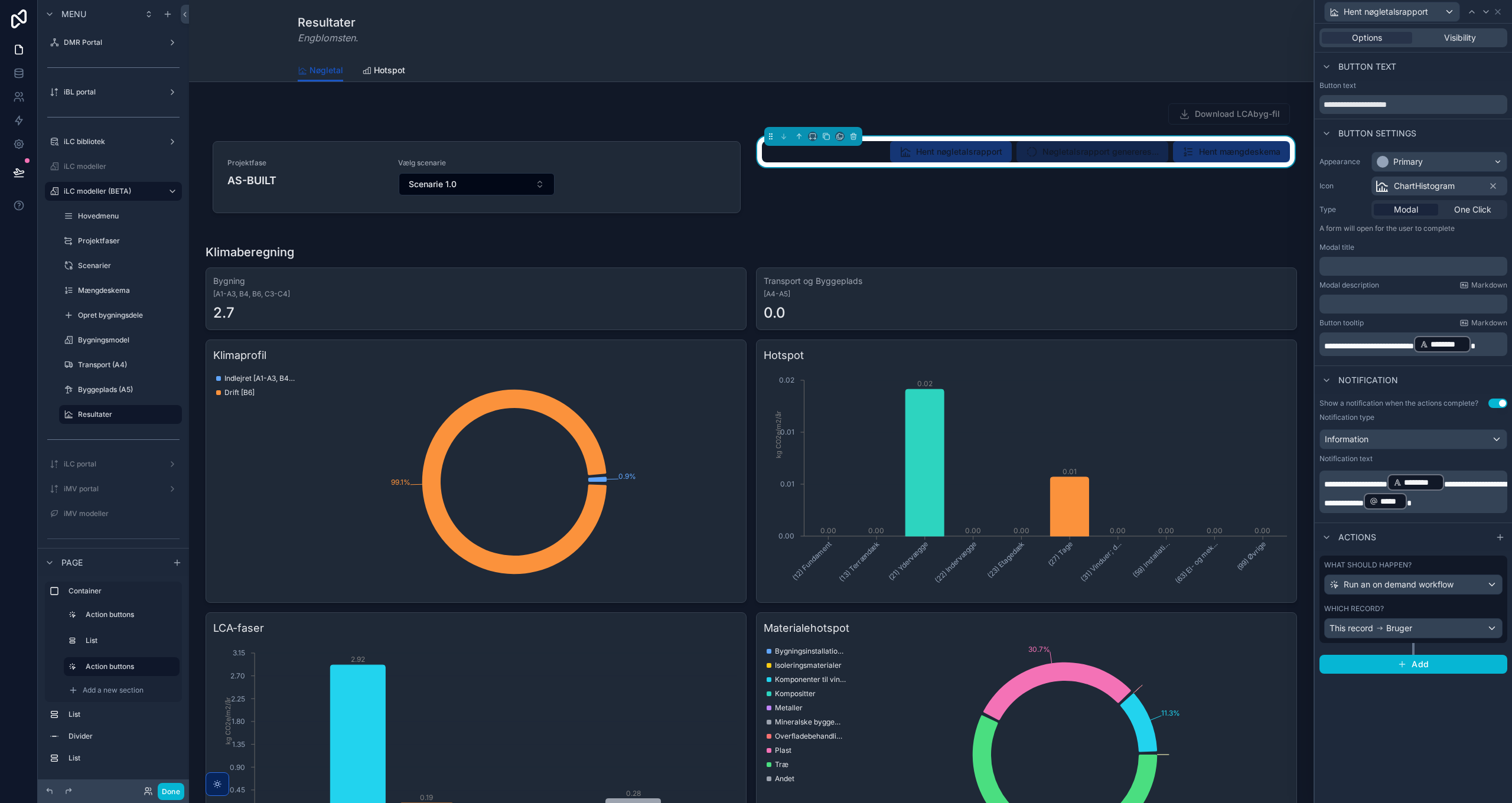
click at [1364, 267] on p "﻿" at bounding box center [1415, 267] width 181 height 12
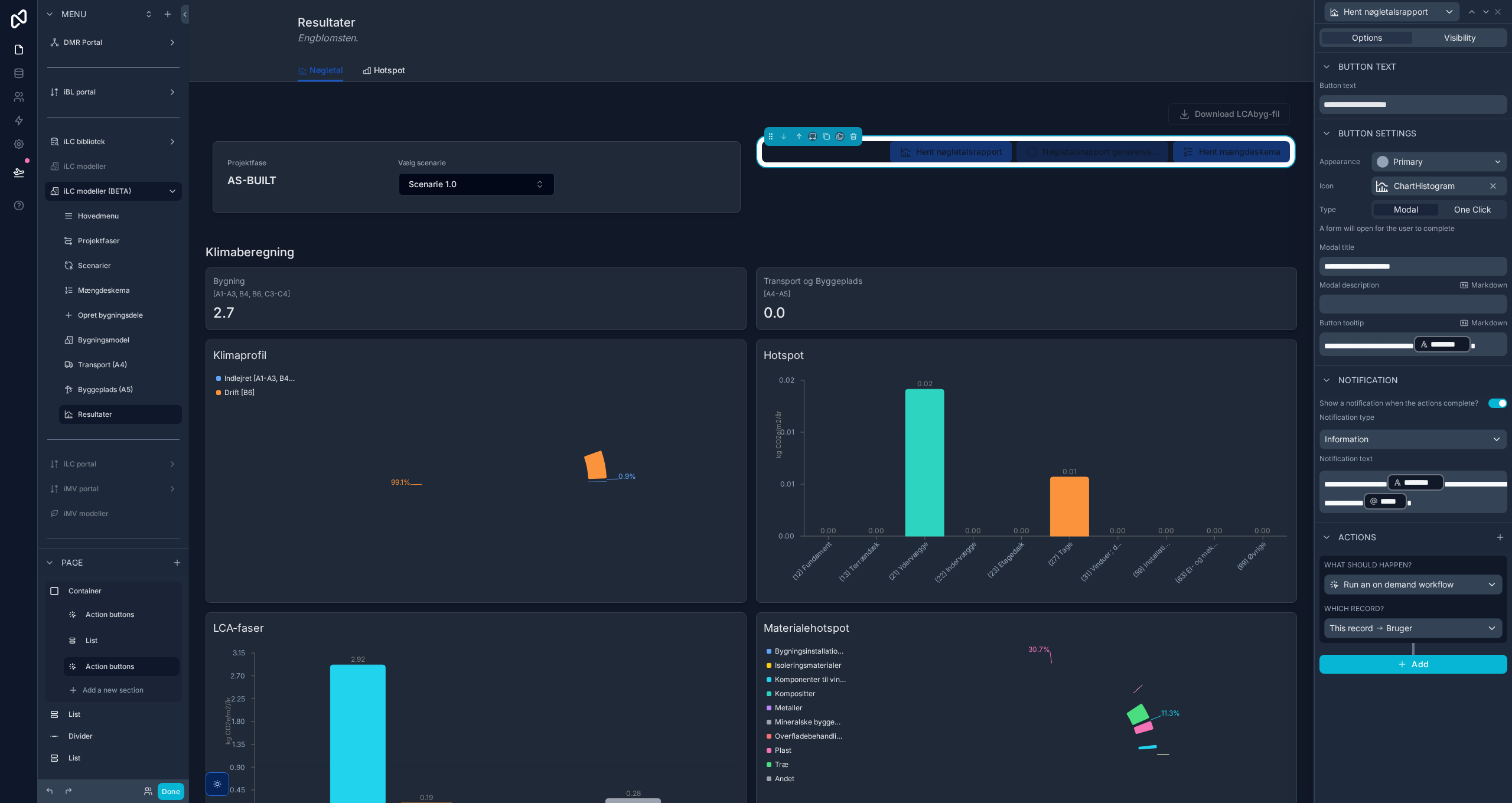
click at [1363, 305] on p "﻿" at bounding box center [1415, 304] width 181 height 12
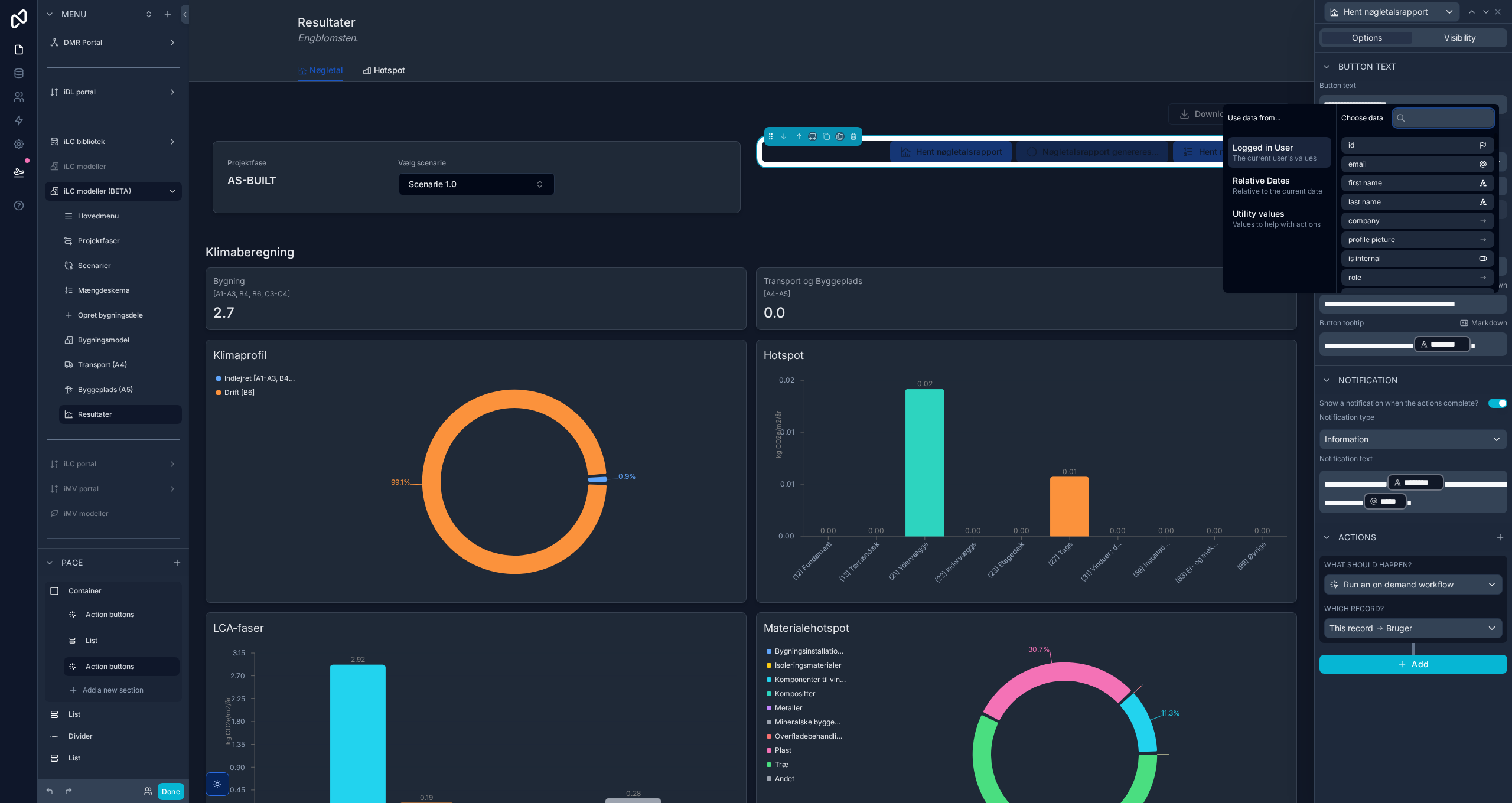
click at [1445, 117] on input "text" at bounding box center [1444, 118] width 101 height 19
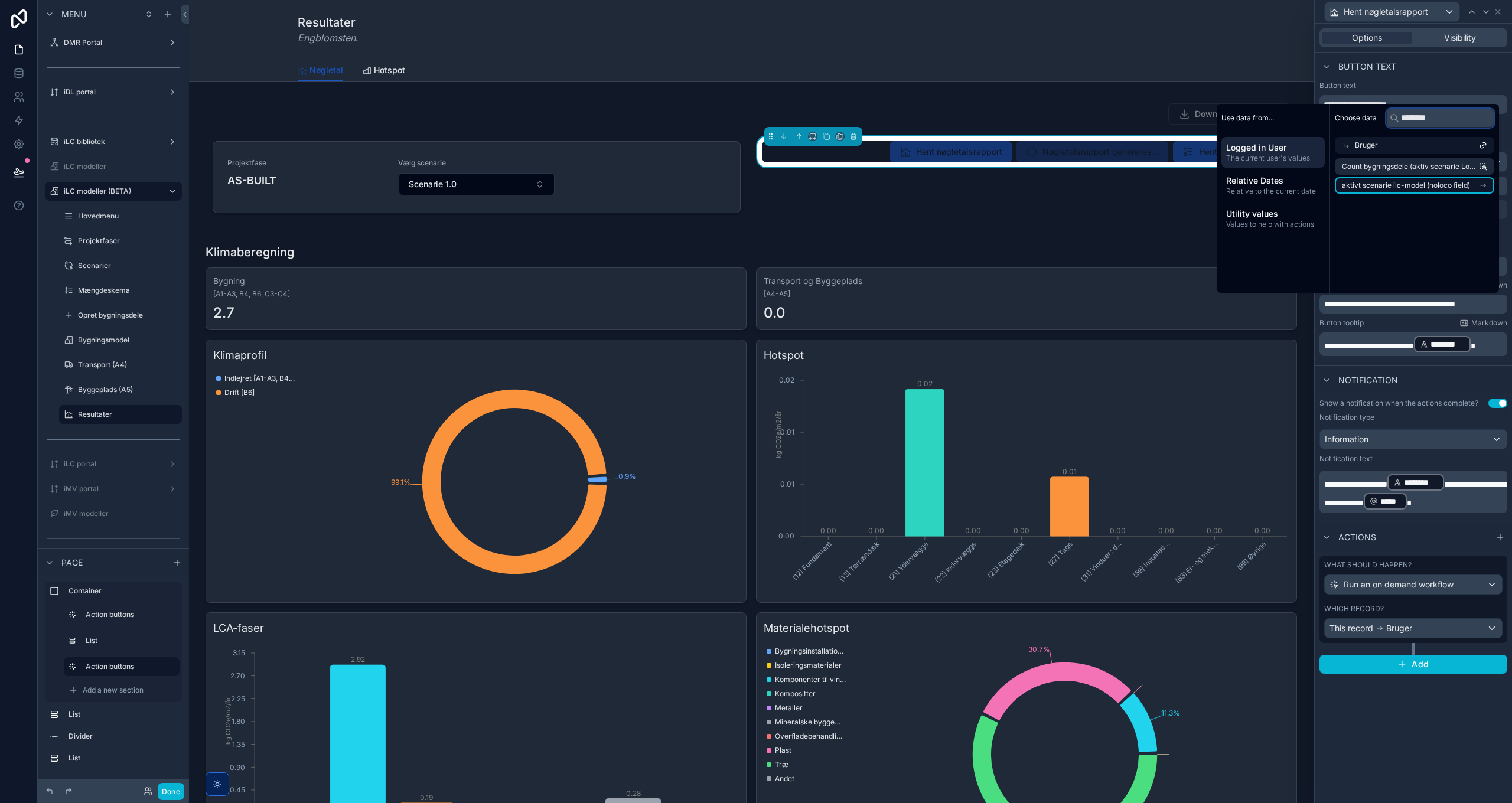
type input "********"
click at [1400, 186] on span "aktivt scenarie ilc-model (noloco field)" at bounding box center [1406, 186] width 128 height 9
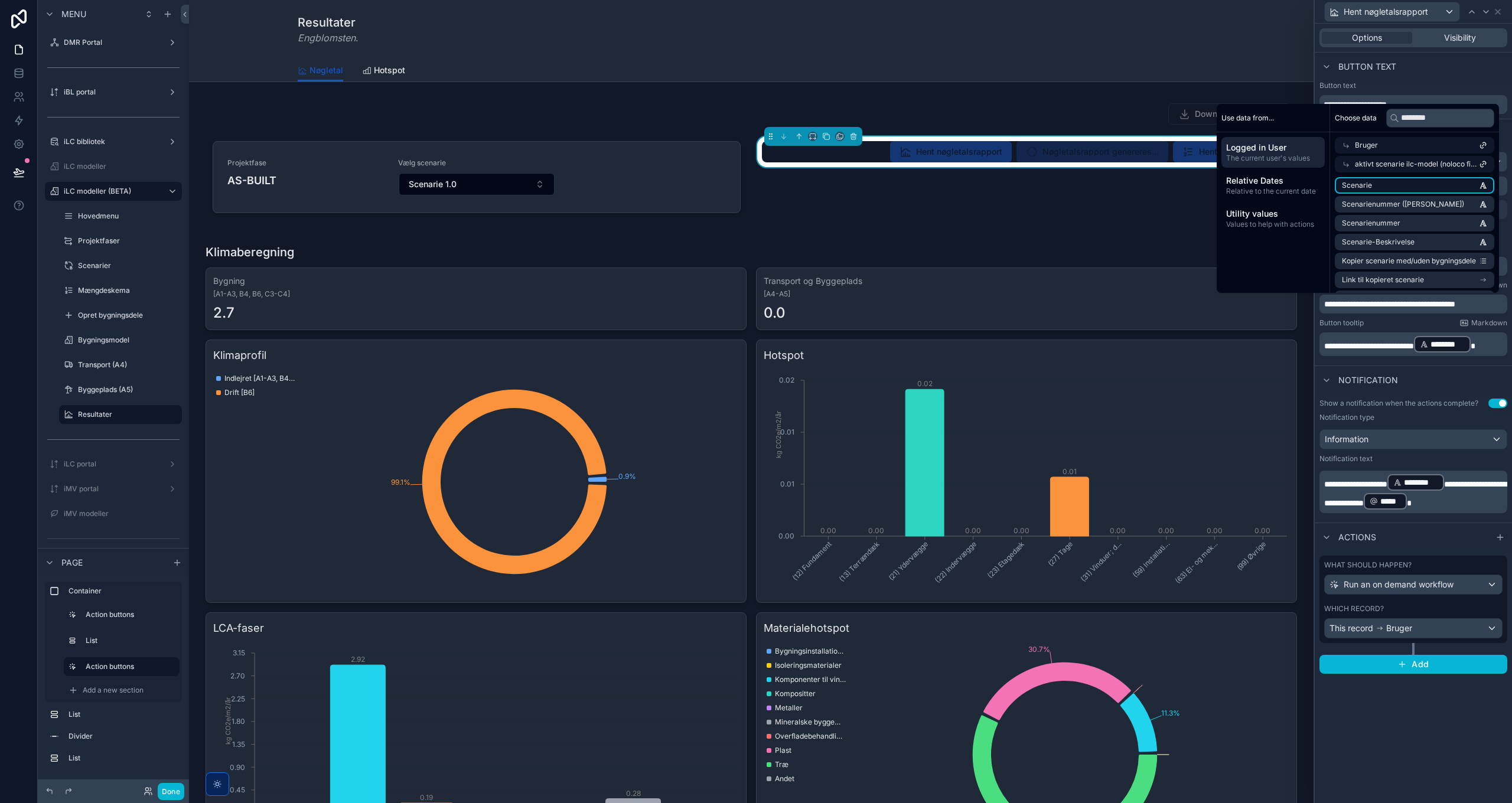
click at [1400, 189] on li "Scenarie" at bounding box center [1415, 185] width 159 height 16
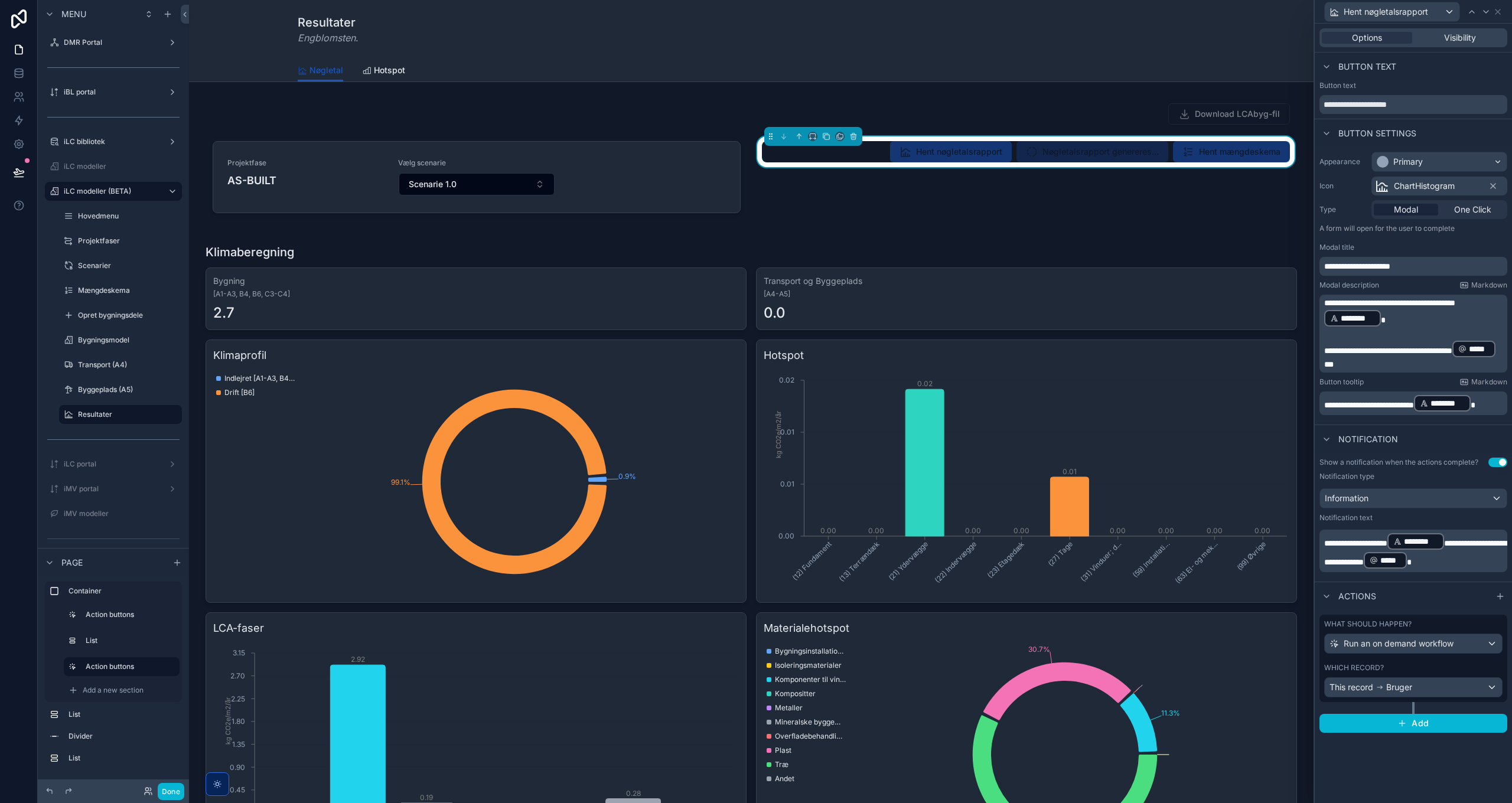
click at [1406, 321] on p "**********" at bounding box center [1415, 312] width 181 height 31
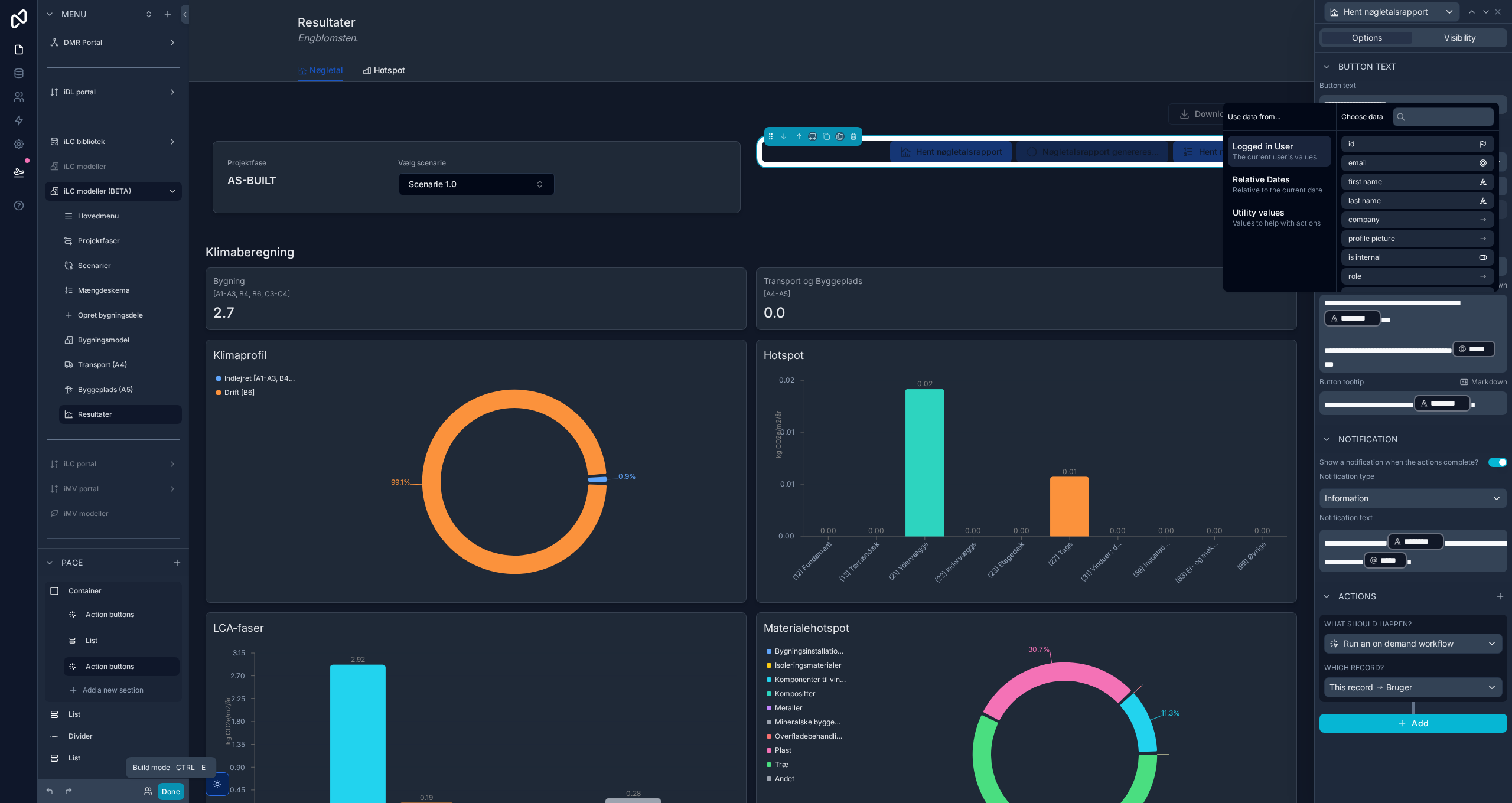
click at [172, 791] on button "Done" at bounding box center [171, 792] width 26 height 17
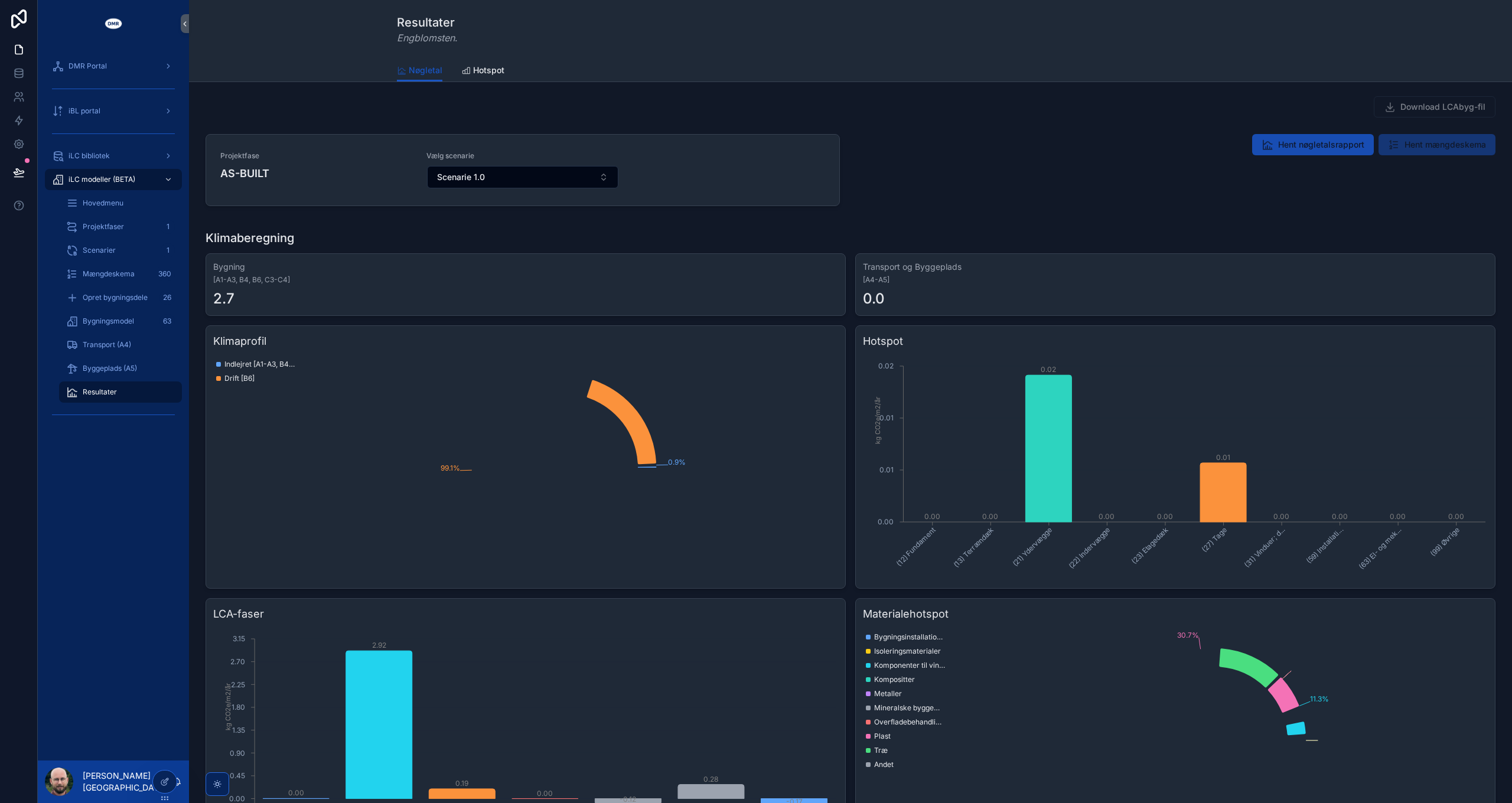
click at [1310, 150] on button "Hent nøgletalsrapport" at bounding box center [1313, 145] width 122 height 21
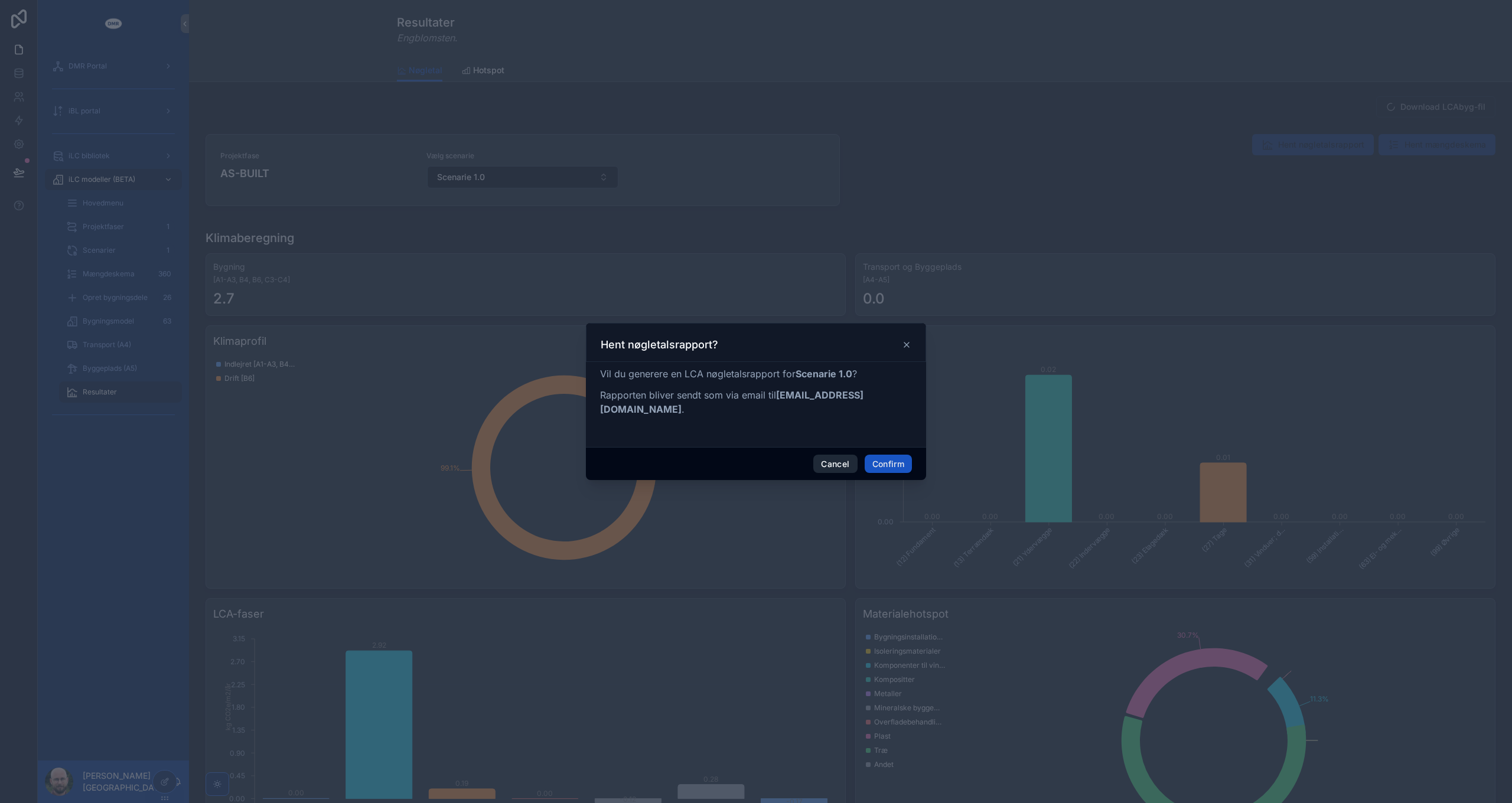
click at [833, 459] on button "Cancel" at bounding box center [835, 464] width 43 height 19
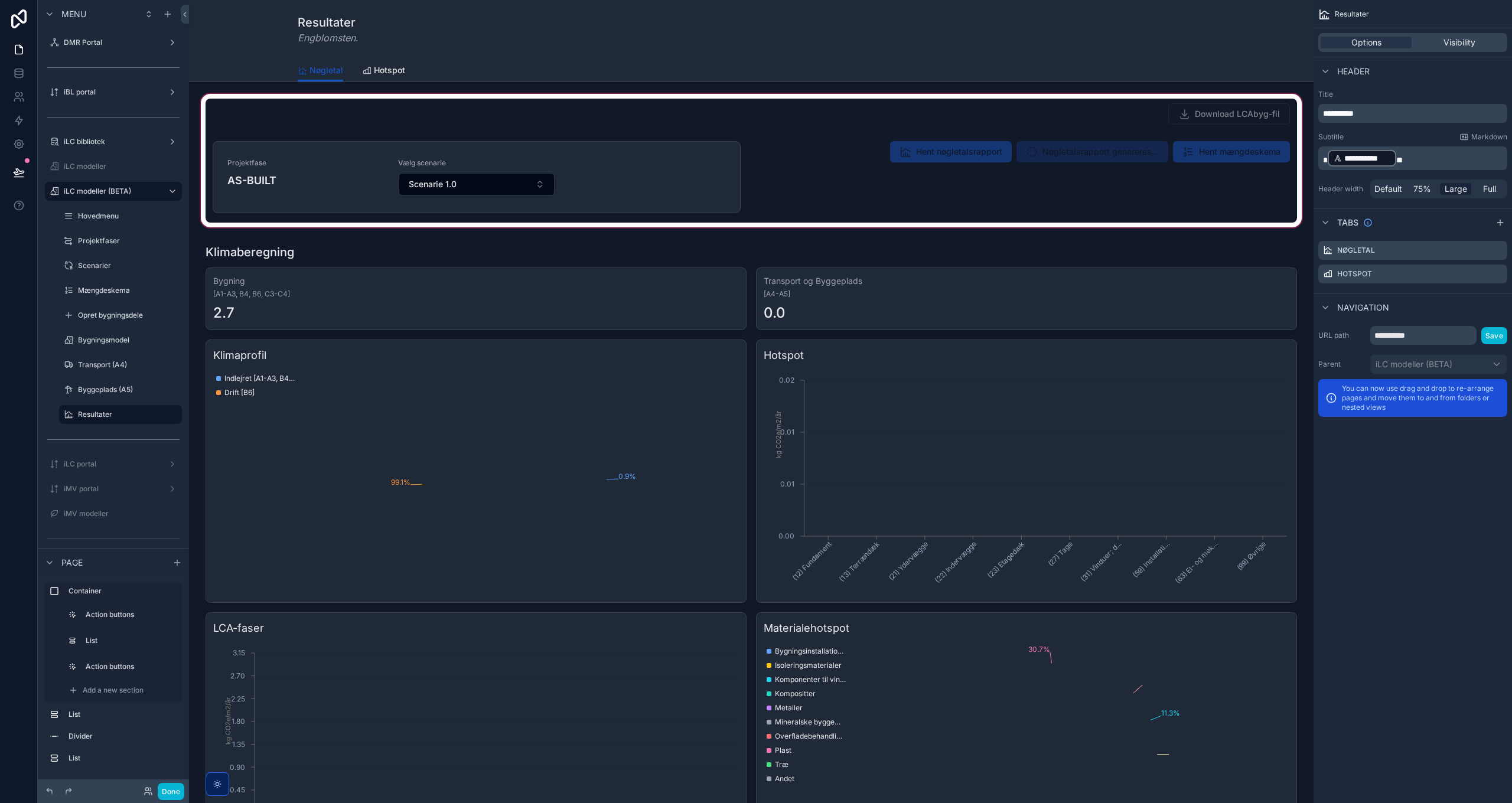
click at [972, 143] on div "scrollable content" at bounding box center [751, 161] width 1106 height 138
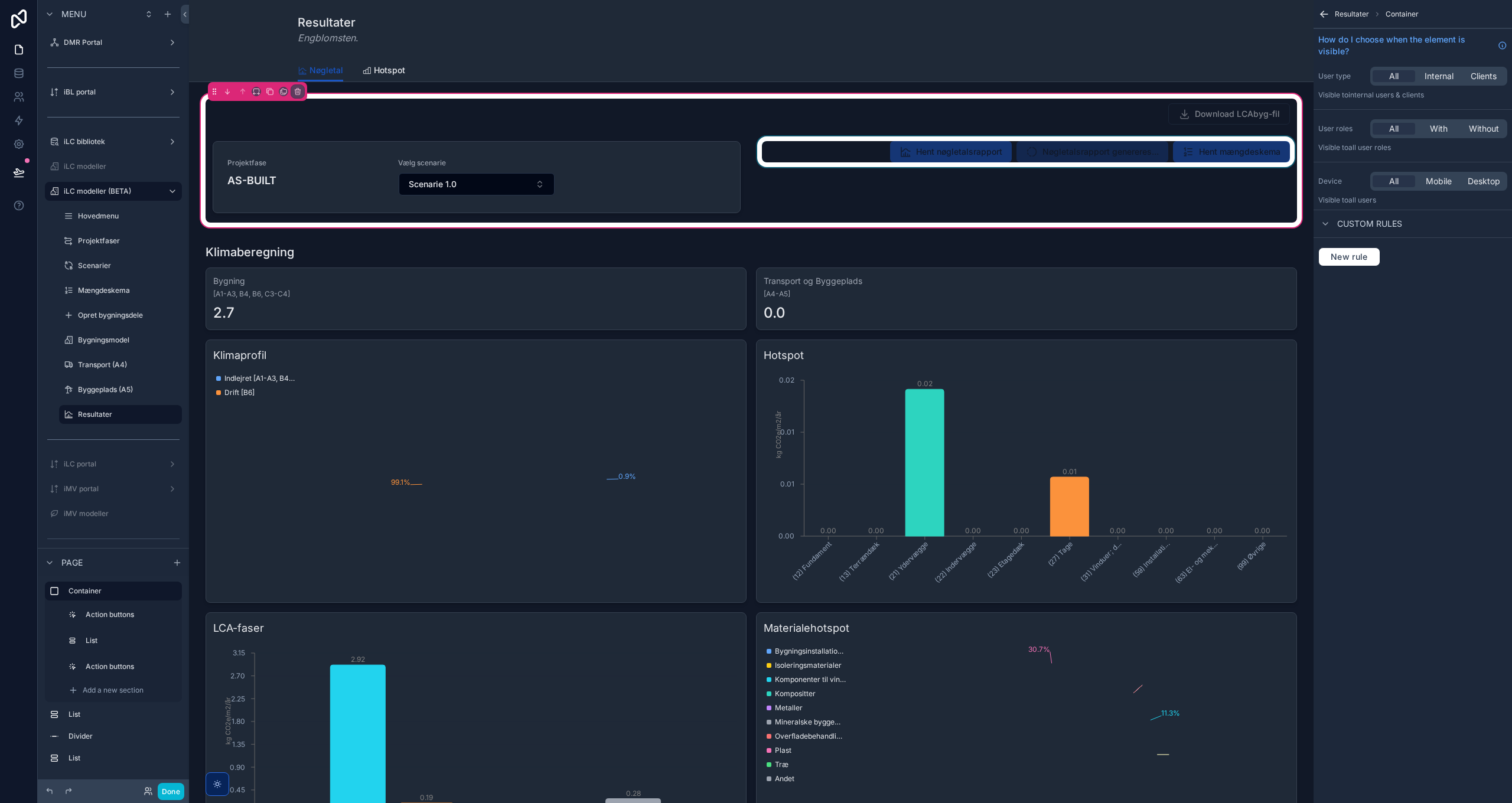
click at [950, 151] on div "scrollable content" at bounding box center [1026, 179] width 542 height 86
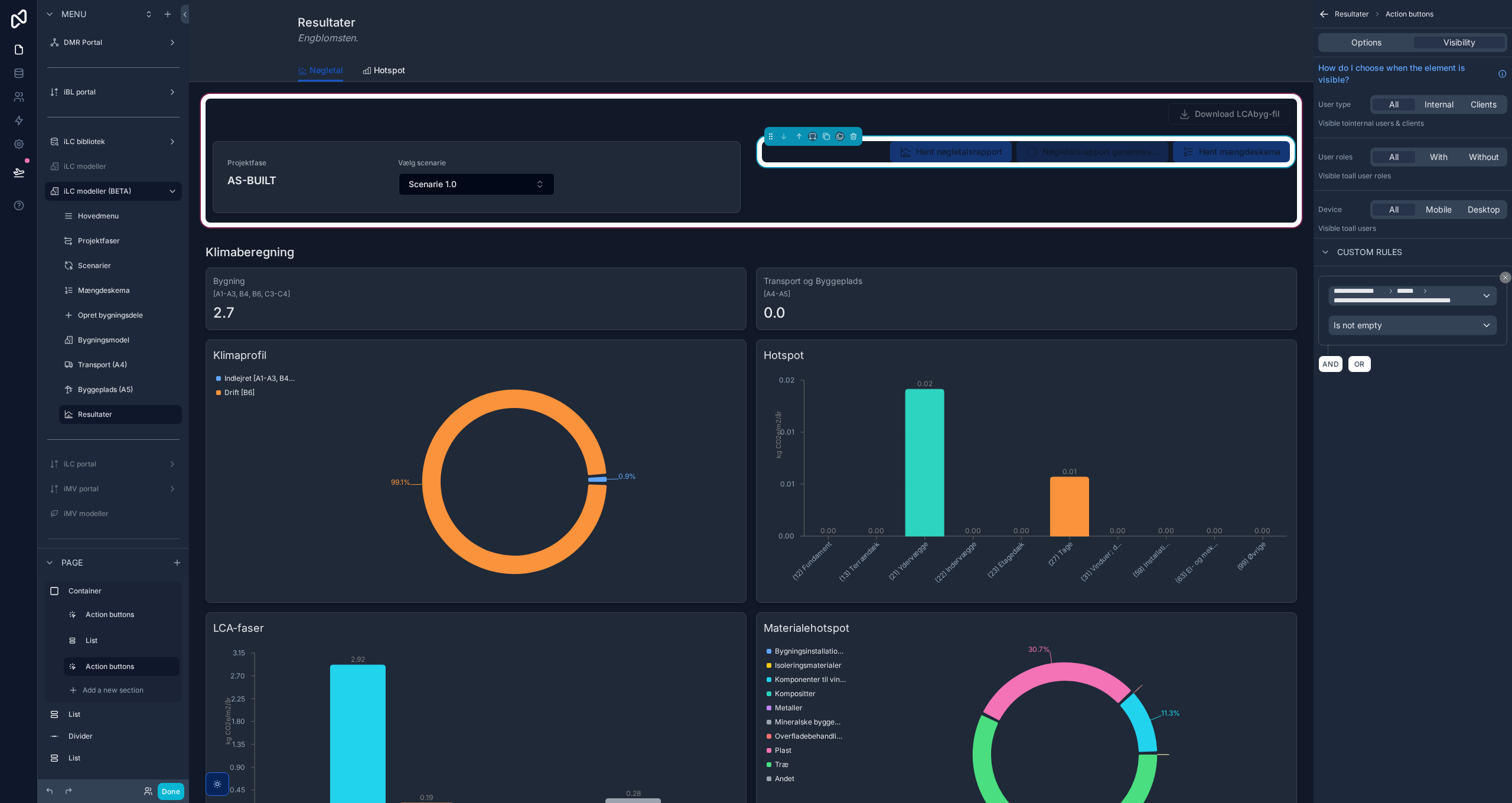
click at [1367, 34] on div "Options Visibility" at bounding box center [1413, 42] width 189 height 19
click at [1370, 43] on span "Options" at bounding box center [1367, 43] width 30 height 12
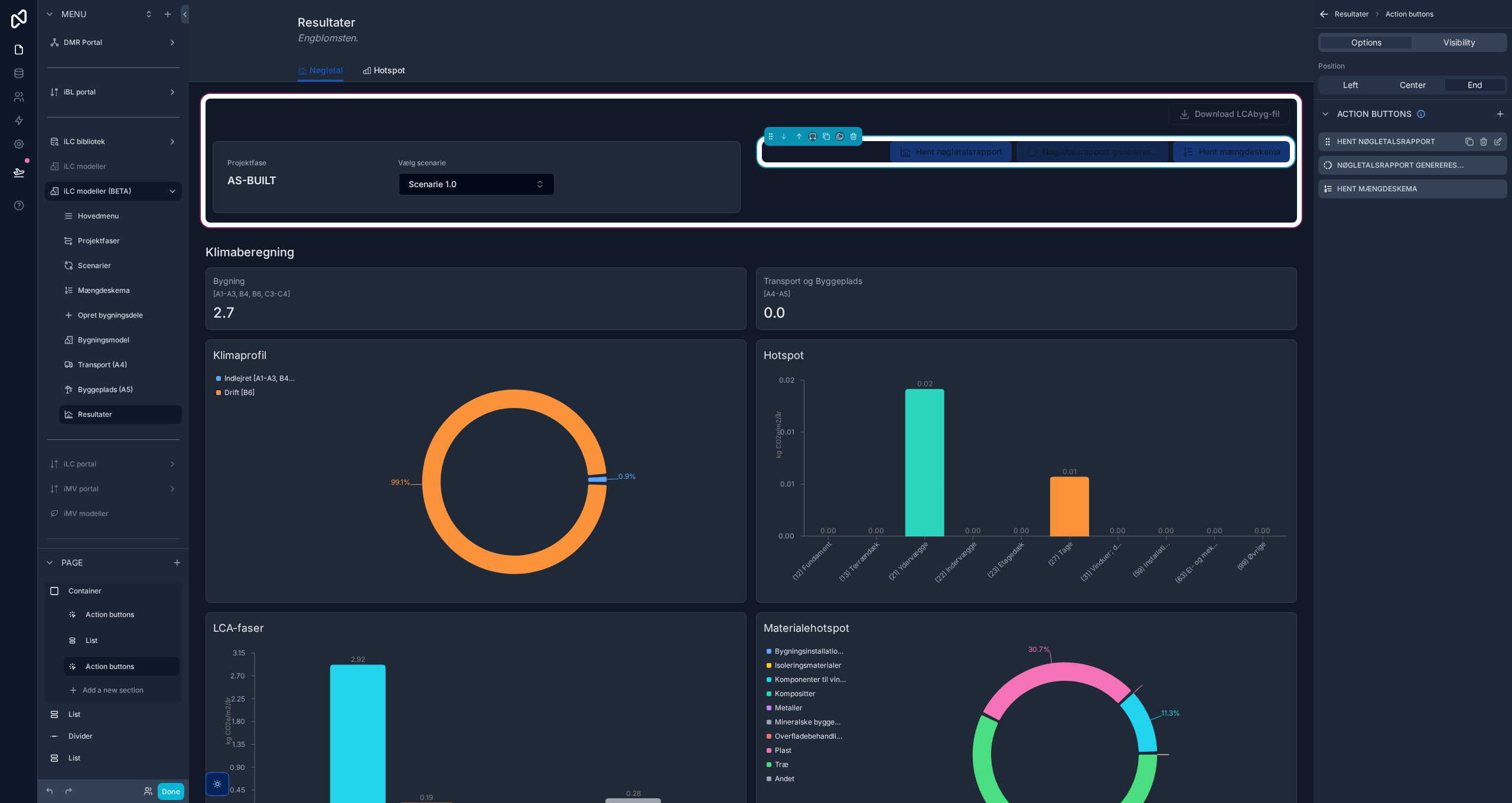
click at [1492, 140] on div "scrollable content" at bounding box center [1483, 142] width 38 height 9
click at [1497, 141] on icon "scrollable content" at bounding box center [1498, 142] width 9 height 9
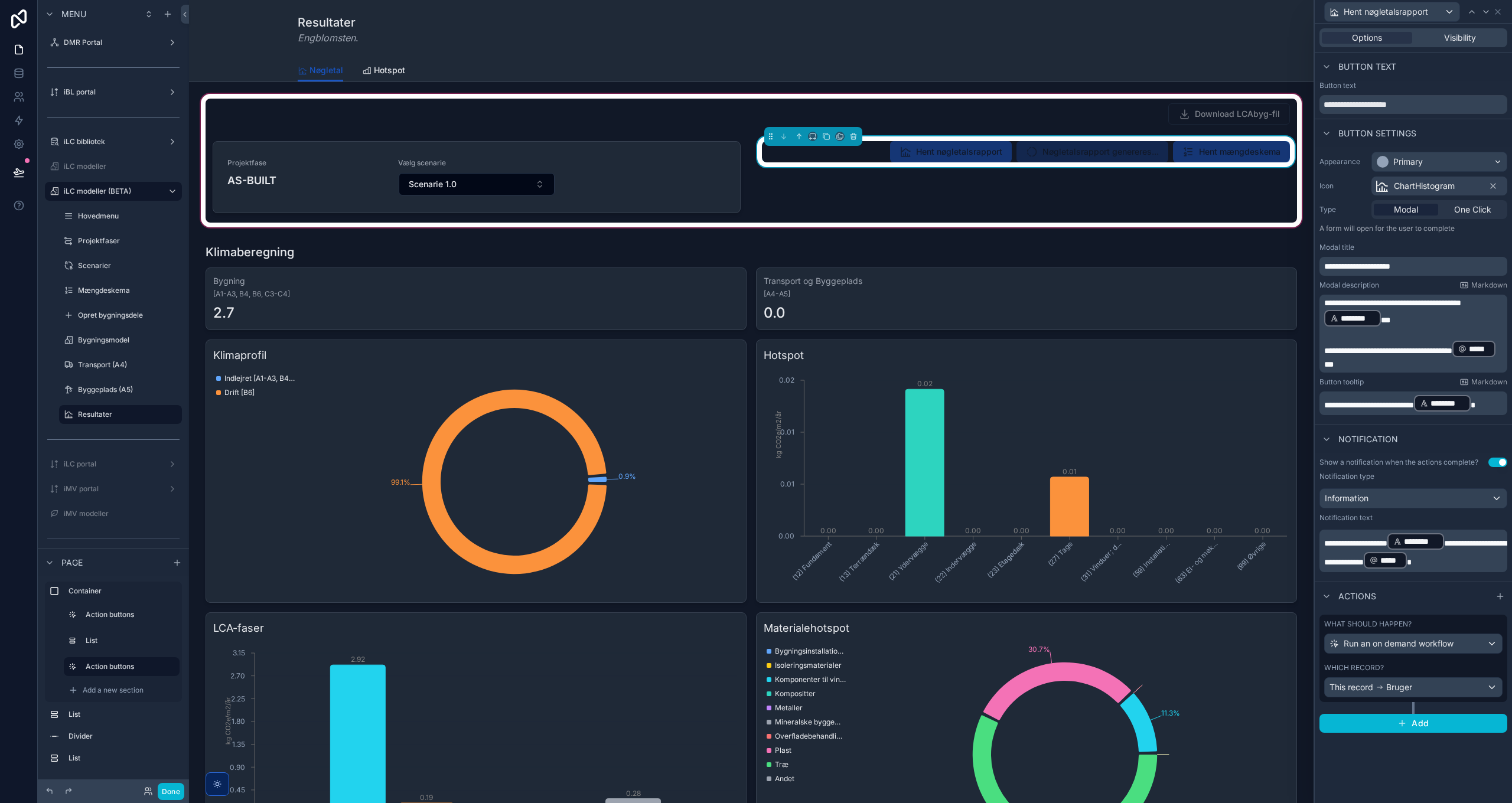
click at [1427, 347] on span "**********" at bounding box center [1388, 351] width 128 height 9
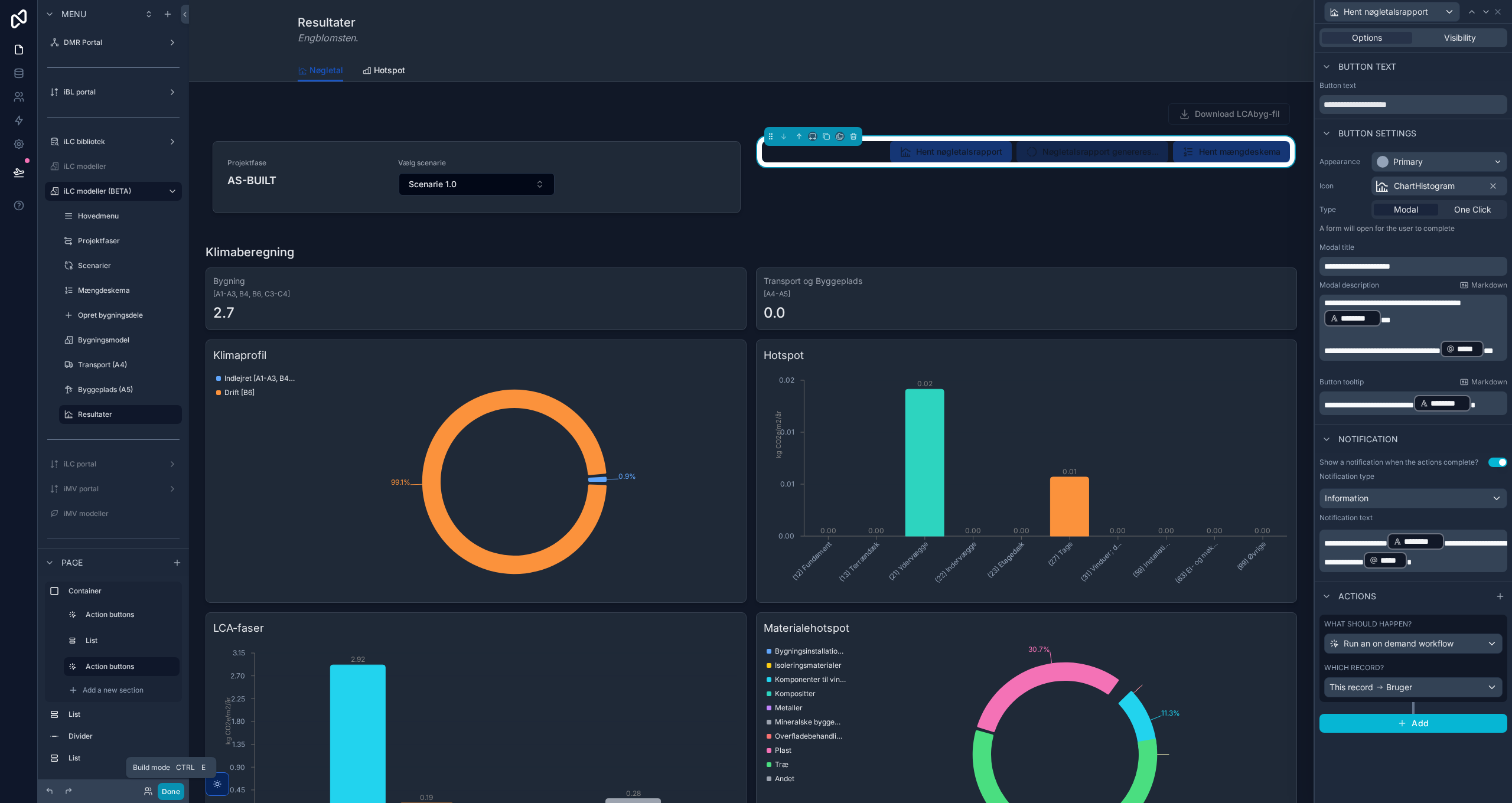
click at [170, 790] on button "Done" at bounding box center [171, 792] width 26 height 17
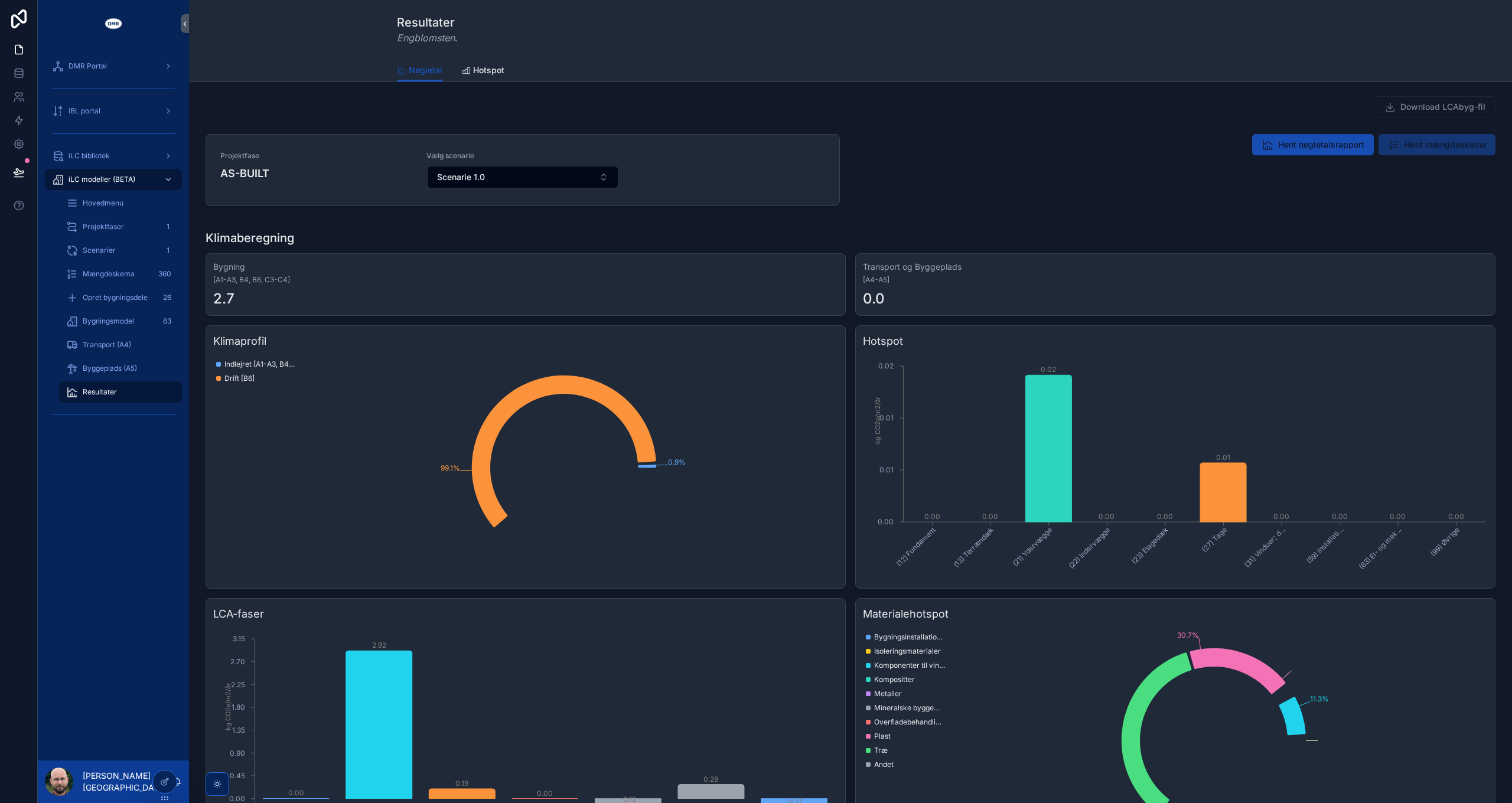
click at [1322, 150] on span "Hent nøgletalsrapport" at bounding box center [1321, 145] width 86 height 12
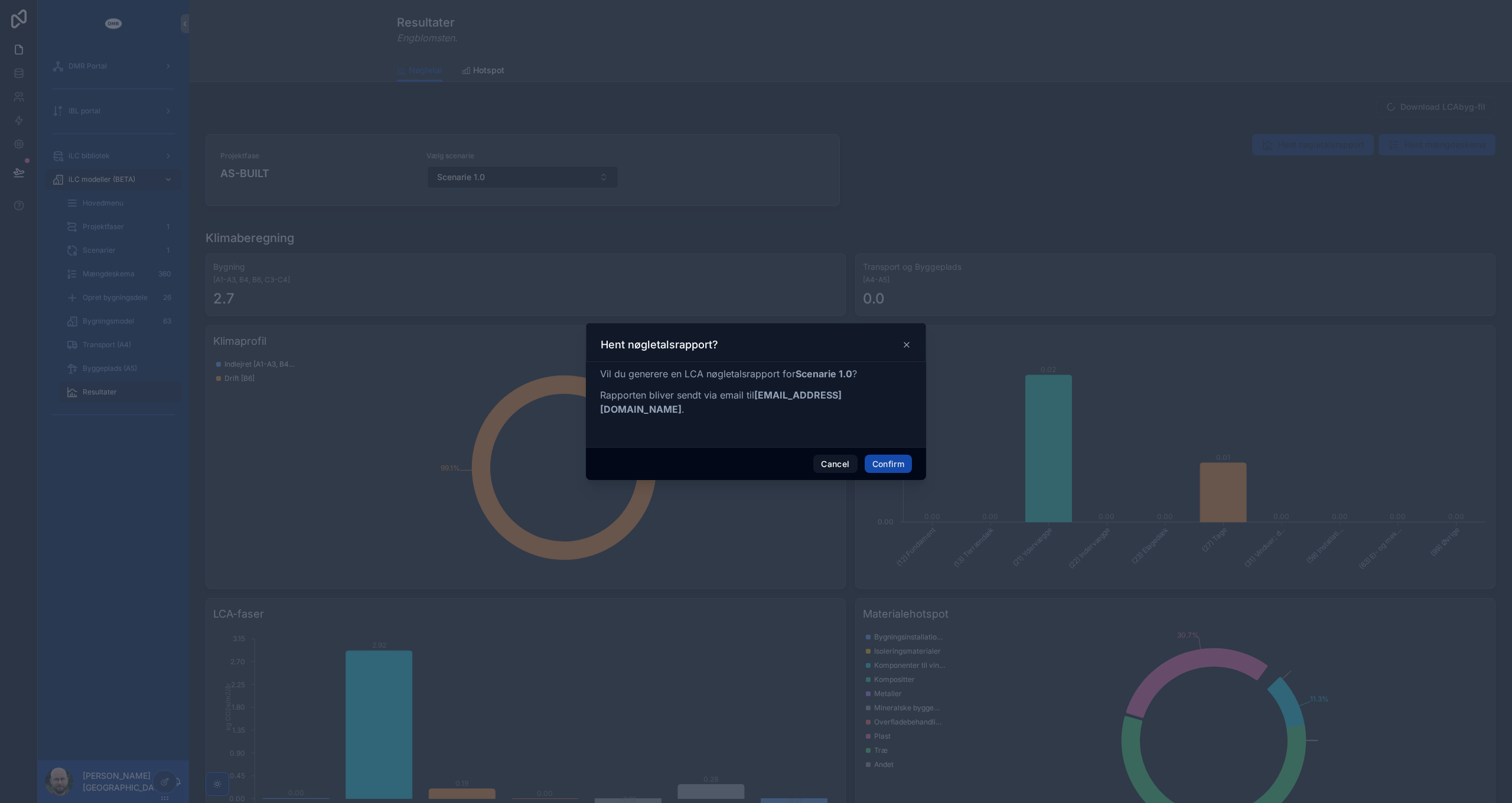
click at [881, 459] on button "Confirm" at bounding box center [889, 464] width 47 height 19
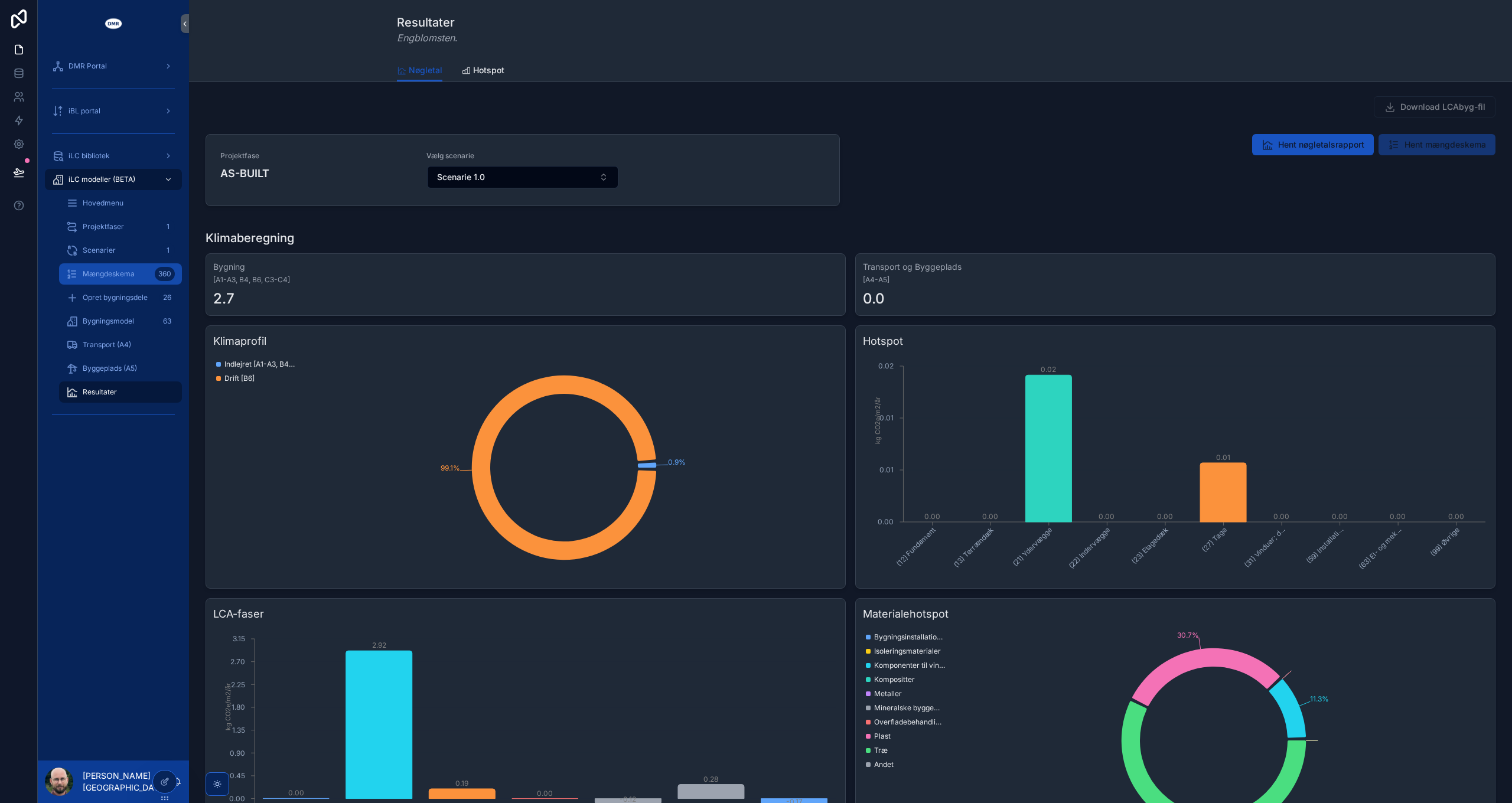
click at [120, 280] on div "Mængdeskema 360" at bounding box center [120, 274] width 109 height 19
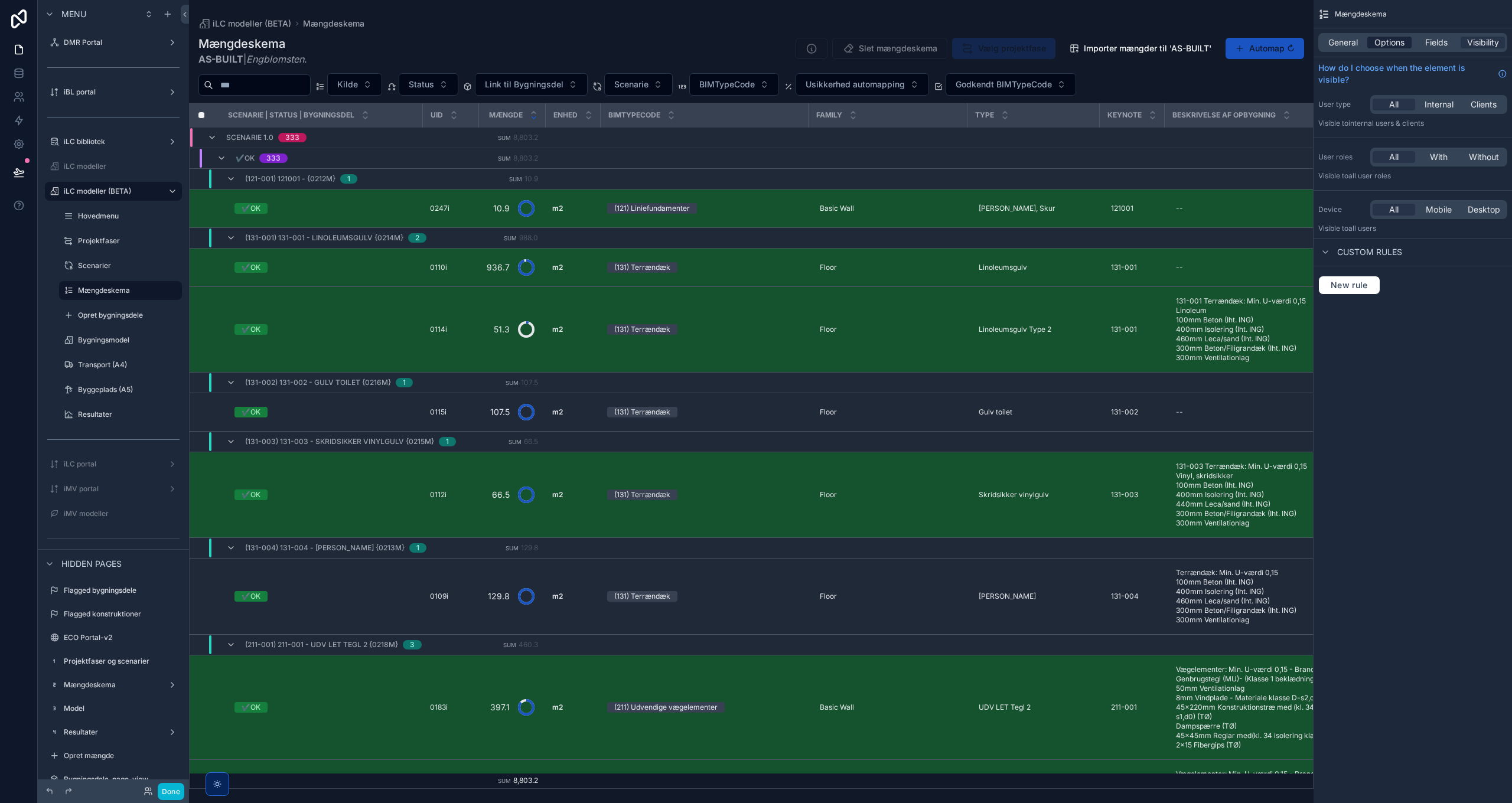
click at [1384, 39] on span "Options" at bounding box center [1390, 43] width 30 height 12
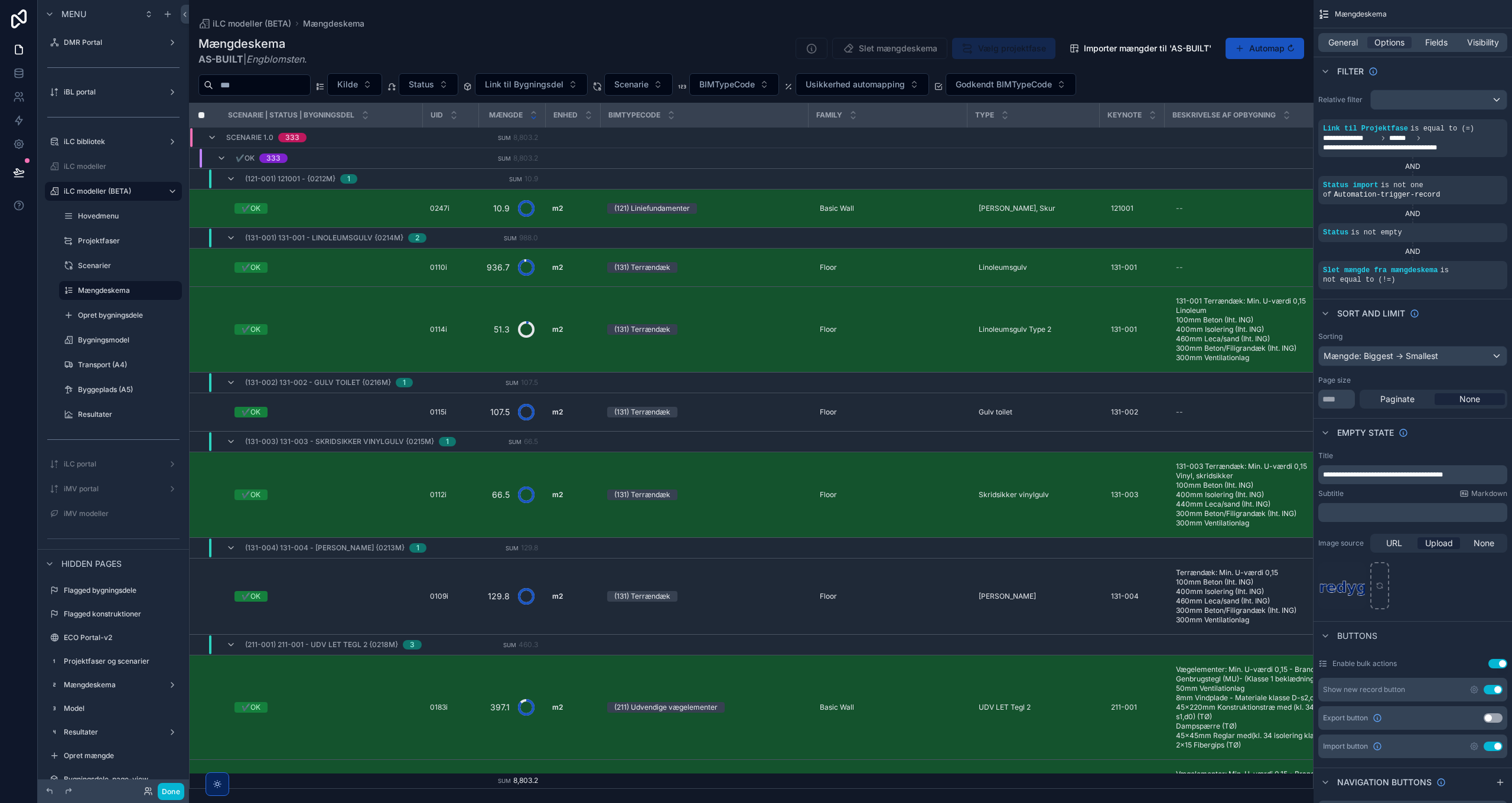
scroll to position [413, 0]
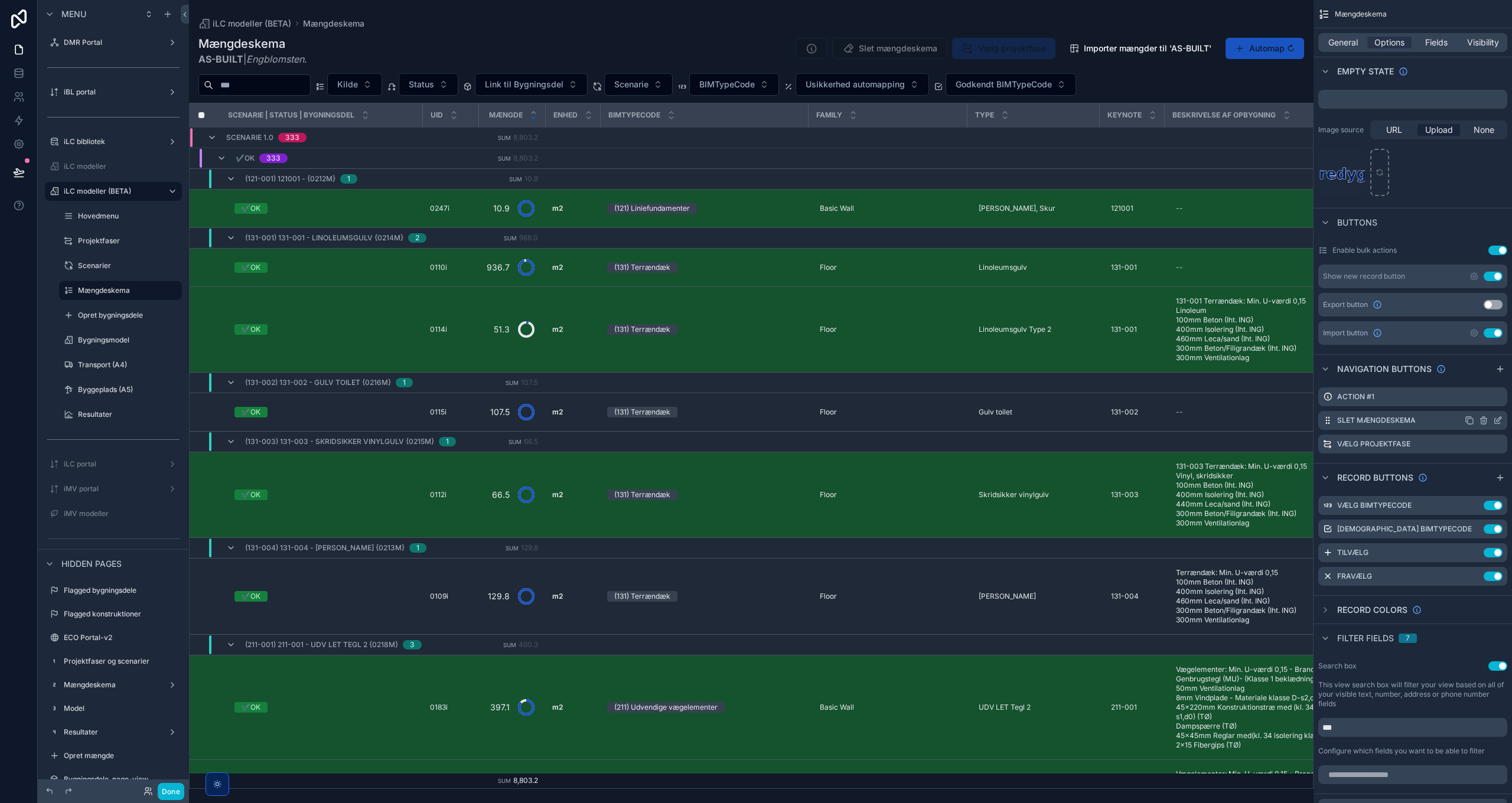
click at [1498, 421] on icon "scrollable content" at bounding box center [1498, 421] width 9 height 9
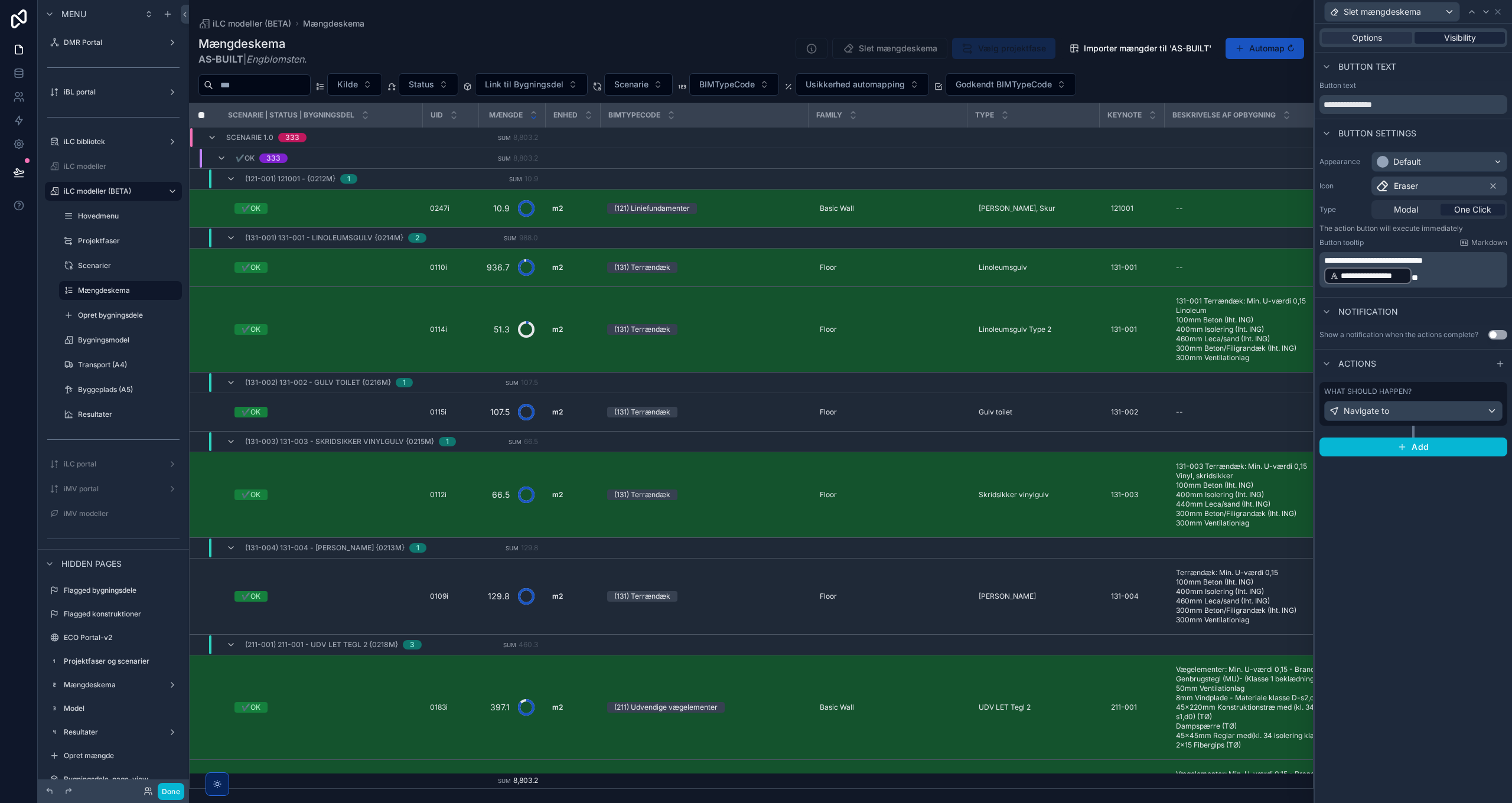
click at [1463, 38] on span "Visibility" at bounding box center [1460, 38] width 32 height 12
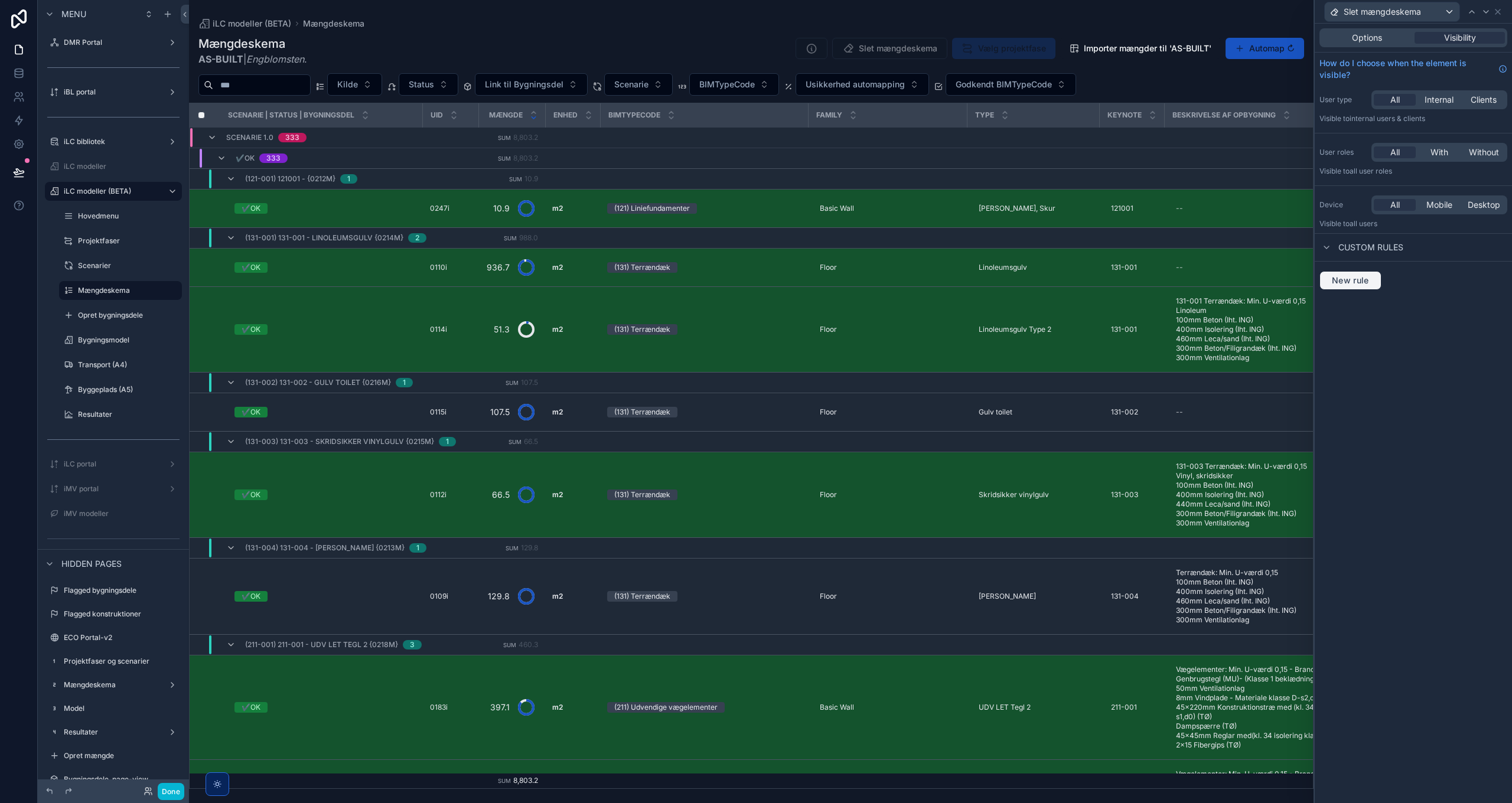
click at [1363, 282] on span "New rule" at bounding box center [1350, 280] width 47 height 11
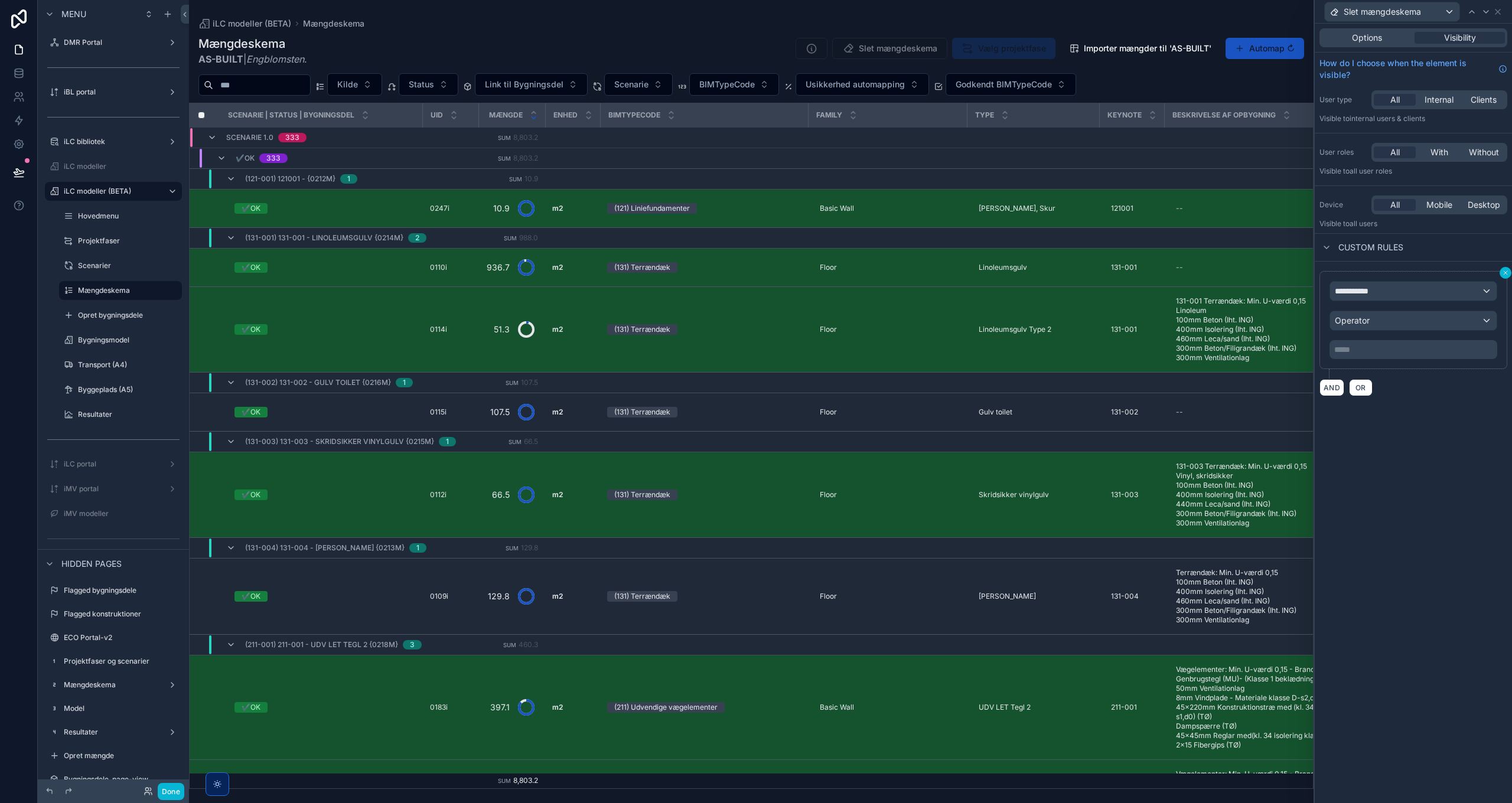
click at [1503, 271] on icon at bounding box center [1505, 272] width 7 height 7
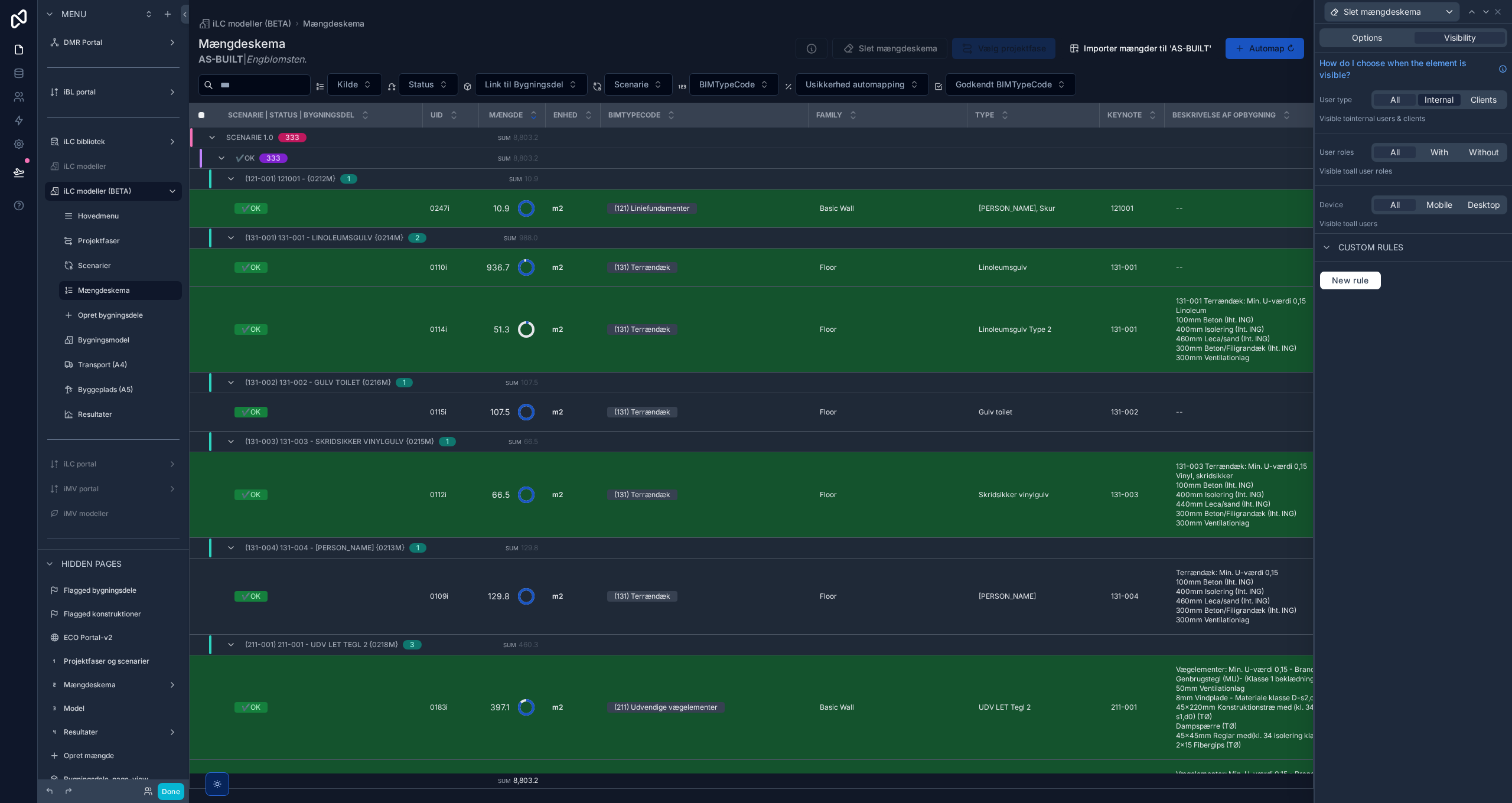
click at [1446, 99] on span "Internal" at bounding box center [1439, 100] width 29 height 12
click at [1500, 11] on icon at bounding box center [1498, 12] width 9 height 9
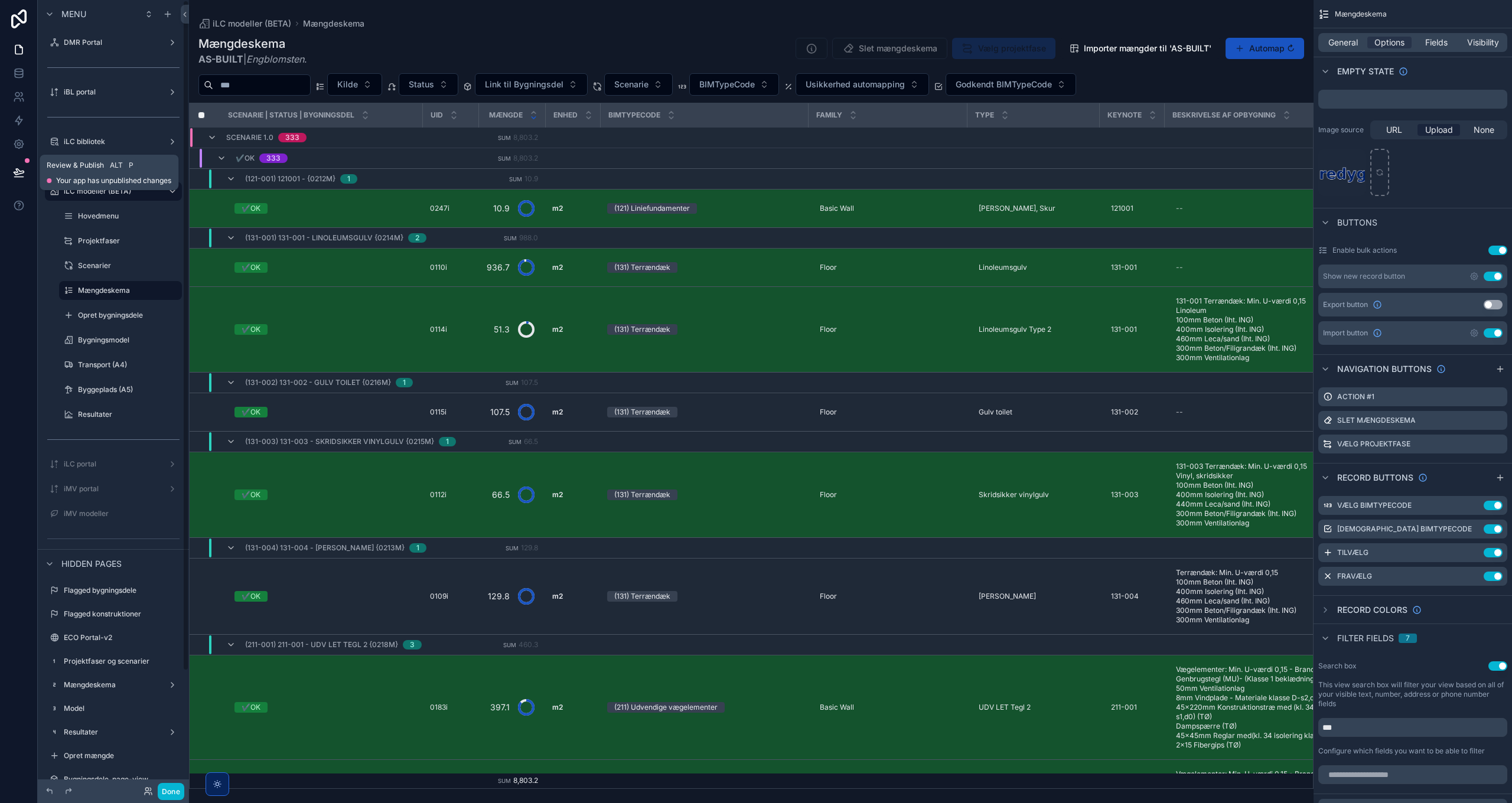
click at [20, 170] on icon at bounding box center [19, 172] width 12 height 12
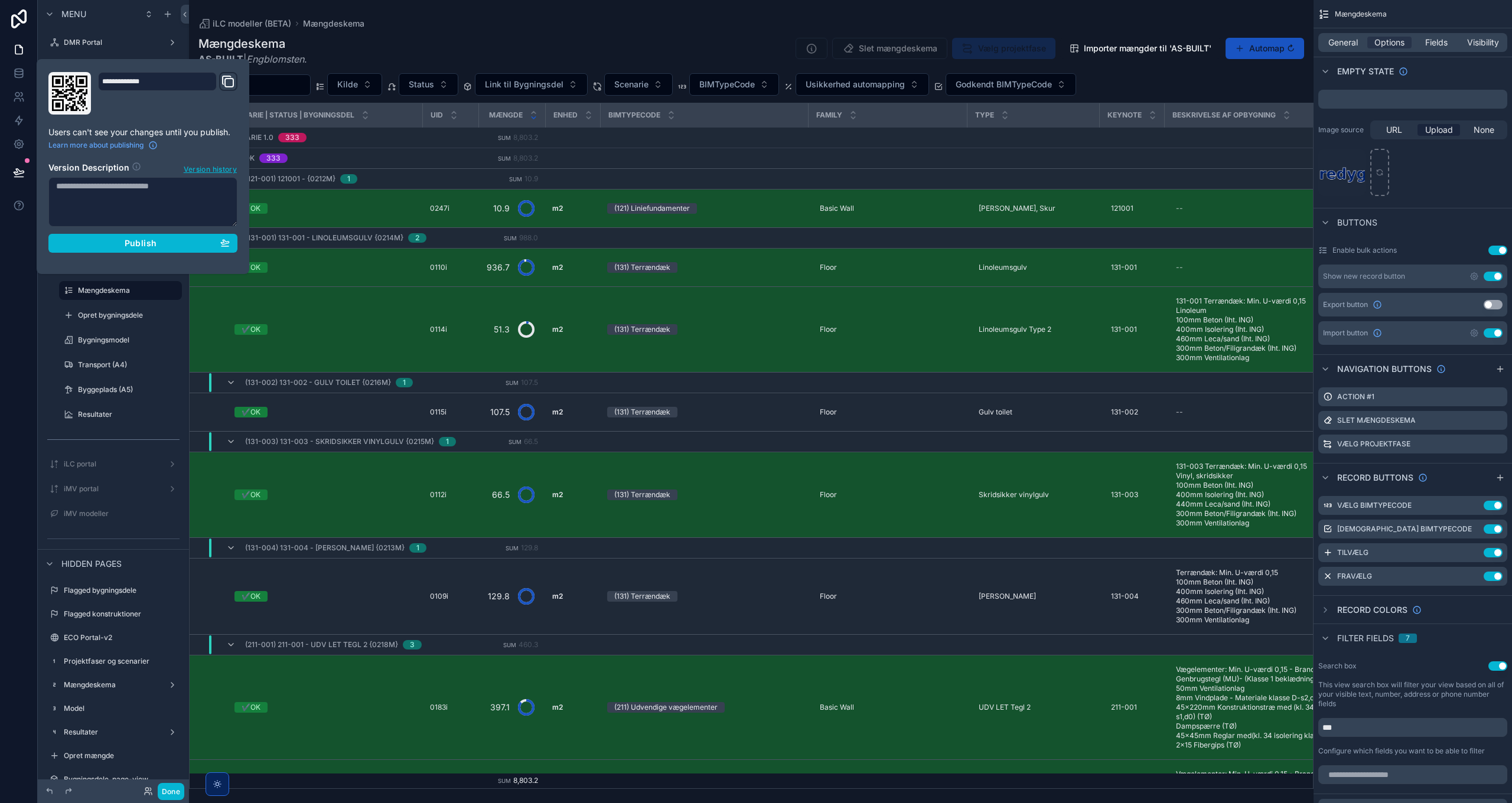
click at [142, 198] on textarea at bounding box center [143, 201] width 189 height 49
type textarea "**********"
click at [130, 240] on span "Publish" at bounding box center [140, 243] width 32 height 11
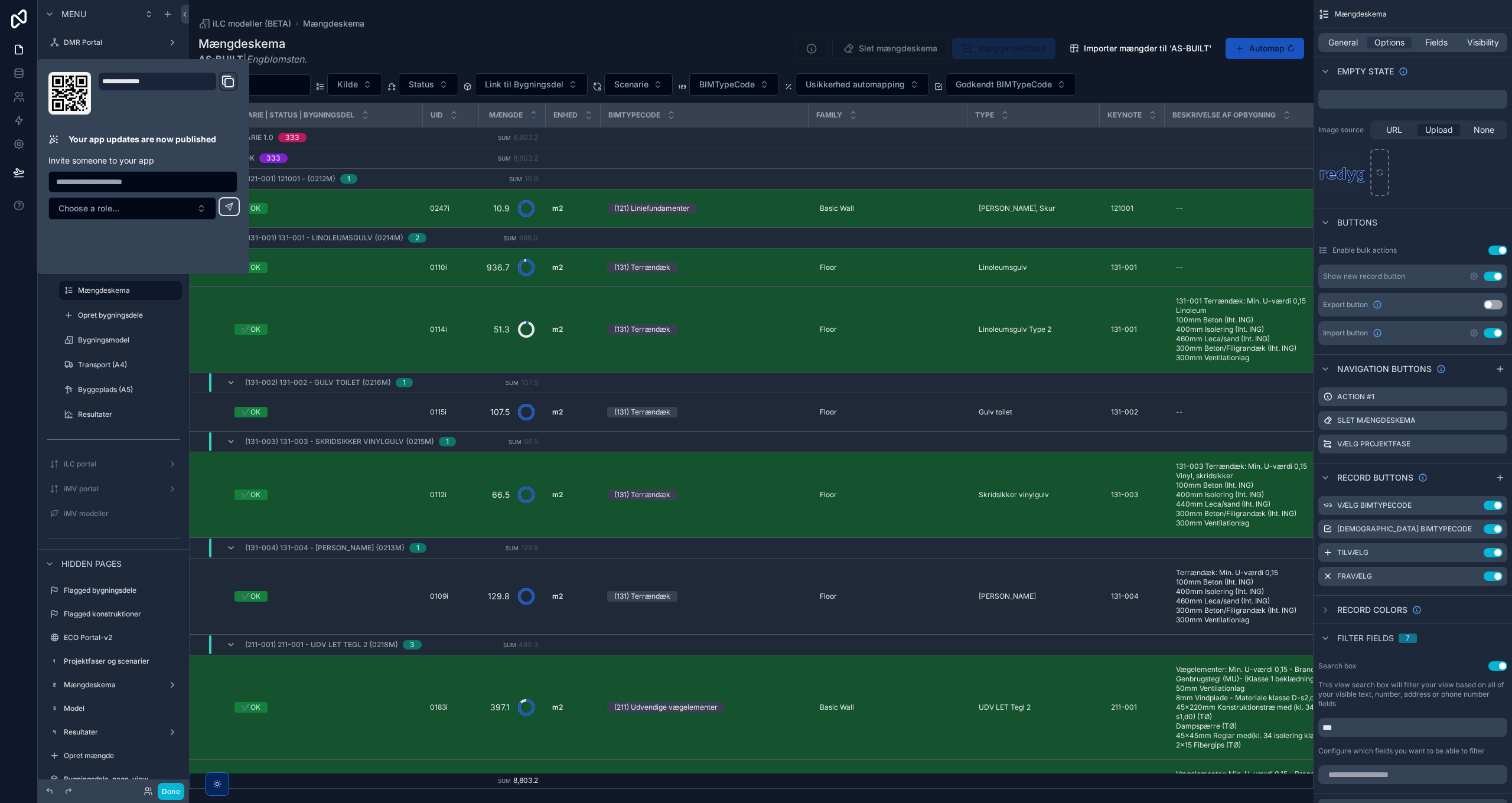
click at [411, 45] on div "scrollable content" at bounding box center [751, 402] width 1124 height 803
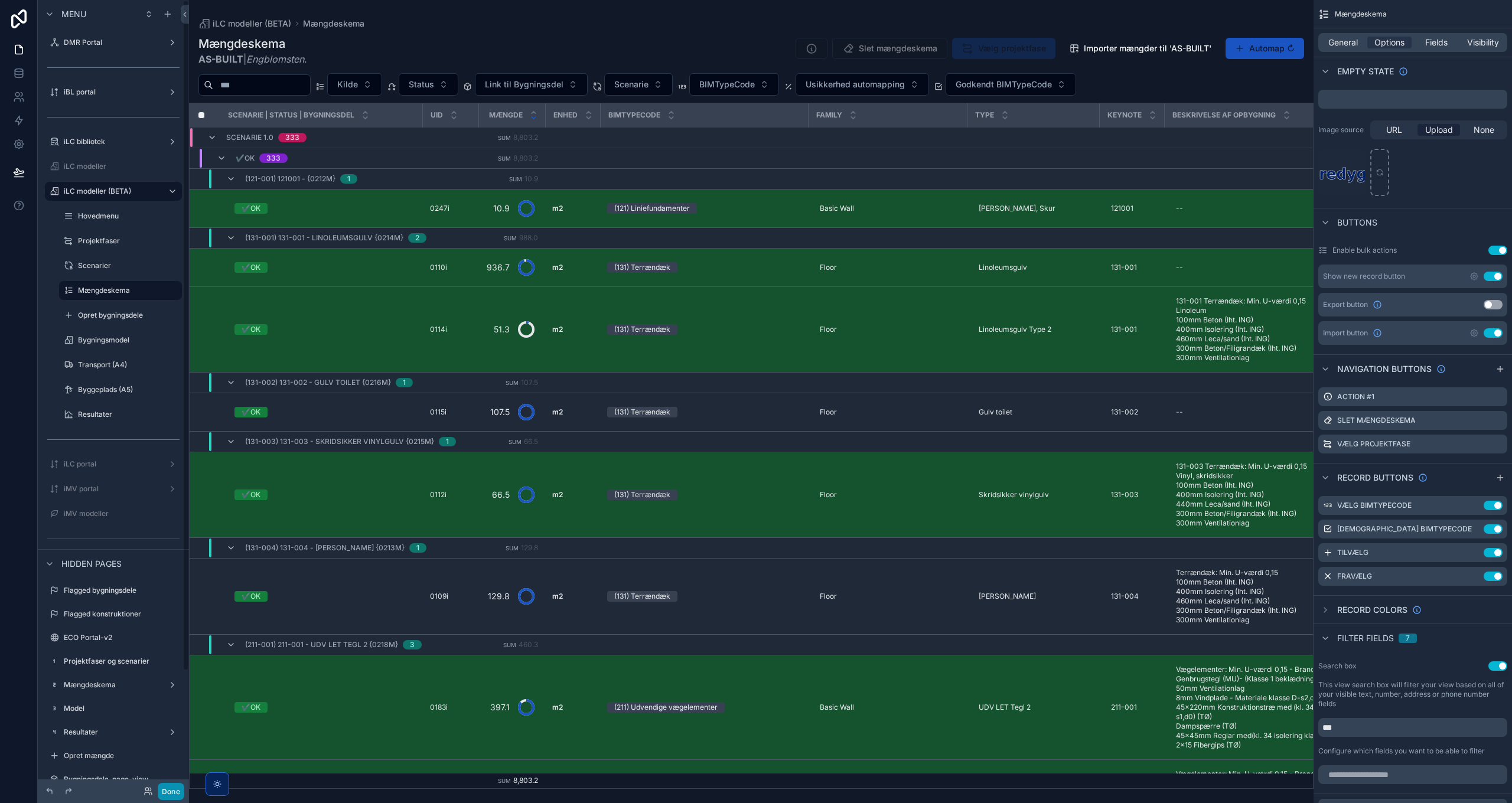
click at [172, 788] on button "Done" at bounding box center [171, 792] width 26 height 17
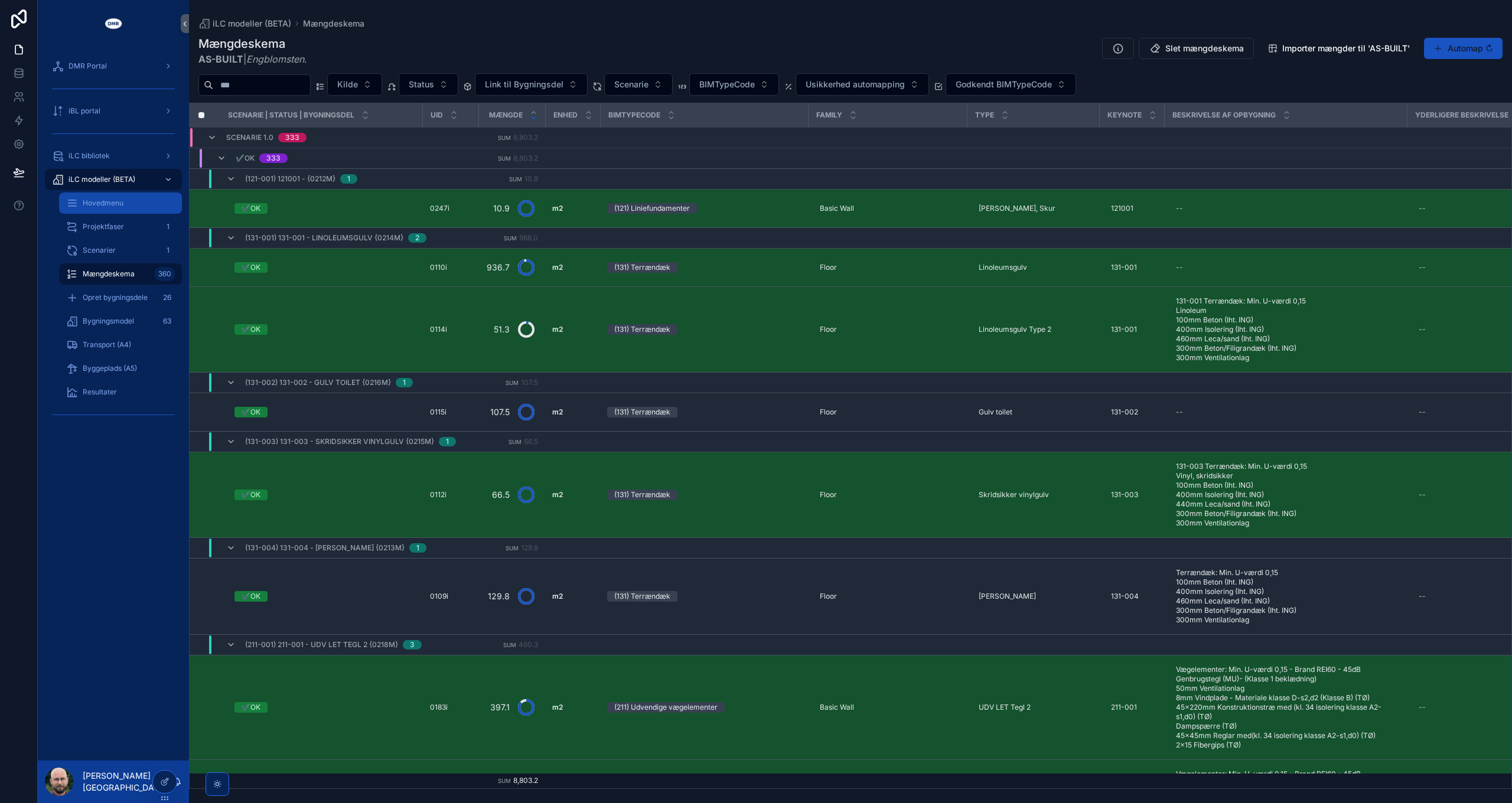
click at [98, 205] on span "Hovedmenu" at bounding box center [103, 203] width 41 height 9
